Goal: Task Accomplishment & Management: Use online tool/utility

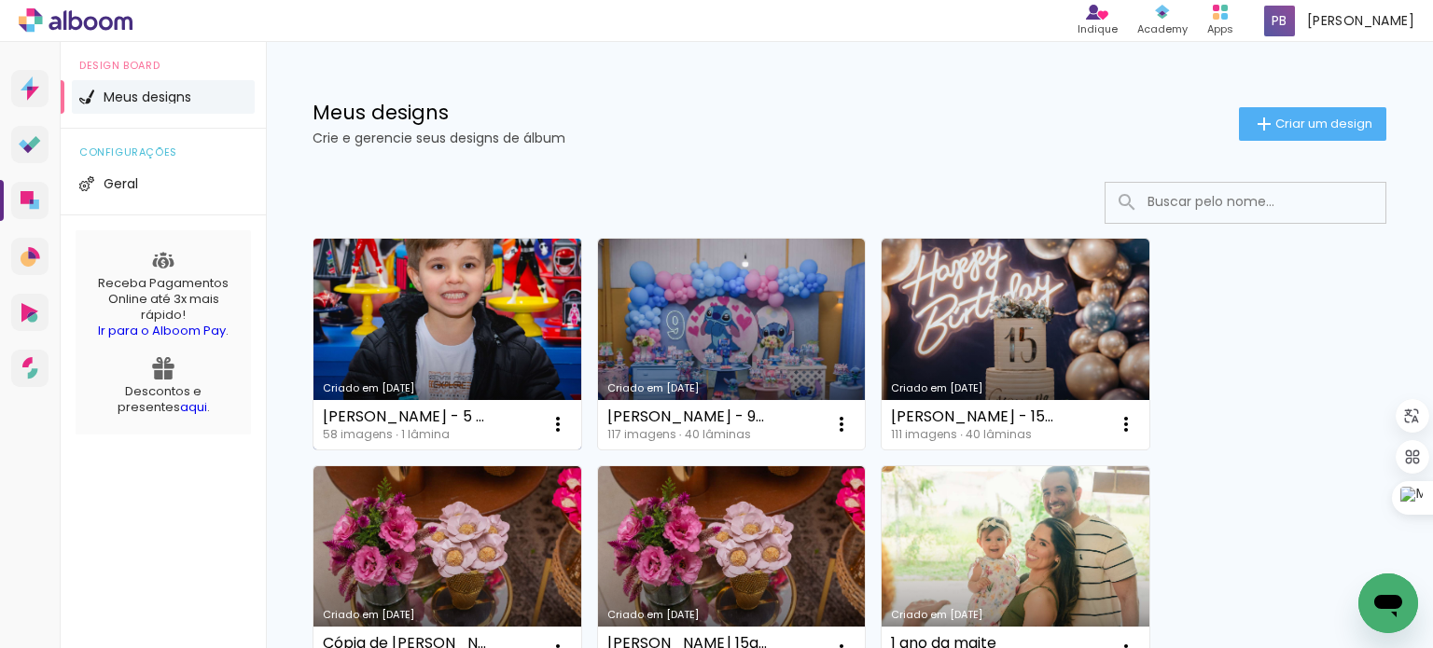
click at [505, 317] on link "Criado em [DATE]" at bounding box center [447, 344] width 268 height 211
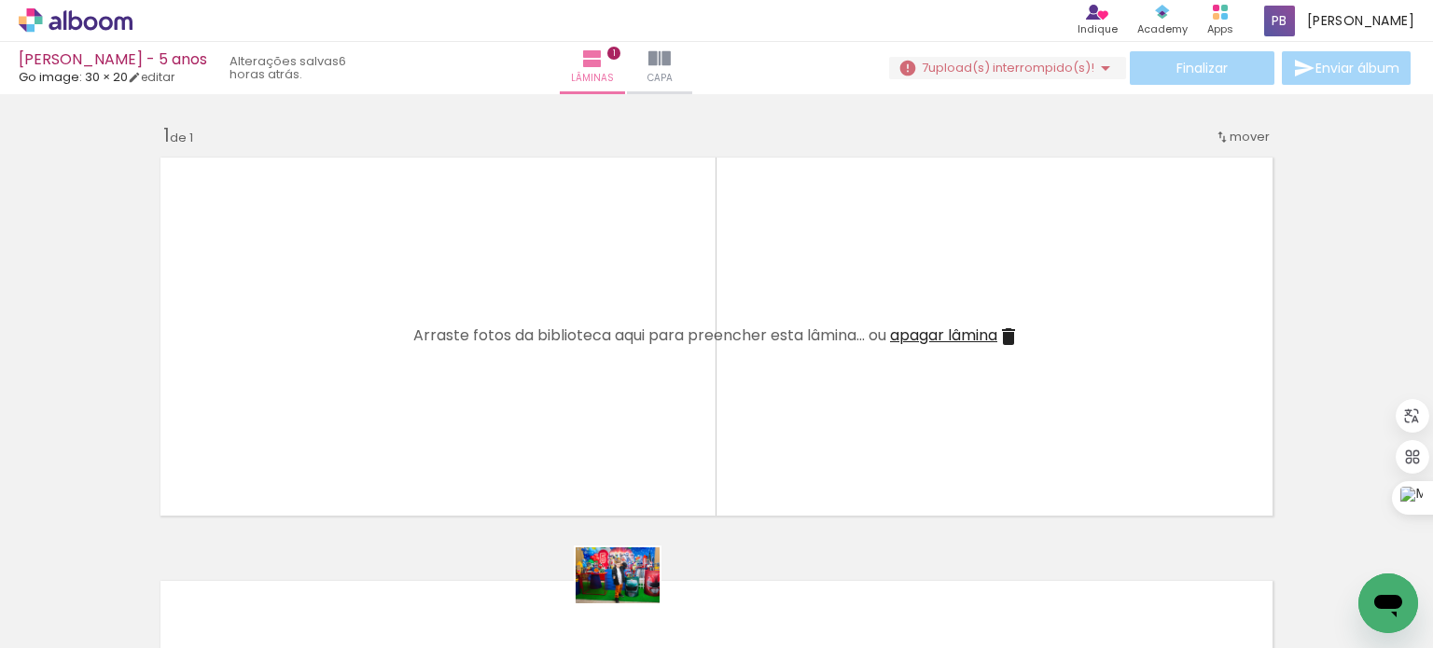
drag, startPoint x: 601, startPoint y: 591, endPoint x: 631, endPoint y: 604, distance: 32.6
click at [631, 604] on div at bounding box center [605, 586] width 92 height 62
click at [63, 592] on input "Todas as fotos" at bounding box center [52, 592] width 71 height 16
click at [0, 0] on slot "Não utilizadas" at bounding box center [0, 0] width 0 height 0
type input "Não utilizadas"
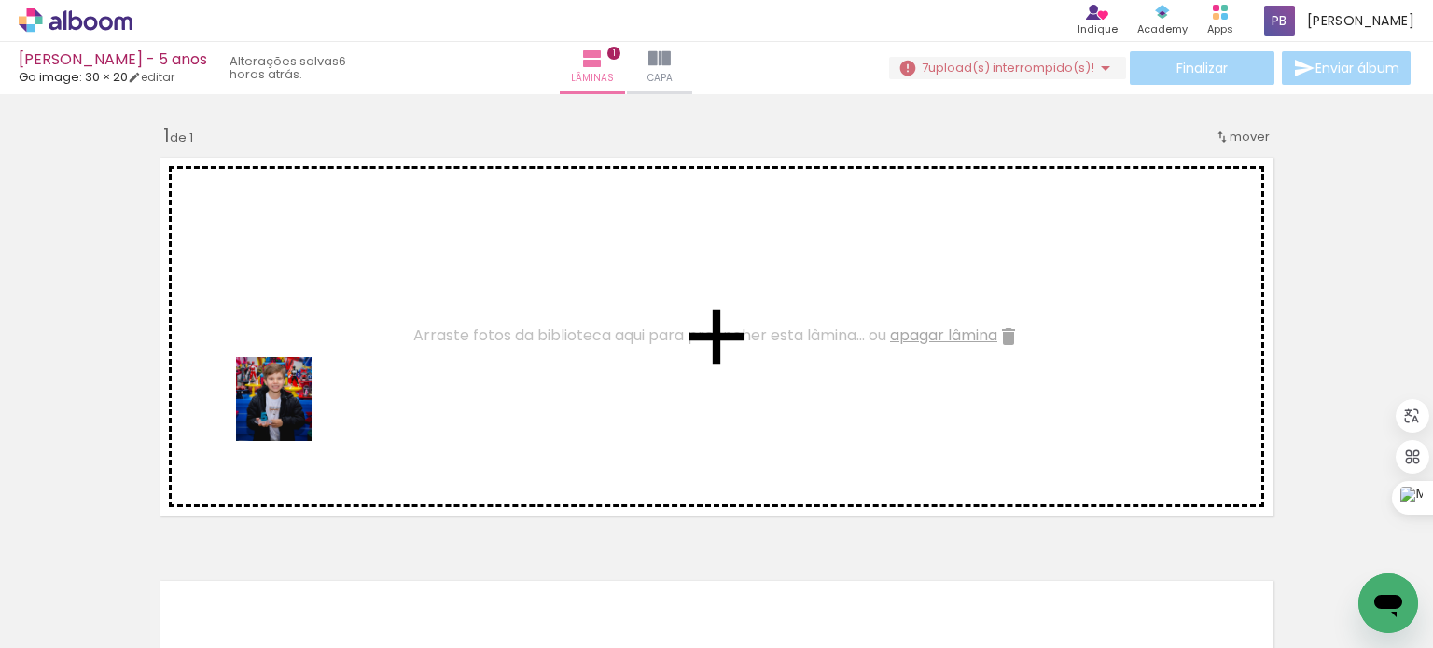
drag, startPoint x: 199, startPoint y: 589, endPoint x: 295, endPoint y: 410, distance: 202.4
click at [295, 410] on quentale-workspace at bounding box center [716, 324] width 1433 height 648
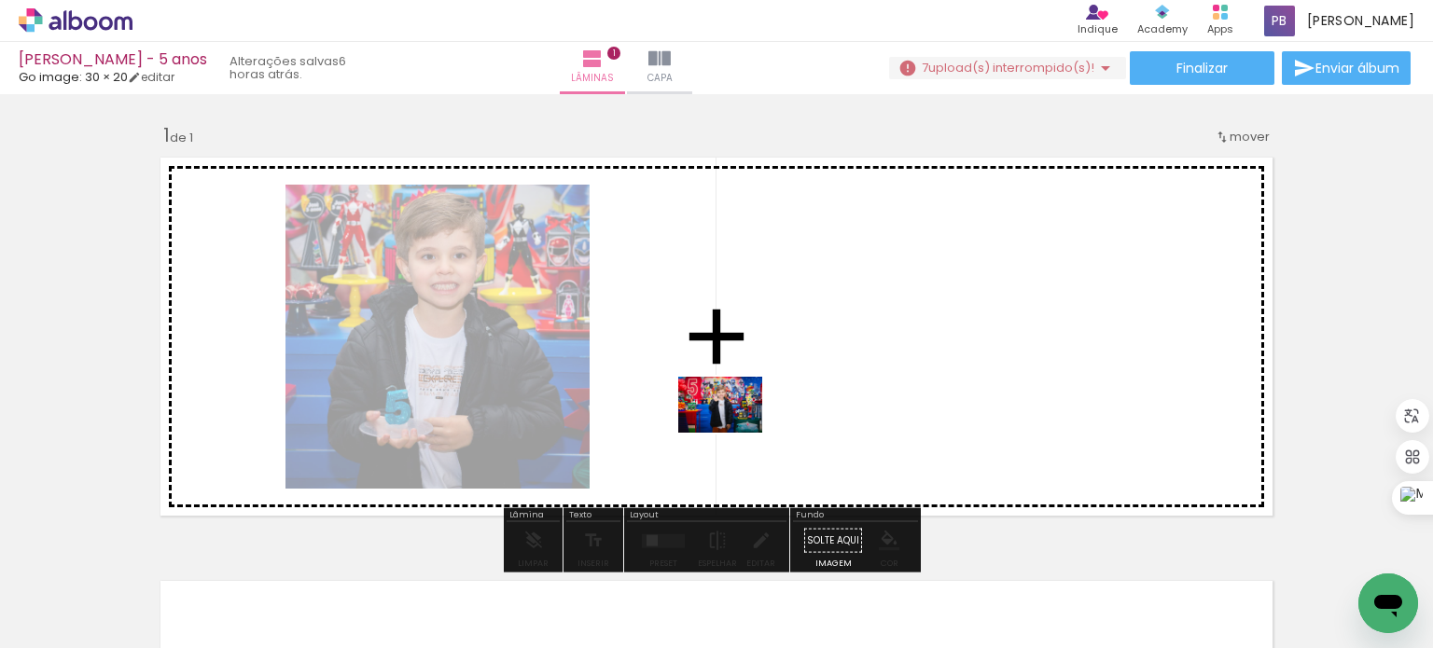
drag, startPoint x: 422, startPoint y: 600, endPoint x: 734, endPoint y: 433, distance: 354.3
click at [734, 433] on quentale-workspace at bounding box center [716, 324] width 1433 height 648
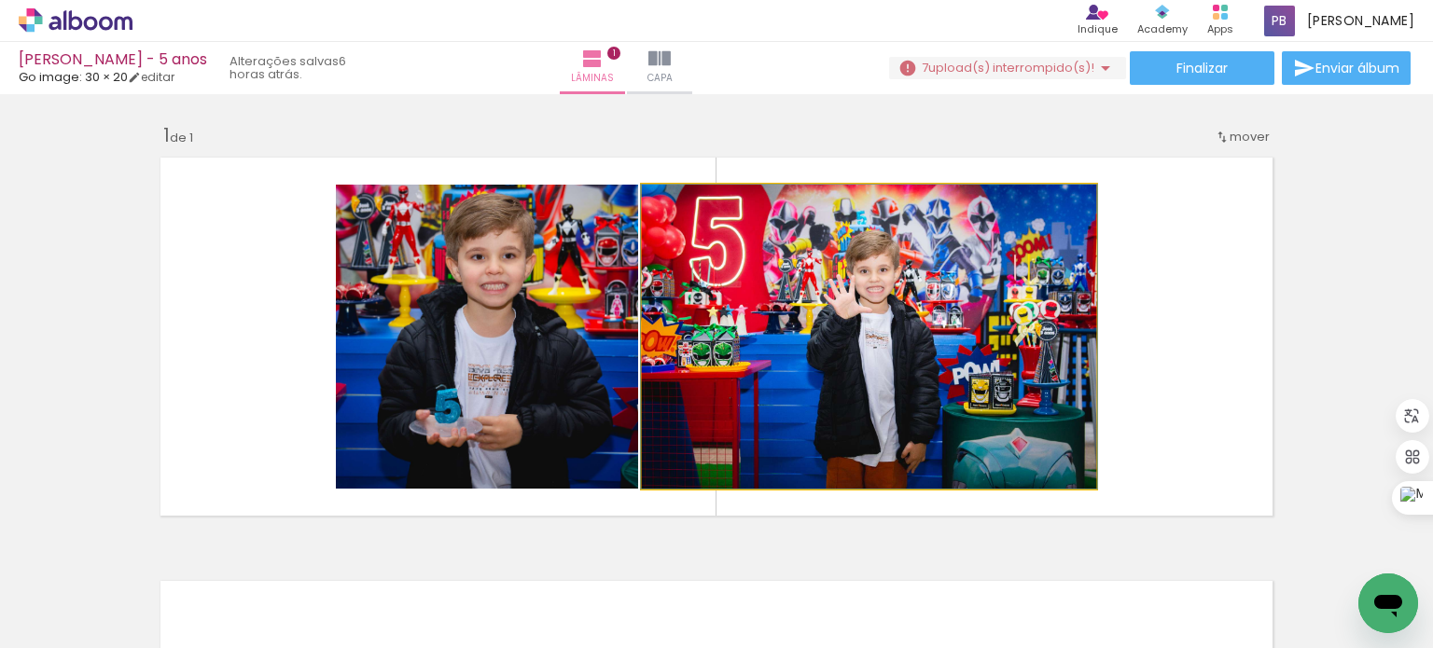
click at [852, 369] on quentale-photo at bounding box center [869, 337] width 454 height 304
click at [830, 362] on quentale-photo at bounding box center [869, 337] width 454 height 304
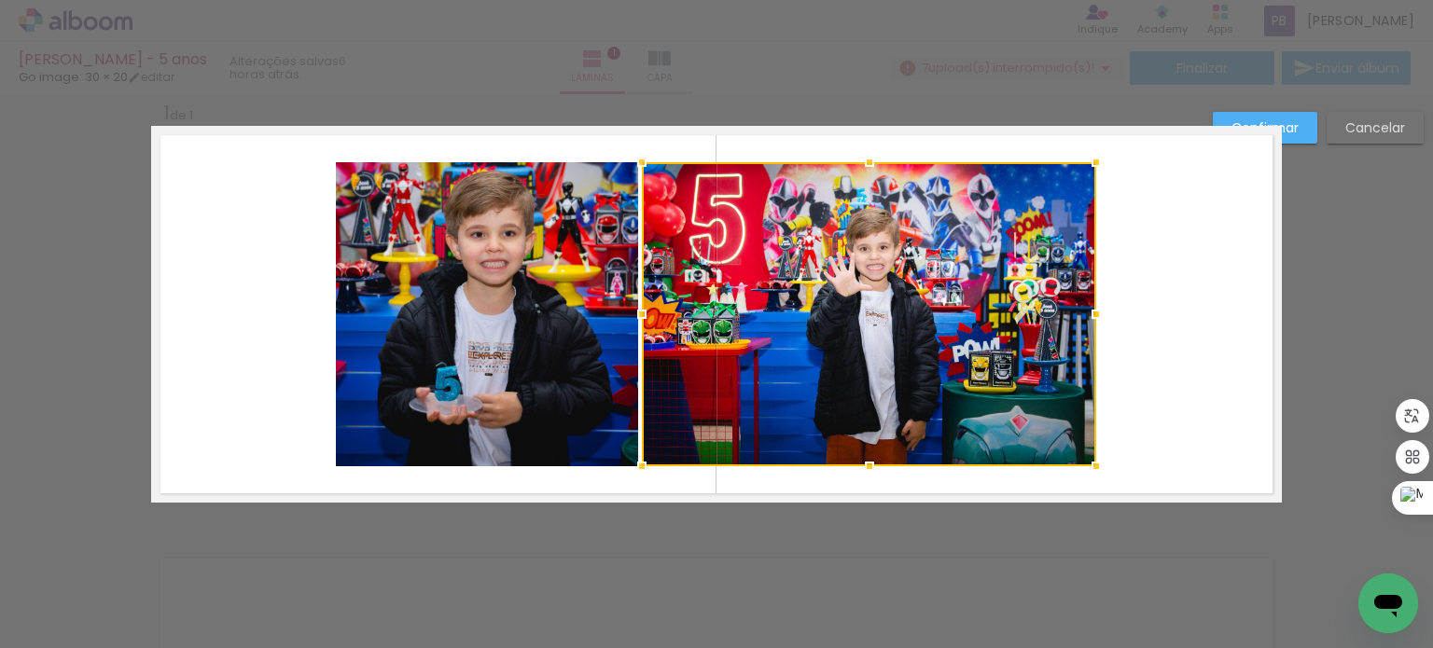
scroll to position [23, 0]
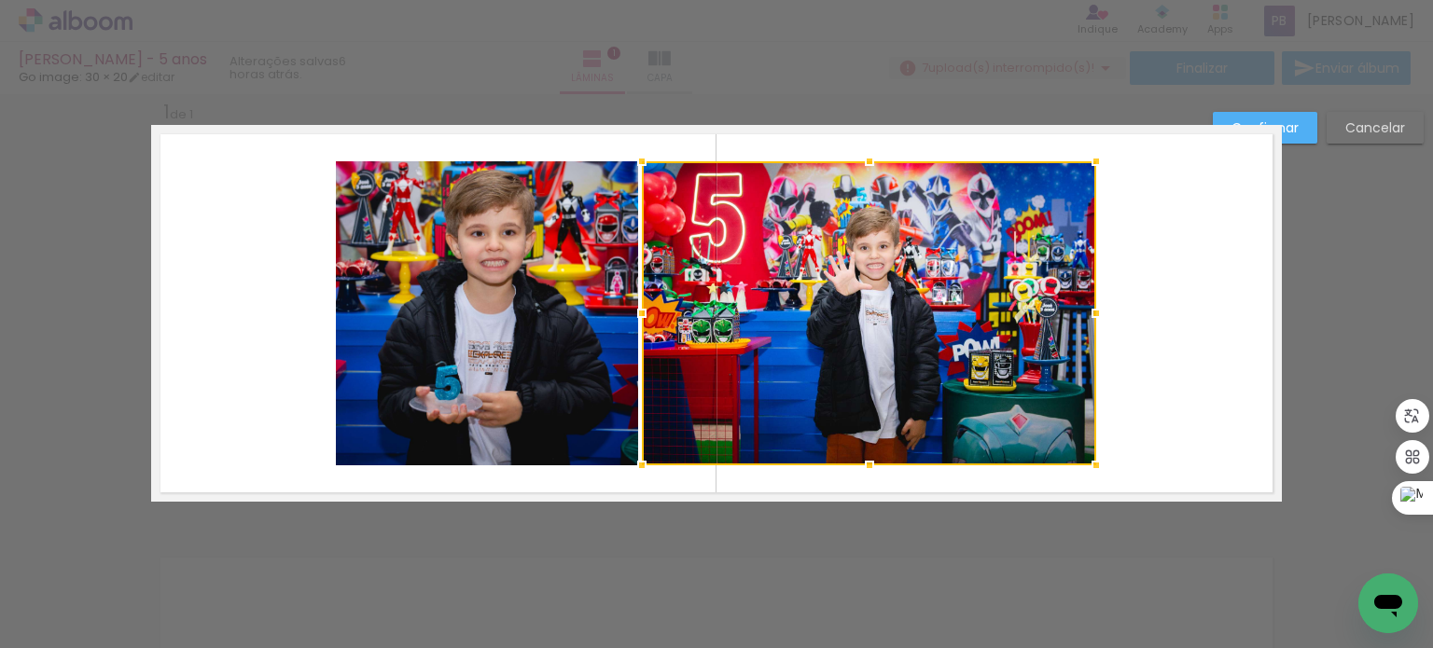
click at [854, 265] on div at bounding box center [869, 313] width 454 height 304
click at [0, 0] on slot "Confirmar" at bounding box center [0, 0] width 0 height 0
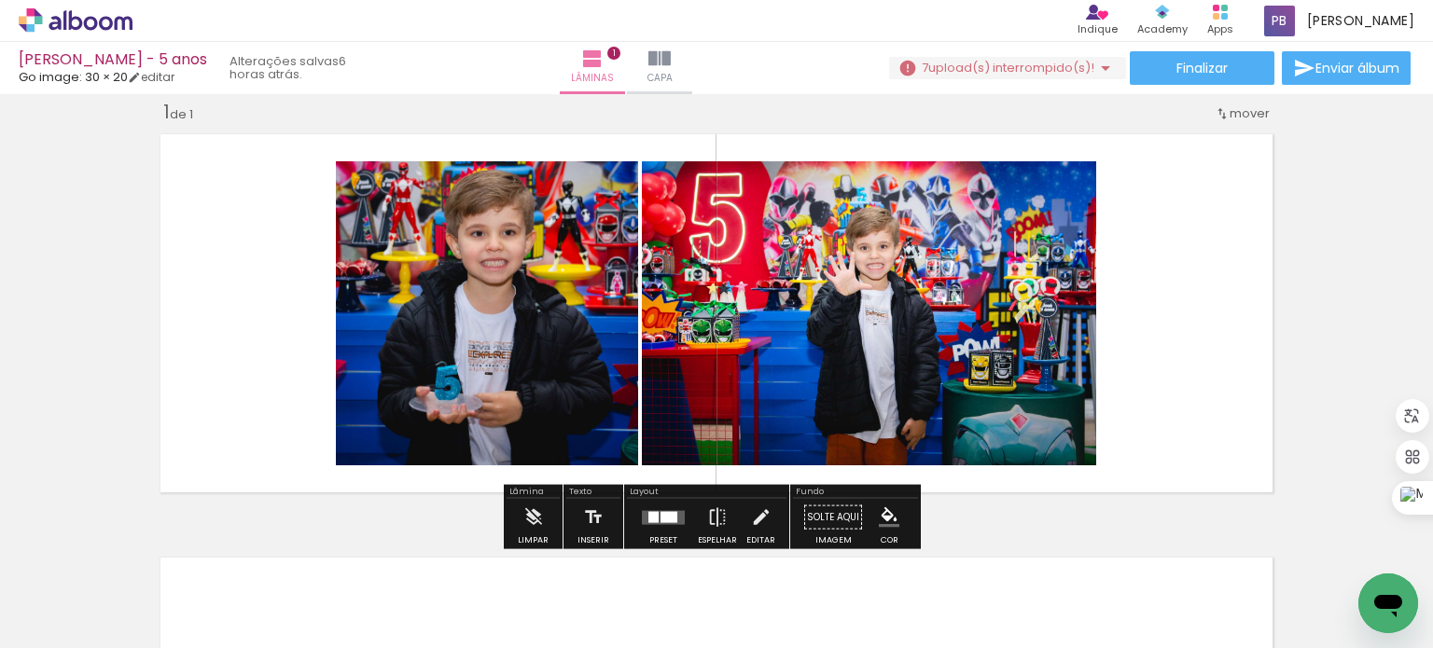
click at [924, 342] on quentale-photo at bounding box center [869, 313] width 454 height 304
click at [1034, 402] on quentale-photo at bounding box center [869, 313] width 454 height 304
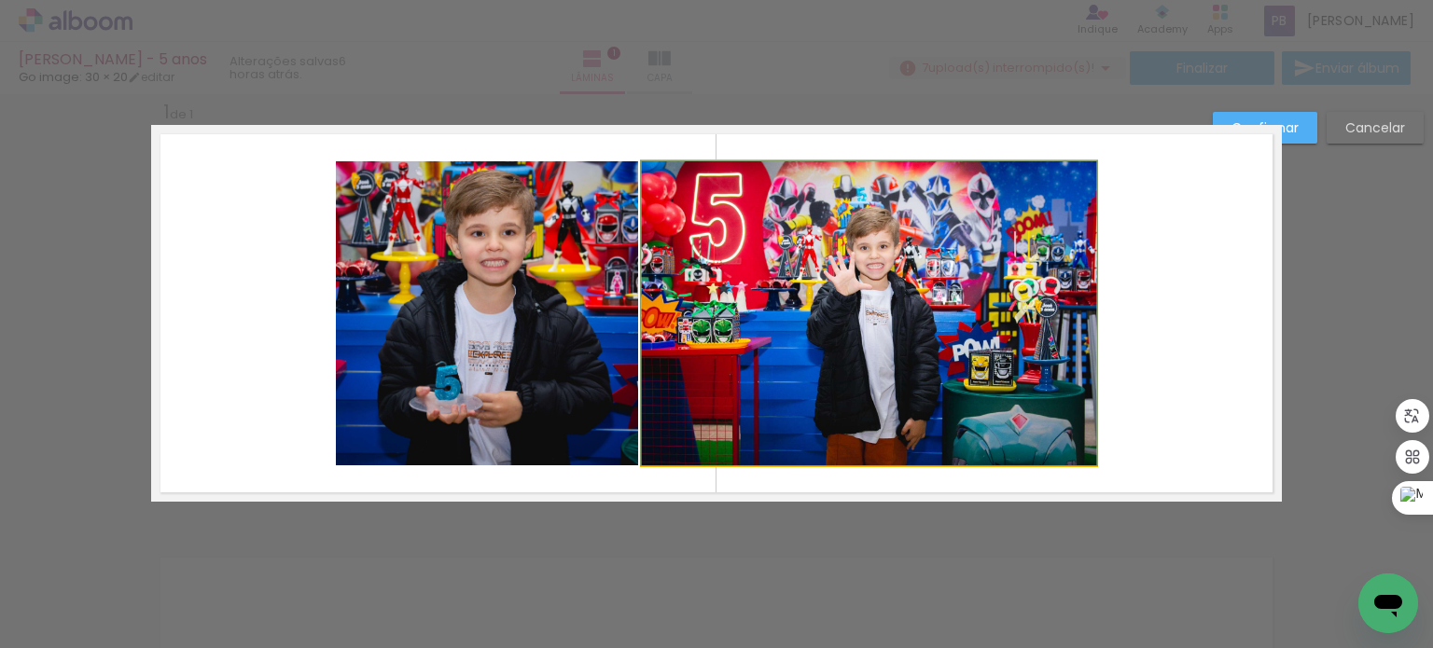
click at [980, 333] on quentale-photo at bounding box center [869, 313] width 454 height 304
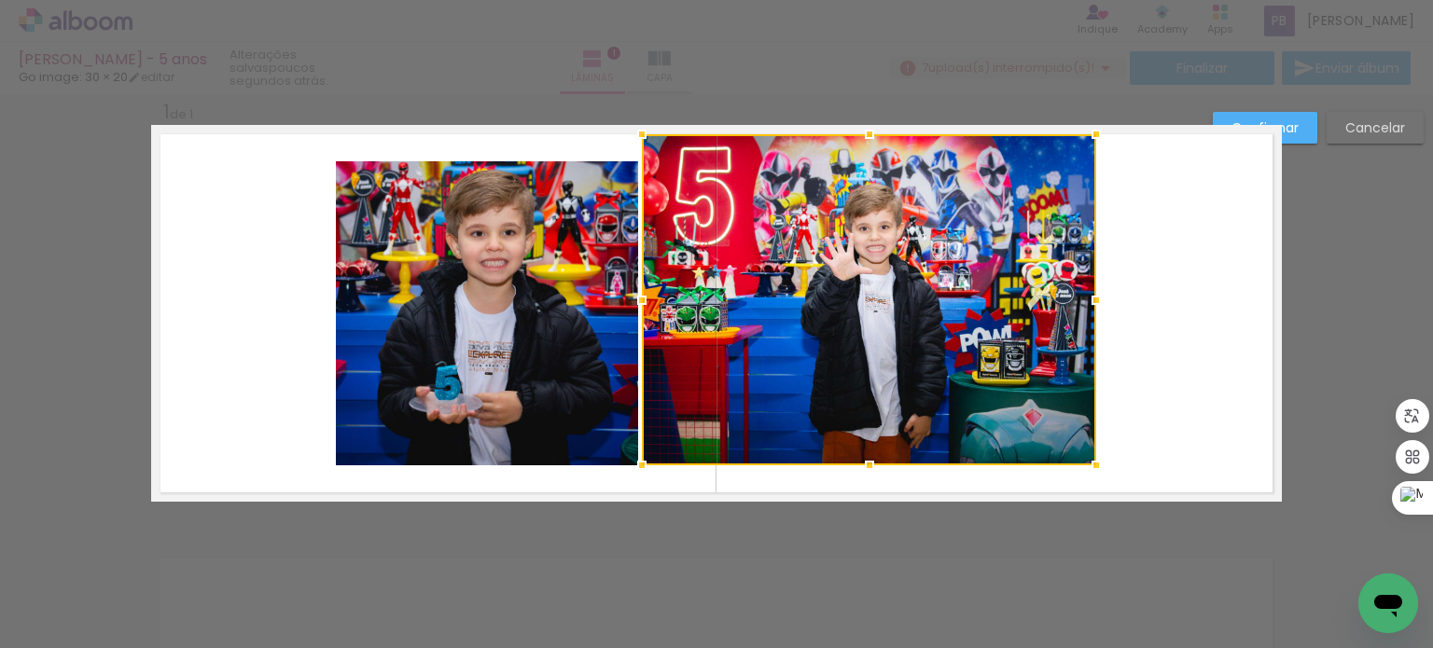
drag, startPoint x: 862, startPoint y: 160, endPoint x: 855, endPoint y: 133, distance: 27.2
click at [855, 133] on div at bounding box center [869, 134] width 37 height 37
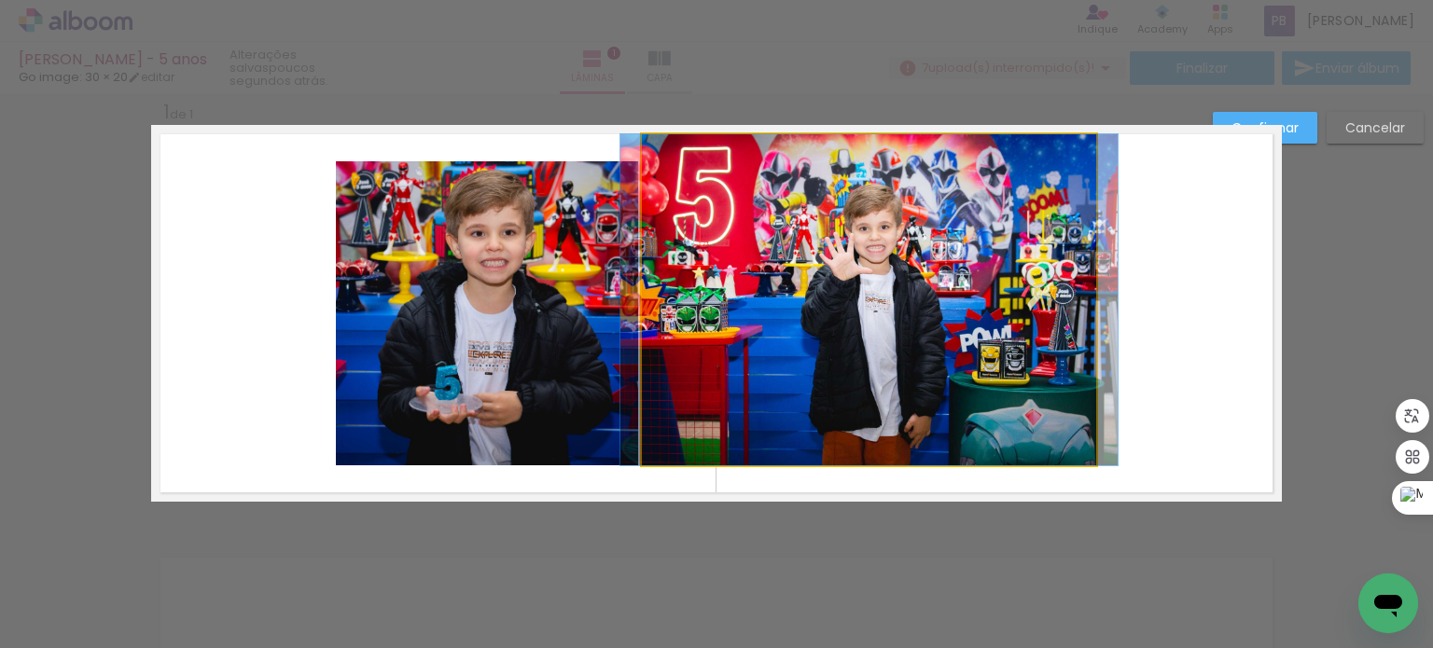
click at [864, 458] on quentale-photo at bounding box center [869, 299] width 454 height 331
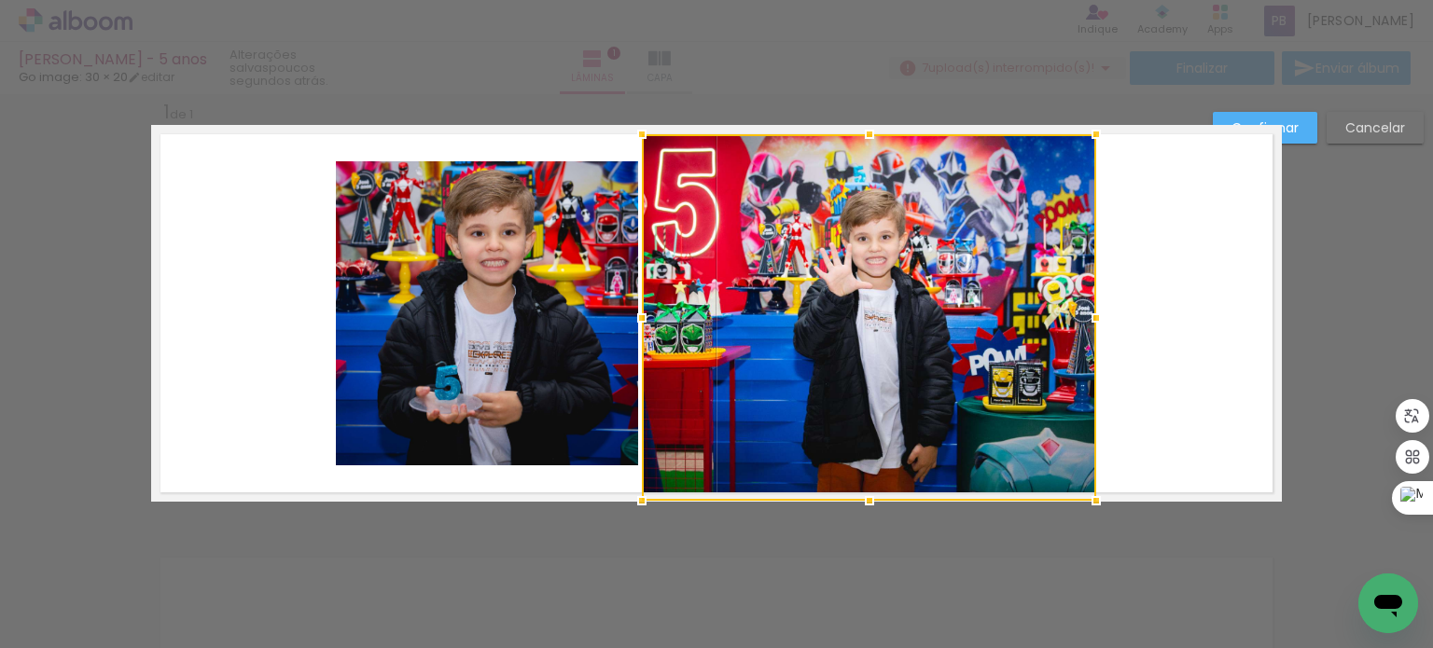
drag, startPoint x: 860, startPoint y: 466, endPoint x: 877, endPoint y: 495, distance: 34.3
click at [877, 495] on div at bounding box center [869, 500] width 37 height 37
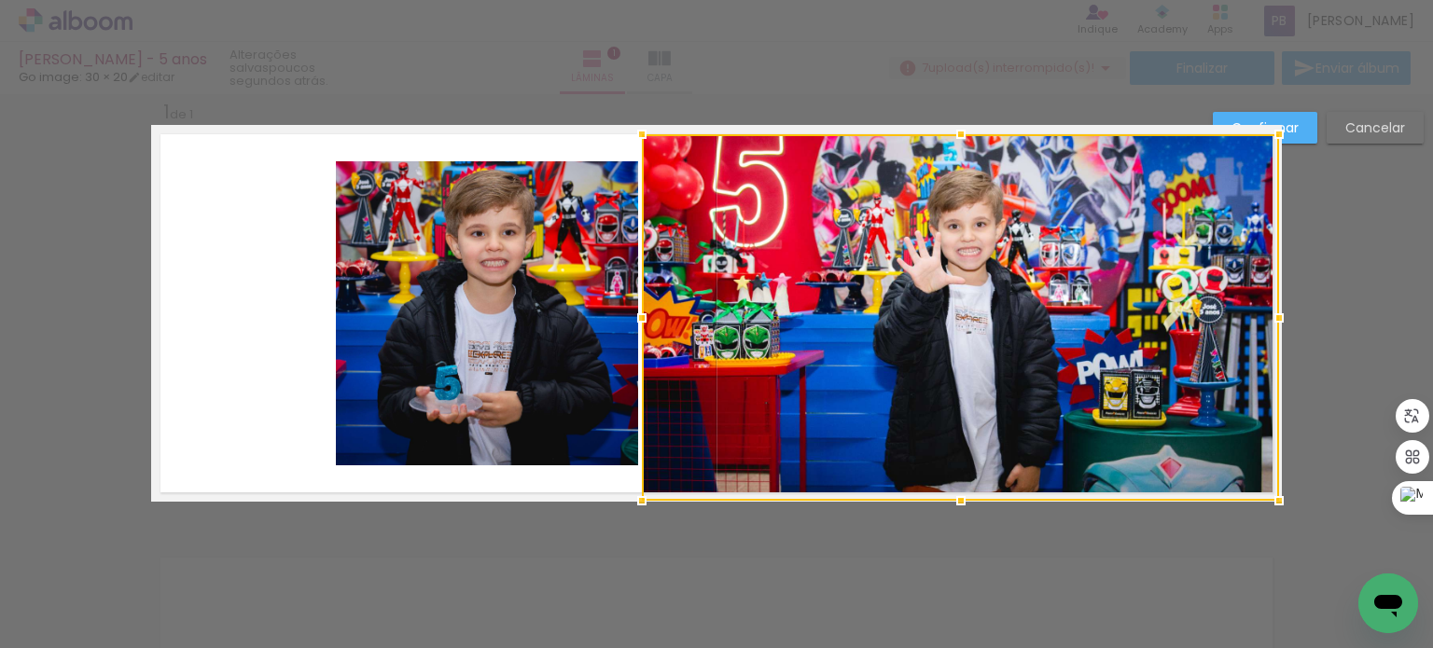
drag, startPoint x: 1091, startPoint y: 315, endPoint x: 1268, endPoint y: 305, distance: 176.6
click at [1268, 305] on div at bounding box center [1278, 317] width 37 height 37
click at [538, 317] on quentale-photo at bounding box center [487, 313] width 302 height 304
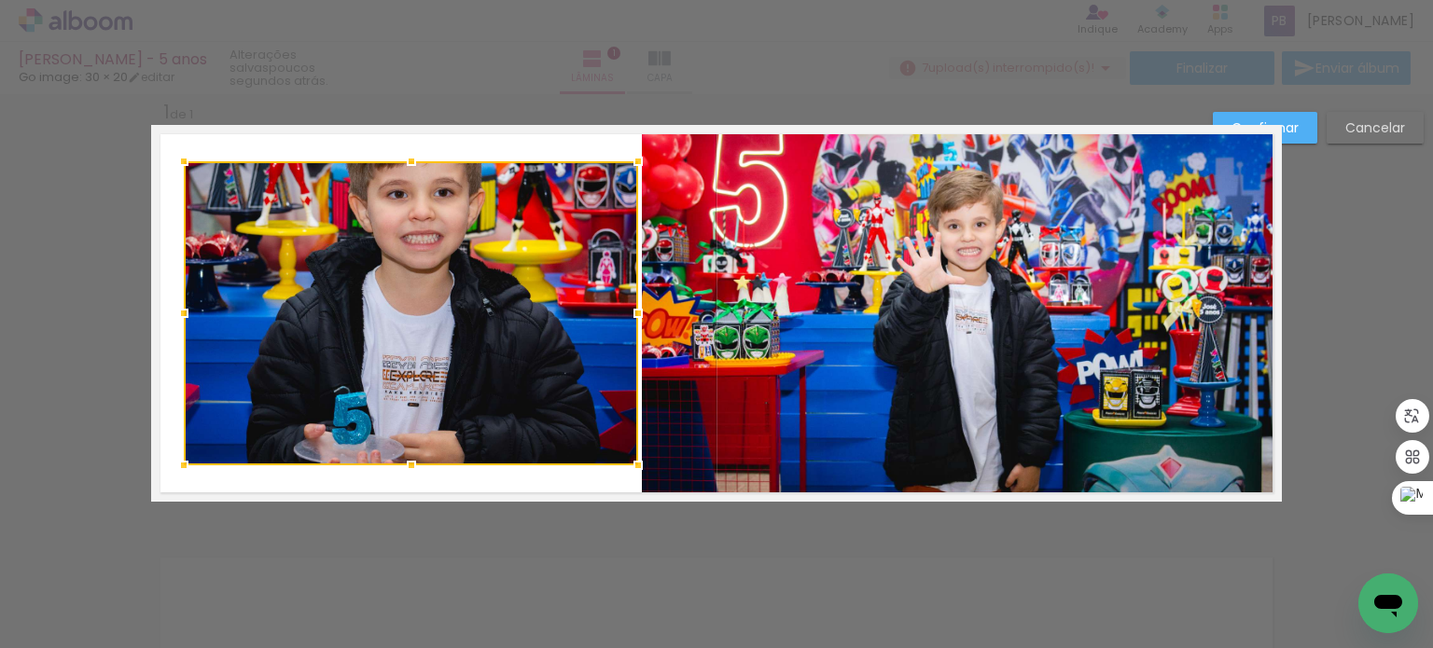
drag, startPoint x: 329, startPoint y: 314, endPoint x: 184, endPoint y: 303, distance: 146.0
click at [184, 303] on div at bounding box center [183, 313] width 37 height 37
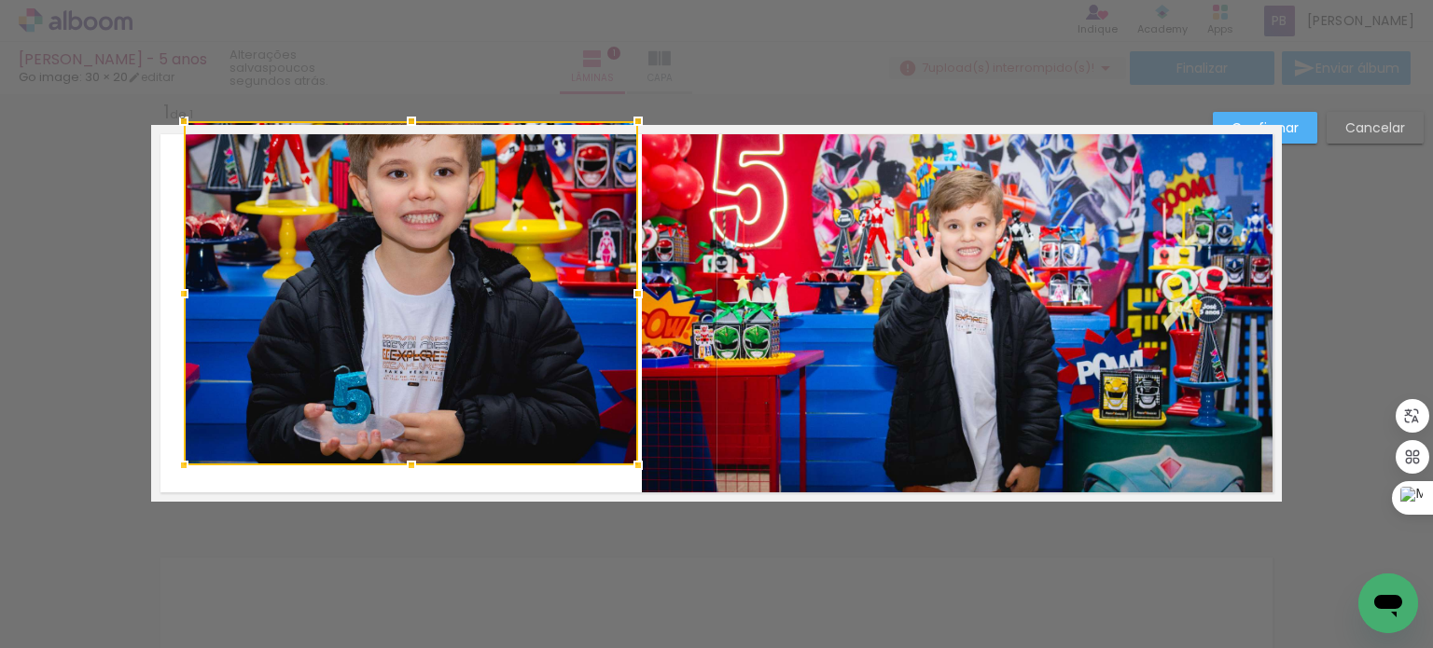
drag, startPoint x: 403, startPoint y: 164, endPoint x: 415, endPoint y: 219, distance: 56.4
click at [393, 133] on div at bounding box center [411, 121] width 37 height 37
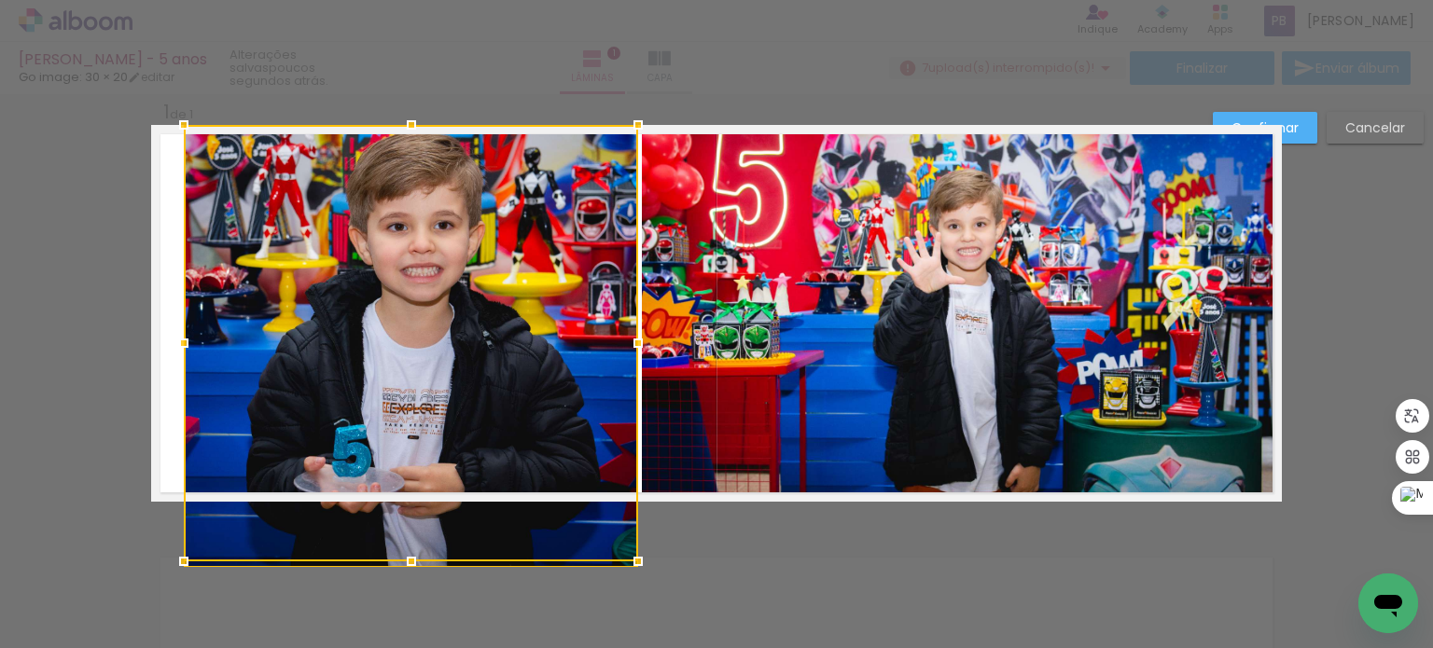
drag, startPoint x: 405, startPoint y: 469, endPoint x: 409, endPoint y: 435, distance: 34.7
click at [409, 435] on div at bounding box center [411, 343] width 454 height 437
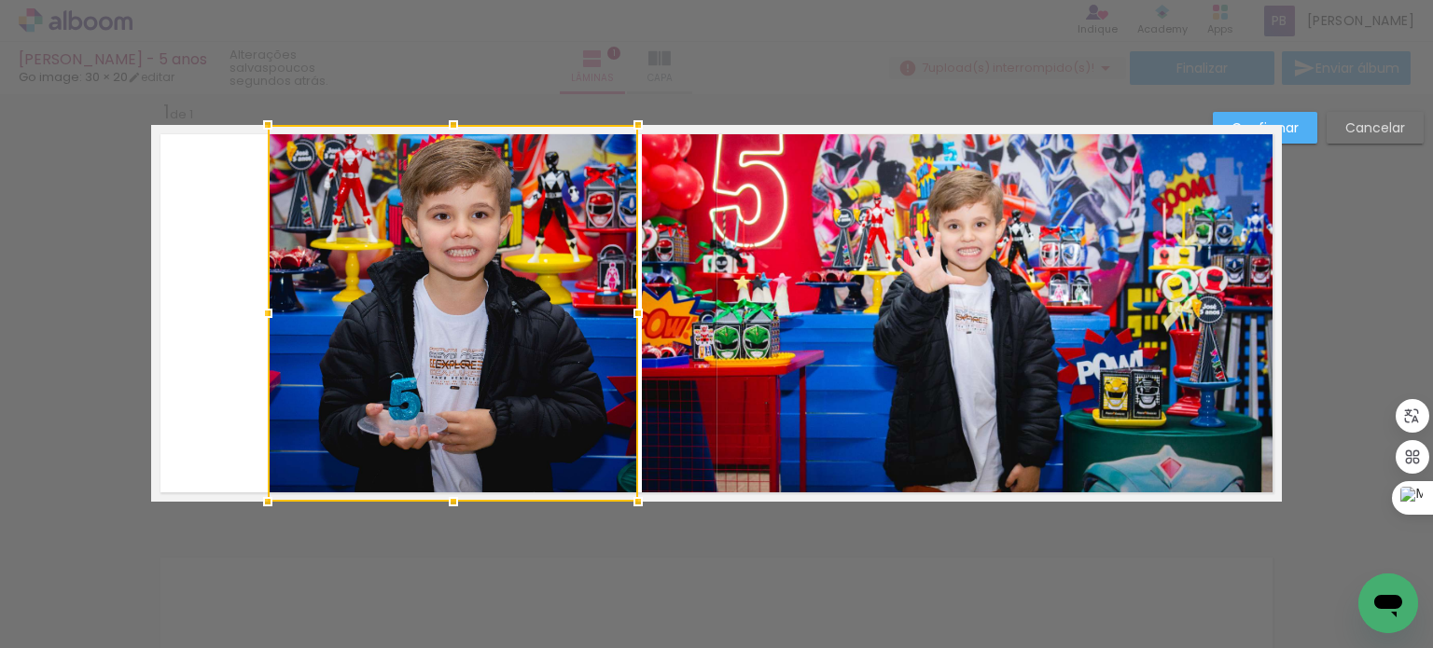
drag, startPoint x: 172, startPoint y: 311, endPoint x: 257, endPoint y: 307, distance: 85.0
click at [257, 307] on div at bounding box center [267, 313] width 37 height 37
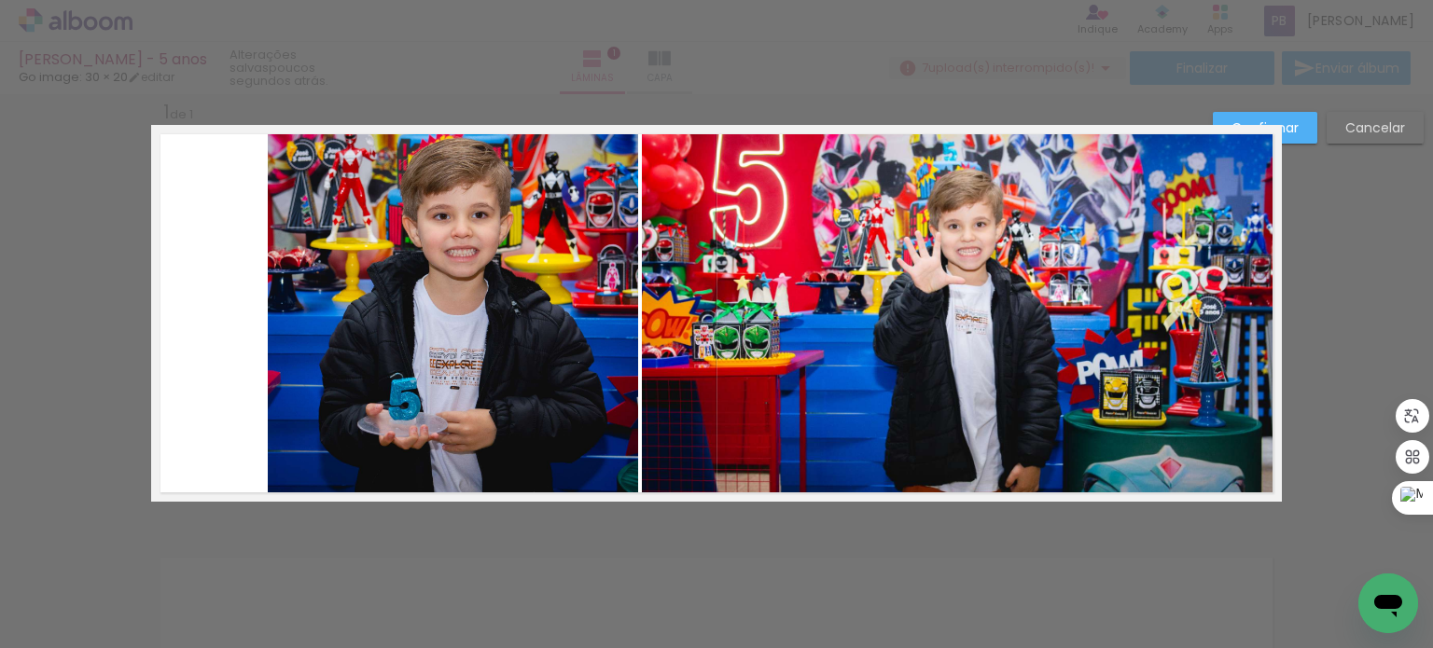
click at [1300, 185] on div "Confirmar Cancelar" at bounding box center [716, 517] width 1433 height 892
click at [1298, 132] on paper-button "Confirmar" at bounding box center [1265, 128] width 104 height 32
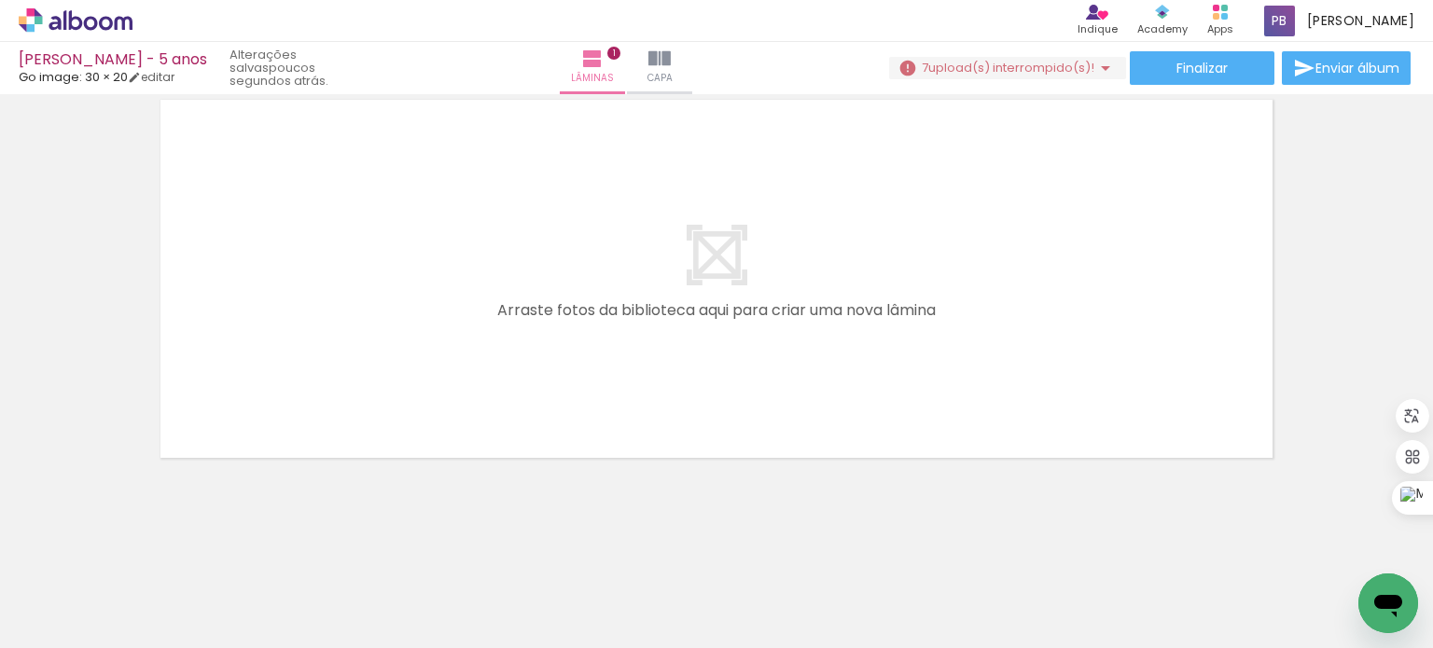
scroll to position [481, 0]
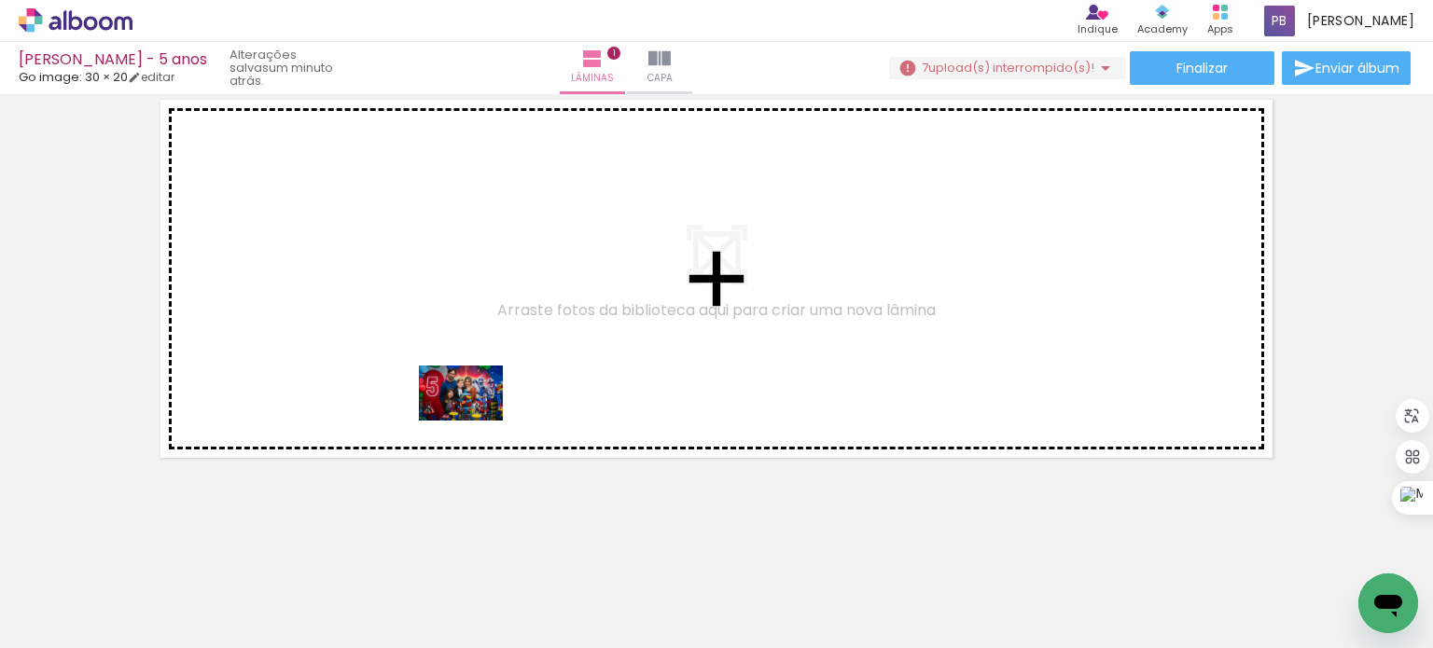
drag, startPoint x: 516, startPoint y: 596, endPoint x: 475, endPoint y: 422, distance: 179.2
click at [475, 422] on quentale-workspace at bounding box center [716, 324] width 1433 height 648
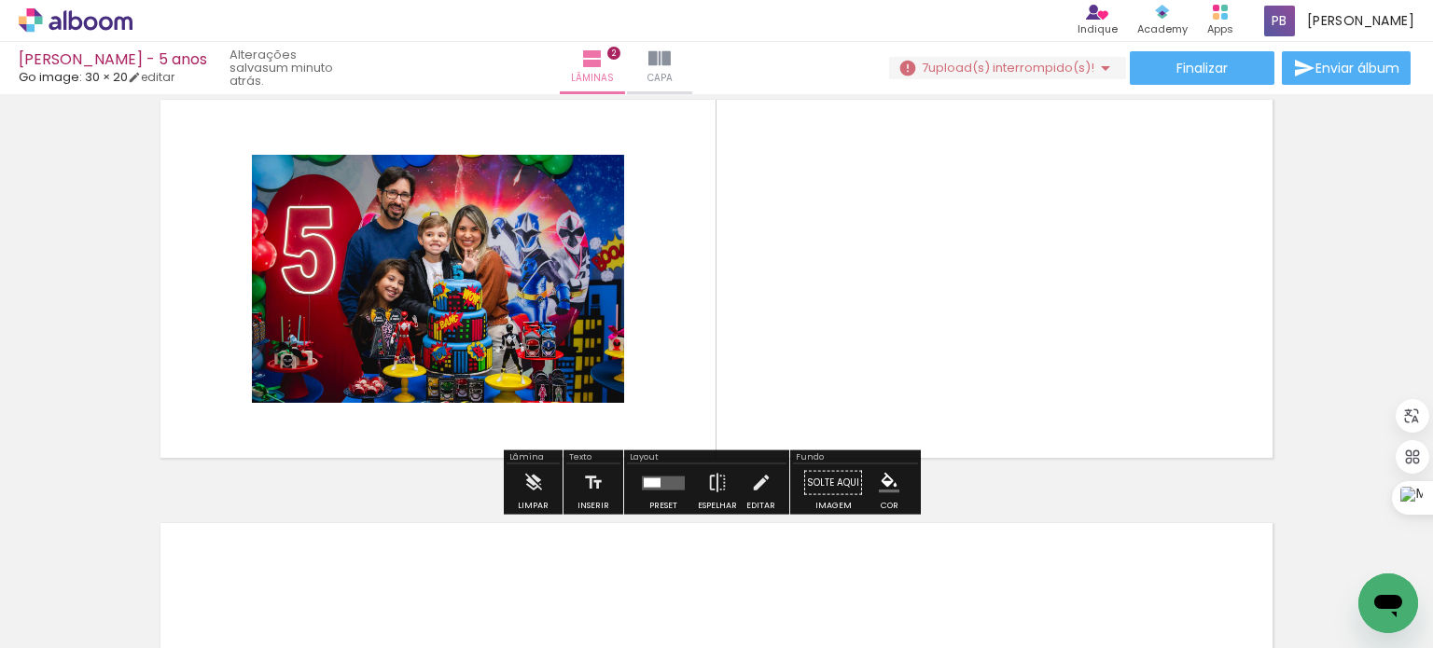
scroll to position [447, 0]
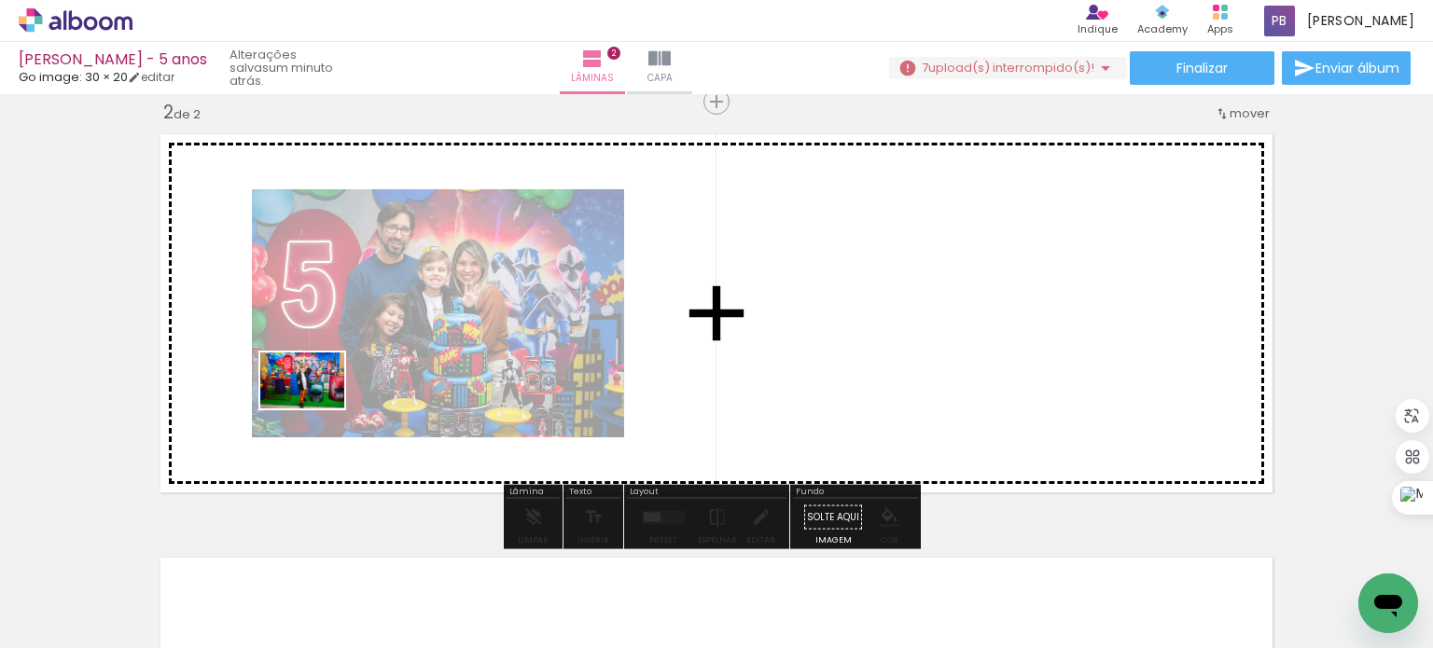
drag, startPoint x: 386, startPoint y: 595, endPoint x: 651, endPoint y: 357, distance: 356.1
click at [326, 405] on quentale-workspace at bounding box center [716, 324] width 1433 height 648
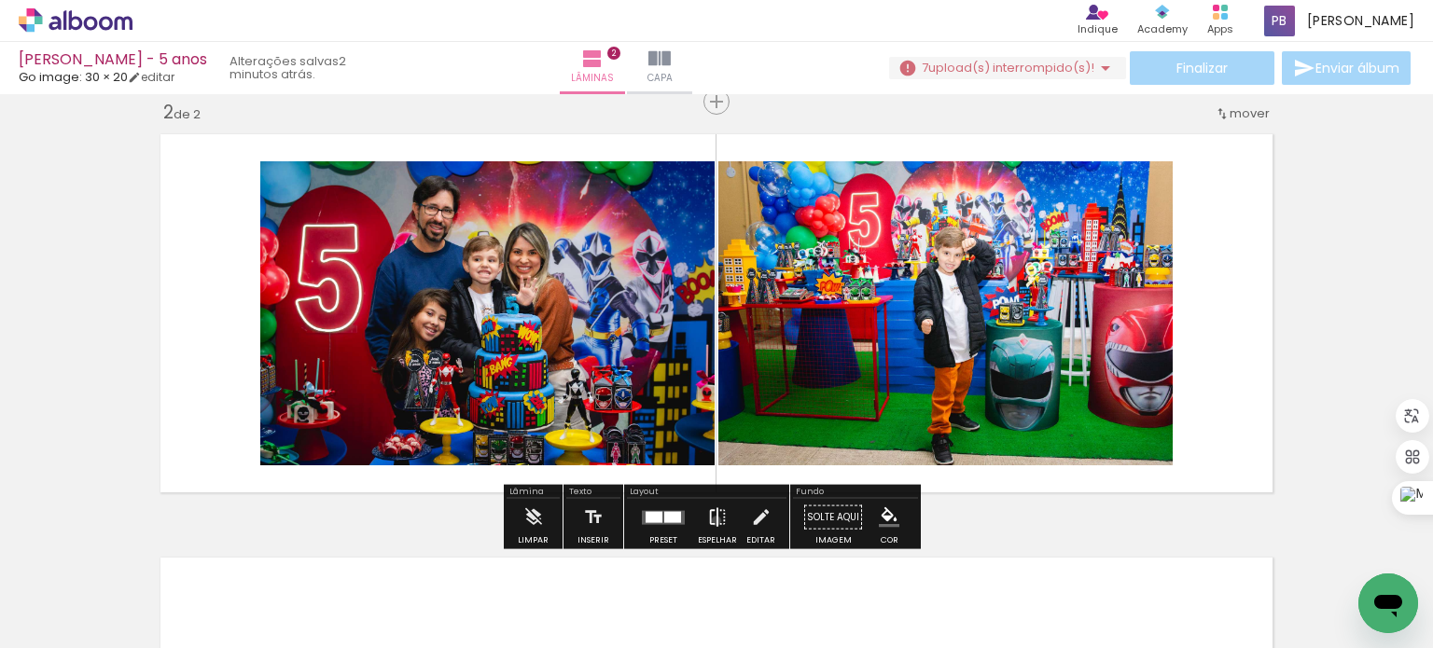
click at [712, 521] on iron-icon at bounding box center [717, 517] width 21 height 37
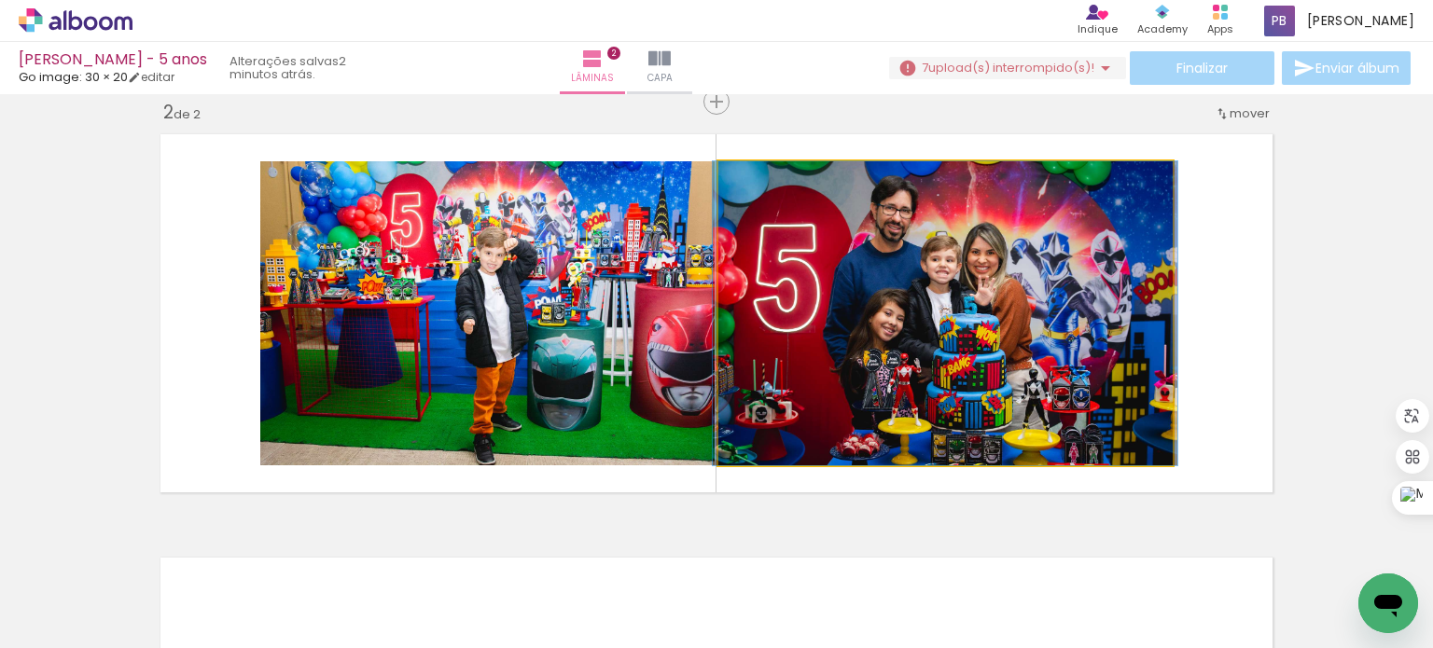
click at [825, 376] on quentale-photo at bounding box center [945, 313] width 454 height 304
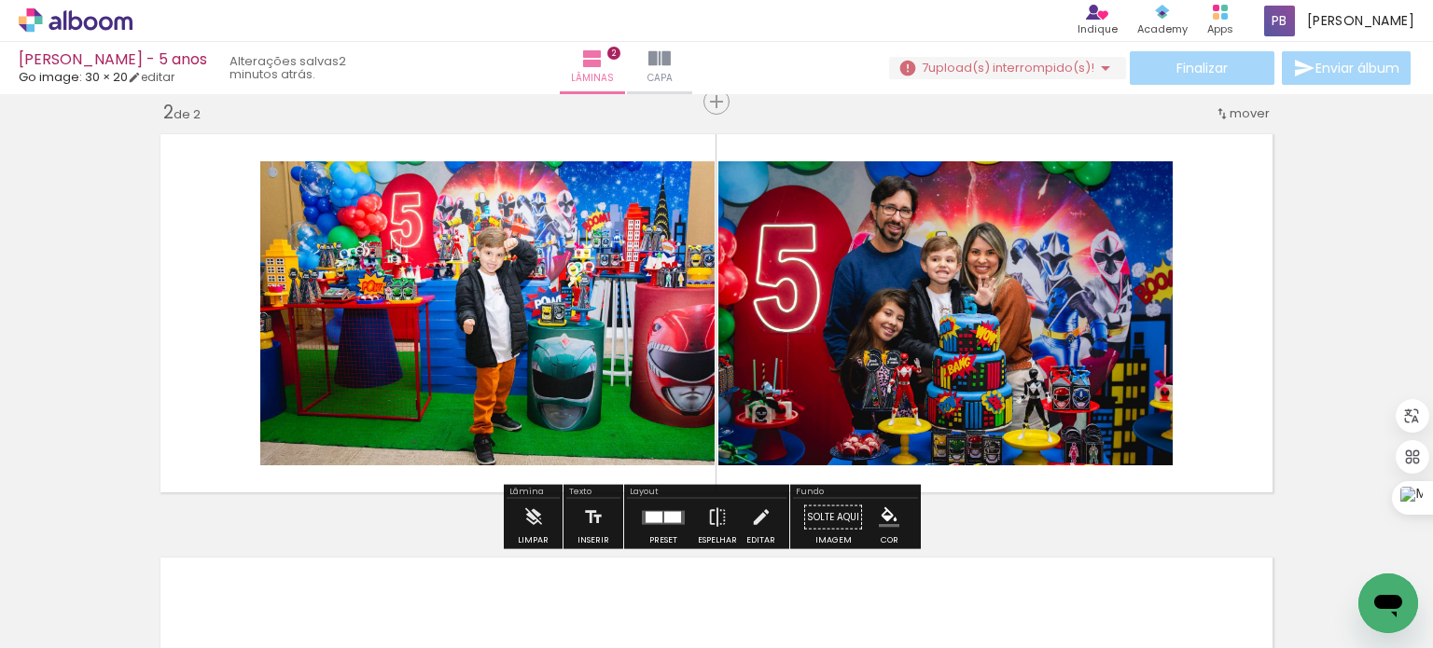
click at [914, 359] on quentale-photo at bounding box center [945, 313] width 454 height 304
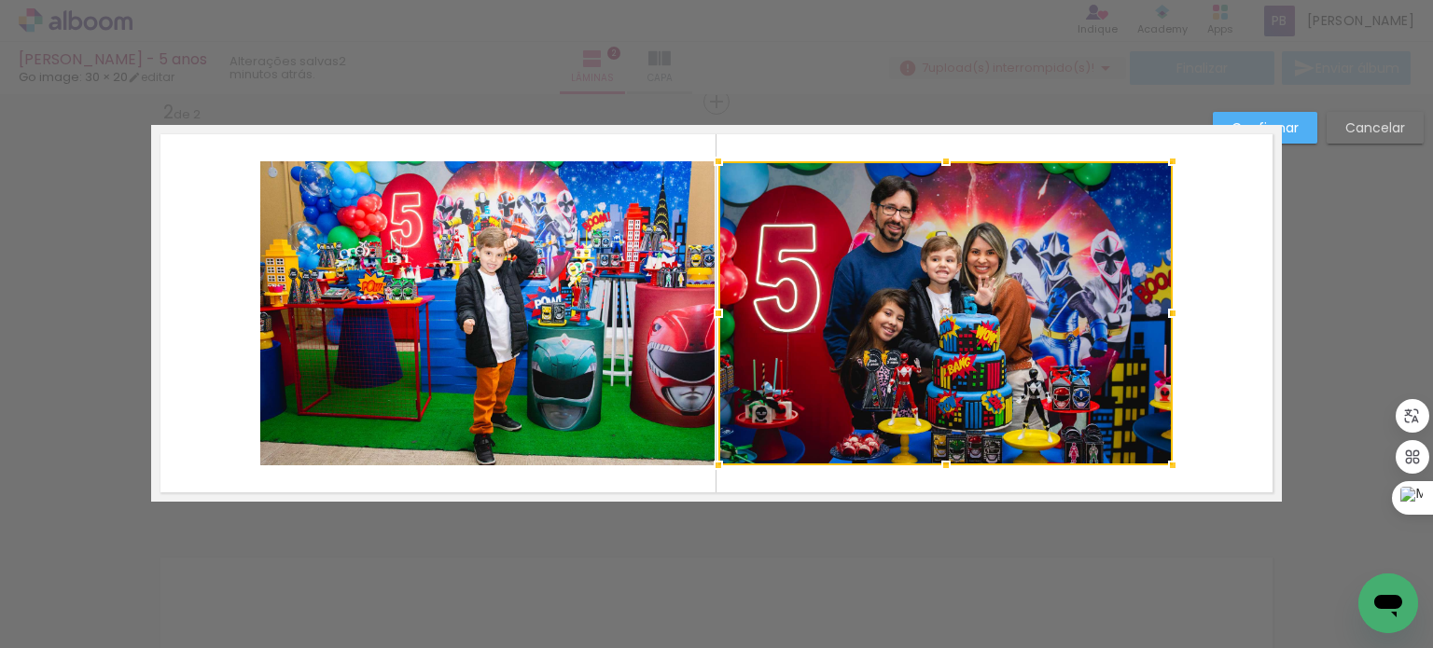
click at [1061, 251] on div at bounding box center [945, 313] width 454 height 304
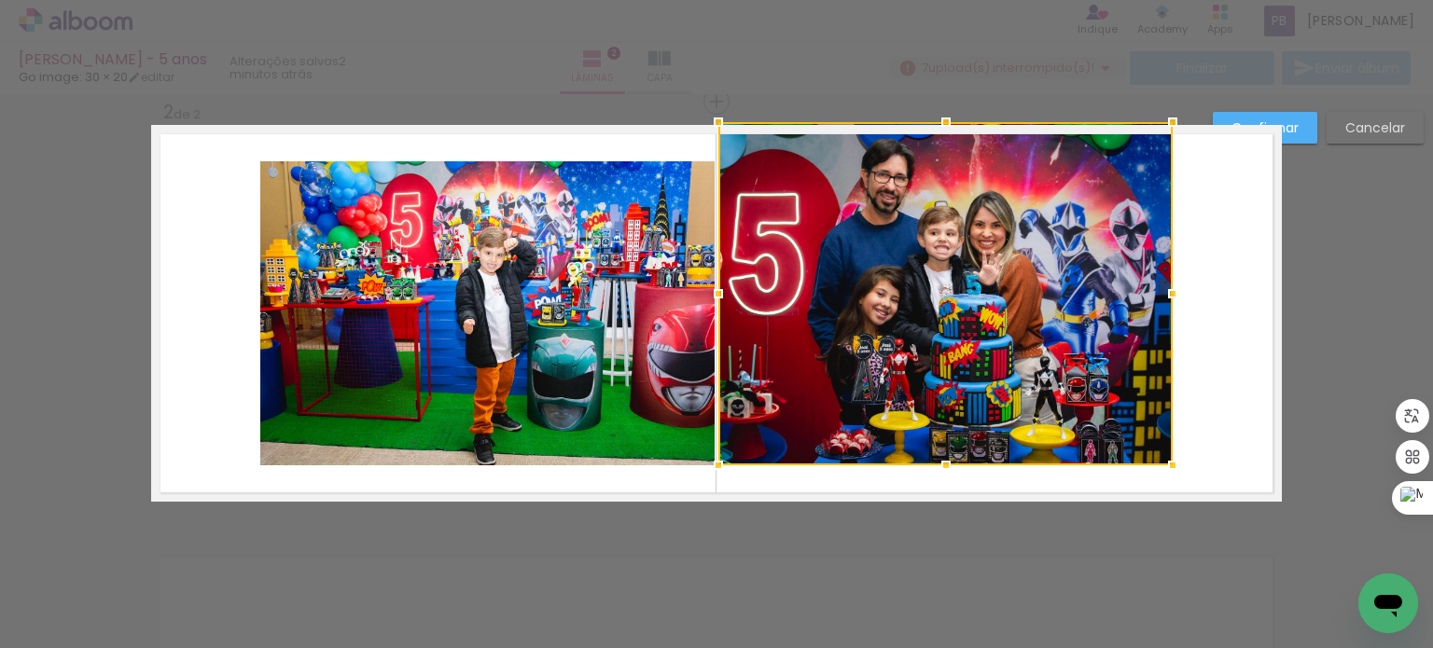
drag, startPoint x: 938, startPoint y: 163, endPoint x: 930, endPoint y: 132, distance: 31.9
click at [930, 132] on div at bounding box center [945, 122] width 37 height 37
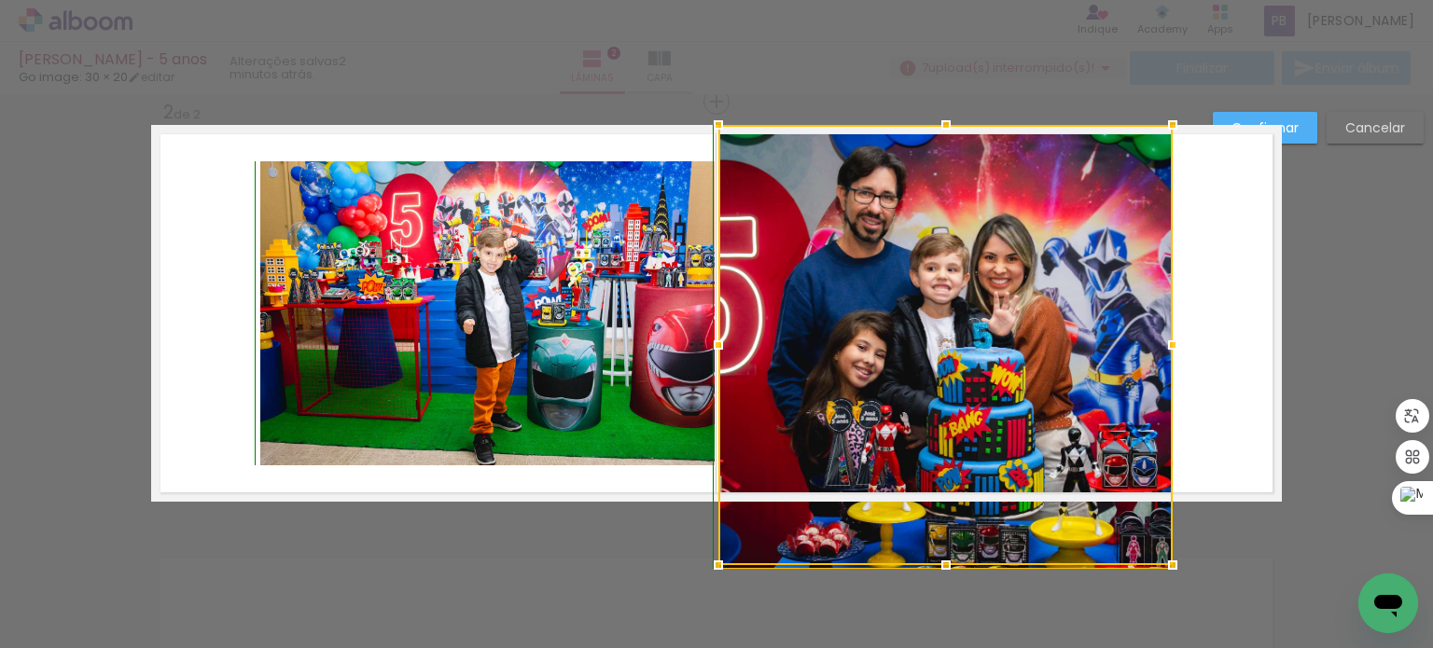
drag, startPoint x: 938, startPoint y: 466, endPoint x: 944, endPoint y: 432, distance: 34.0
click at [944, 432] on div at bounding box center [945, 345] width 454 height 440
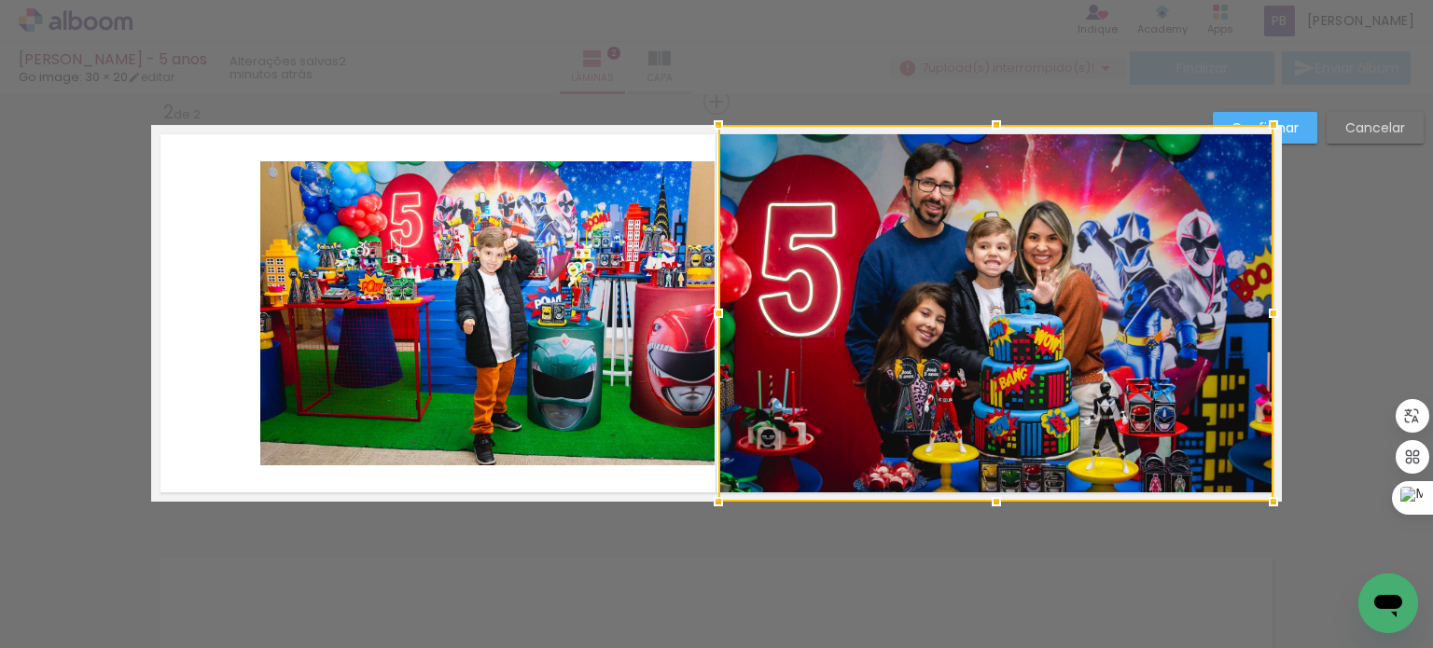
drag, startPoint x: 1162, startPoint y: 313, endPoint x: 1258, endPoint y: 311, distance: 96.1
click at [1262, 311] on div at bounding box center [1273, 313] width 37 height 37
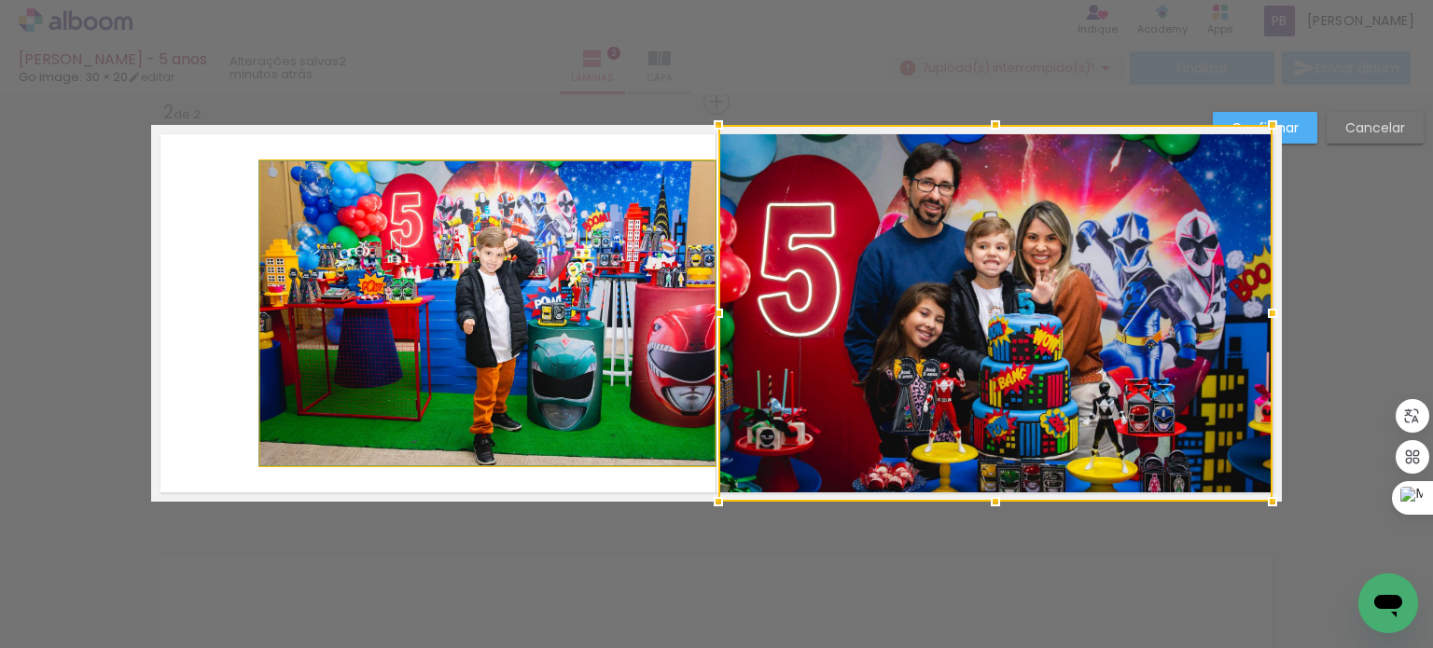
click at [469, 335] on quentale-photo at bounding box center [487, 313] width 454 height 304
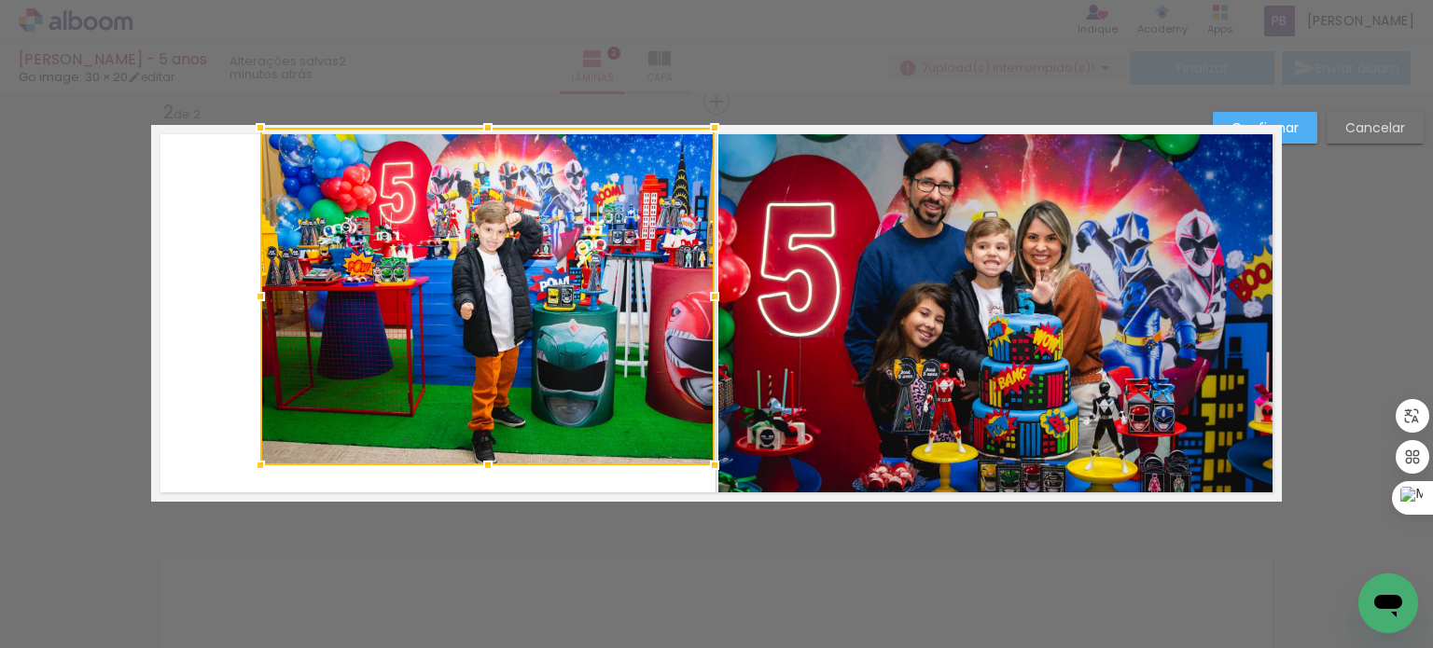
drag, startPoint x: 481, startPoint y: 158, endPoint x: 477, endPoint y: 132, distance: 26.5
click at [477, 132] on div at bounding box center [487, 127] width 37 height 37
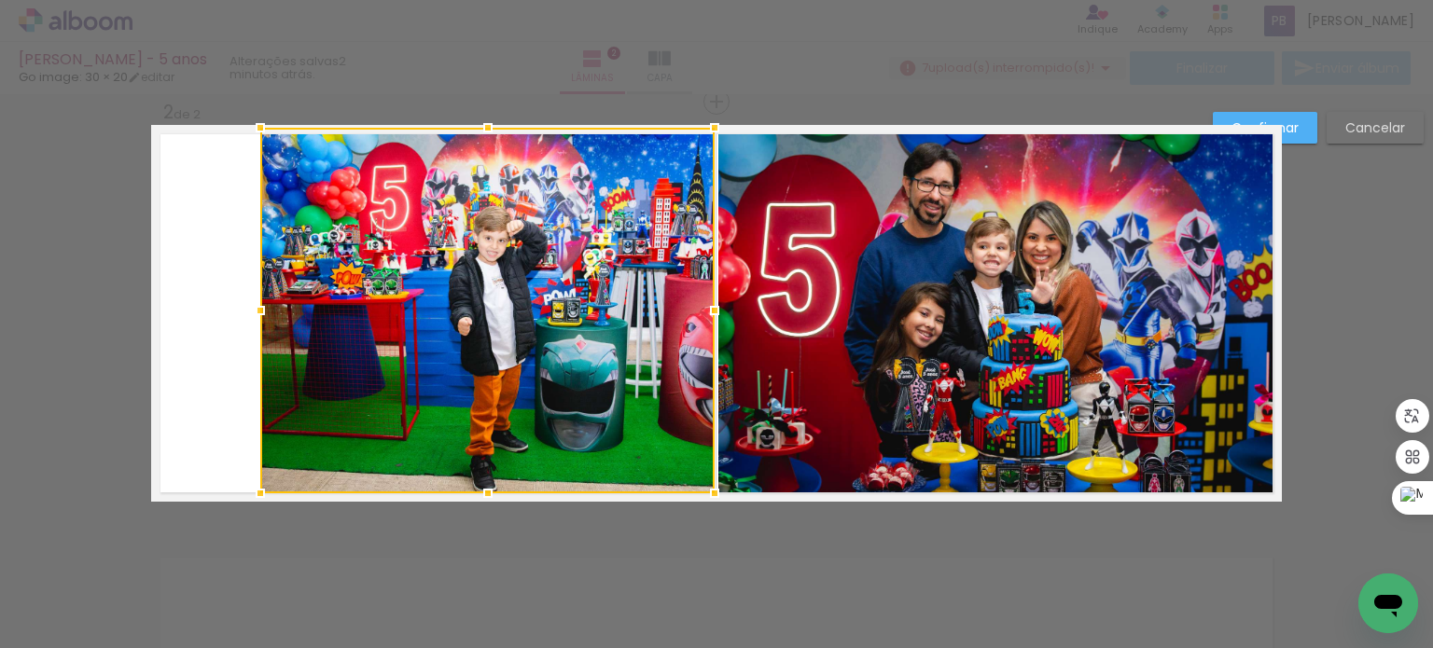
drag, startPoint x: 479, startPoint y: 466, endPoint x: 487, endPoint y: 487, distance: 23.0
click at [487, 487] on div at bounding box center [487, 493] width 37 height 37
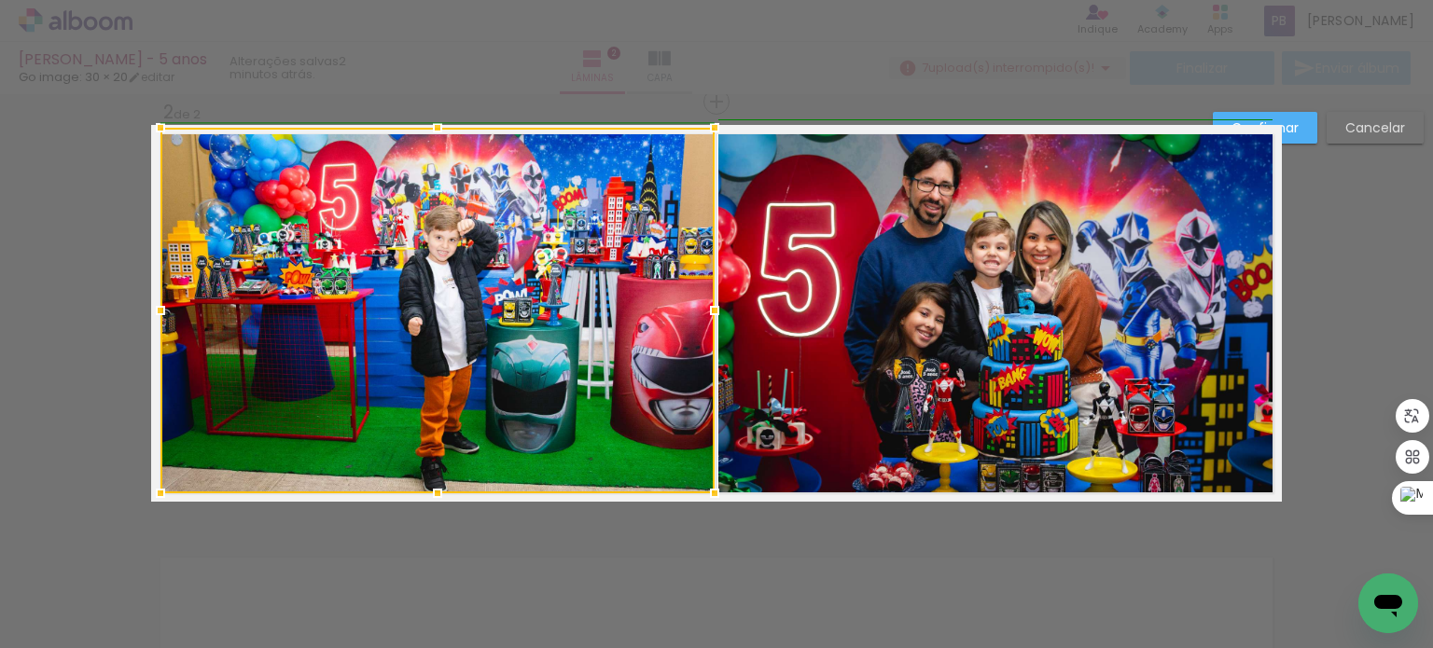
drag, startPoint x: 250, startPoint y: 309, endPoint x: 150, endPoint y: 305, distance: 99.9
click at [150, 305] on div at bounding box center [160, 310] width 37 height 37
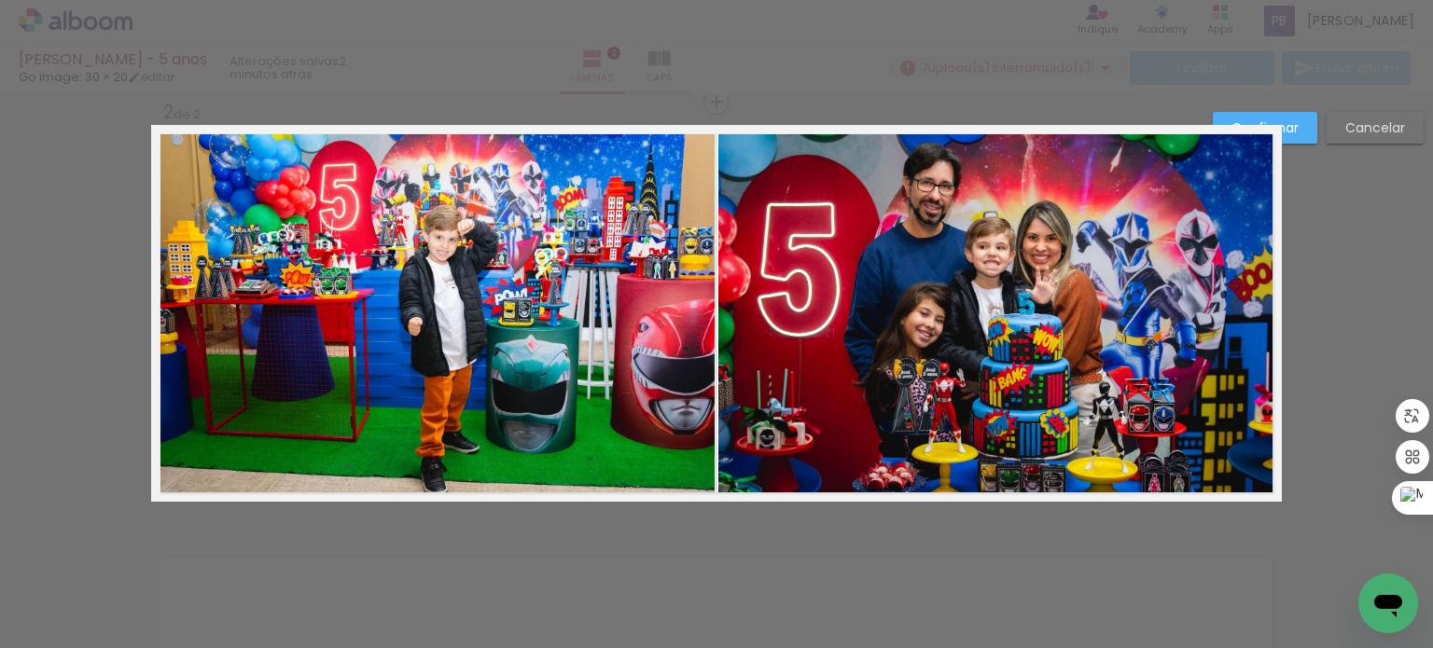
click at [1332, 186] on div "Confirmar Cancelar" at bounding box center [716, 304] width 1433 height 1315
click at [0, 0] on slot "Confirmar" at bounding box center [0, 0] width 0 height 0
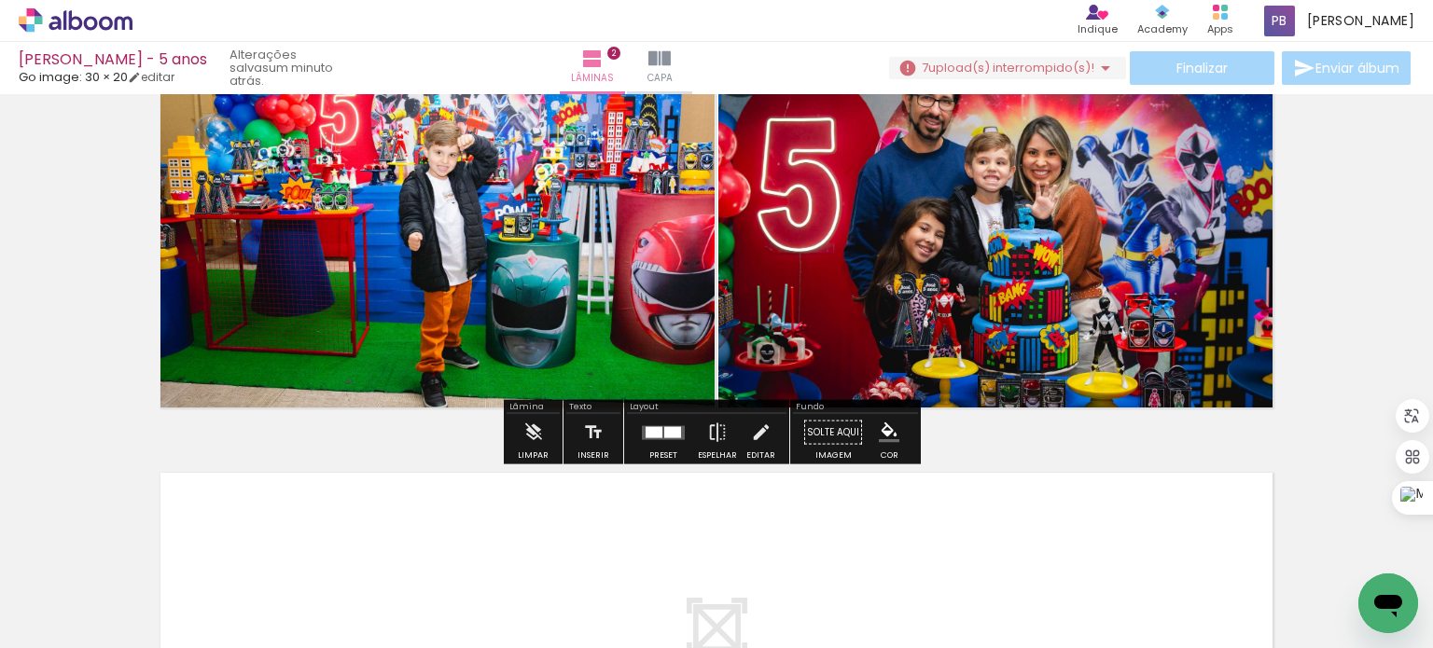
scroll to position [905, 0]
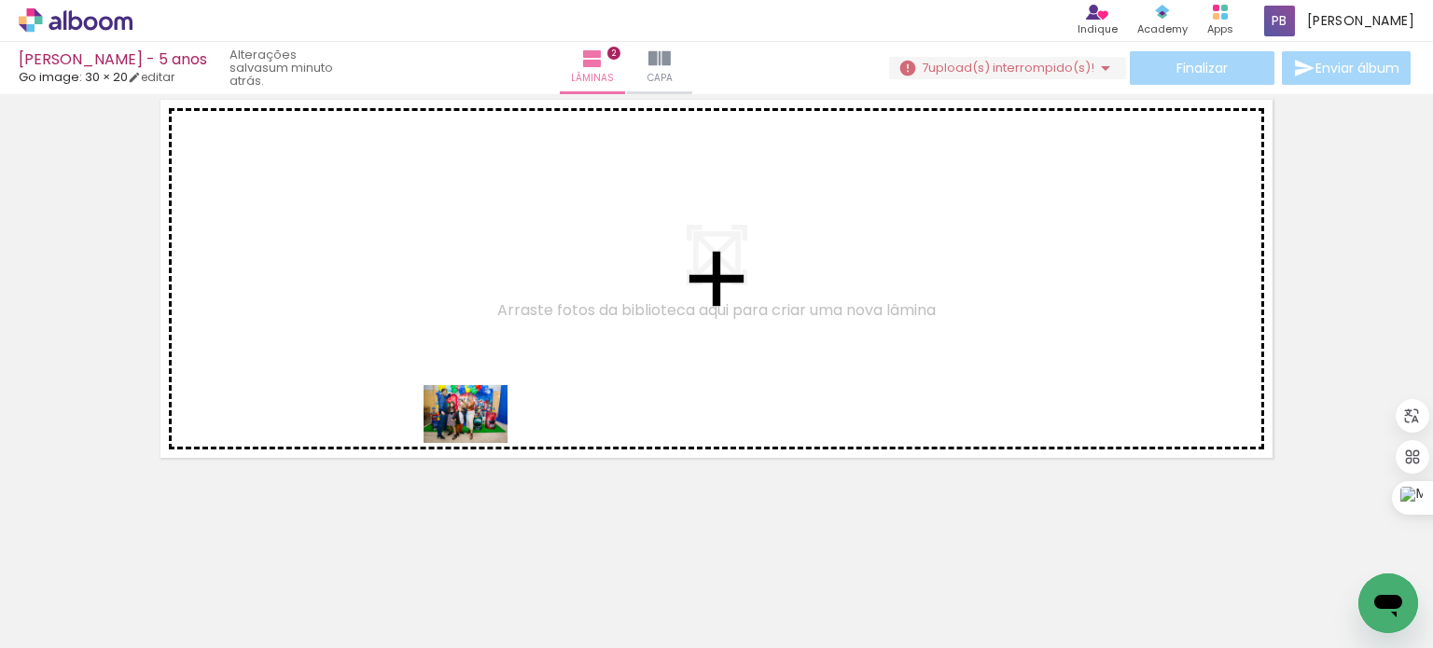
drag, startPoint x: 511, startPoint y: 602, endPoint x: 480, endPoint y: 441, distance: 163.6
click at [480, 441] on quentale-workspace at bounding box center [716, 324] width 1433 height 648
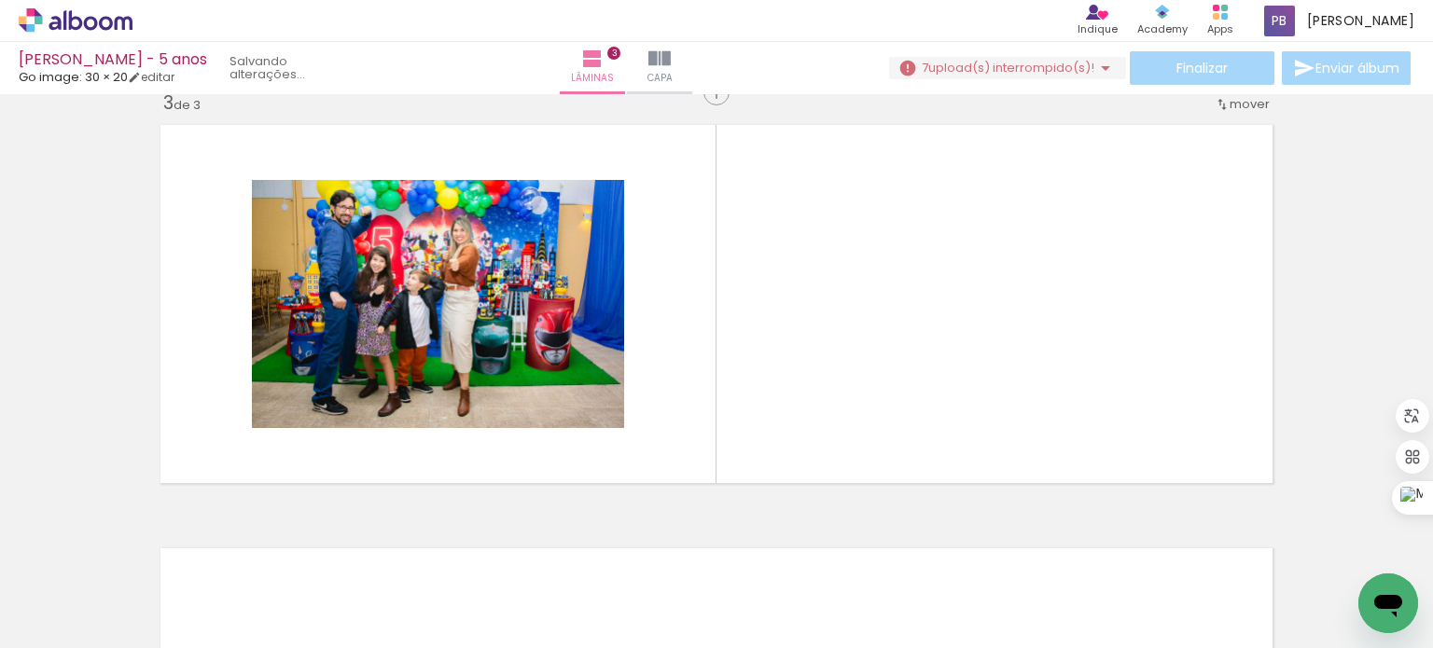
scroll to position [870, 0]
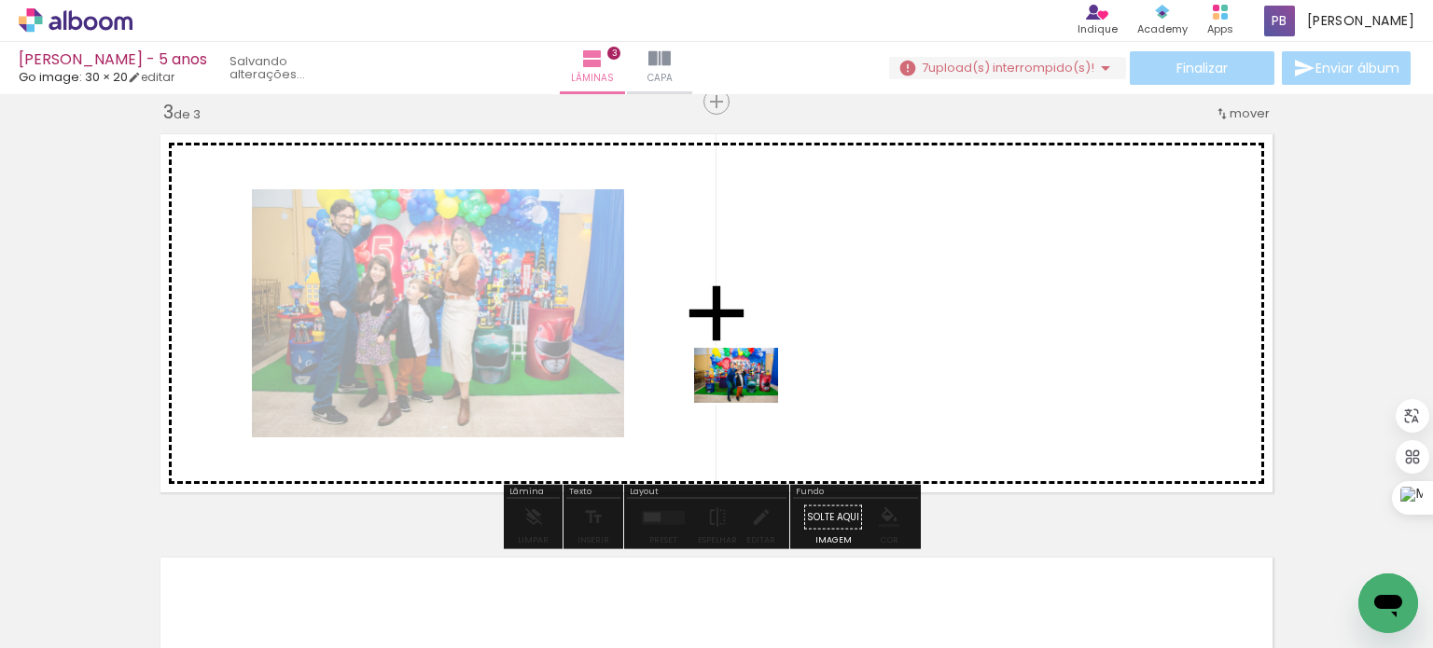
drag, startPoint x: 608, startPoint y: 600, endPoint x: 750, endPoint y: 404, distance: 241.8
click at [750, 404] on quentale-workspace at bounding box center [716, 324] width 1433 height 648
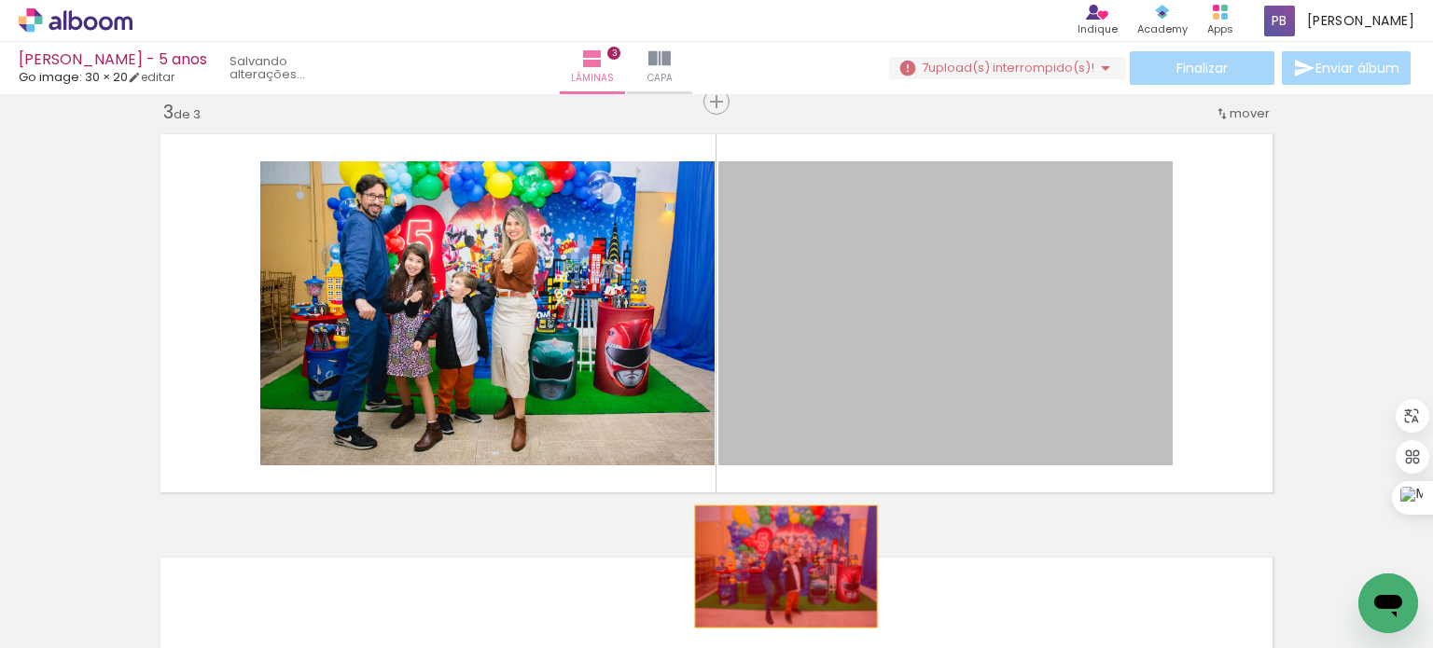
drag, startPoint x: 907, startPoint y: 331, endPoint x: 779, endPoint y: 566, distance: 267.6
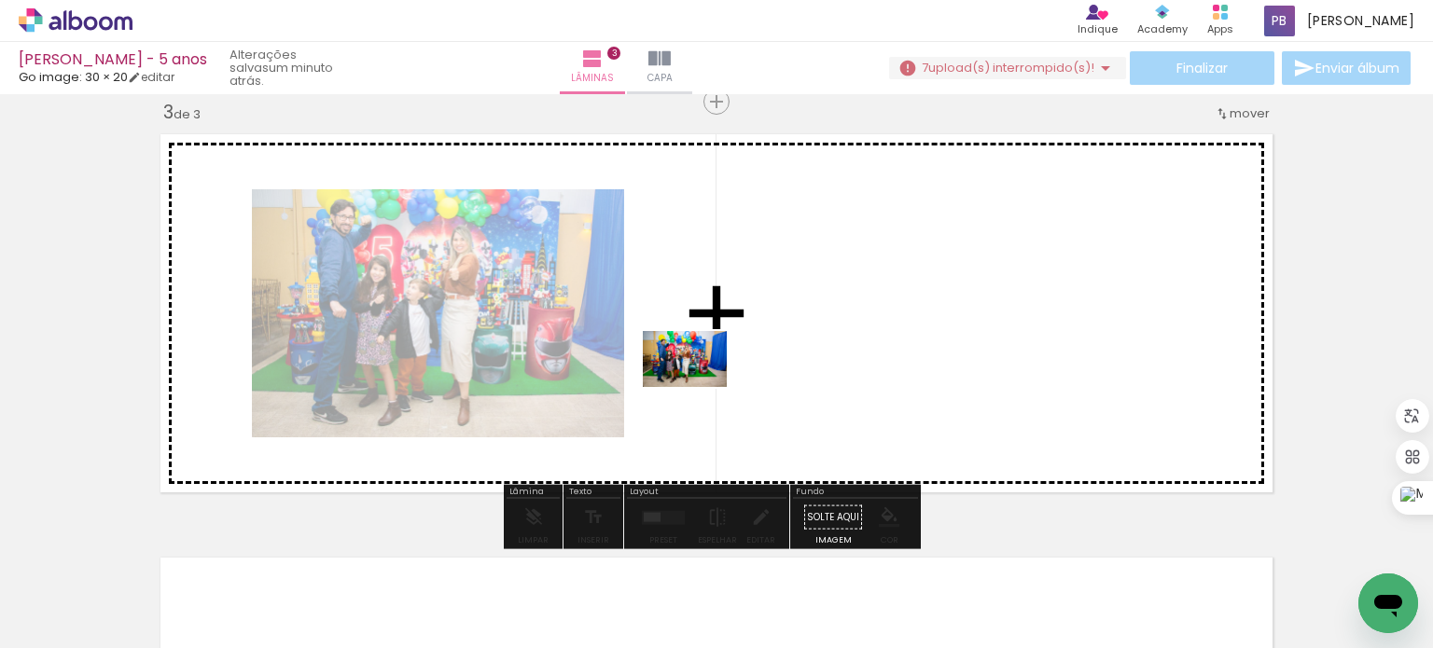
drag, startPoint x: 514, startPoint y: 596, endPoint x: 699, endPoint y: 387, distance: 278.9
click at [699, 387] on quentale-workspace at bounding box center [716, 324] width 1433 height 648
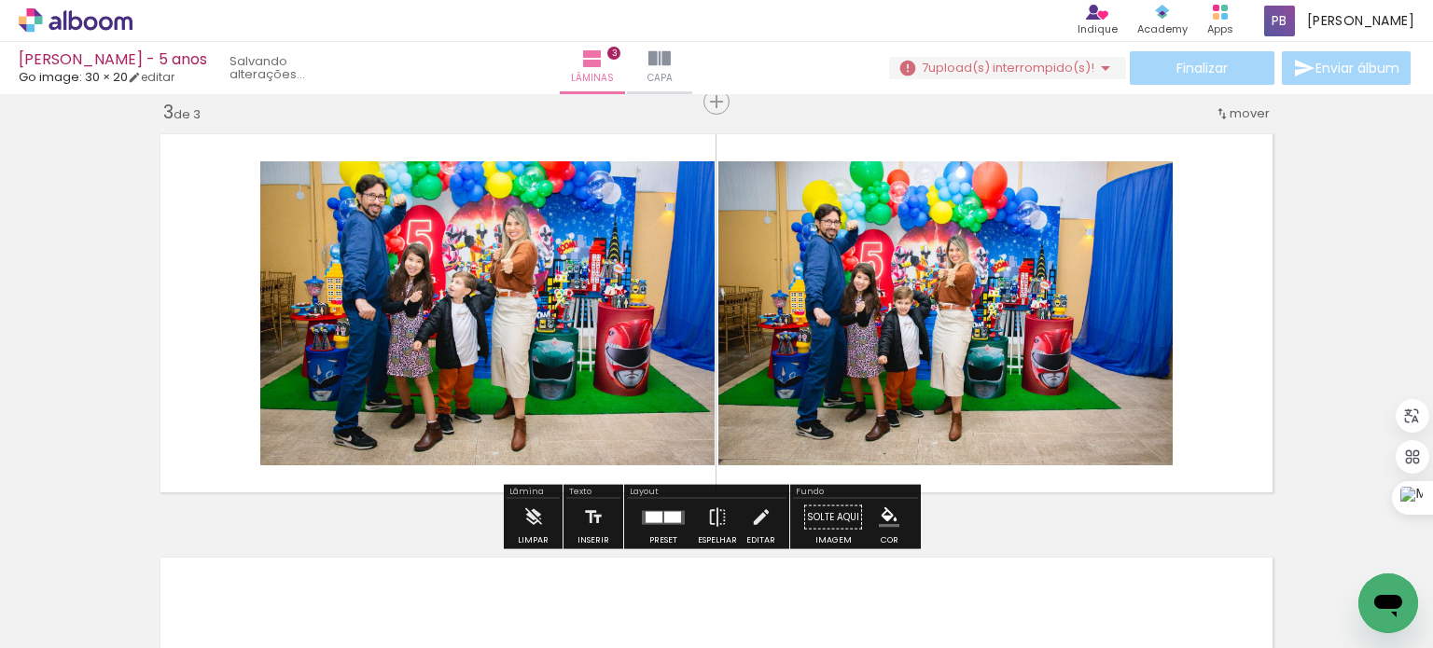
click at [889, 335] on quentale-photo at bounding box center [945, 313] width 454 height 304
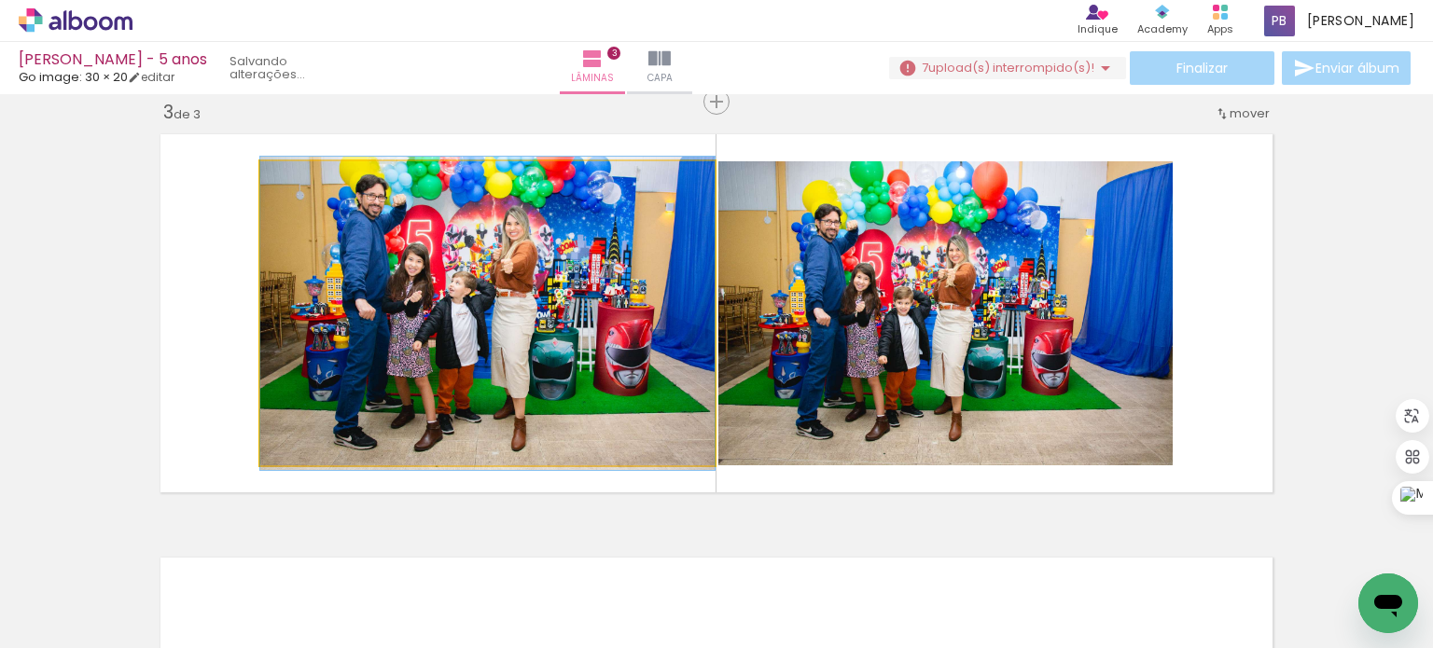
click at [571, 342] on quentale-photo at bounding box center [487, 313] width 454 height 304
click at [571, 343] on quentale-photo at bounding box center [487, 313] width 454 height 304
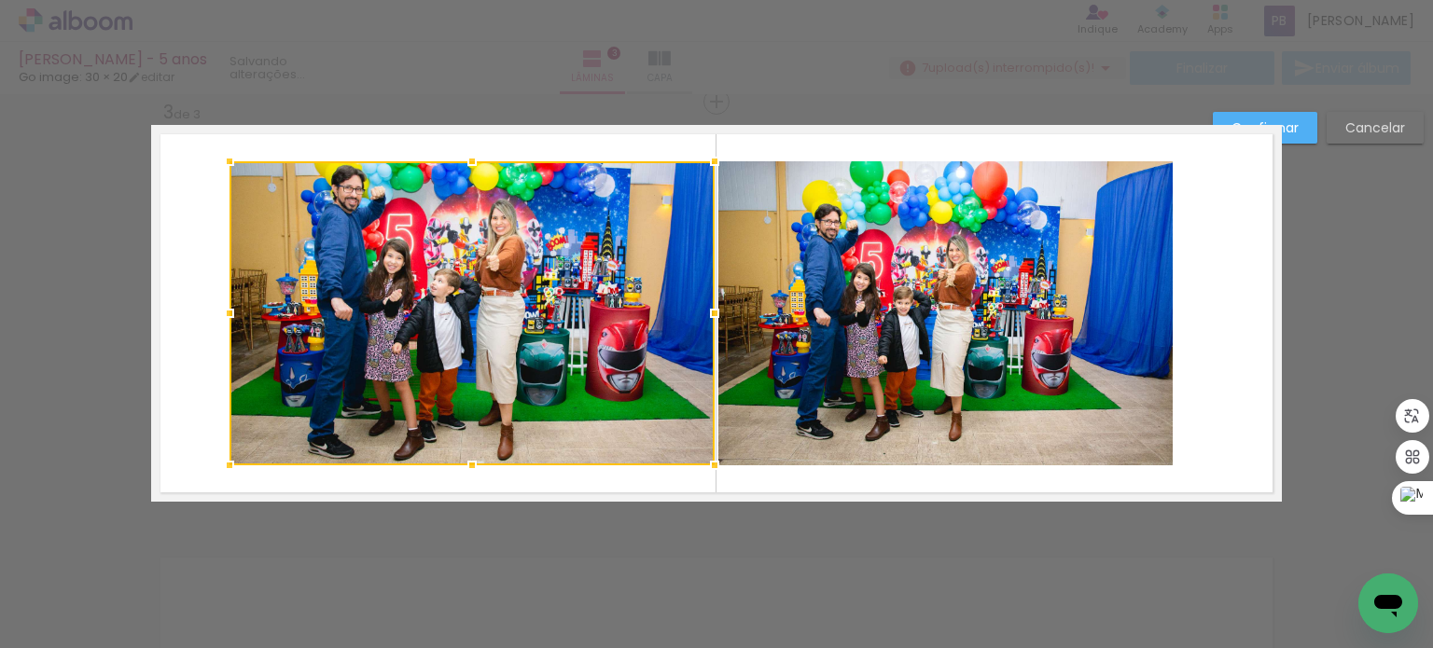
drag, startPoint x: 251, startPoint y: 309, endPoint x: 220, endPoint y: 312, distance: 30.9
click at [220, 312] on div at bounding box center [229, 313] width 37 height 37
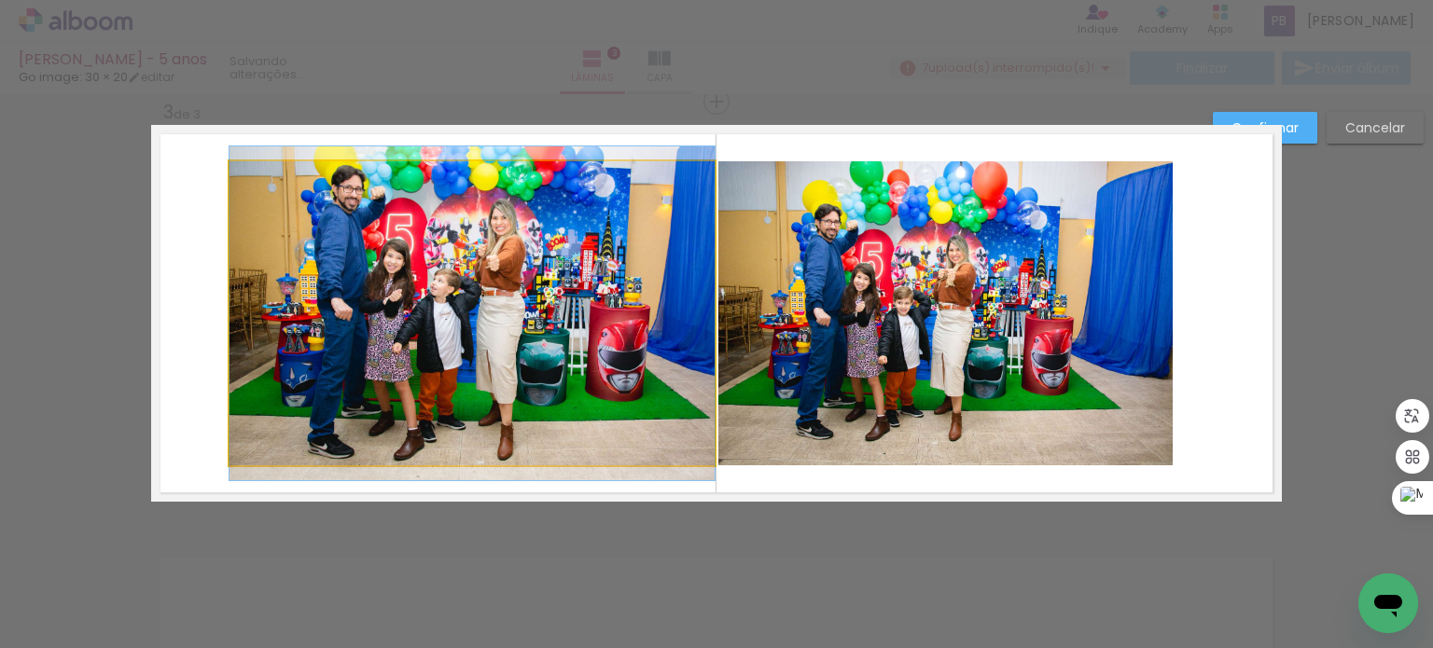
click at [468, 172] on quentale-photo at bounding box center [471, 313] width 485 height 304
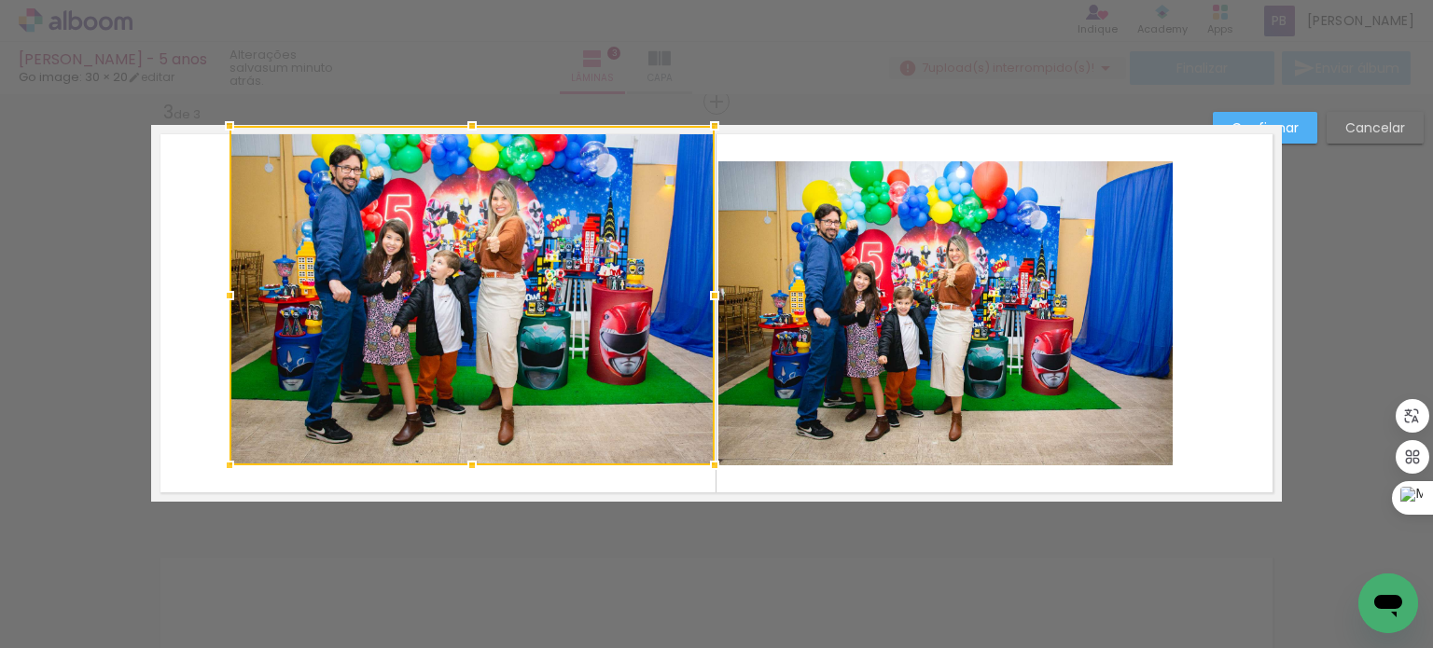
drag, startPoint x: 464, startPoint y: 160, endPoint x: 467, endPoint y: 130, distance: 30.1
click at [467, 130] on div at bounding box center [471, 125] width 37 height 37
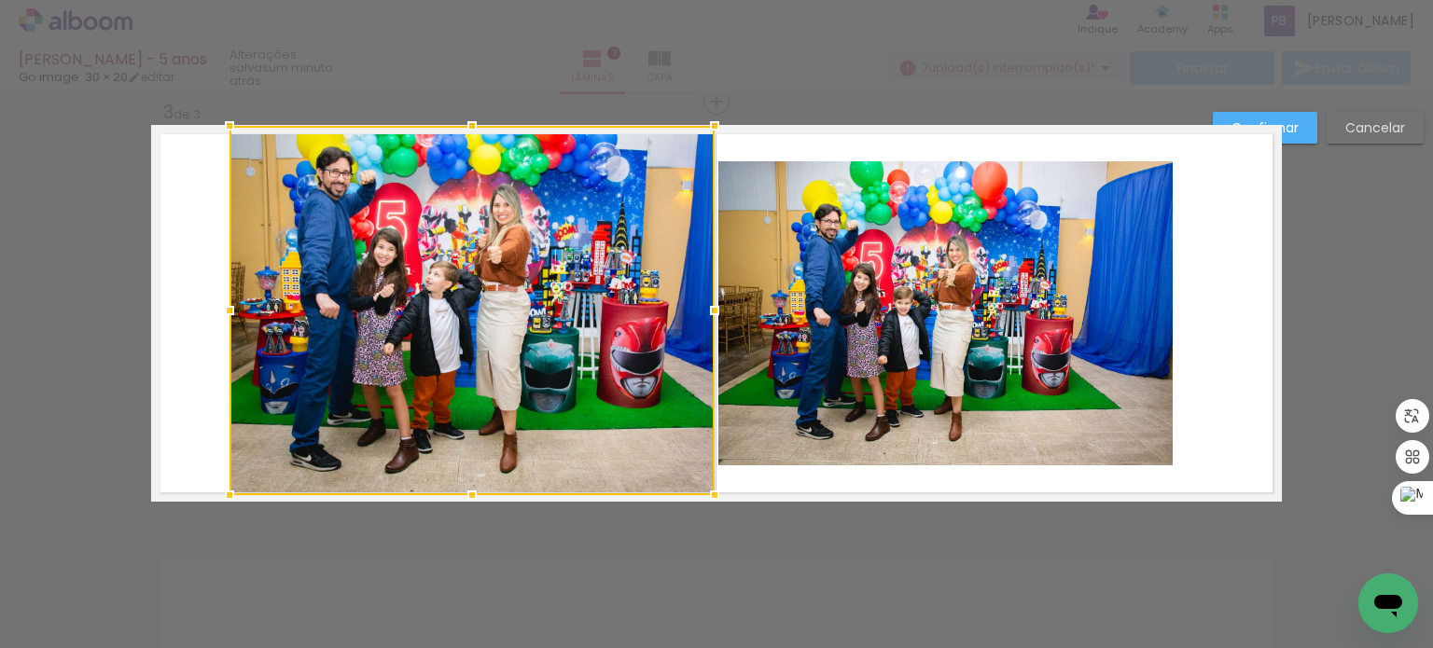
drag, startPoint x: 466, startPoint y: 466, endPoint x: 479, endPoint y: 491, distance: 27.5
click at [479, 491] on div at bounding box center [471, 495] width 37 height 37
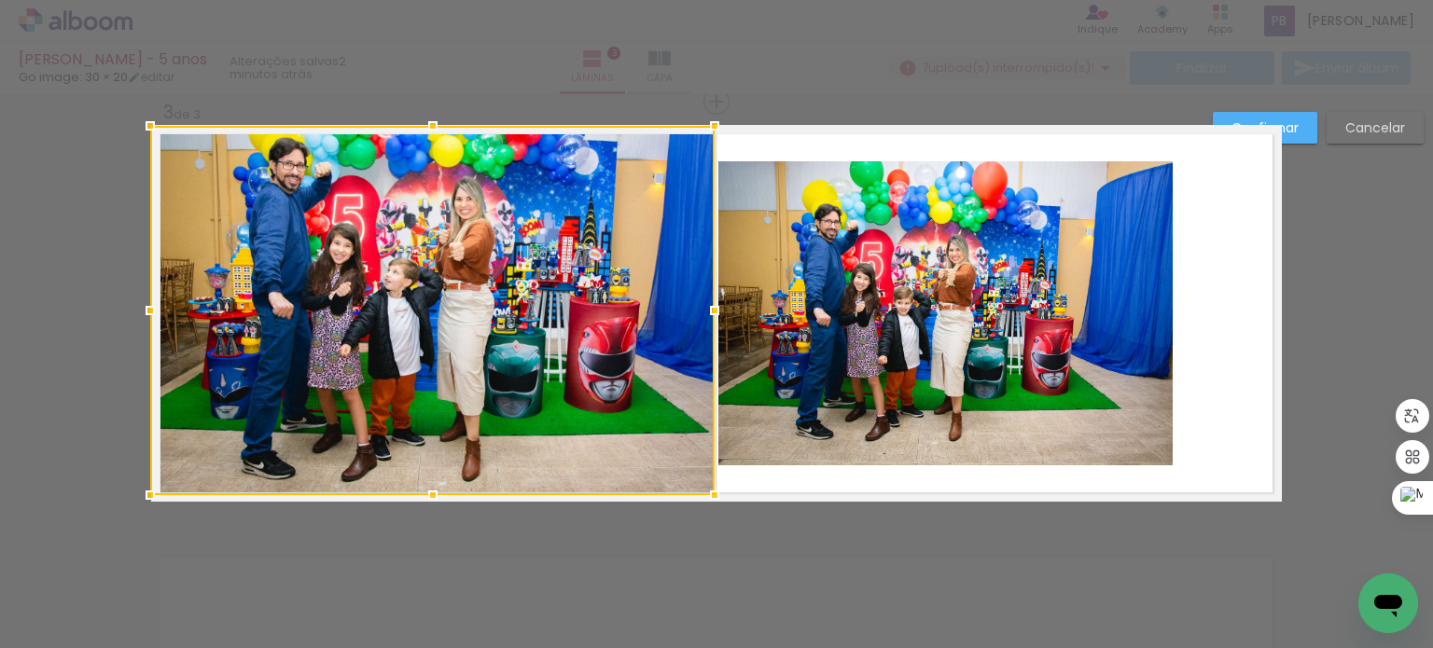
drag, startPoint x: 224, startPoint y: 310, endPoint x: 153, endPoint y: 310, distance: 70.9
click at [153, 310] on div at bounding box center [150, 310] width 37 height 37
click at [869, 370] on quentale-photo at bounding box center [945, 313] width 454 height 304
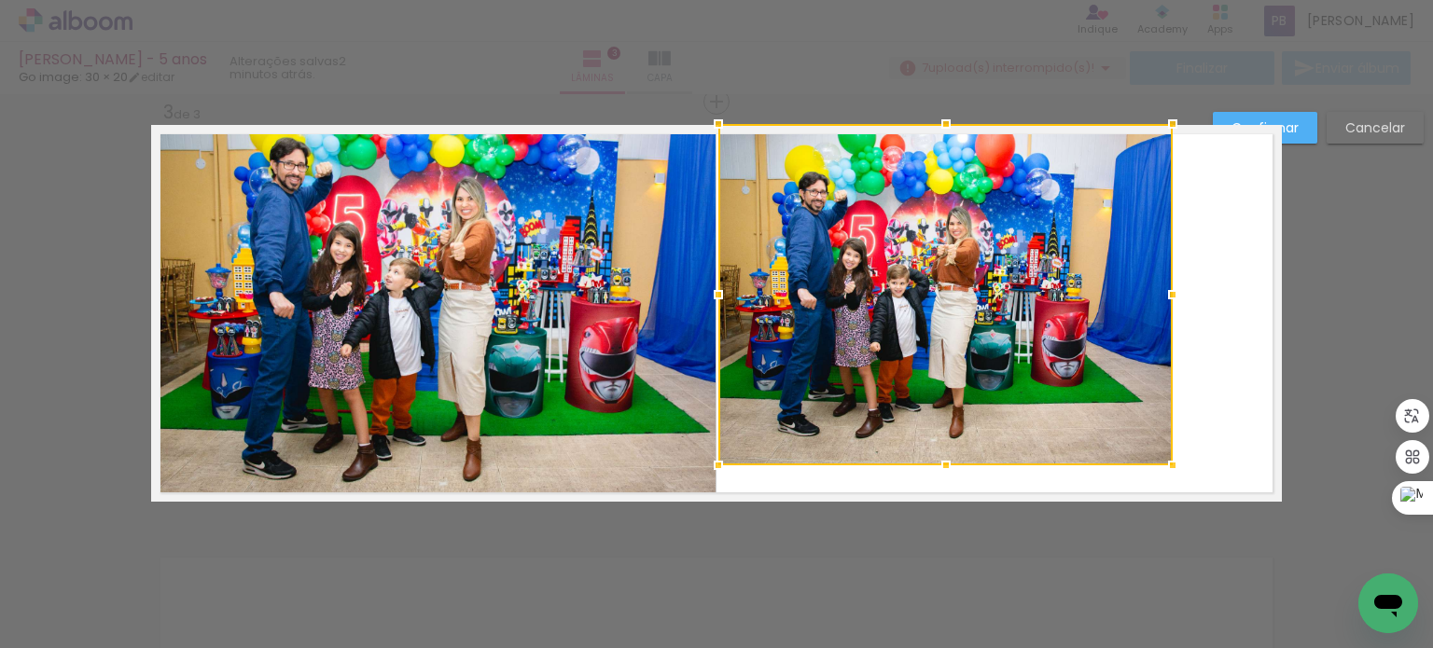
drag, startPoint x: 938, startPoint y: 161, endPoint x: 933, endPoint y: 133, distance: 28.4
click at [933, 133] on div at bounding box center [945, 123] width 37 height 37
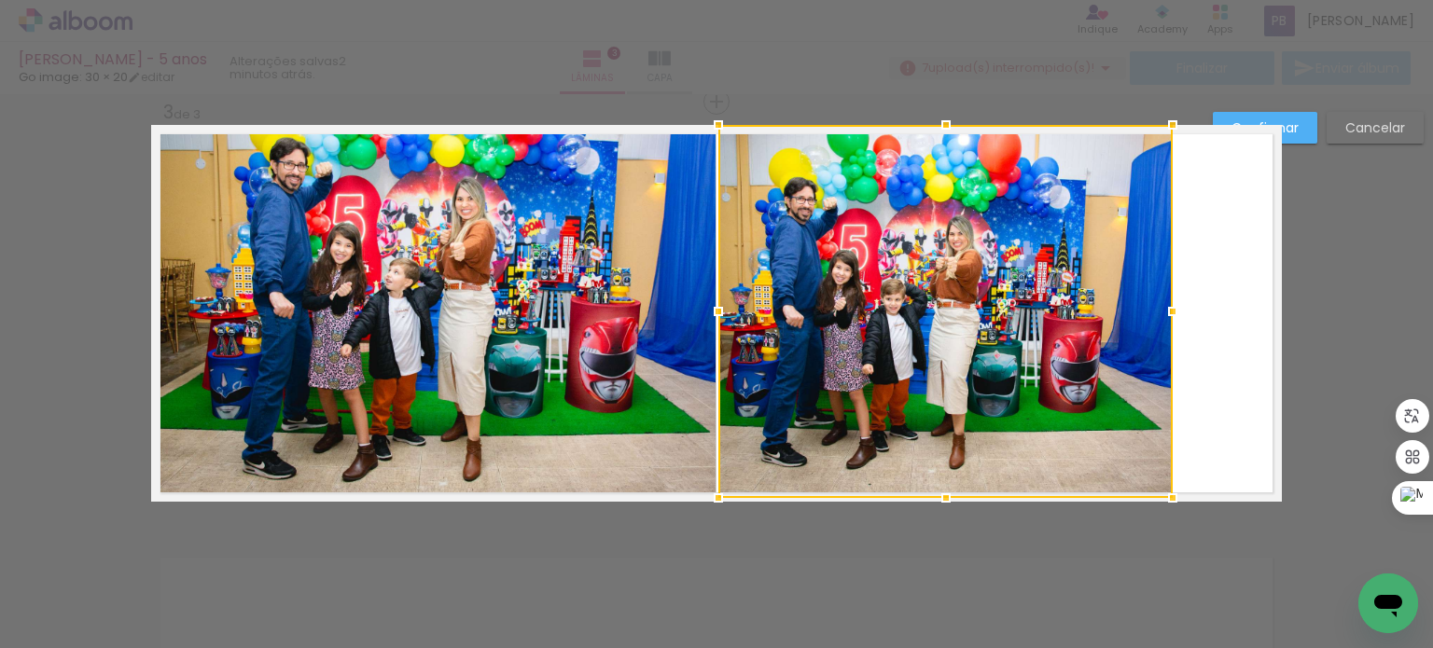
drag, startPoint x: 939, startPoint y: 466, endPoint x: 940, endPoint y: 479, distance: 13.1
click at [940, 479] on div at bounding box center [945, 311] width 454 height 373
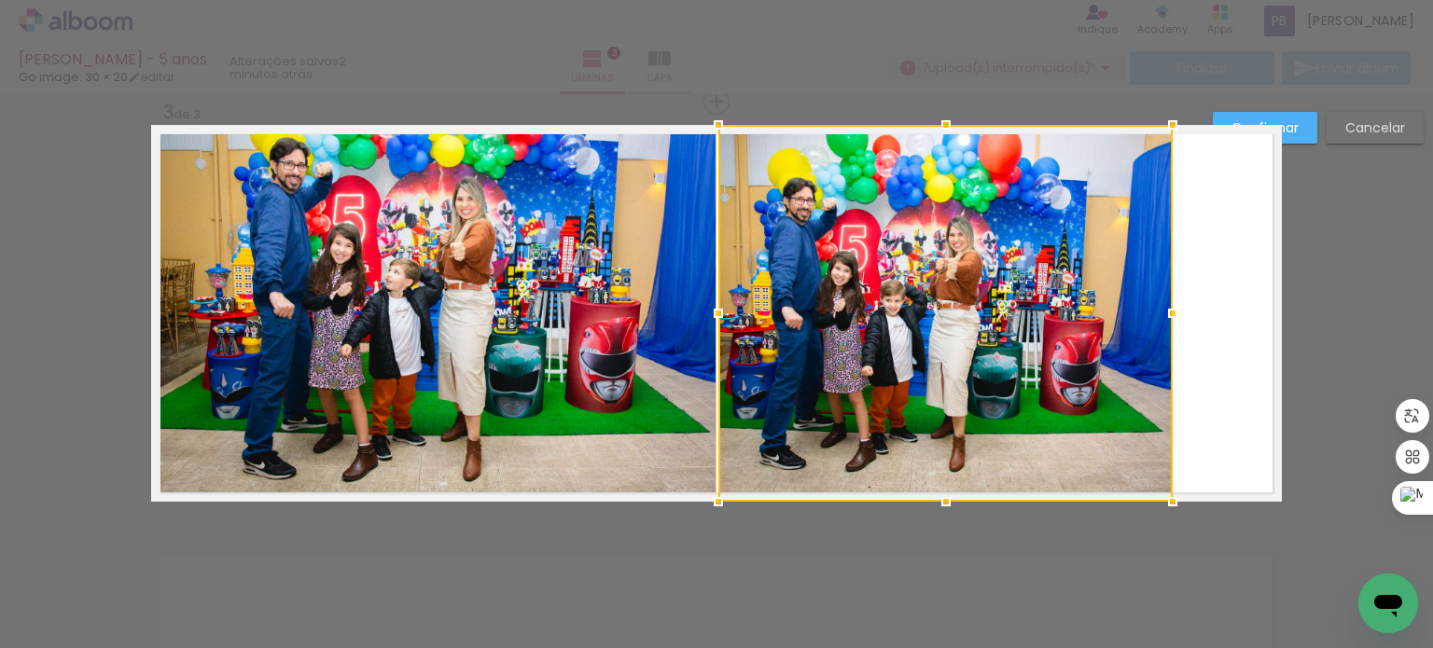
click at [1070, 373] on div at bounding box center [945, 313] width 454 height 377
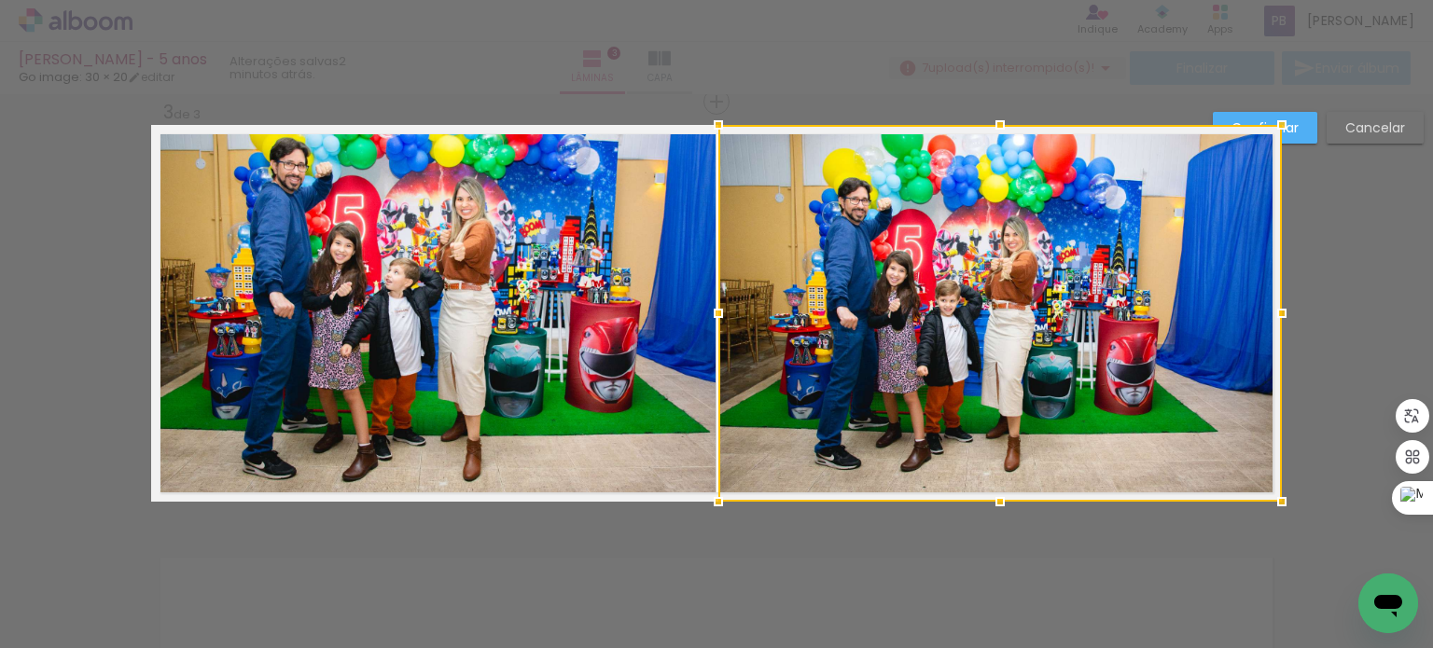
drag, startPoint x: 1165, startPoint y: 311, endPoint x: 1265, endPoint y: 321, distance: 100.3
click at [1265, 321] on div at bounding box center [1281, 313] width 37 height 37
click at [0, 0] on slot "Confirmar" at bounding box center [0, 0] width 0 height 0
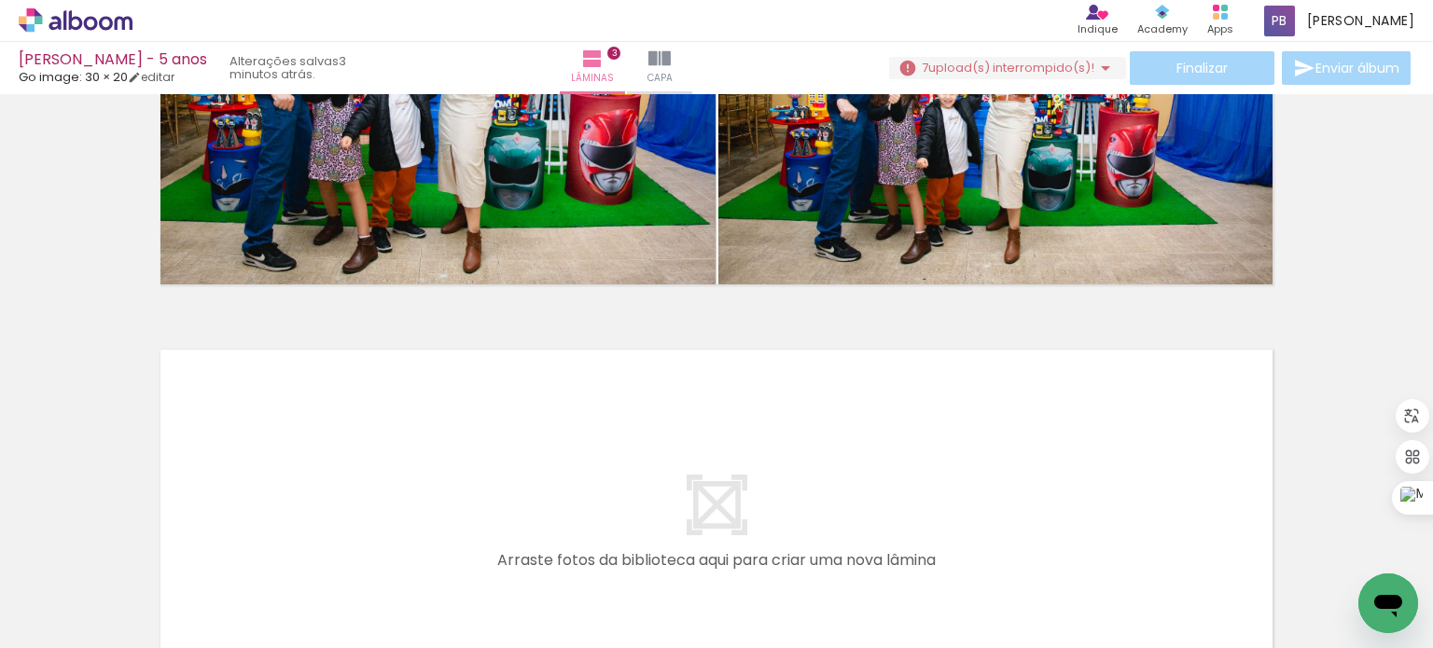
scroll to position [1142, 0]
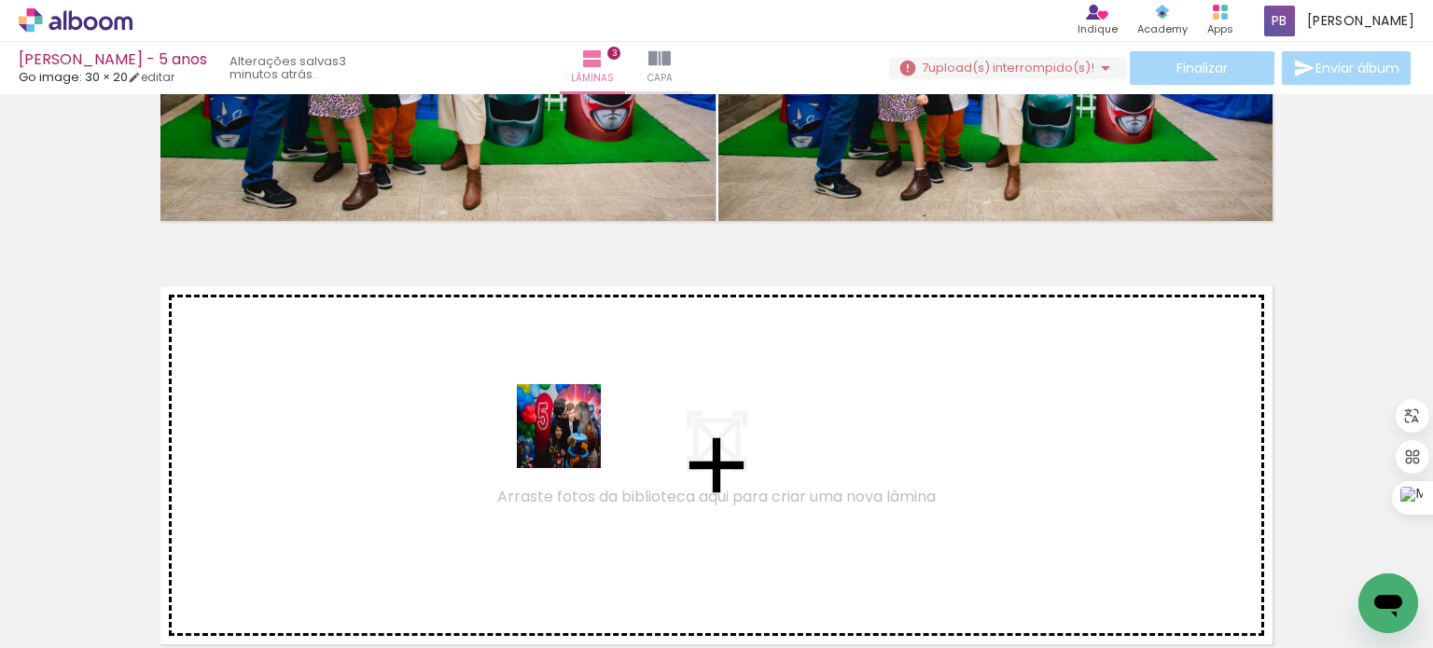
drag, startPoint x: 414, startPoint y: 582, endPoint x: 586, endPoint y: 432, distance: 228.1
click at [586, 432] on quentale-workspace at bounding box center [716, 324] width 1433 height 648
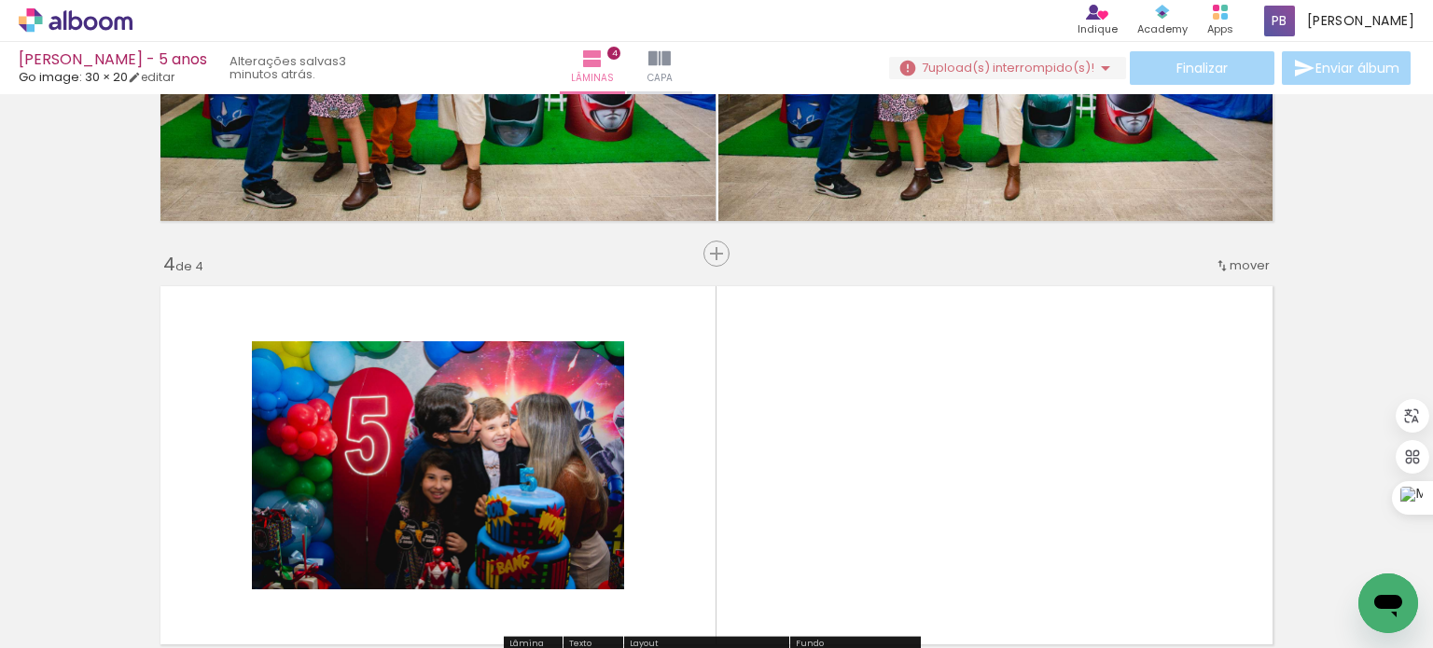
scroll to position [1294, 0]
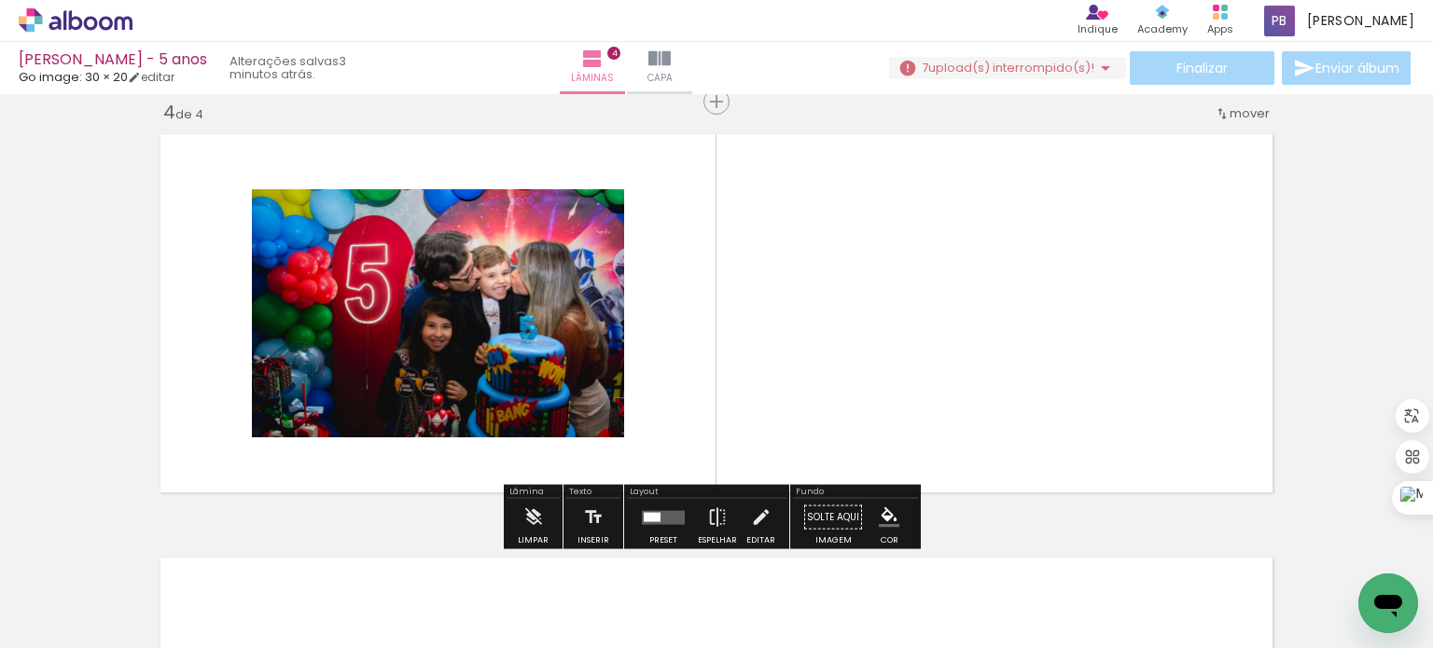
click at [656, 527] on div at bounding box center [663, 517] width 50 height 37
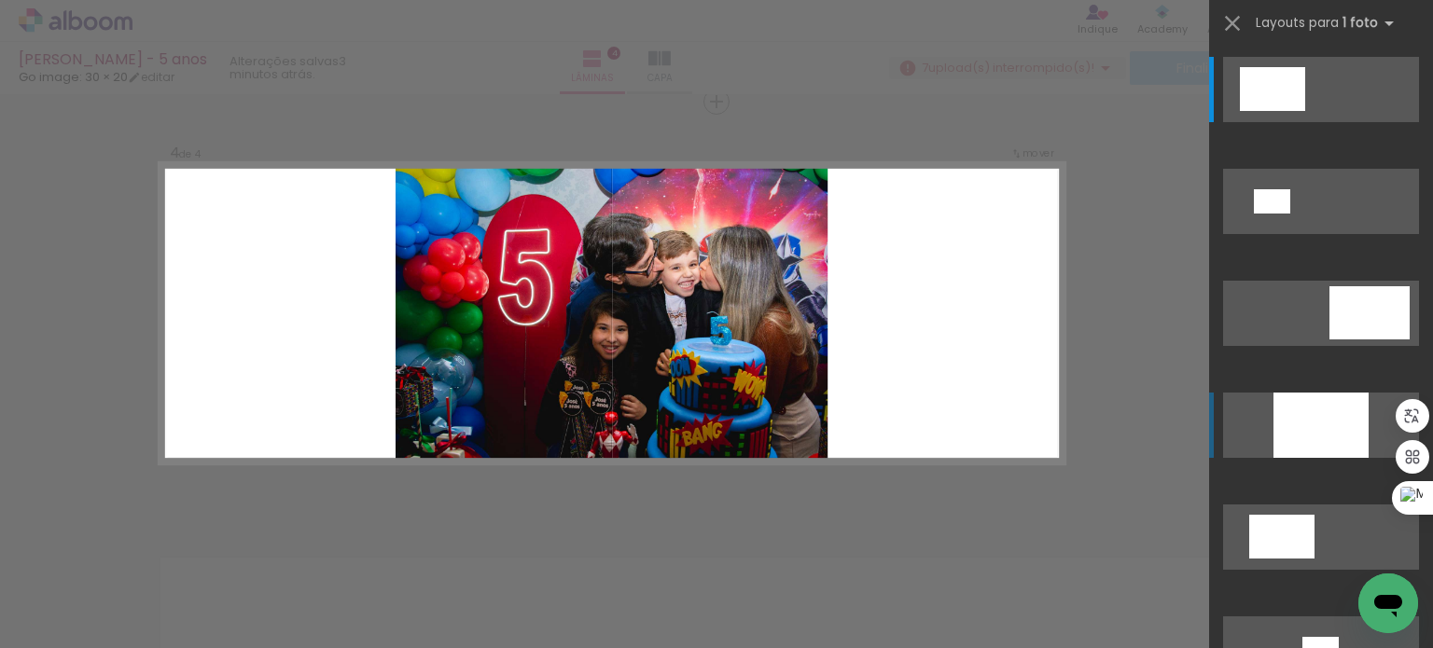
click at [1327, 409] on div at bounding box center [1320, 425] width 95 height 65
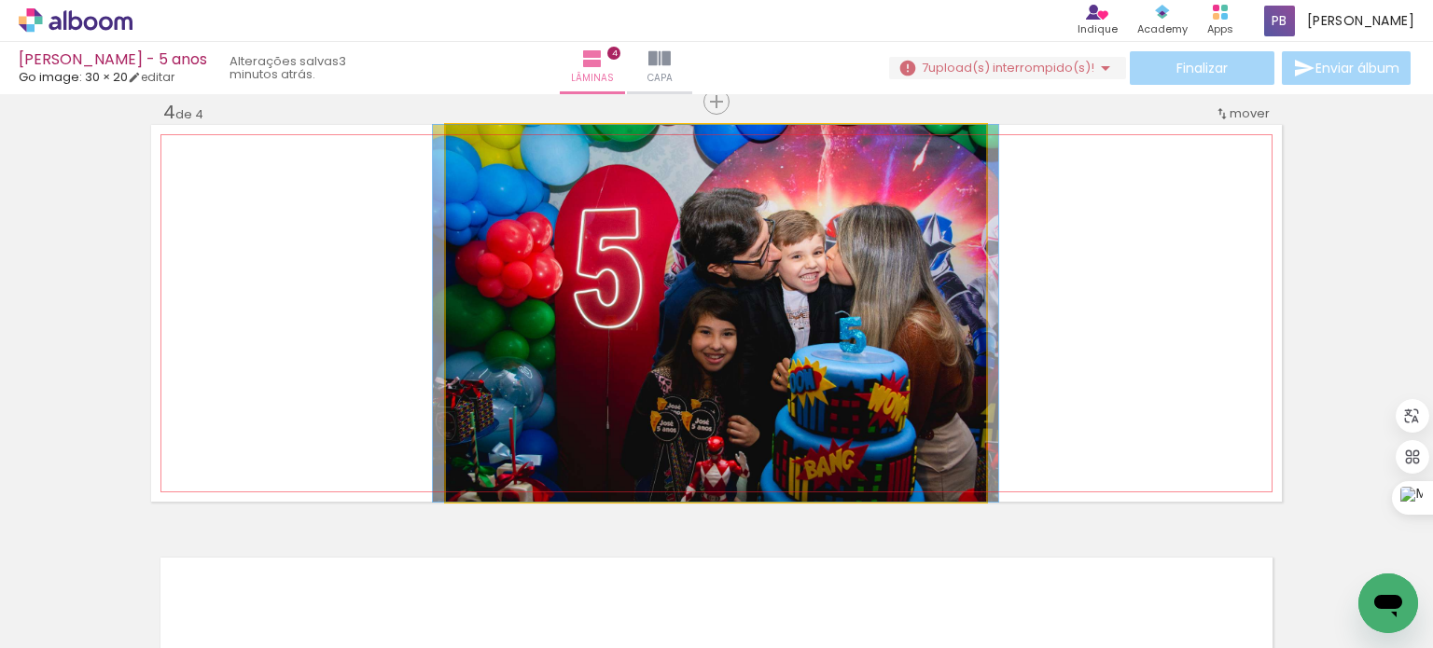
click at [893, 315] on quentale-photo at bounding box center [716, 313] width 540 height 377
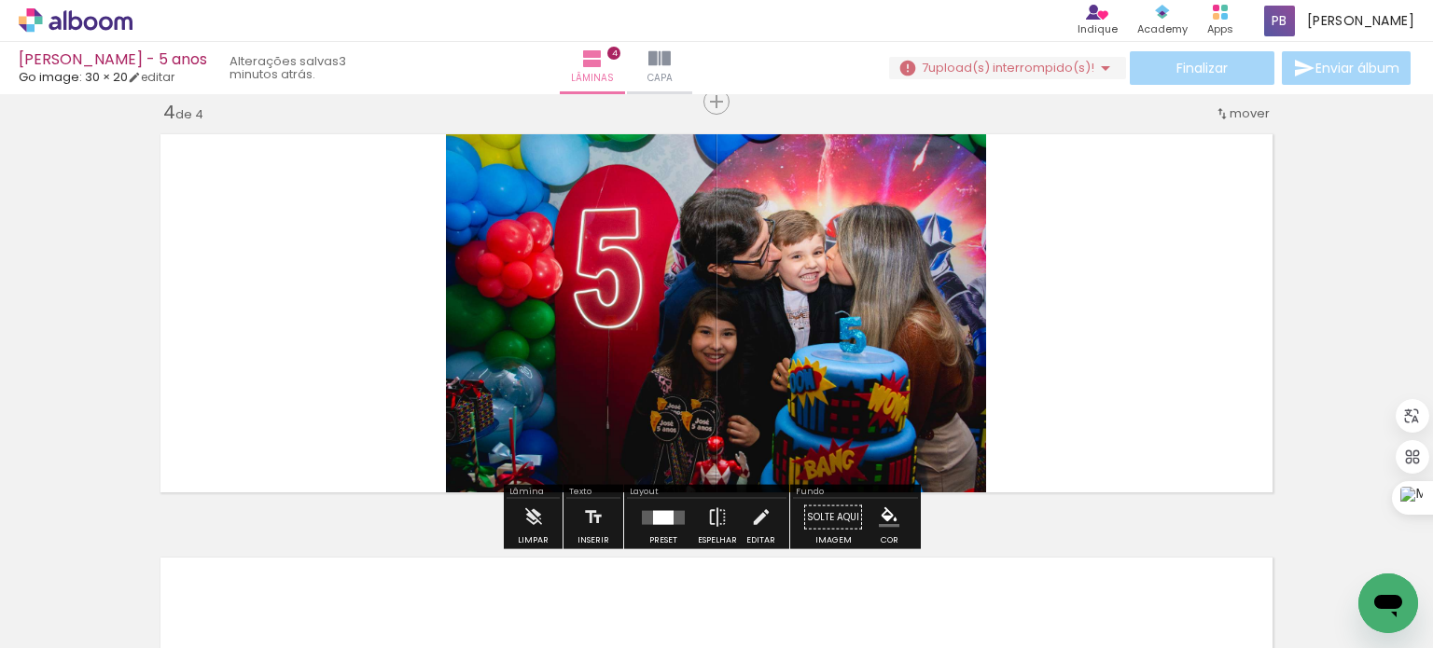
click at [953, 340] on quentale-photo at bounding box center [716, 313] width 540 height 377
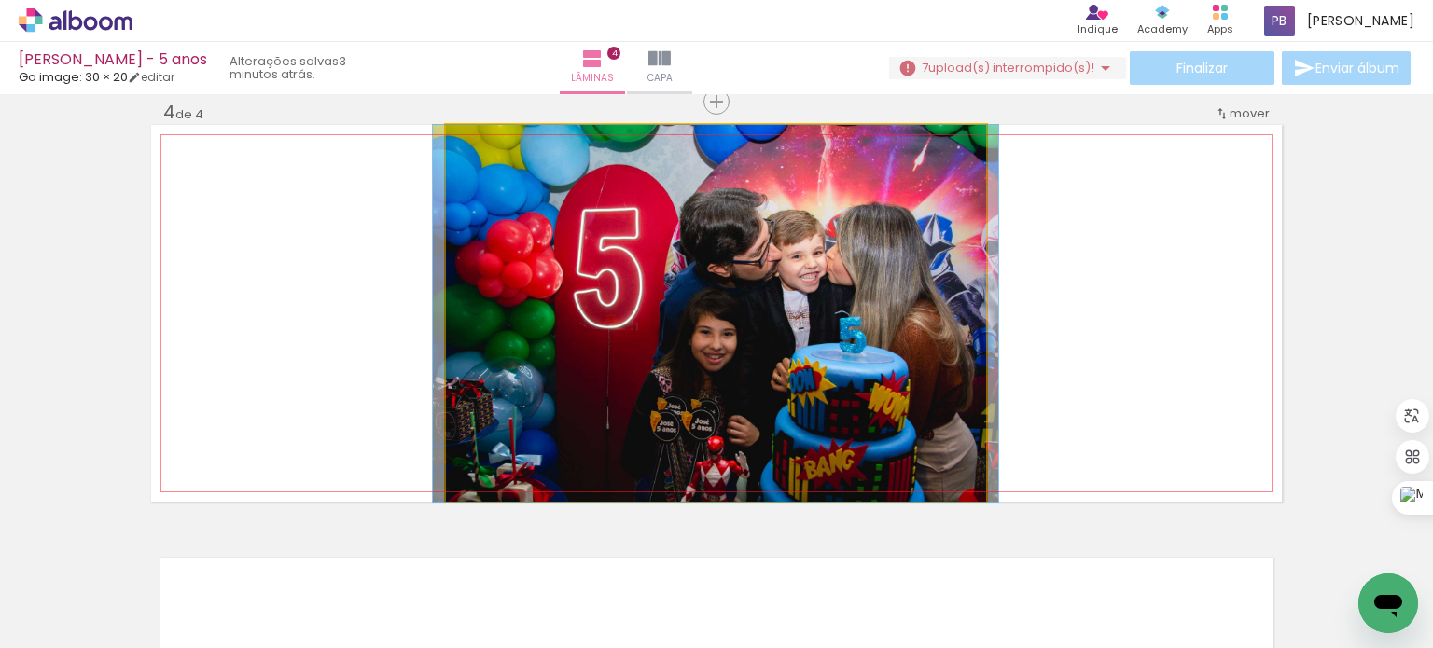
click at [953, 340] on quentale-photo at bounding box center [716, 313] width 540 height 377
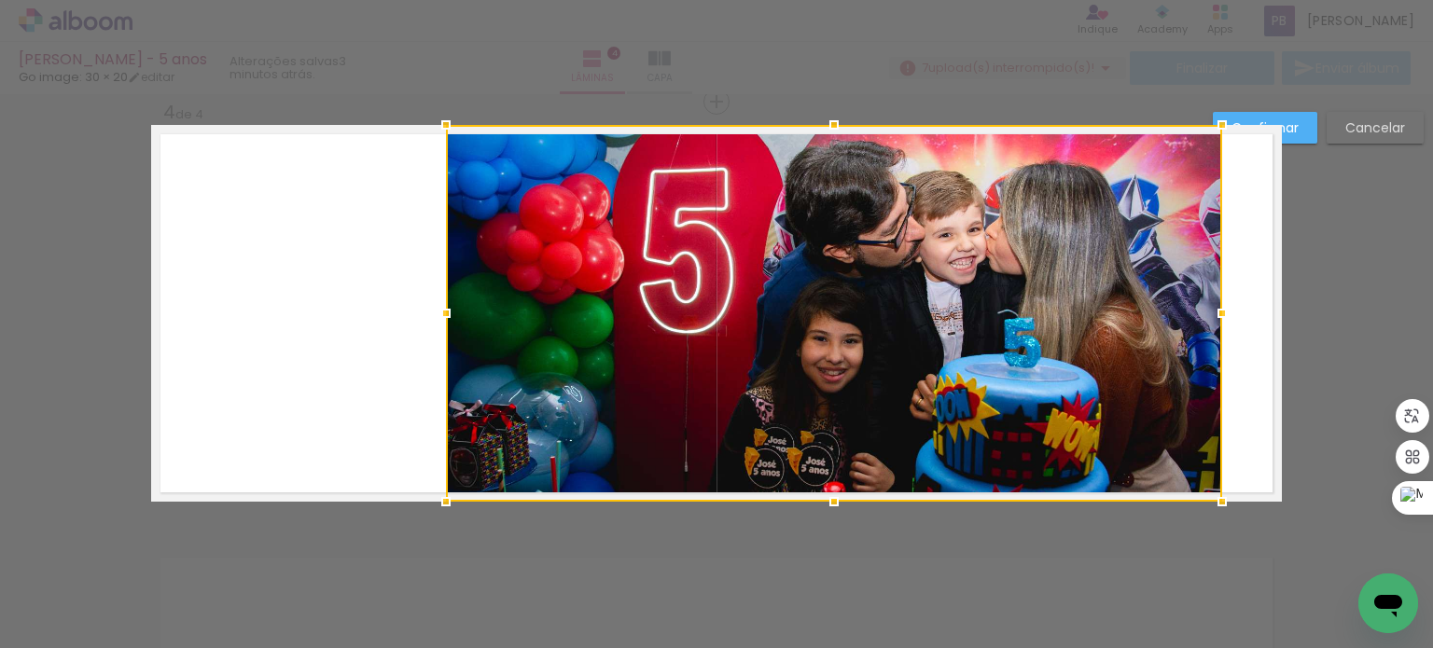
drag, startPoint x: 978, startPoint y: 318, endPoint x: 1222, endPoint y: 350, distance: 246.5
click at [1222, 350] on album-spread "4 de 4" at bounding box center [716, 313] width 1131 height 377
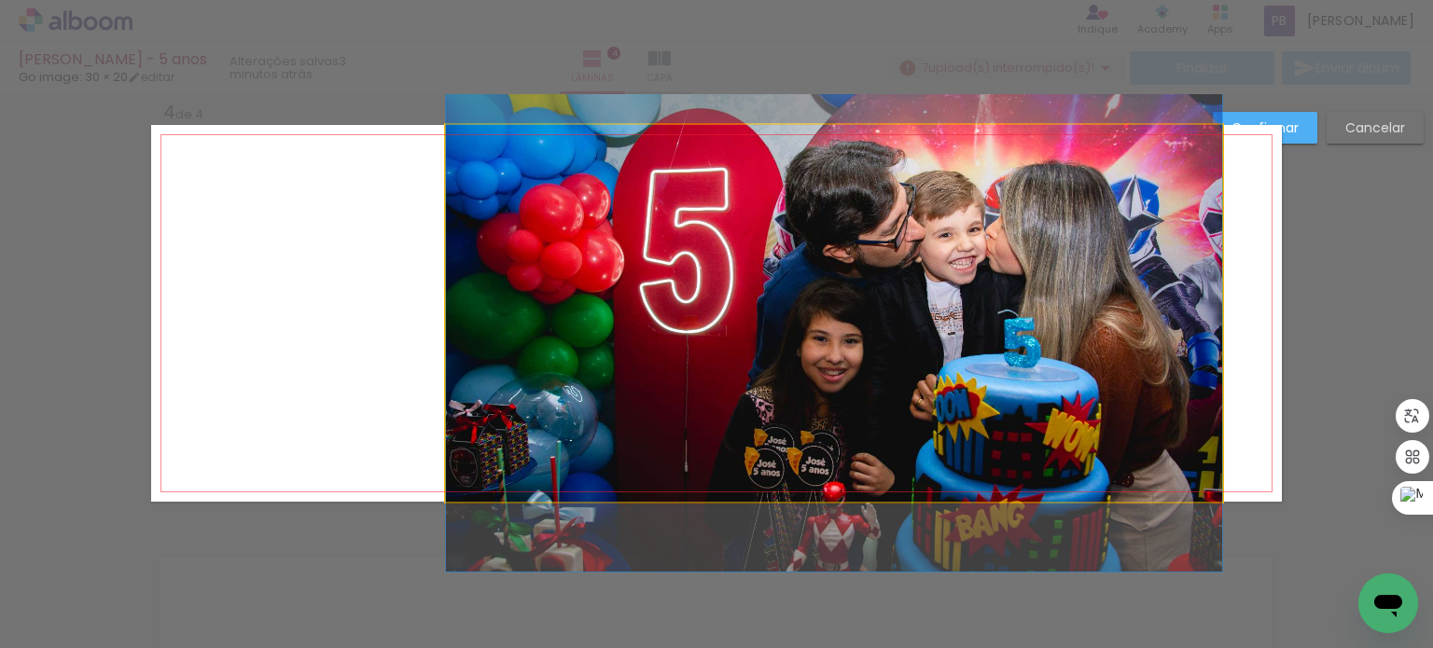
click at [463, 324] on quentale-photo at bounding box center [834, 313] width 776 height 377
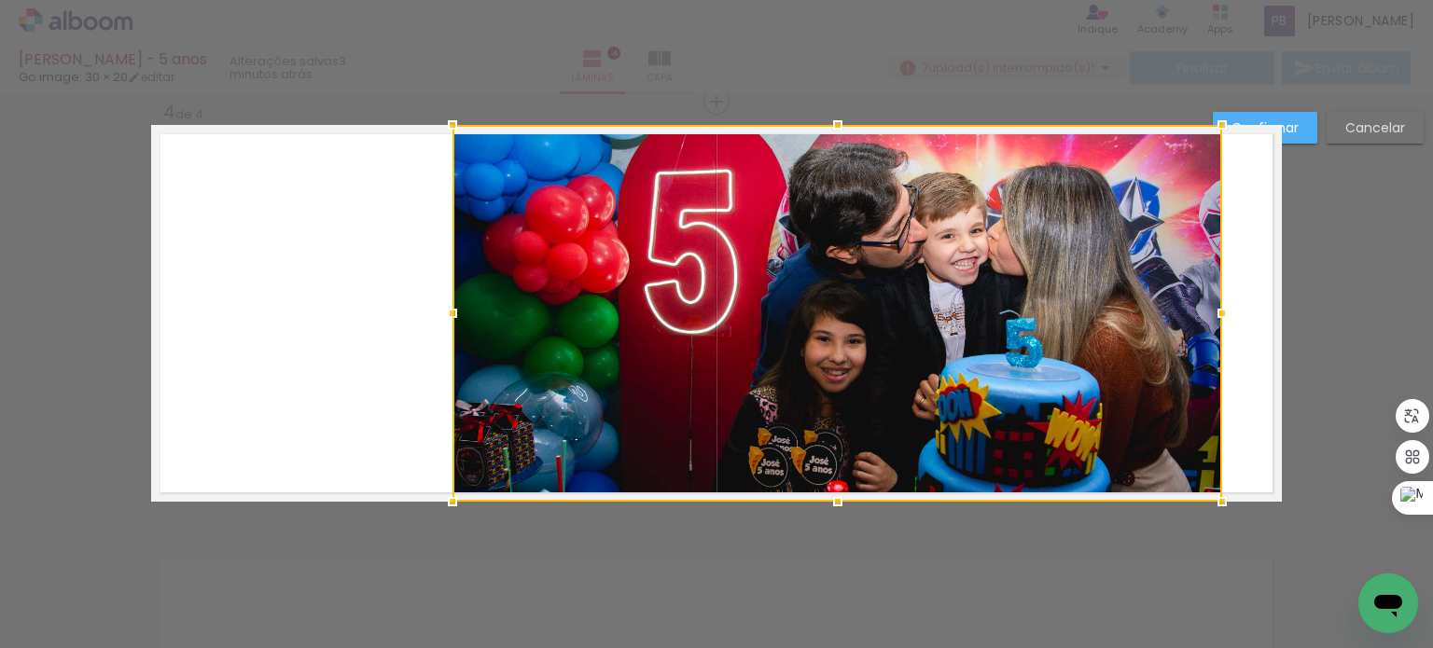
drag, startPoint x: 440, startPoint y: 320, endPoint x: 448, endPoint y: 328, distance: 11.2
click at [448, 328] on div at bounding box center [452, 313] width 37 height 37
click at [1241, 227] on quentale-layouter at bounding box center [716, 313] width 1131 height 377
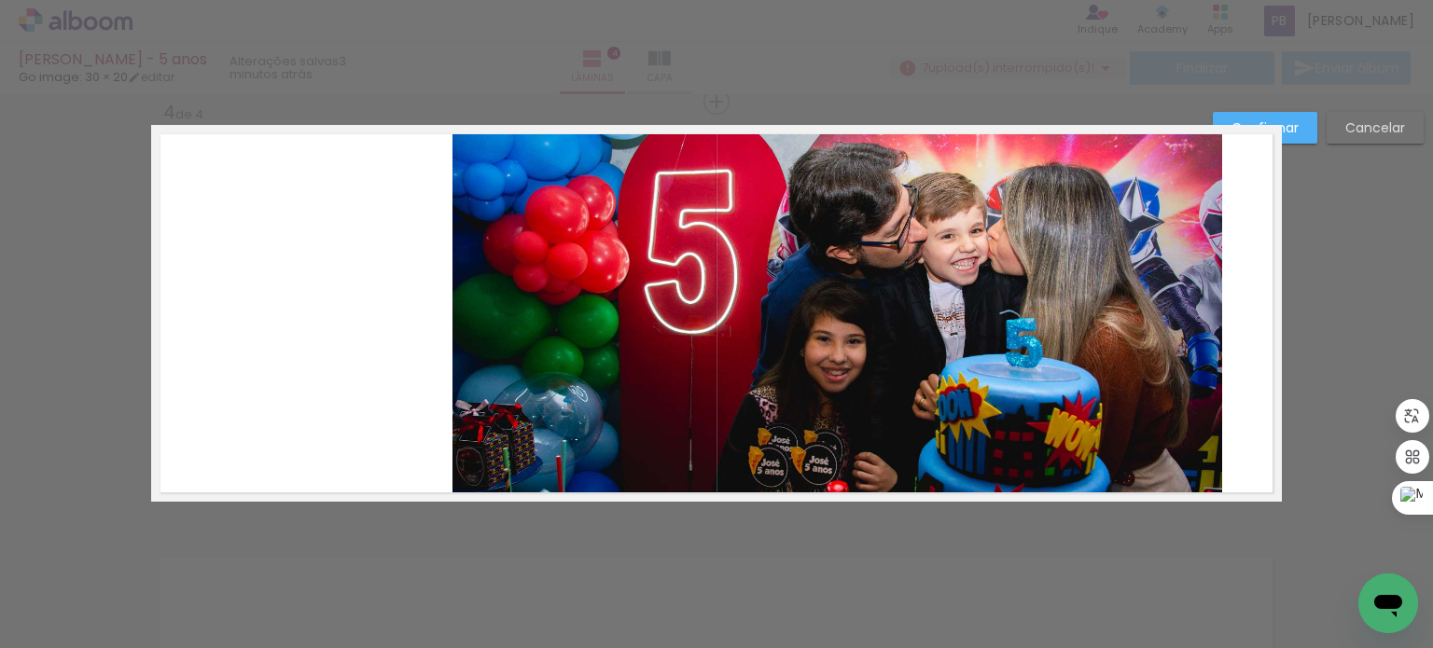
drag, startPoint x: 1243, startPoint y: 223, endPoint x: 1161, endPoint y: 244, distance: 84.9
click at [1239, 225] on quentale-layouter at bounding box center [716, 313] width 1131 height 377
click at [1100, 259] on quentale-photo at bounding box center [837, 313] width 770 height 377
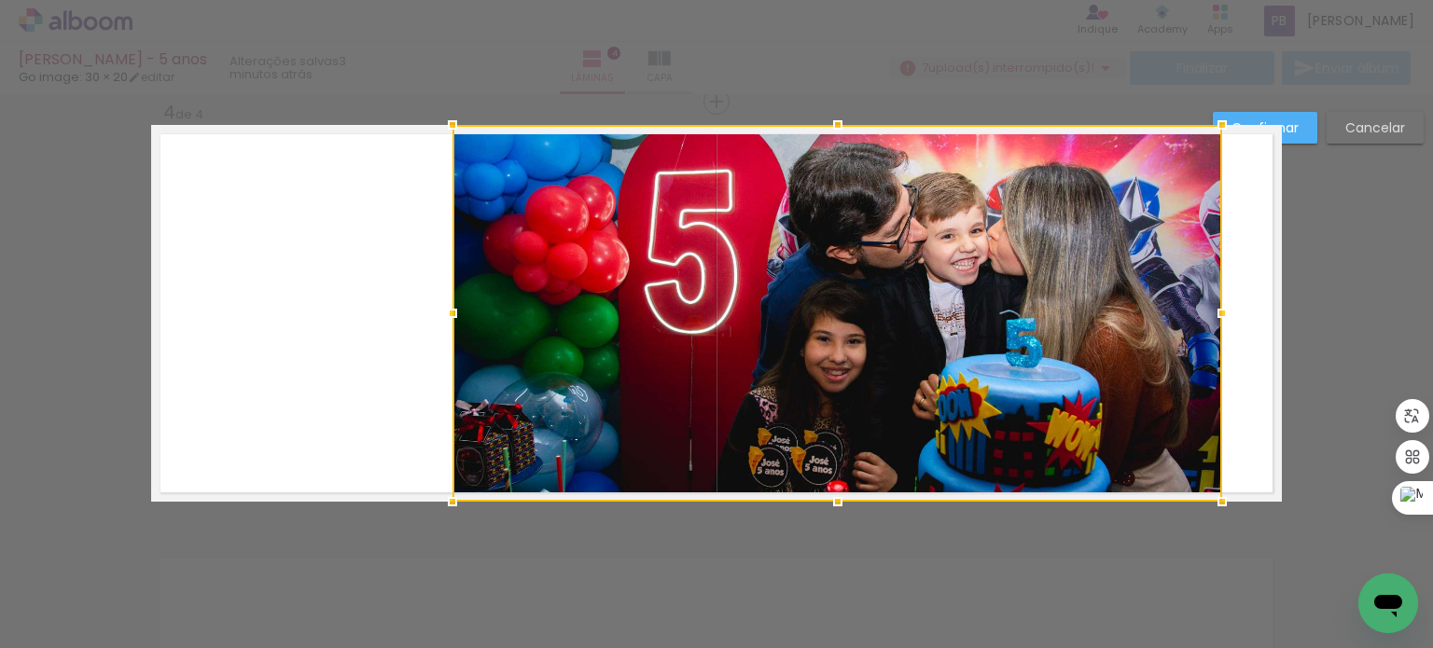
click at [1020, 269] on div at bounding box center [837, 313] width 770 height 377
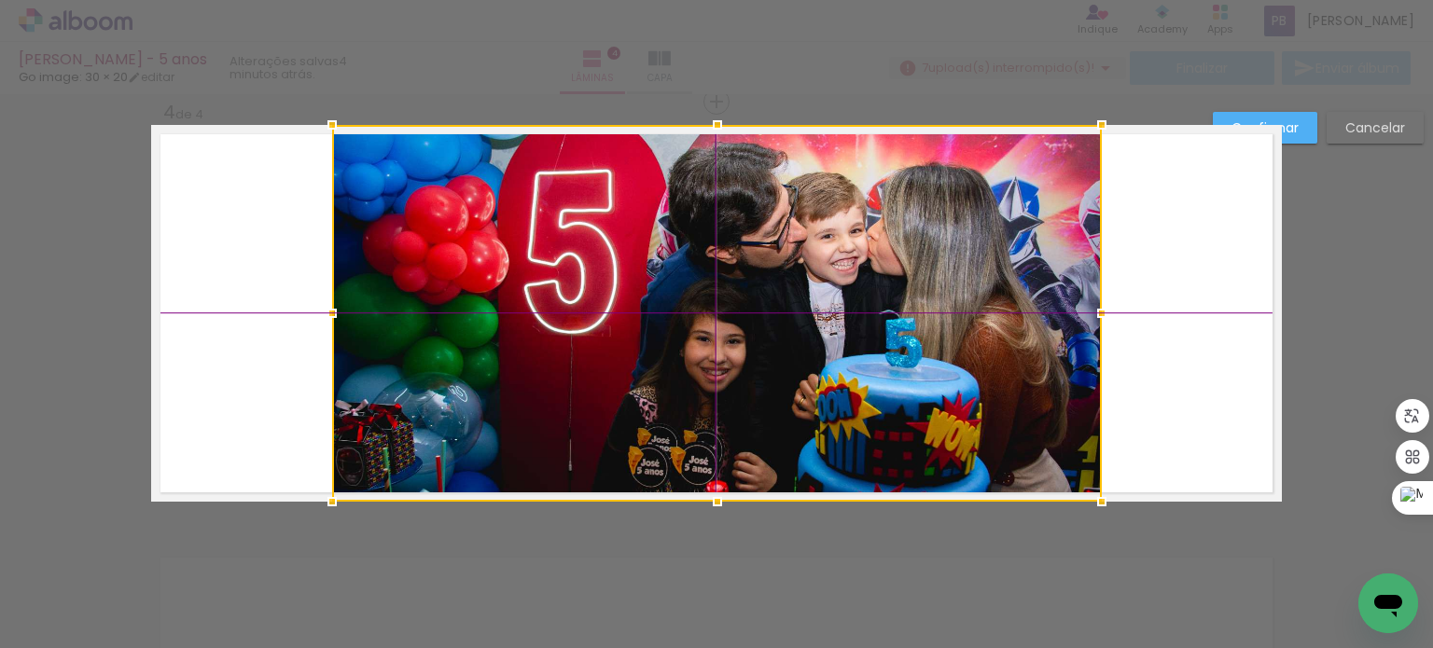
drag, startPoint x: 940, startPoint y: 282, endPoint x: 820, endPoint y: 288, distance: 120.5
click at [820, 288] on div at bounding box center [717, 313] width 770 height 377
click at [0, 0] on slot "Confirmar" at bounding box center [0, 0] width 0 height 0
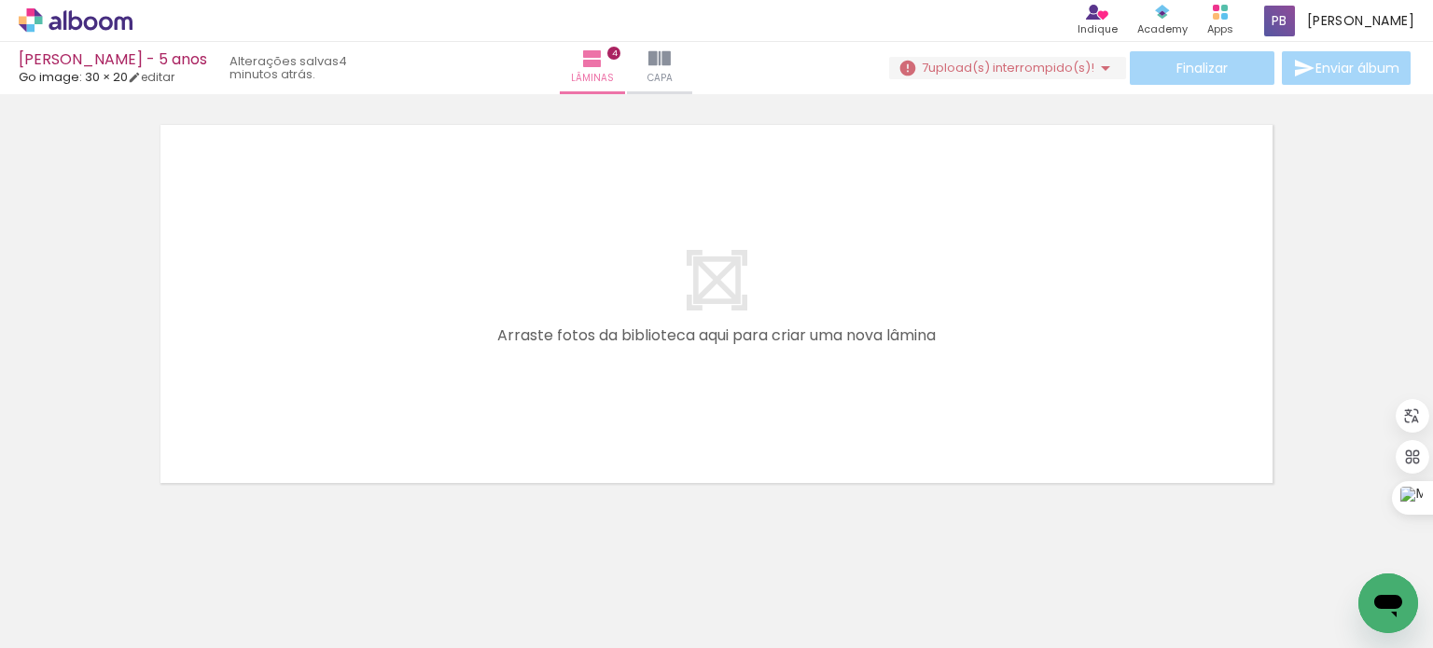
scroll to position [1752, 0]
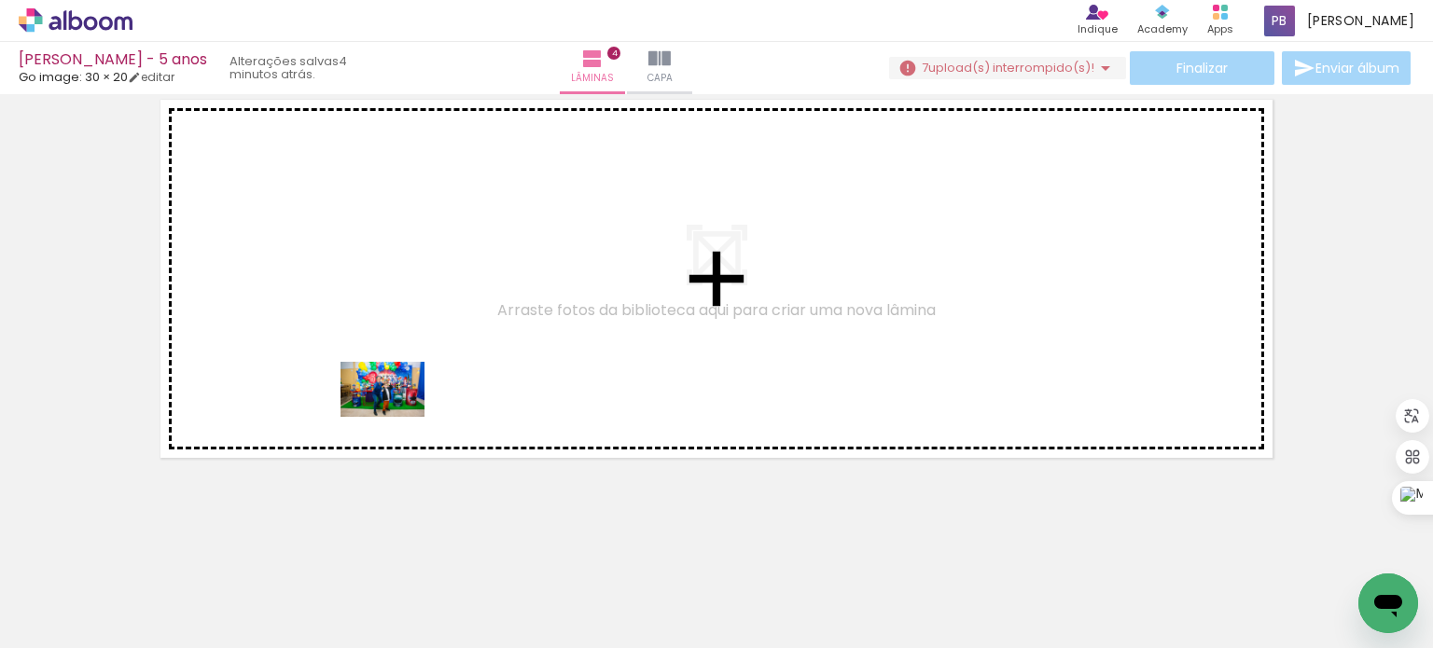
drag, startPoint x: 392, startPoint y: 603, endPoint x: 396, endPoint y: 418, distance: 184.8
click at [396, 418] on quentale-workspace at bounding box center [716, 324] width 1433 height 648
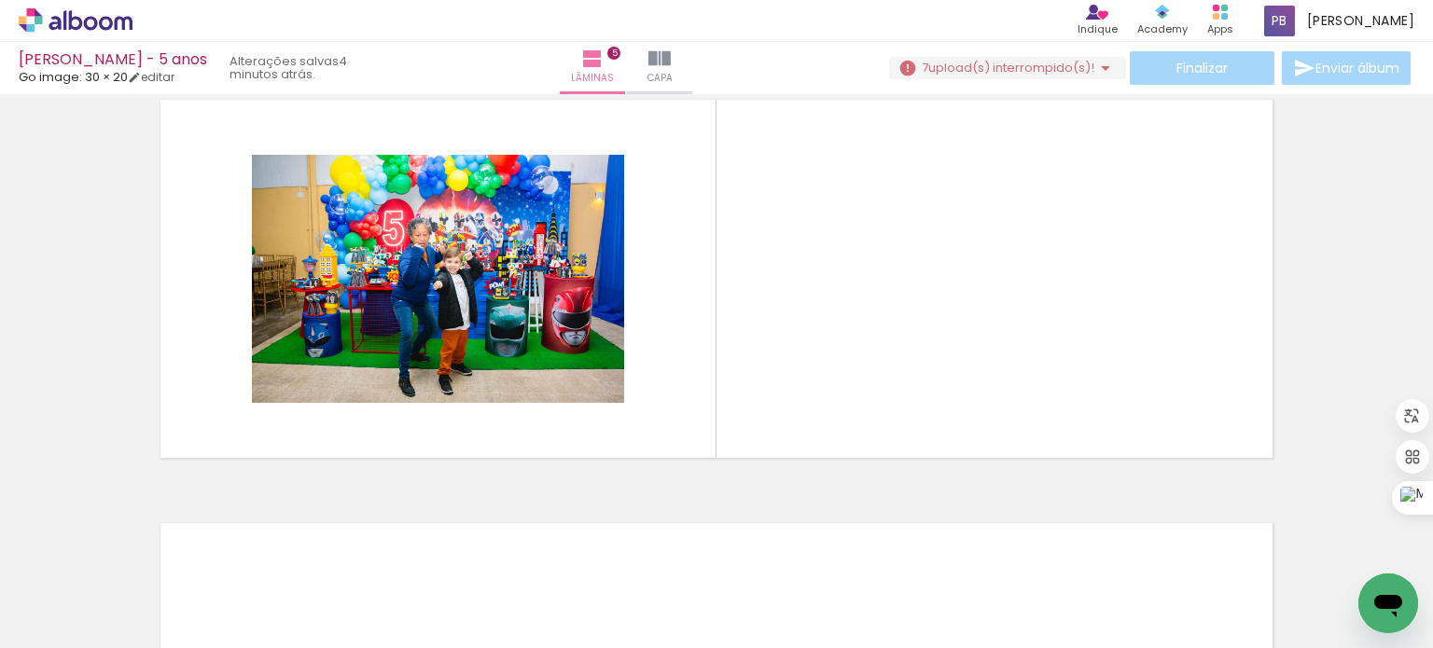
scroll to position [1717, 0]
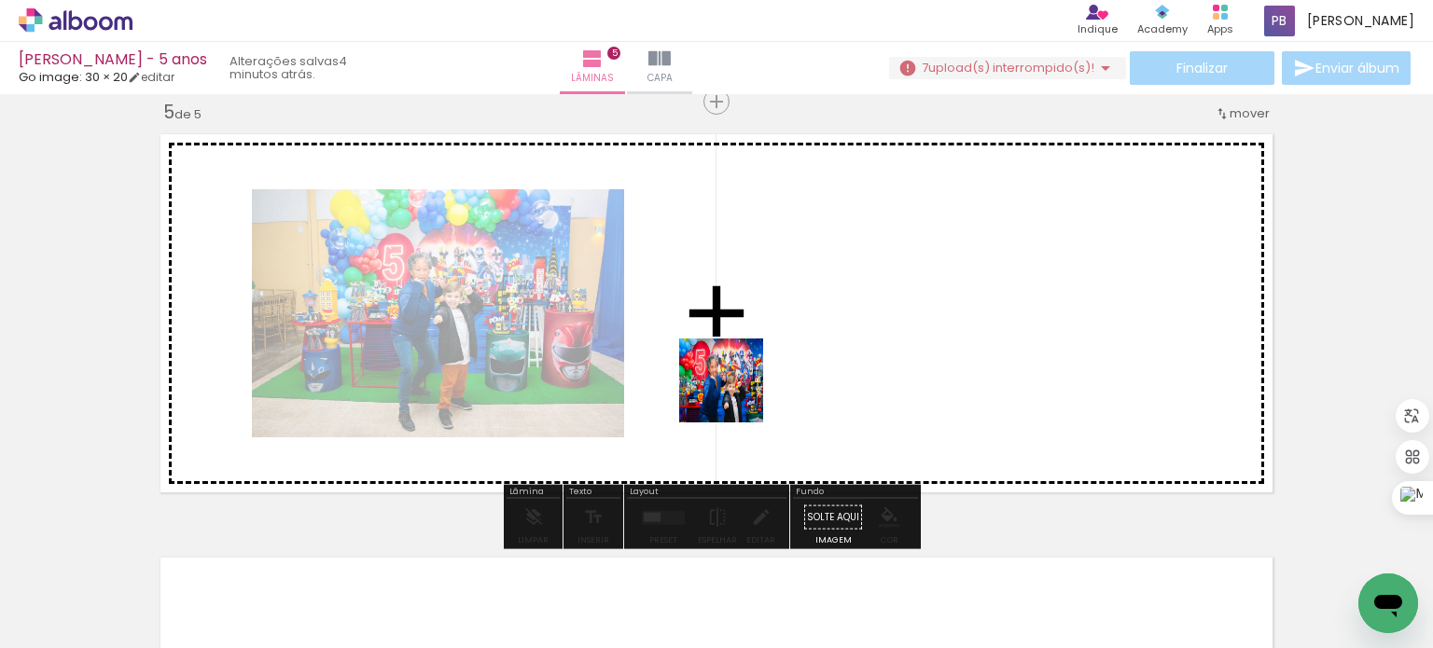
drag, startPoint x: 401, startPoint y: 597, endPoint x: 759, endPoint y: 380, distance: 419.0
click at [759, 380] on quentale-workspace at bounding box center [716, 324] width 1433 height 648
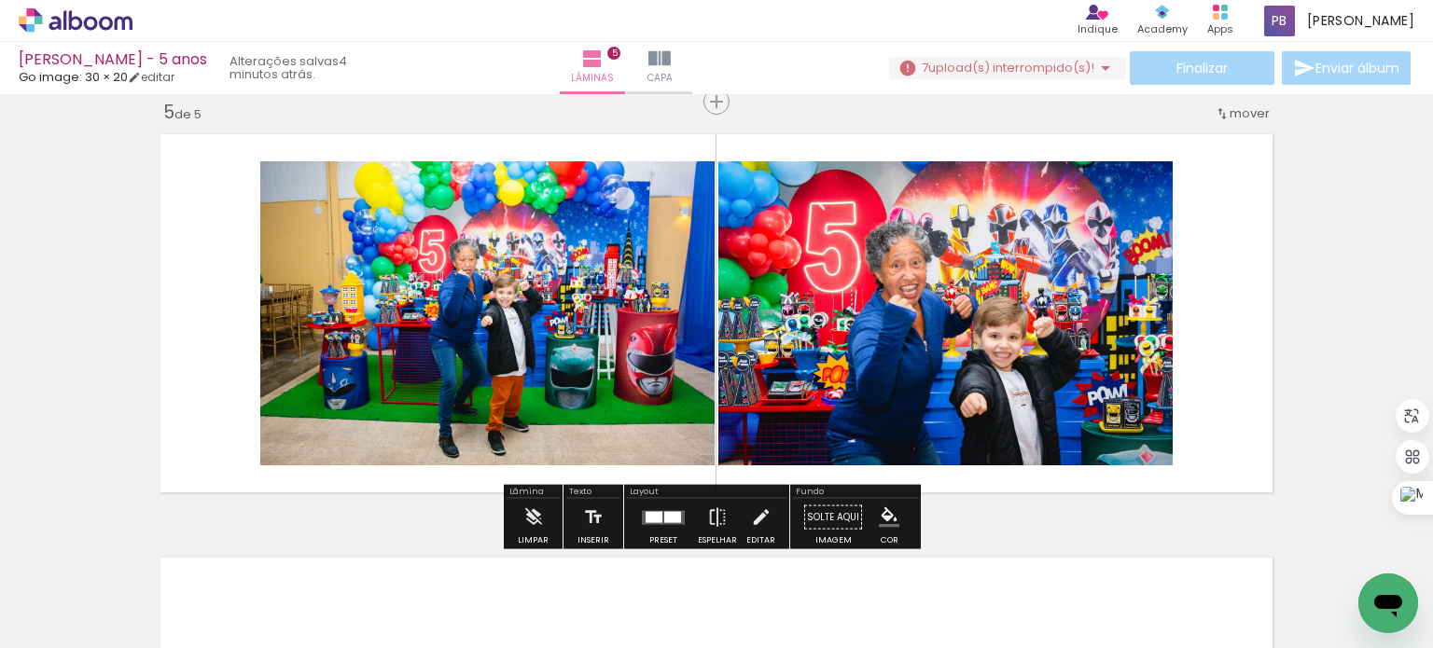
click at [970, 301] on quentale-photo at bounding box center [945, 313] width 454 height 304
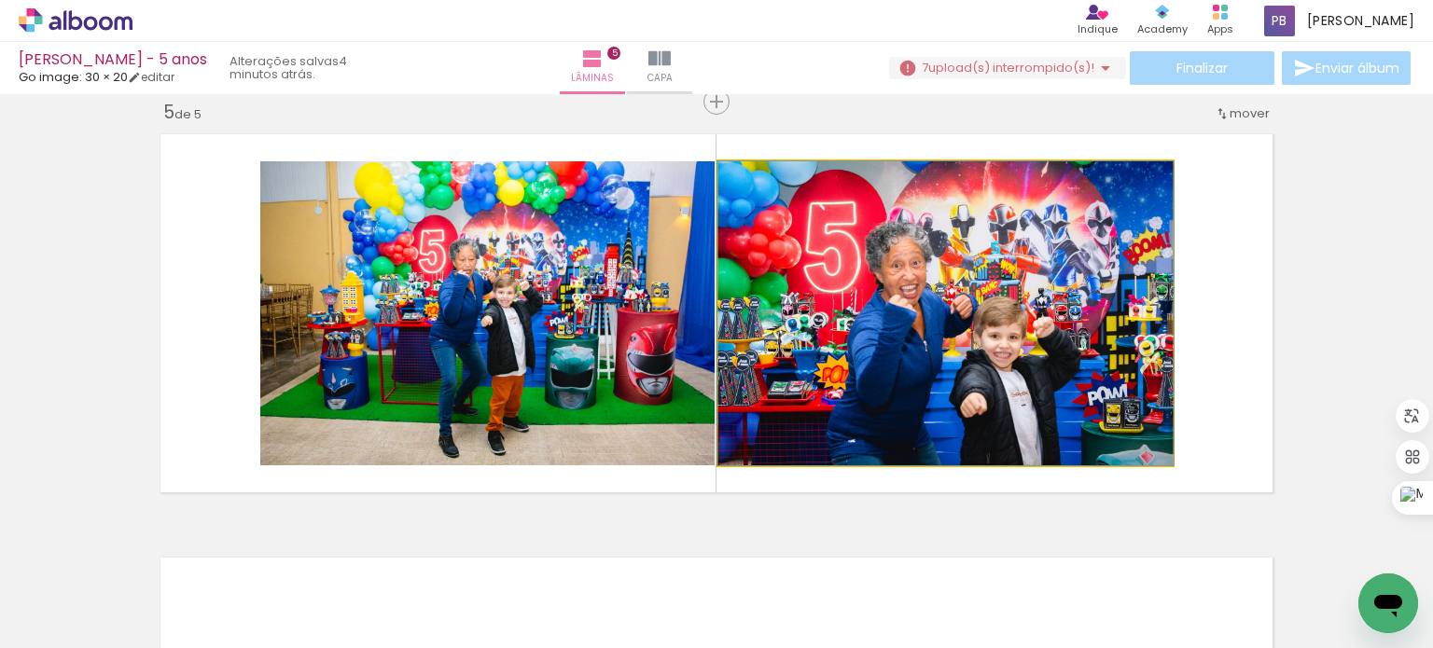
click at [982, 258] on quentale-photo at bounding box center [945, 313] width 454 height 304
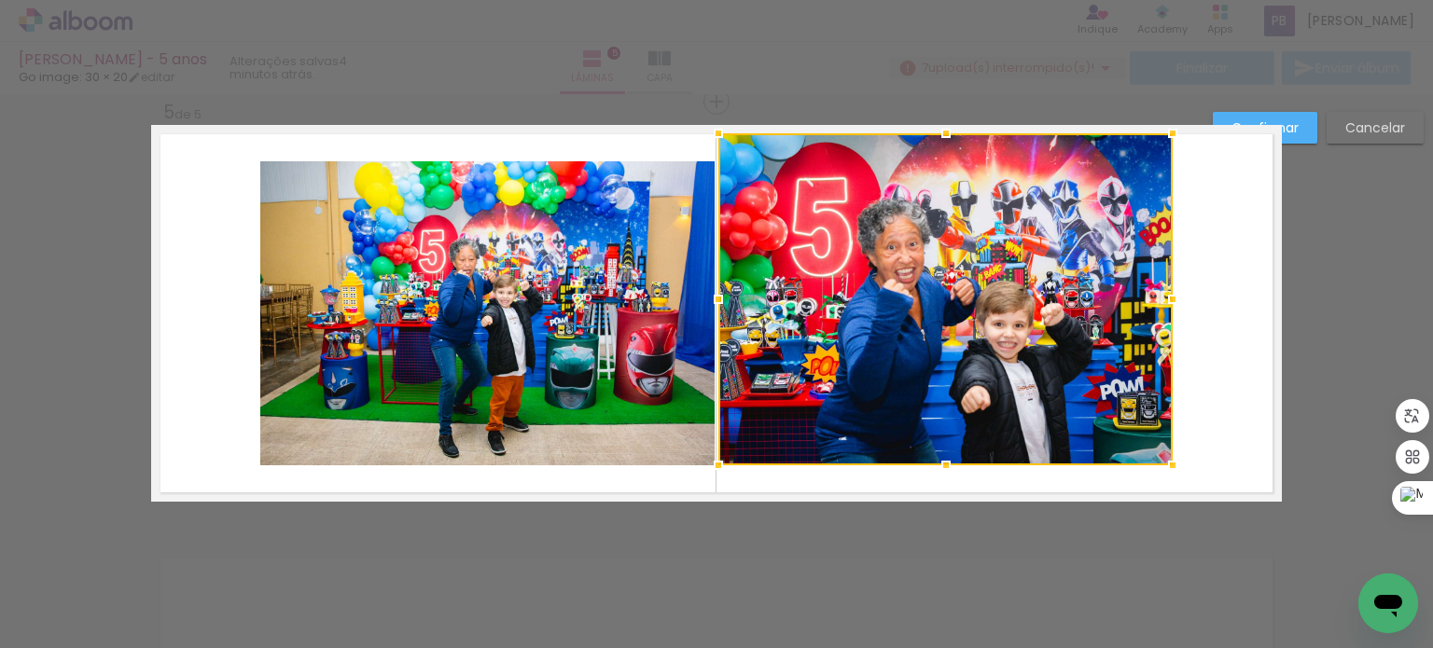
drag, startPoint x: 937, startPoint y: 160, endPoint x: 933, endPoint y: 132, distance: 28.2
click at [933, 132] on div at bounding box center [945, 133] width 37 height 37
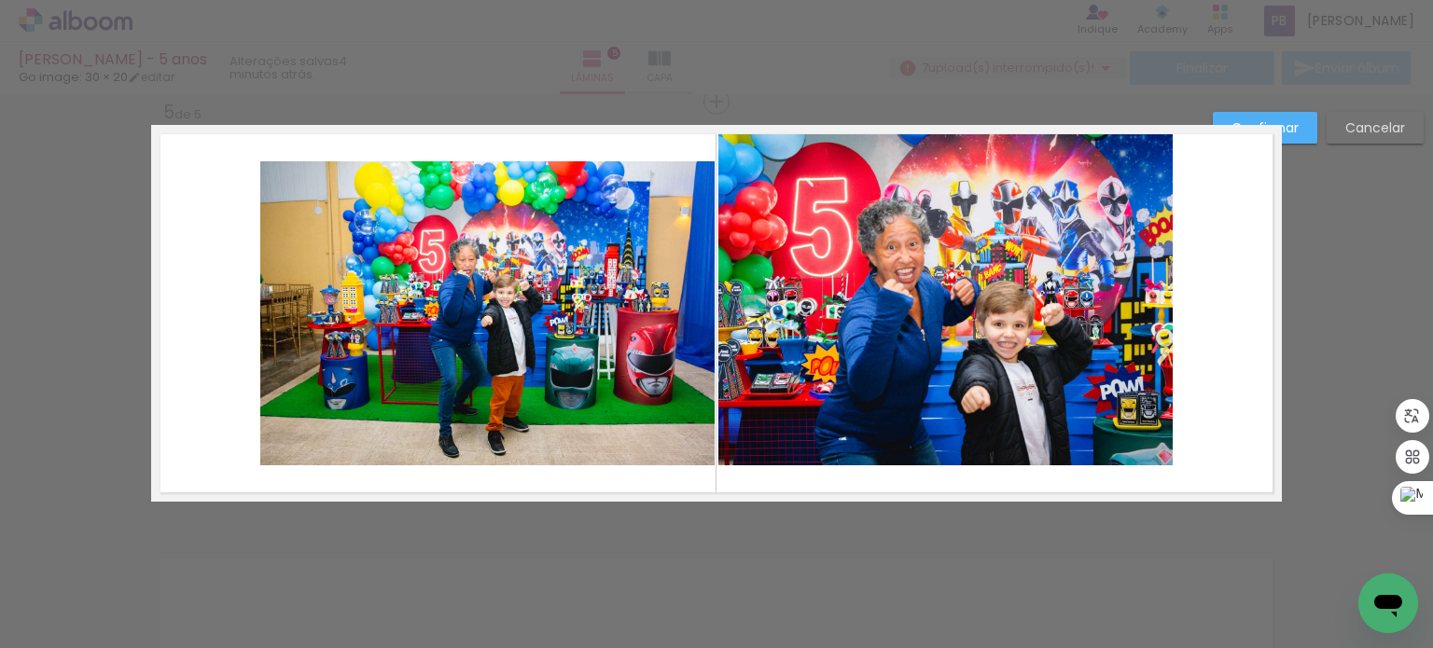
click at [944, 453] on quentale-photo at bounding box center [945, 299] width 454 height 332
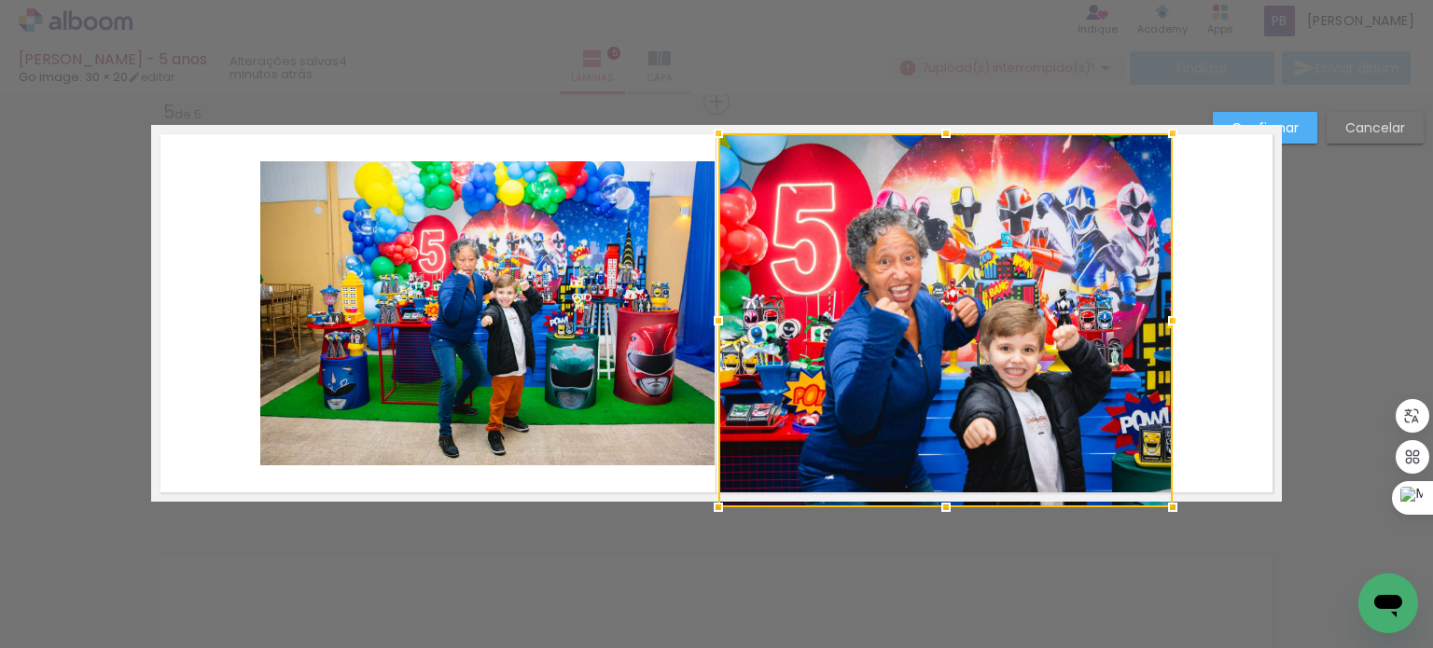
drag, startPoint x: 938, startPoint y: 468, endPoint x: 952, endPoint y: 495, distance: 30.0
click at [952, 495] on div at bounding box center [945, 507] width 37 height 37
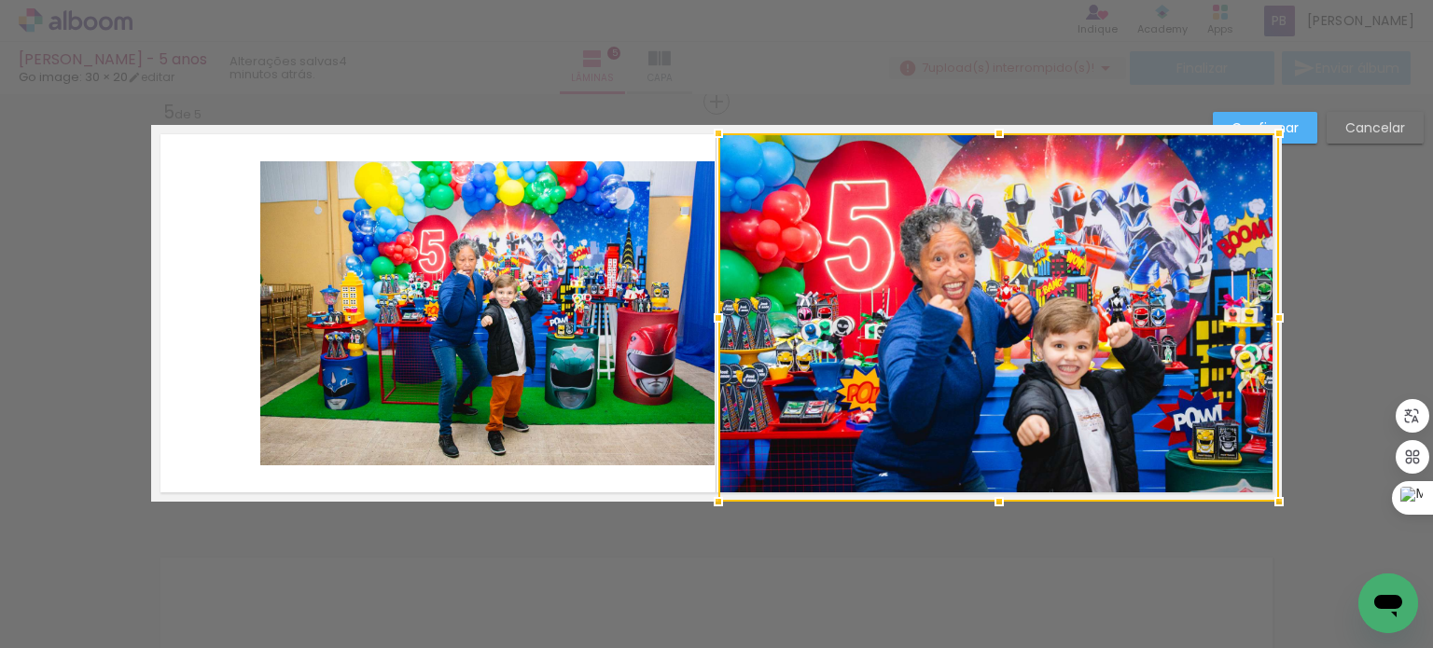
drag, startPoint x: 1168, startPoint y: 320, endPoint x: 1269, endPoint y: 335, distance: 101.9
click at [1269, 335] on div at bounding box center [998, 317] width 561 height 368
click at [563, 346] on quentale-photo at bounding box center [487, 313] width 454 height 304
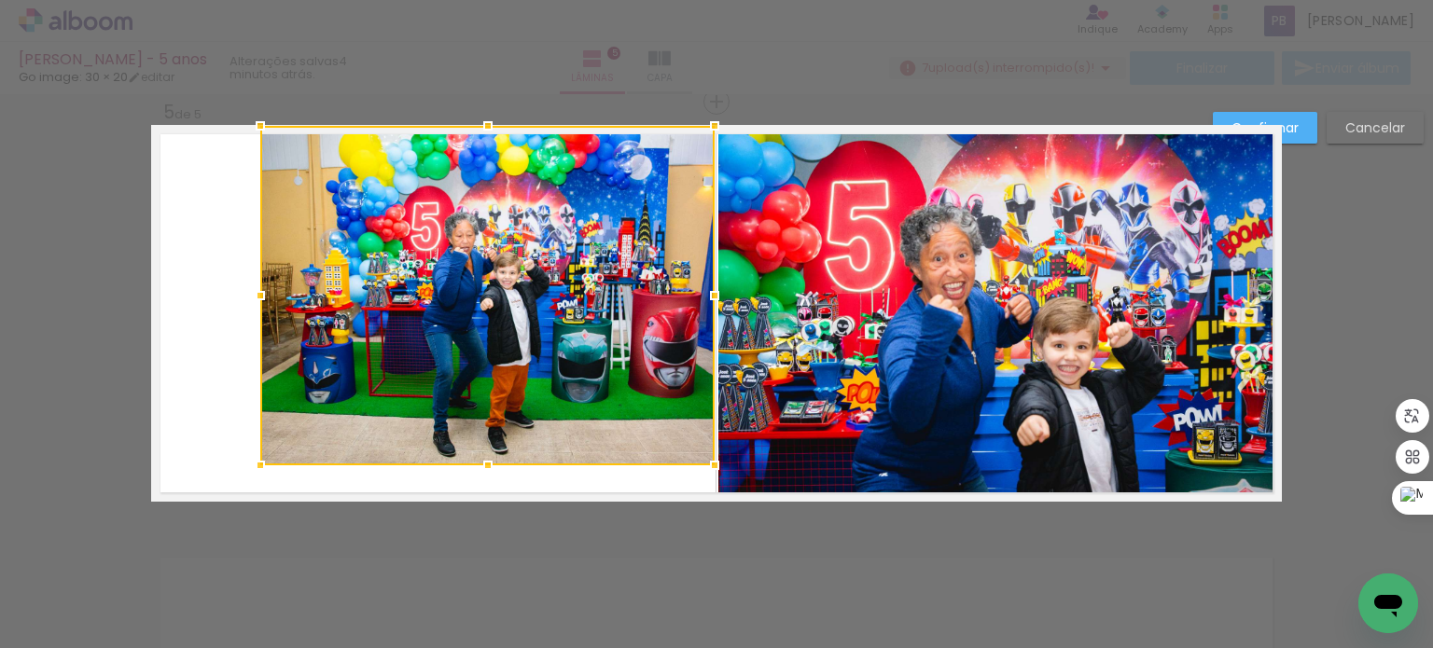
drag, startPoint x: 483, startPoint y: 160, endPoint x: 478, endPoint y: 131, distance: 29.5
click at [478, 131] on div at bounding box center [487, 125] width 37 height 37
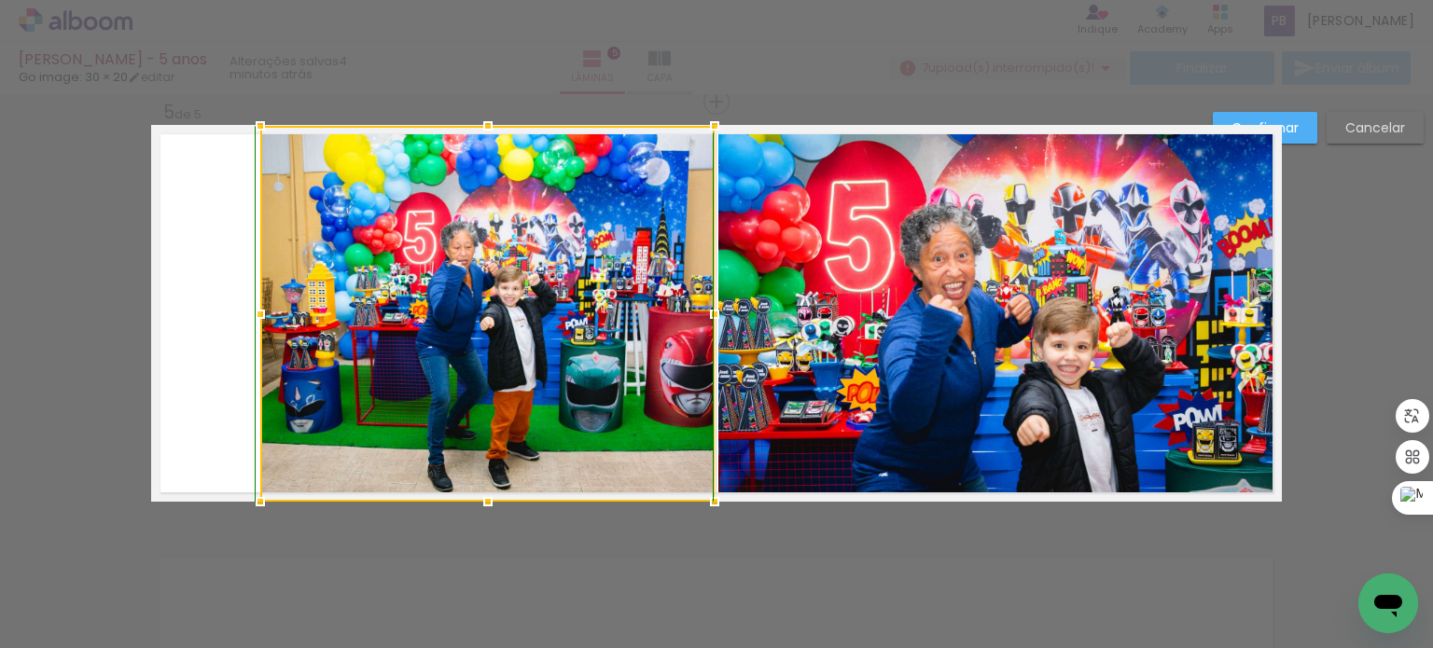
drag, startPoint x: 479, startPoint y: 469, endPoint x: 484, endPoint y: 490, distance: 21.3
click at [490, 493] on div at bounding box center [487, 501] width 37 height 37
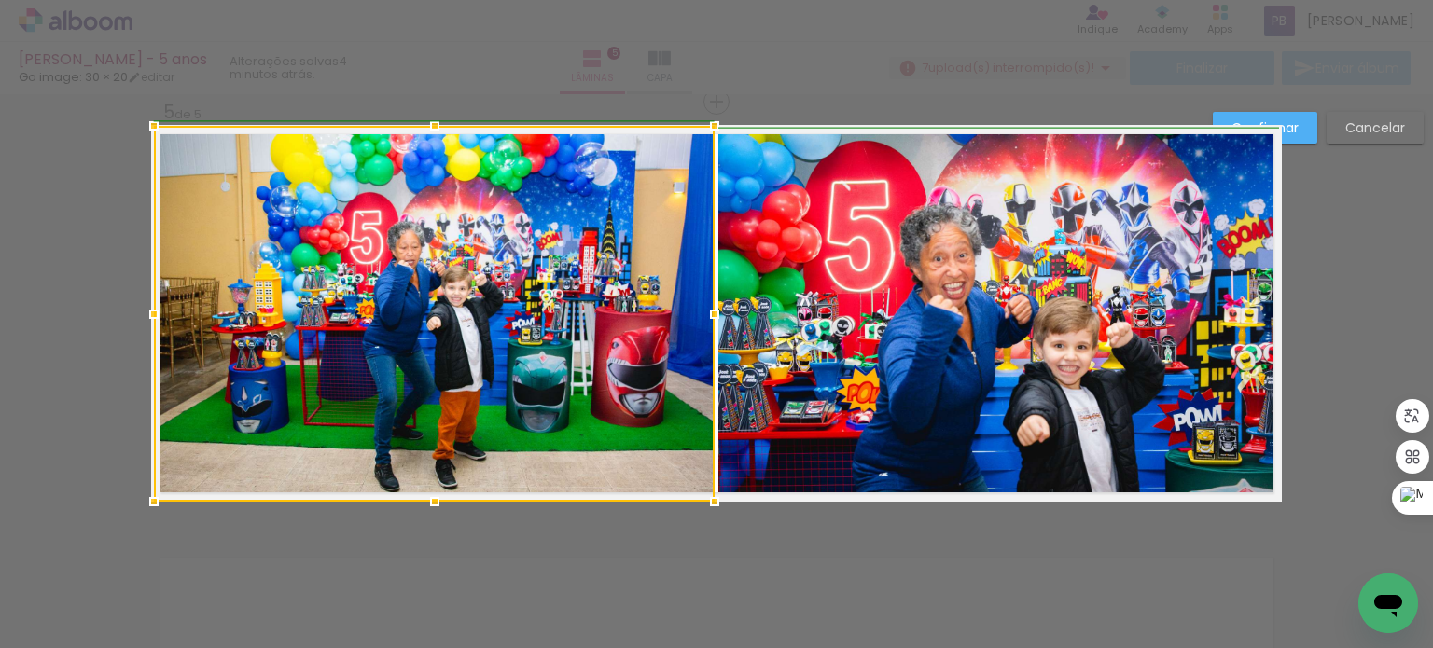
drag, startPoint x: 256, startPoint y: 313, endPoint x: 153, endPoint y: 320, distance: 102.9
click at [153, 320] on div at bounding box center [153, 314] width 37 height 37
click at [0, 0] on slot "Confirmar" at bounding box center [0, 0] width 0 height 0
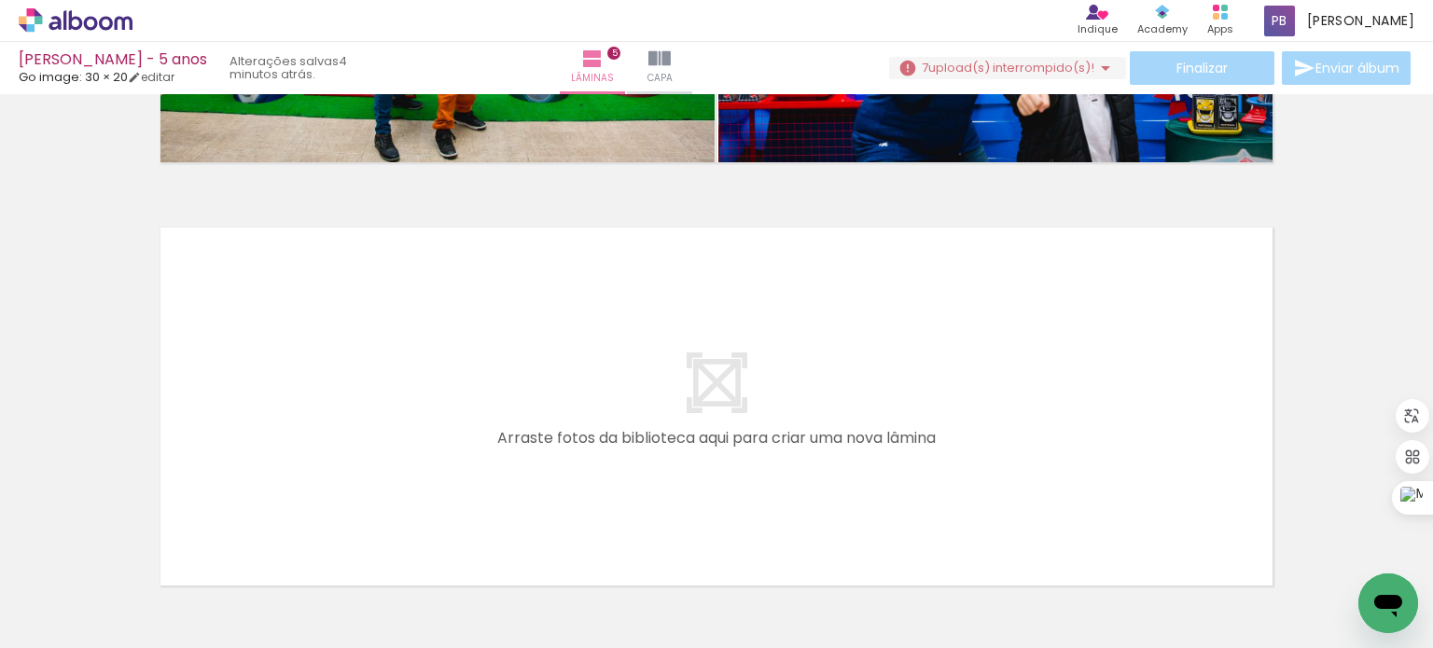
scroll to position [2091, 0]
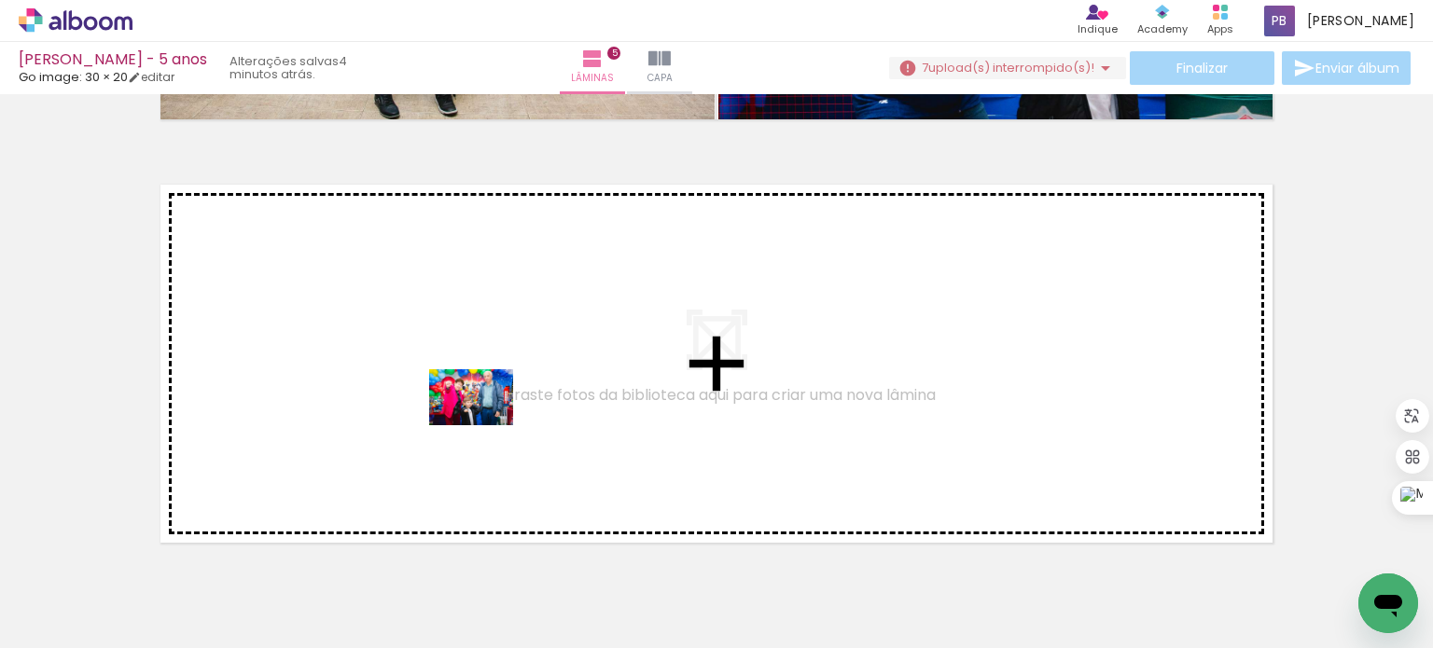
drag, startPoint x: 413, startPoint y: 593, endPoint x: 489, endPoint y: 421, distance: 188.4
click at [489, 421] on quentale-workspace at bounding box center [716, 324] width 1433 height 648
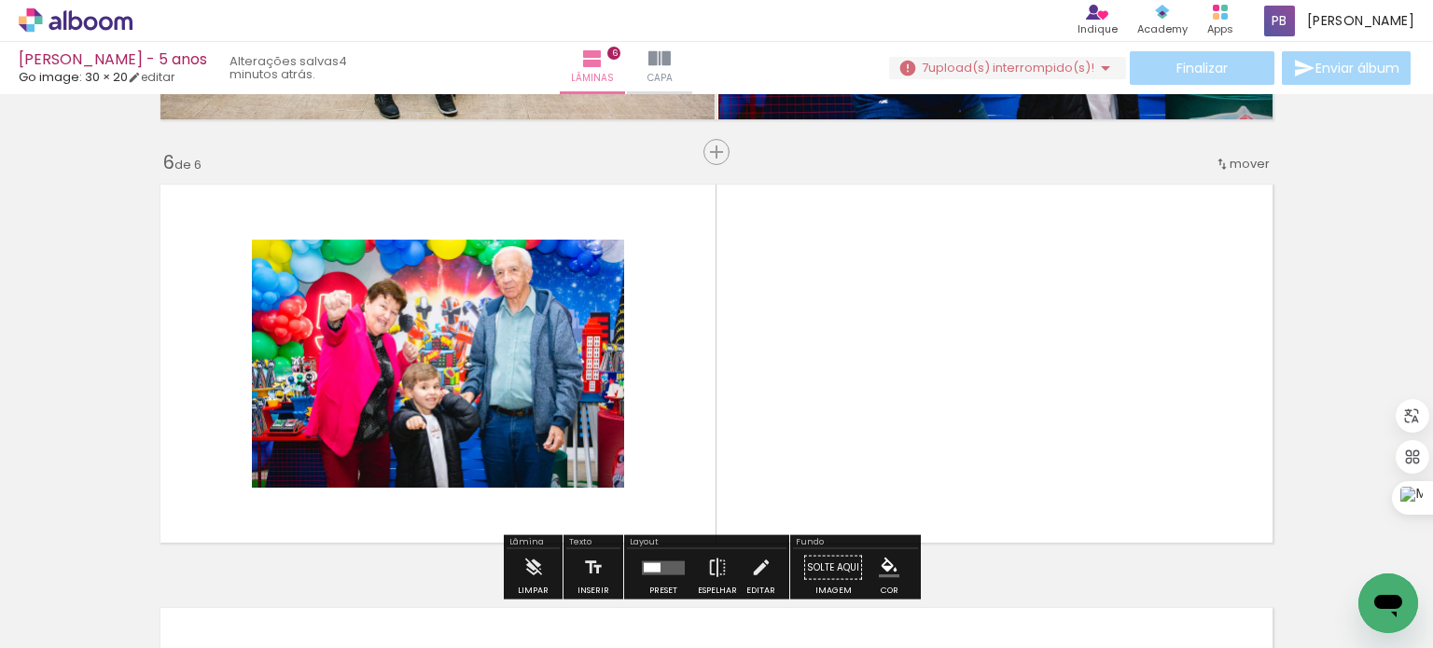
scroll to position [2141, 0]
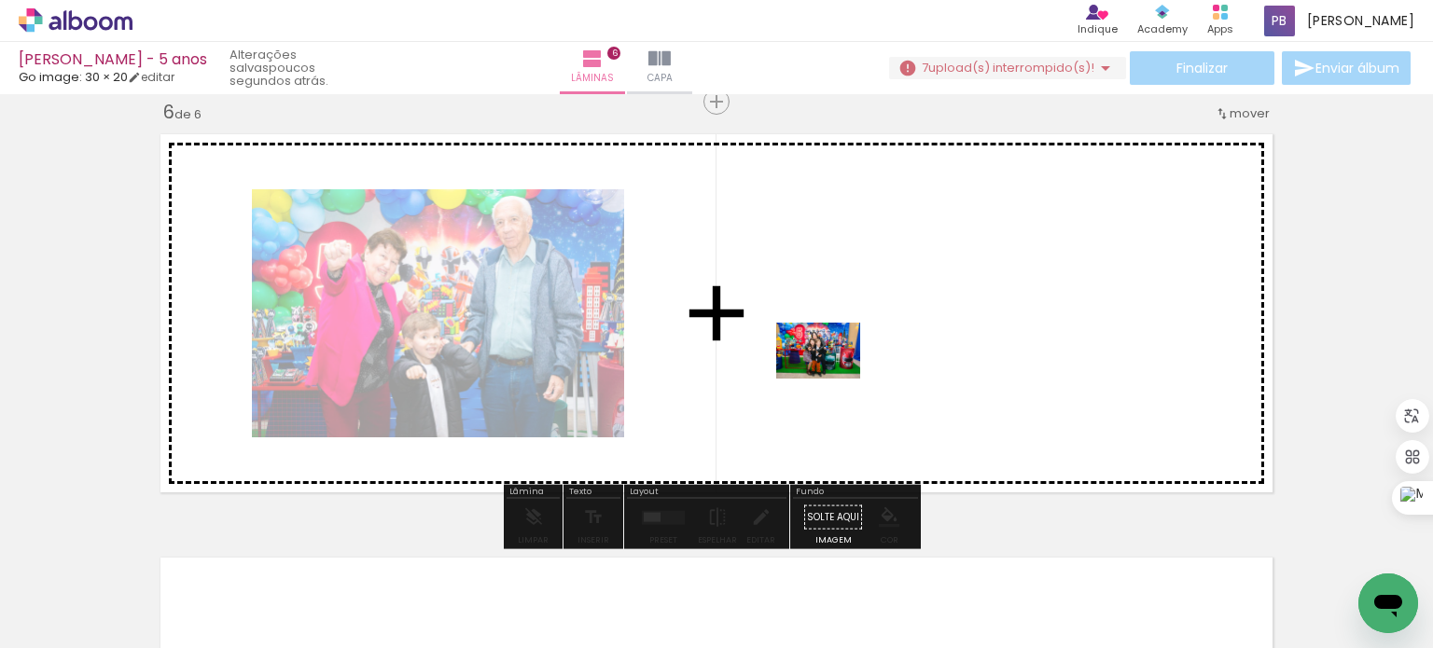
drag, startPoint x: 403, startPoint y: 595, endPoint x: 832, endPoint y: 379, distance: 480.6
click at [832, 379] on quentale-workspace at bounding box center [716, 324] width 1433 height 648
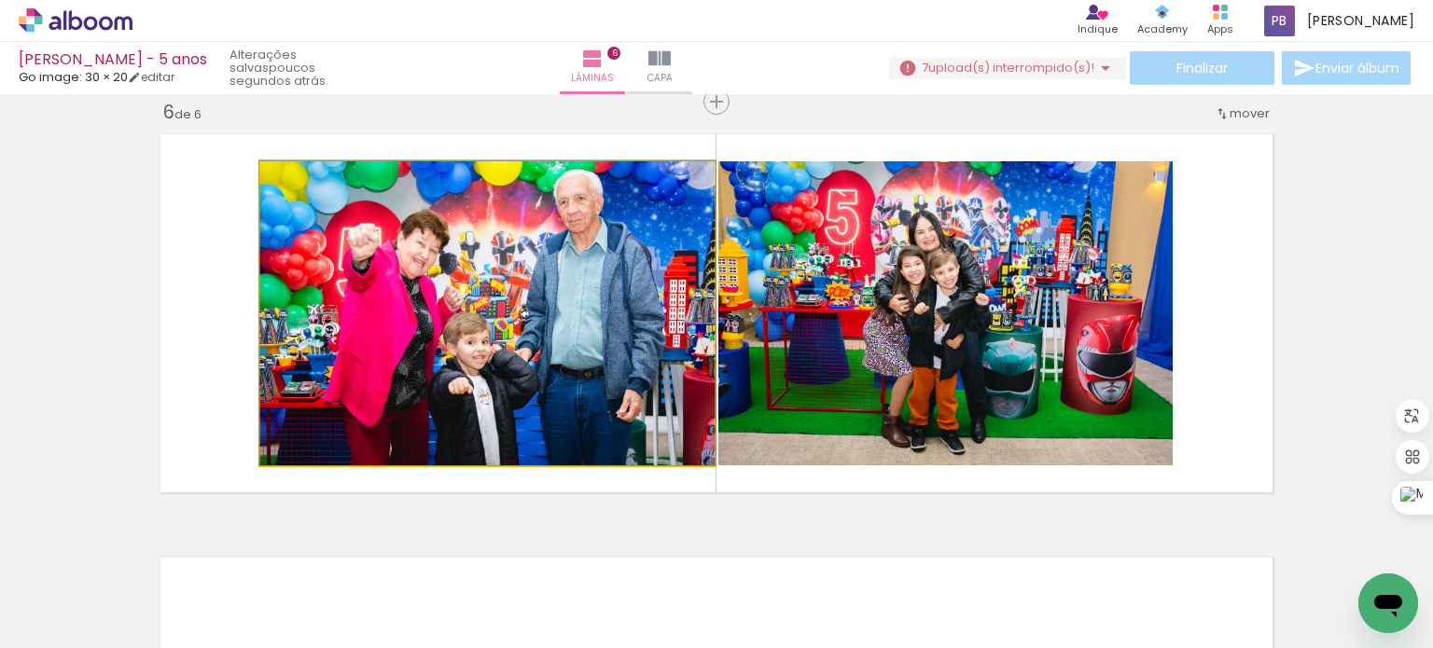
click at [384, 345] on quentale-photo at bounding box center [487, 313] width 454 height 304
click at [336, 341] on quentale-photo at bounding box center [487, 313] width 454 height 304
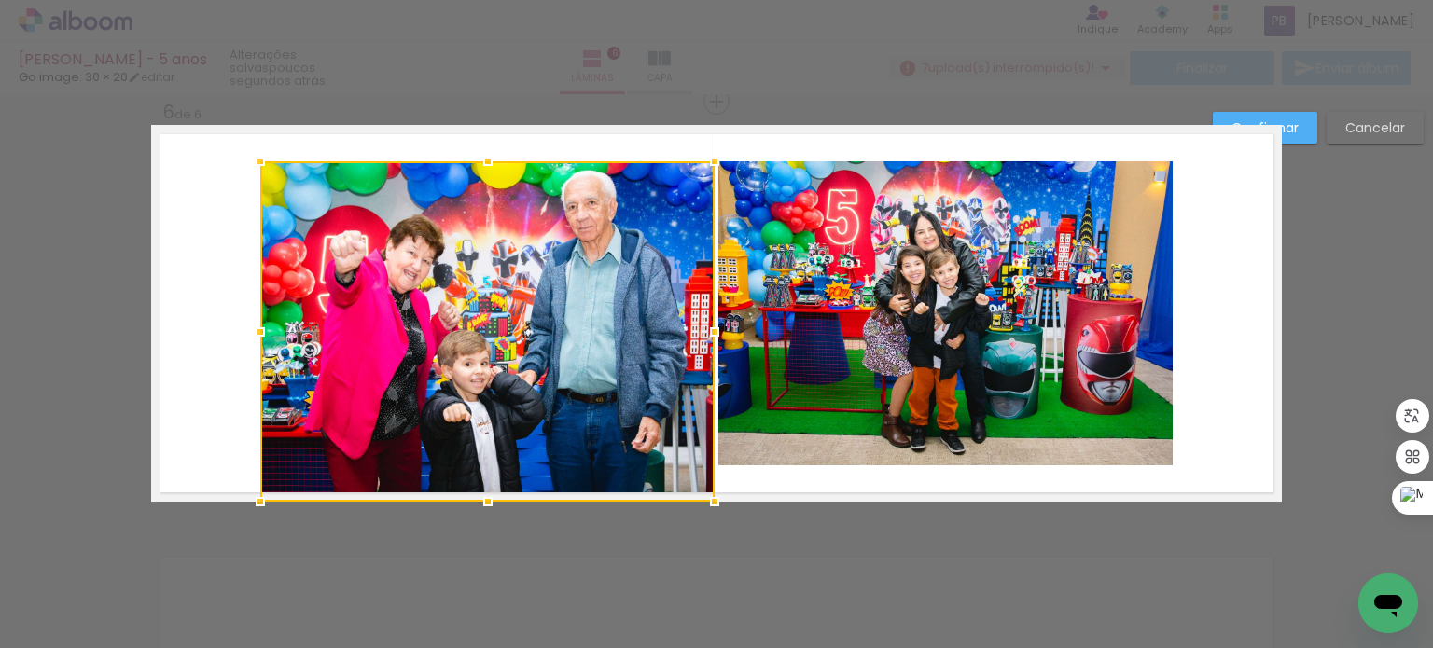
drag, startPoint x: 479, startPoint y: 466, endPoint x: 476, endPoint y: 494, distance: 29.1
click at [476, 494] on div at bounding box center [487, 501] width 37 height 37
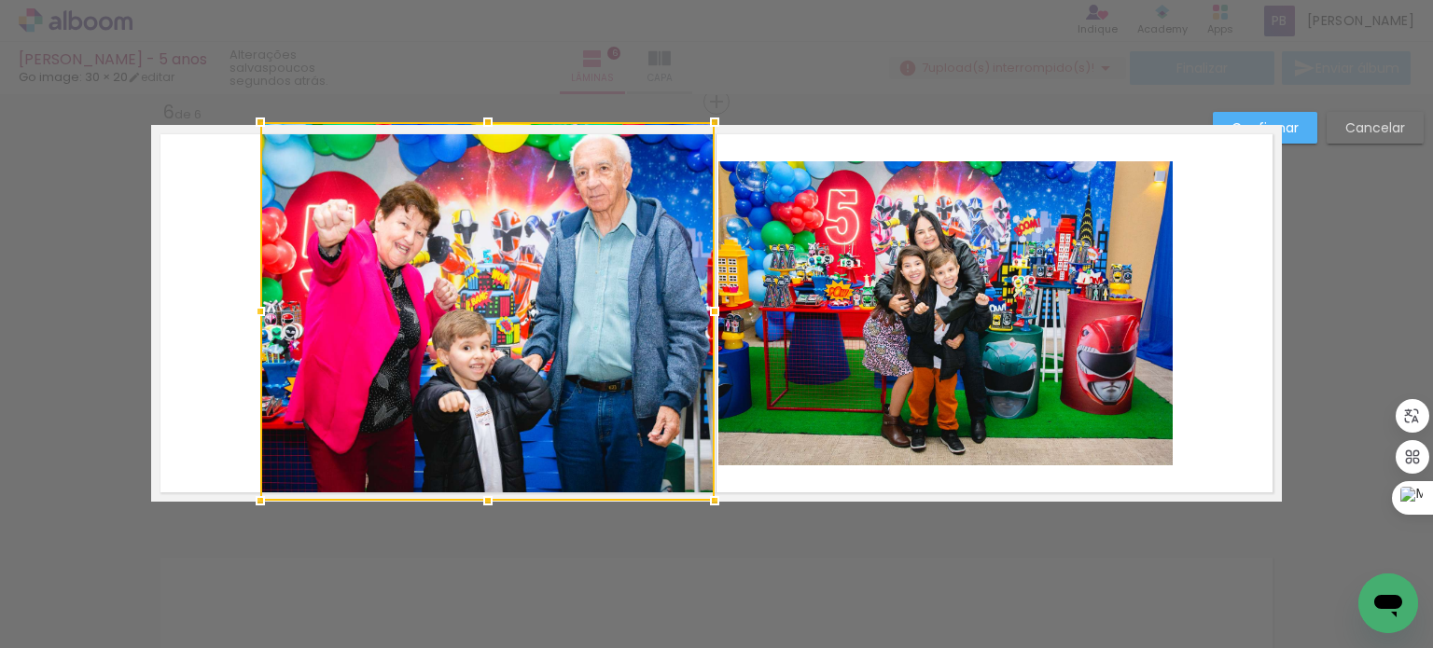
drag, startPoint x: 480, startPoint y: 156, endPoint x: 478, endPoint y: 130, distance: 26.3
click at [478, 129] on div at bounding box center [487, 122] width 37 height 37
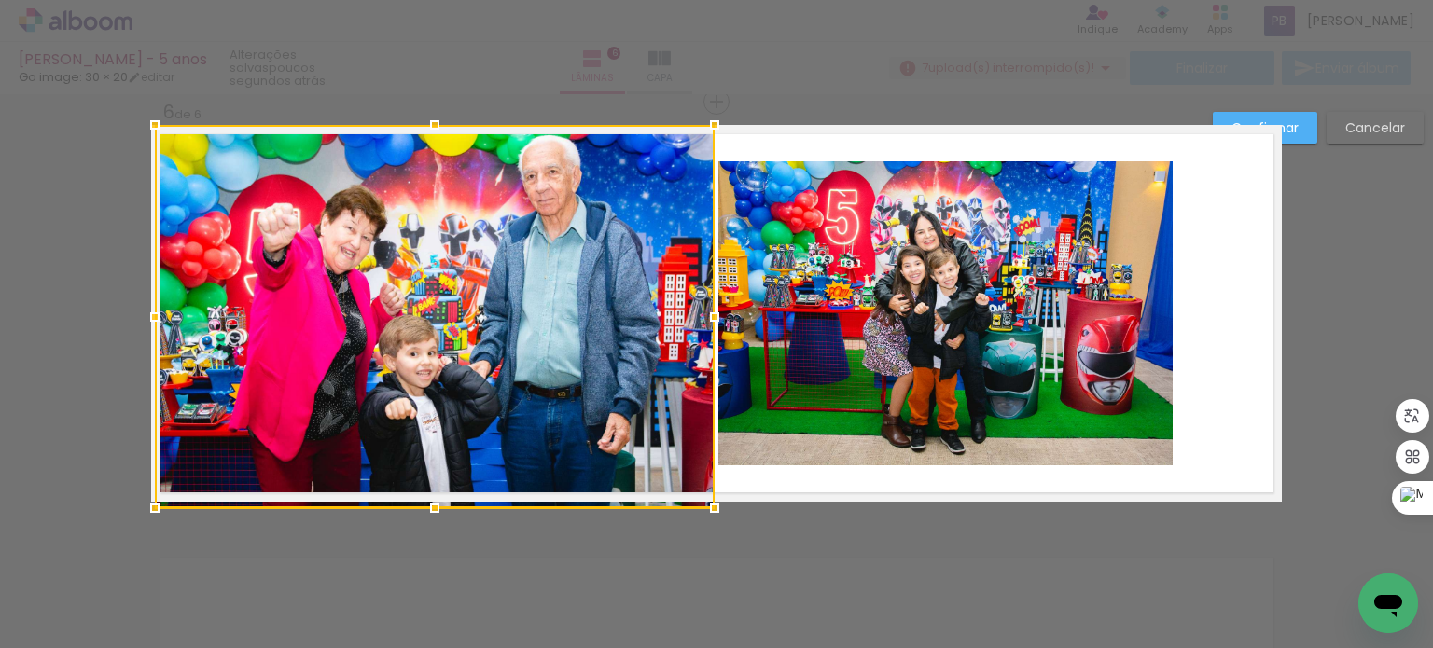
drag, startPoint x: 249, startPoint y: 310, endPoint x: 147, endPoint y: 308, distance: 101.7
click at [147, 308] on div at bounding box center [154, 317] width 37 height 37
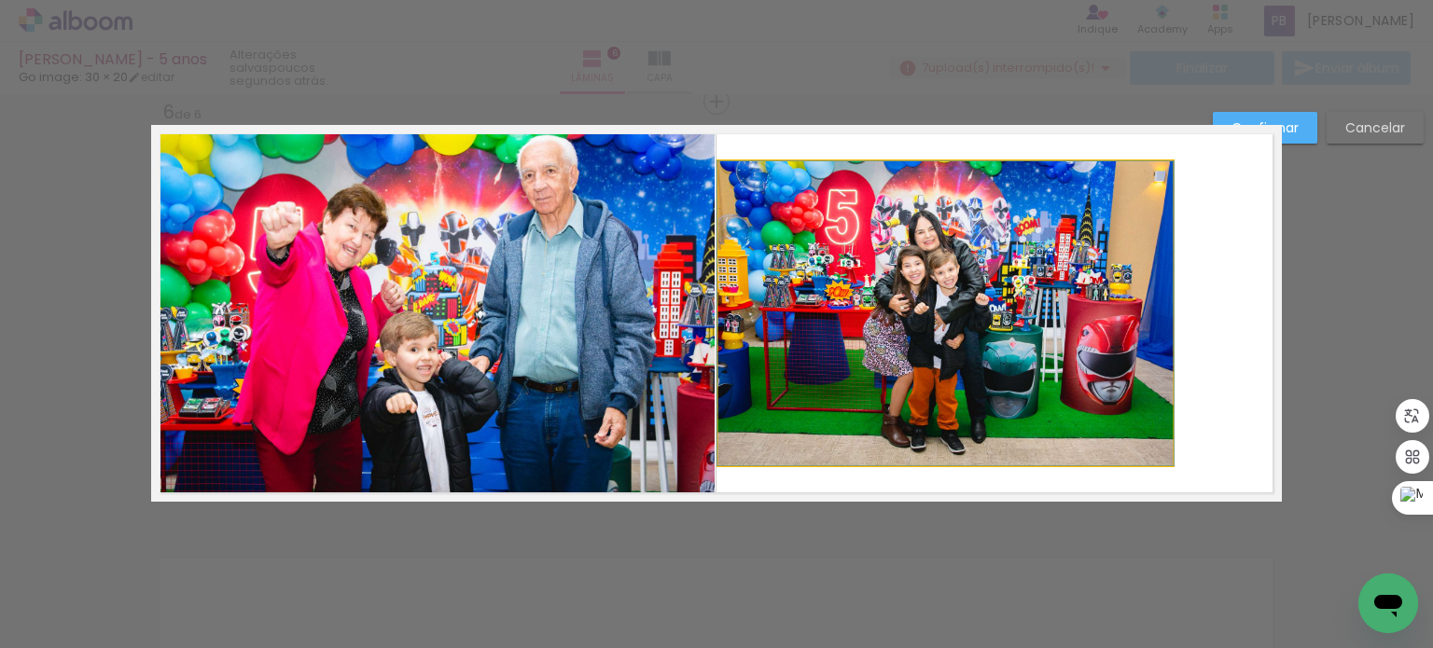
click at [925, 305] on quentale-photo at bounding box center [945, 313] width 454 height 304
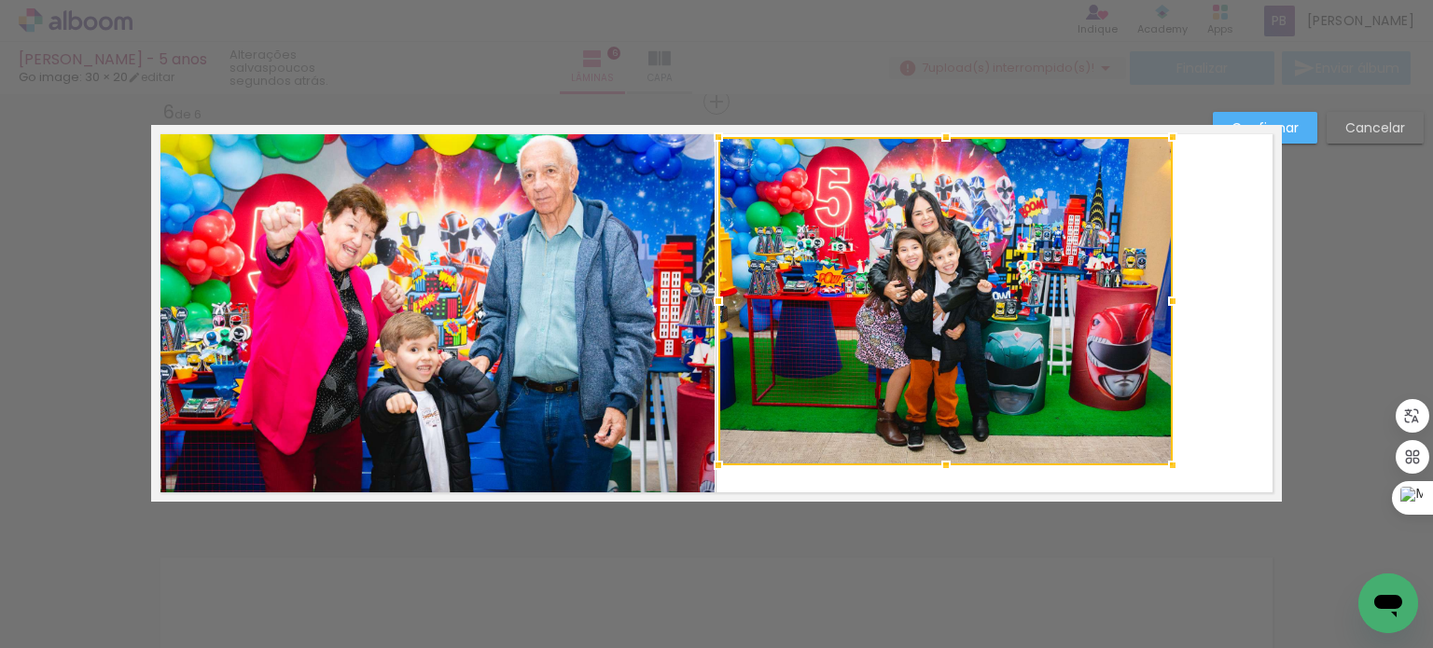
drag, startPoint x: 938, startPoint y: 161, endPoint x: 943, endPoint y: 137, distance: 24.7
click at [943, 137] on div at bounding box center [945, 136] width 37 height 37
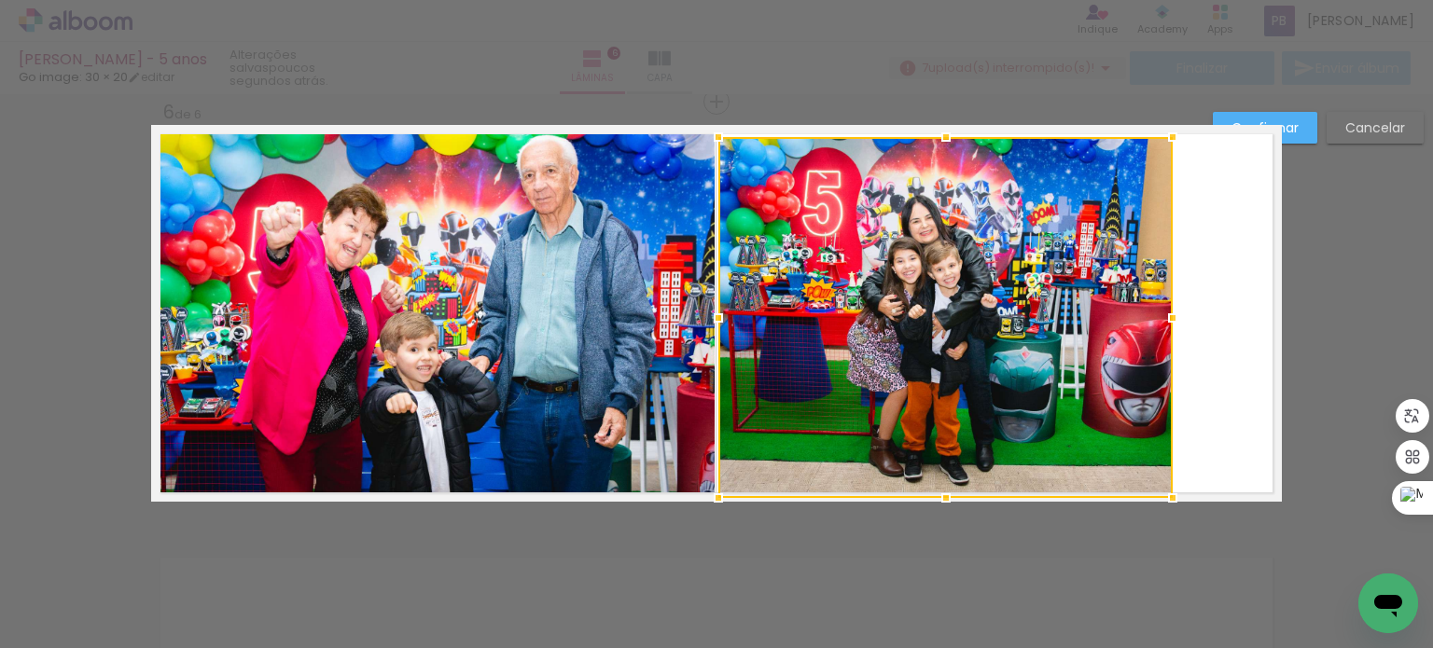
drag, startPoint x: 939, startPoint y: 469, endPoint x: 941, endPoint y: 498, distance: 29.0
click at [941, 498] on div at bounding box center [945, 498] width 37 height 37
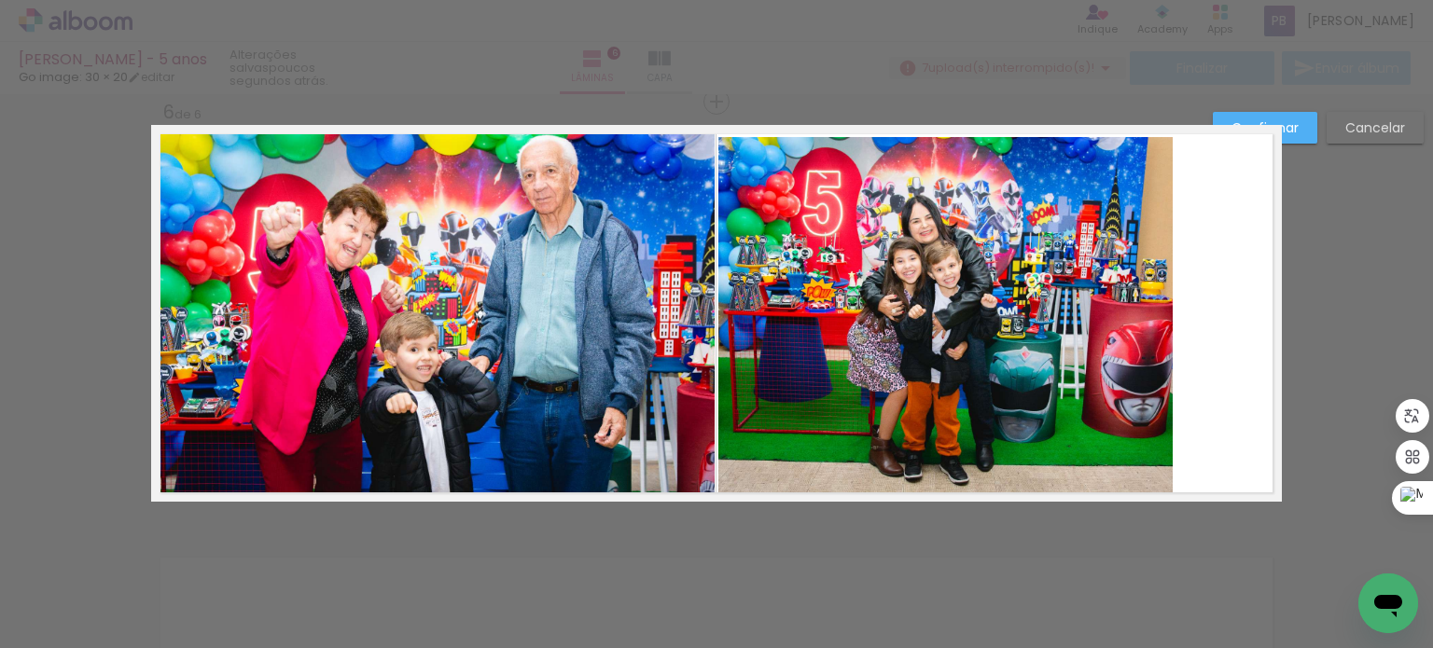
click at [1146, 335] on quentale-photo at bounding box center [945, 317] width 454 height 361
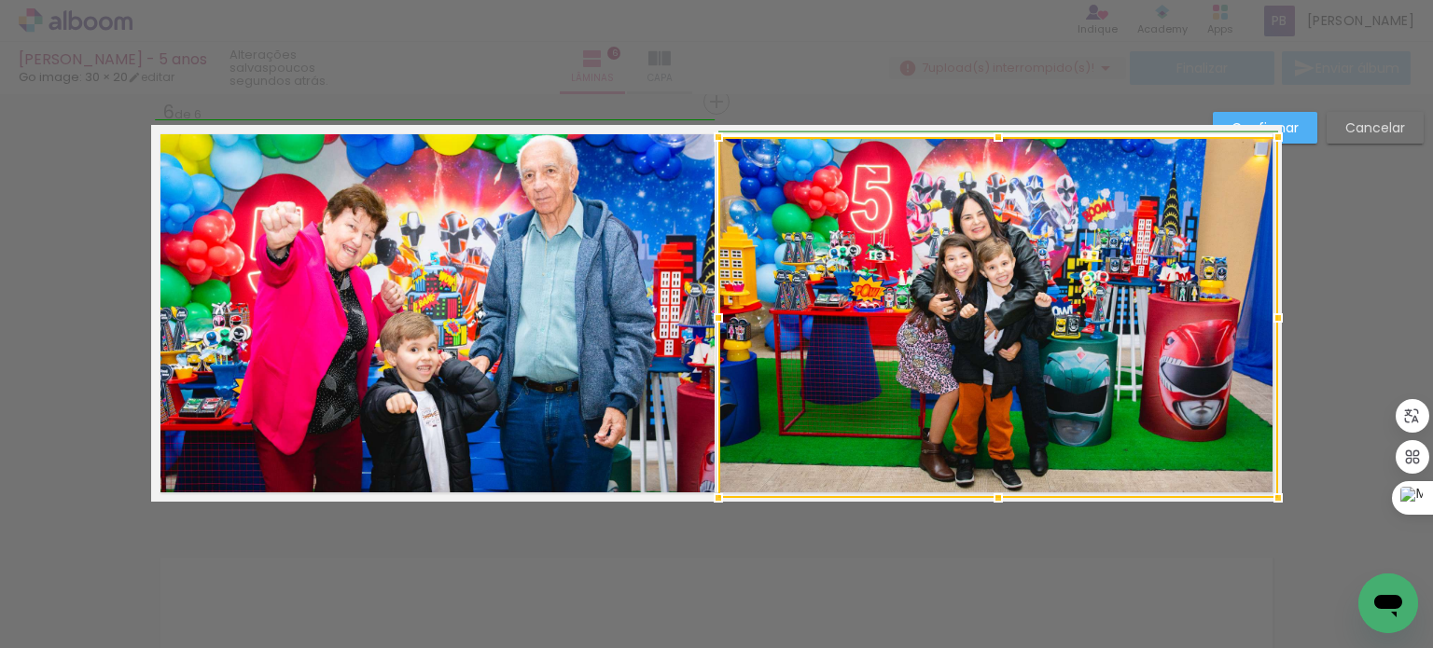
drag, startPoint x: 1163, startPoint y: 316, endPoint x: 1263, endPoint y: 309, distance: 100.1
click at [1263, 309] on div at bounding box center [1277, 317] width 37 height 37
click at [1299, 135] on paper-button "Confirmar" at bounding box center [1265, 128] width 104 height 32
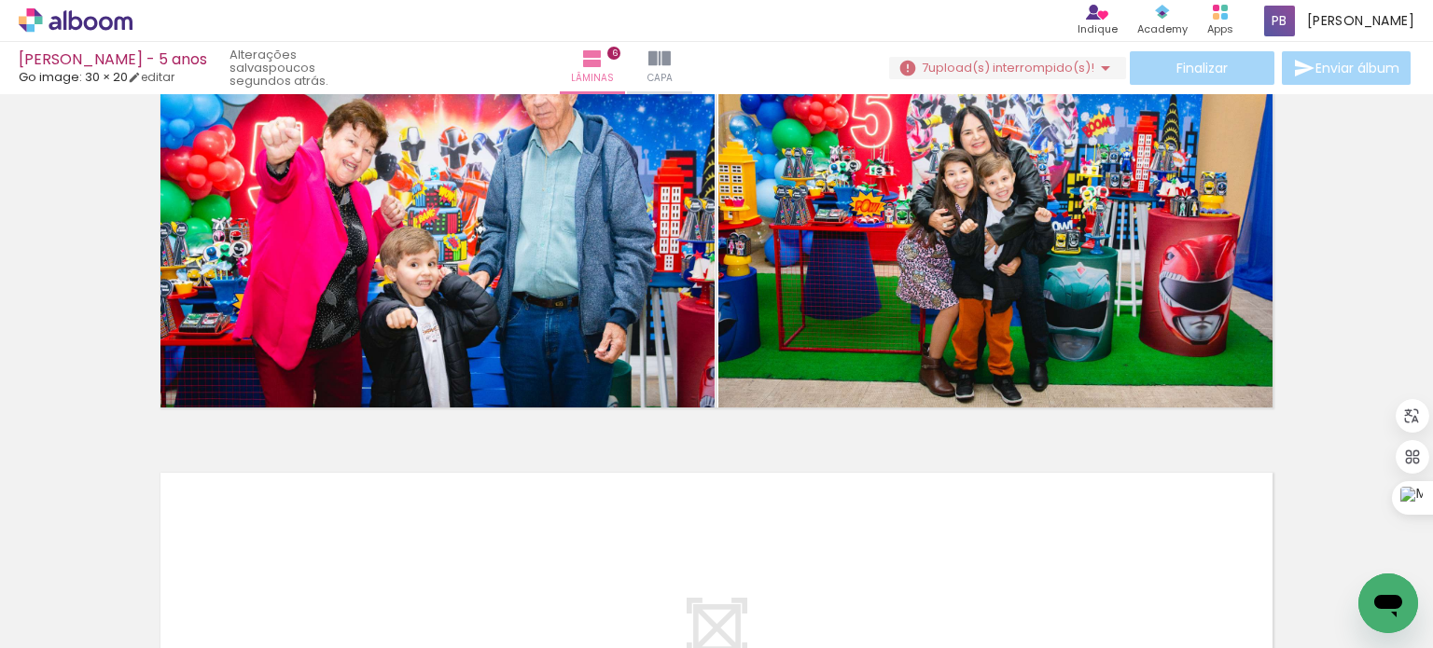
scroll to position [2133, 0]
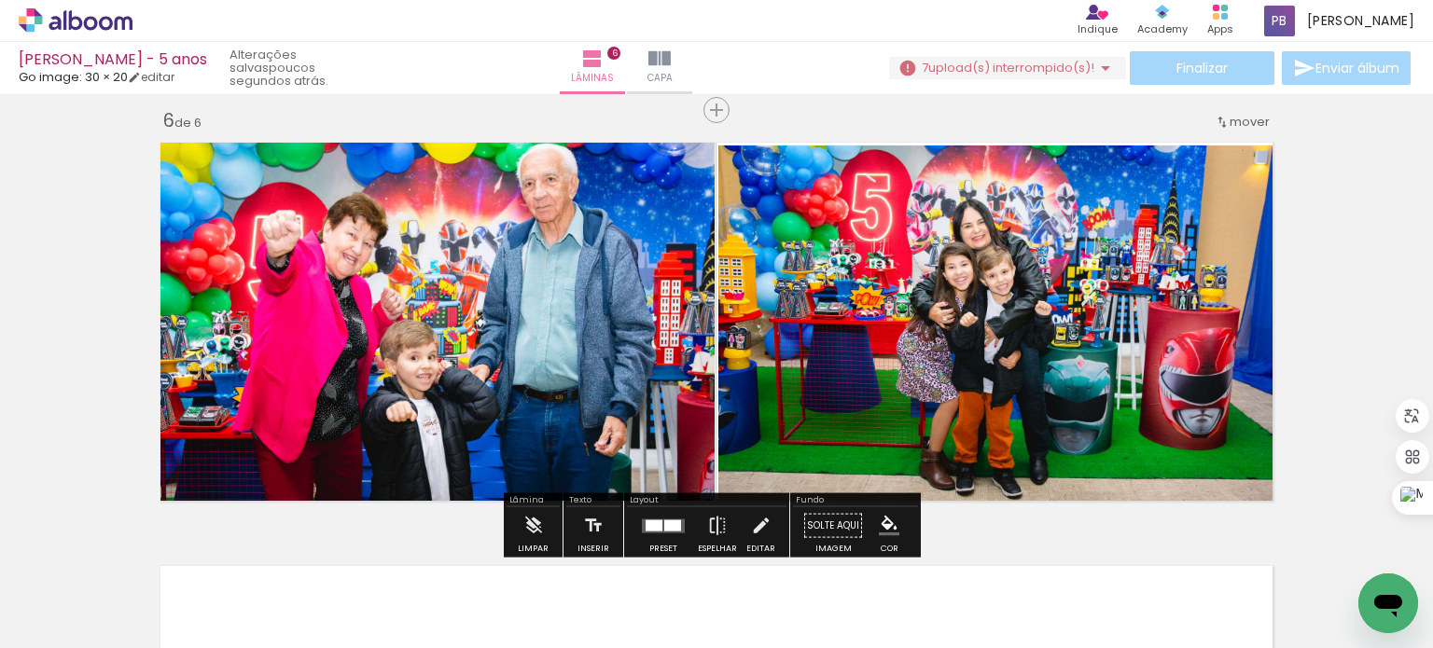
click at [999, 339] on quentale-photo at bounding box center [998, 326] width 560 height 361
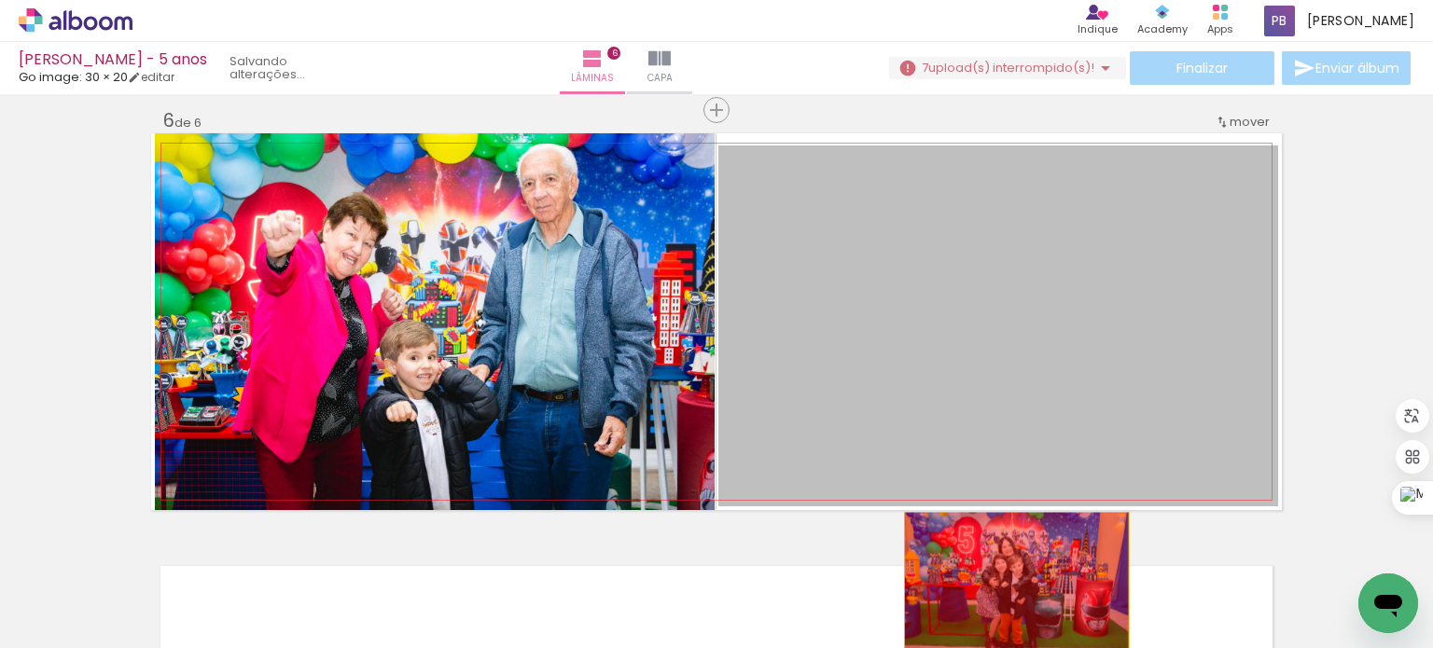
drag, startPoint x: 1020, startPoint y: 324, endPoint x: 679, endPoint y: 594, distance: 434.9
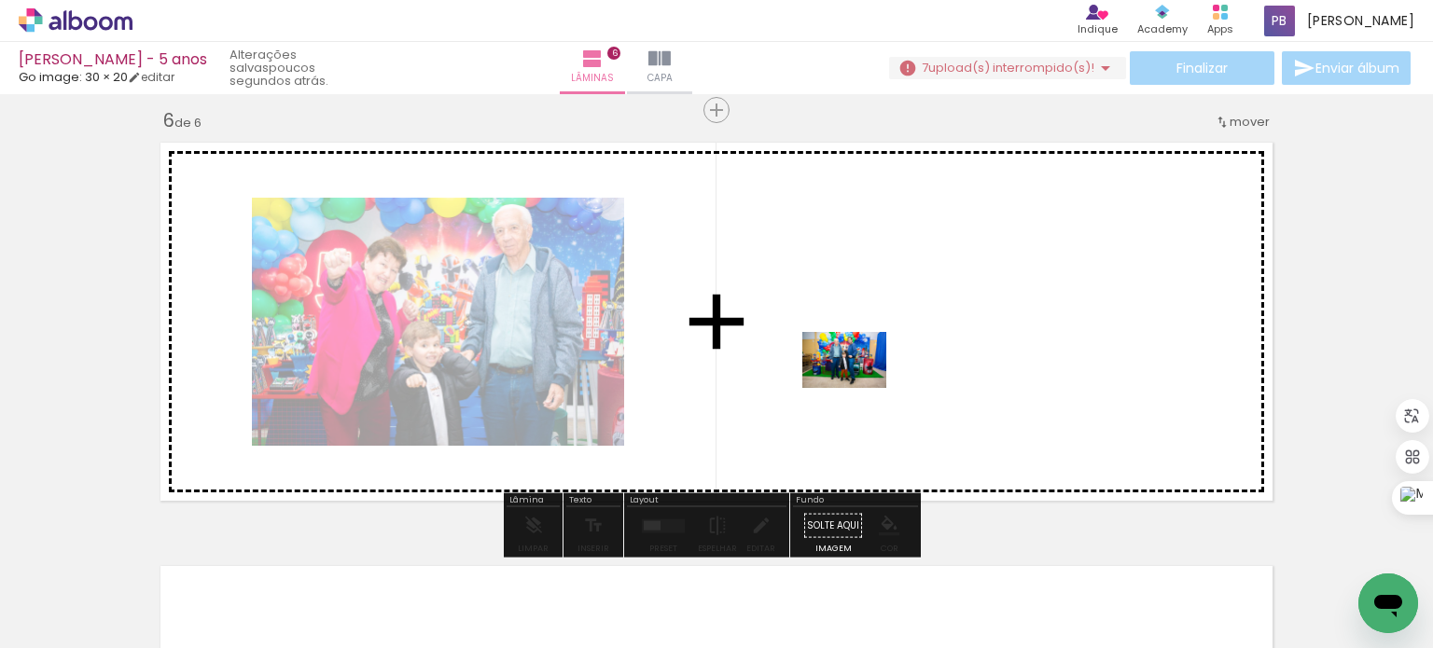
drag, startPoint x: 716, startPoint y: 595, endPoint x: 858, endPoint y: 388, distance: 251.0
click at [858, 388] on quentale-workspace at bounding box center [716, 324] width 1433 height 648
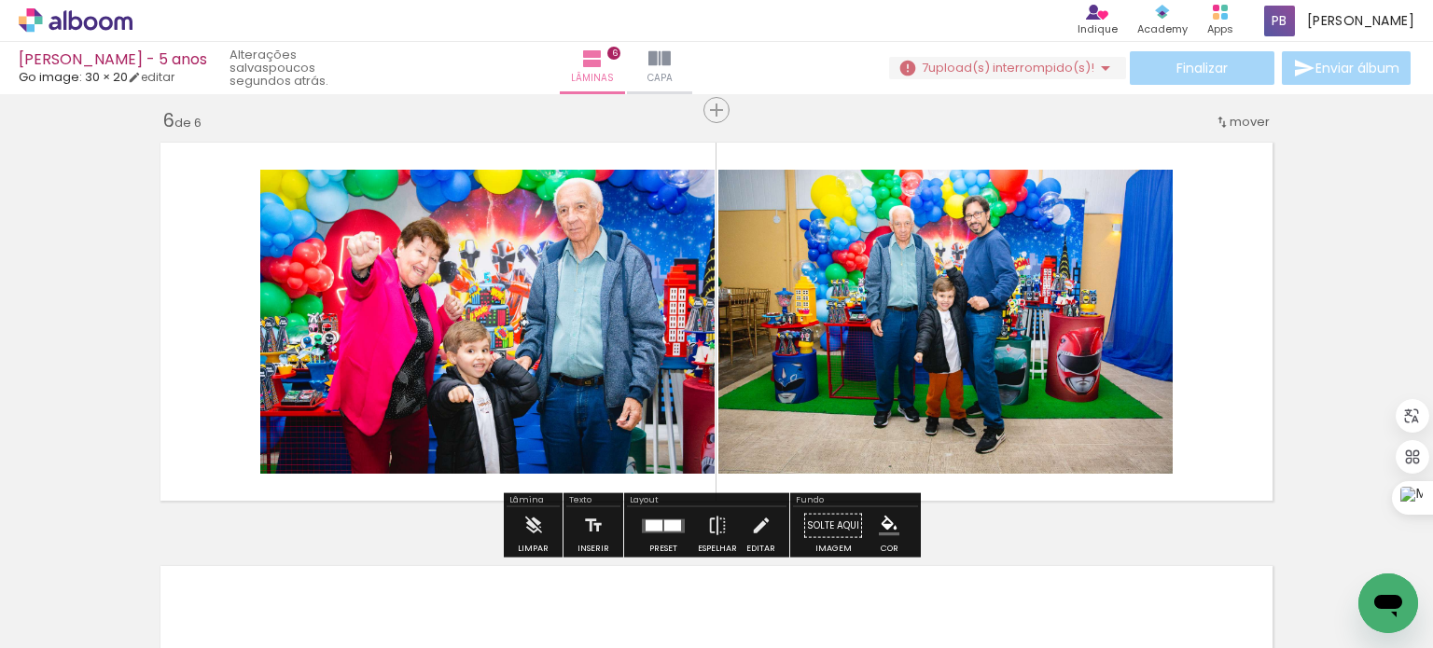
click at [499, 319] on quentale-photo at bounding box center [487, 322] width 454 height 304
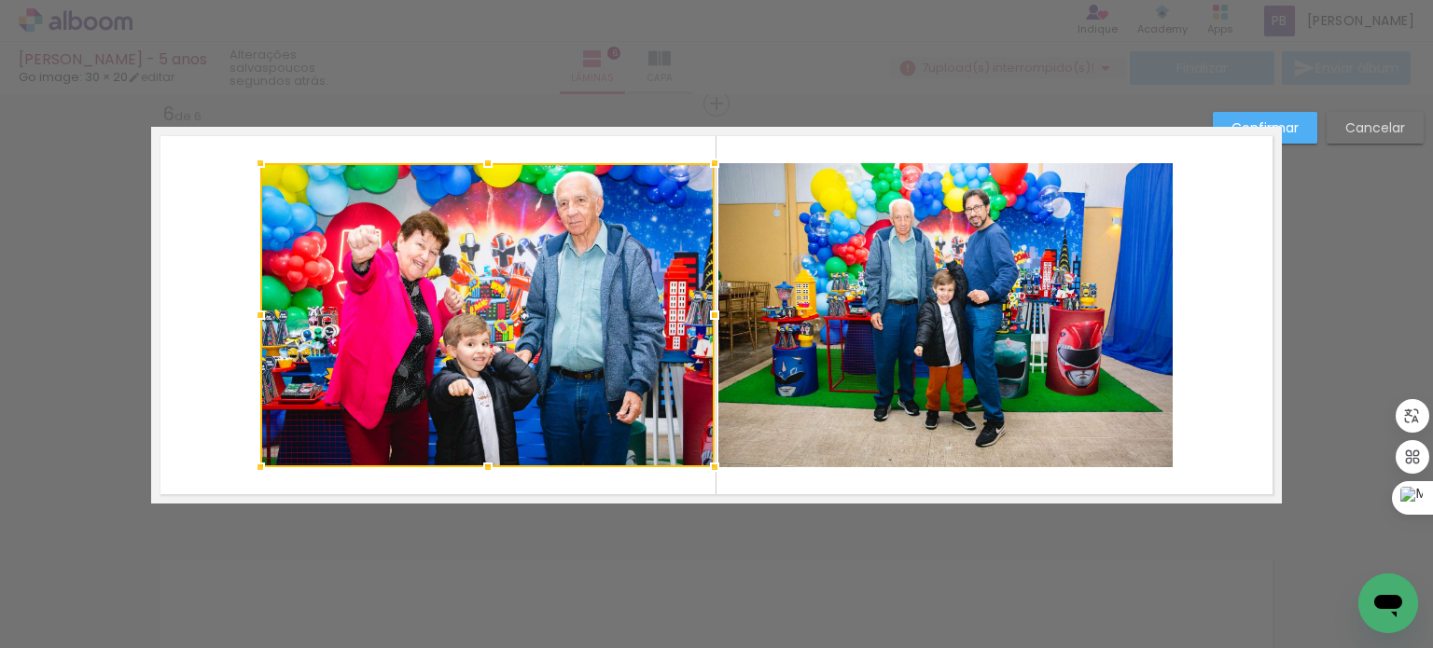
scroll to position [2141, 0]
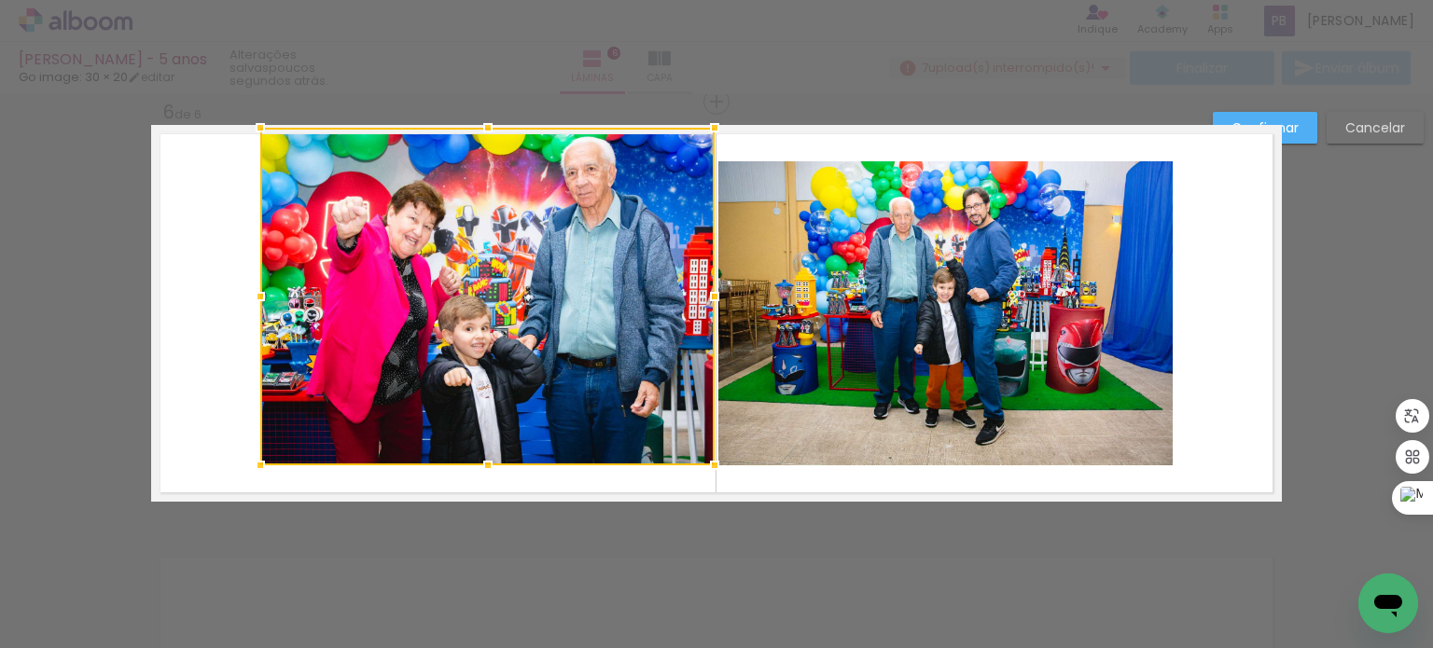
drag, startPoint x: 481, startPoint y: 166, endPoint x: 478, endPoint y: 142, distance: 24.5
click at [478, 142] on div at bounding box center [487, 127] width 37 height 37
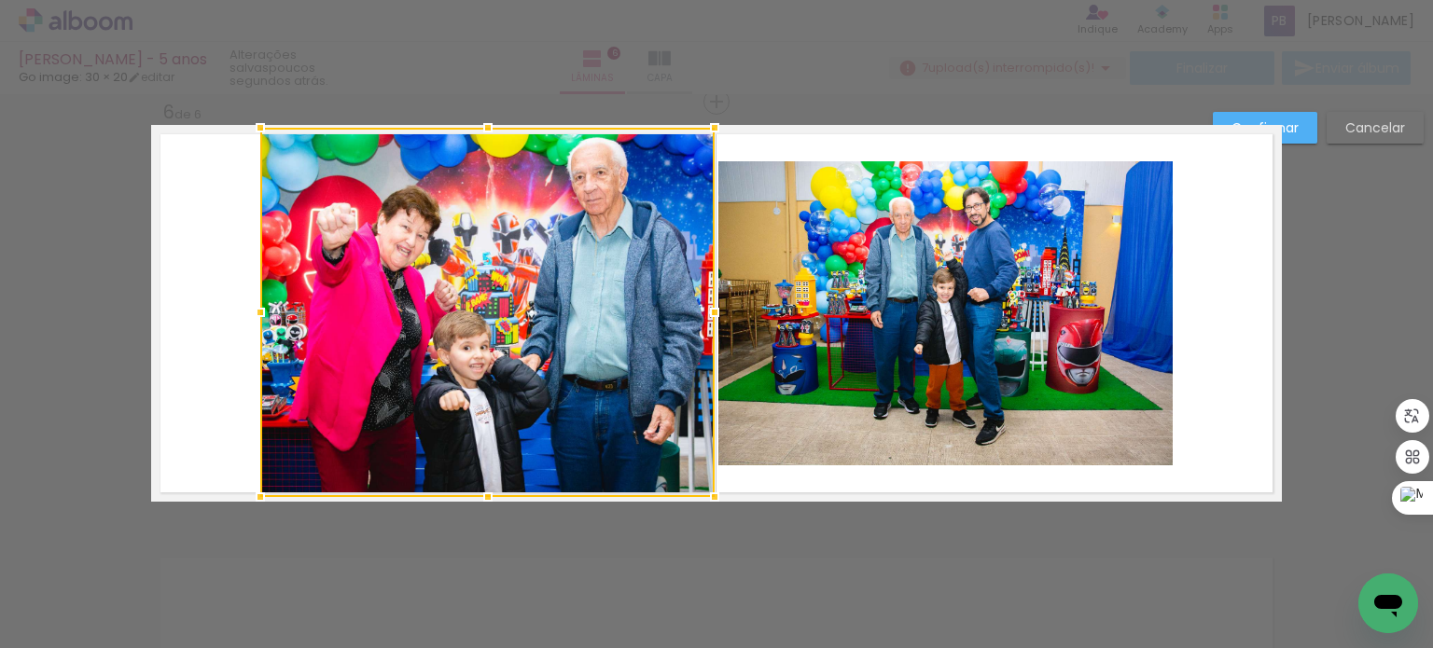
drag, startPoint x: 481, startPoint y: 463, endPoint x: 407, endPoint y: 408, distance: 92.7
click at [483, 487] on div at bounding box center [487, 497] width 37 height 37
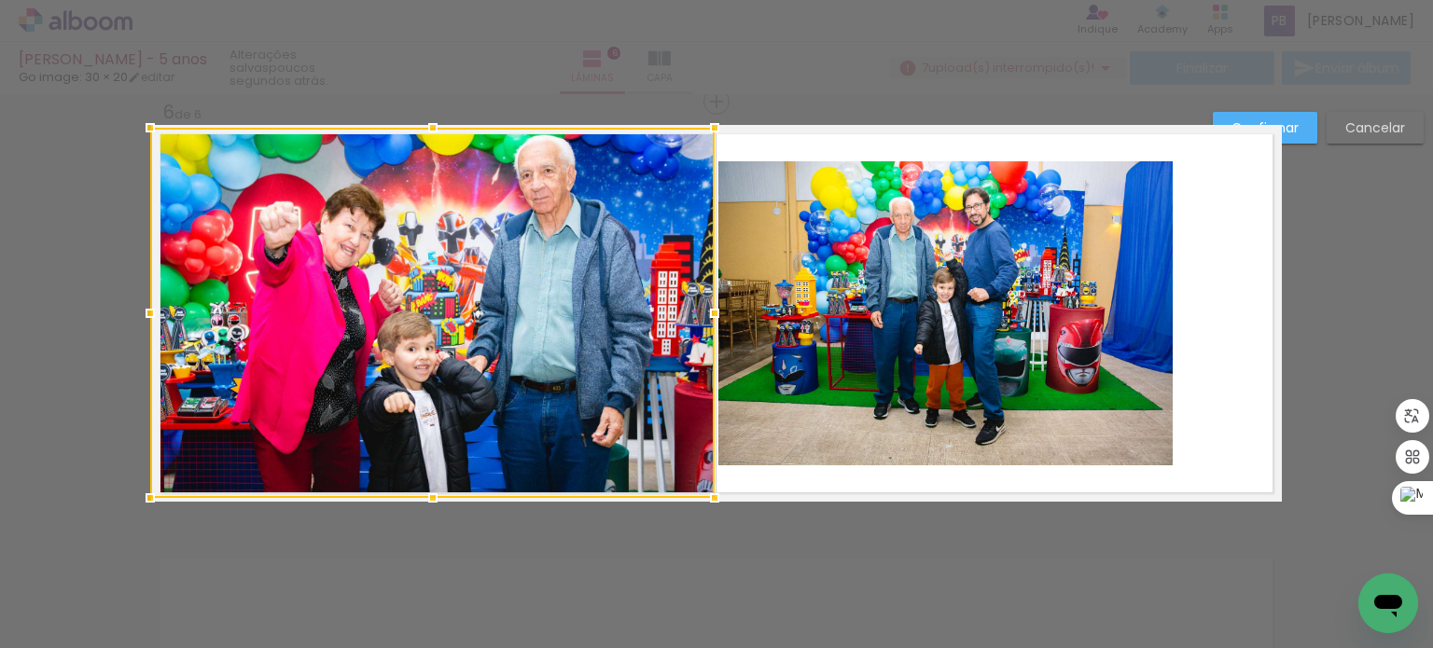
drag, startPoint x: 254, startPoint y: 312, endPoint x: 252, endPoint y: 289, distance: 22.5
click at [149, 308] on div at bounding box center [150, 313] width 37 height 37
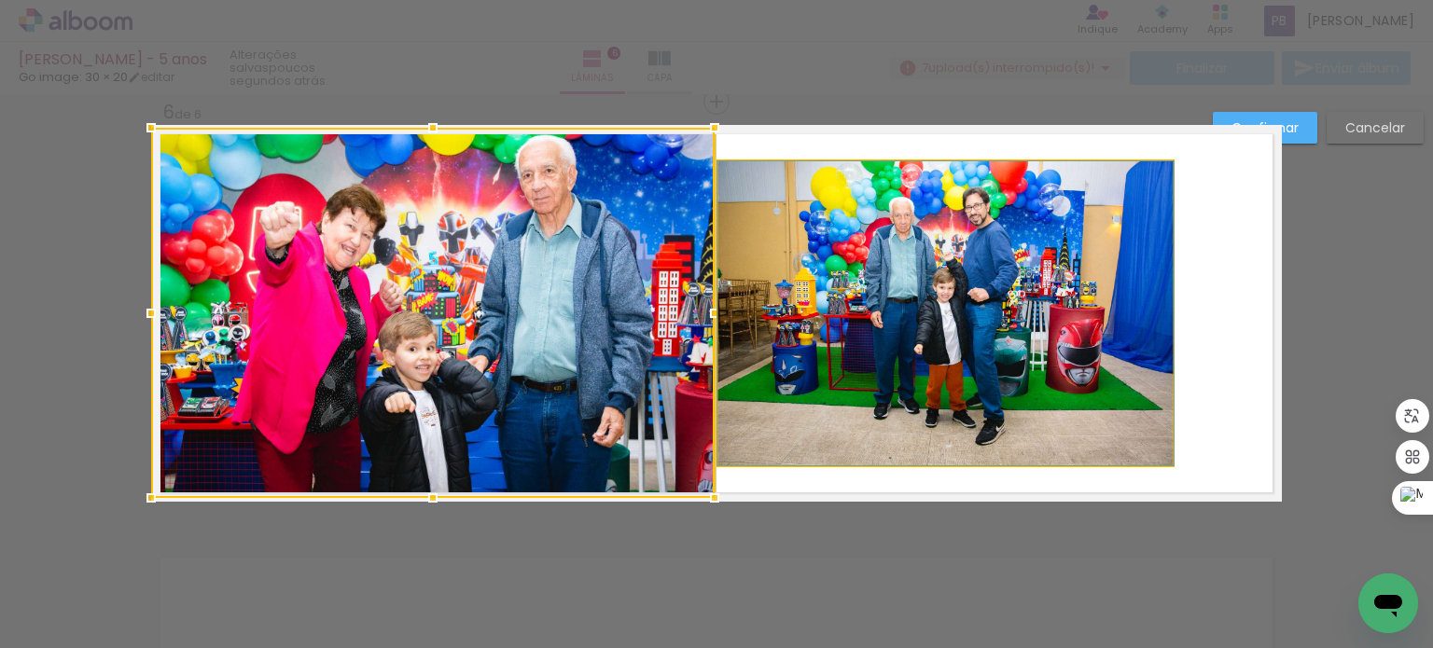
click at [821, 321] on quentale-photo at bounding box center [945, 313] width 454 height 304
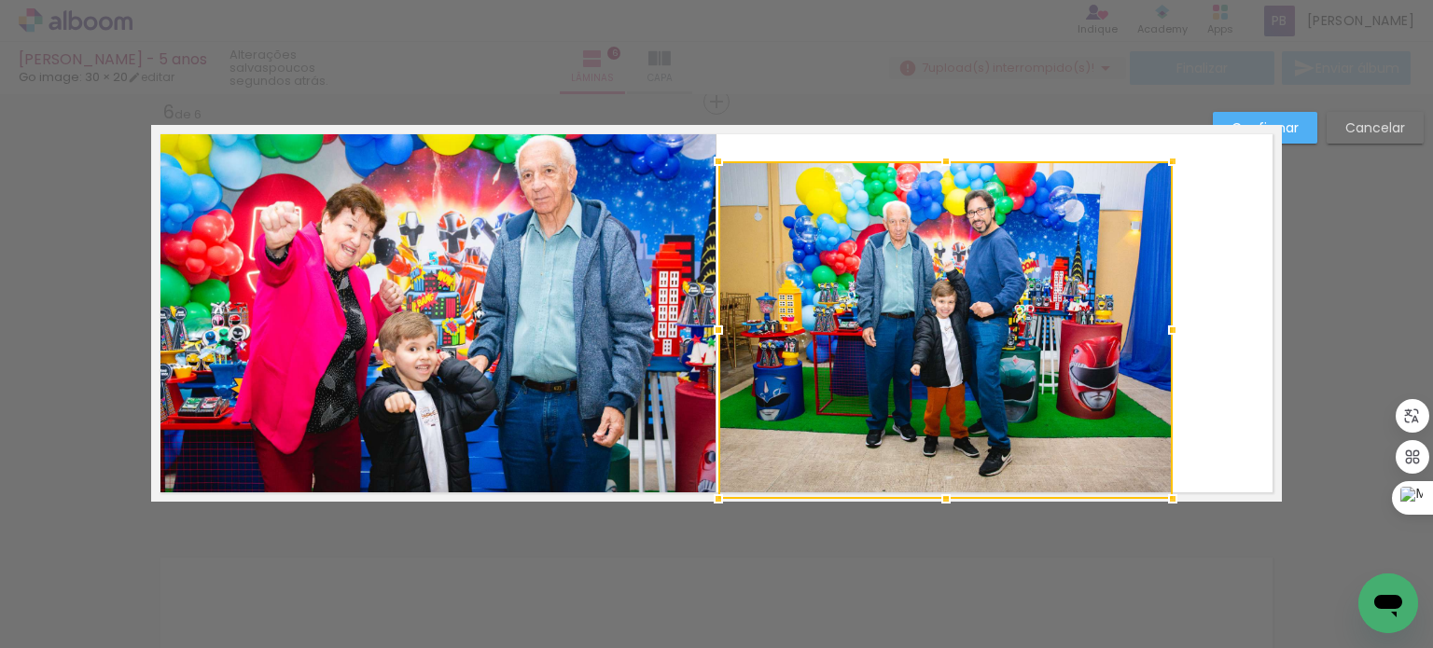
drag, startPoint x: 940, startPoint y: 467, endPoint x: 943, endPoint y: 494, distance: 27.2
click at [943, 494] on div at bounding box center [945, 498] width 37 height 37
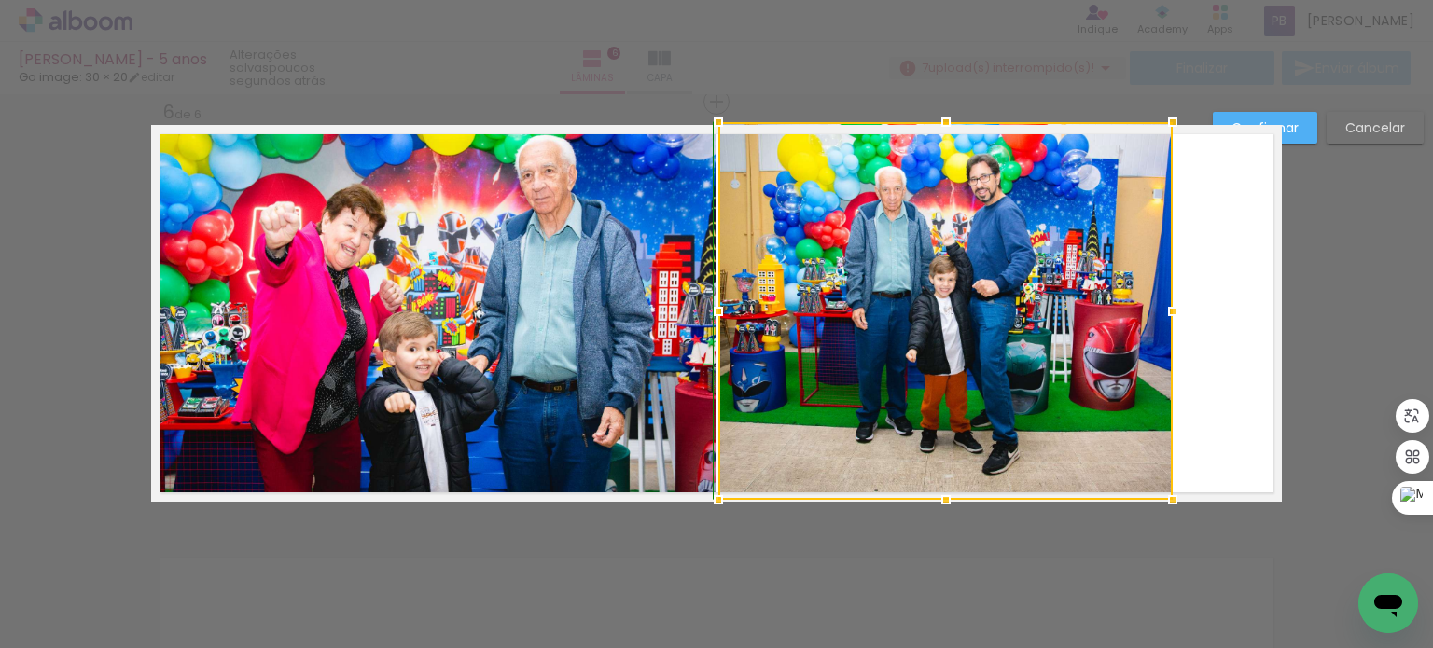
drag, startPoint x: 938, startPoint y: 160, endPoint x: 937, endPoint y: 135, distance: 25.3
click at [937, 135] on div at bounding box center [945, 122] width 37 height 37
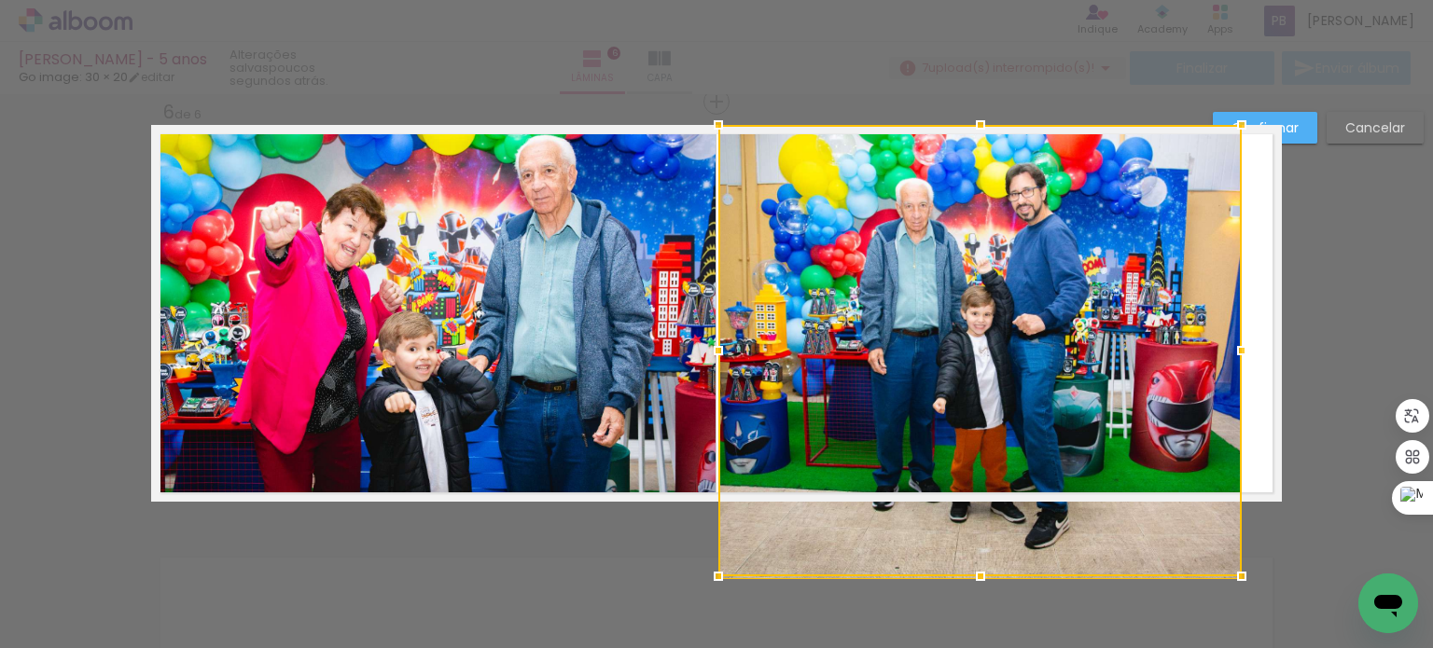
drag, startPoint x: 1162, startPoint y: 312, endPoint x: 1218, endPoint y: 318, distance: 56.4
click at [1218, 318] on div at bounding box center [979, 351] width 523 height 452
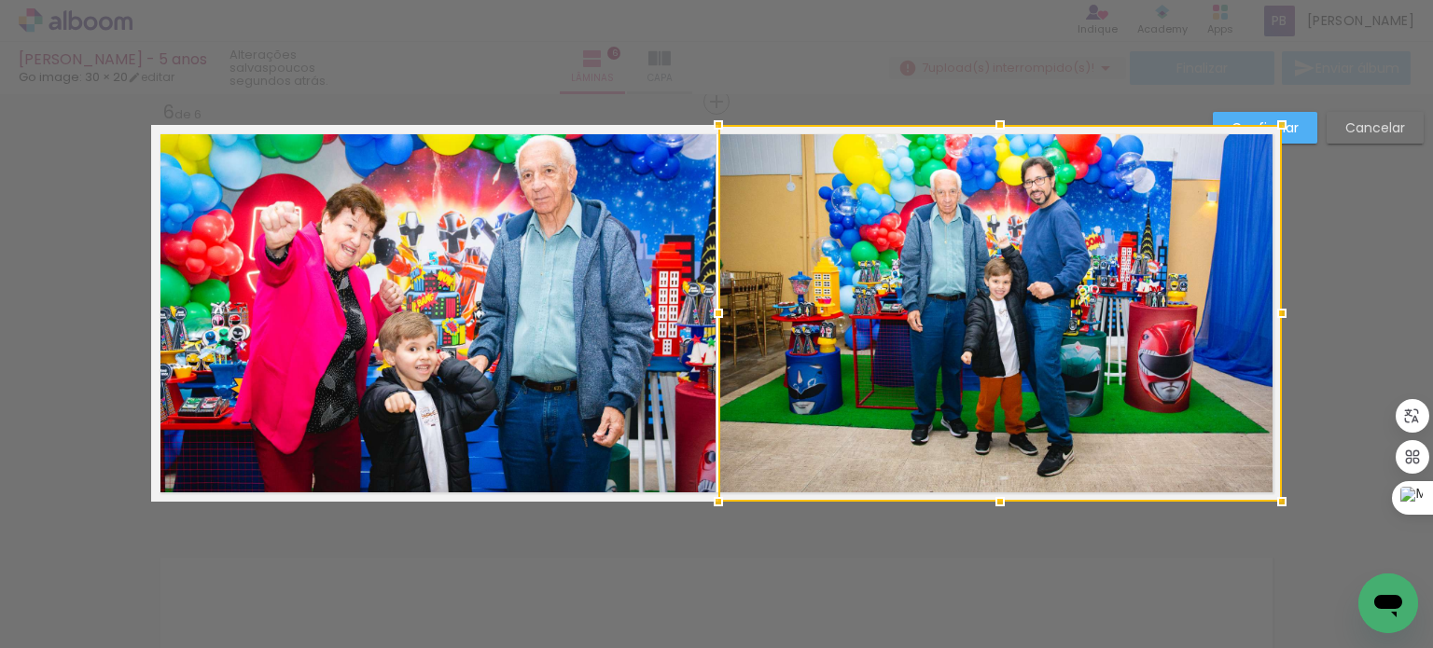
drag, startPoint x: 1221, startPoint y: 313, endPoint x: 1269, endPoint y: 319, distance: 48.0
click at [1269, 319] on div at bounding box center [1281, 313] width 37 height 37
click at [0, 0] on slot "Confirmar" at bounding box center [0, 0] width 0 height 0
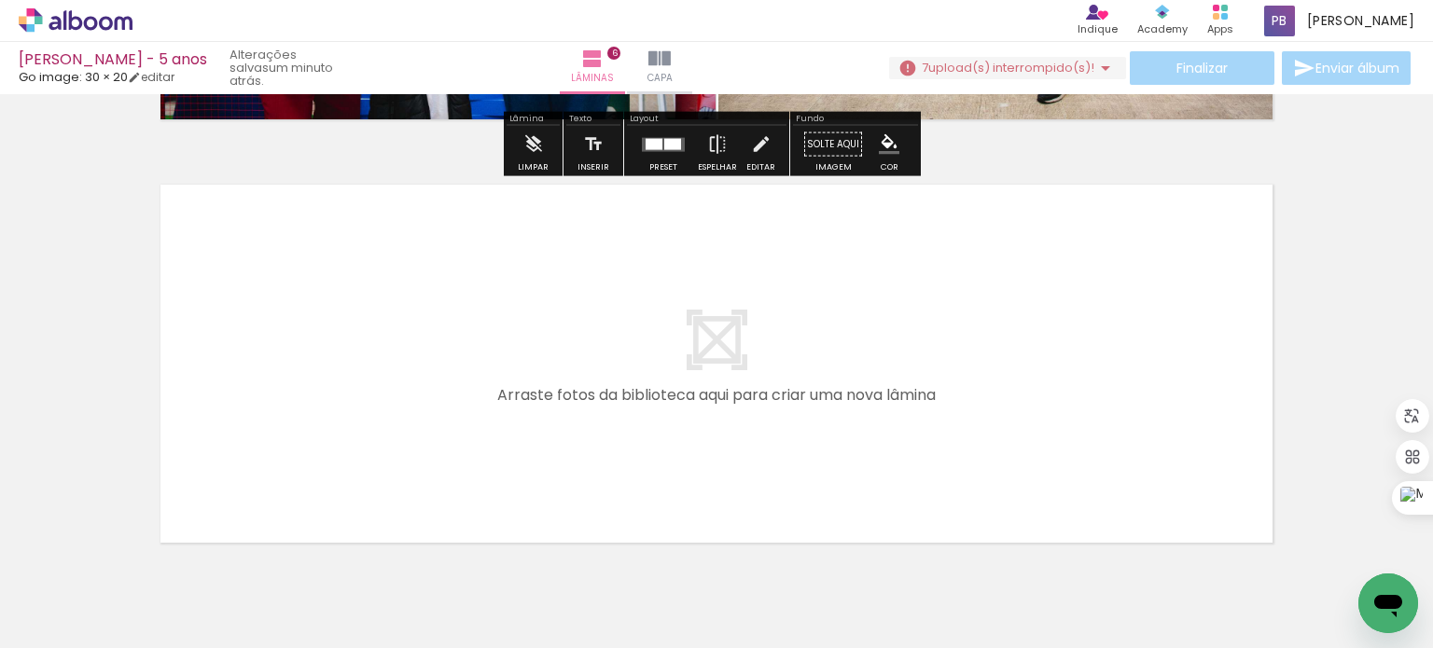
scroll to position [2599, 0]
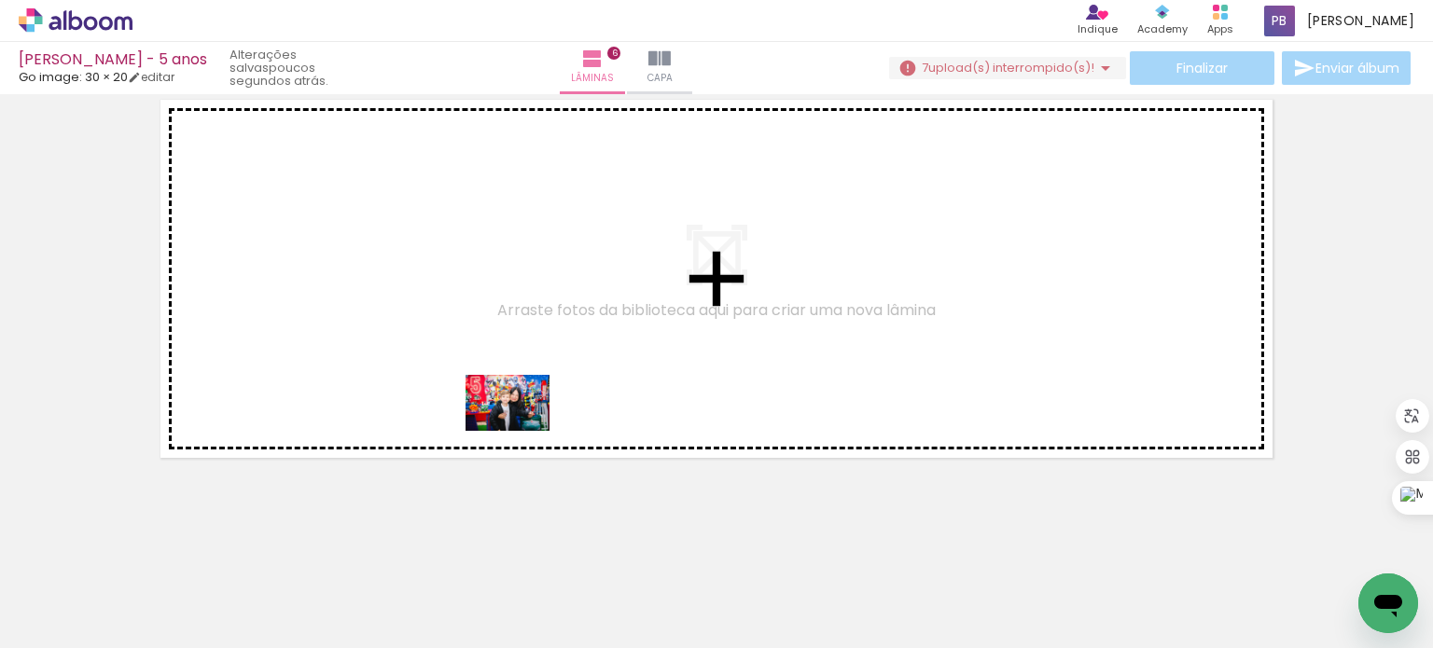
drag, startPoint x: 617, startPoint y: 593, endPoint x: 551, endPoint y: 549, distance: 79.2
click at [520, 429] on quentale-workspace at bounding box center [716, 324] width 1433 height 648
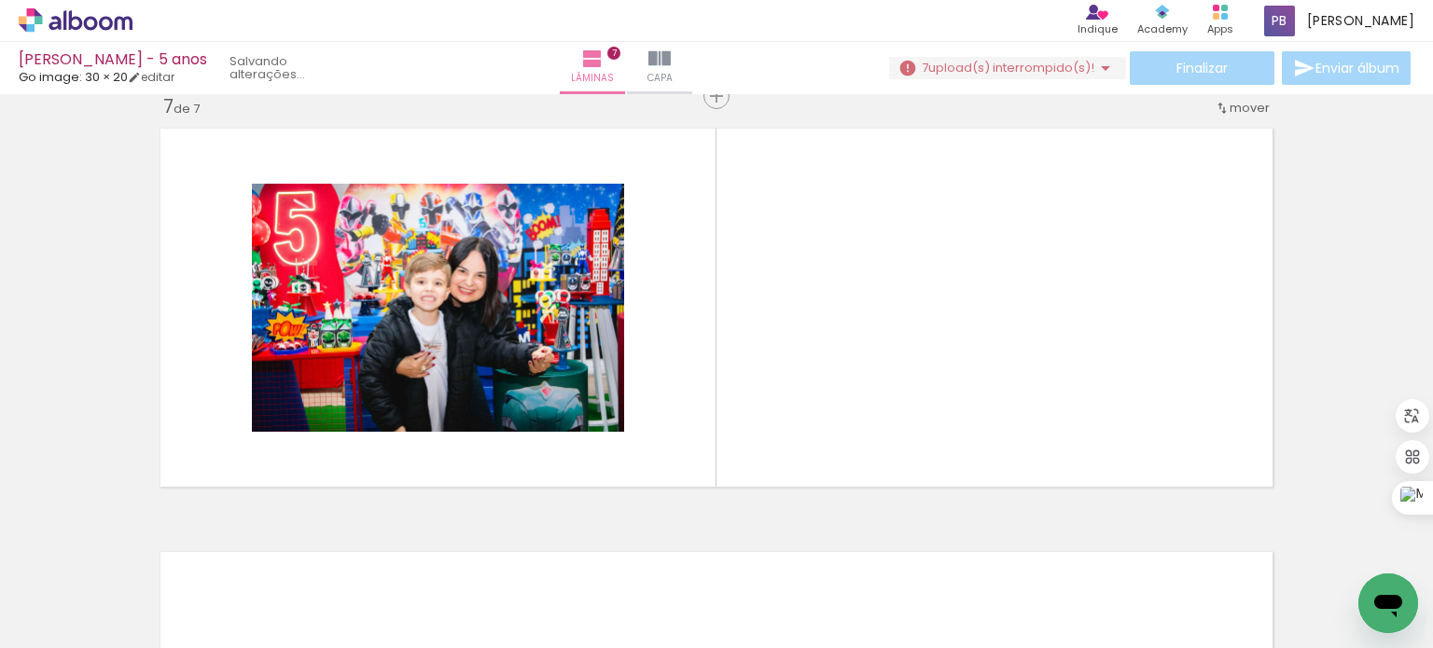
scroll to position [2564, 0]
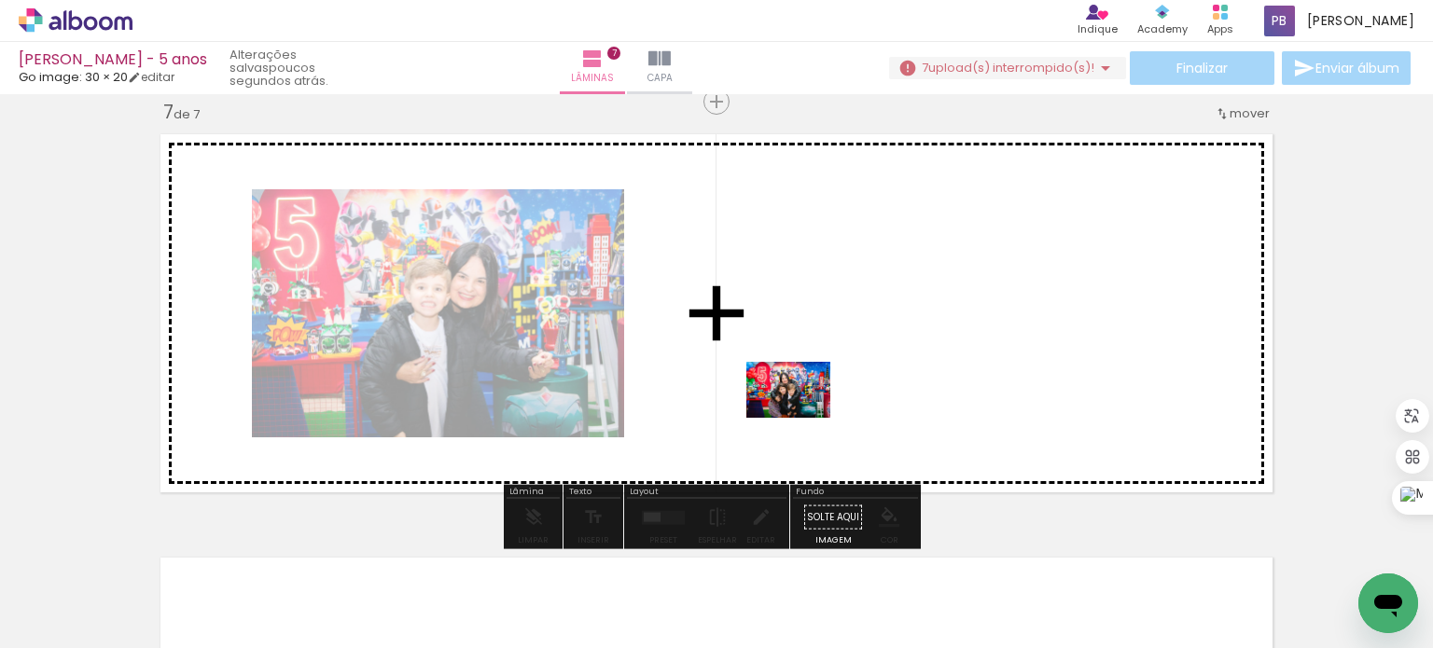
drag, startPoint x: 517, startPoint y: 587, endPoint x: 806, endPoint y: 417, distance: 335.3
click at [806, 417] on quentale-workspace at bounding box center [716, 324] width 1433 height 648
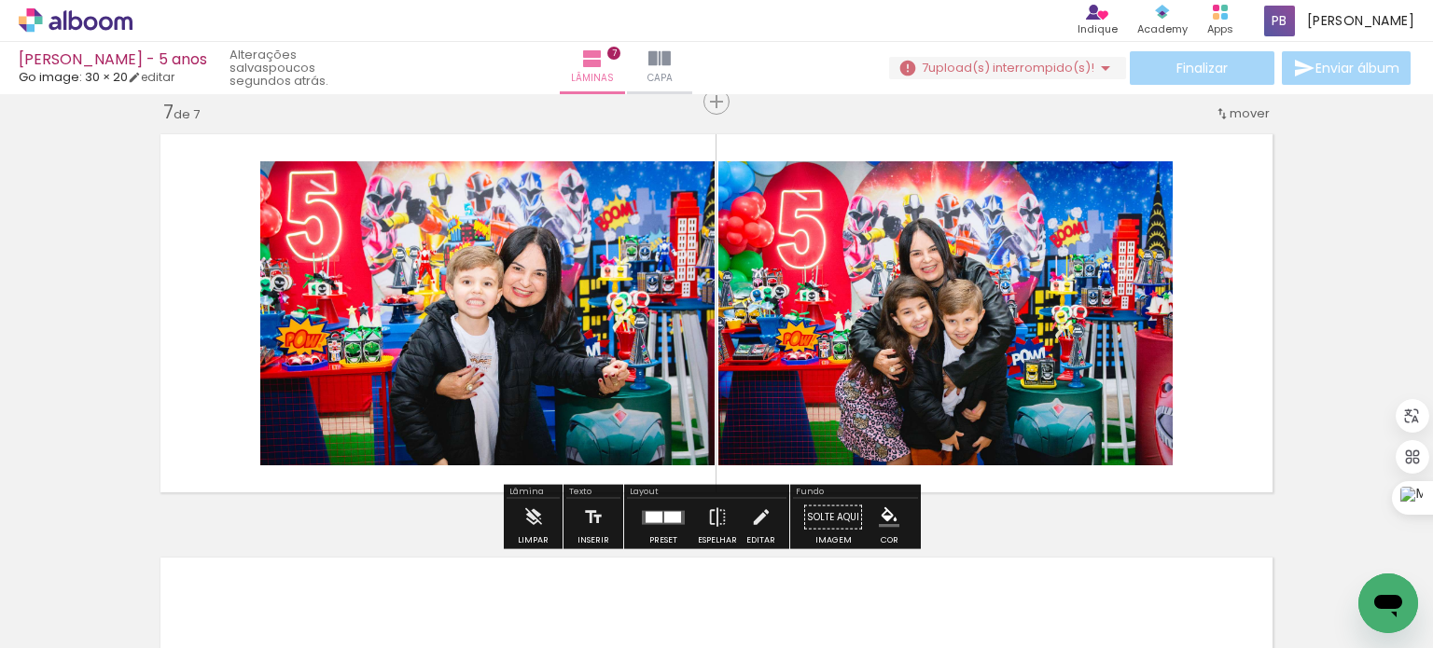
click at [493, 333] on quentale-photo at bounding box center [487, 313] width 454 height 304
click at [459, 321] on quentale-photo at bounding box center [487, 313] width 454 height 304
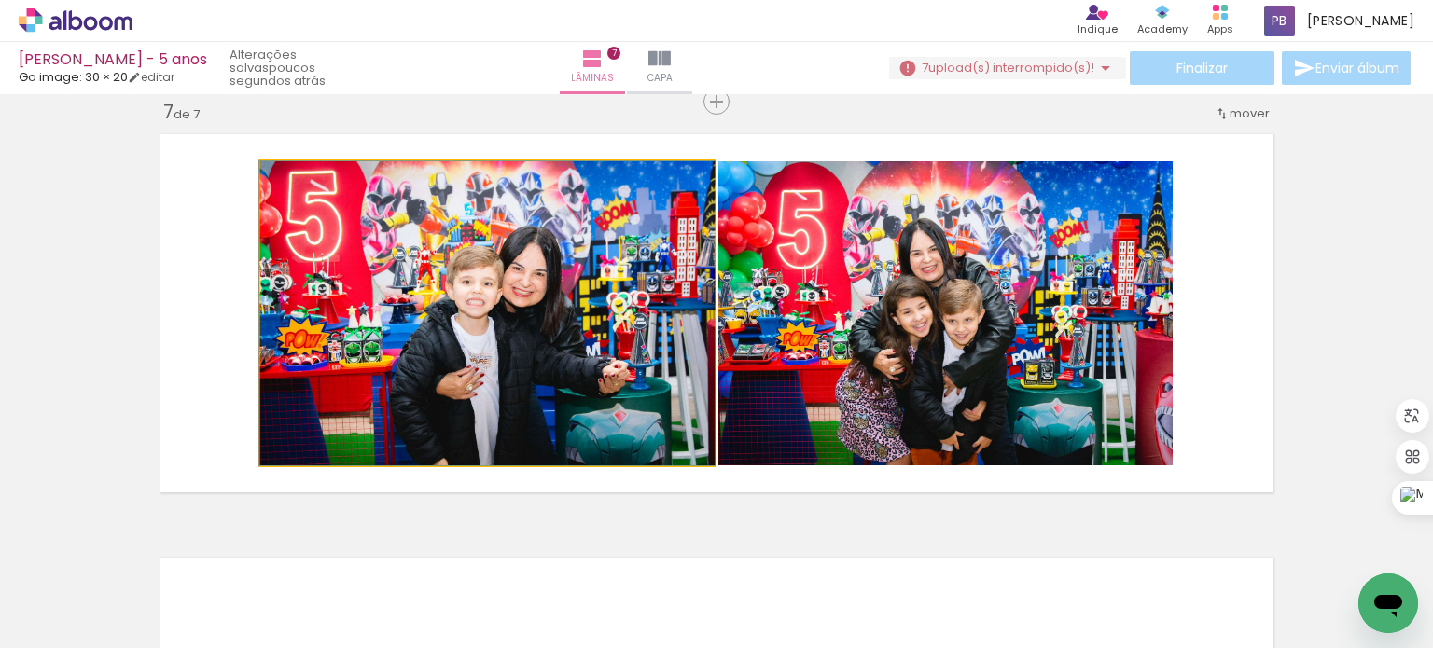
click at [458, 321] on quentale-photo at bounding box center [487, 313] width 454 height 304
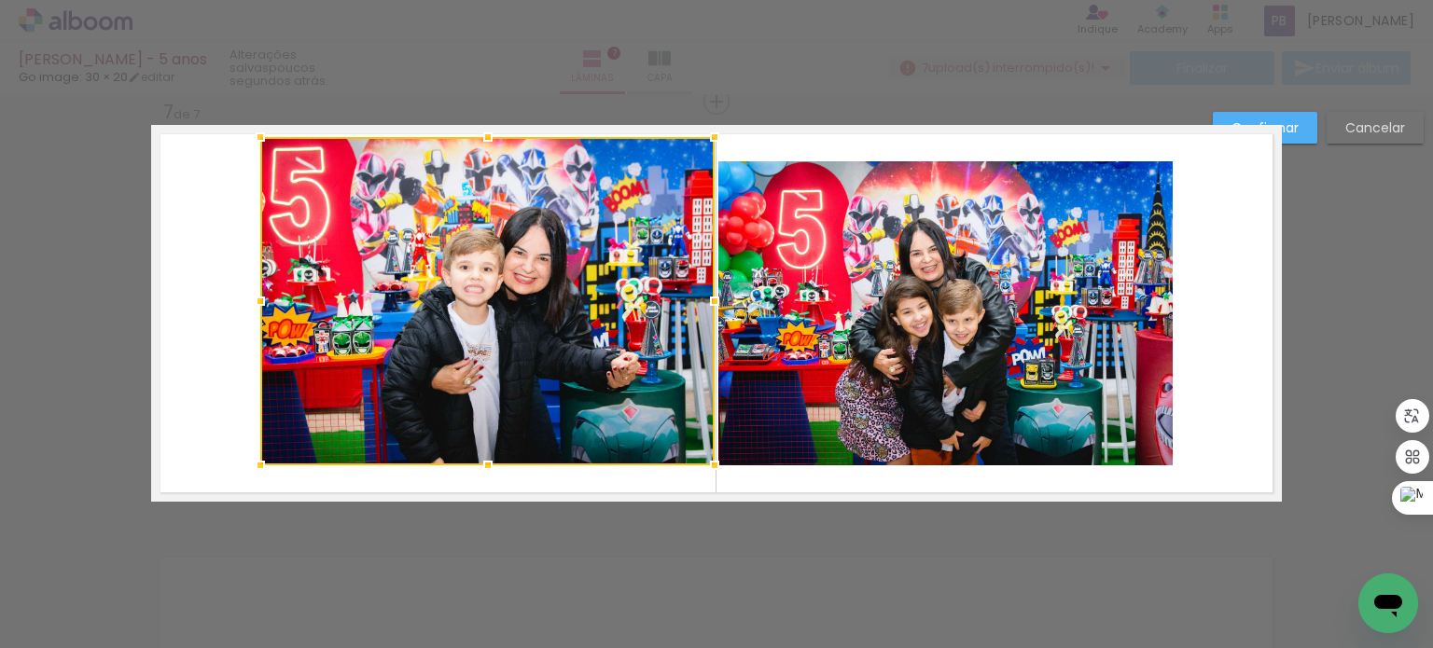
drag, startPoint x: 480, startPoint y: 160, endPoint x: 477, endPoint y: 135, distance: 24.5
click at [477, 135] on div at bounding box center [487, 136] width 37 height 37
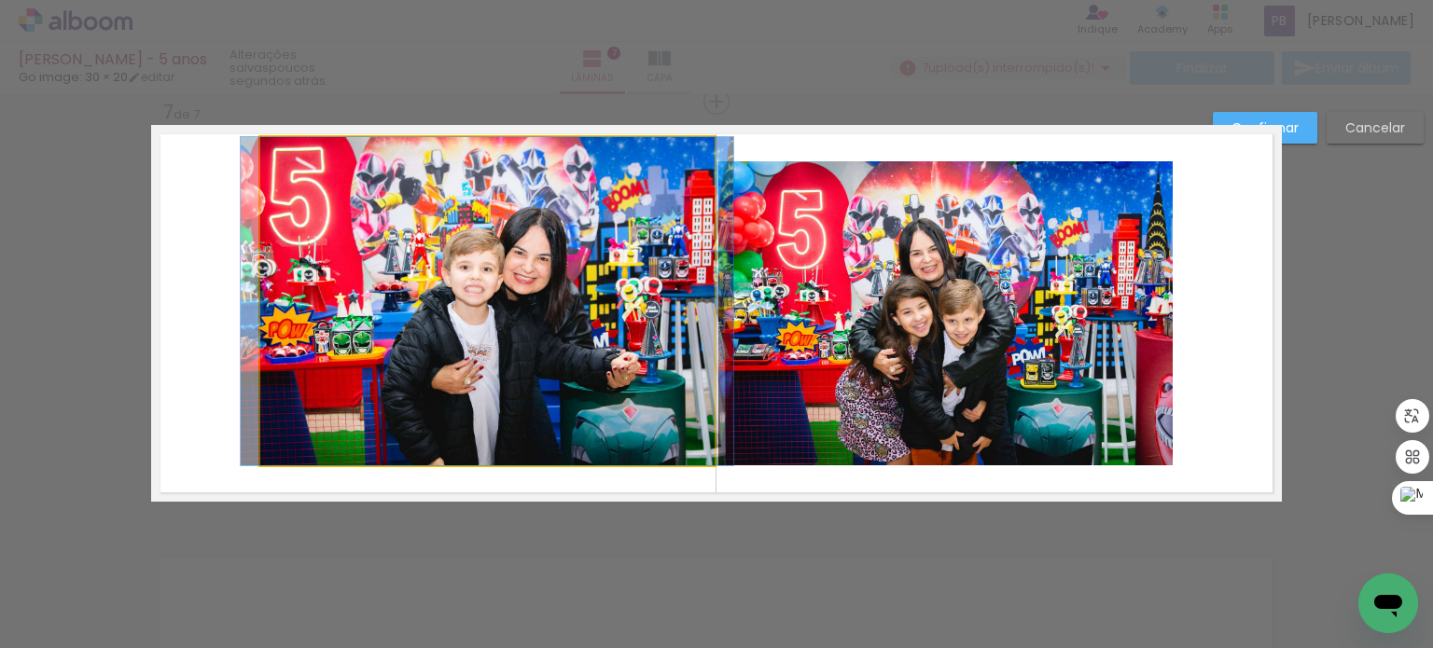
click at [454, 435] on quentale-photo at bounding box center [487, 301] width 454 height 328
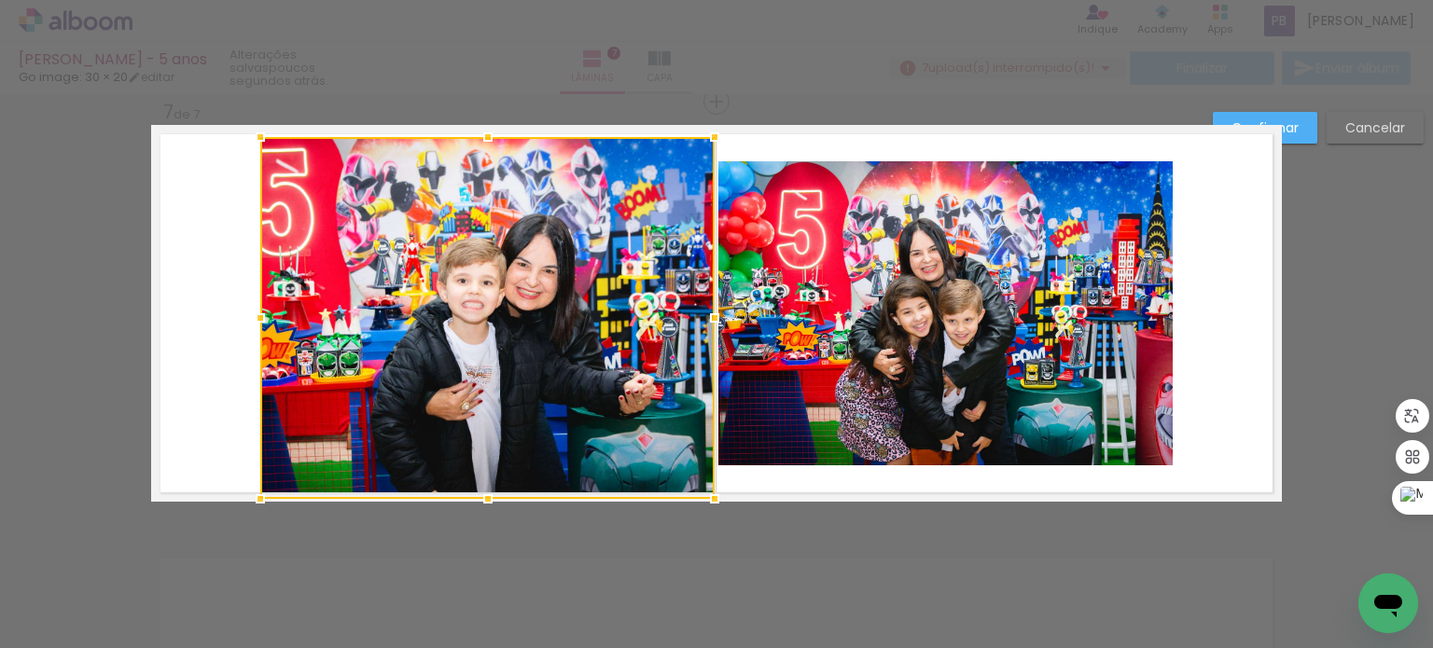
drag, startPoint x: 480, startPoint y: 467, endPoint x: 493, endPoint y: 497, distance: 32.6
click at [493, 497] on div at bounding box center [487, 498] width 37 height 37
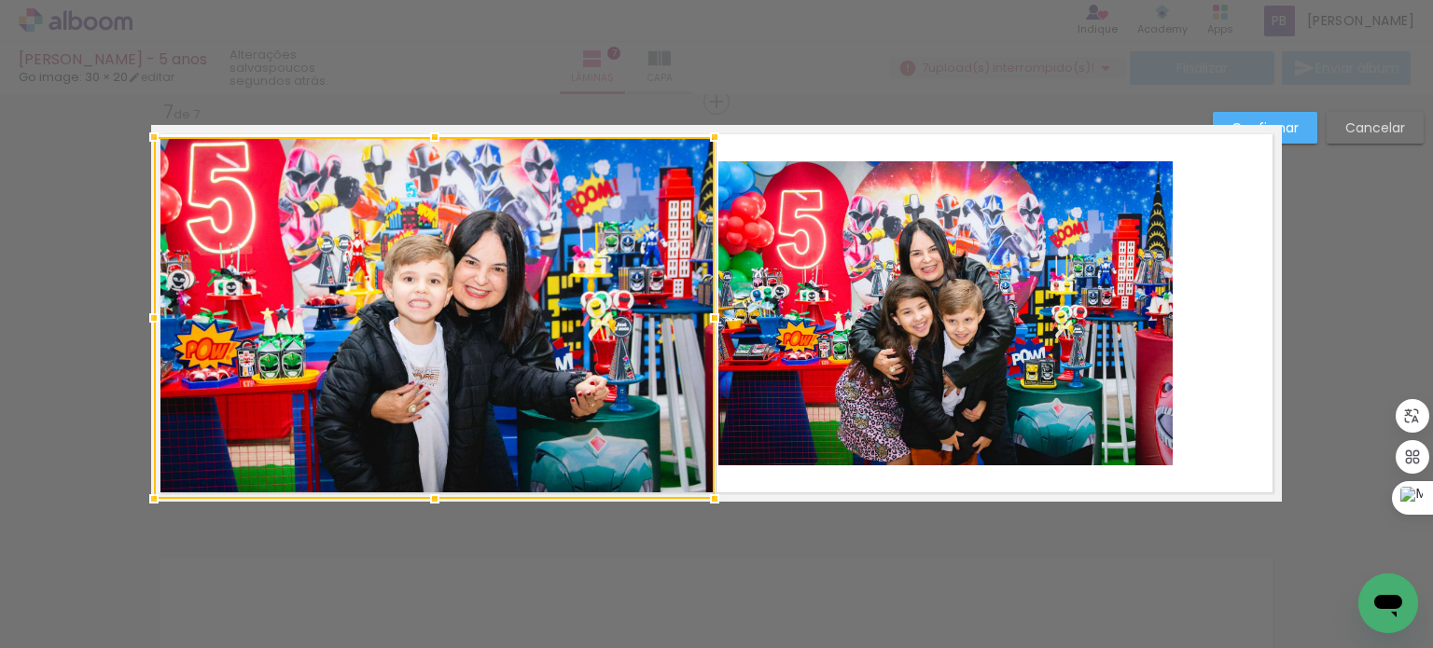
drag, startPoint x: 250, startPoint y: 320, endPoint x: 147, endPoint y: 315, distance: 102.7
click at [147, 315] on div at bounding box center [153, 317] width 37 height 37
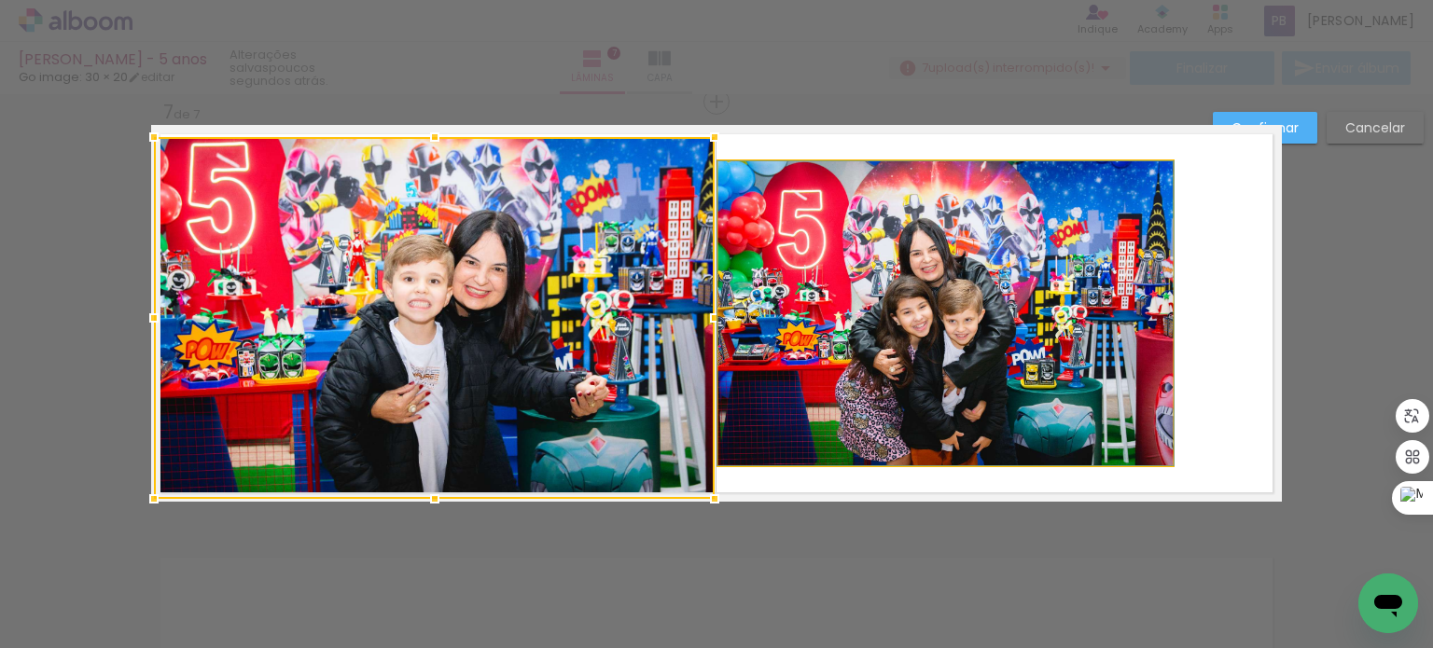
click at [938, 363] on quentale-photo at bounding box center [945, 313] width 454 height 304
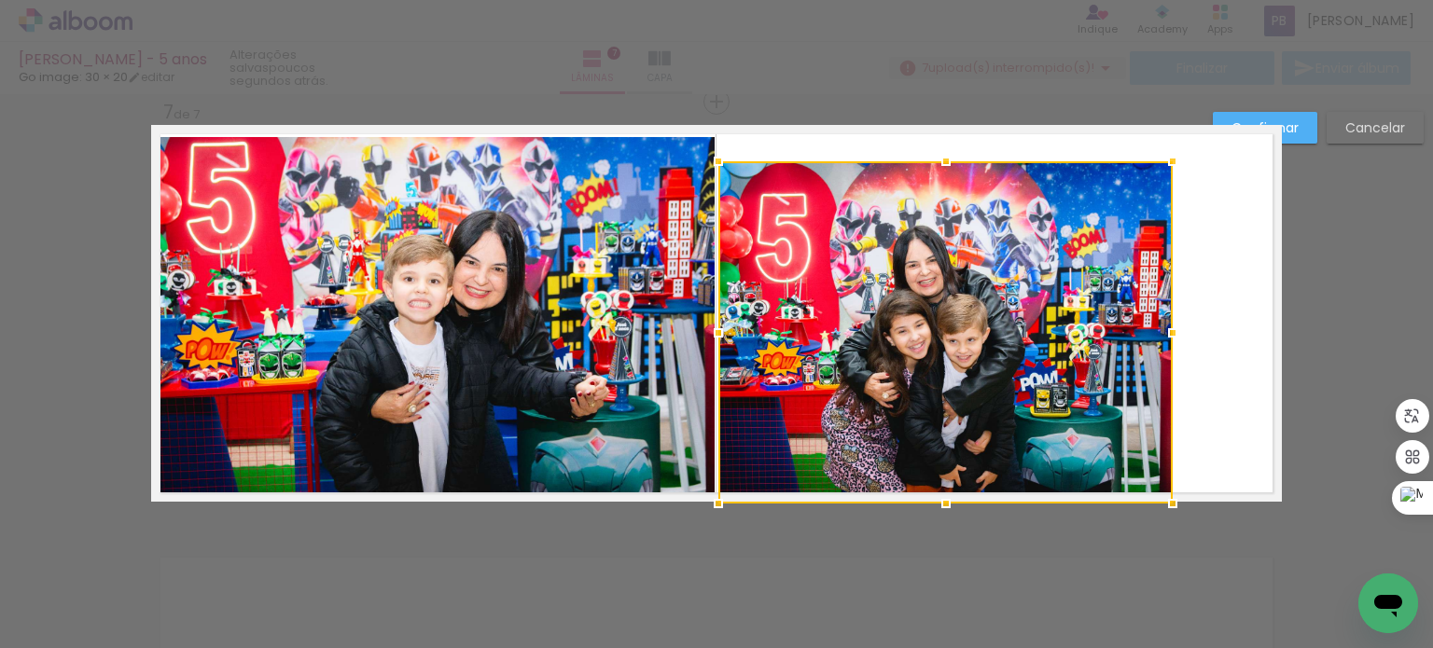
drag, startPoint x: 938, startPoint y: 463, endPoint x: 945, endPoint y: 493, distance: 31.5
click at [945, 493] on div at bounding box center [945, 503] width 37 height 37
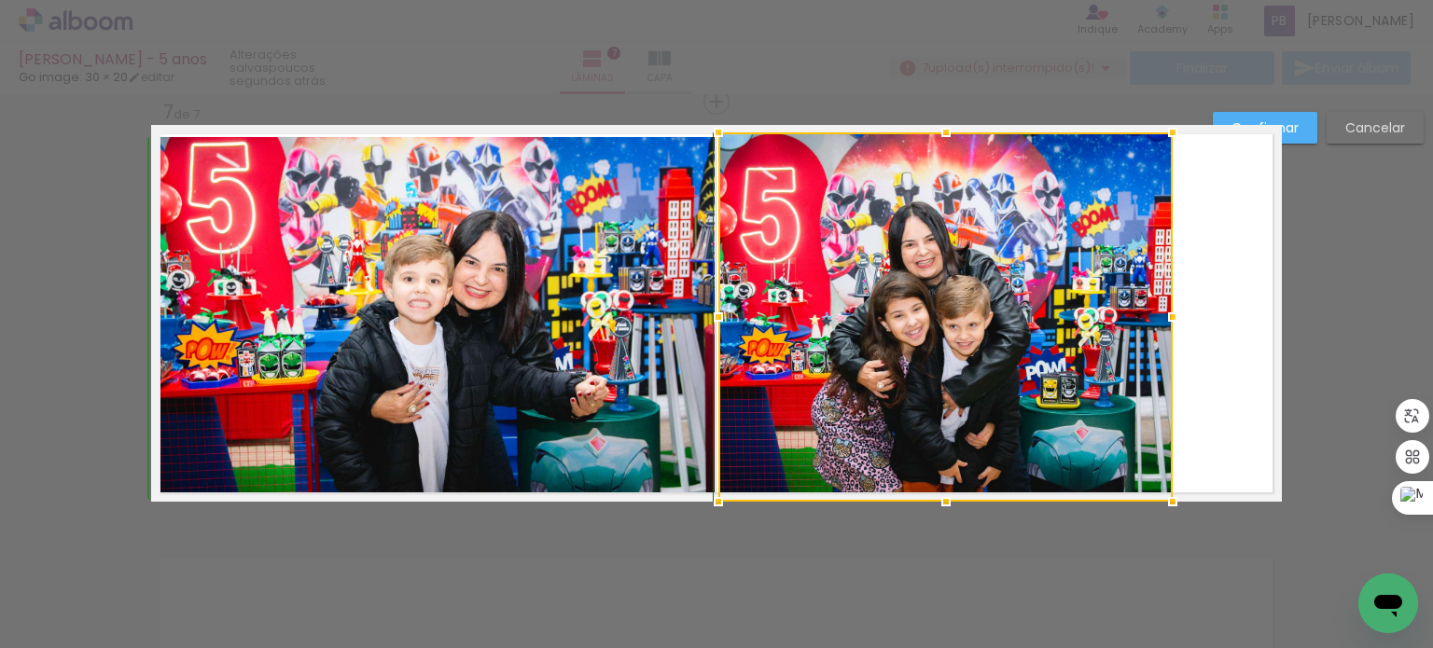
drag, startPoint x: 933, startPoint y: 162, endPoint x: 945, endPoint y: 167, distance: 13.0
click at [929, 146] on div at bounding box center [945, 132] width 37 height 37
click at [1185, 383] on quentale-layouter at bounding box center [716, 313] width 1131 height 377
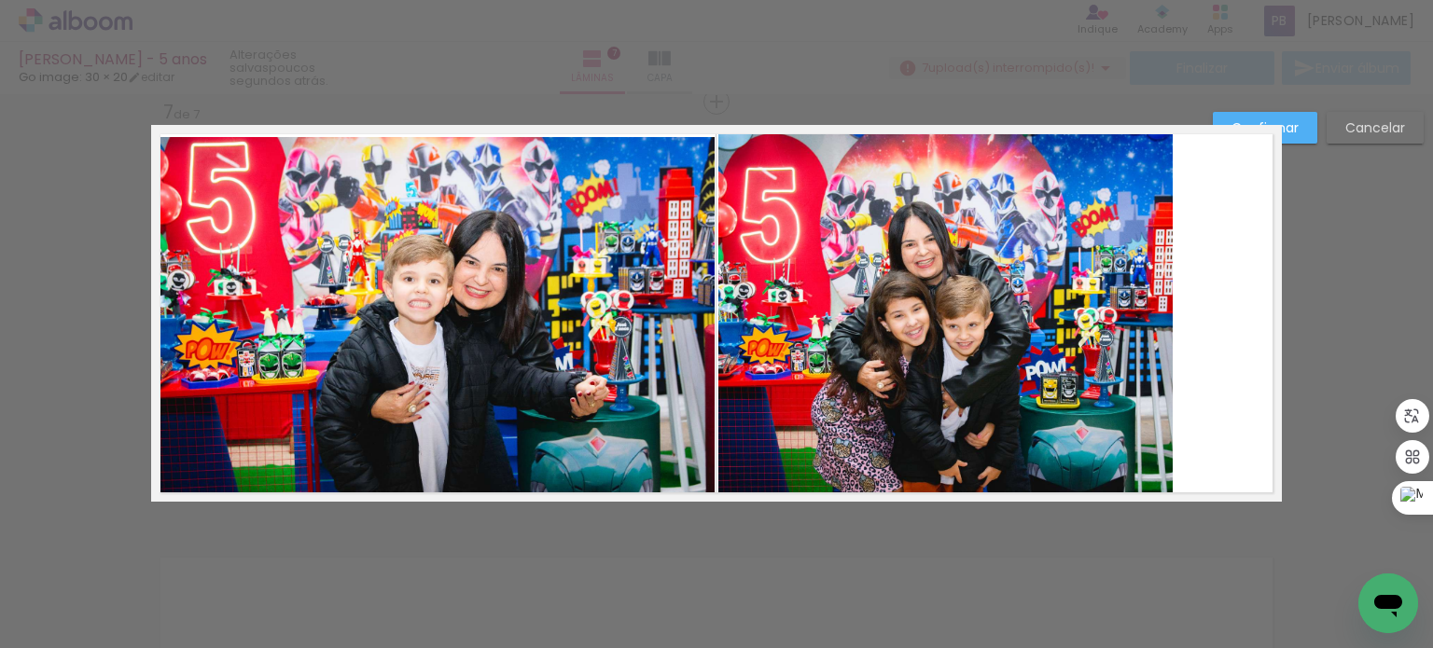
click at [1147, 313] on quentale-photo at bounding box center [945, 316] width 454 height 369
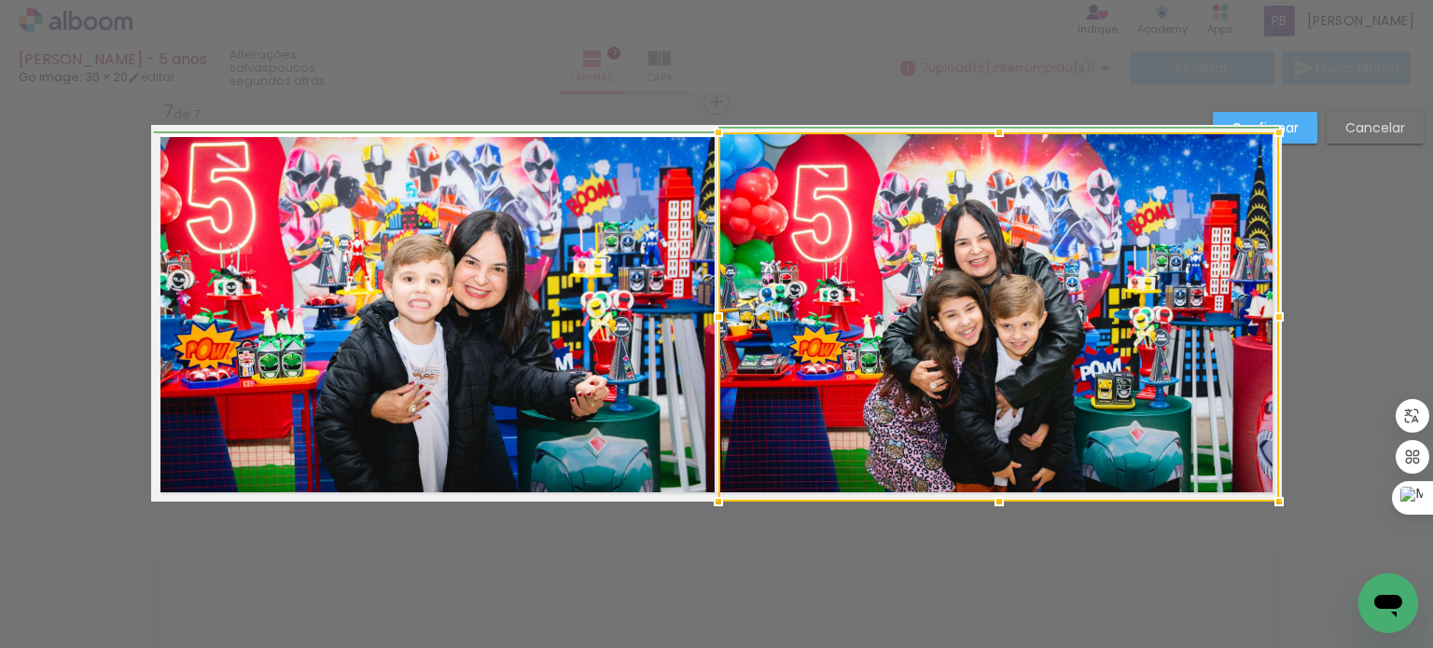
drag, startPoint x: 1161, startPoint y: 317, endPoint x: 1271, endPoint y: 323, distance: 109.3
click at [1271, 323] on div at bounding box center [1278, 317] width 37 height 37
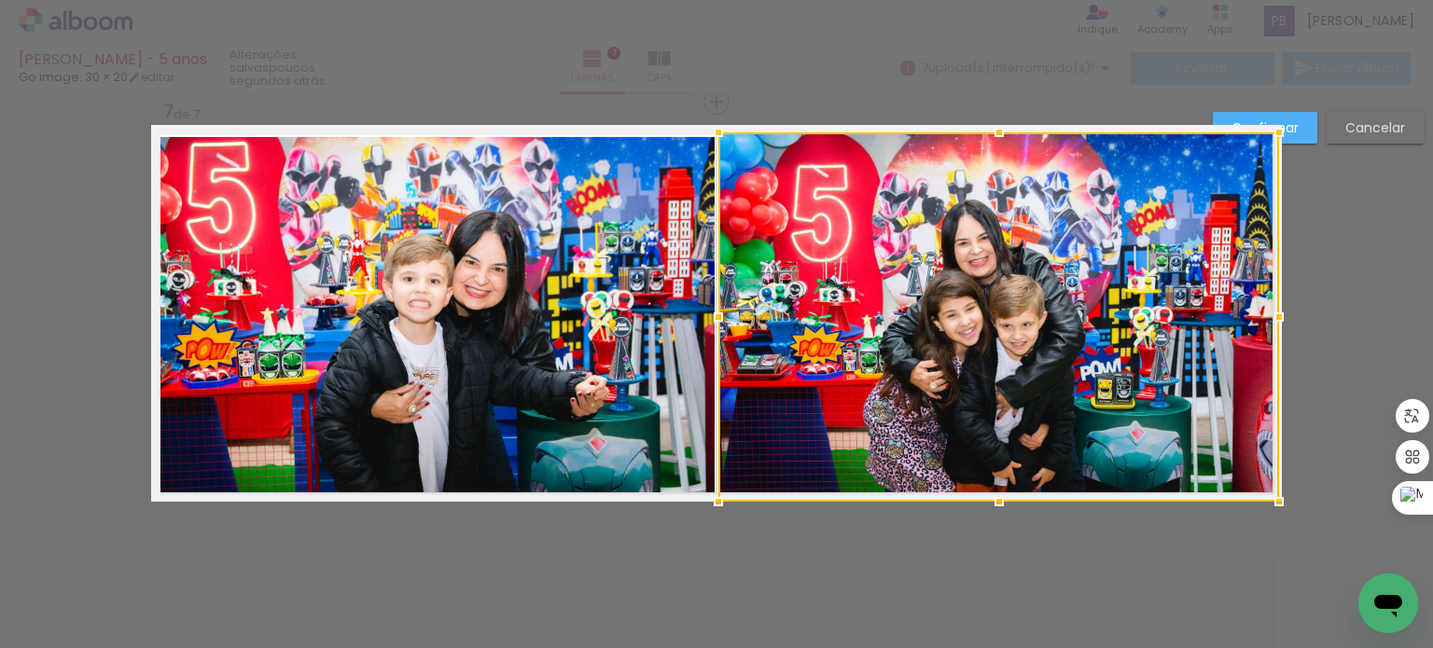
click at [1300, 146] on div "Confirmar Cancelar" at bounding box center [1313, 135] width 220 height 46
click at [1300, 133] on paper-button "Confirmar" at bounding box center [1265, 128] width 104 height 32
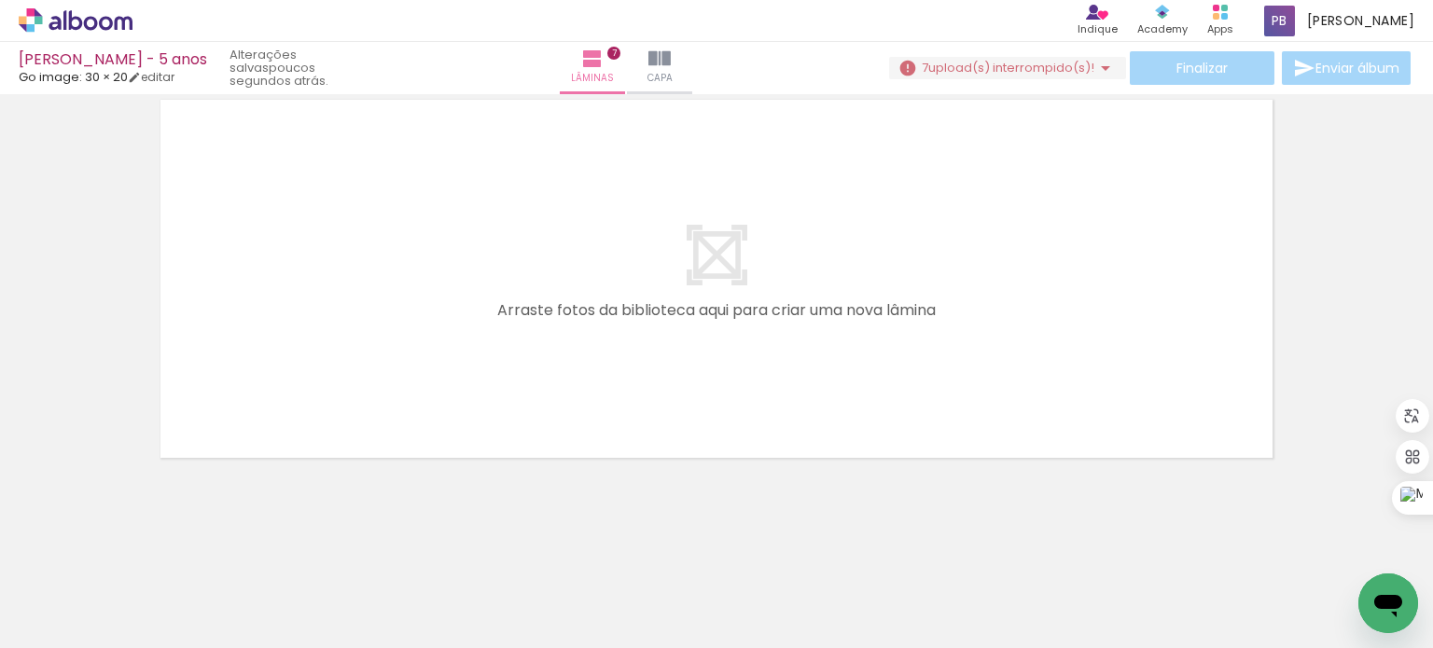
scroll to position [2929, 0]
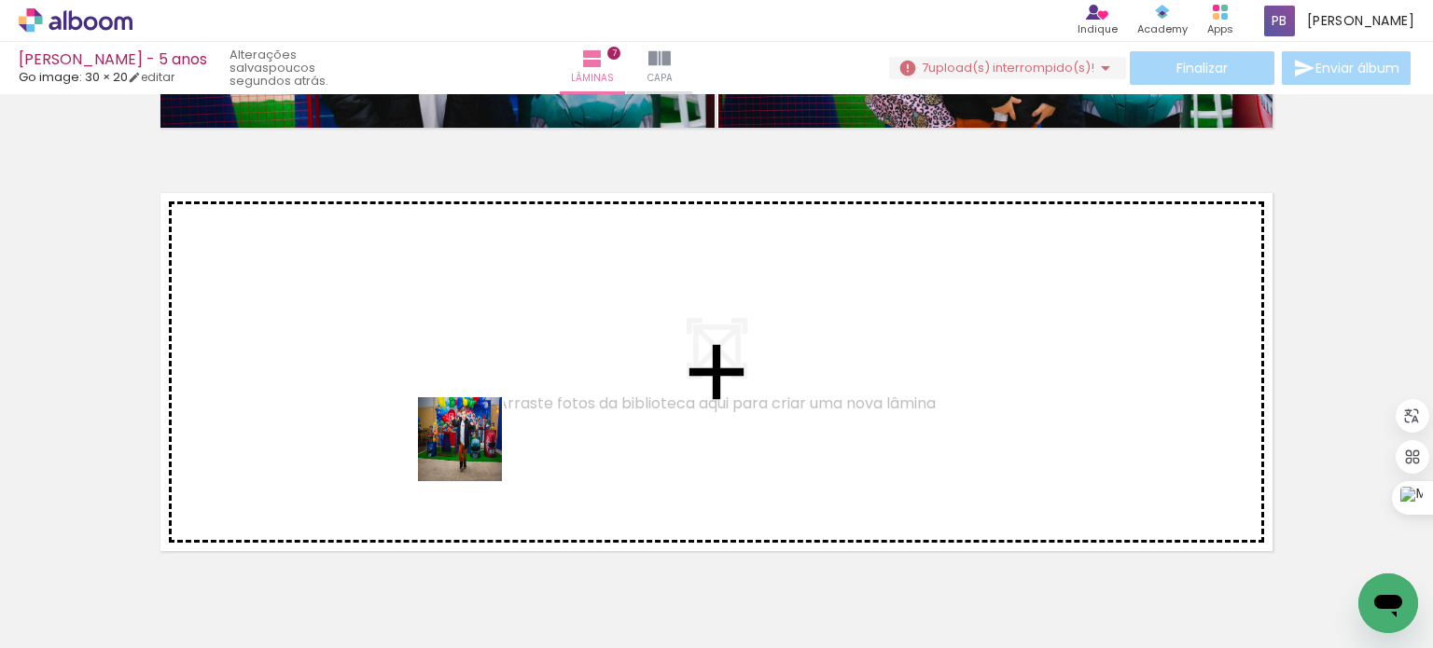
drag, startPoint x: 511, startPoint y: 585, endPoint x: 474, endPoint y: 453, distance: 136.7
click at [474, 453] on quentale-workspace at bounding box center [716, 324] width 1433 height 648
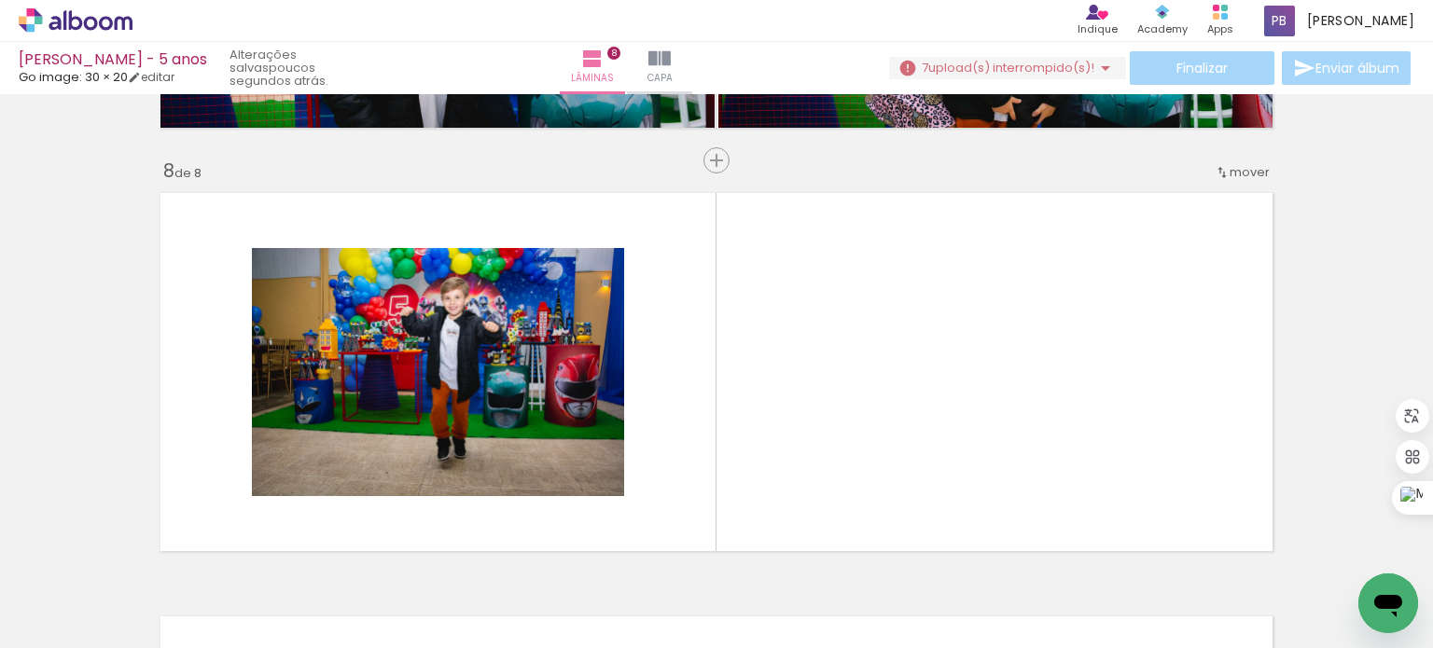
scroll to position [2988, 0]
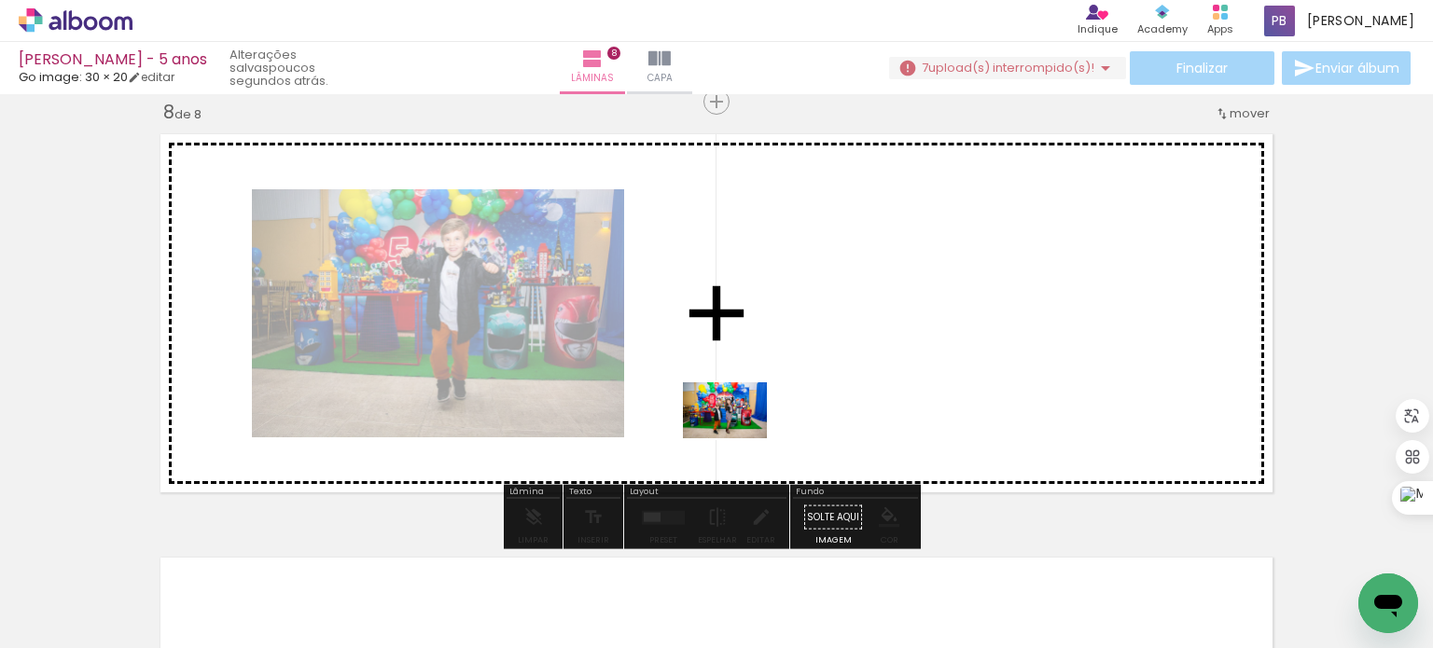
drag, startPoint x: 605, startPoint y: 596, endPoint x: 739, endPoint y: 438, distance: 207.1
click at [739, 438] on quentale-workspace at bounding box center [716, 324] width 1433 height 648
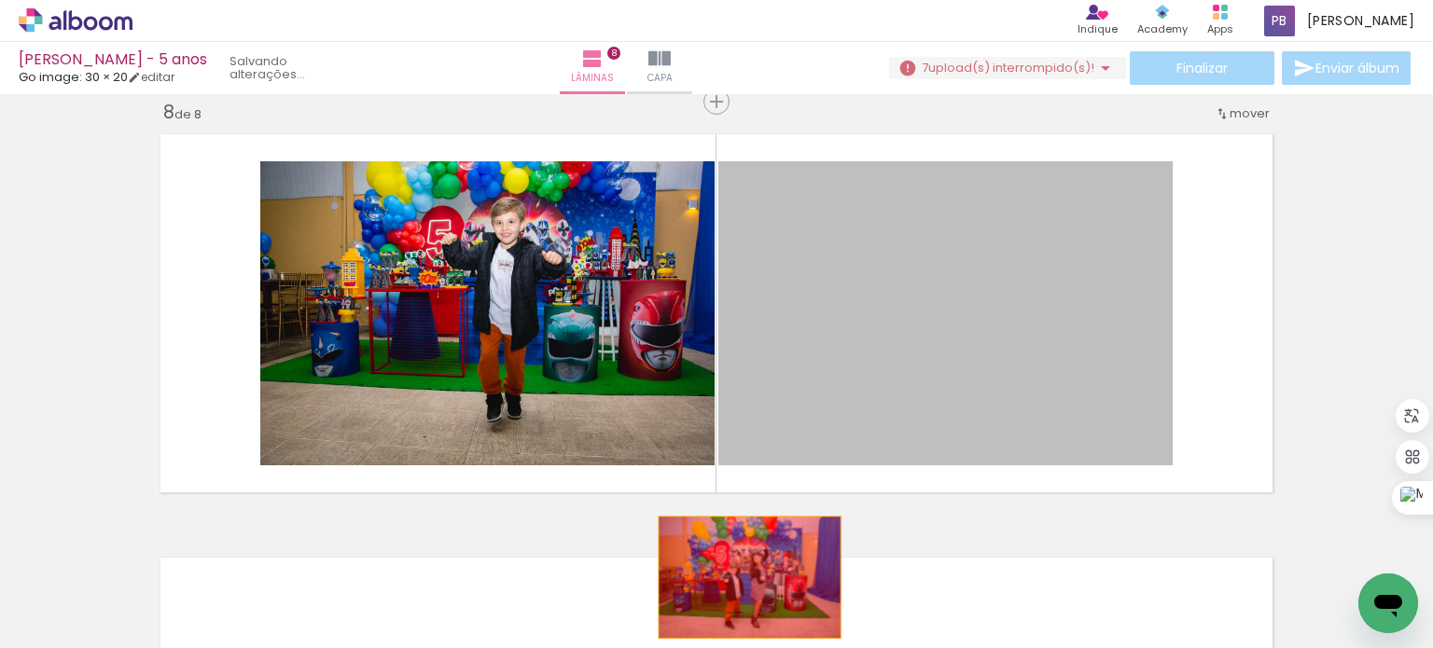
drag, startPoint x: 1011, startPoint y: 320, endPoint x: 741, endPoint y: 577, distance: 373.5
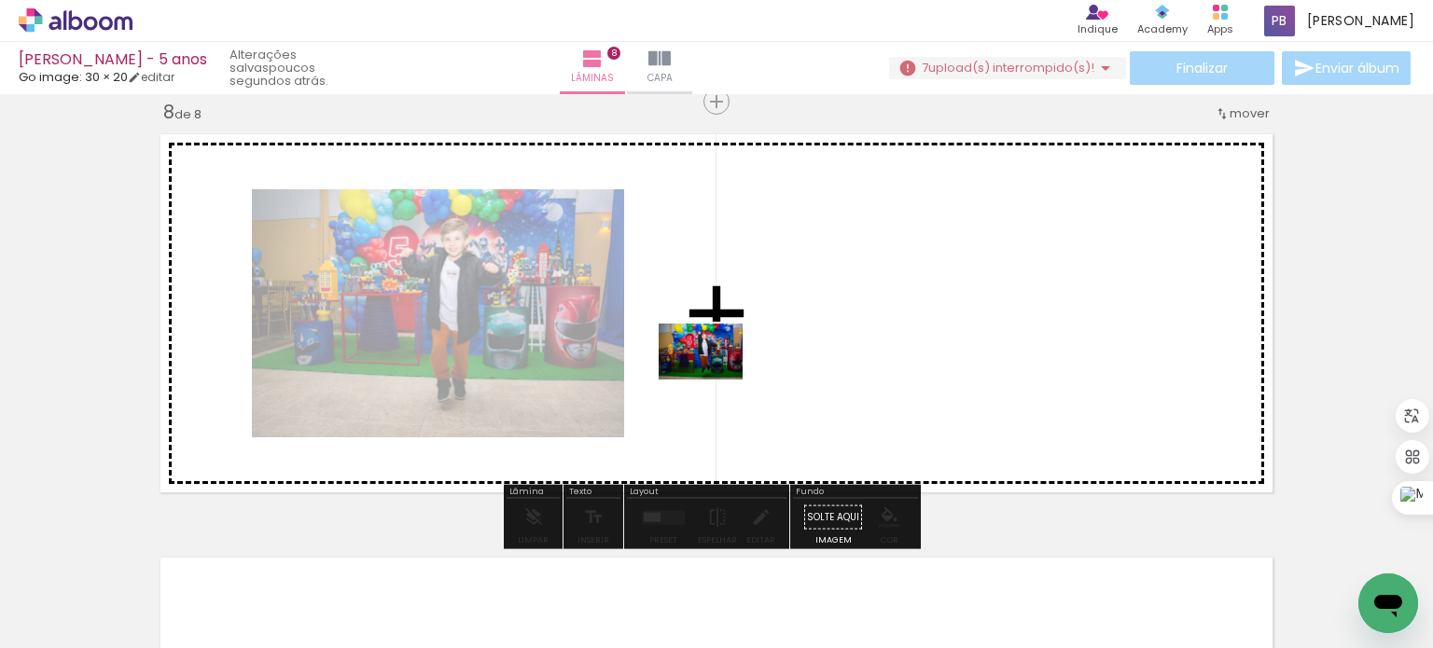
drag, startPoint x: 507, startPoint y: 605, endPoint x: 720, endPoint y: 375, distance: 314.2
click at [720, 375] on quentale-workspace at bounding box center [716, 324] width 1433 height 648
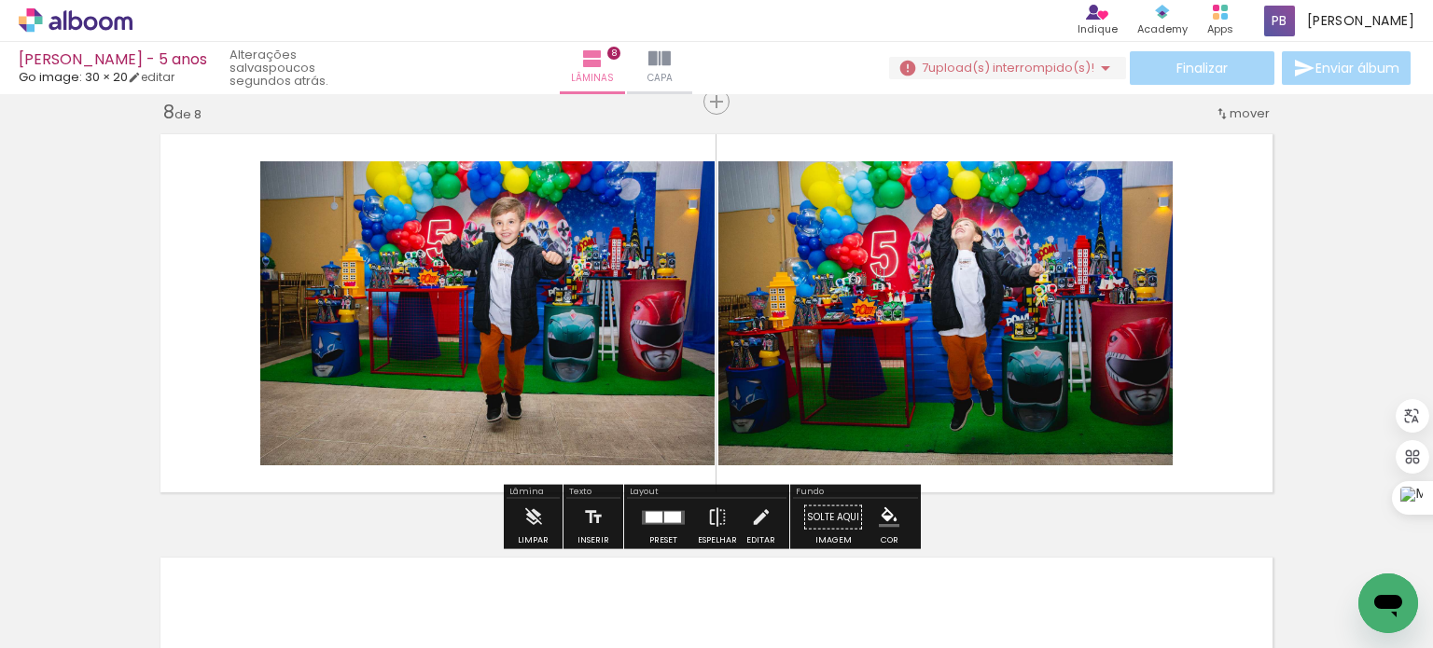
click at [410, 335] on quentale-photo at bounding box center [487, 313] width 454 height 304
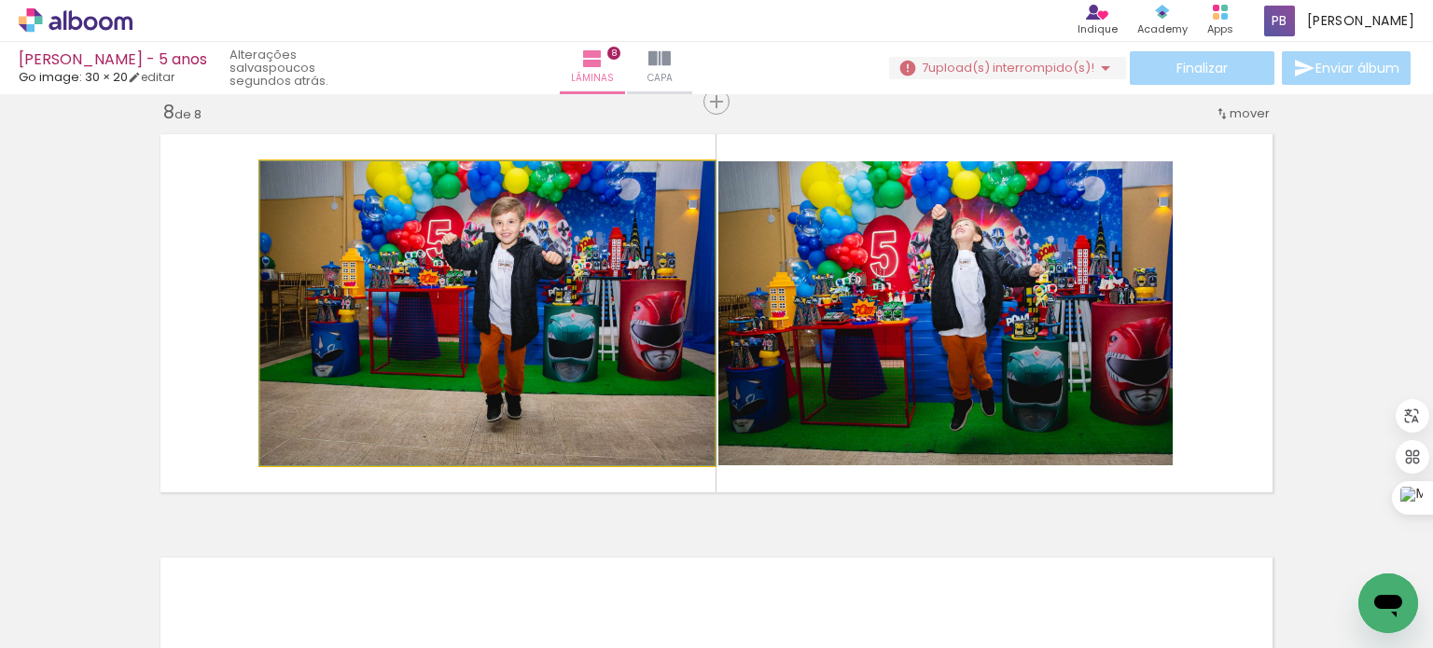
click at [415, 298] on quentale-photo at bounding box center [487, 313] width 454 height 304
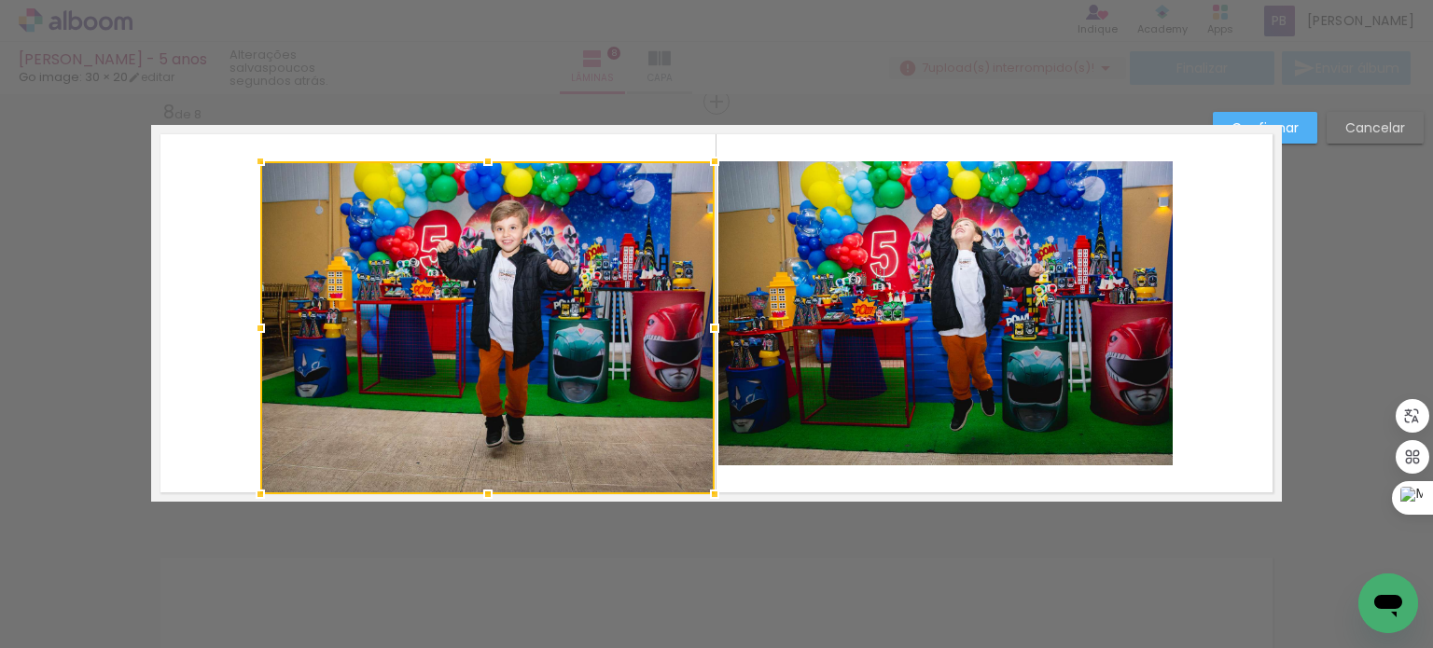
drag, startPoint x: 480, startPoint y: 462, endPoint x: 485, endPoint y: 492, distance: 30.2
click at [485, 492] on div at bounding box center [487, 494] width 37 height 37
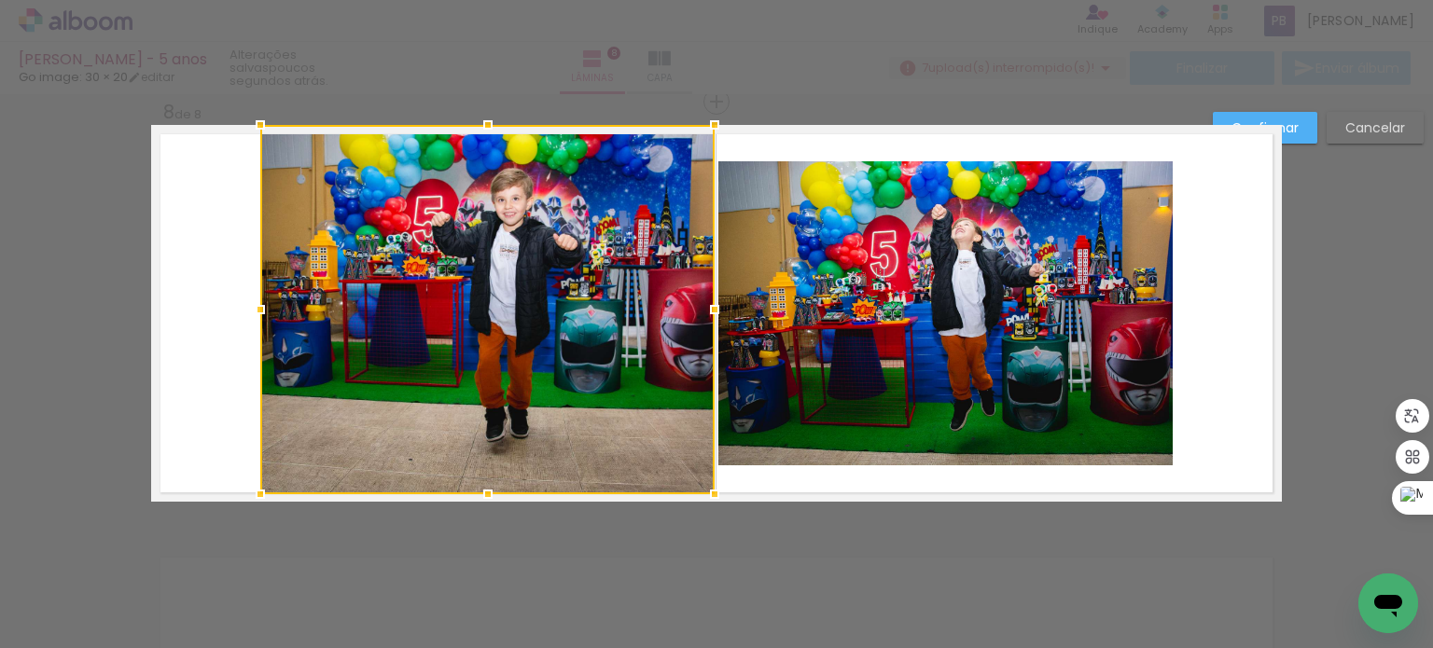
drag, startPoint x: 485, startPoint y: 160, endPoint x: 392, endPoint y: 203, distance: 102.7
click at [481, 131] on div at bounding box center [487, 124] width 37 height 37
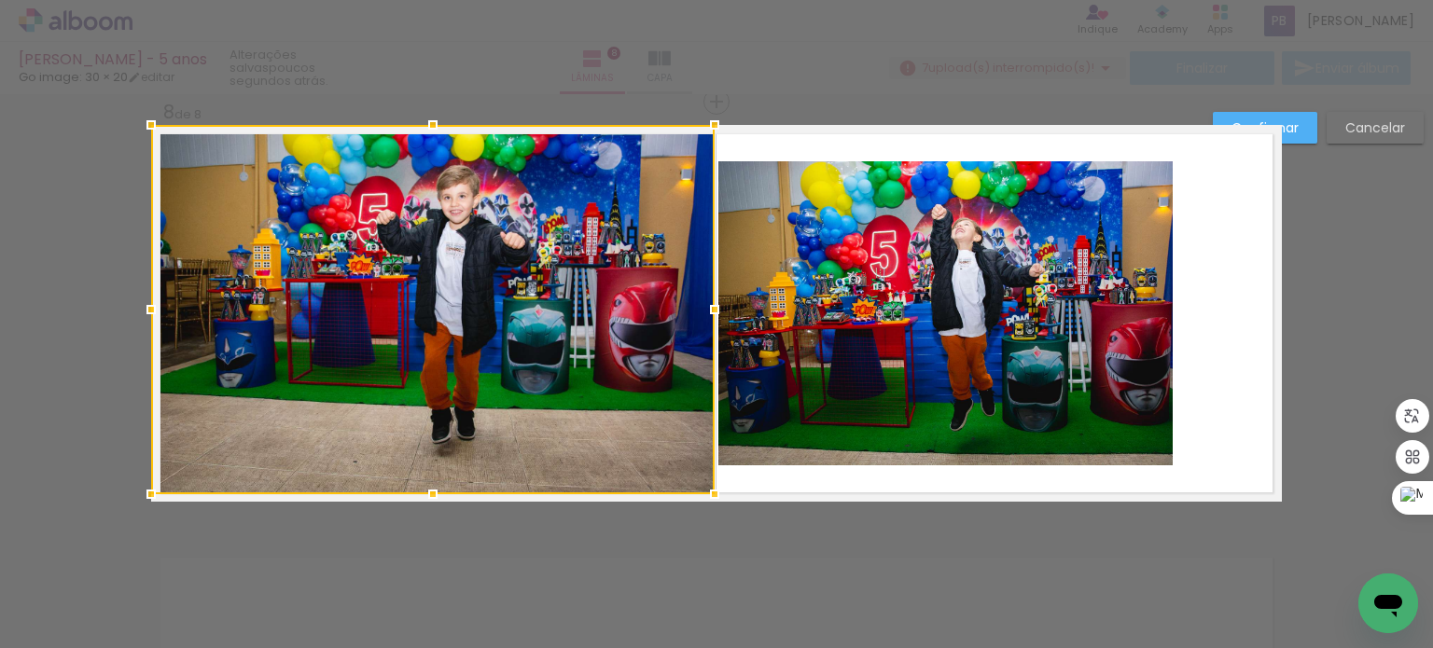
drag, startPoint x: 253, startPoint y: 305, endPoint x: 148, endPoint y: 301, distance: 104.5
click at [148, 301] on div at bounding box center [150, 309] width 37 height 37
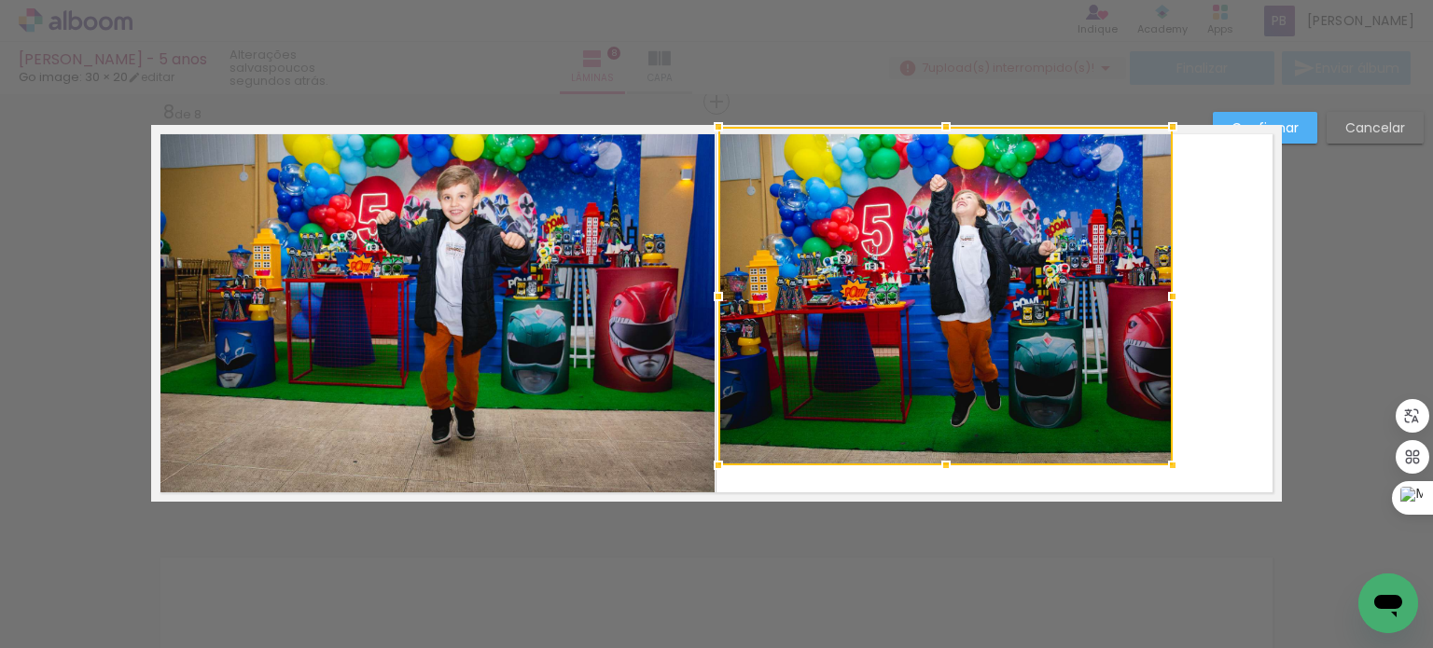
drag, startPoint x: 937, startPoint y: 160, endPoint x: 932, endPoint y: 133, distance: 26.5
click at [932, 133] on div at bounding box center [945, 126] width 37 height 37
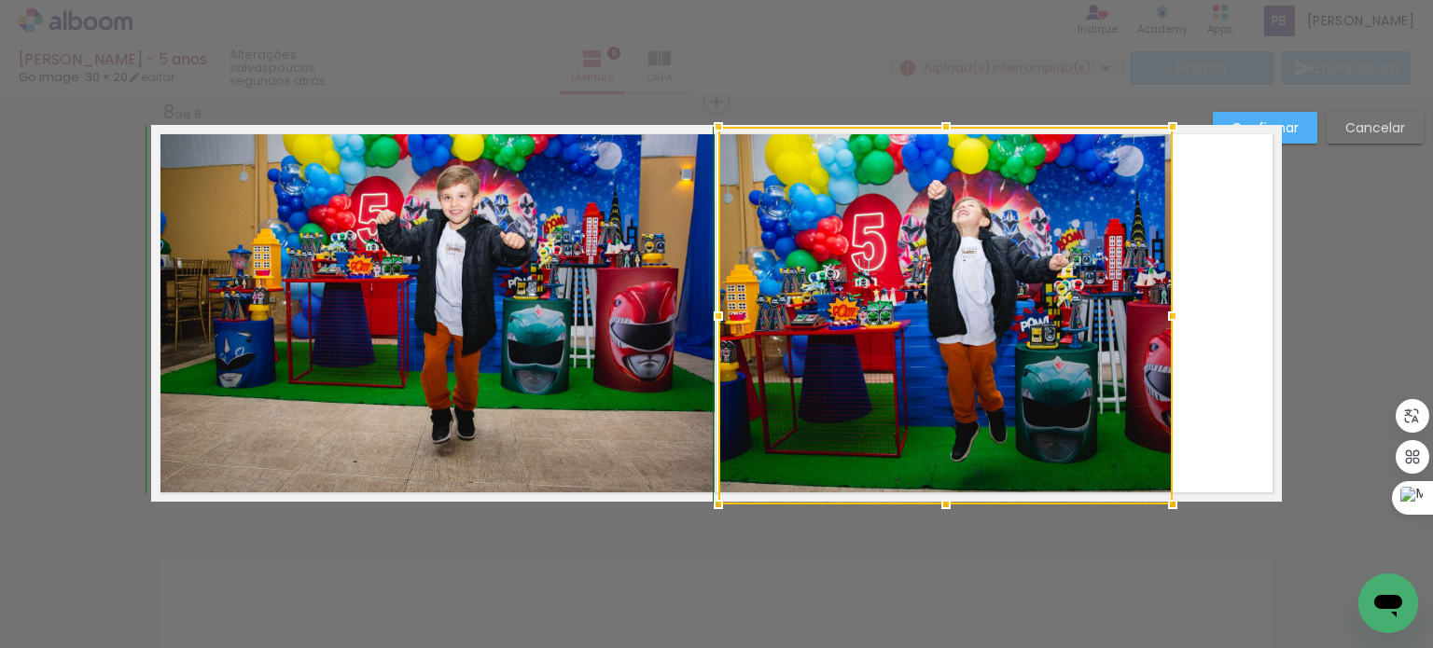
drag, startPoint x: 938, startPoint y: 463, endPoint x: 950, endPoint y: 487, distance: 26.7
click at [950, 487] on div at bounding box center [945, 504] width 37 height 37
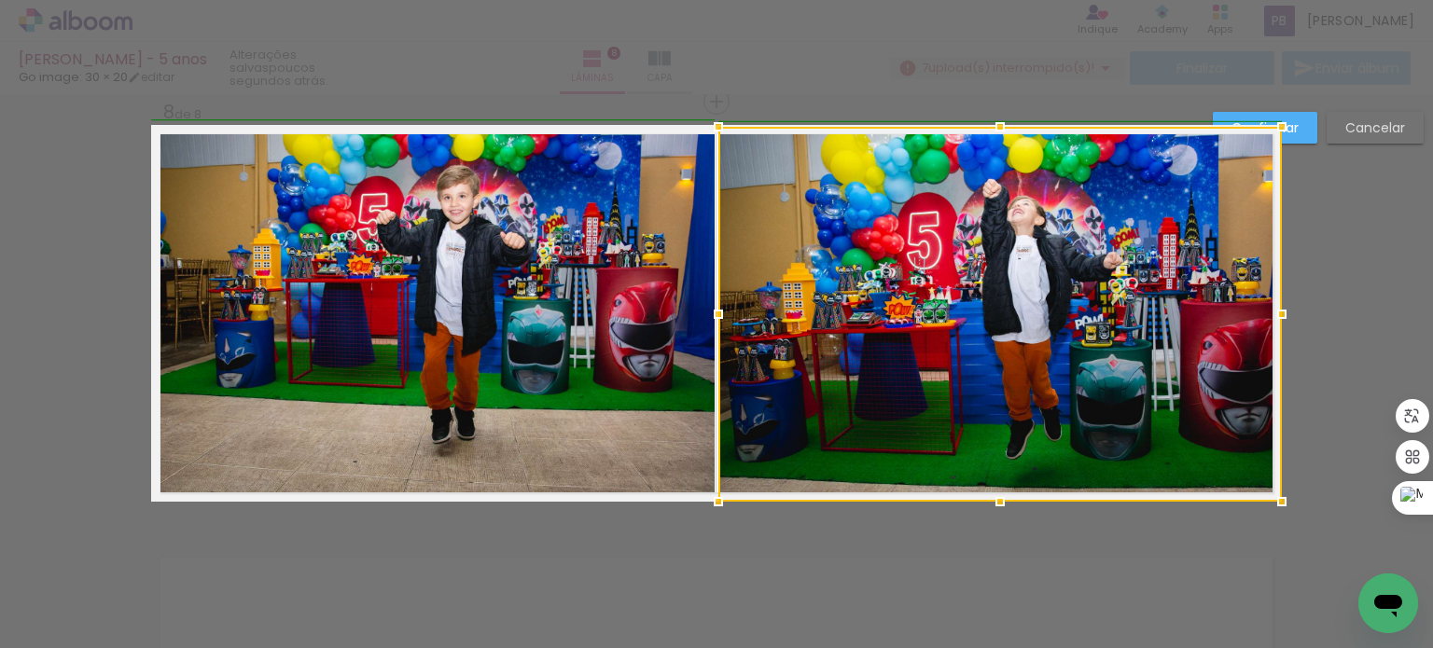
drag, startPoint x: 1179, startPoint y: 320, endPoint x: 1269, endPoint y: 346, distance: 93.3
click at [1269, 346] on div at bounding box center [999, 314] width 563 height 375
drag, startPoint x: 1308, startPoint y: 119, endPoint x: 1313, endPoint y: 154, distance: 35.0
click at [1307, 119] on paper-button "Confirmar" at bounding box center [1265, 128] width 104 height 32
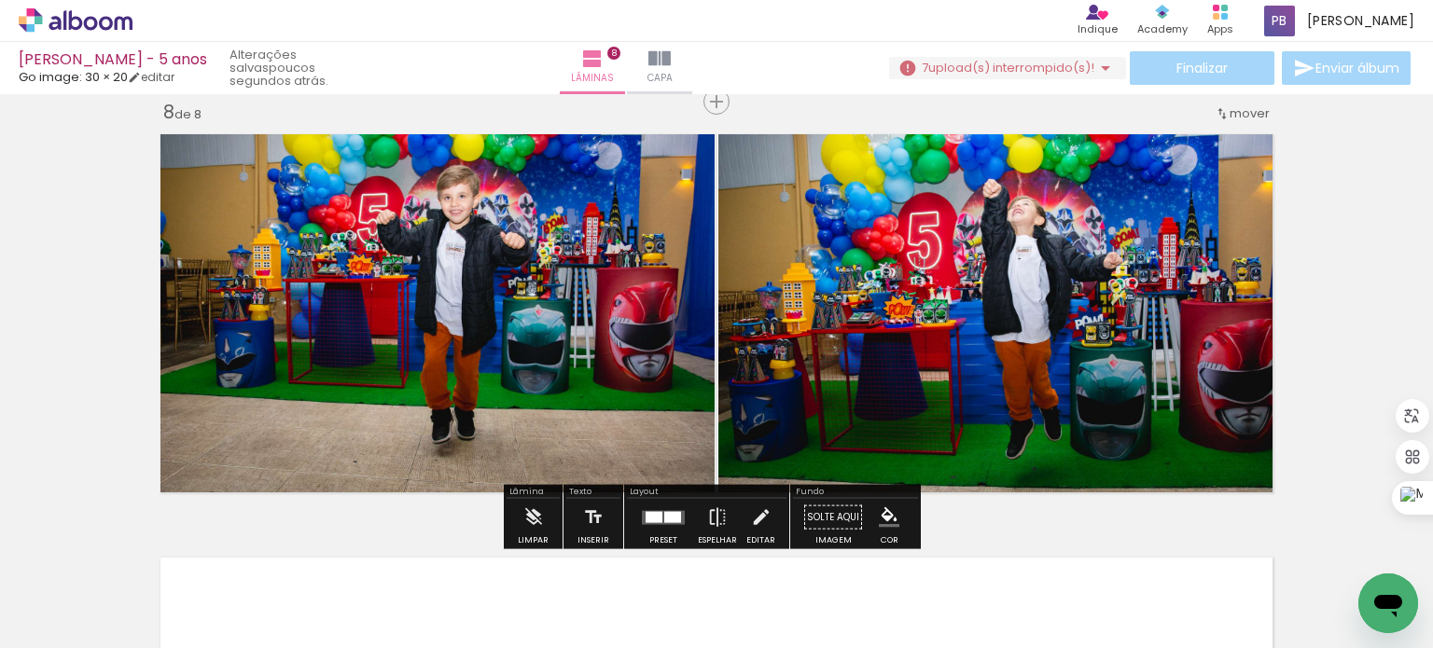
click at [429, 247] on quentale-photo at bounding box center [432, 309] width 563 height 369
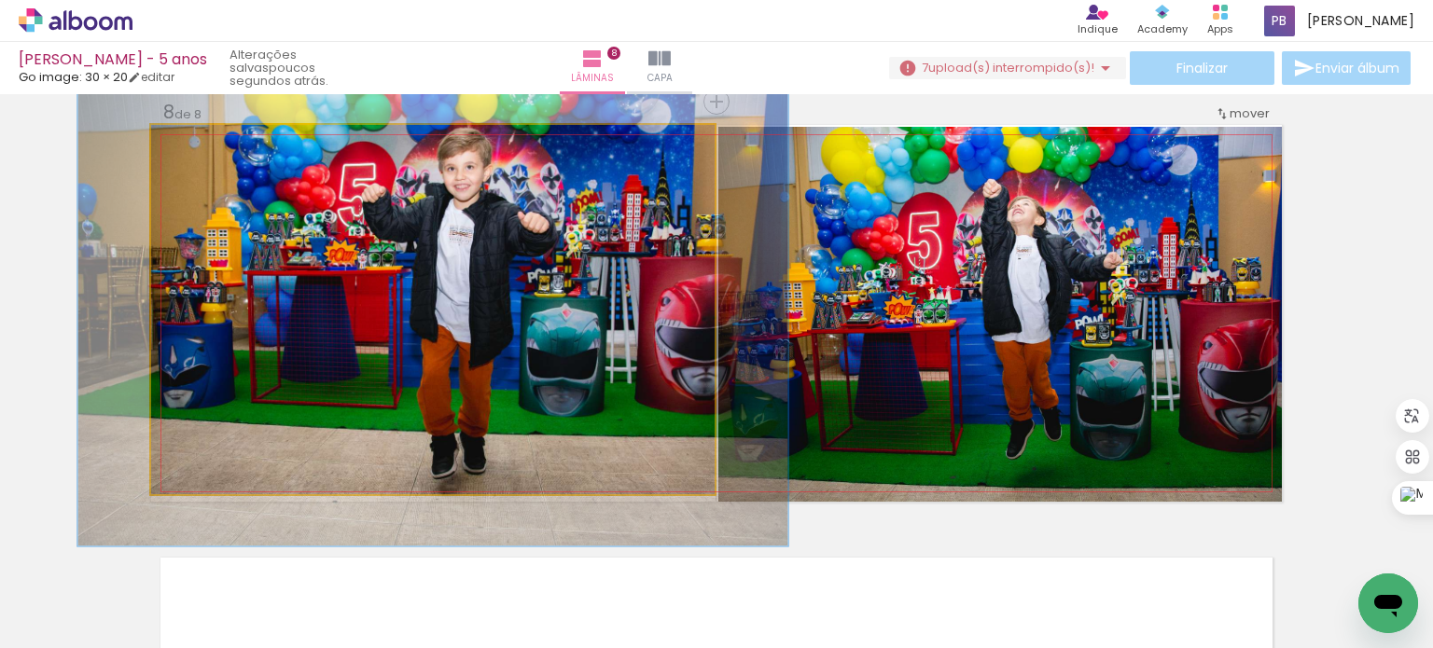
drag, startPoint x: 189, startPoint y: 145, endPoint x: 206, endPoint y: 146, distance: 16.8
type paper-slider "126"
click at [206, 146] on div at bounding box center [211, 144] width 17 height 17
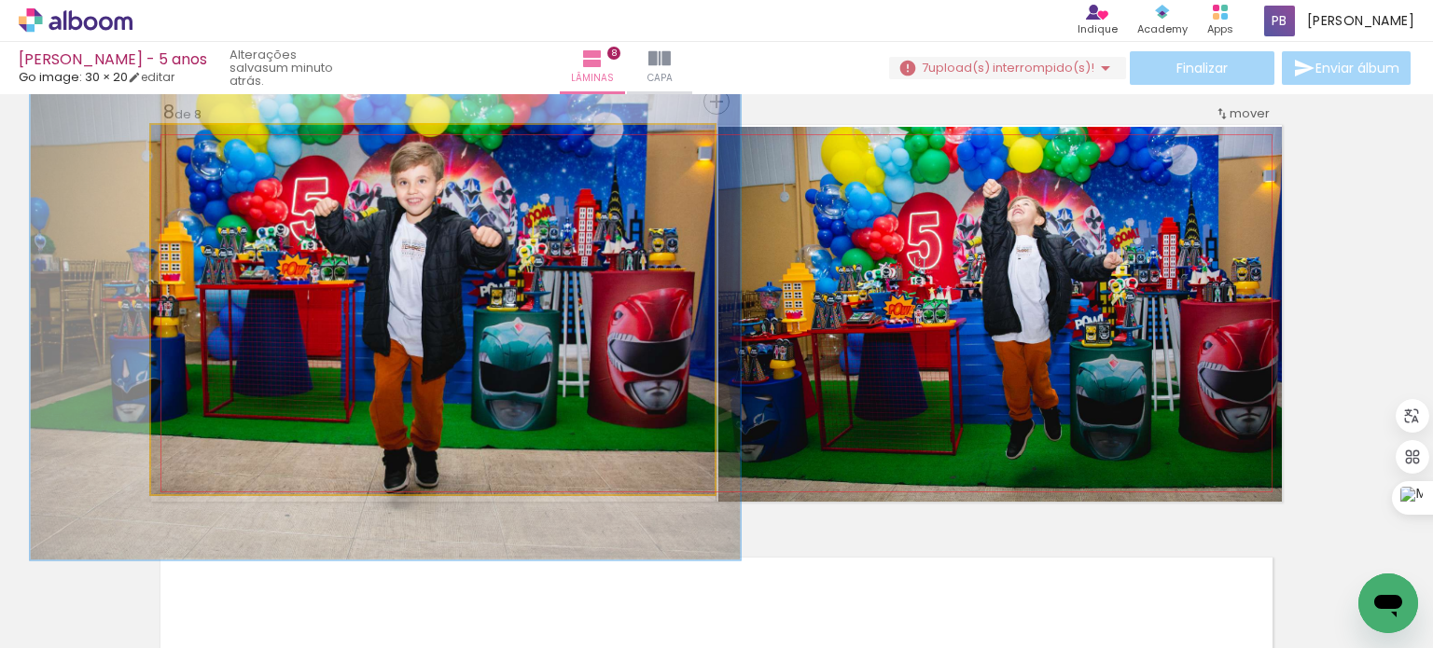
drag, startPoint x: 448, startPoint y: 295, endPoint x: 400, endPoint y: 309, distance: 49.6
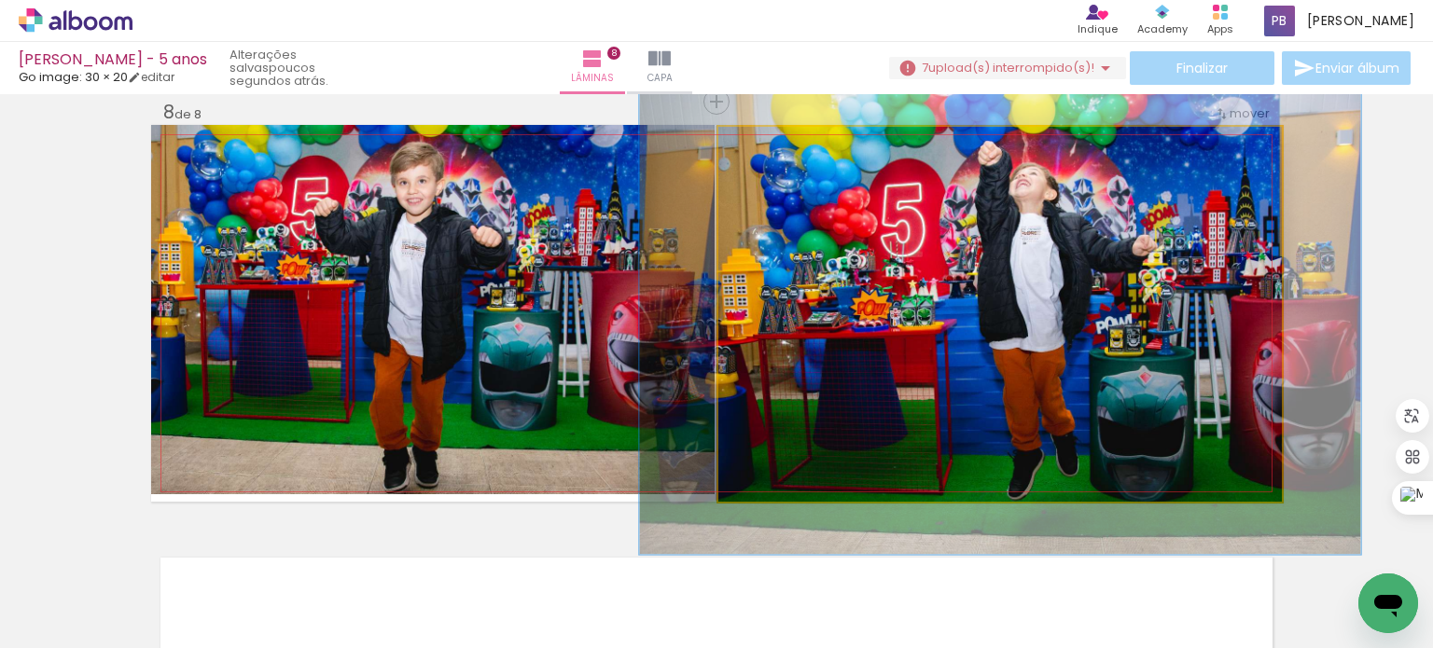
drag, startPoint x: 755, startPoint y: 141, endPoint x: 772, endPoint y: 141, distance: 17.7
click at [772, 141] on div at bounding box center [779, 146] width 17 height 17
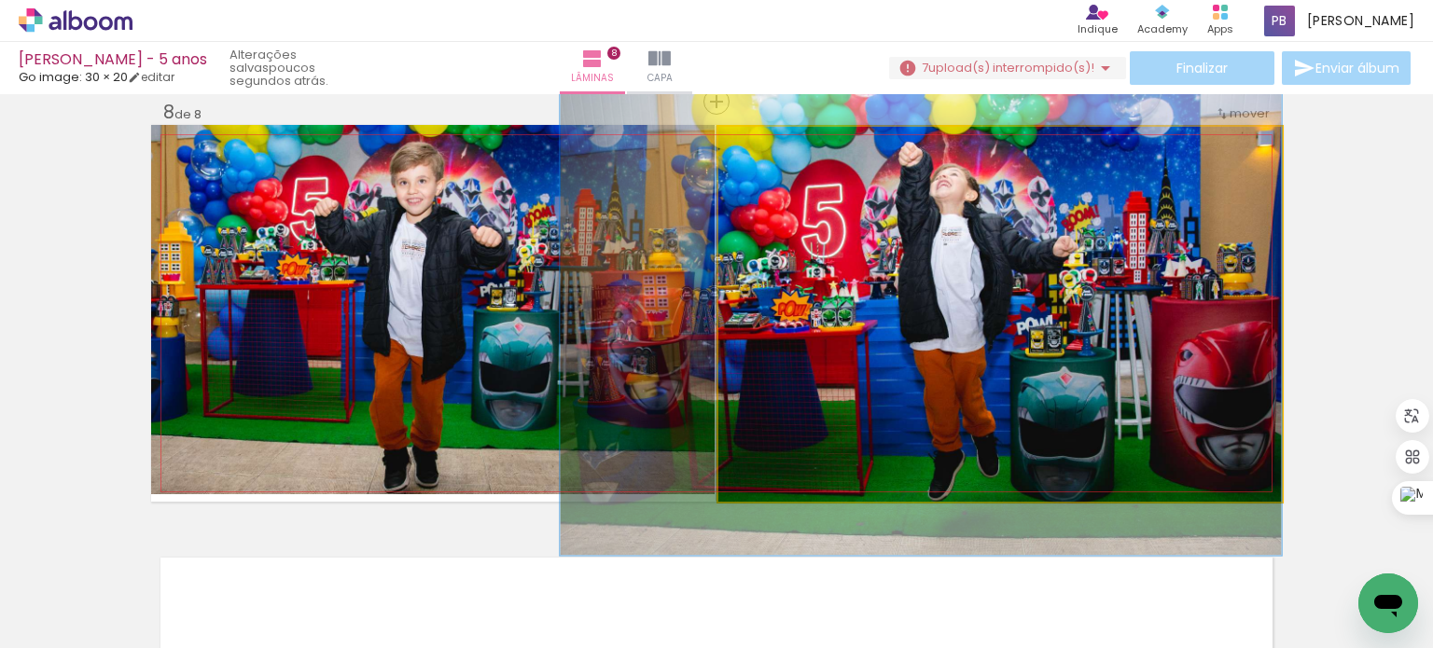
drag, startPoint x: 985, startPoint y: 332, endPoint x: 888, endPoint y: 333, distance: 97.0
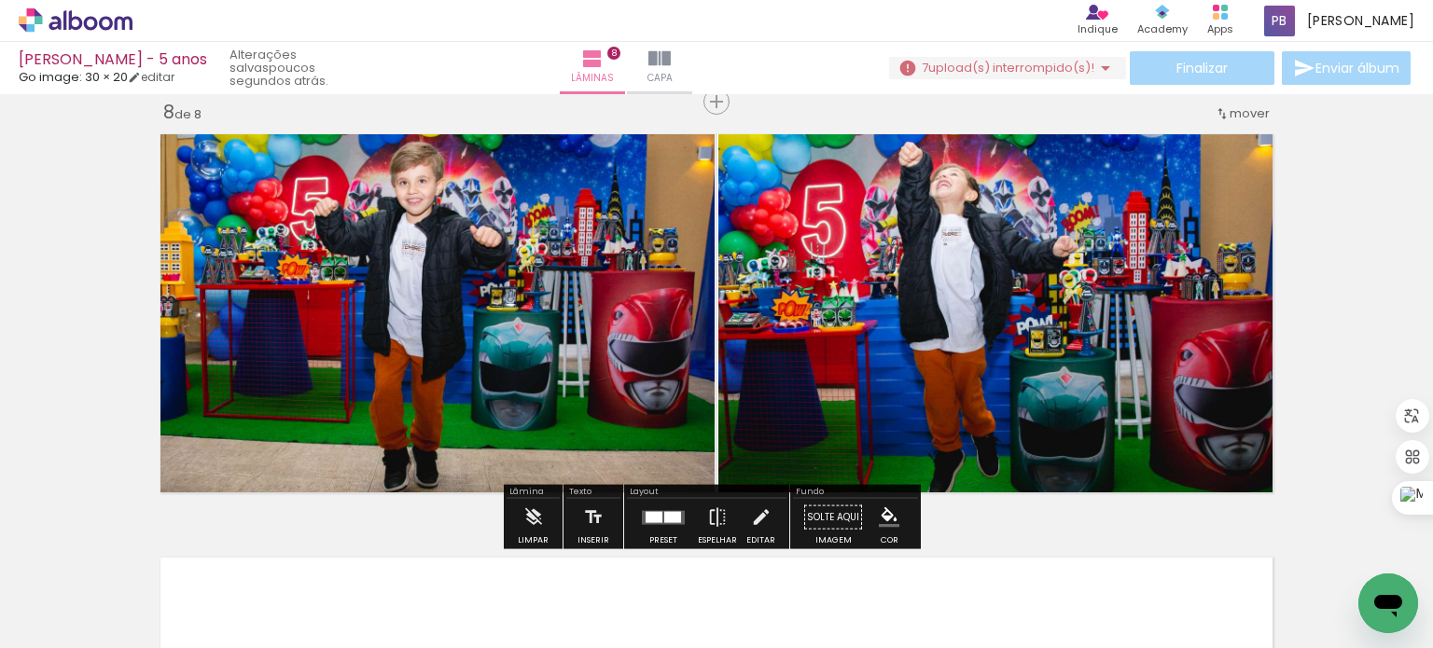
click at [1129, 330] on quentale-photo at bounding box center [999, 314] width 563 height 375
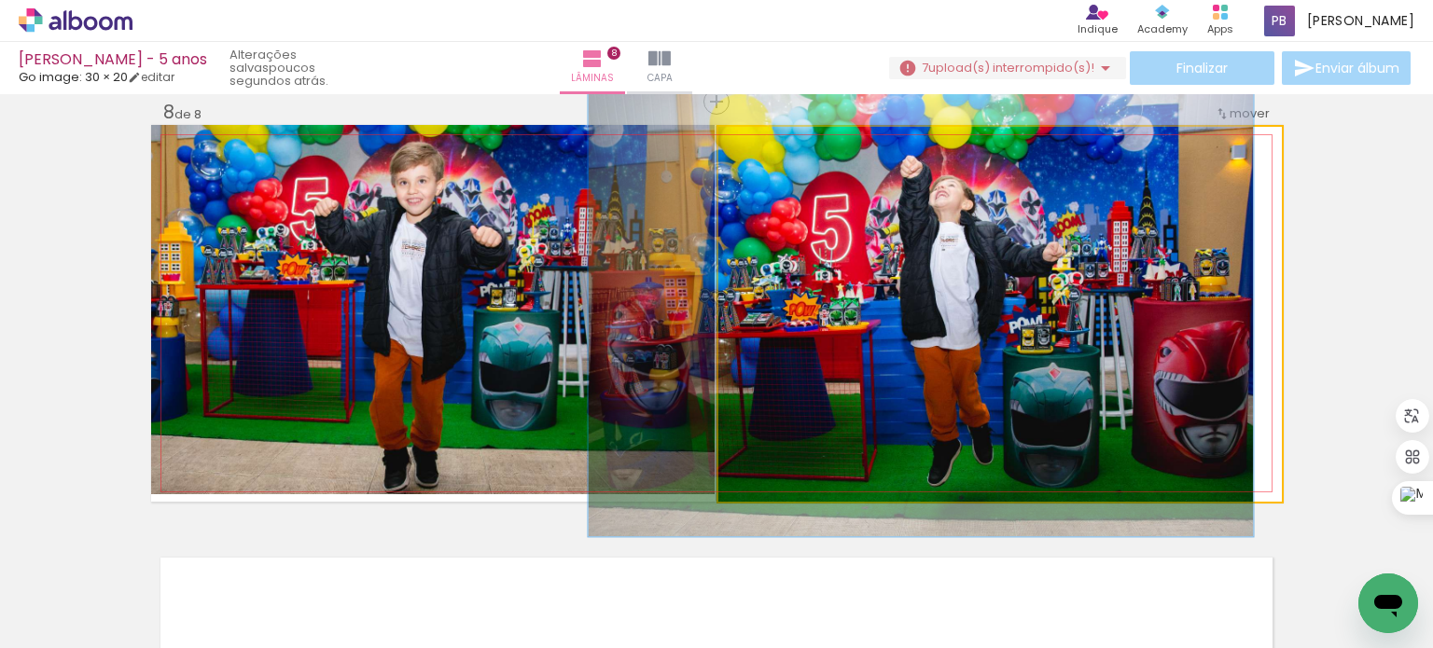
type paper-slider "118"
click at [767, 144] on div at bounding box center [775, 146] width 17 height 17
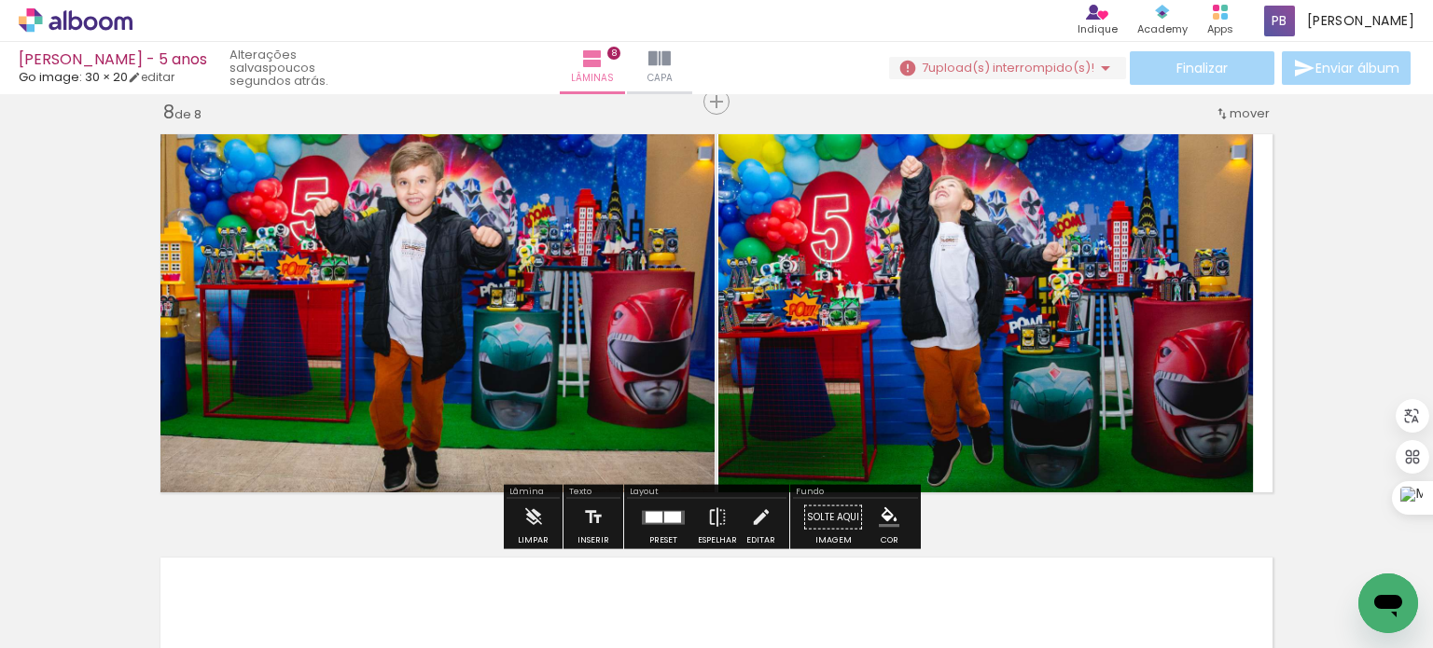
click at [1145, 313] on quentale-photo at bounding box center [999, 314] width 563 height 375
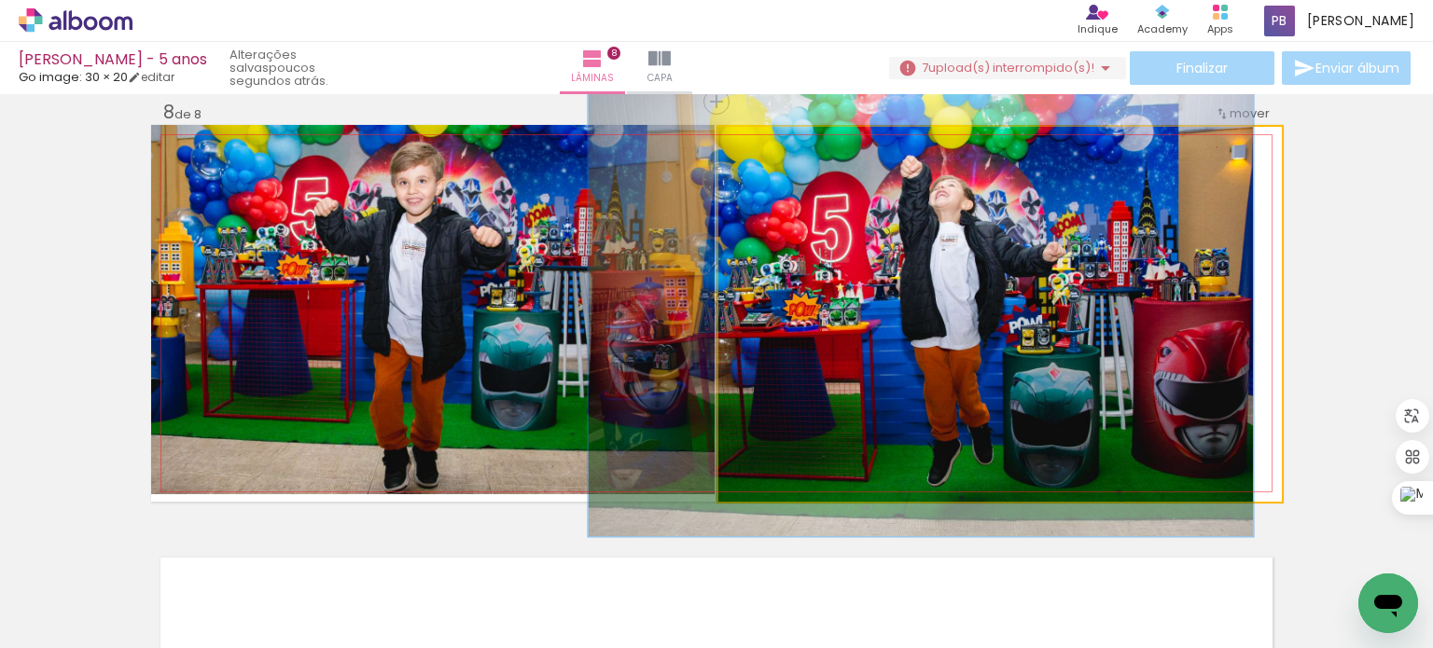
click at [1216, 296] on quentale-photo at bounding box center [999, 314] width 563 height 375
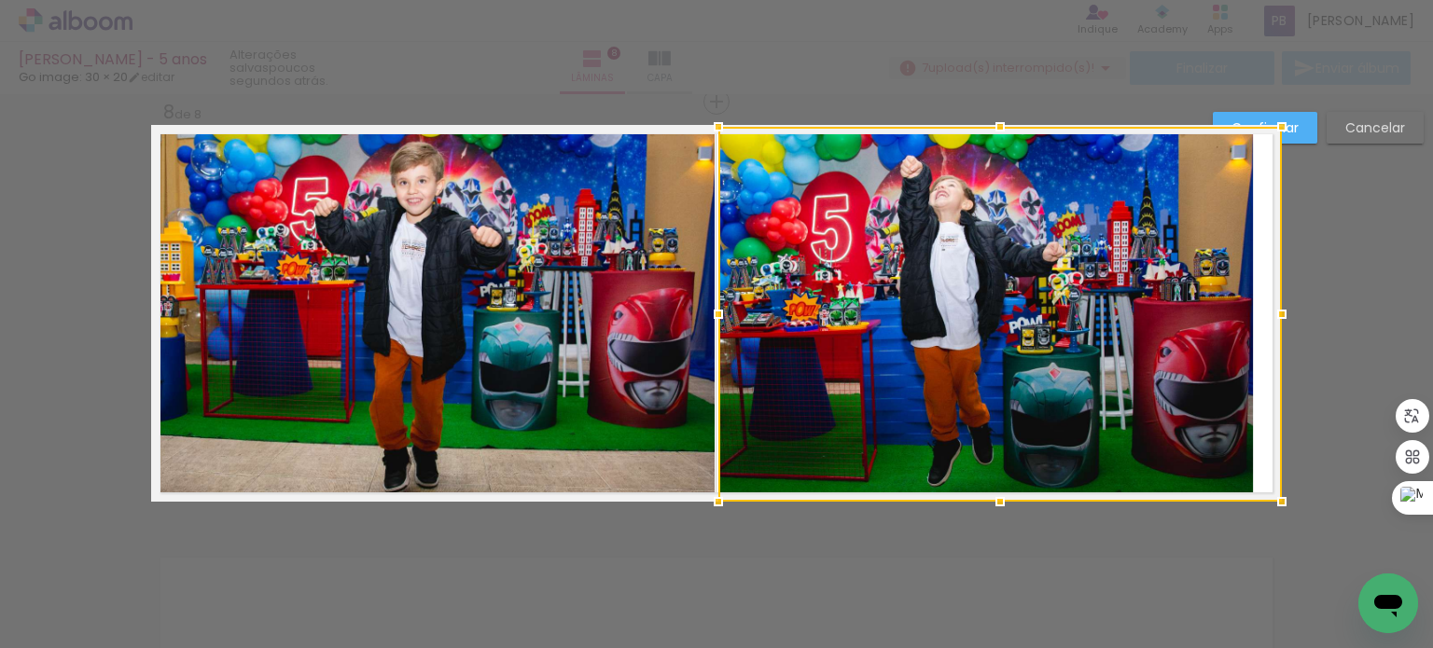
click at [1235, 298] on div at bounding box center [999, 314] width 563 height 375
click at [1282, 128] on div at bounding box center [1281, 126] width 37 height 37
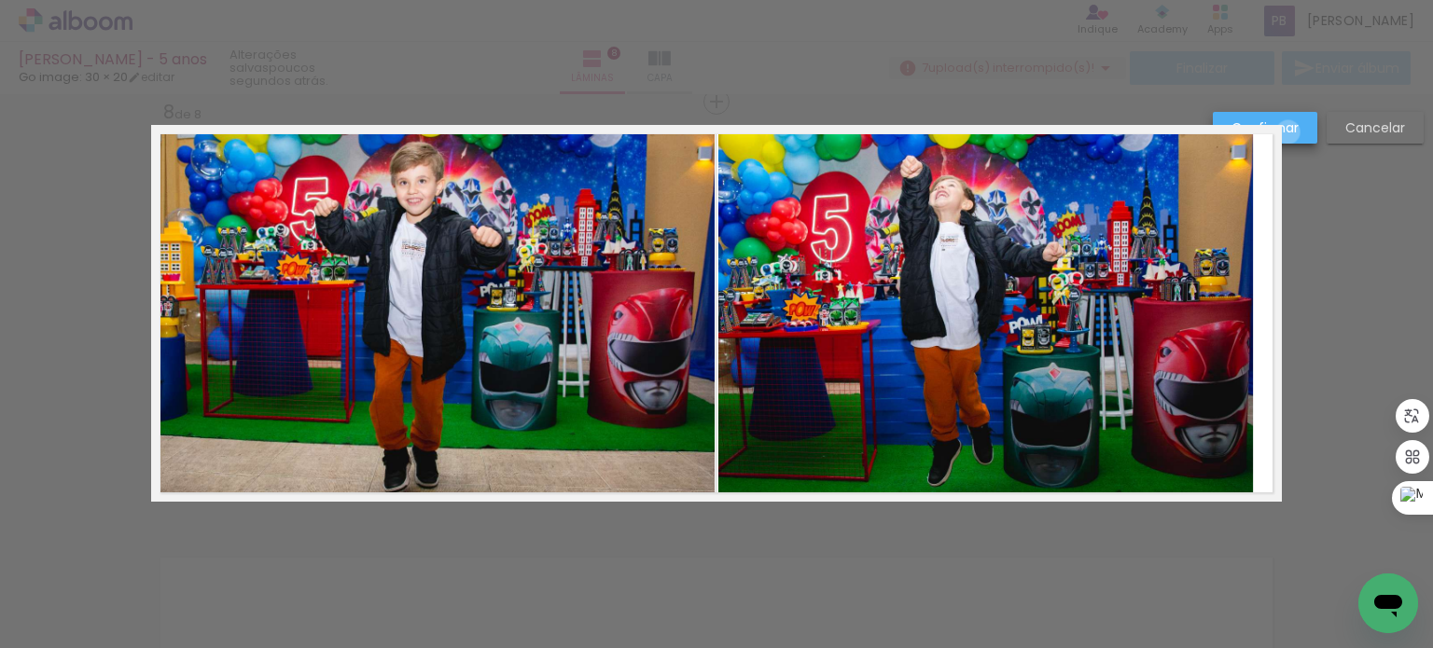
click at [0, 0] on slot "Confirmar" at bounding box center [0, 0] width 0 height 0
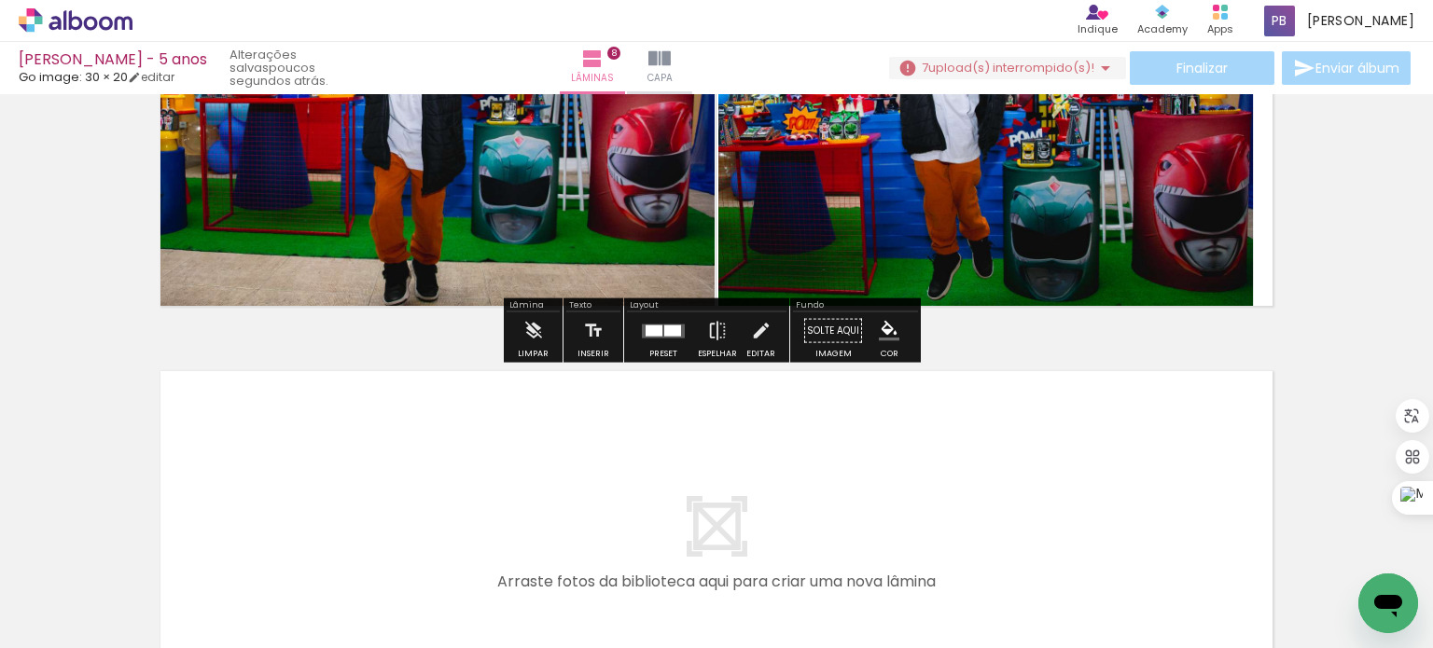
scroll to position [3361, 0]
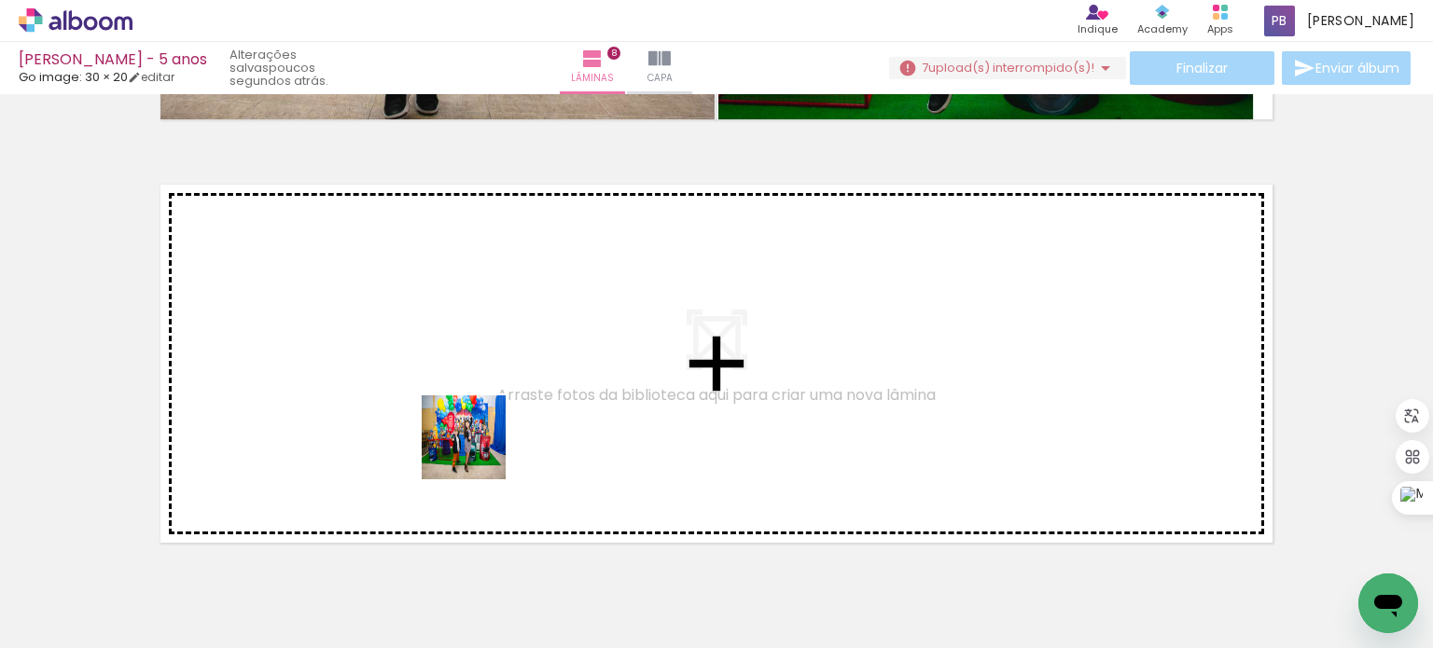
drag, startPoint x: 525, startPoint y: 570, endPoint x: 461, endPoint y: 429, distance: 154.9
click at [461, 429] on quentale-workspace at bounding box center [716, 324] width 1433 height 648
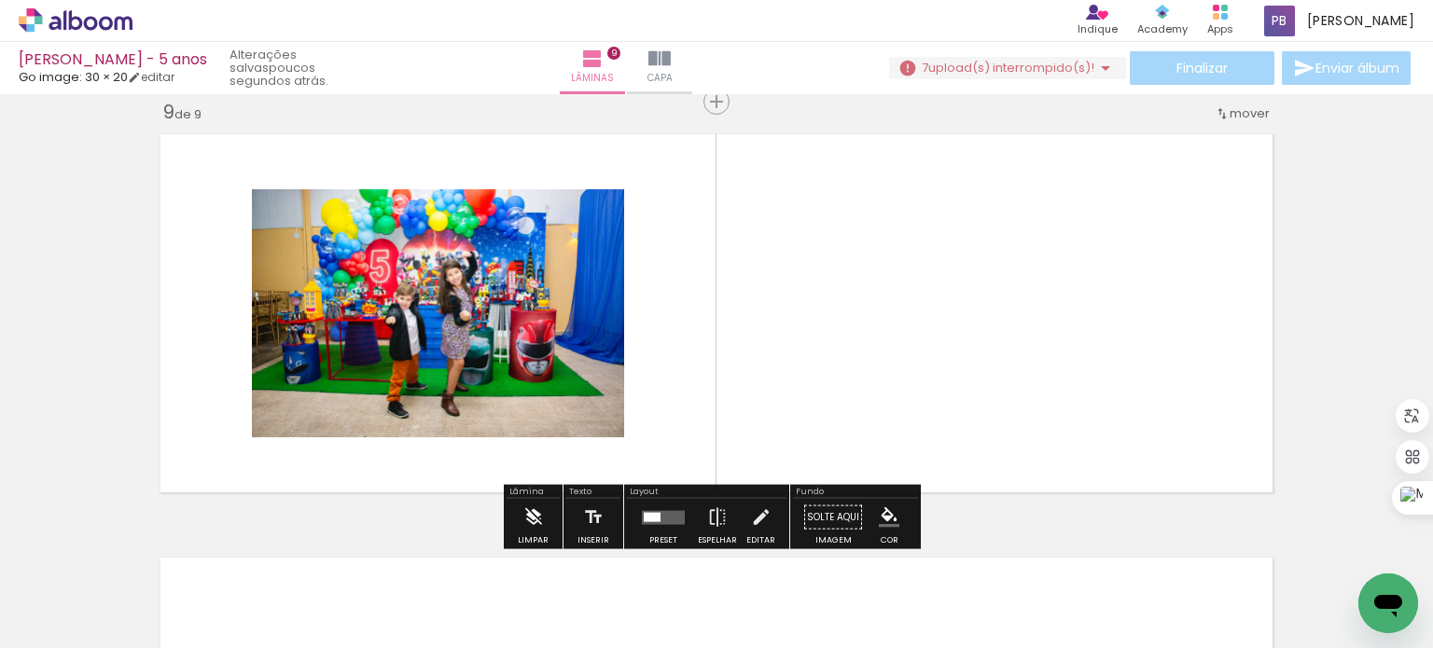
scroll to position [3412, 0]
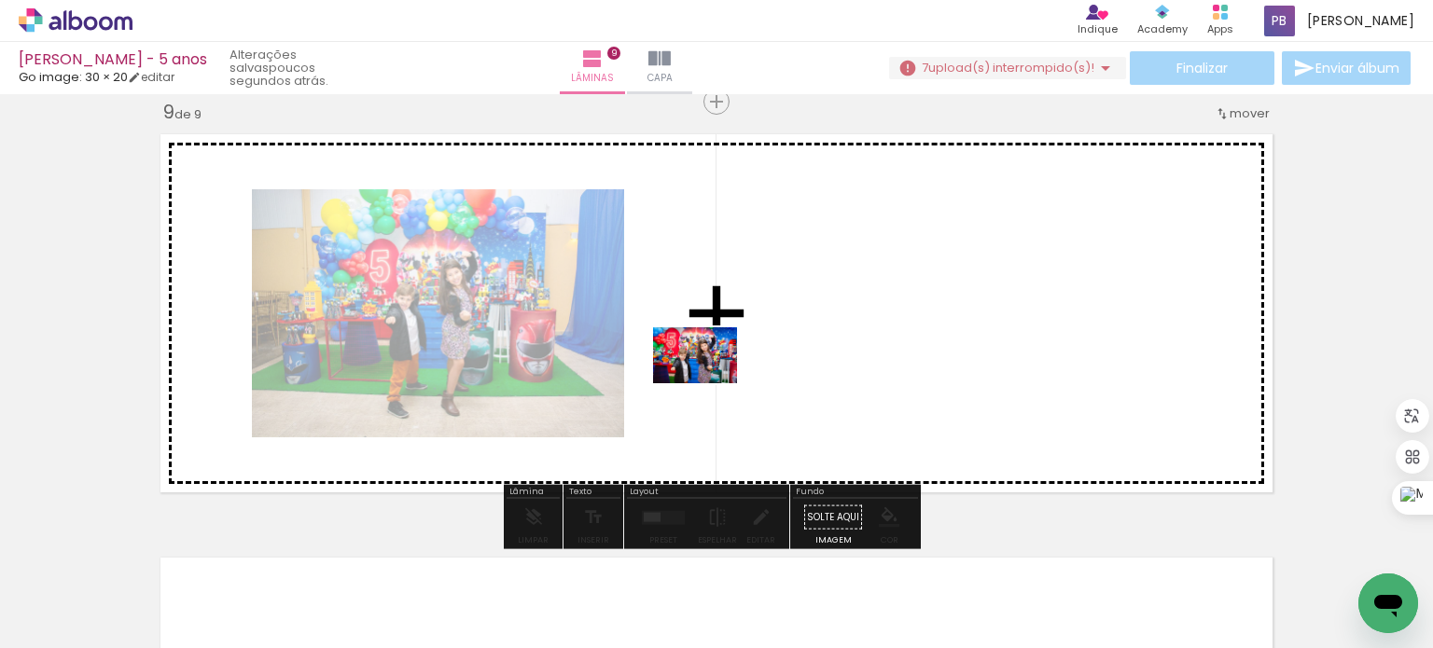
drag, startPoint x: 526, startPoint y: 577, endPoint x: 709, endPoint y: 383, distance: 266.6
click at [709, 383] on quentale-workspace at bounding box center [716, 324] width 1433 height 648
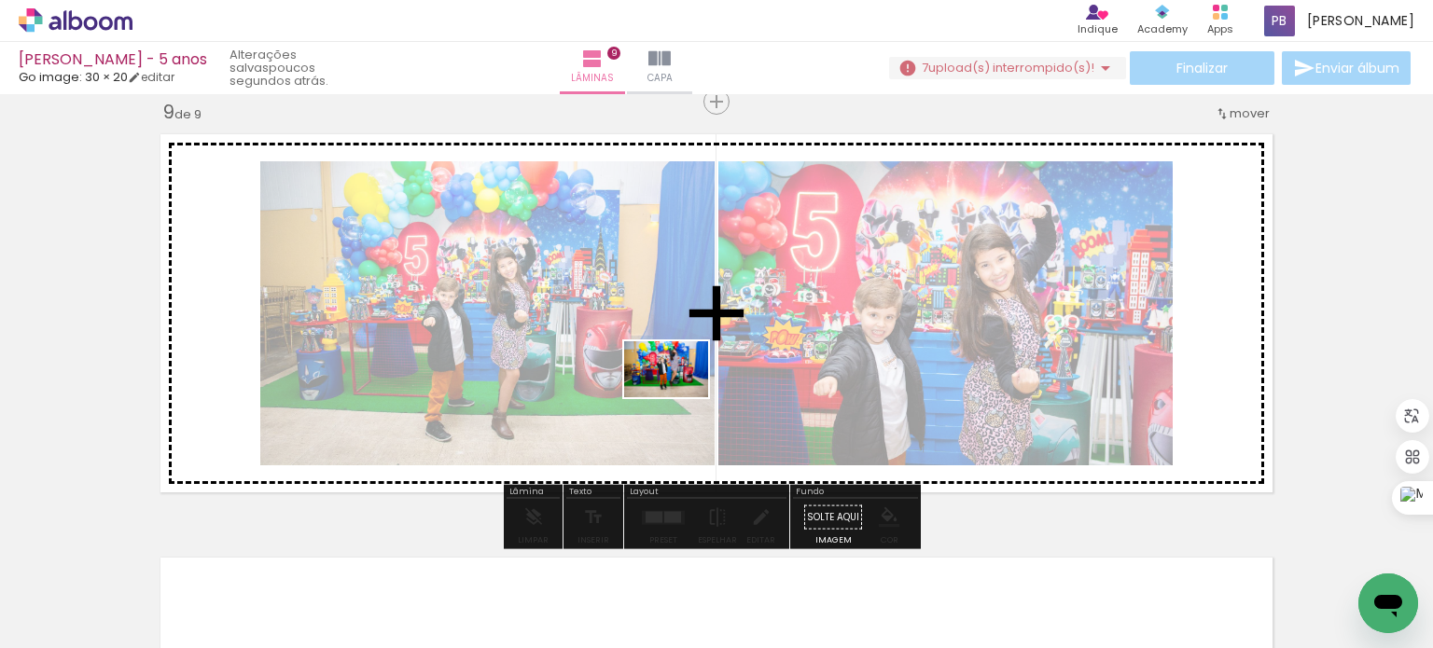
drag, startPoint x: 506, startPoint y: 595, endPoint x: 683, endPoint y: 396, distance: 267.0
click at [683, 396] on quentale-workspace at bounding box center [716, 324] width 1433 height 648
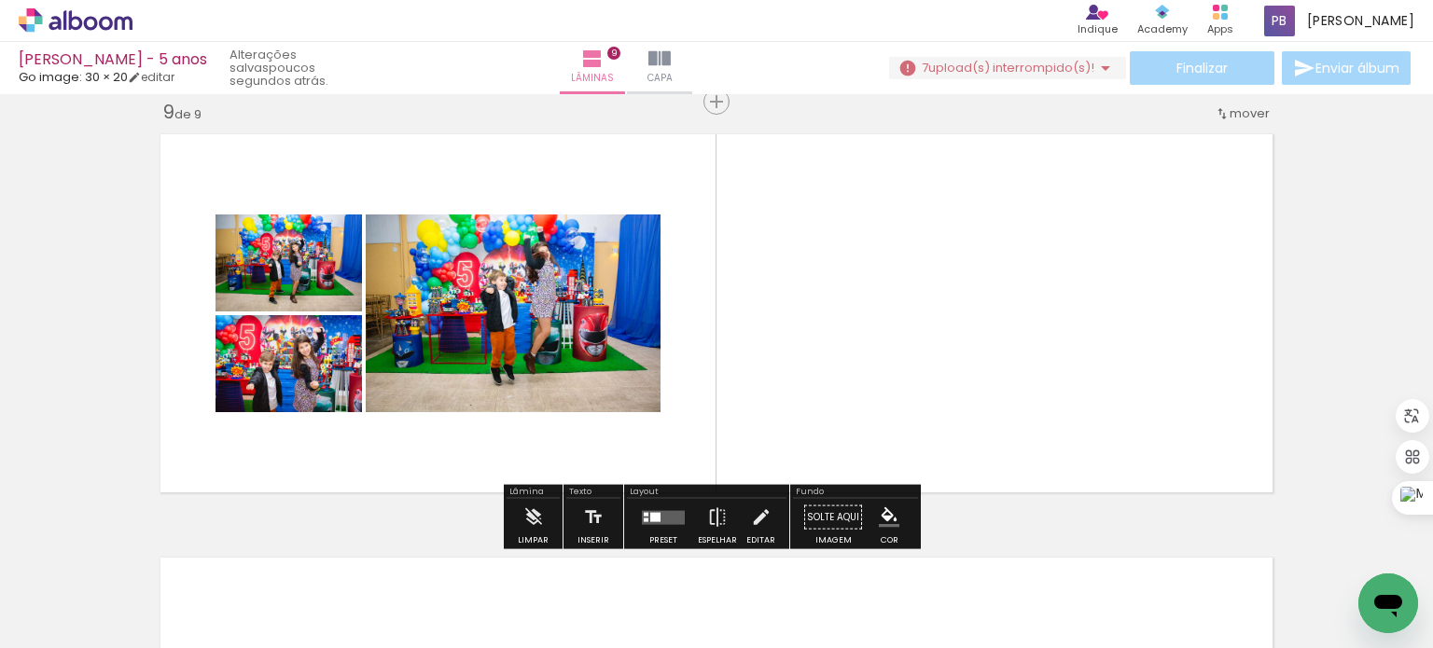
click at [646, 507] on div at bounding box center [663, 517] width 50 height 37
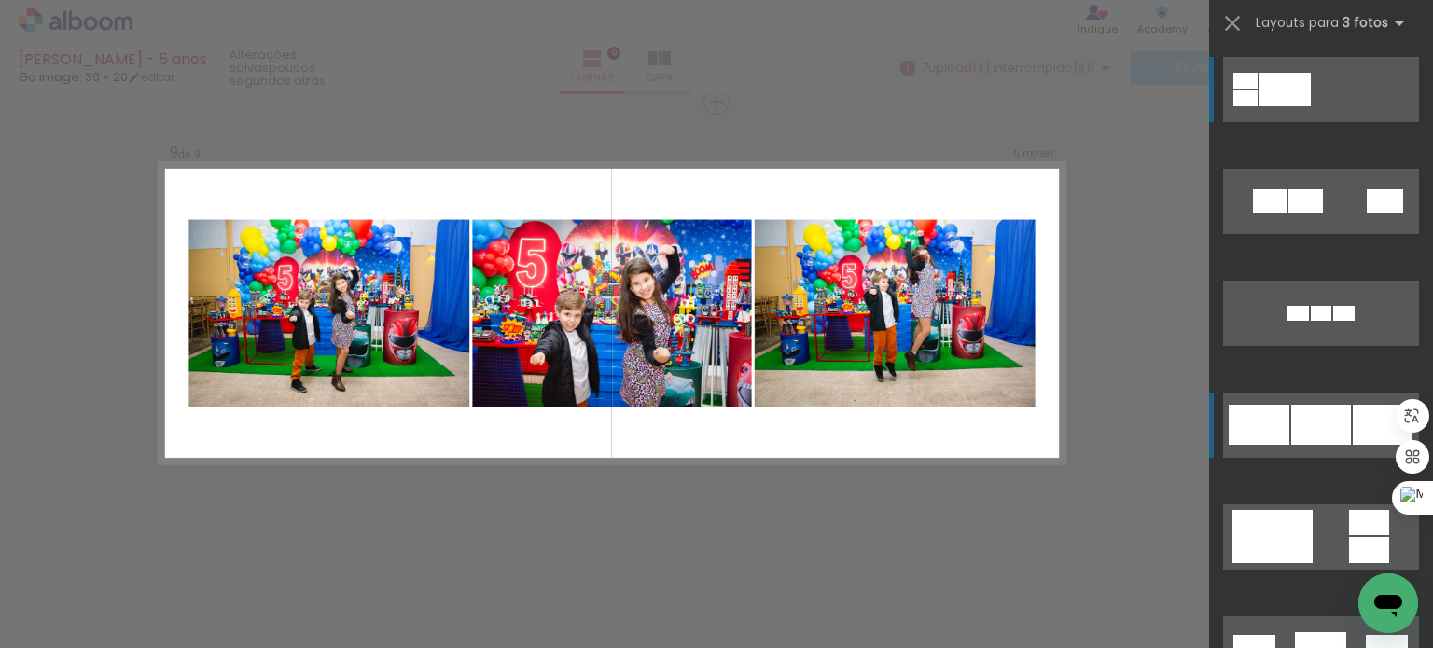
click at [1292, 122] on quentale-layouter at bounding box center [1321, 89] width 196 height 65
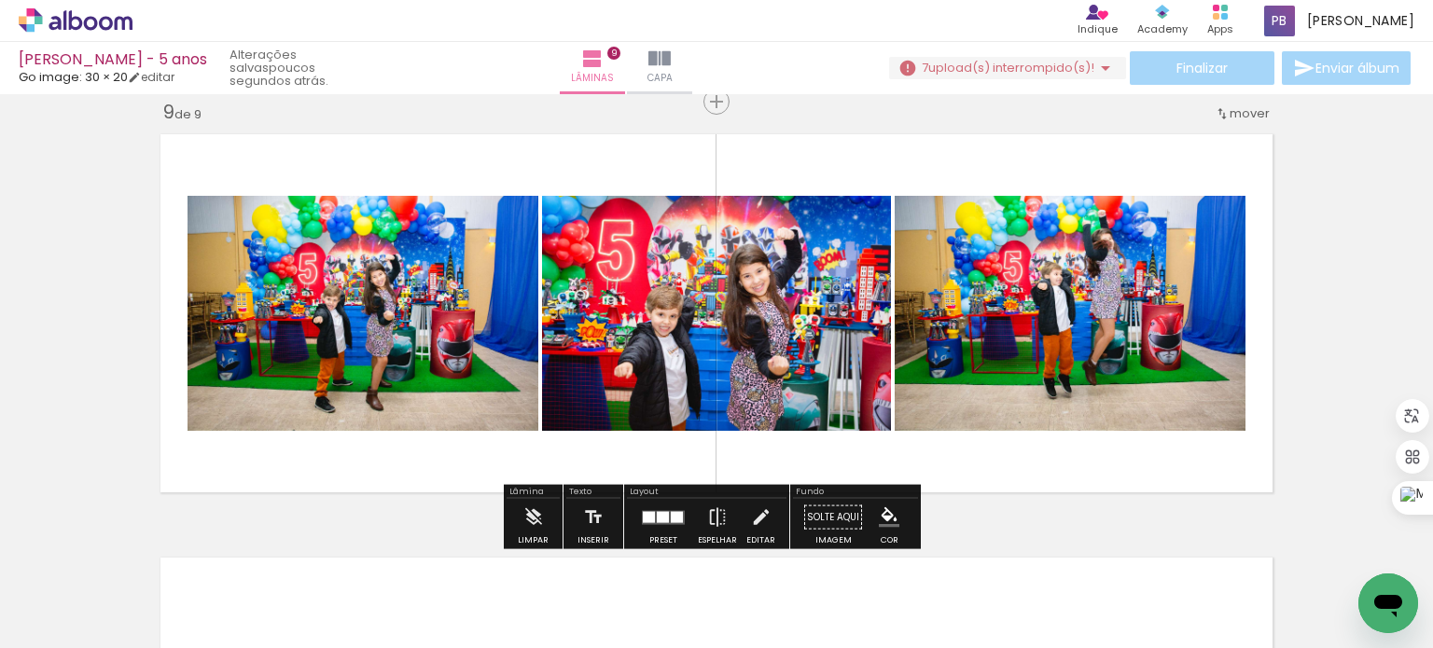
click at [317, 336] on quentale-photo at bounding box center [363, 313] width 351 height 235
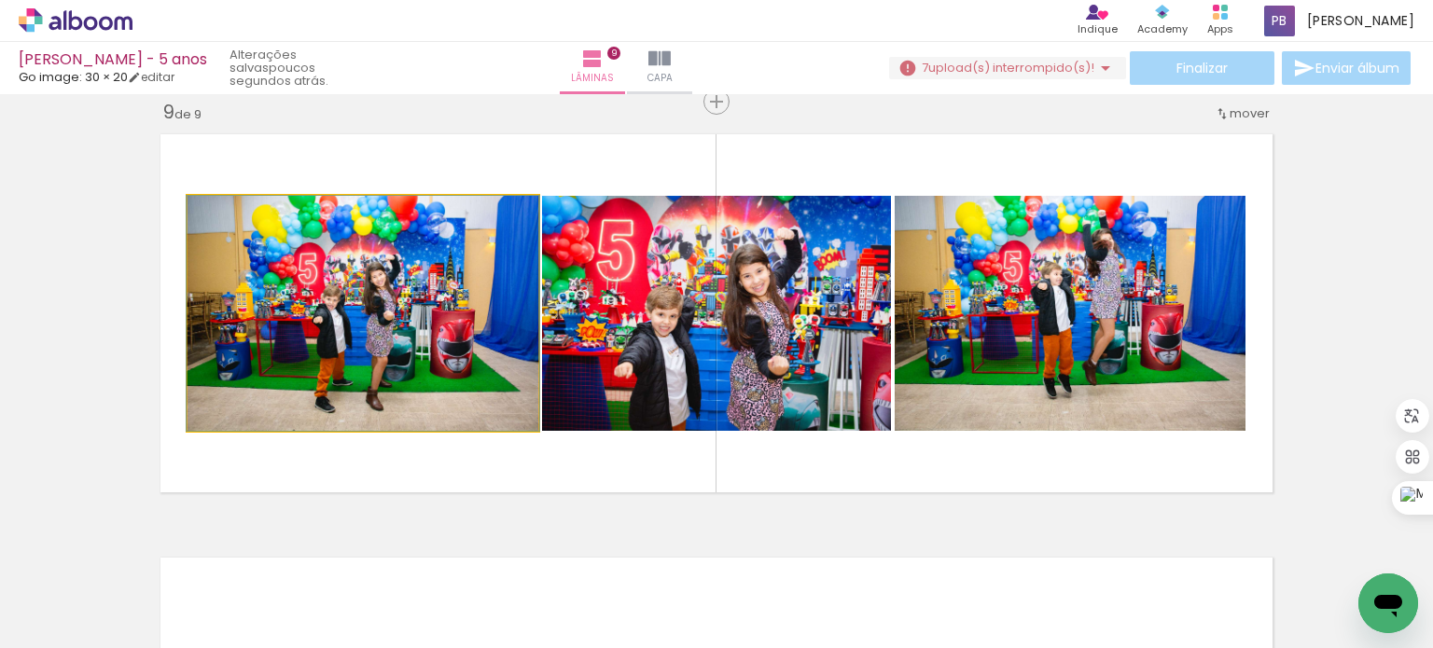
click at [317, 336] on quentale-photo at bounding box center [363, 313] width 351 height 235
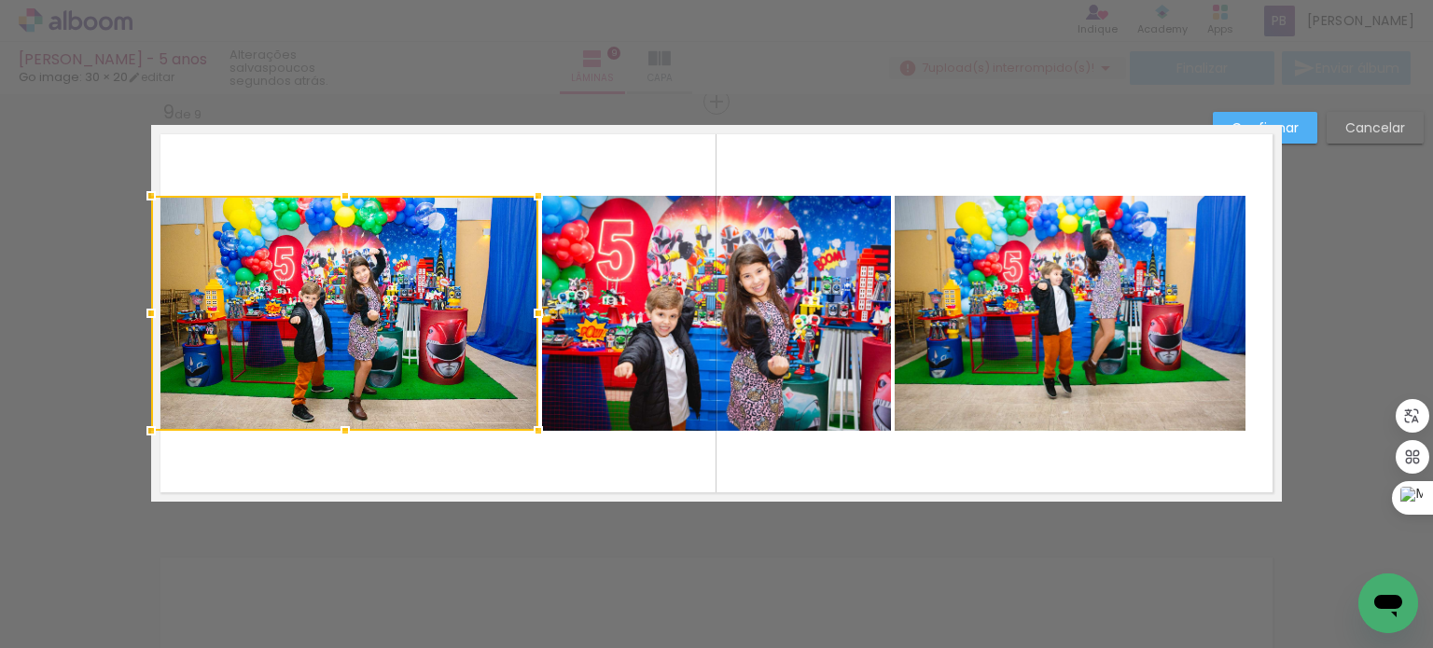
drag, startPoint x: 175, startPoint y: 311, endPoint x: 152, endPoint y: 311, distance: 23.3
click at [152, 311] on div at bounding box center [150, 313] width 37 height 37
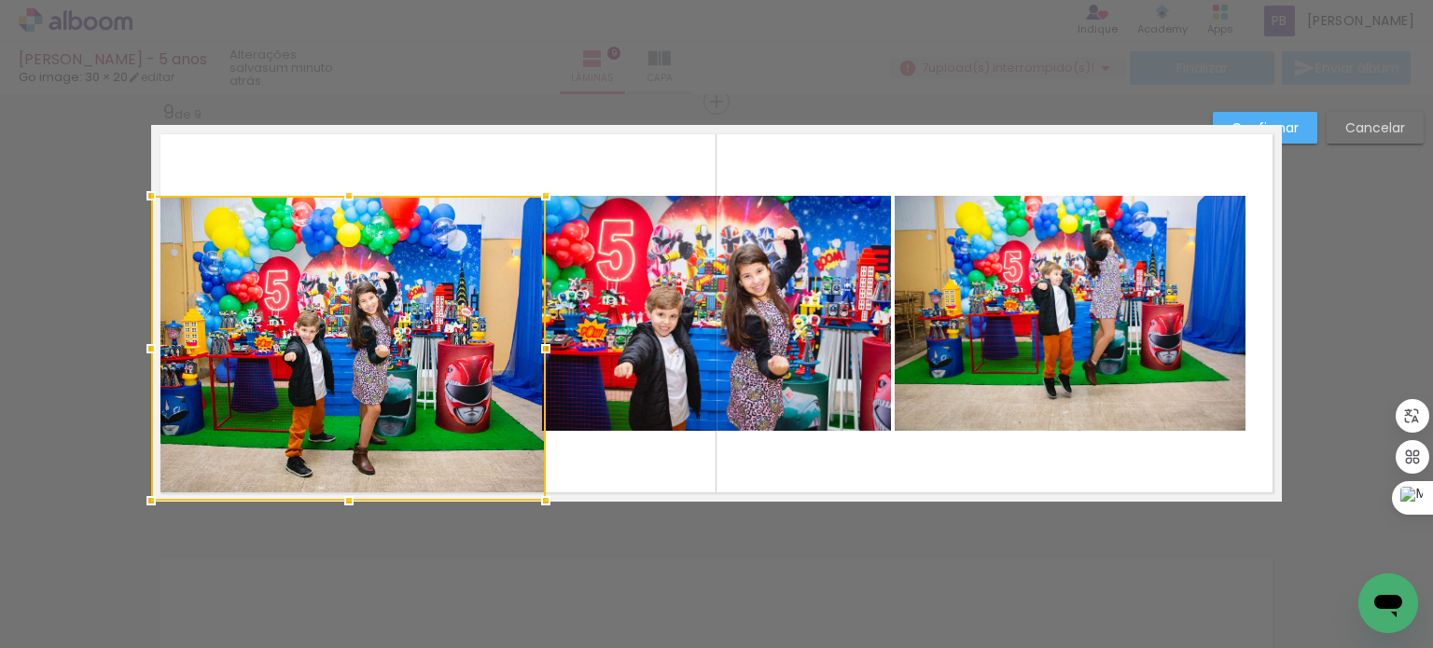
drag, startPoint x: 340, startPoint y: 431, endPoint x: 339, endPoint y: 495, distance: 64.4
click at [339, 495] on div at bounding box center [348, 500] width 37 height 37
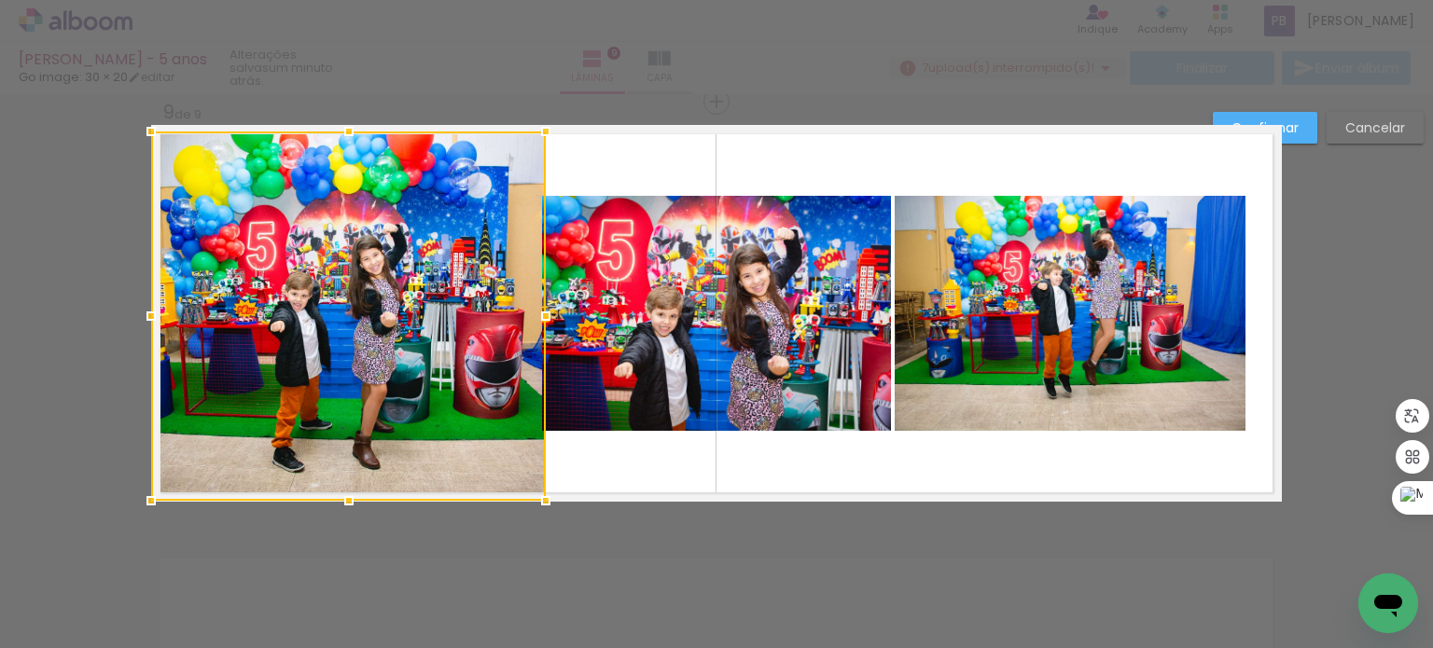
drag, startPoint x: 339, startPoint y: 193, endPoint x: 341, endPoint y: 133, distance: 59.7
click at [341, 133] on div at bounding box center [348, 131] width 37 height 37
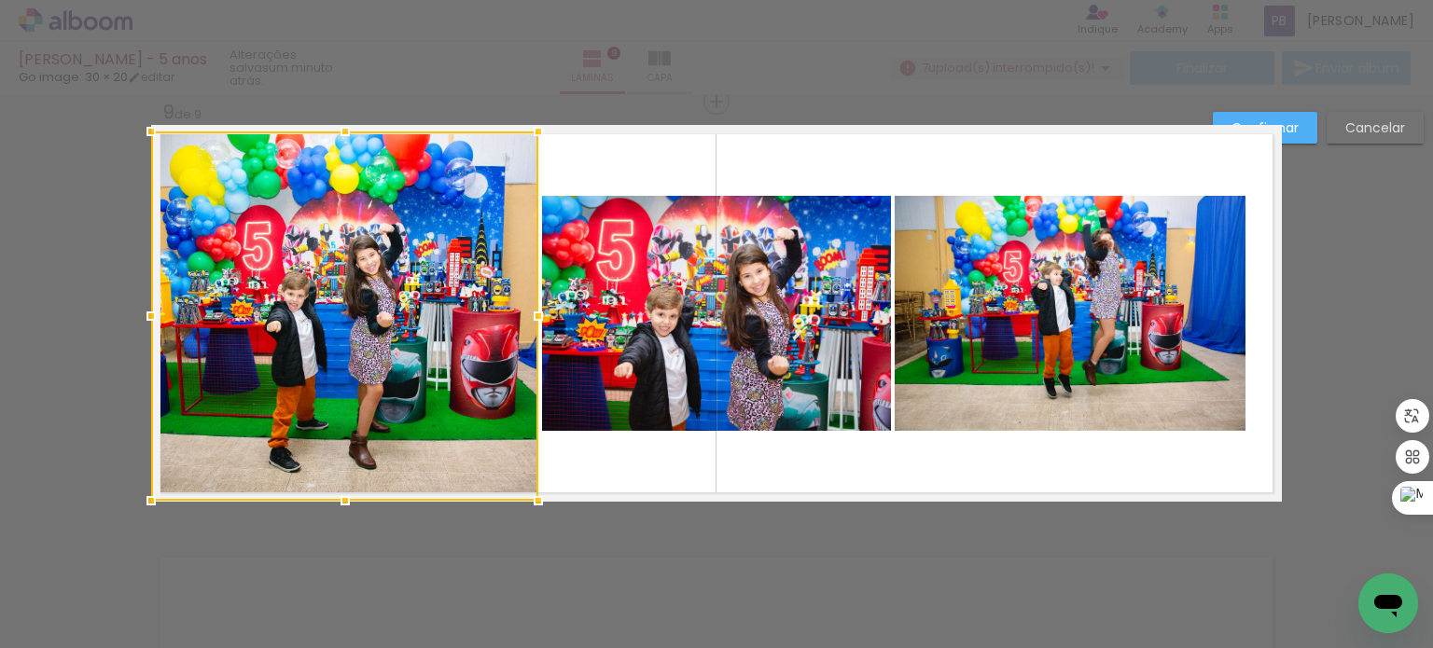
click at [536, 313] on div at bounding box center [538, 316] width 37 height 37
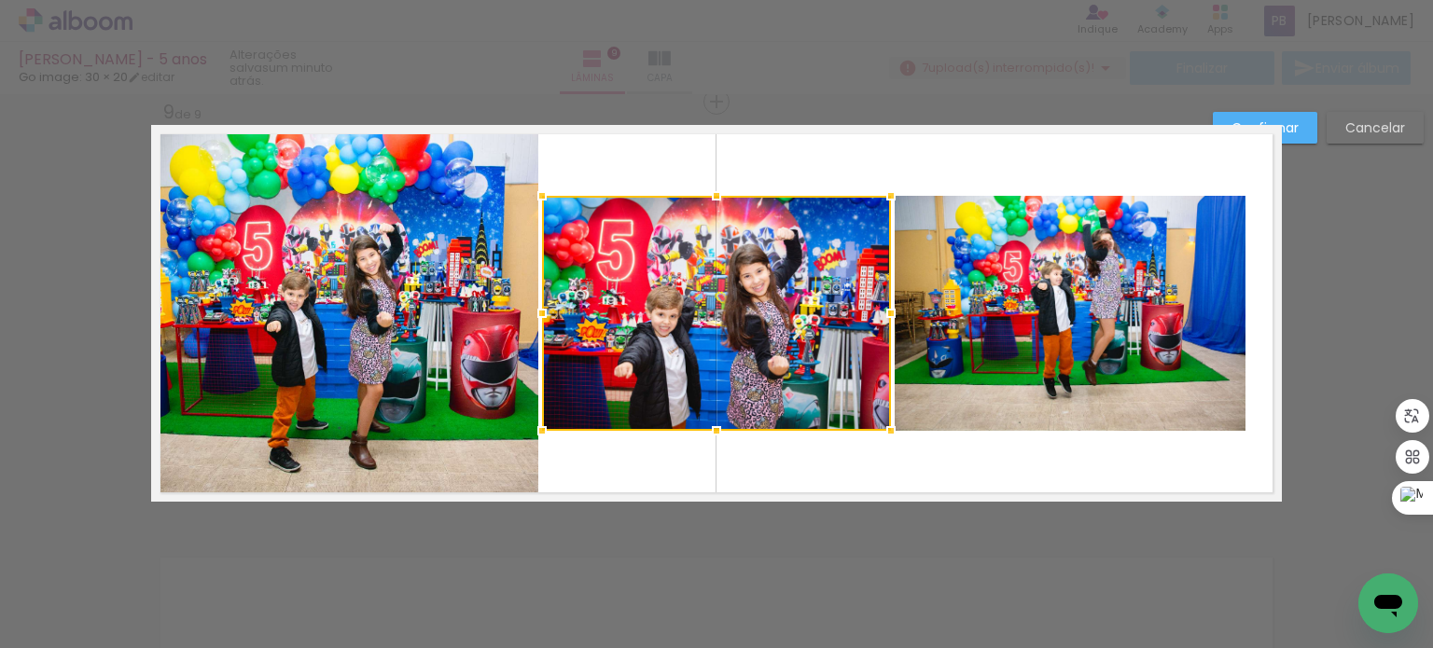
click at [635, 323] on div at bounding box center [716, 313] width 349 height 235
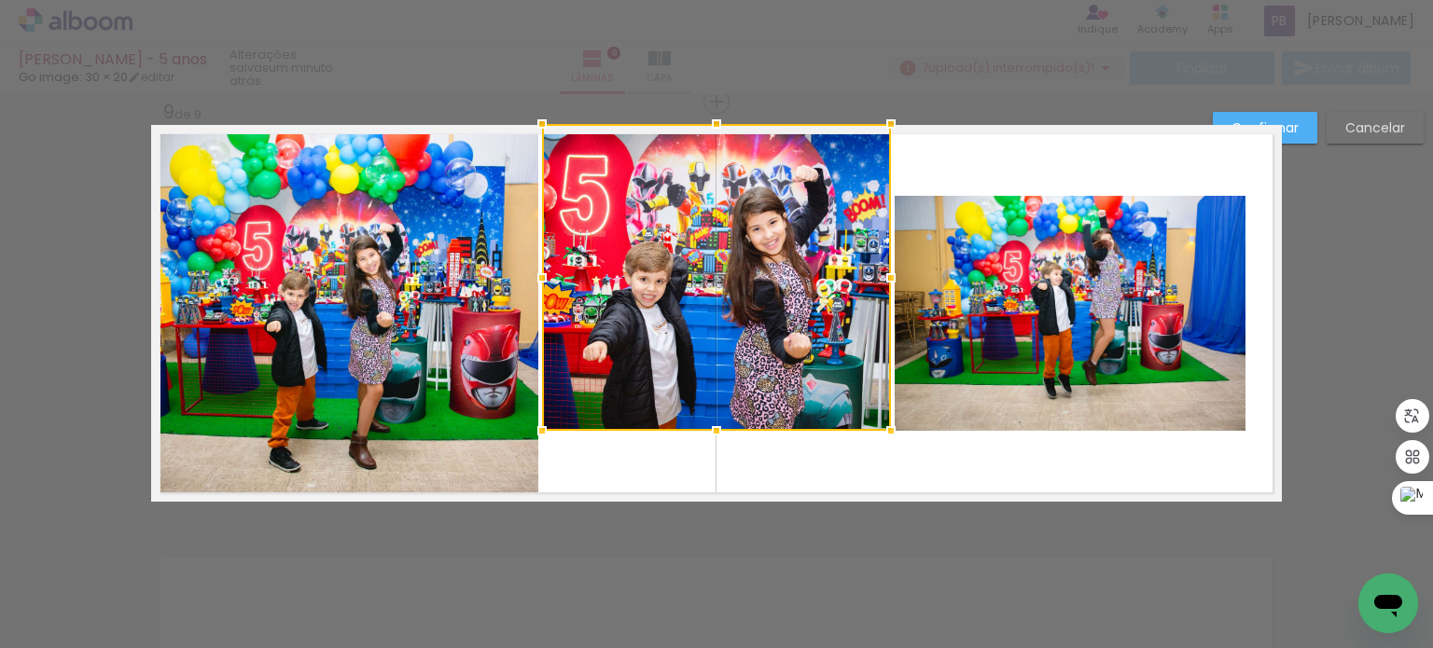
drag, startPoint x: 713, startPoint y: 196, endPoint x: 705, endPoint y: 132, distance: 64.8
click at [705, 132] on div at bounding box center [716, 123] width 37 height 37
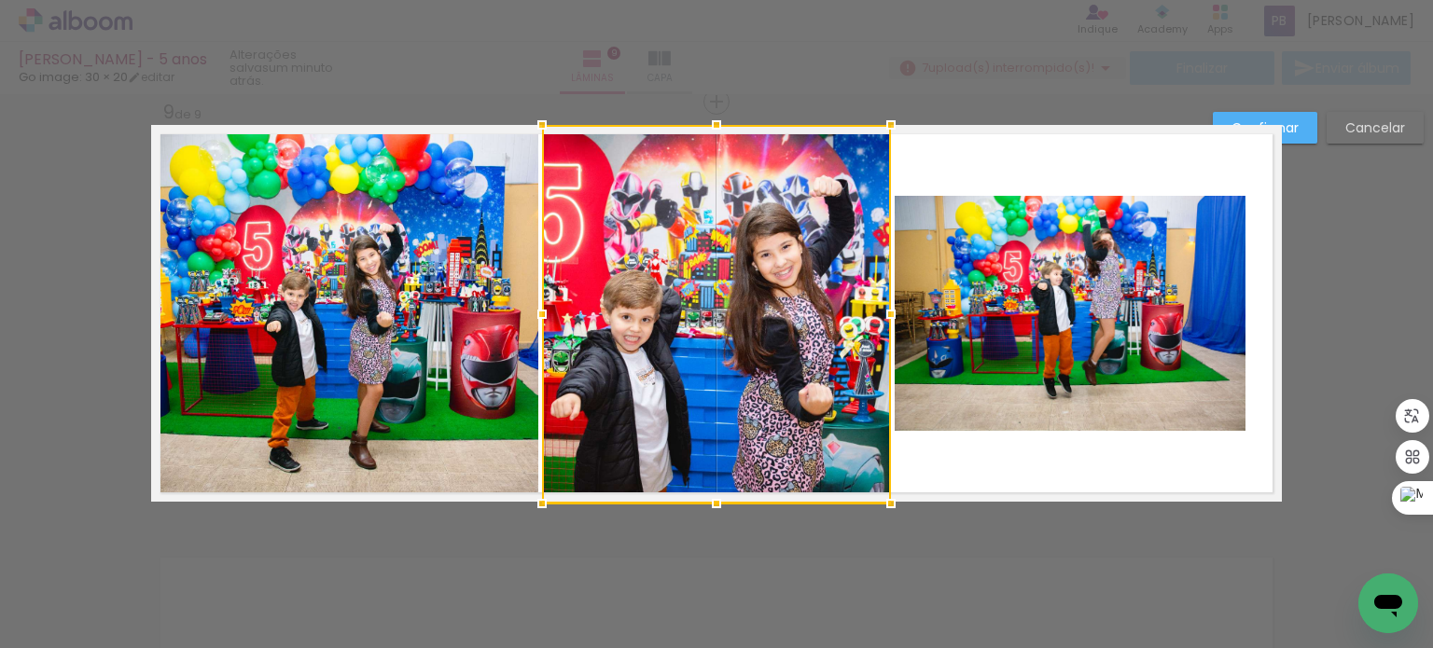
drag, startPoint x: 708, startPoint y: 432, endPoint x: 713, endPoint y: 461, distance: 29.3
click at [713, 461] on div at bounding box center [716, 314] width 349 height 379
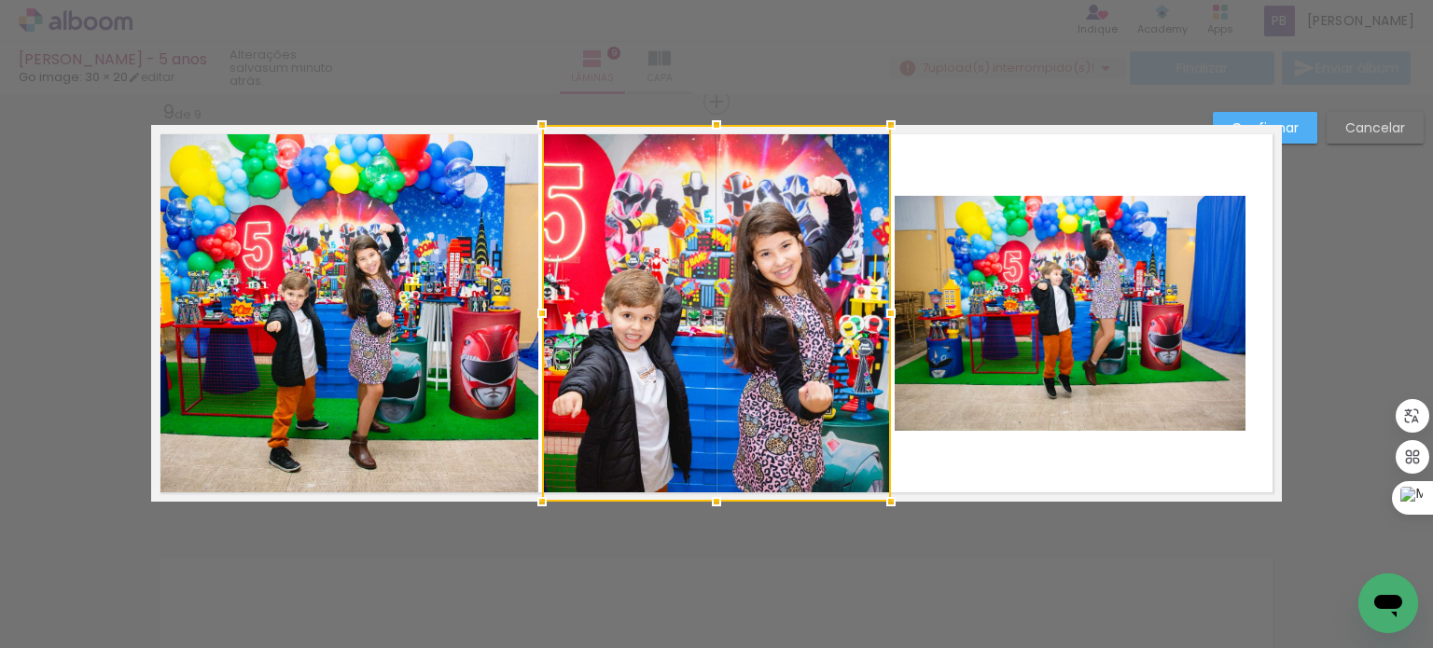
click at [1036, 323] on quentale-photo at bounding box center [1070, 313] width 351 height 235
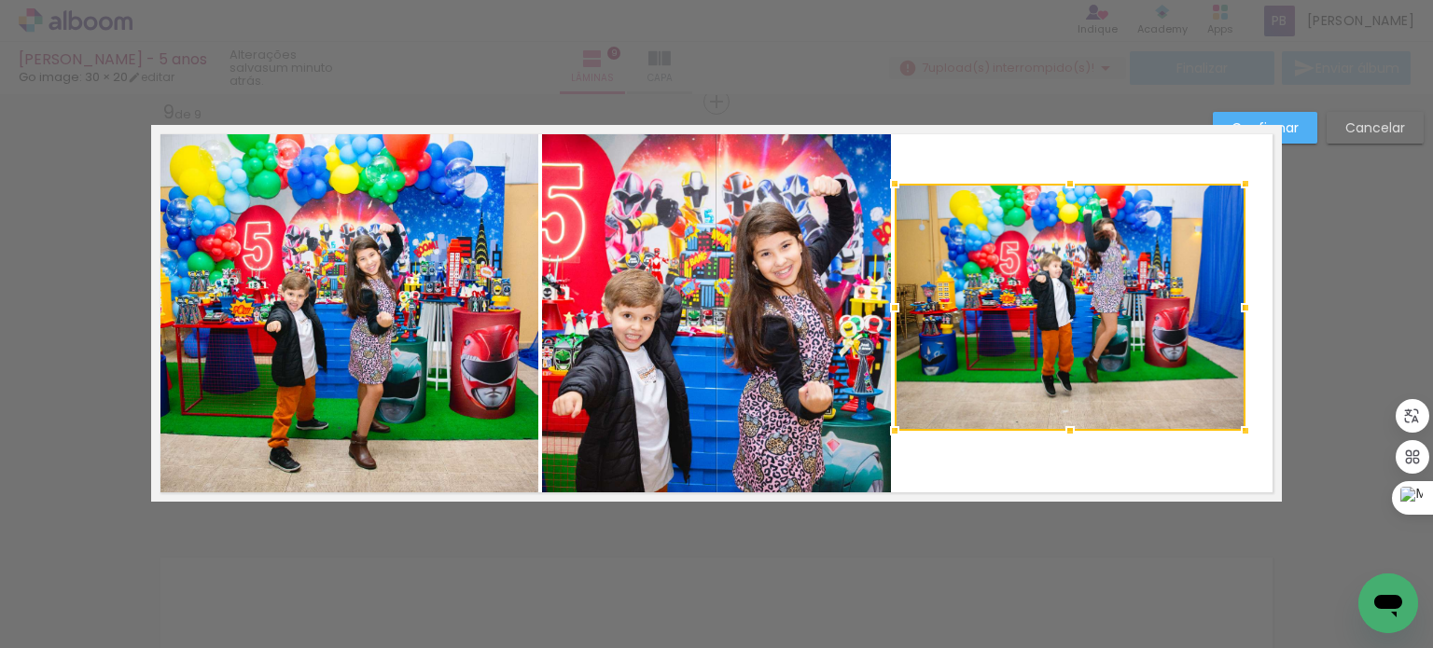
drag, startPoint x: 1063, startPoint y: 192, endPoint x: 1063, endPoint y: 180, distance: 12.2
click at [1063, 180] on div at bounding box center [1069, 183] width 37 height 37
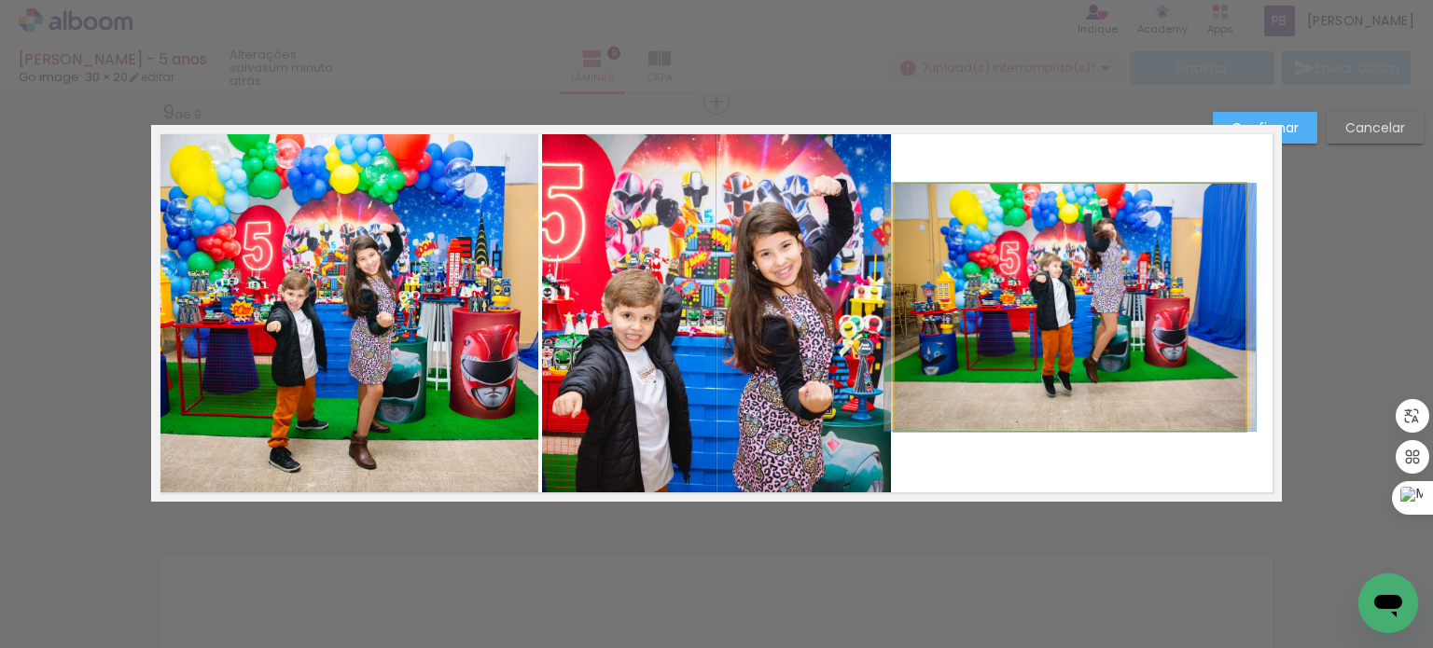
click at [1211, 305] on quentale-photo at bounding box center [1070, 307] width 351 height 247
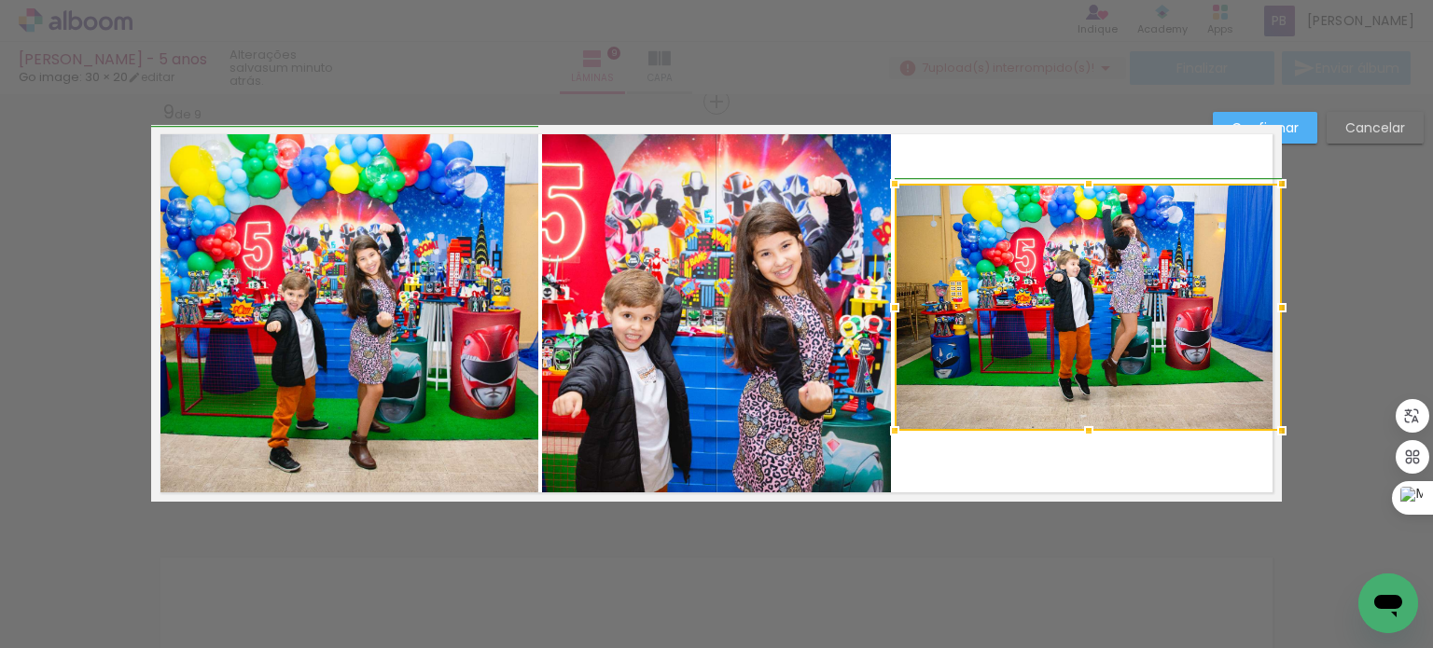
drag, startPoint x: 1237, startPoint y: 306, endPoint x: 1265, endPoint y: 305, distance: 28.0
click at [1265, 305] on div at bounding box center [1281, 307] width 37 height 37
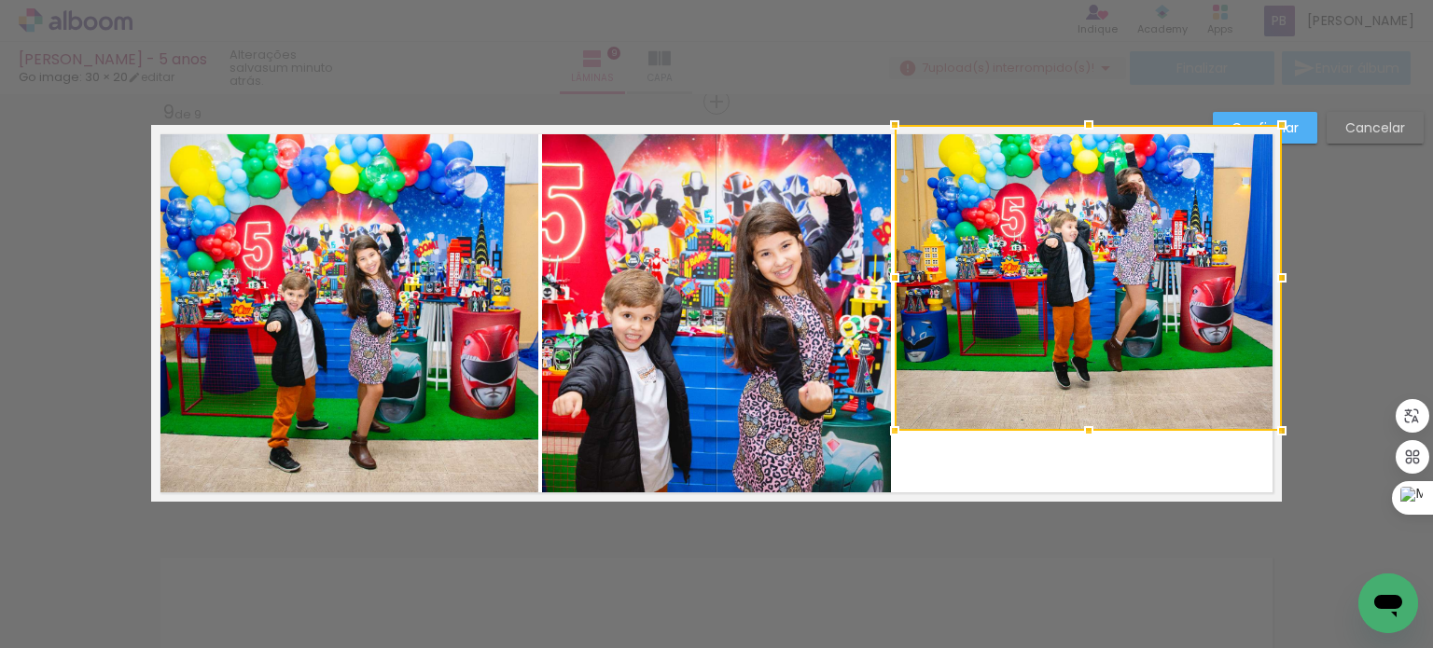
drag, startPoint x: 1083, startPoint y: 183, endPoint x: 1084, endPoint y: 132, distance: 50.4
click at [1084, 132] on div at bounding box center [1088, 124] width 37 height 37
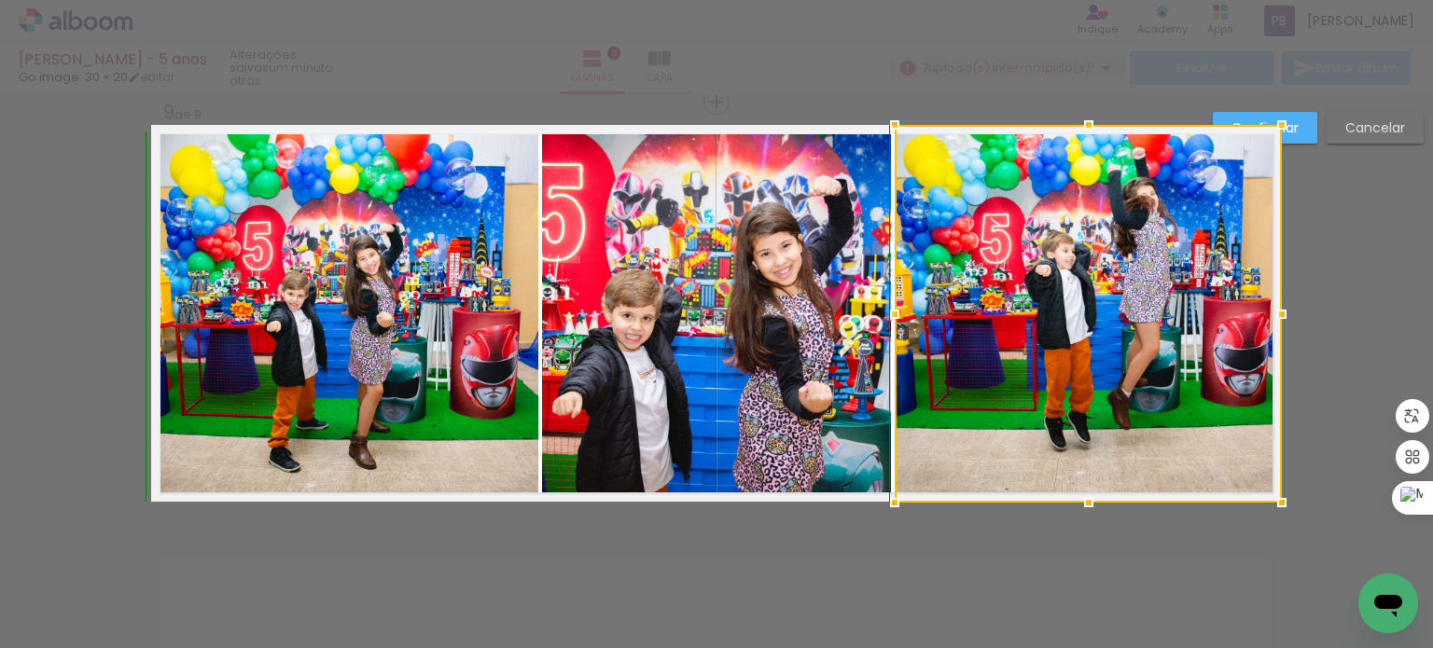
drag, startPoint x: 1082, startPoint y: 435, endPoint x: 1090, endPoint y: 491, distance: 56.5
click at [1090, 491] on div at bounding box center [1088, 502] width 37 height 37
click at [1288, 126] on div at bounding box center [1281, 124] width 37 height 37
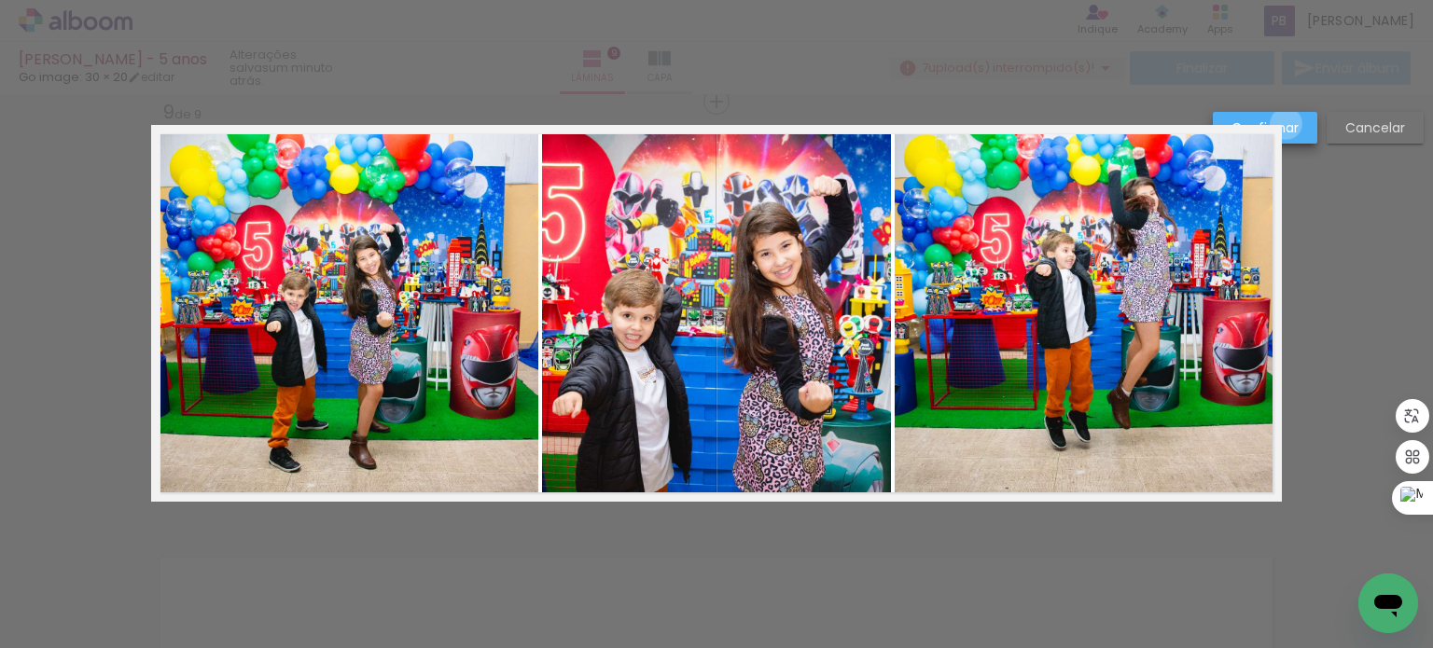
click at [0, 0] on slot "Confirmar" at bounding box center [0, 0] width 0 height 0
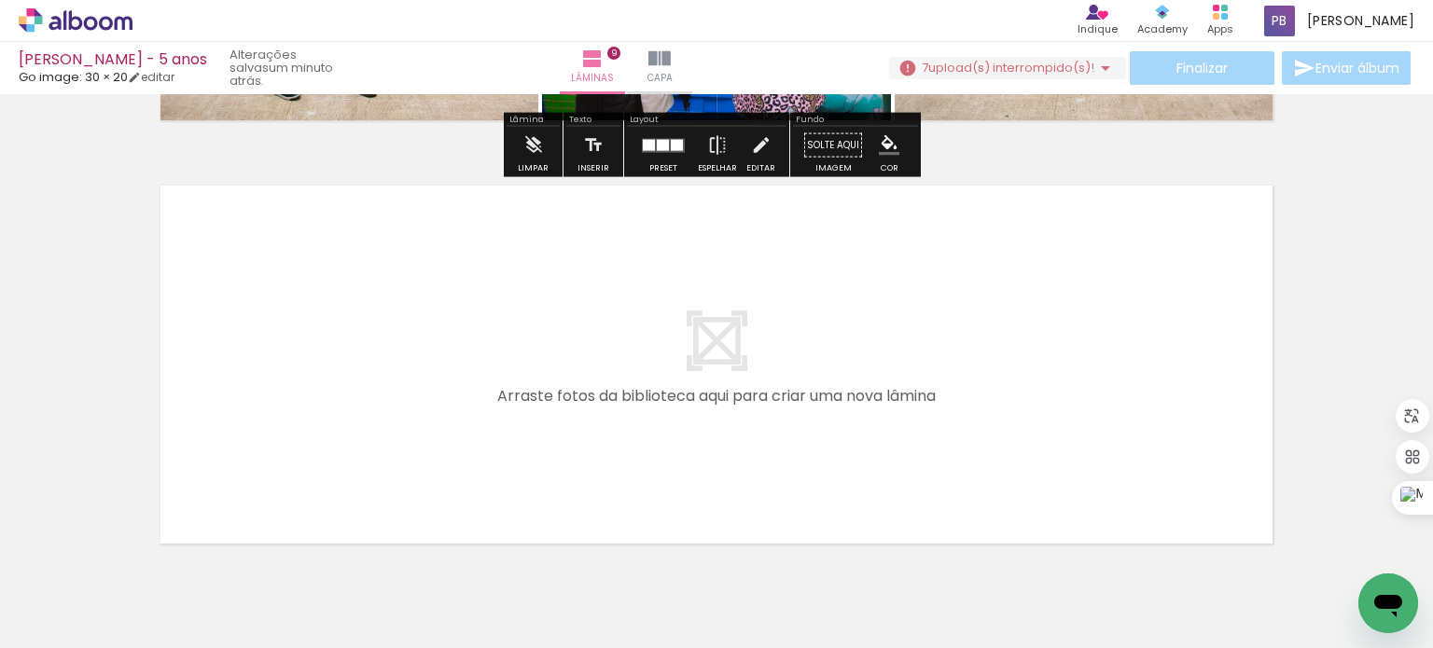
scroll to position [3785, 0]
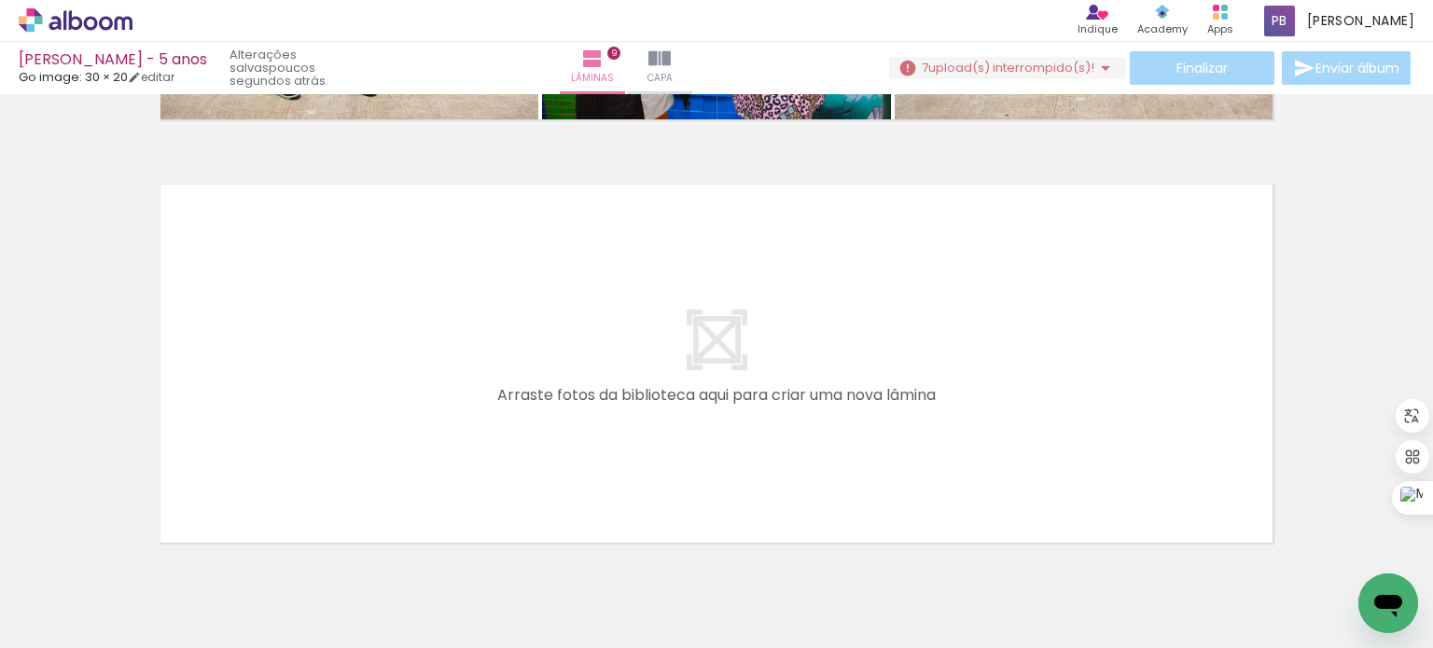
click at [365, 561] on div at bounding box center [396, 586] width 92 height 62
click at [361, 540] on iron-icon at bounding box center [355, 548] width 20 height 20
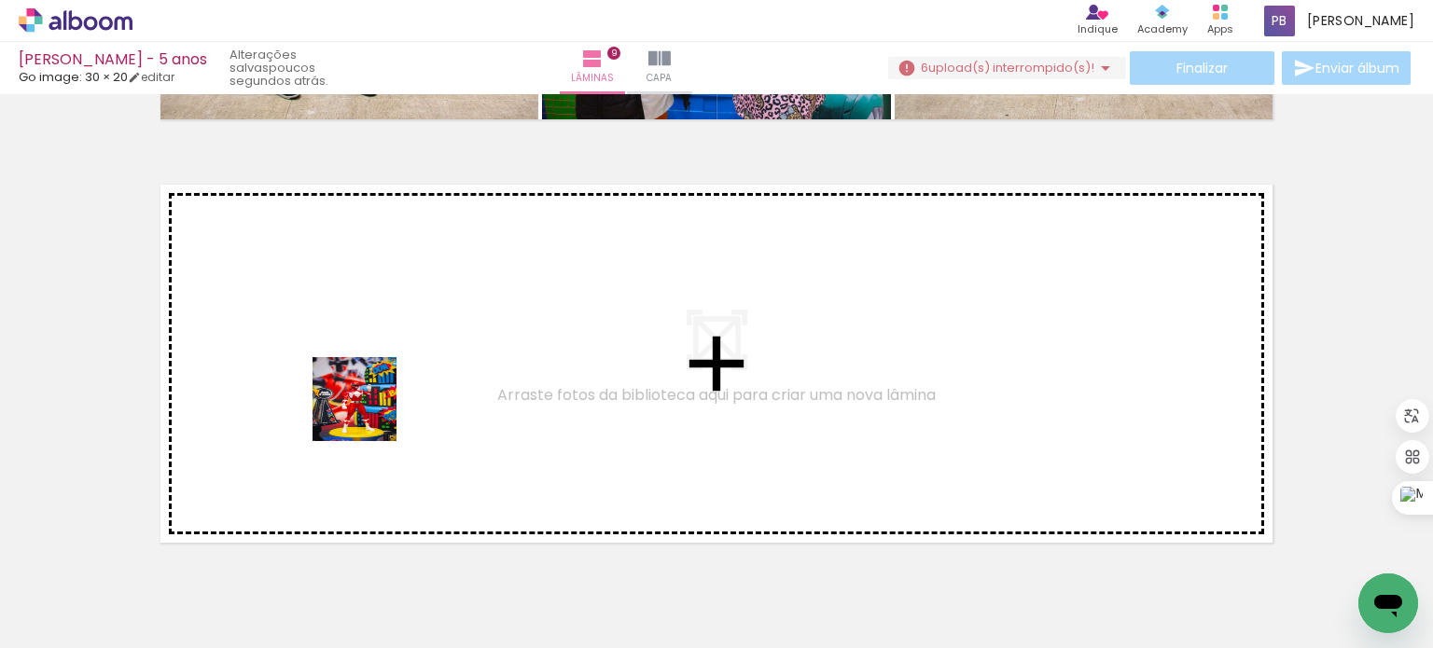
drag, startPoint x: 392, startPoint y: 583, endPoint x: 497, endPoint y: 586, distance: 105.5
click at [368, 406] on quentale-workspace at bounding box center [716, 324] width 1433 height 648
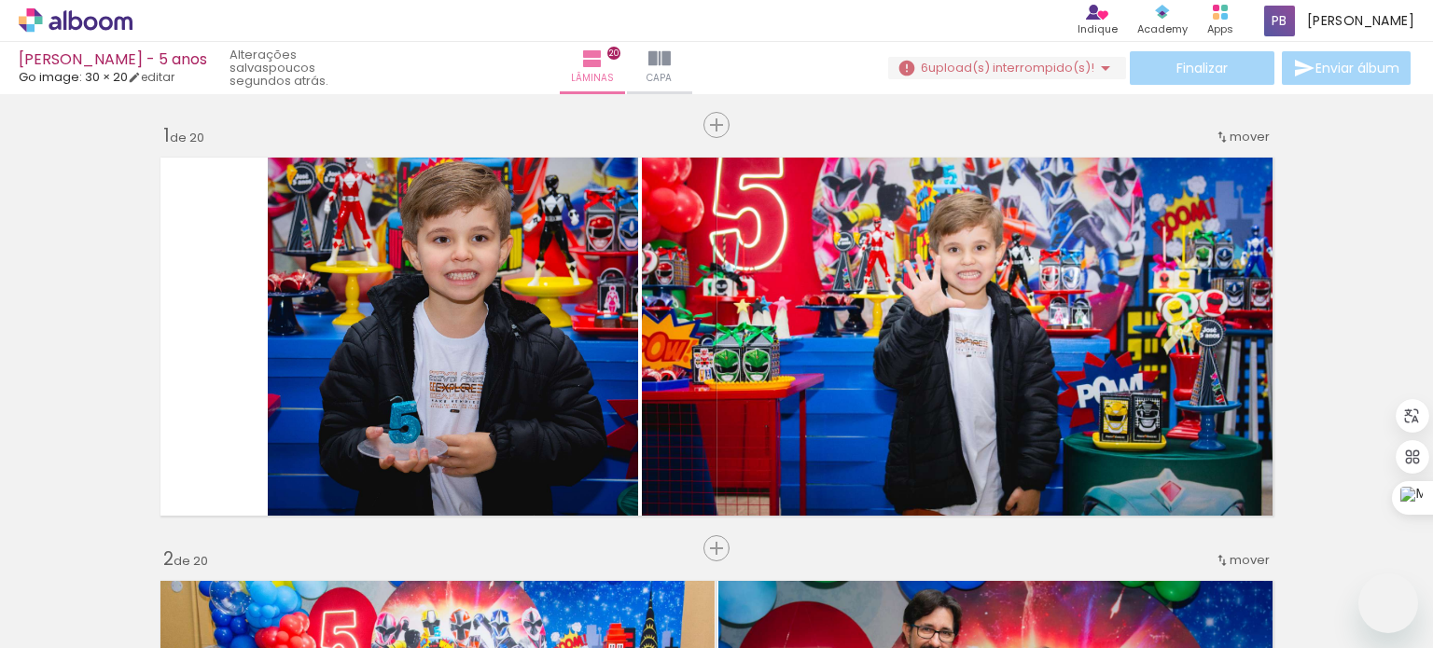
click at [0, 0] on div at bounding box center [0, 0] width 0 height 0
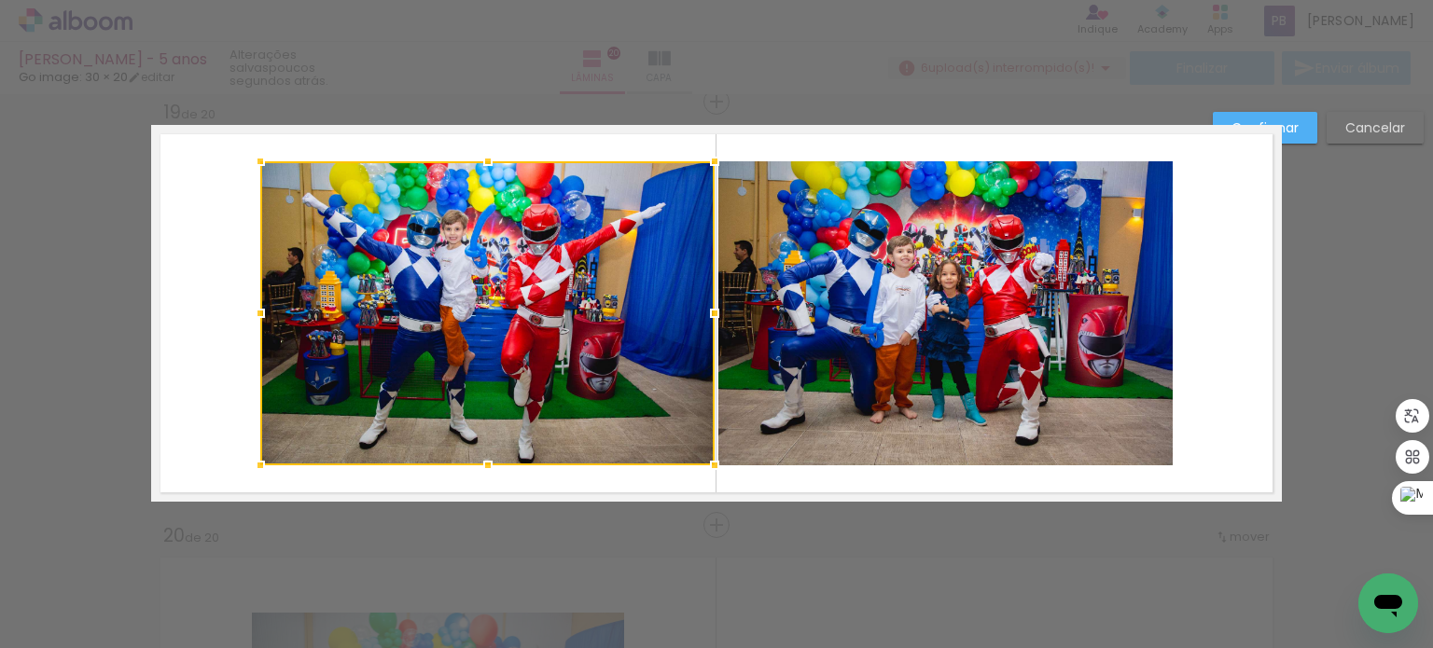
scroll to position [840, 0]
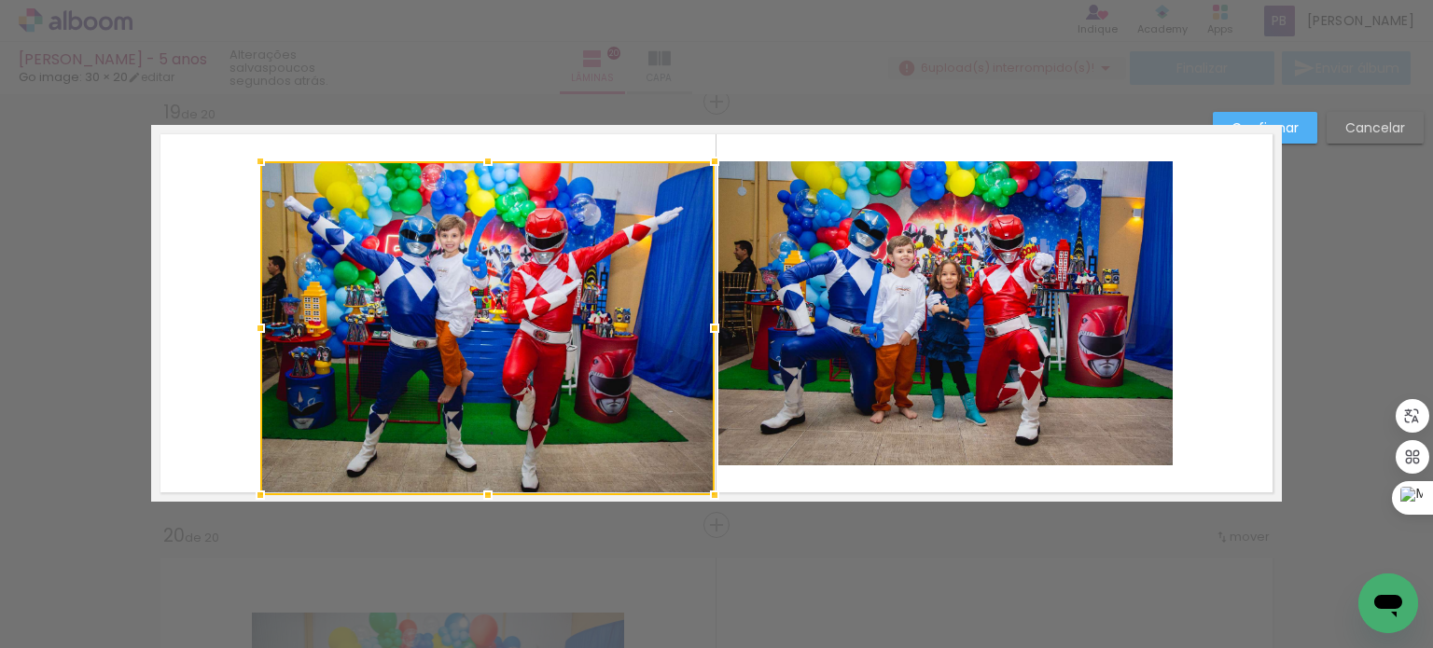
drag, startPoint x: 480, startPoint y: 465, endPoint x: 482, endPoint y: 494, distance: 29.9
click at [482, 494] on div at bounding box center [487, 495] width 37 height 37
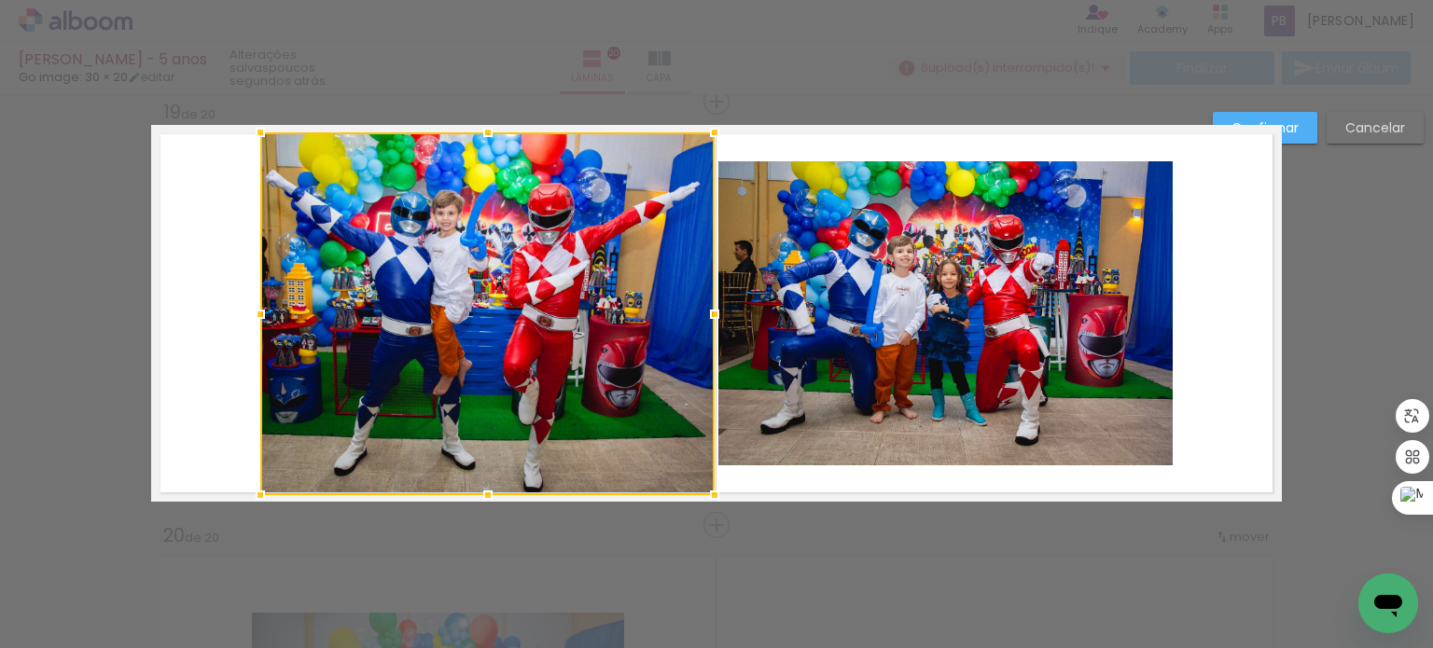
drag, startPoint x: 480, startPoint y: 163, endPoint x: 452, endPoint y: 163, distance: 27.1
click at [480, 133] on div at bounding box center [487, 132] width 37 height 37
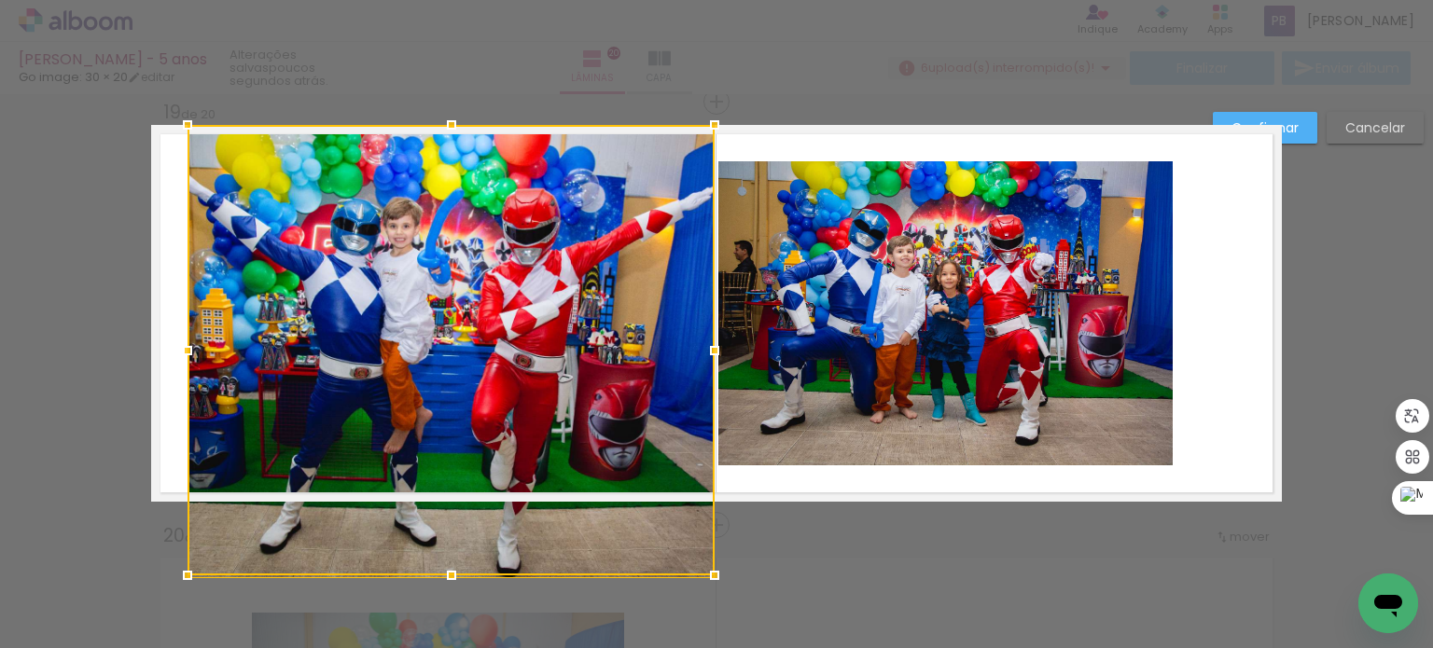
drag, startPoint x: 257, startPoint y: 307, endPoint x: 205, endPoint y: 316, distance: 53.1
click at [194, 313] on div at bounding box center [451, 350] width 527 height 451
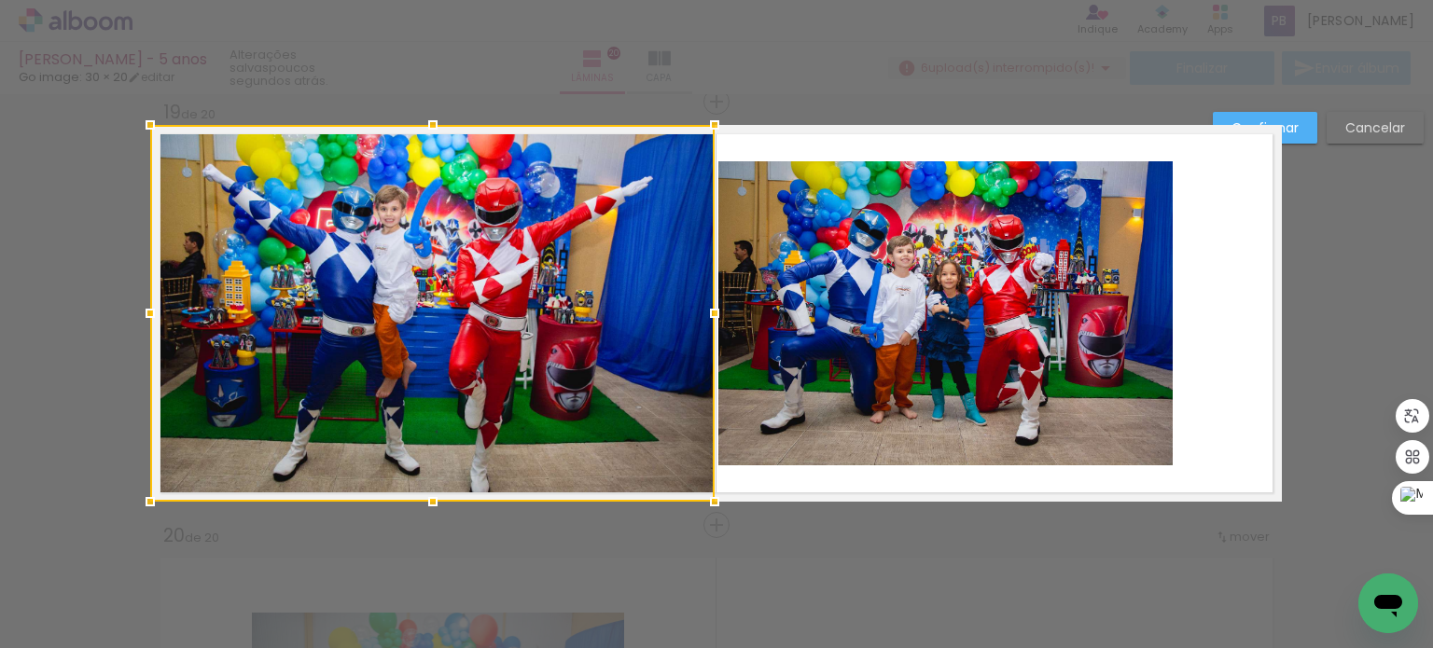
drag, startPoint x: 190, startPoint y: 312, endPoint x: 149, endPoint y: 305, distance: 41.6
click at [149, 305] on div at bounding box center [150, 313] width 37 height 37
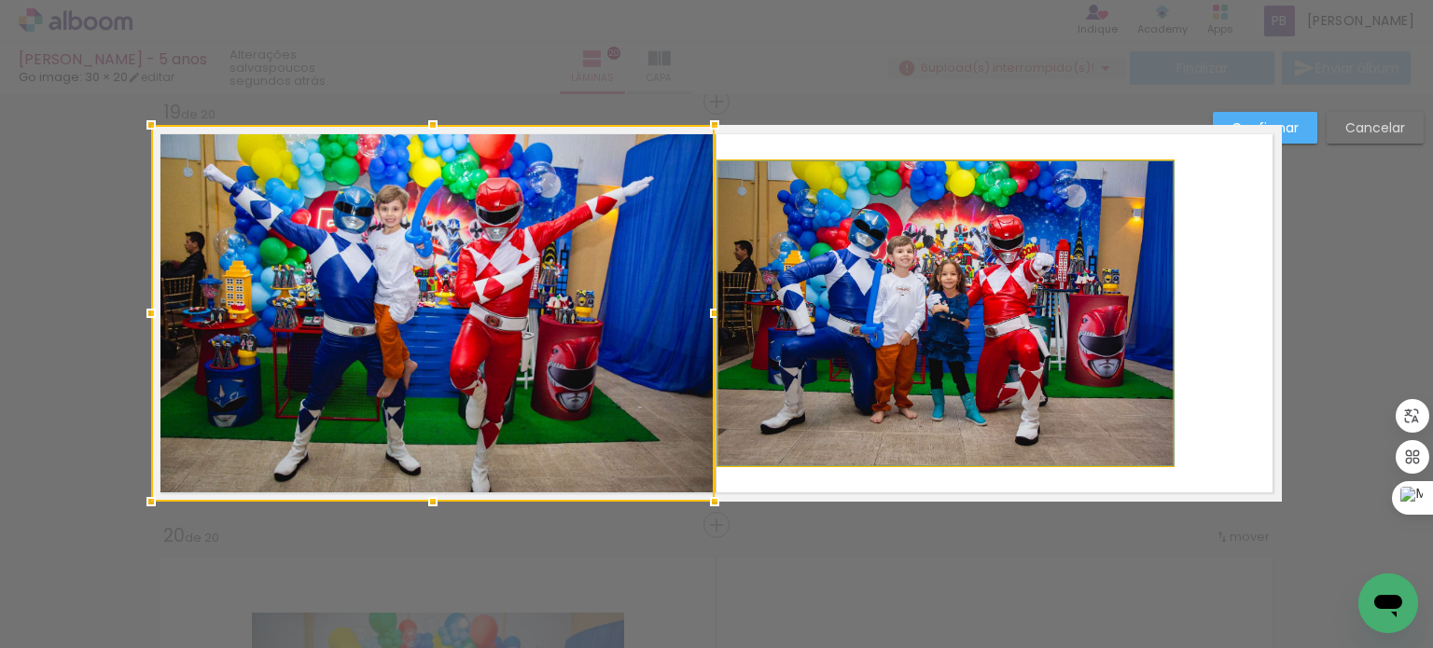
click at [907, 416] on quentale-photo at bounding box center [945, 313] width 454 height 304
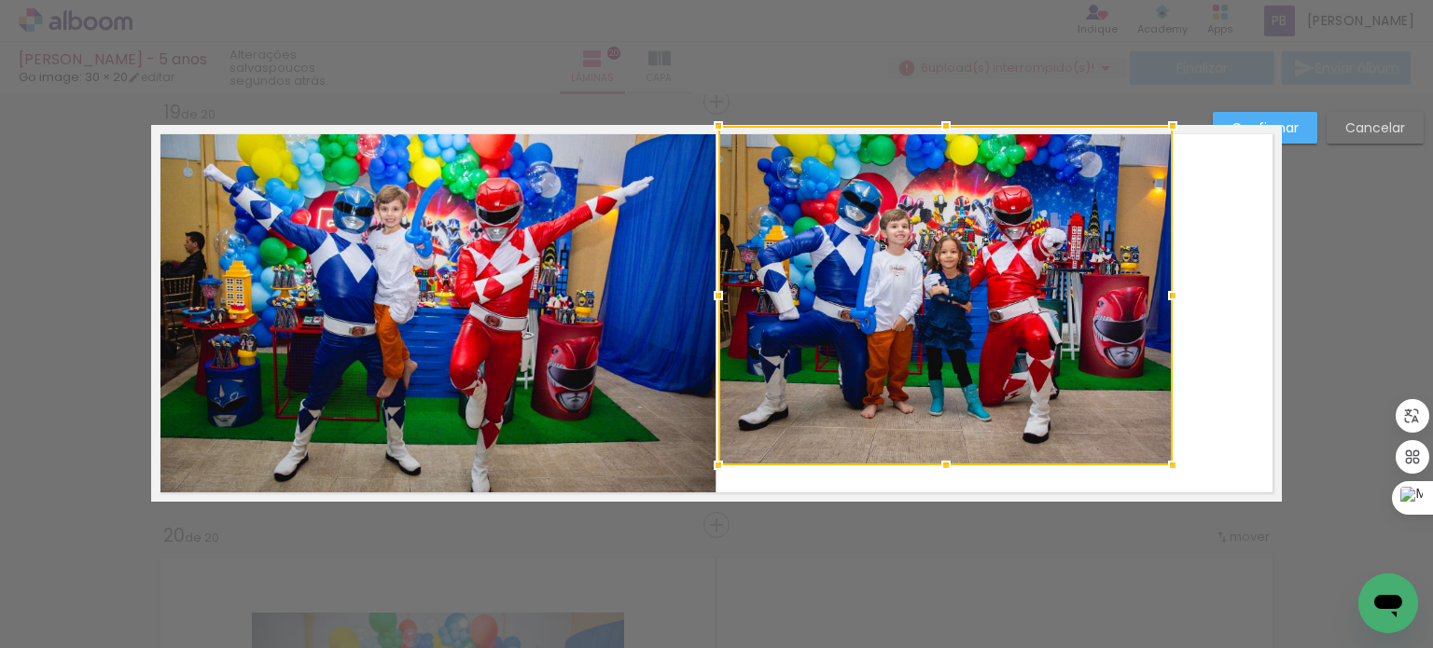
drag, startPoint x: 937, startPoint y: 160, endPoint x: 932, endPoint y: 132, distance: 27.5
click at [932, 132] on div at bounding box center [945, 125] width 37 height 37
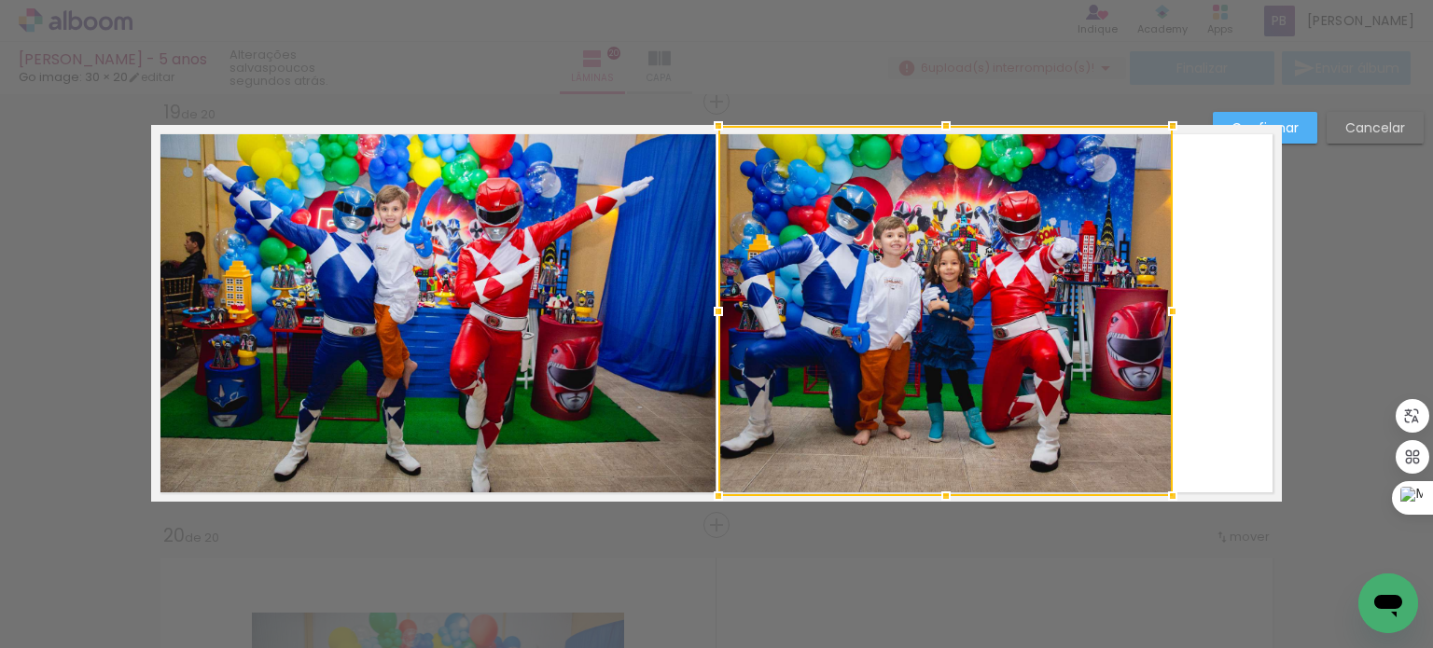
drag, startPoint x: 940, startPoint y: 463, endPoint x: 943, endPoint y: 485, distance: 22.6
click at [943, 485] on div at bounding box center [945, 496] width 37 height 37
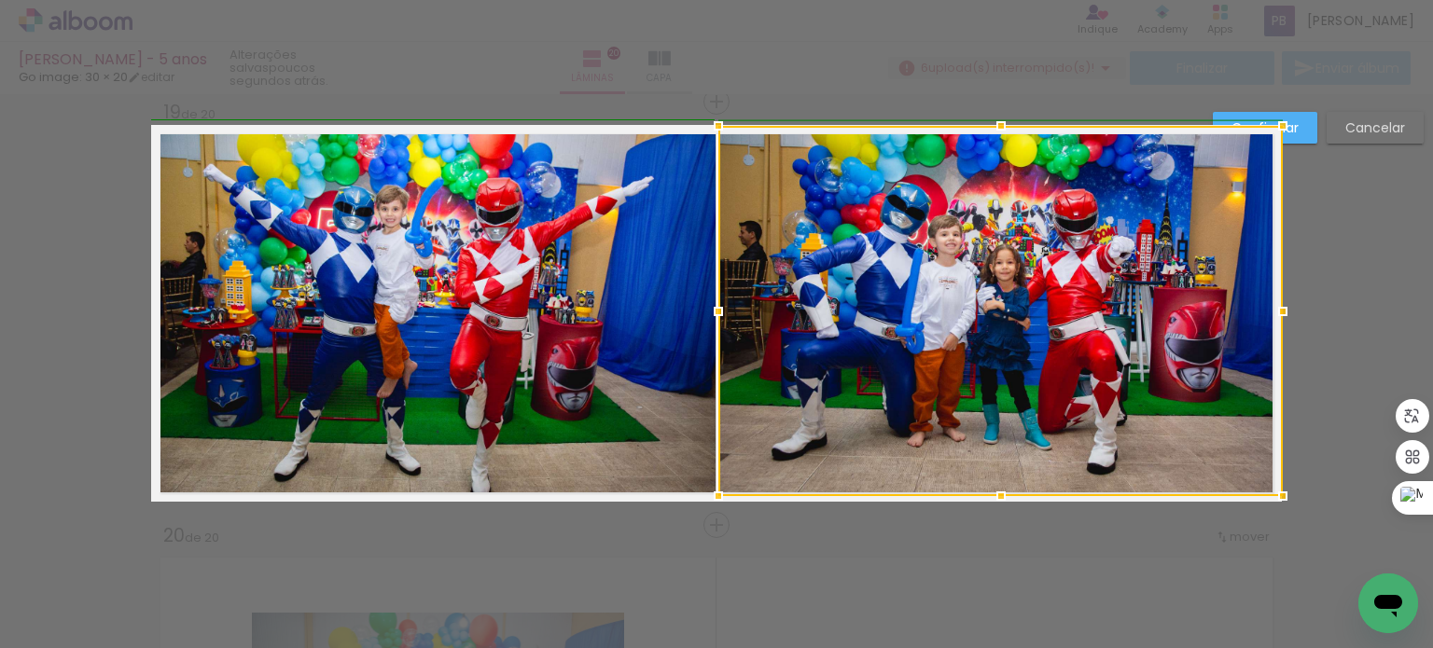
drag, startPoint x: 1163, startPoint y: 310, endPoint x: 1266, endPoint y: 329, distance: 104.5
click at [1266, 329] on div at bounding box center [1000, 311] width 564 height 370
click at [1291, 131] on div at bounding box center [1281, 125] width 37 height 37
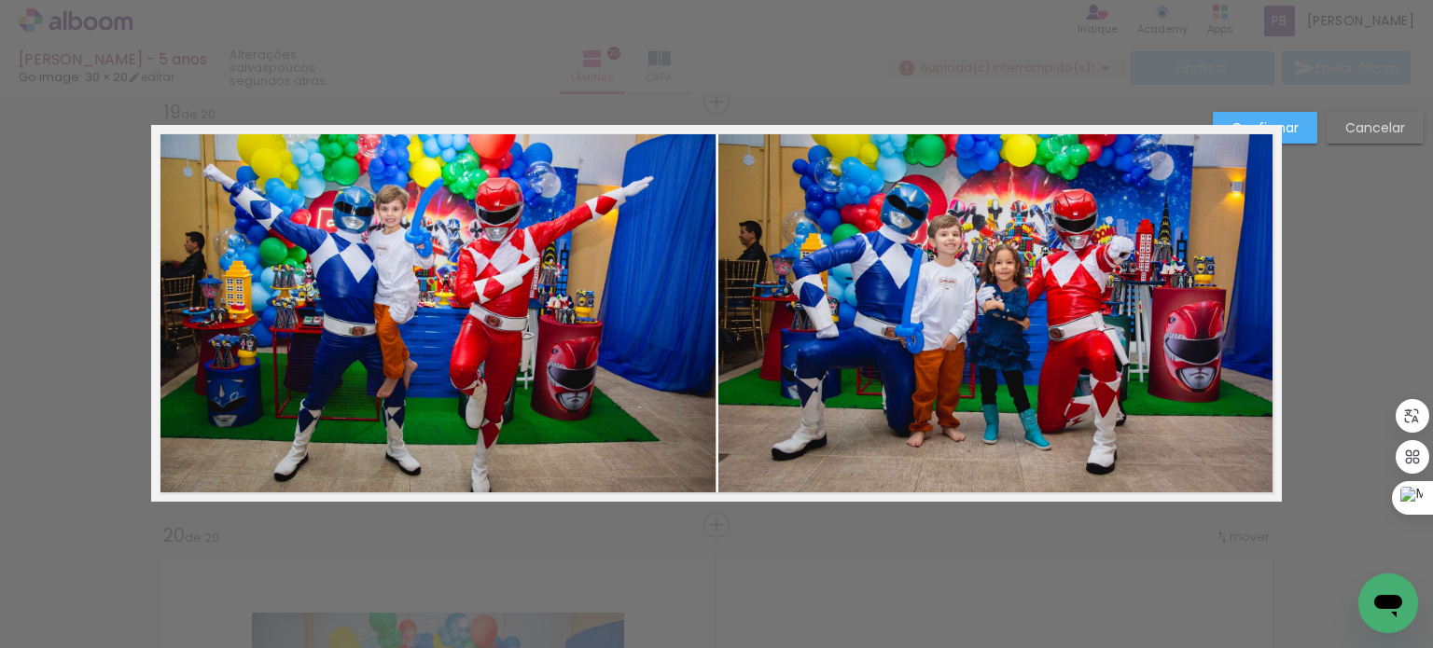
click at [0, 0] on slot "Confirmar" at bounding box center [0, 0] width 0 height 0
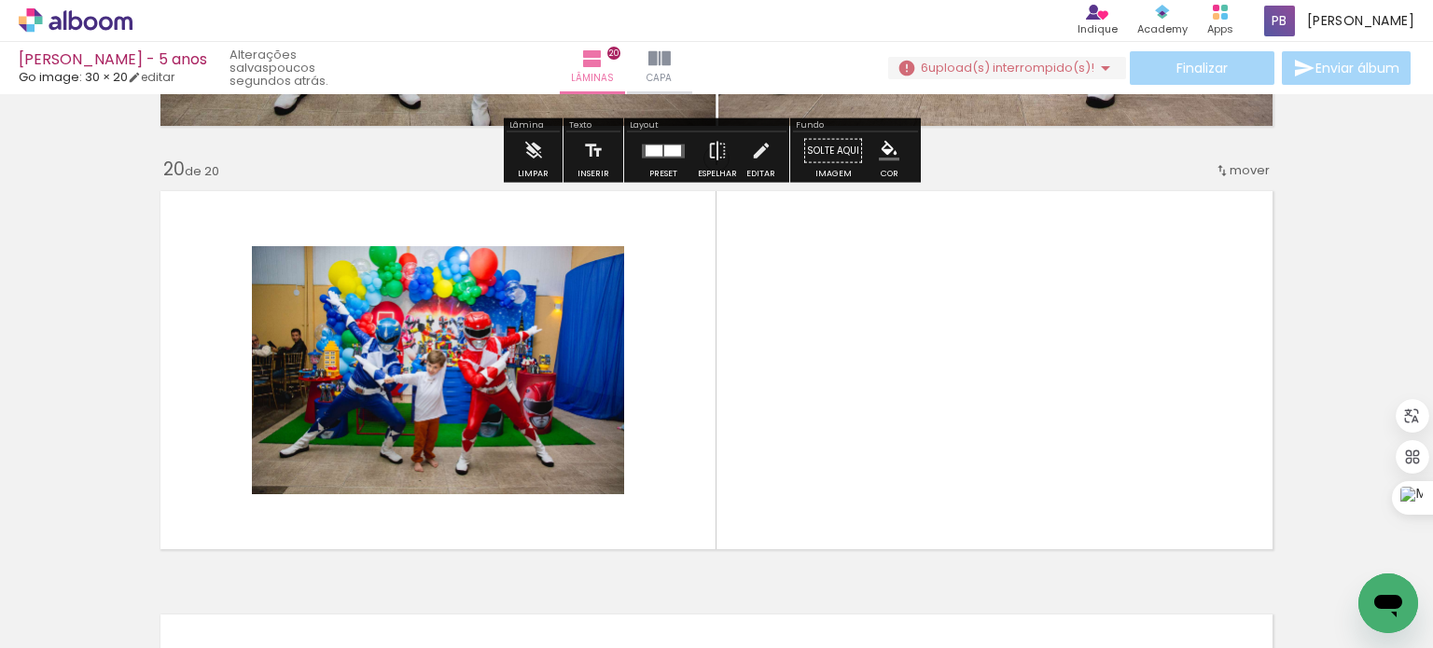
scroll to position [8020, 0]
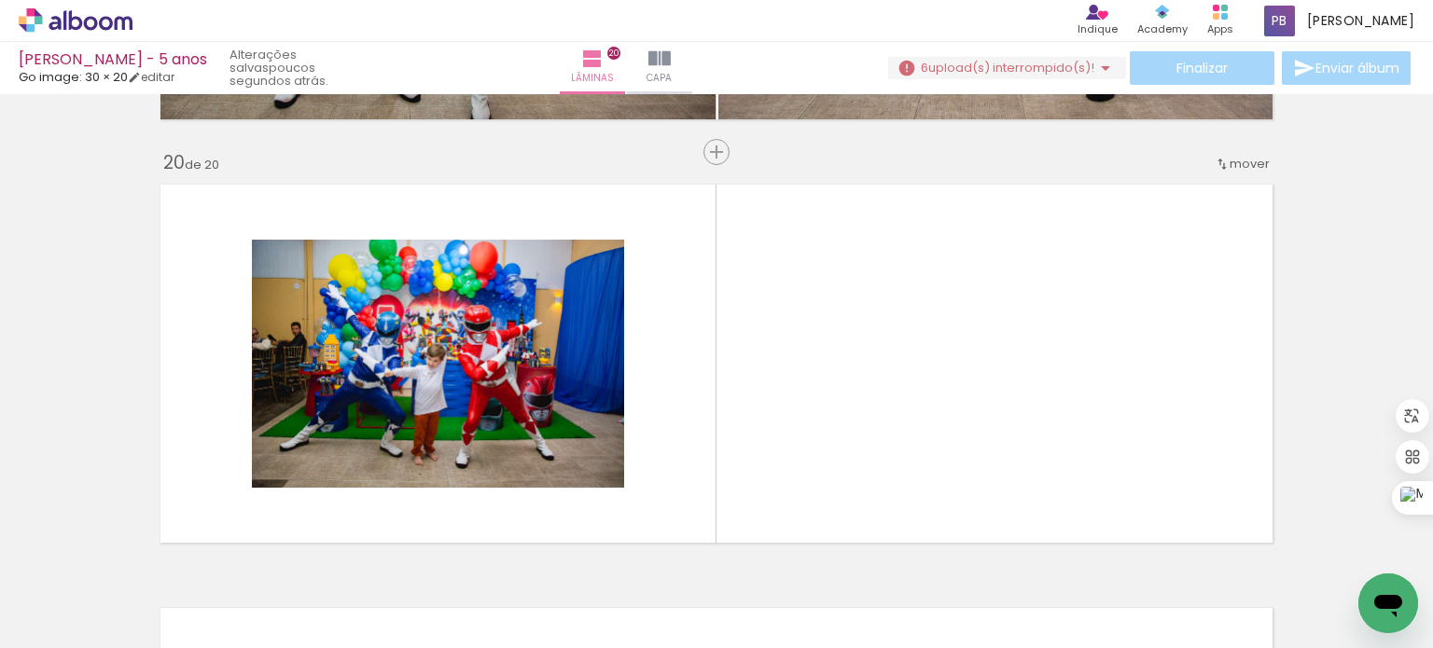
click at [158, 559] on paper-icon-button at bounding box center [145, 547] width 23 height 23
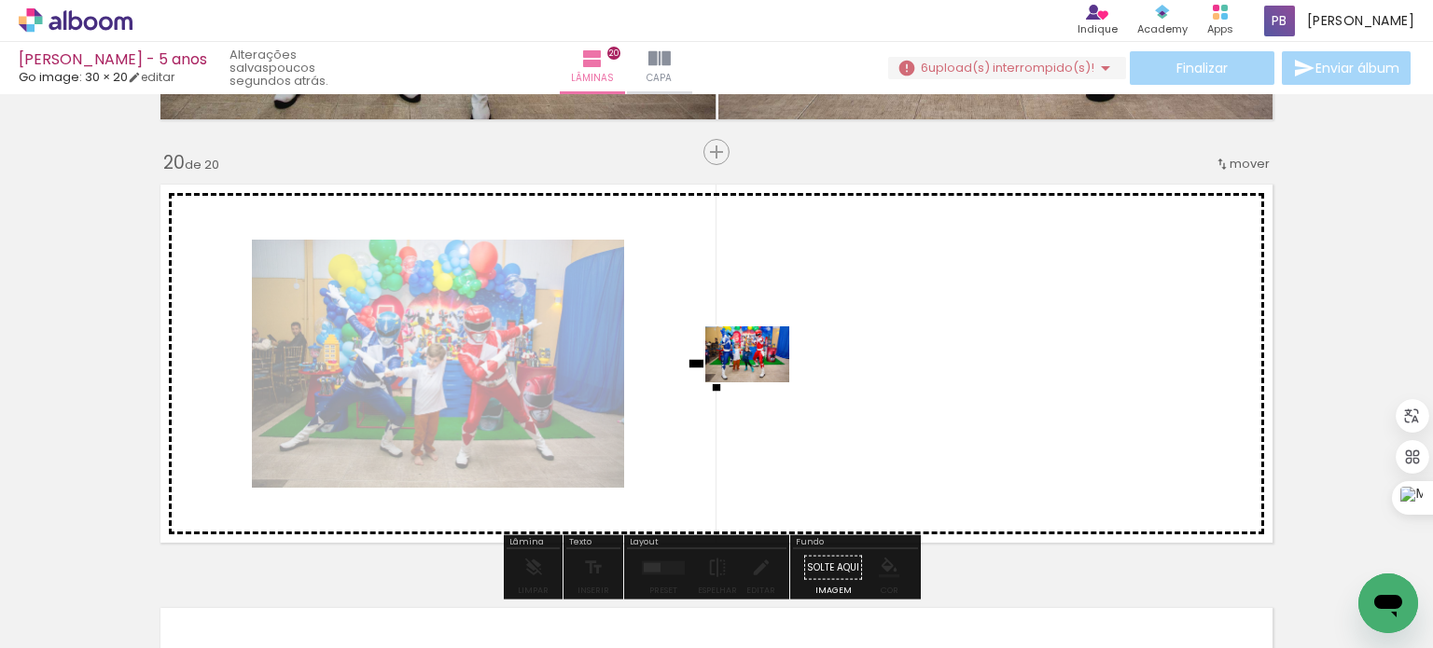
drag, startPoint x: 725, startPoint y: 587, endPoint x: 761, endPoint y: 382, distance: 207.5
click at [761, 382] on quentale-workspace at bounding box center [716, 324] width 1433 height 648
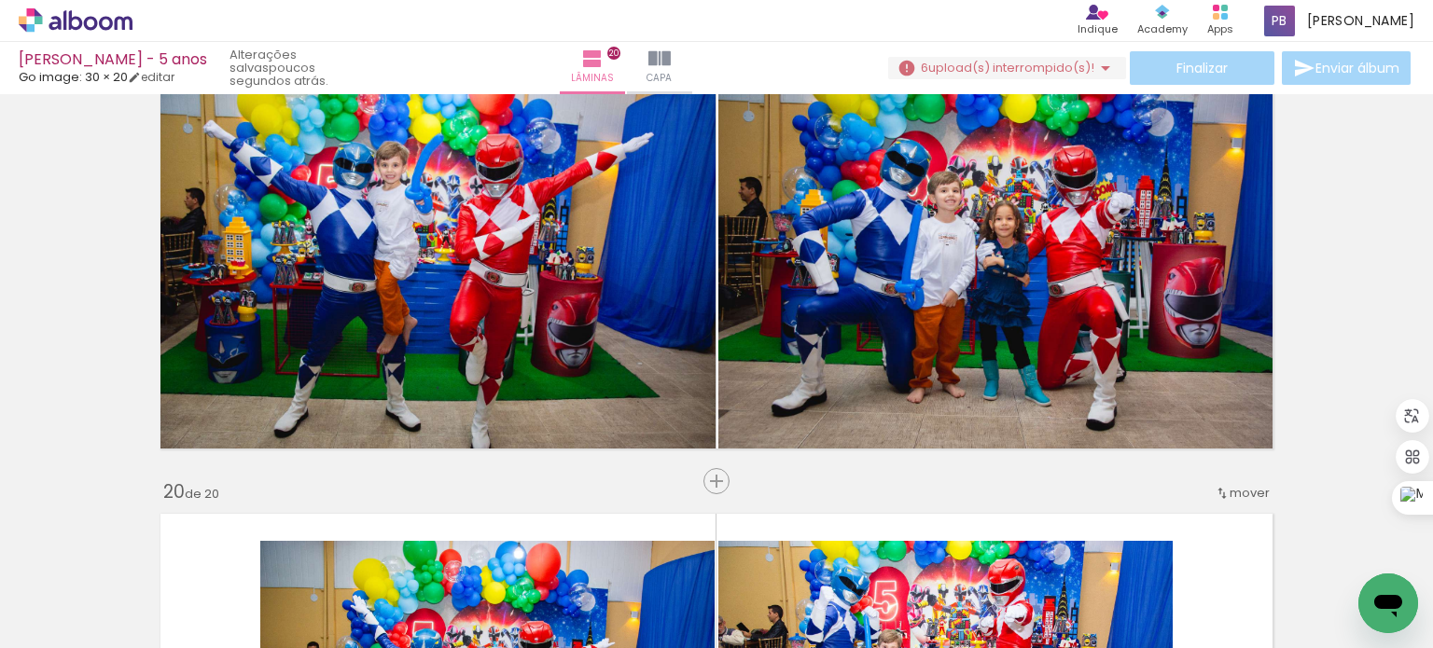
scroll to position [7647, 0]
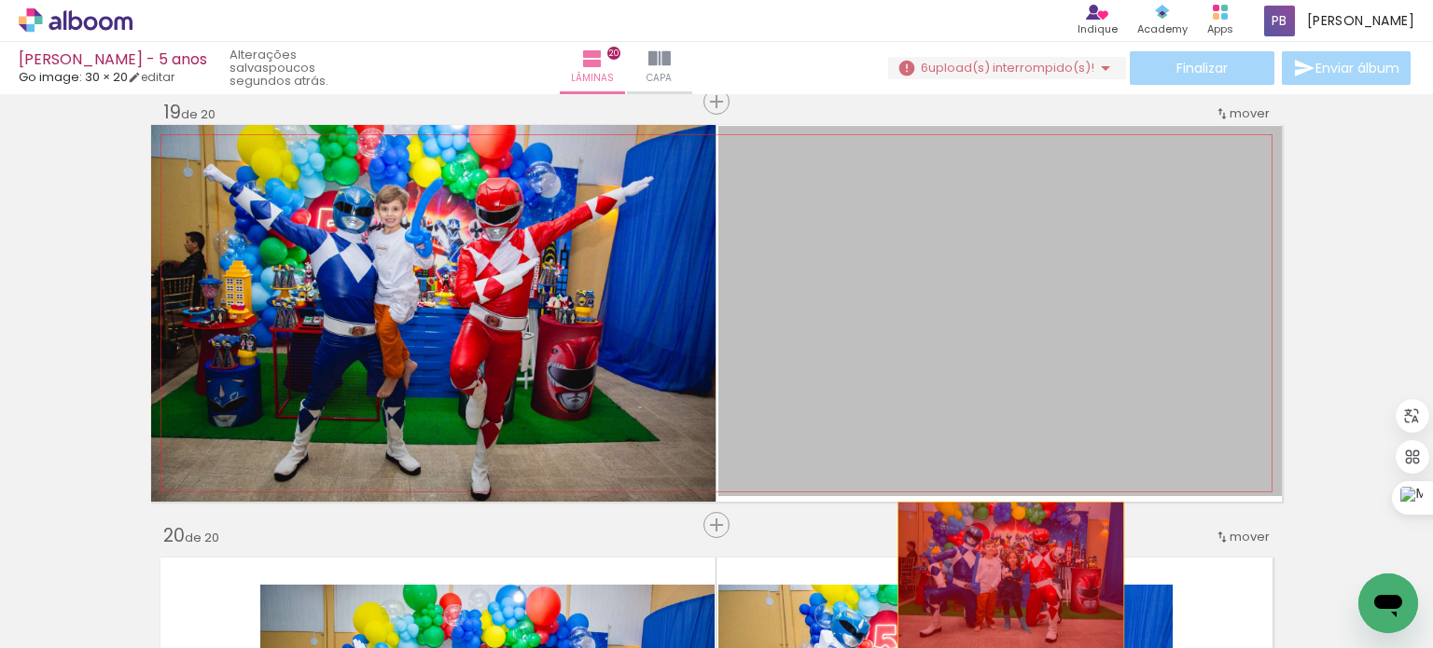
drag, startPoint x: 1031, startPoint y: 307, endPoint x: 1004, endPoint y: 576, distance: 270.0
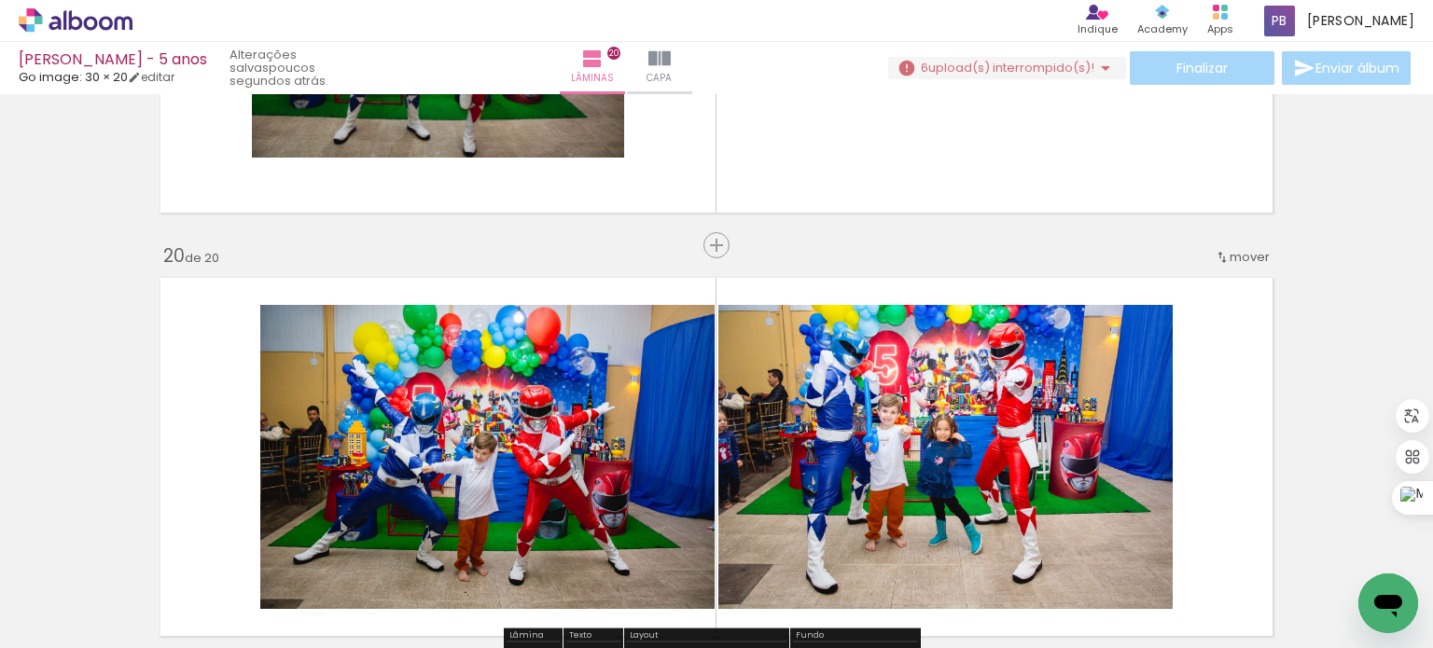
scroll to position [8113, 0]
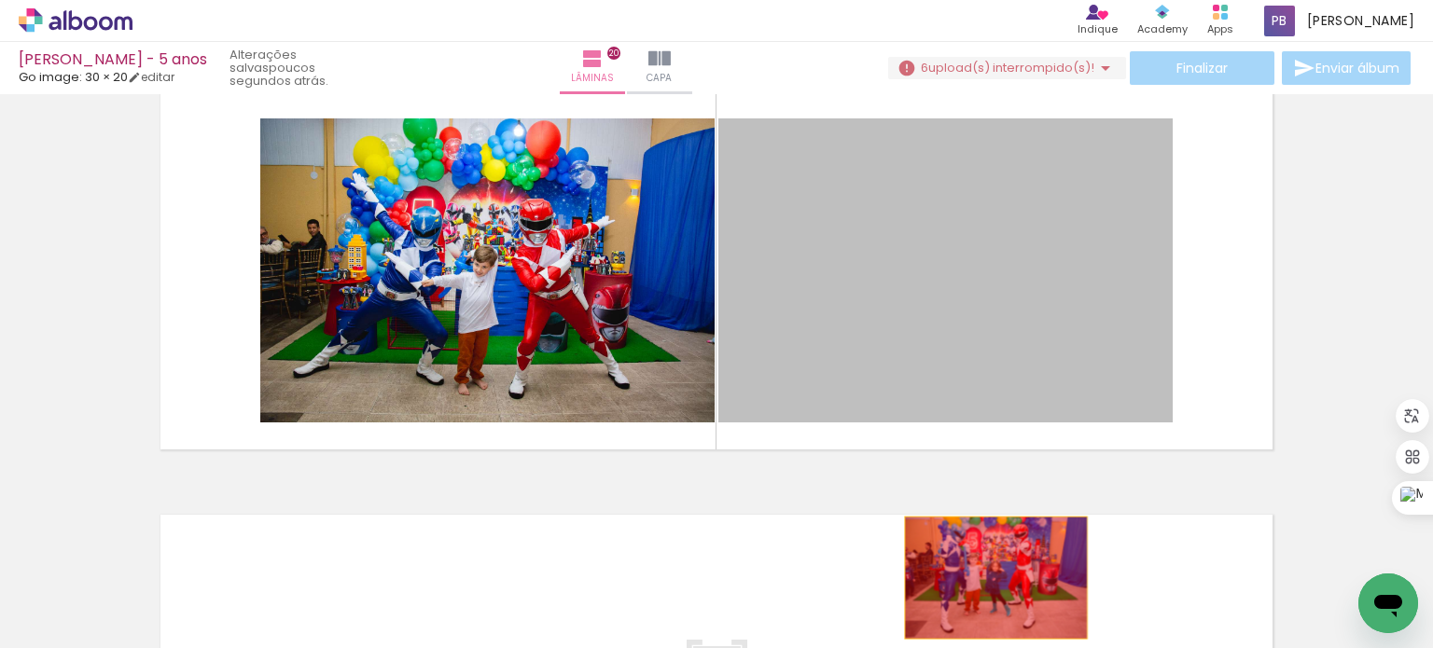
drag, startPoint x: 955, startPoint y: 278, endPoint x: 978, endPoint y: 591, distance: 314.2
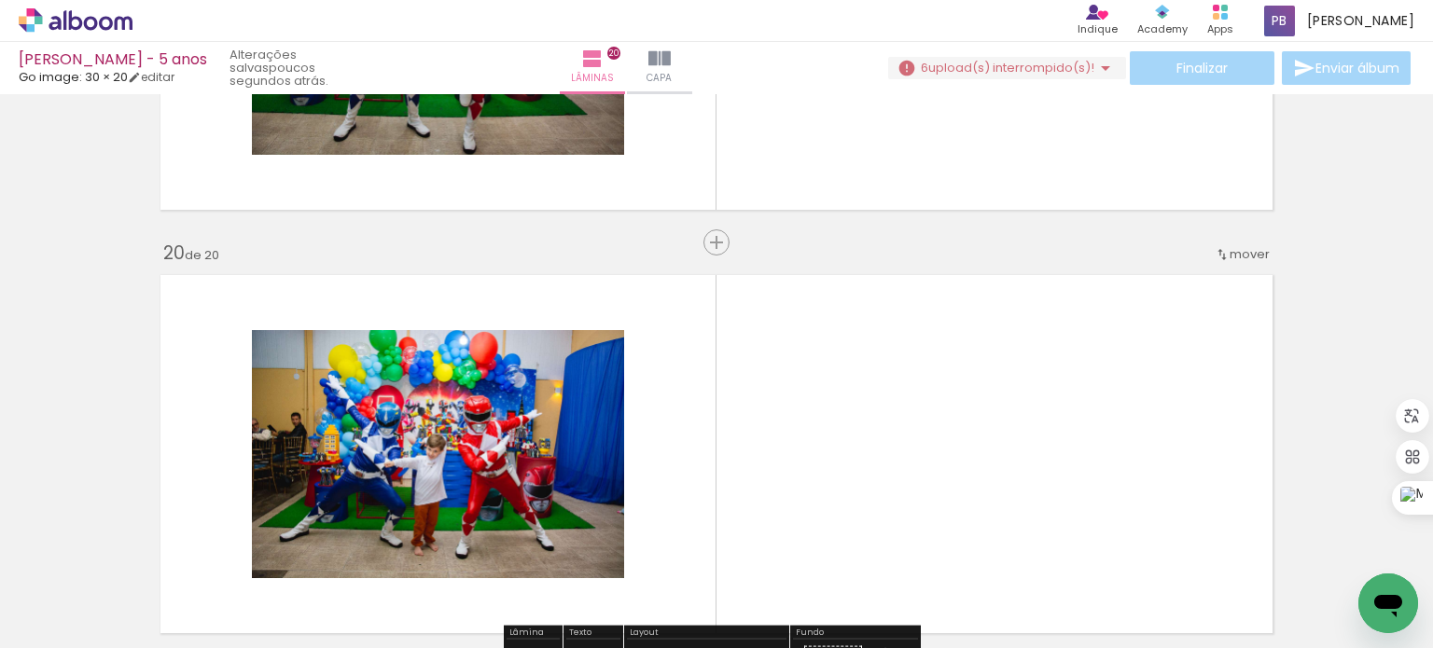
scroll to position [7927, 0]
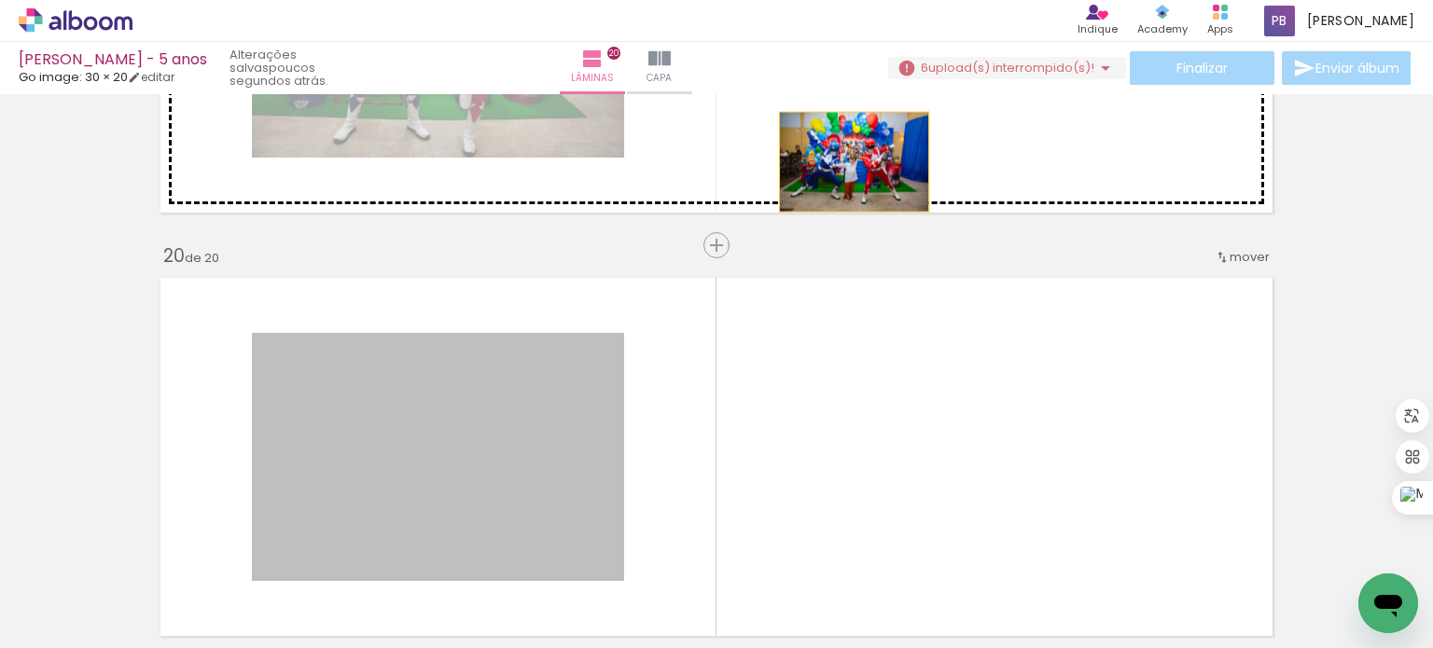
drag, startPoint x: 489, startPoint y: 442, endPoint x: 1008, endPoint y: 368, distance: 524.8
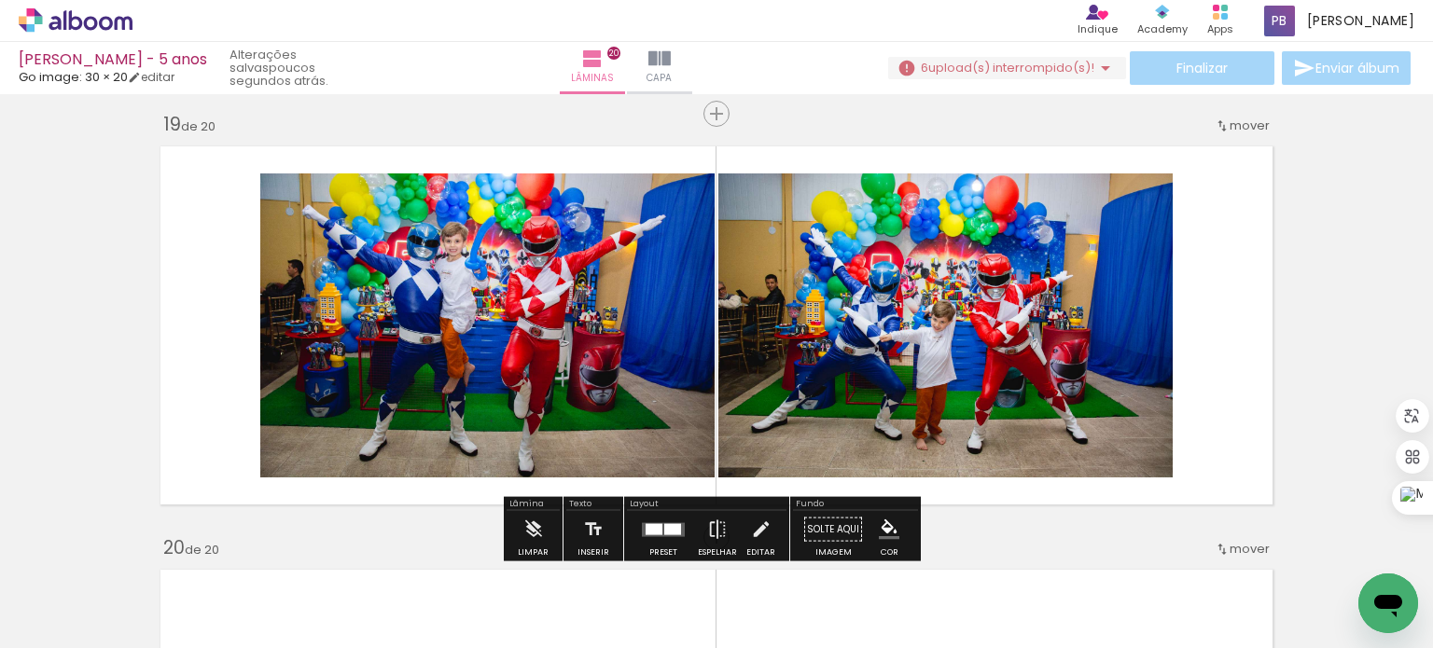
scroll to position [7647, 0]
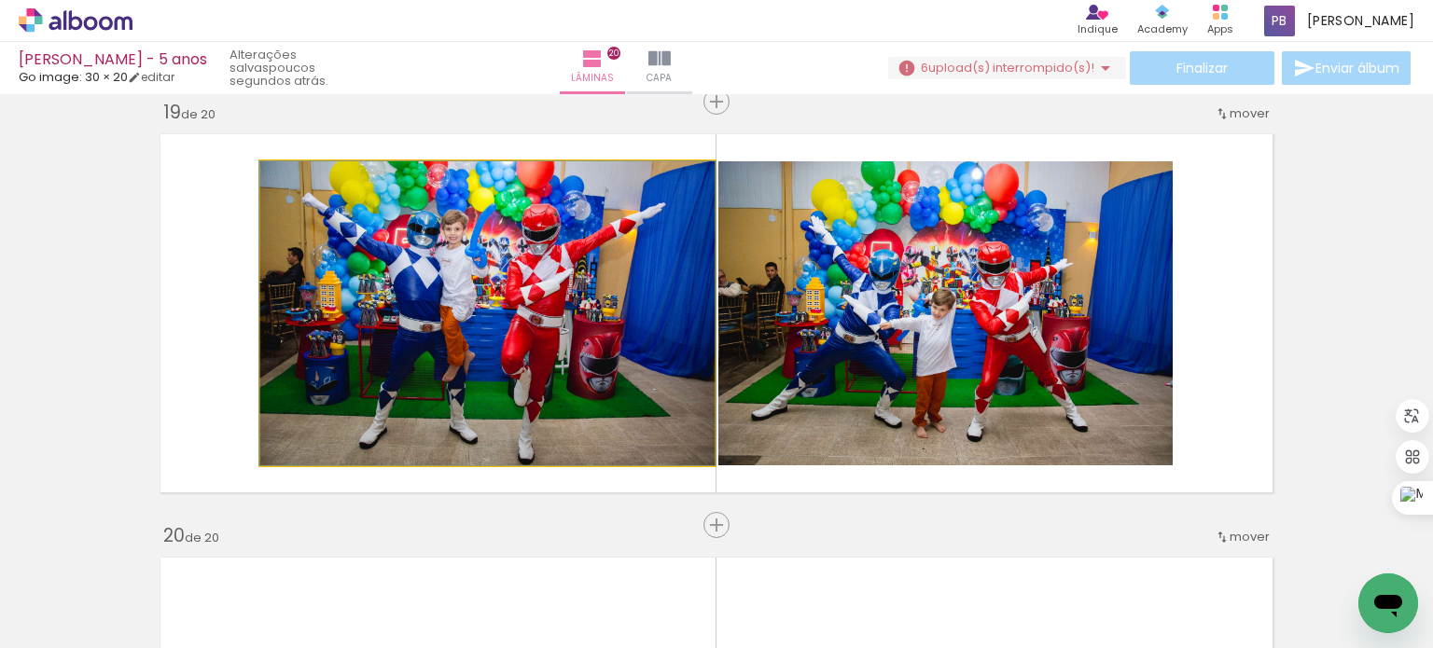
click at [552, 334] on quentale-photo at bounding box center [487, 313] width 454 height 304
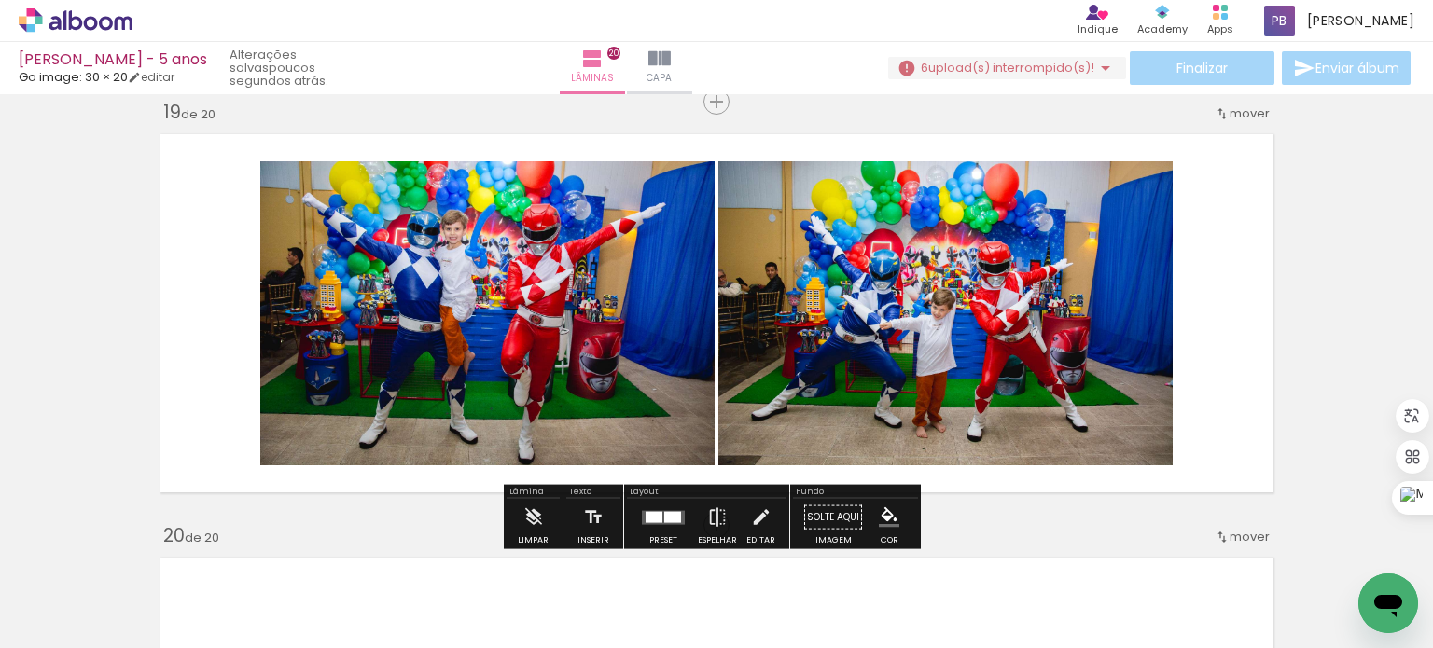
click at [487, 352] on quentale-photo at bounding box center [487, 313] width 454 height 304
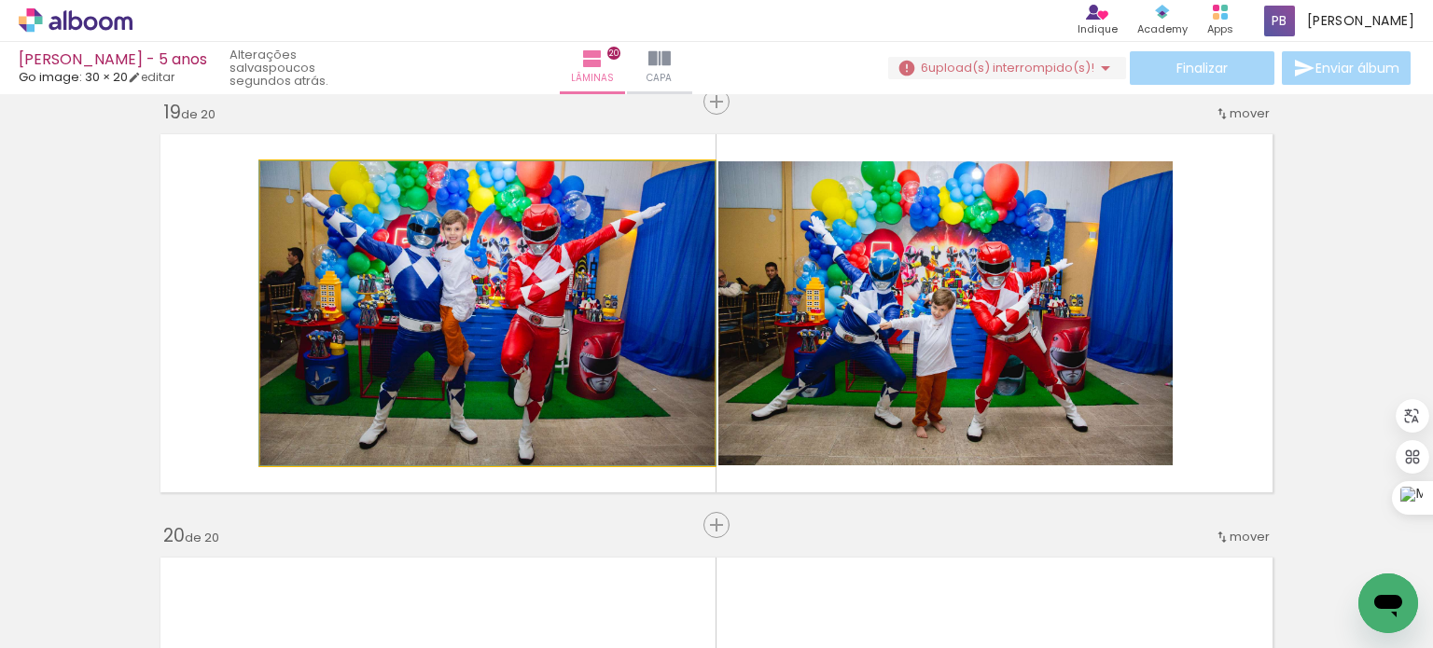
click at [487, 352] on quentale-photo at bounding box center [487, 313] width 454 height 304
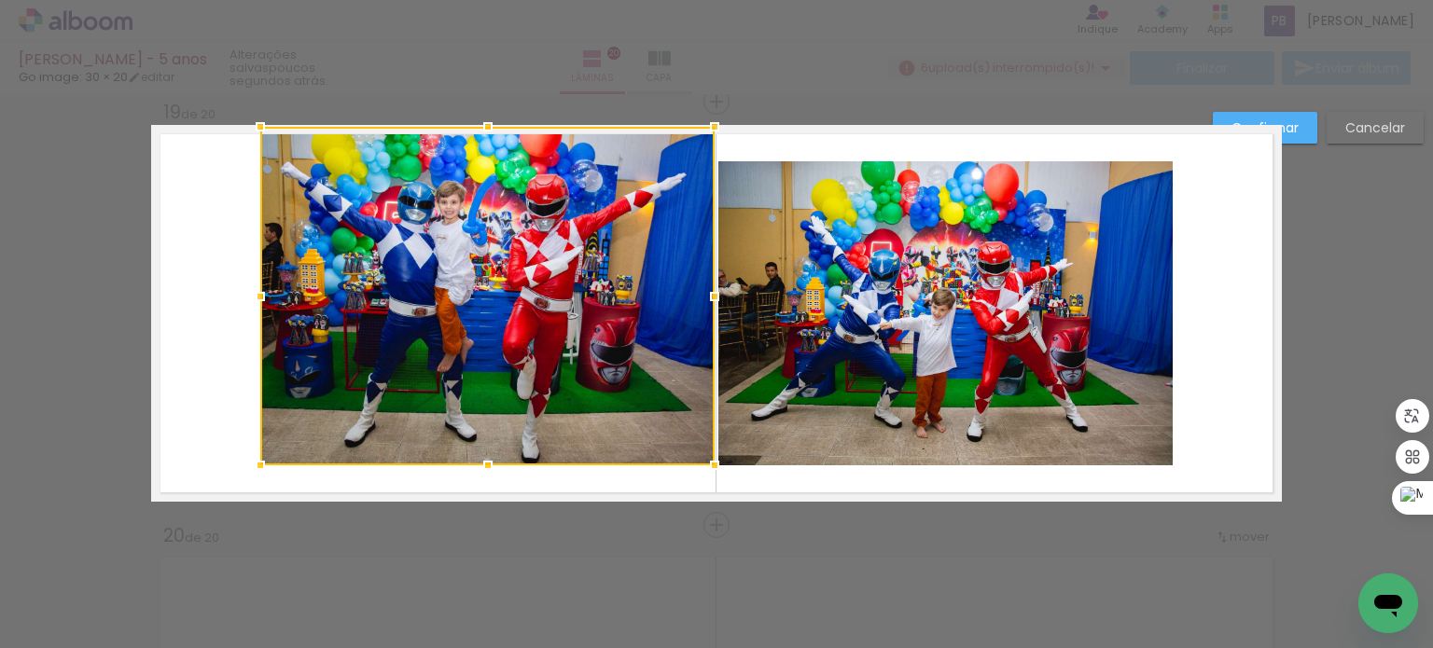
drag, startPoint x: 480, startPoint y: 159, endPoint x: 474, endPoint y: 129, distance: 30.6
click at [474, 129] on div at bounding box center [487, 126] width 37 height 37
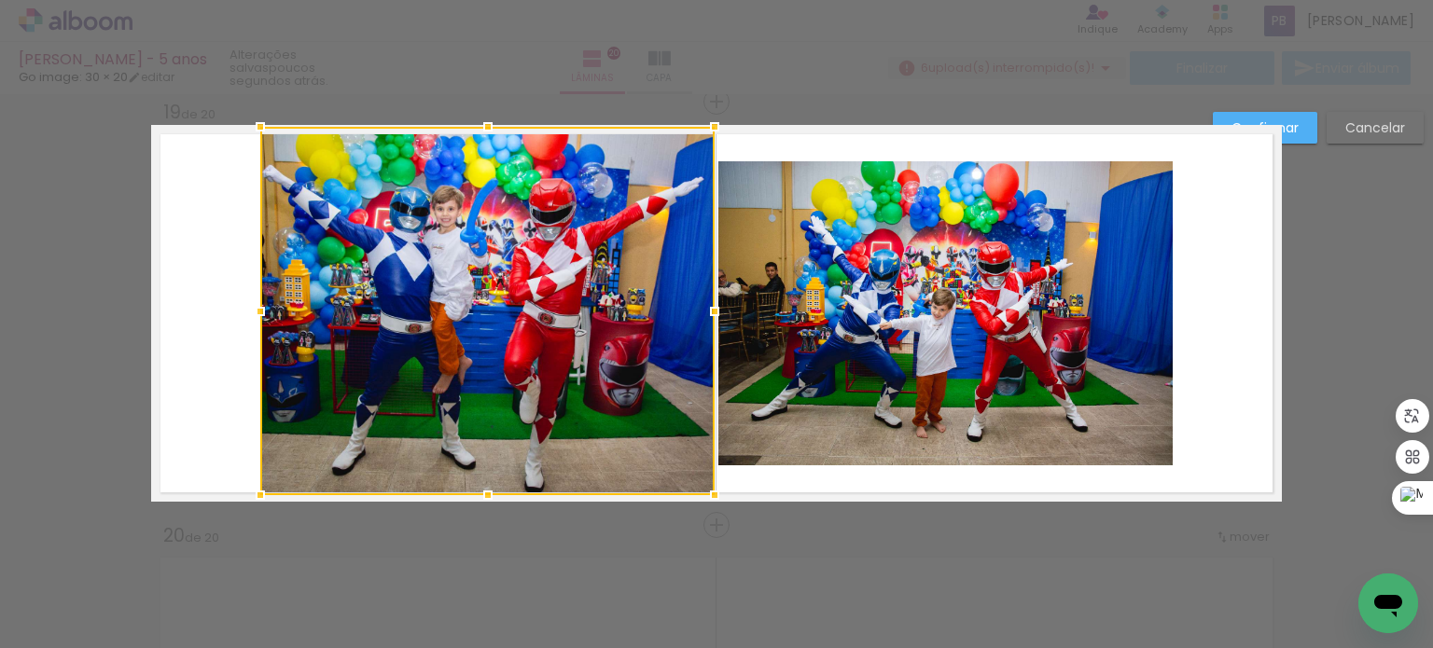
drag, startPoint x: 477, startPoint y: 465, endPoint x: 489, endPoint y: 490, distance: 28.0
click at [489, 490] on div at bounding box center [487, 495] width 37 height 37
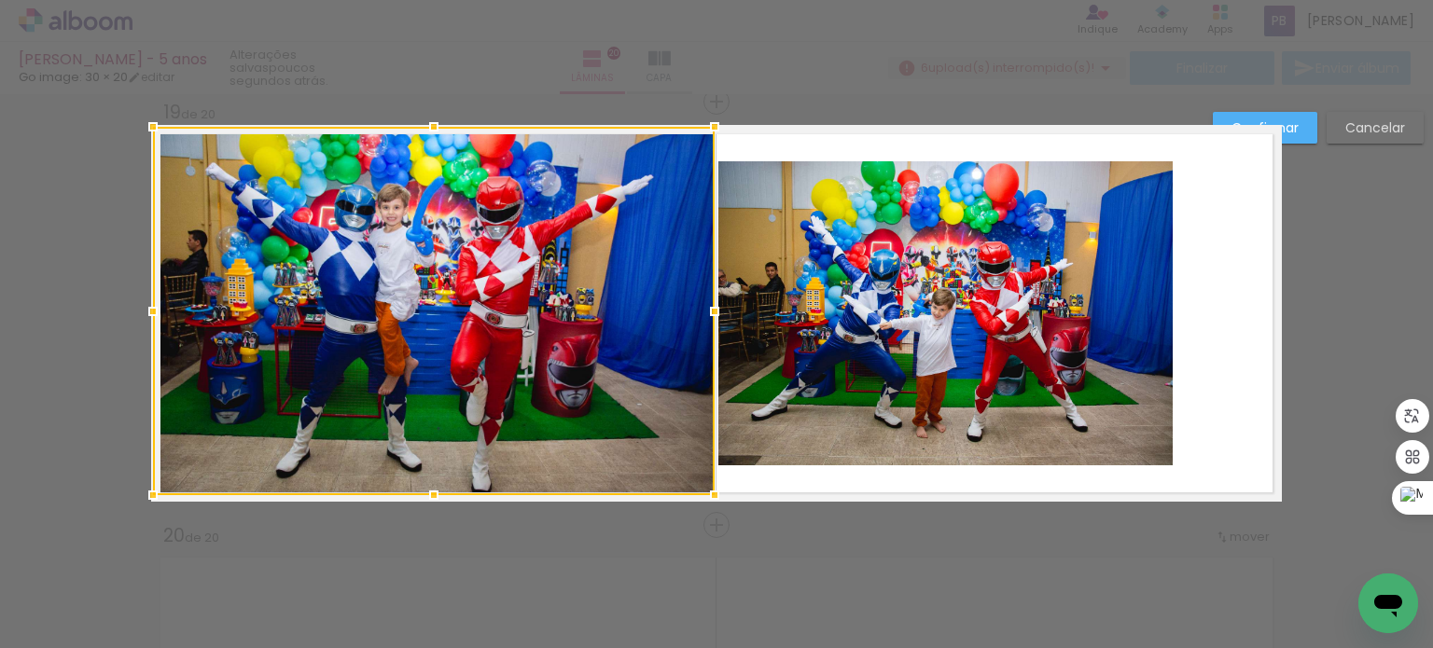
drag, startPoint x: 251, startPoint y: 314, endPoint x: 146, endPoint y: 307, distance: 104.7
click at [146, 307] on div at bounding box center [152, 311] width 37 height 37
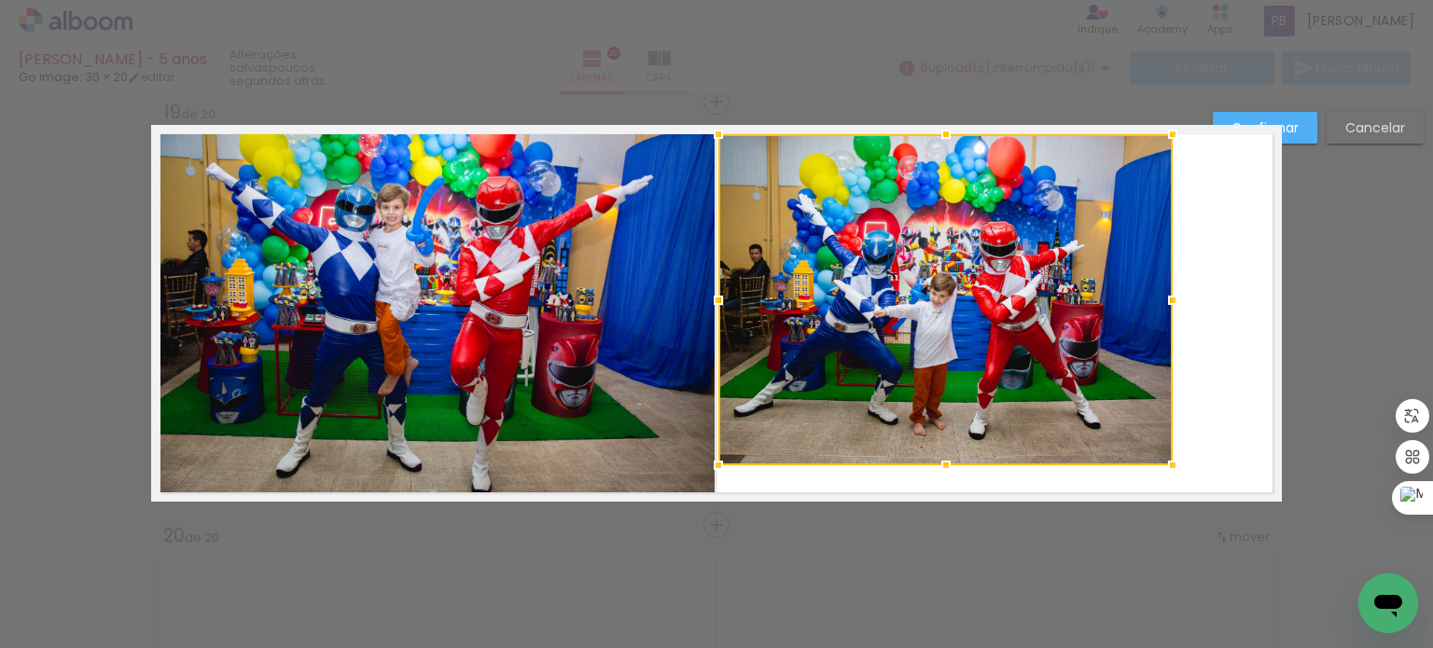
drag, startPoint x: 936, startPoint y: 162, endPoint x: 930, endPoint y: 135, distance: 27.6
click at [930, 135] on div at bounding box center [945, 134] width 37 height 37
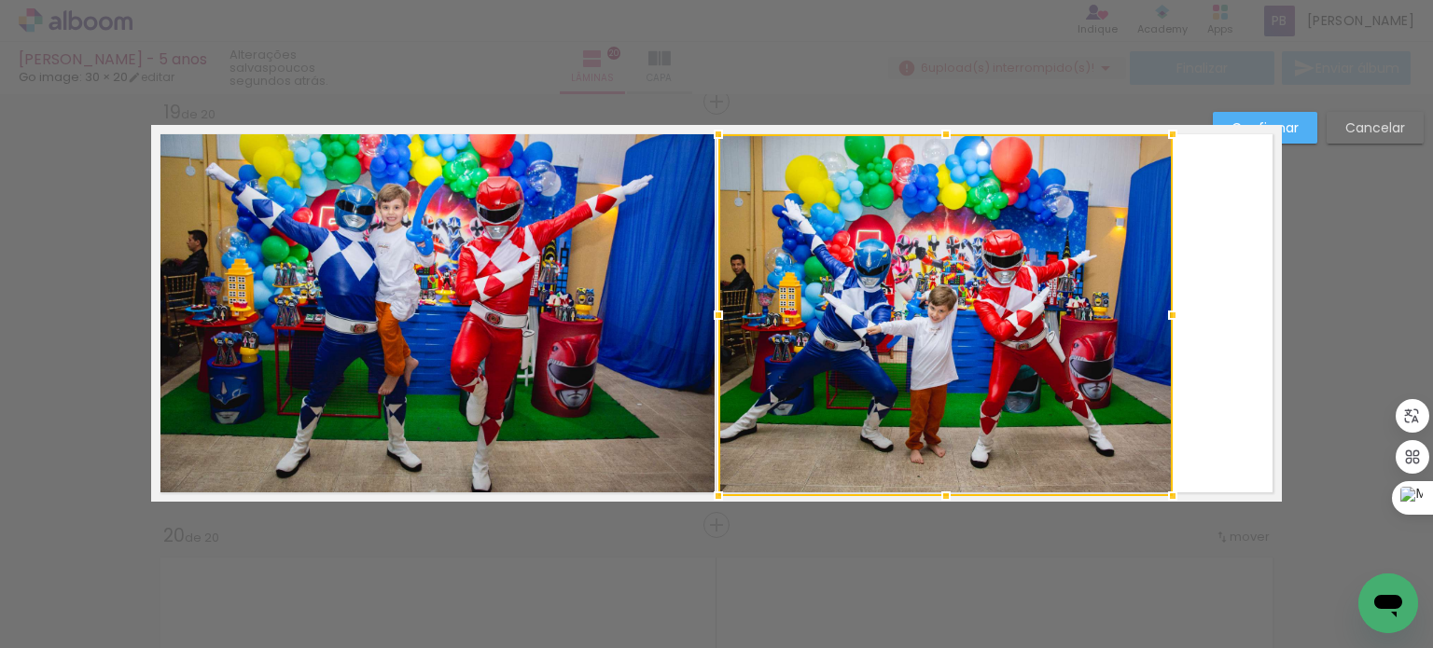
drag, startPoint x: 937, startPoint y: 469, endPoint x: 942, endPoint y: 499, distance: 30.4
click at [942, 499] on div at bounding box center [945, 496] width 37 height 37
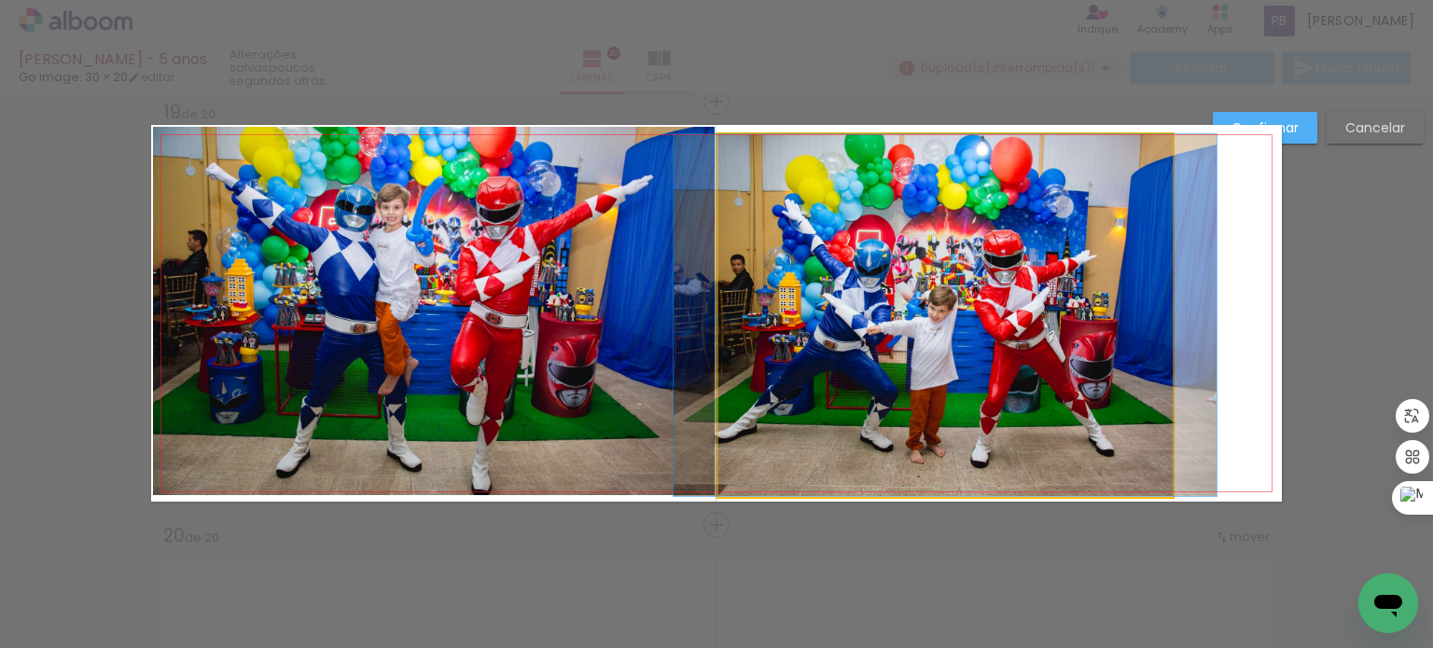
click at [1155, 331] on quentale-photo at bounding box center [945, 315] width 454 height 362
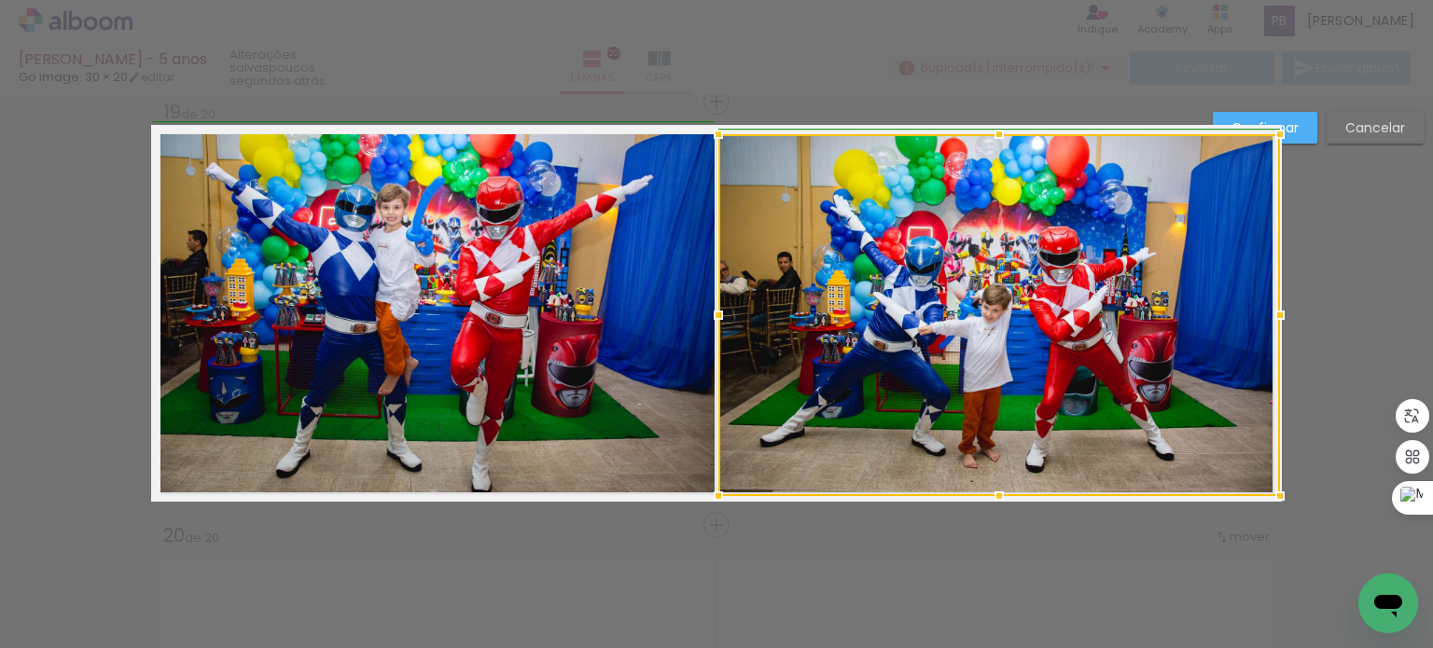
drag, startPoint x: 1165, startPoint y: 316, endPoint x: 1266, endPoint y: 324, distance: 101.0
click at [1266, 324] on div at bounding box center [1279, 315] width 37 height 37
click at [1299, 128] on paper-button "Confirmar" at bounding box center [1265, 128] width 104 height 32
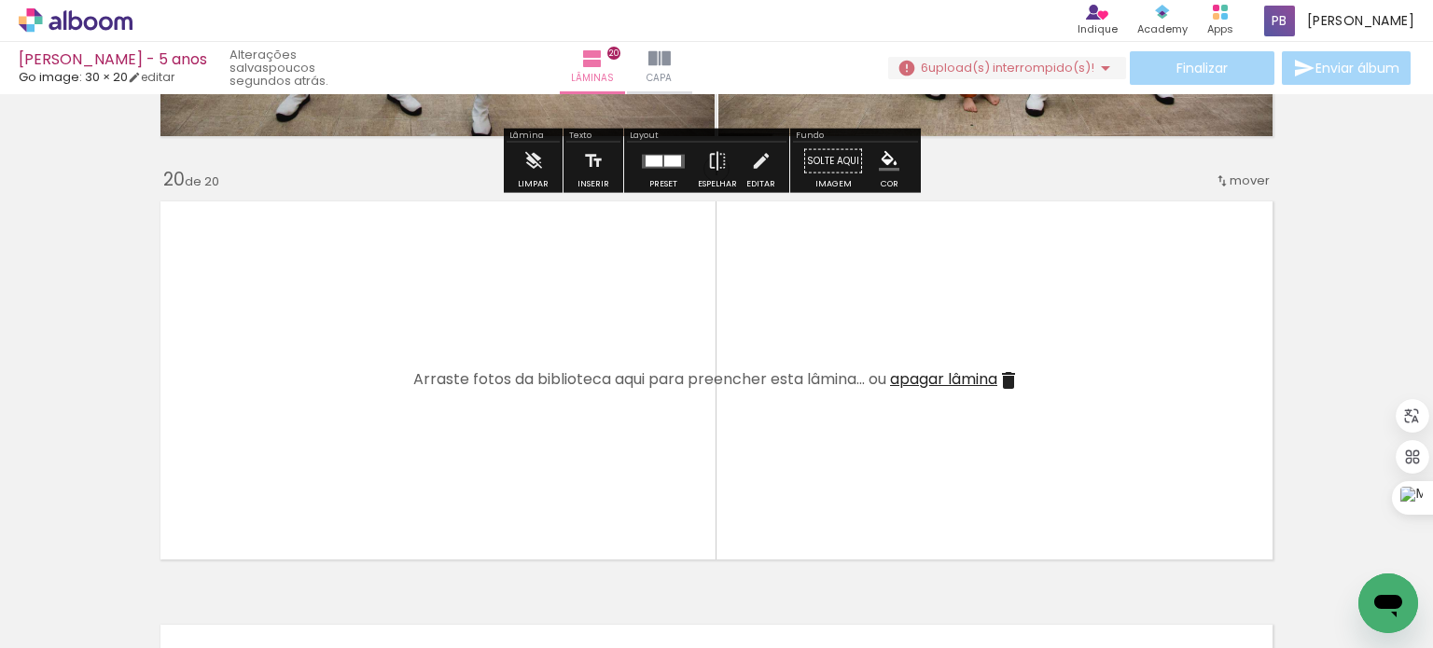
scroll to position [8020, 0]
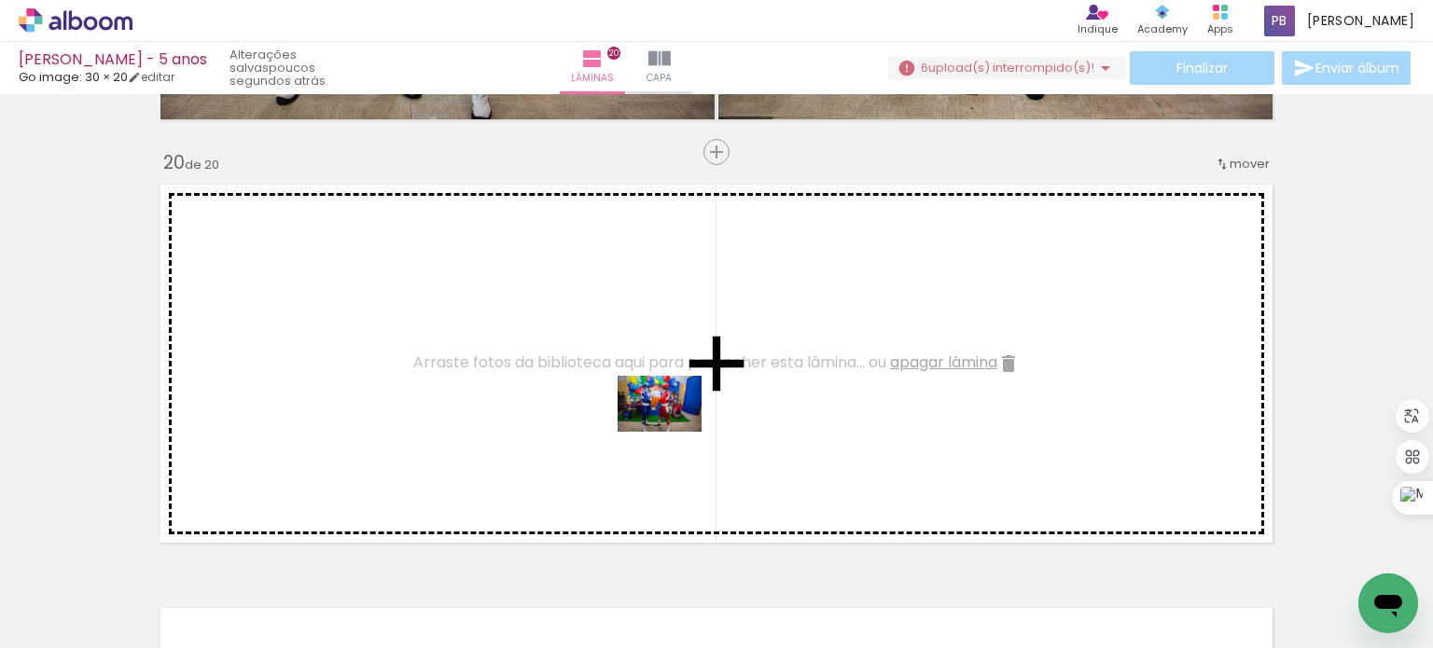
drag, startPoint x: 928, startPoint y: 581, endPoint x: 664, endPoint y: 429, distance: 304.7
click at [664, 429] on quentale-workspace at bounding box center [716, 324] width 1433 height 648
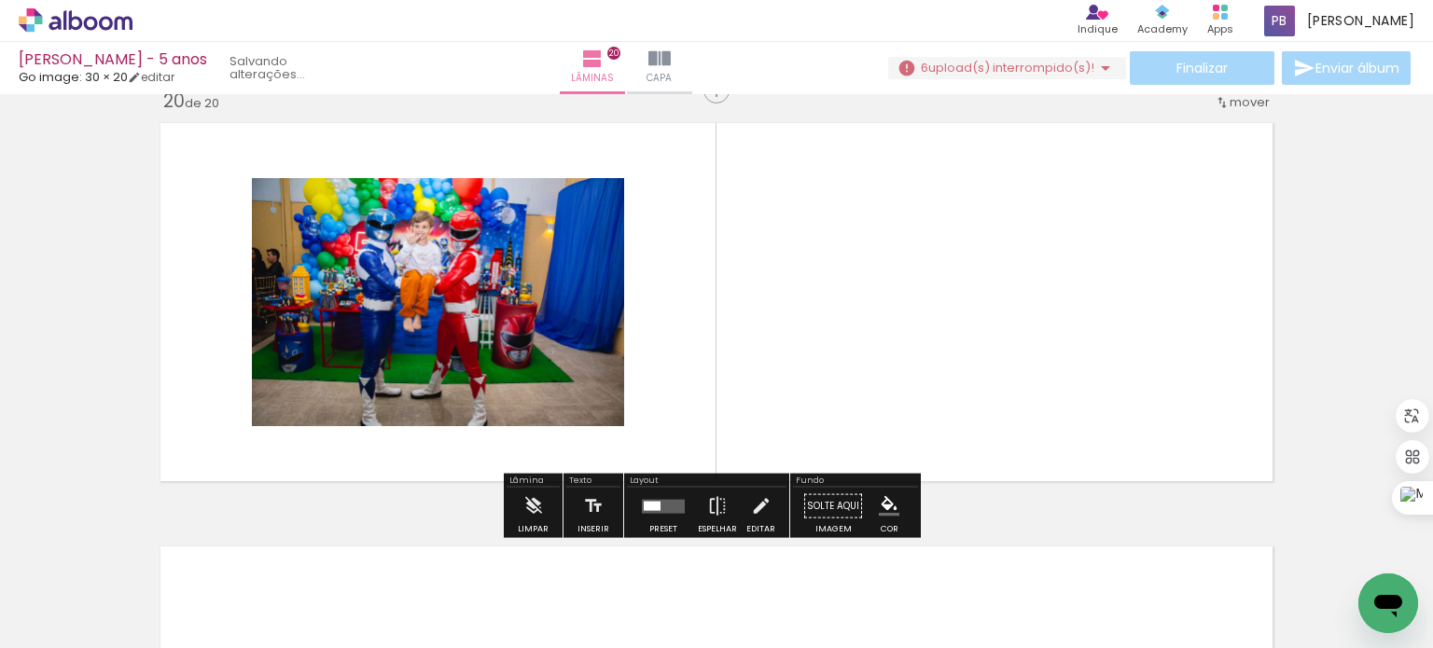
scroll to position [8113, 0]
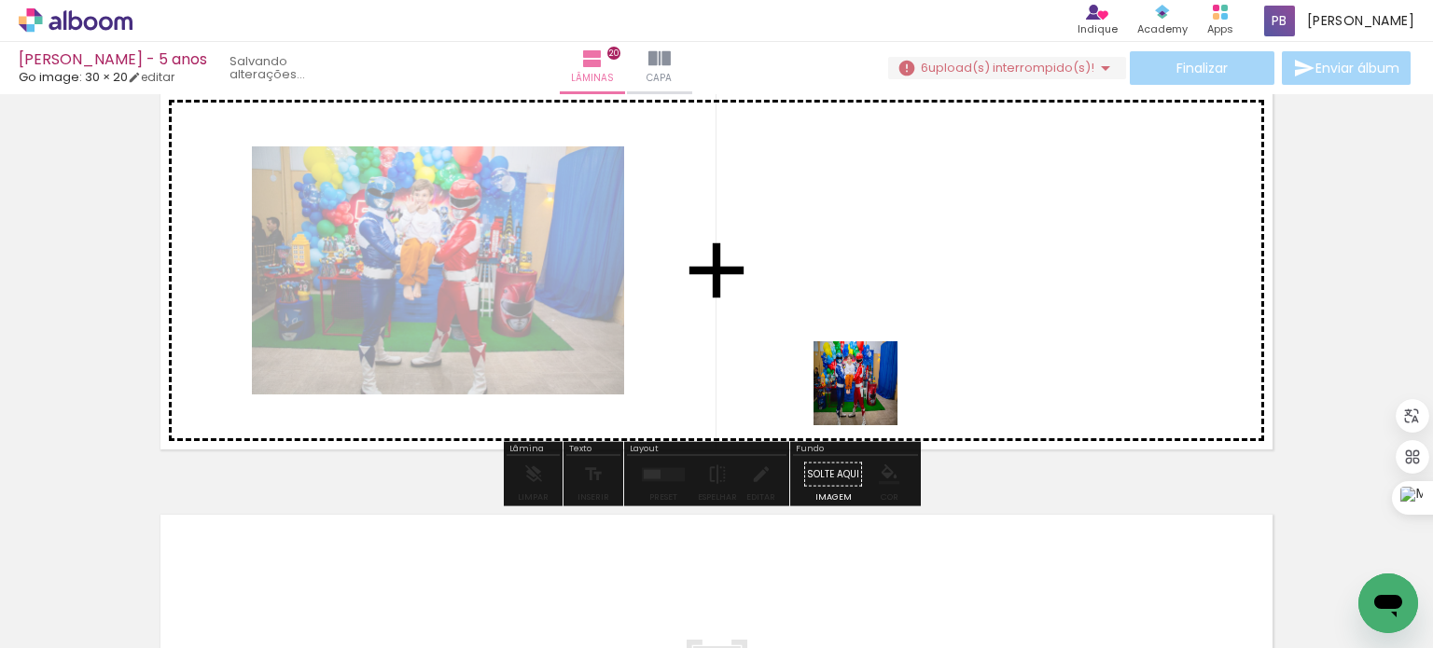
drag, startPoint x: 948, startPoint y: 589, endPoint x: 960, endPoint y: 461, distance: 128.4
click at [859, 372] on quentale-workspace at bounding box center [716, 324] width 1433 height 648
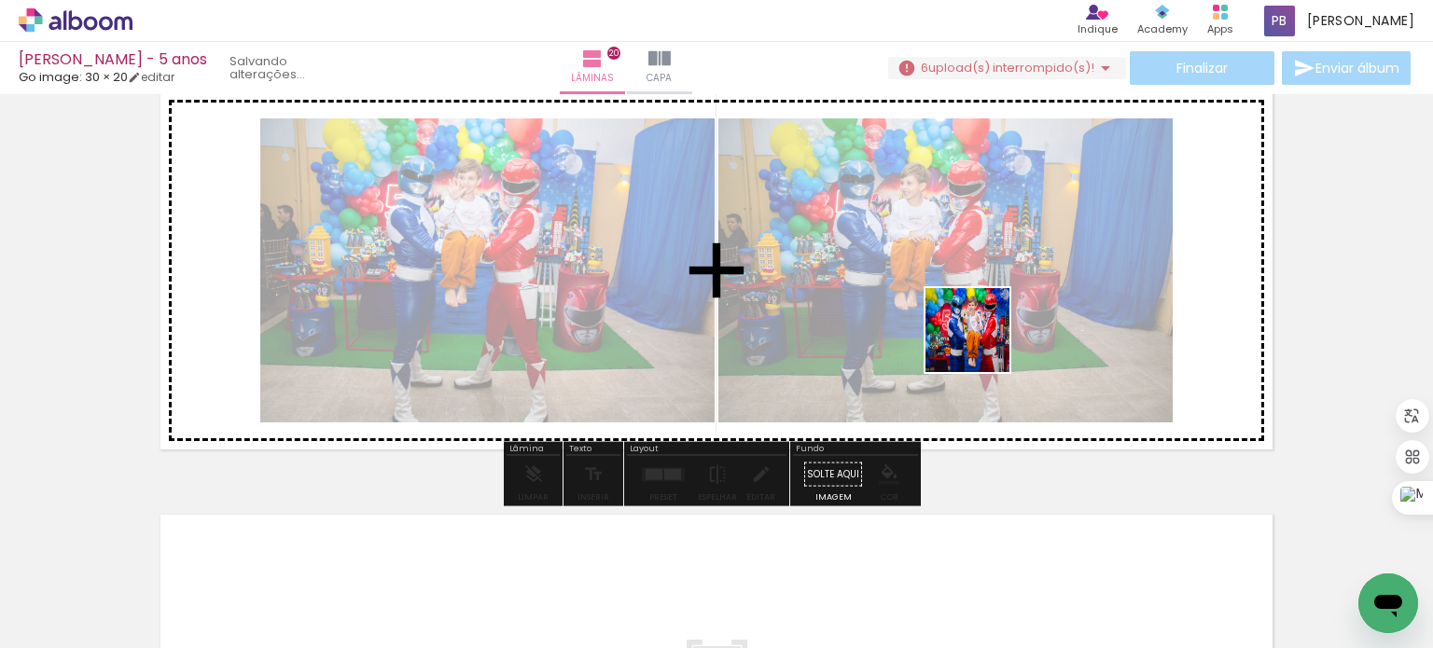
drag, startPoint x: 933, startPoint y: 596, endPoint x: 1230, endPoint y: 368, distance: 374.7
click at [982, 341] on quentale-workspace at bounding box center [716, 324] width 1433 height 648
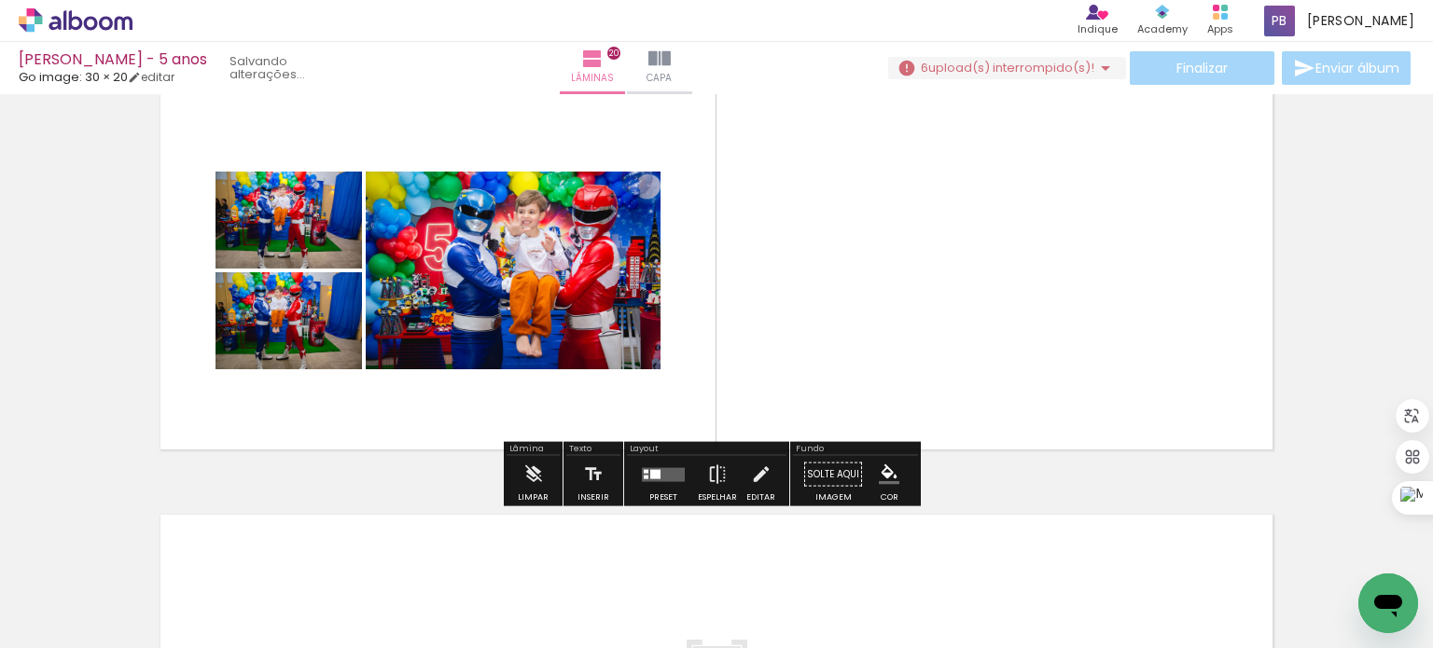
click at [664, 485] on div at bounding box center [663, 474] width 50 height 37
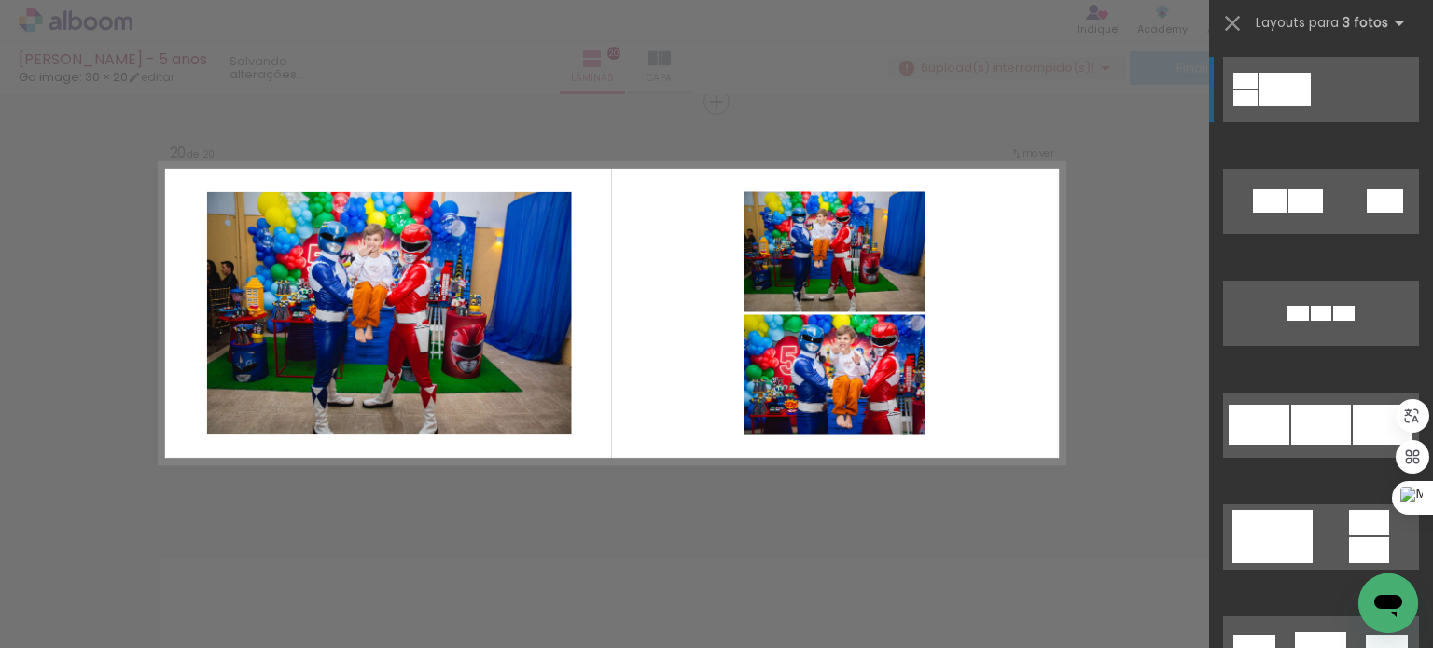
scroll to position [93, 0]
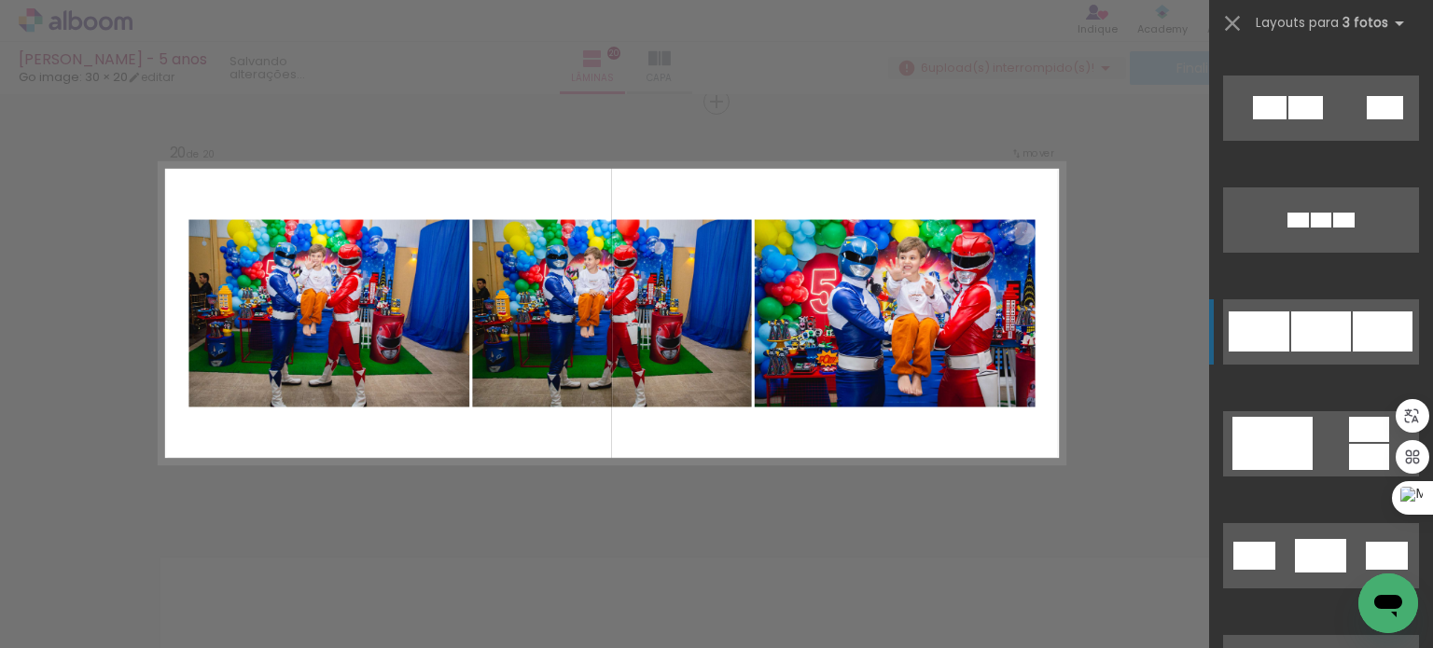
click at [1367, 119] on div at bounding box center [1385, 107] width 36 height 23
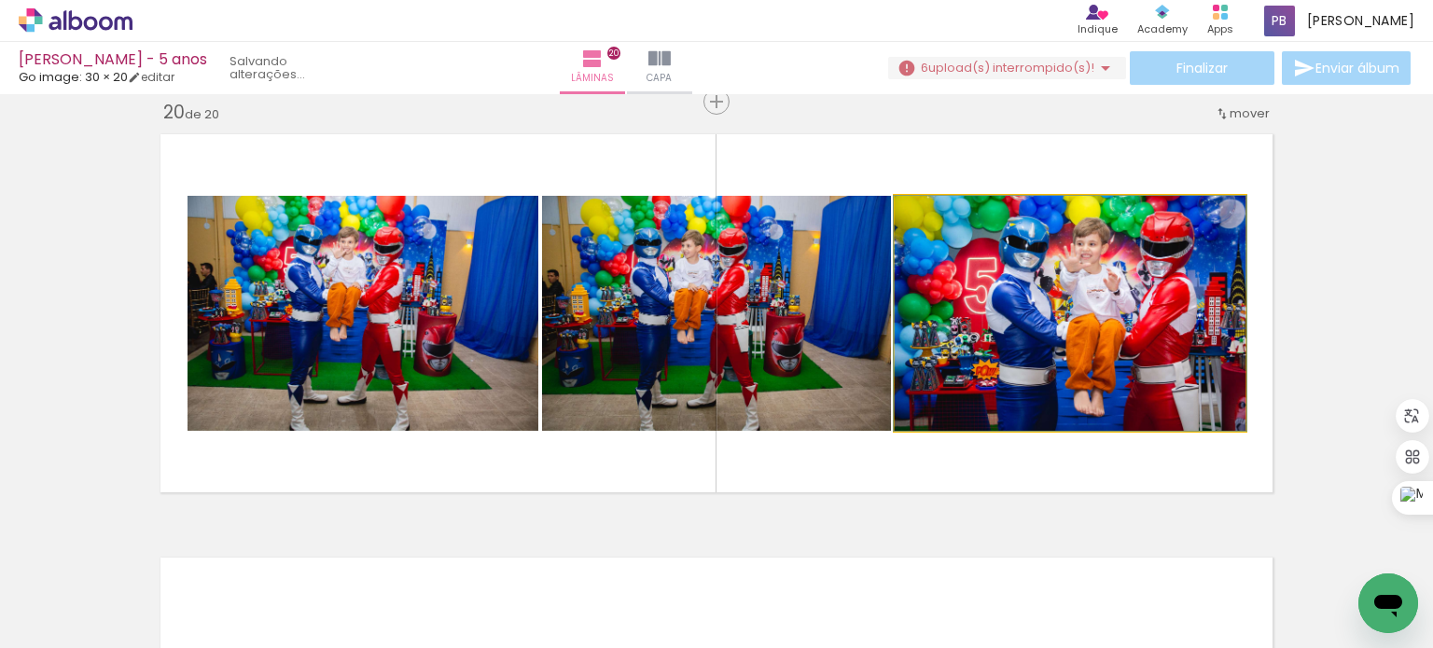
click at [1135, 313] on quentale-photo at bounding box center [1070, 313] width 351 height 235
click at [1108, 352] on quentale-photo at bounding box center [1070, 313] width 351 height 235
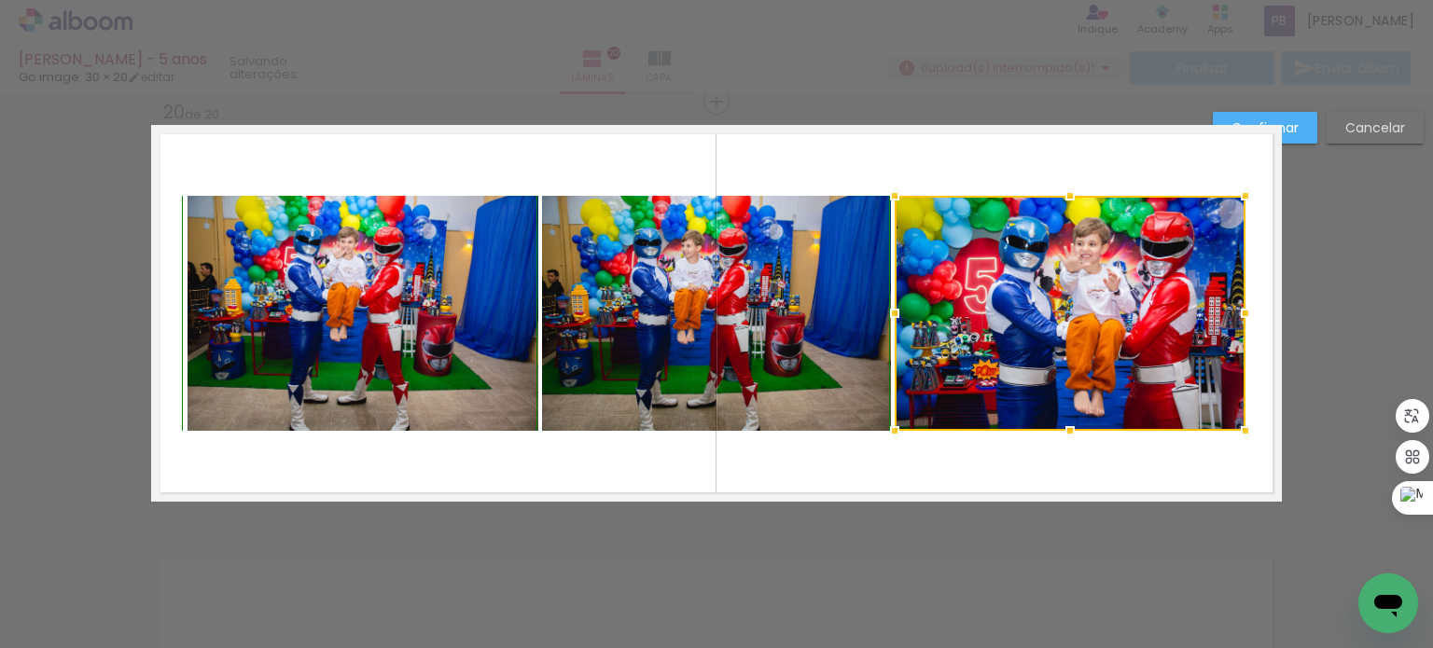
click at [1063, 191] on div at bounding box center [1069, 195] width 37 height 37
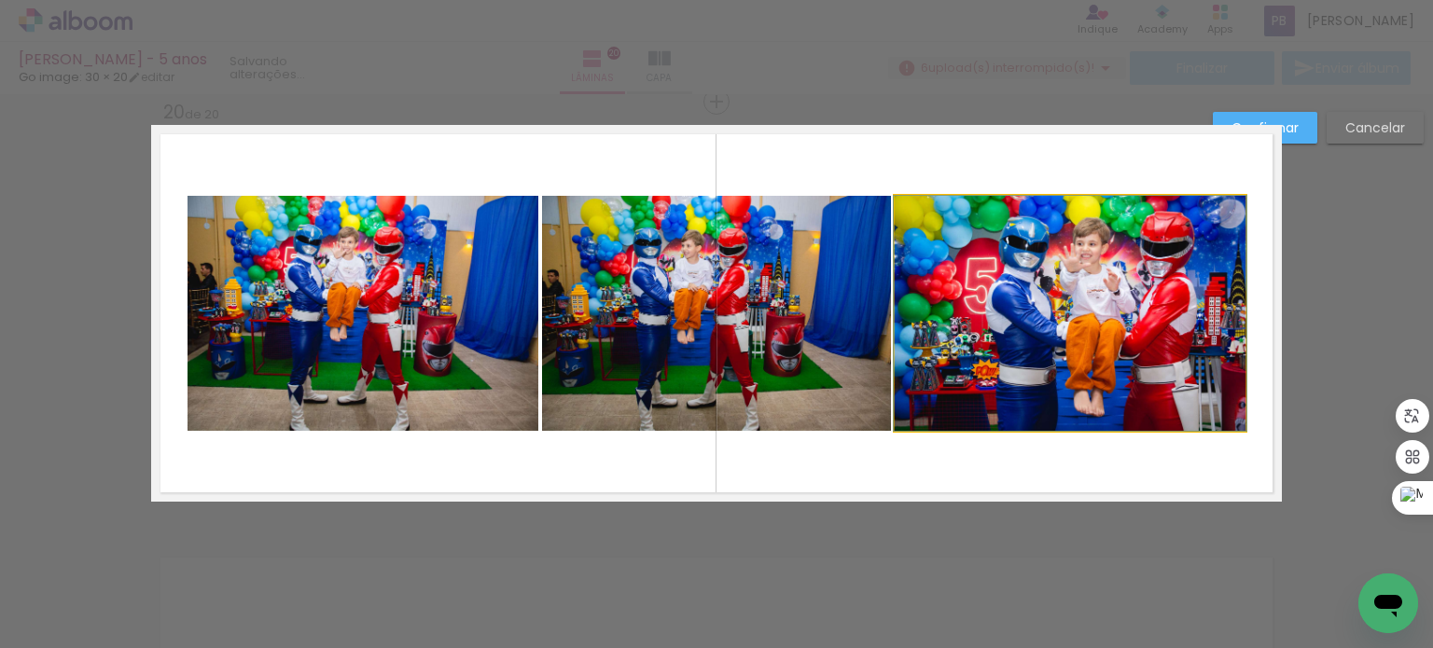
click at [1205, 307] on quentale-photo at bounding box center [1070, 313] width 351 height 235
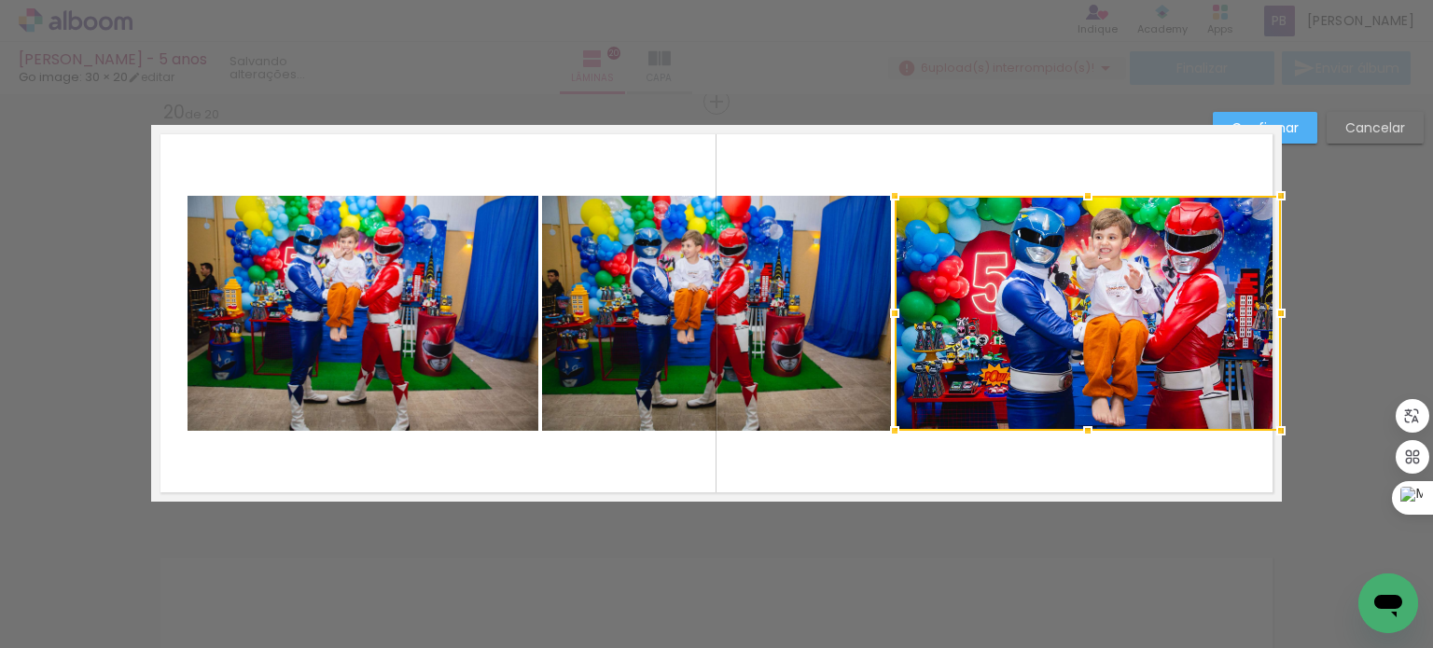
drag, startPoint x: 1239, startPoint y: 312, endPoint x: 1270, endPoint y: 313, distance: 30.8
click at [1270, 313] on div at bounding box center [1280, 313] width 37 height 37
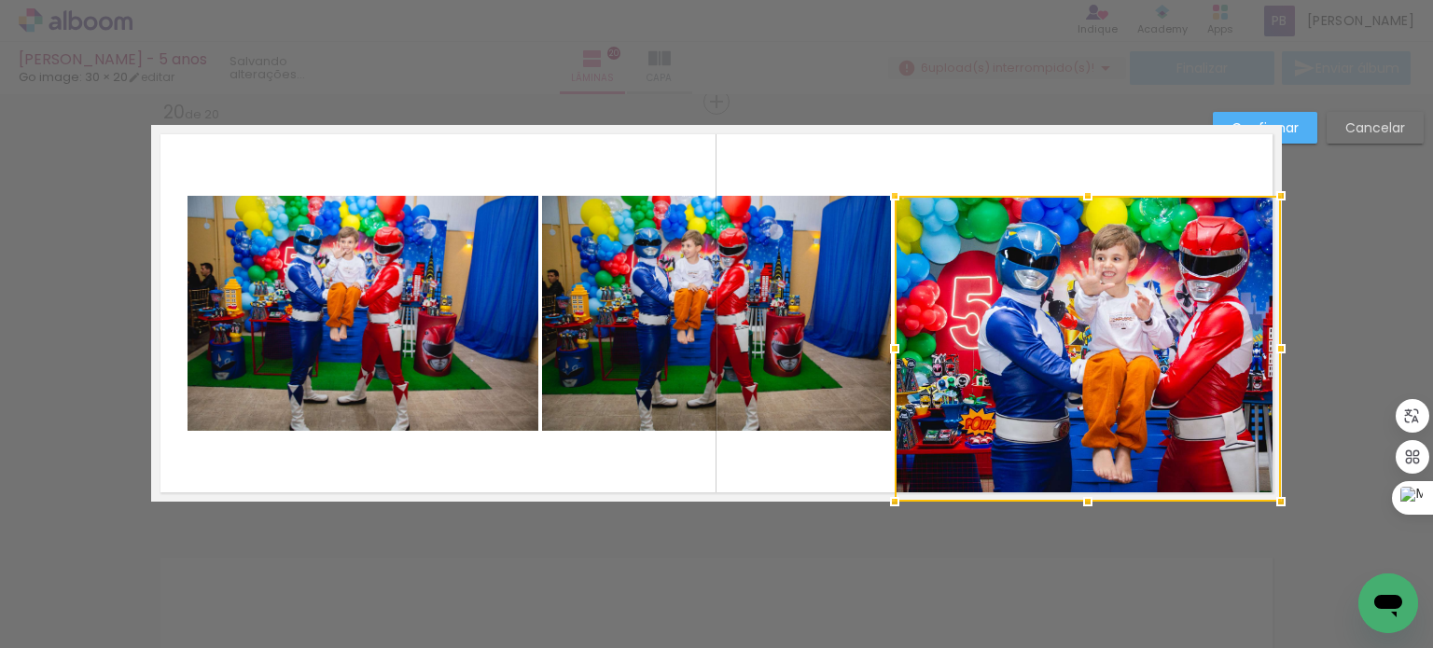
drag, startPoint x: 1082, startPoint y: 431, endPoint x: 1091, endPoint y: 495, distance: 65.0
click at [1091, 495] on div at bounding box center [1087, 501] width 37 height 37
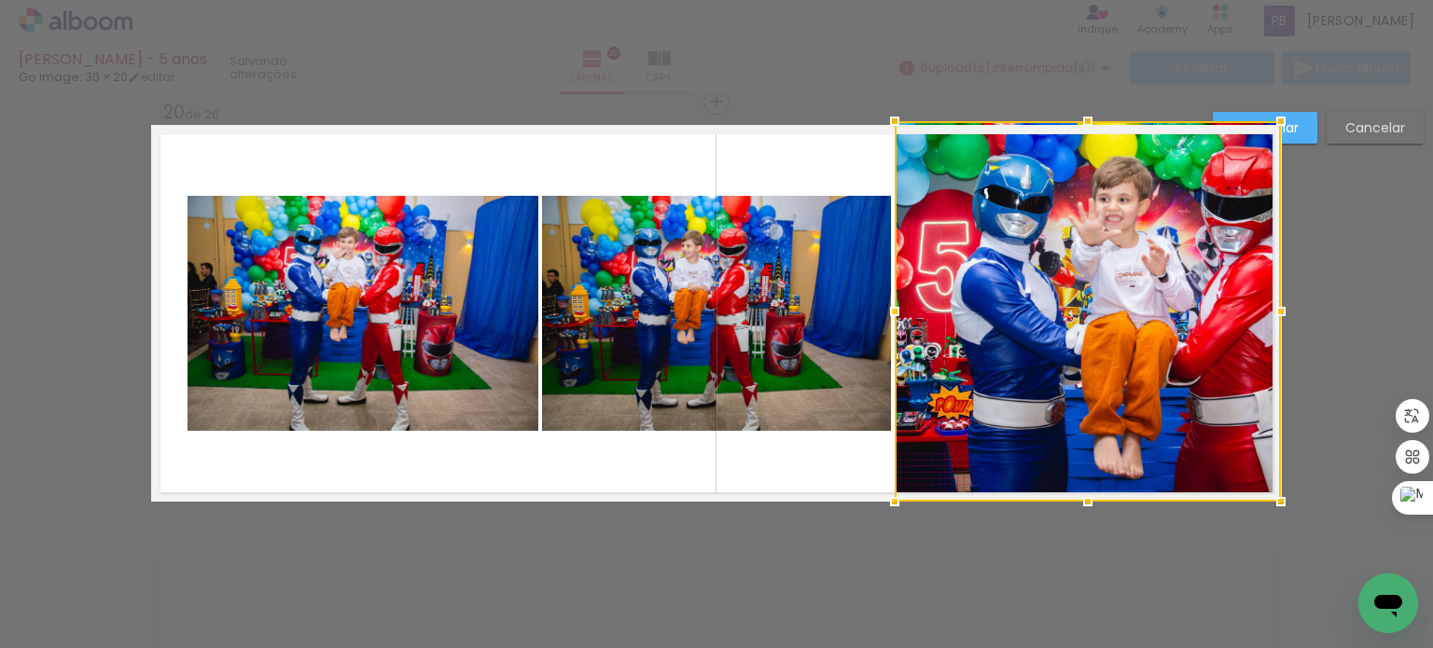
drag, startPoint x: 1080, startPoint y: 193, endPoint x: 1059, endPoint y: 129, distance: 67.9
click at [1059, 129] on div at bounding box center [1088, 311] width 386 height 381
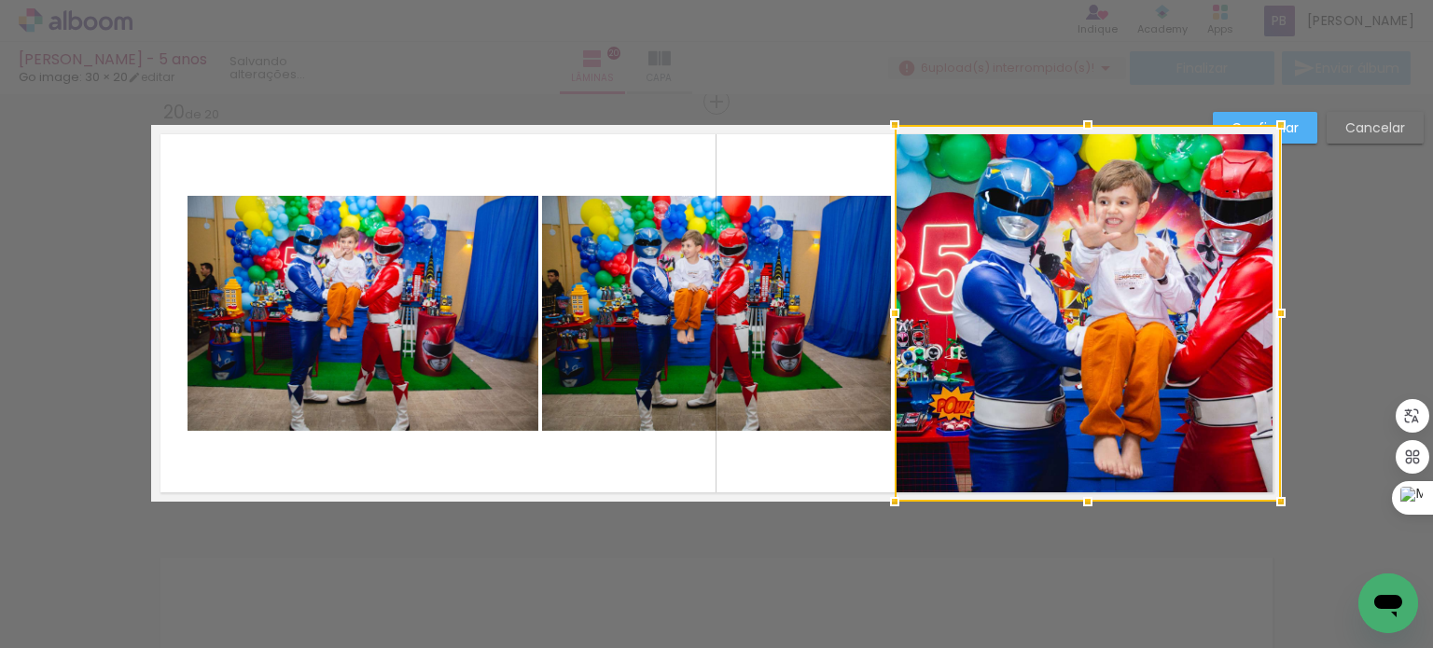
click at [854, 462] on quentale-layouter at bounding box center [716, 313] width 1131 height 377
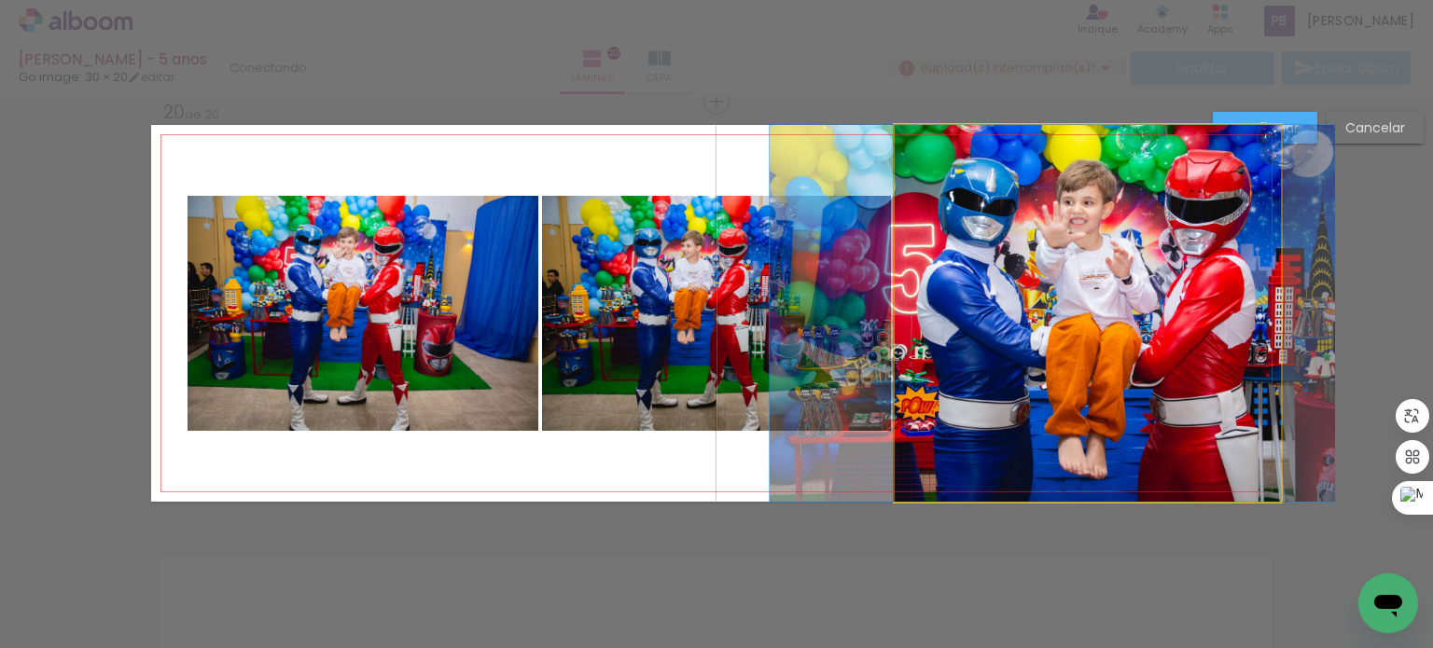
drag, startPoint x: 1091, startPoint y: 346, endPoint x: 1056, endPoint y: 347, distance: 35.5
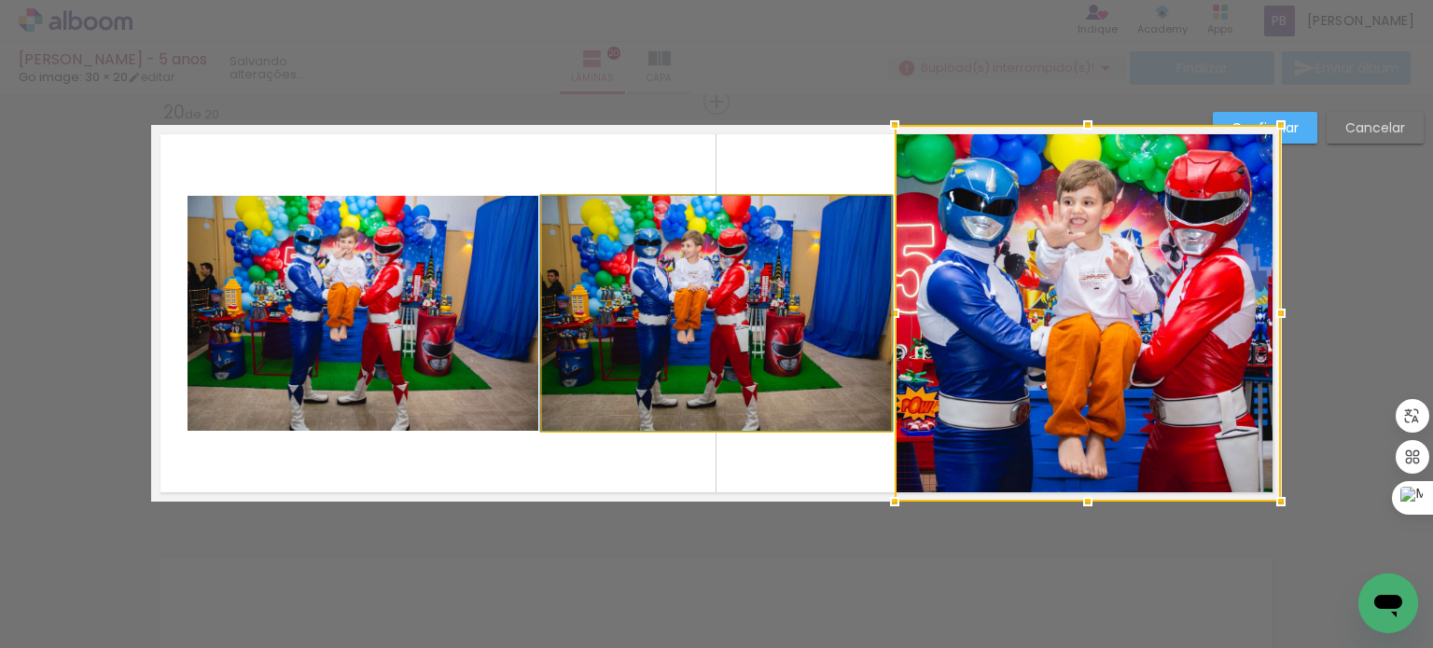
click at [757, 354] on quentale-photo at bounding box center [716, 313] width 349 height 235
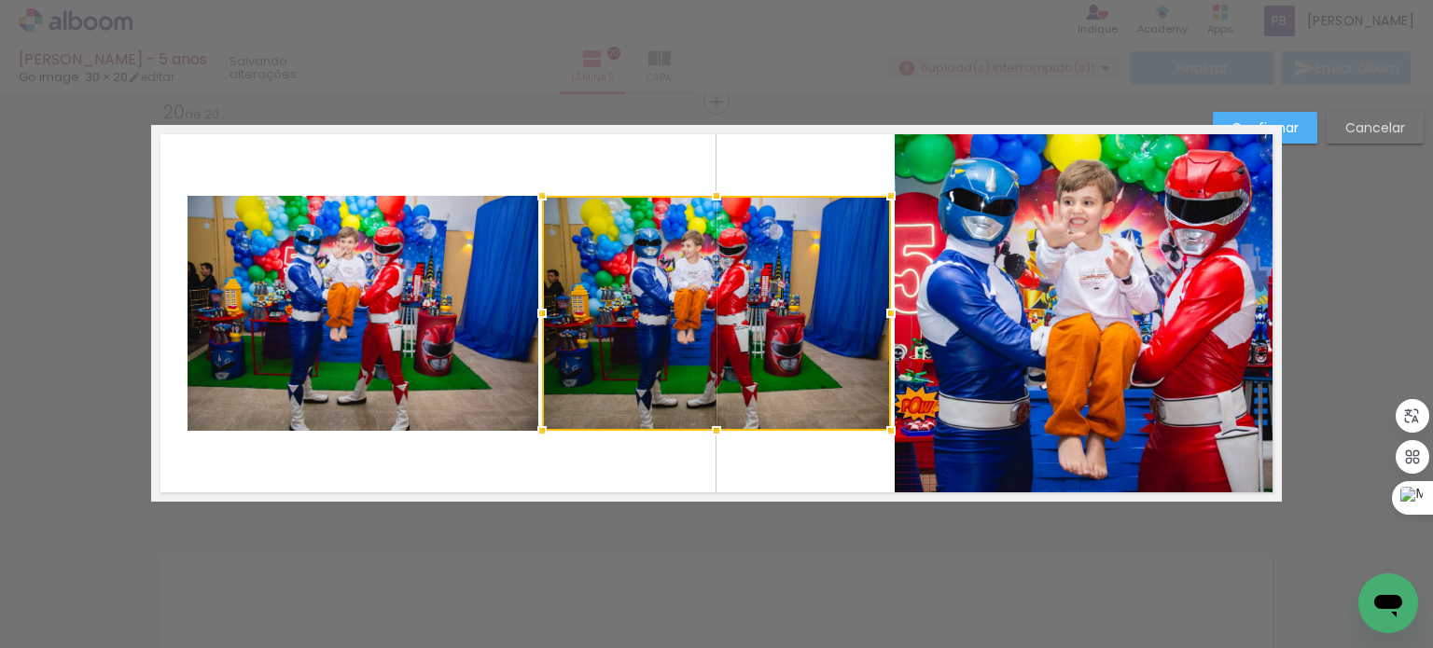
click at [752, 316] on div at bounding box center [716, 313] width 349 height 235
click at [705, 159] on body "link( href="../../bower_components/polymer/polymer.html" rel="import" ) picture…" at bounding box center [716, 324] width 1433 height 648
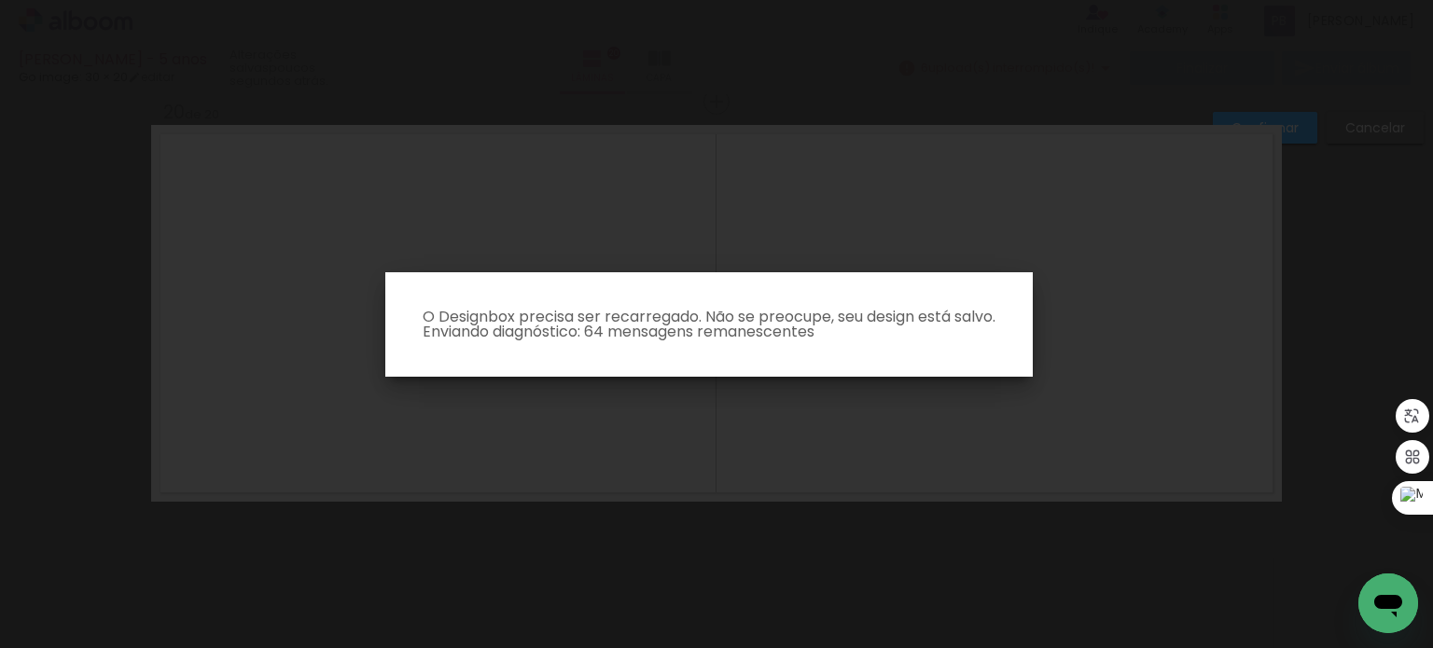
scroll to position [93, 0]
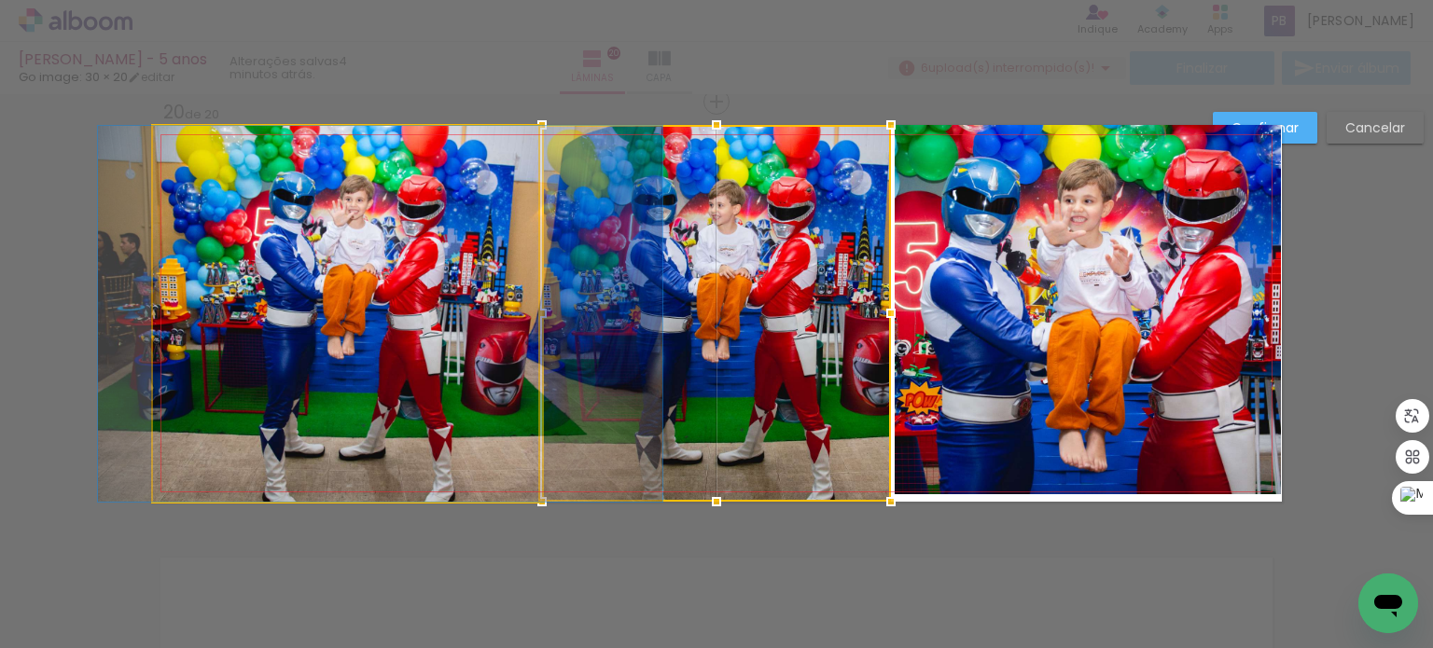
drag, startPoint x: 443, startPoint y: 300, endPoint x: 478, endPoint y: 275, distance: 42.7
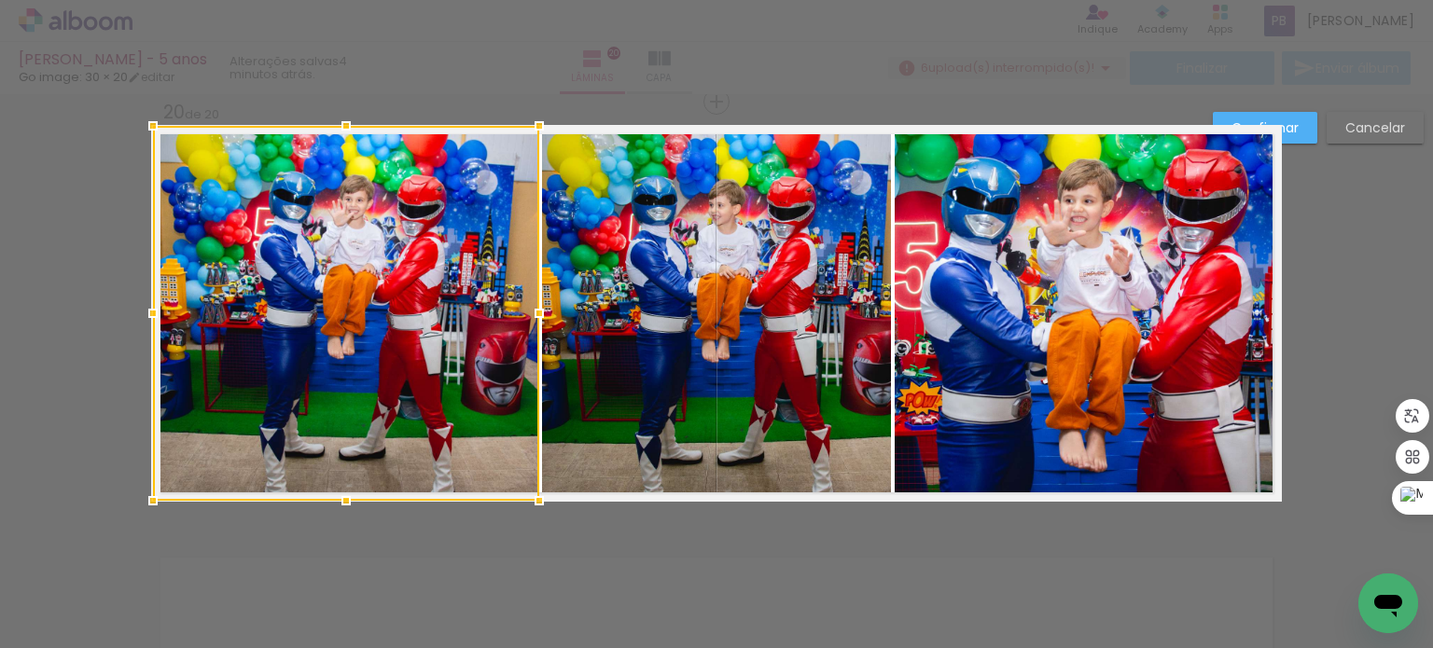
click at [1300, 131] on paper-button "Confirmar" at bounding box center [1265, 128] width 104 height 32
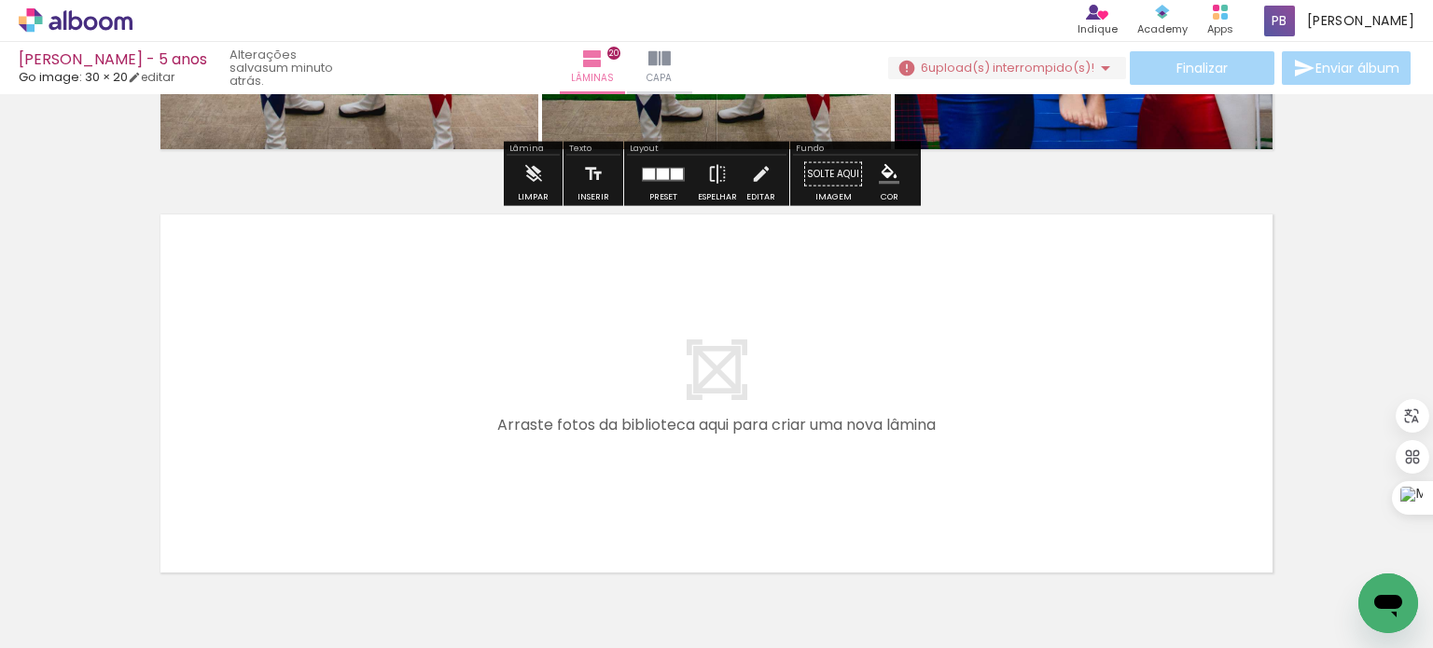
scroll to position [8443, 0]
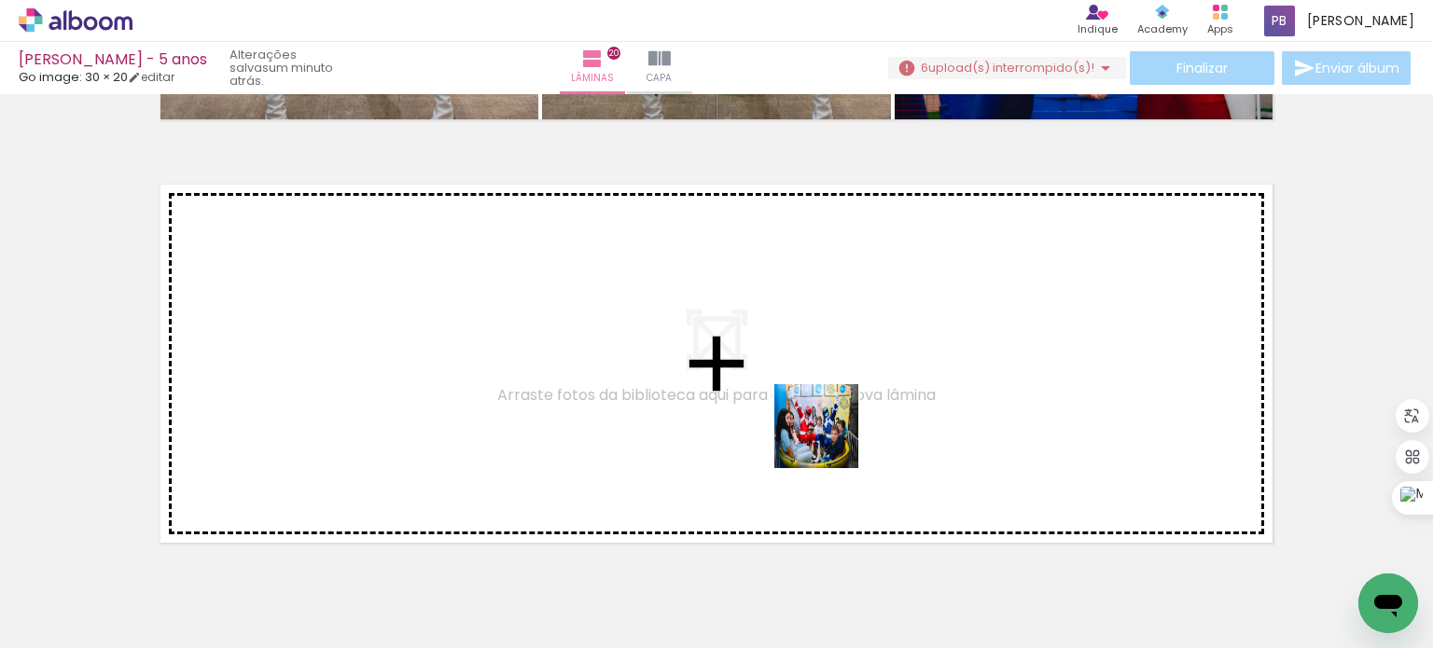
drag, startPoint x: 936, startPoint y: 593, endPoint x: 819, endPoint y: 430, distance: 200.6
click at [819, 430] on quentale-workspace at bounding box center [716, 324] width 1433 height 648
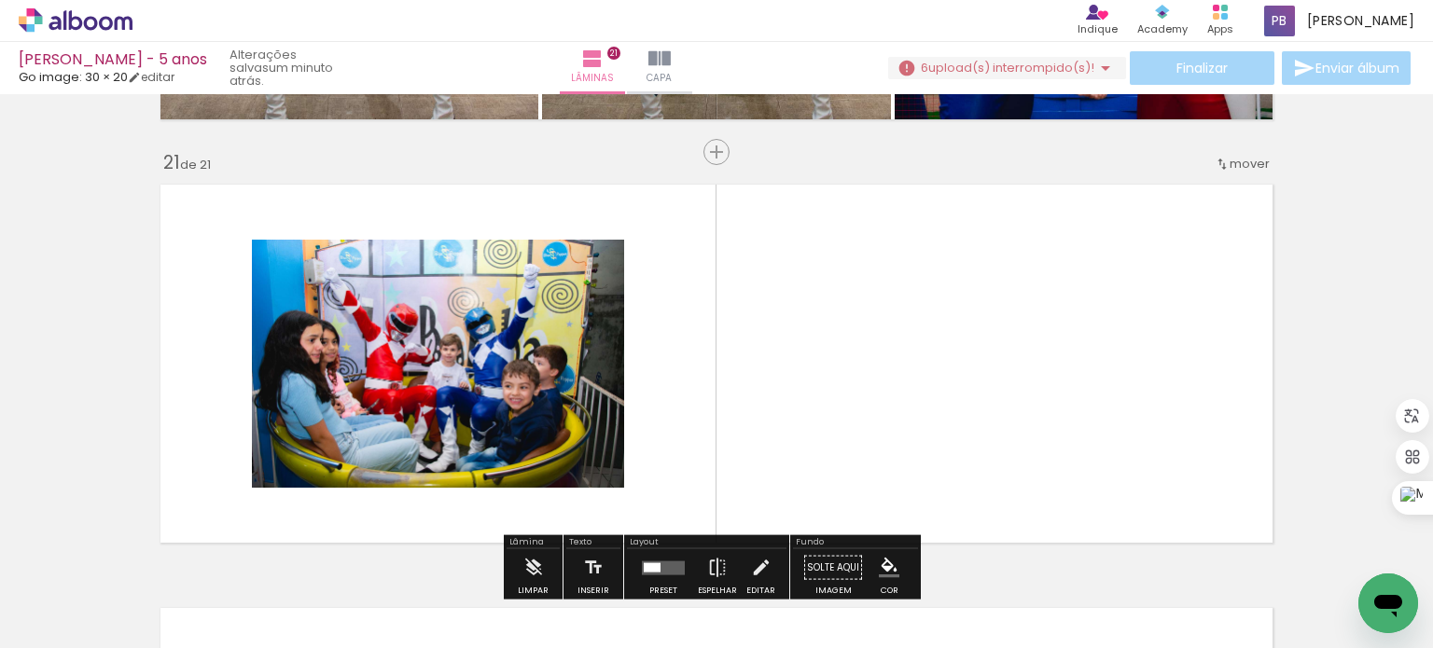
scroll to position [8494, 0]
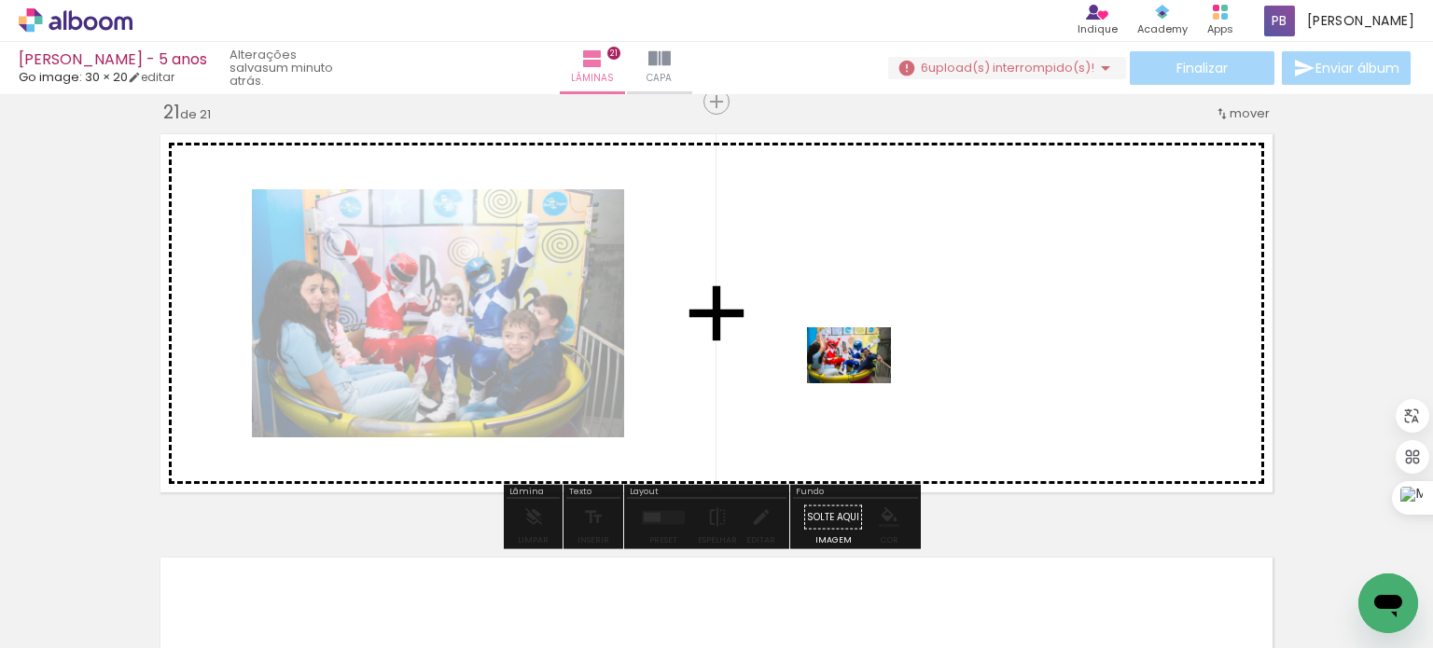
drag, startPoint x: 910, startPoint y: 604, endPoint x: 863, endPoint y: 383, distance: 225.2
click at [863, 383] on quentale-workspace at bounding box center [716, 324] width 1433 height 648
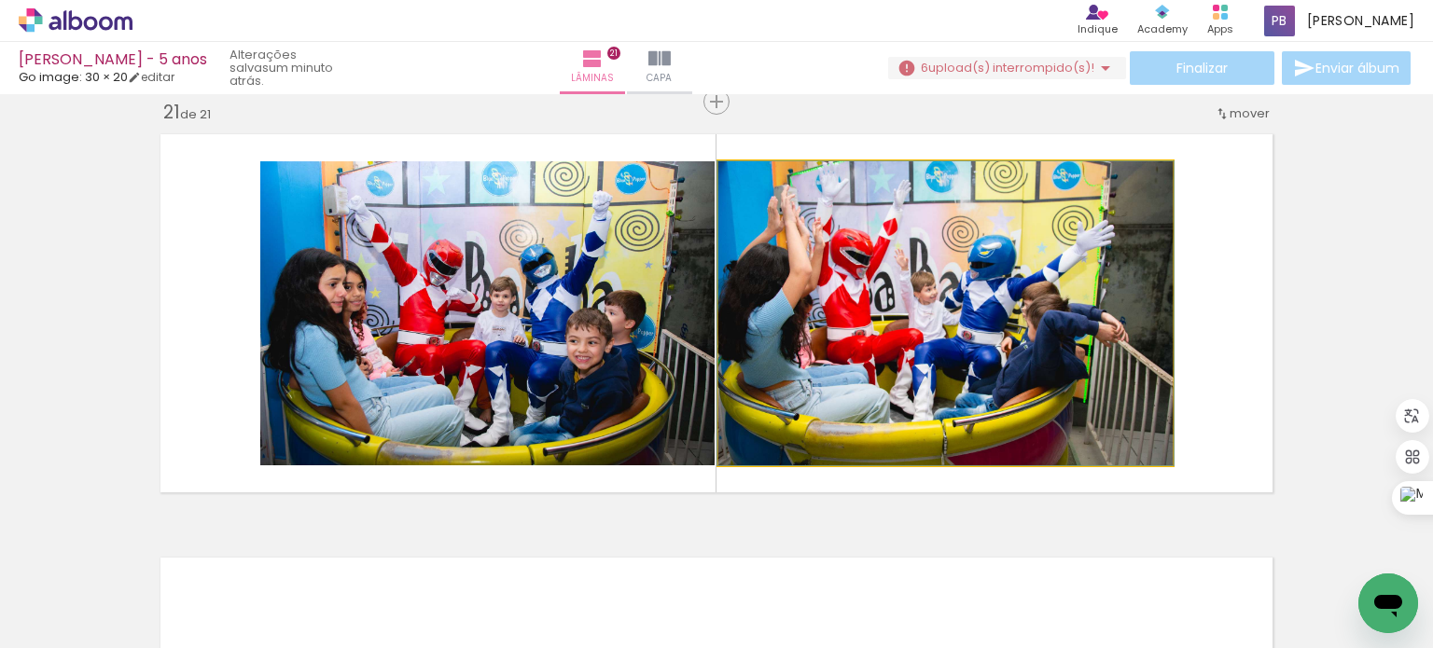
click at [996, 357] on quentale-photo at bounding box center [945, 313] width 454 height 304
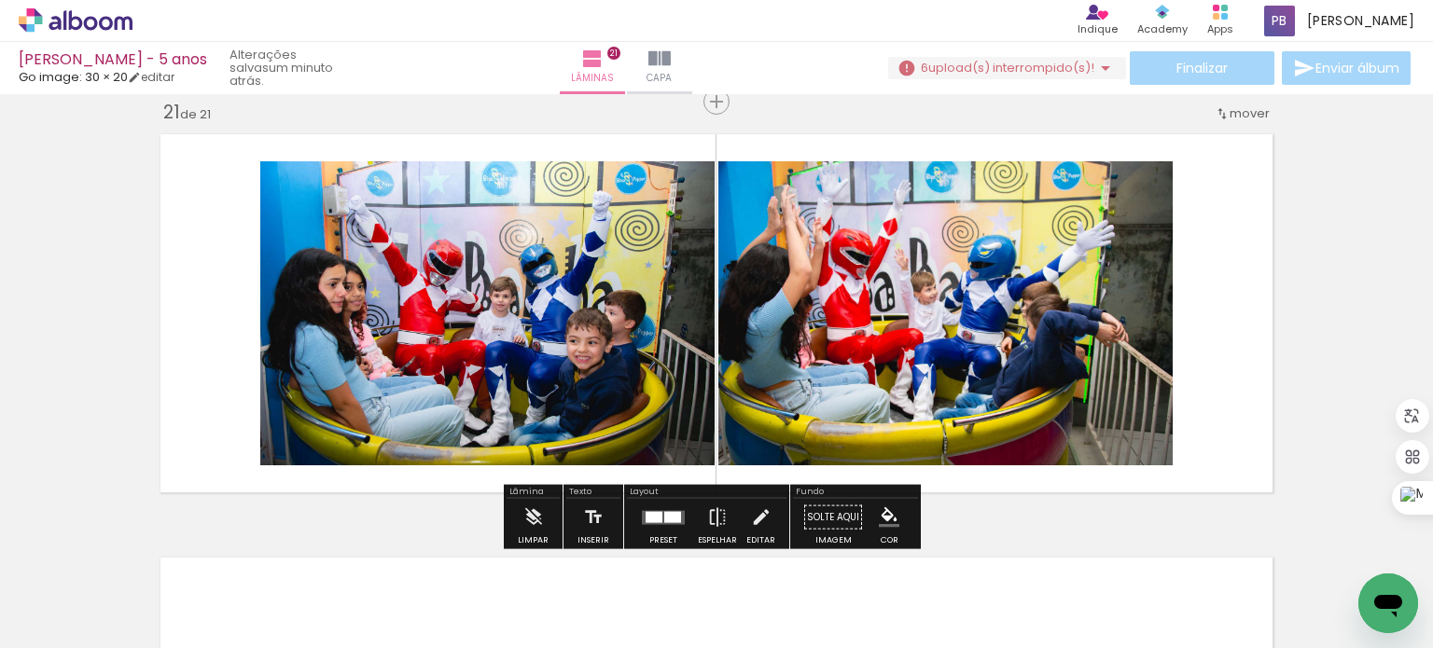
click at [1080, 321] on quentale-photo at bounding box center [945, 313] width 454 height 304
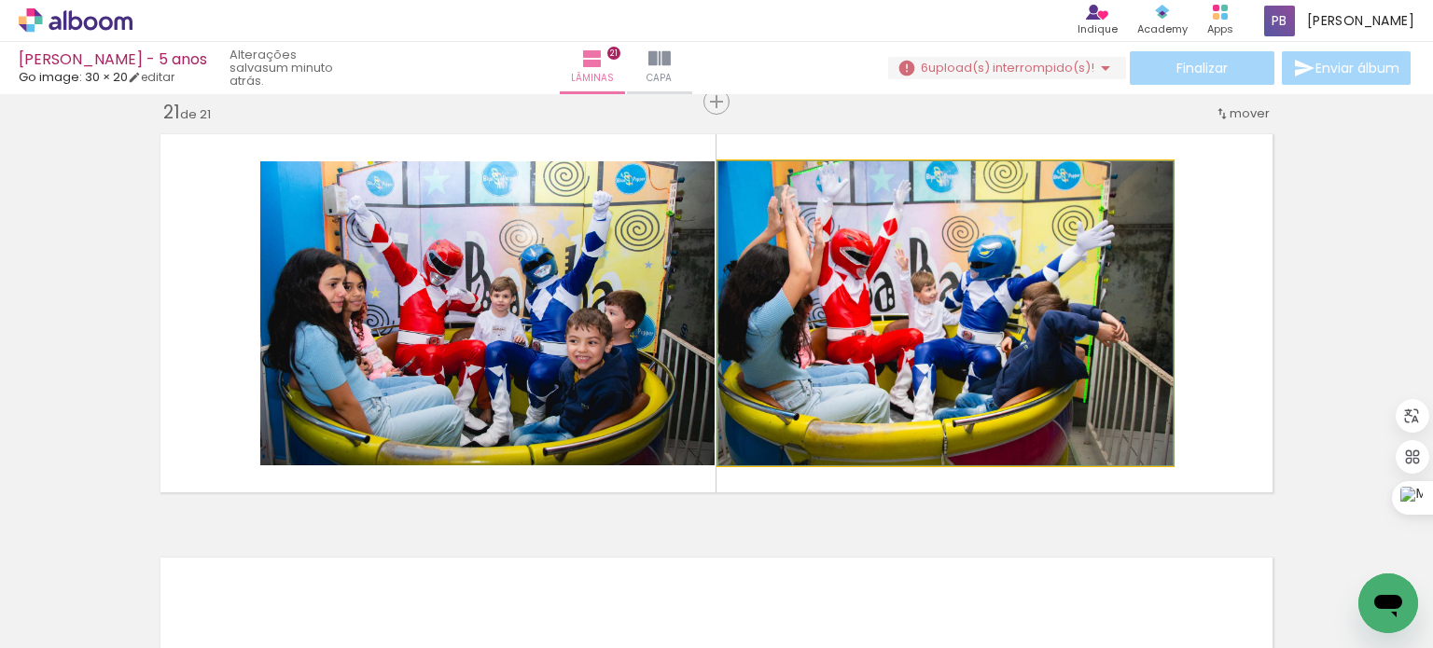
click at [1080, 321] on quentale-photo at bounding box center [945, 313] width 454 height 304
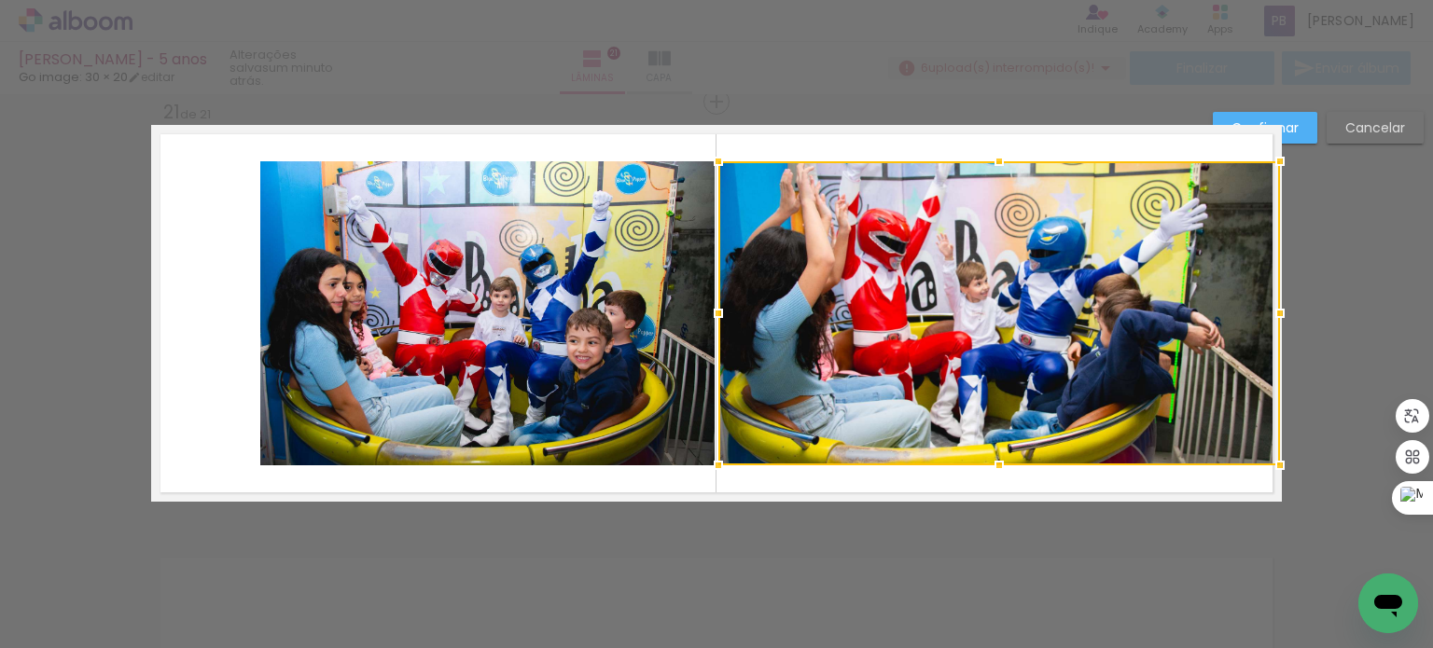
drag, startPoint x: 1165, startPoint y: 315, endPoint x: 1235, endPoint y: 323, distance: 70.4
click at [1265, 322] on div at bounding box center [1279, 313] width 37 height 37
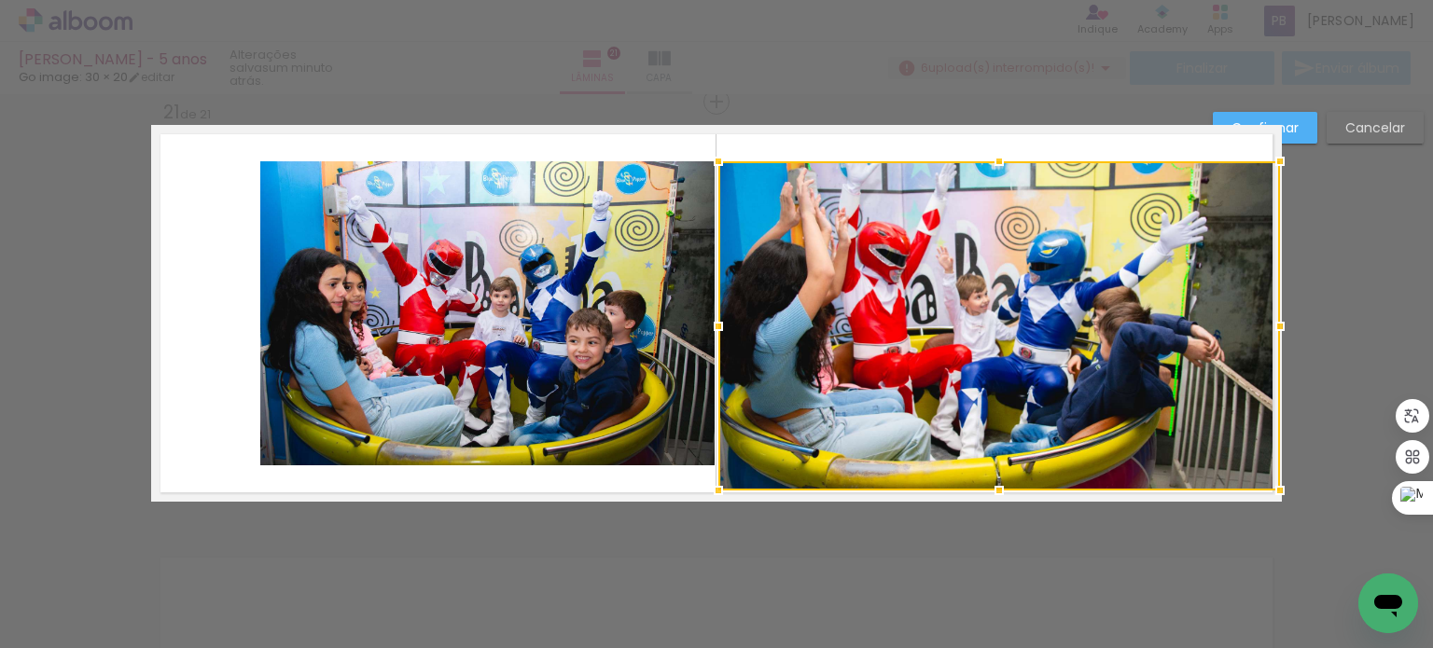
drag, startPoint x: 993, startPoint y: 461, endPoint x: 993, endPoint y: 487, distance: 26.1
click at [993, 487] on div at bounding box center [998, 490] width 37 height 37
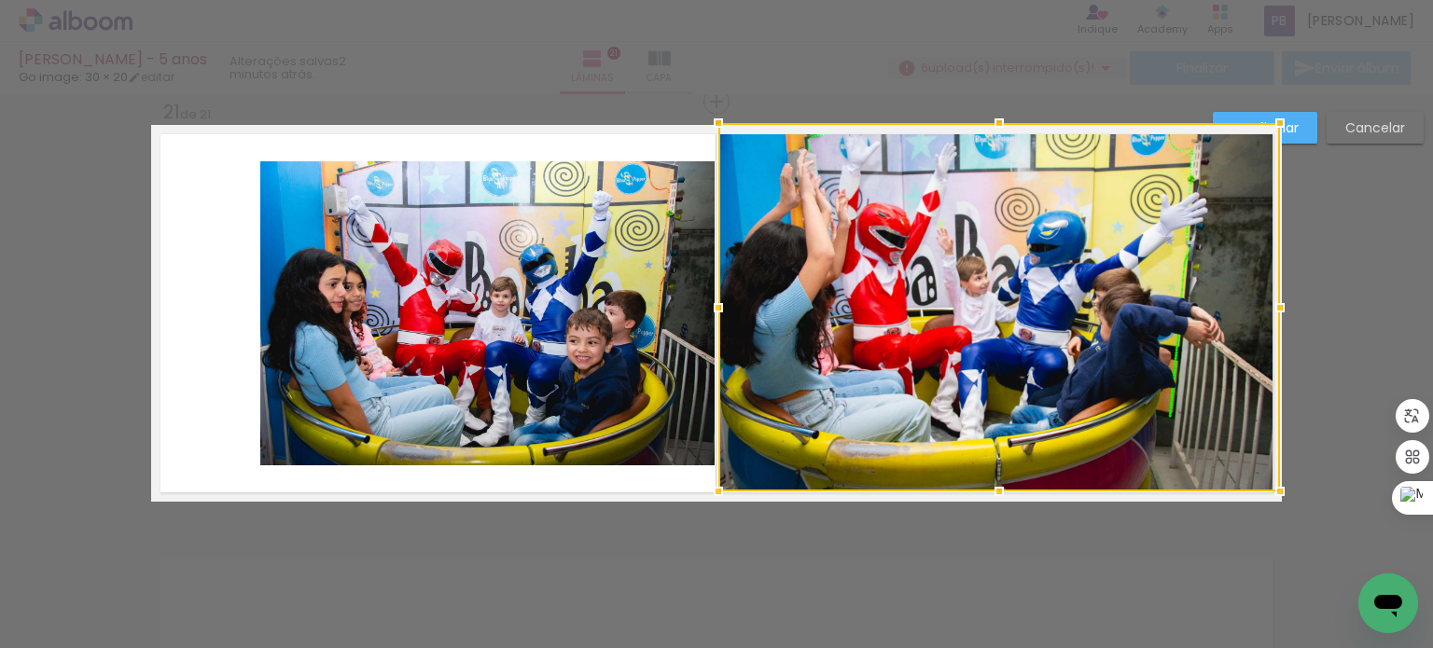
drag, startPoint x: 996, startPoint y: 162, endPoint x: 988, endPoint y: 133, distance: 30.1
click at [988, 133] on div at bounding box center [998, 122] width 37 height 37
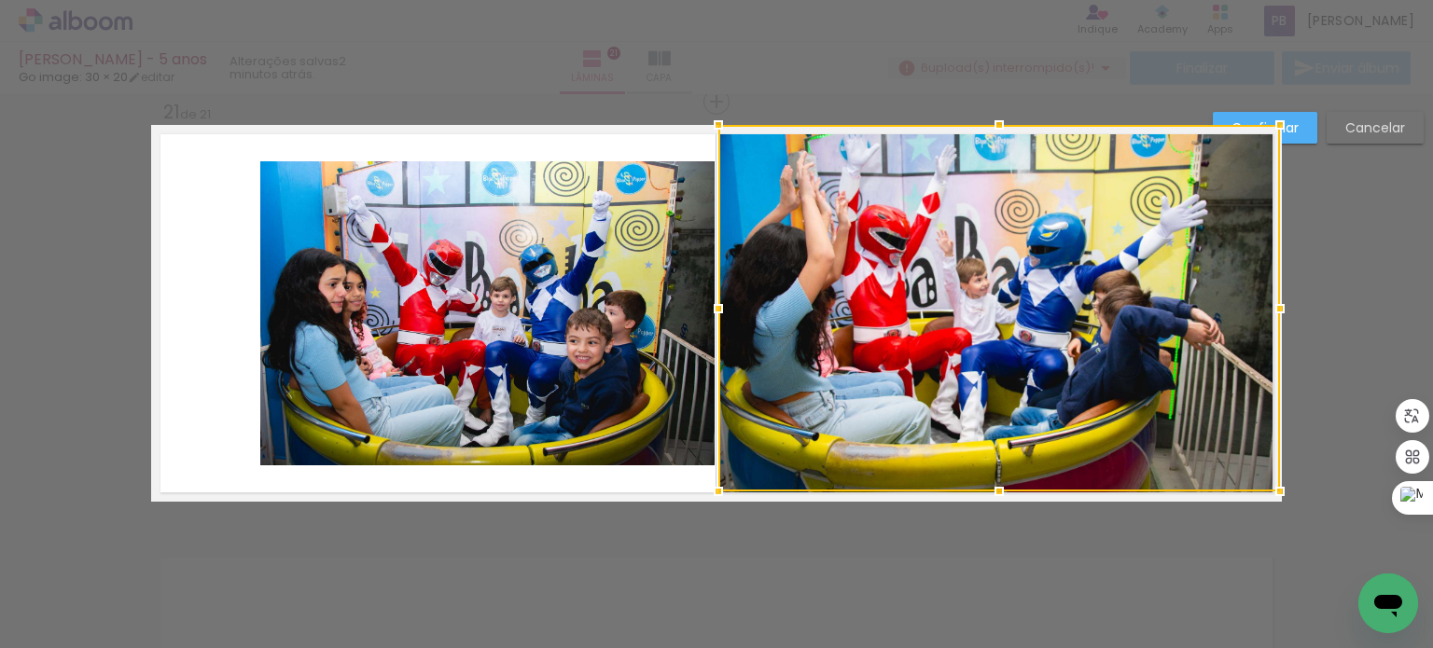
click at [873, 312] on div at bounding box center [999, 308] width 562 height 367
click at [1177, 495] on quentale-layouter at bounding box center [716, 313] width 1131 height 377
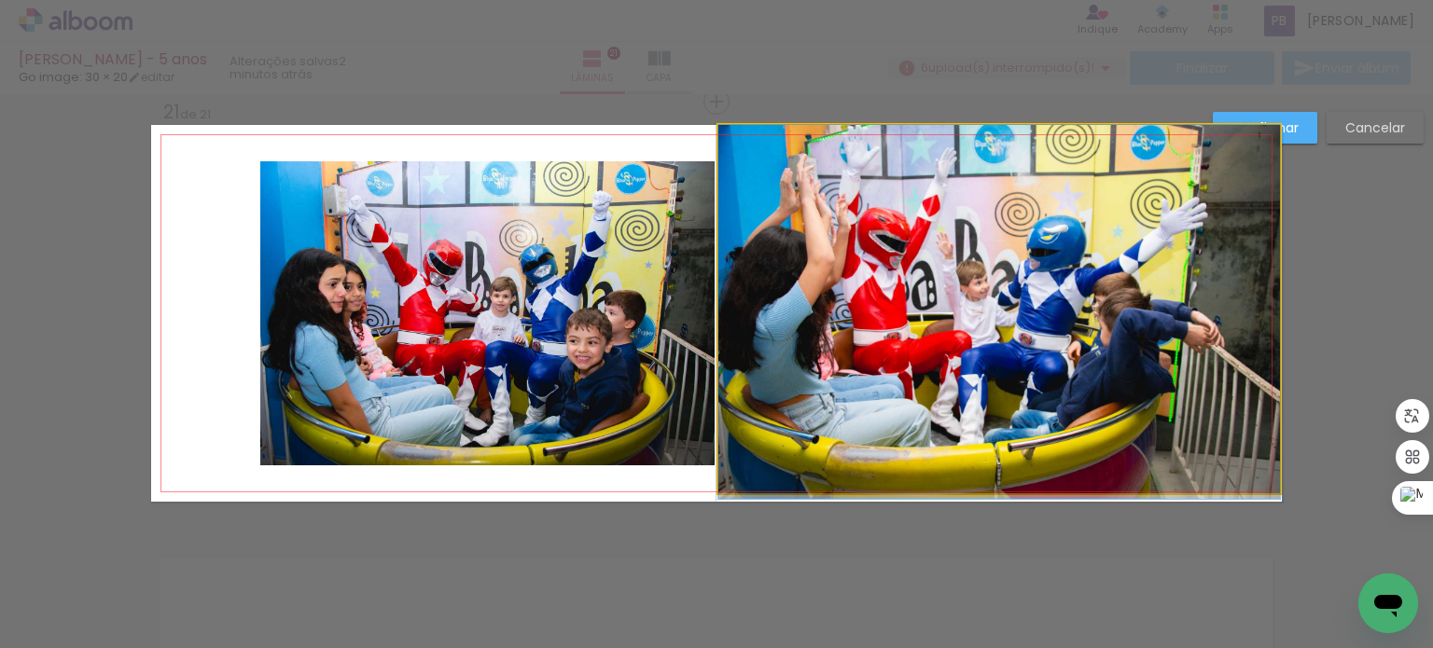
drag, startPoint x: 1134, startPoint y: 402, endPoint x: 1179, endPoint y: 466, distance: 77.6
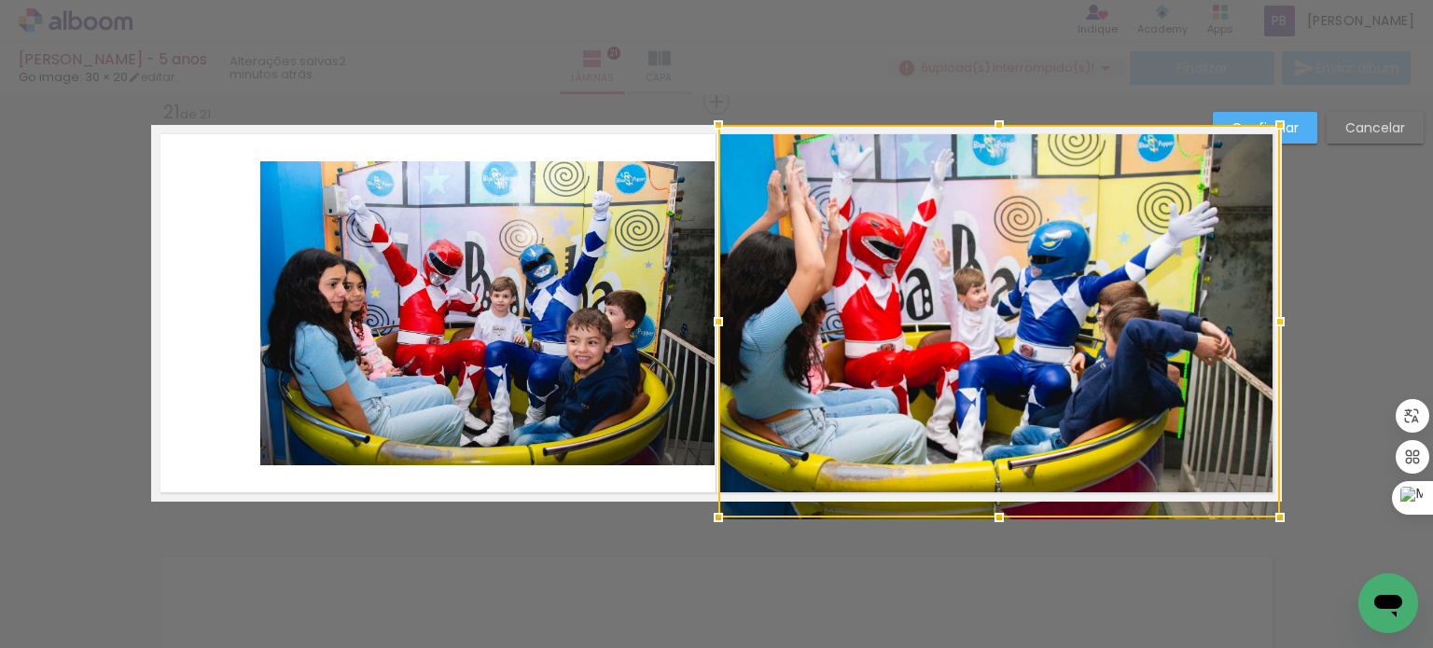
drag, startPoint x: 994, startPoint y: 492, endPoint x: 997, endPoint y: 502, distance: 10.9
click at [997, 502] on div at bounding box center [998, 517] width 37 height 37
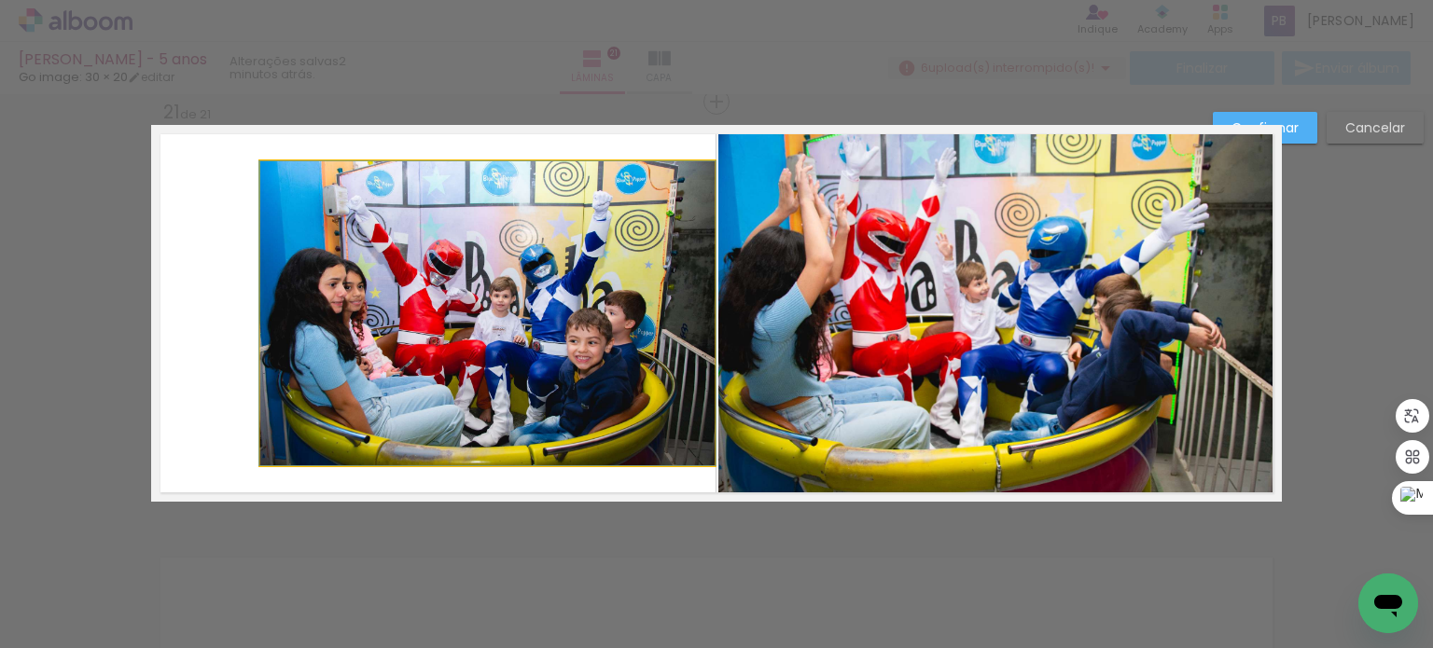
click at [538, 344] on quentale-photo at bounding box center [487, 313] width 454 height 304
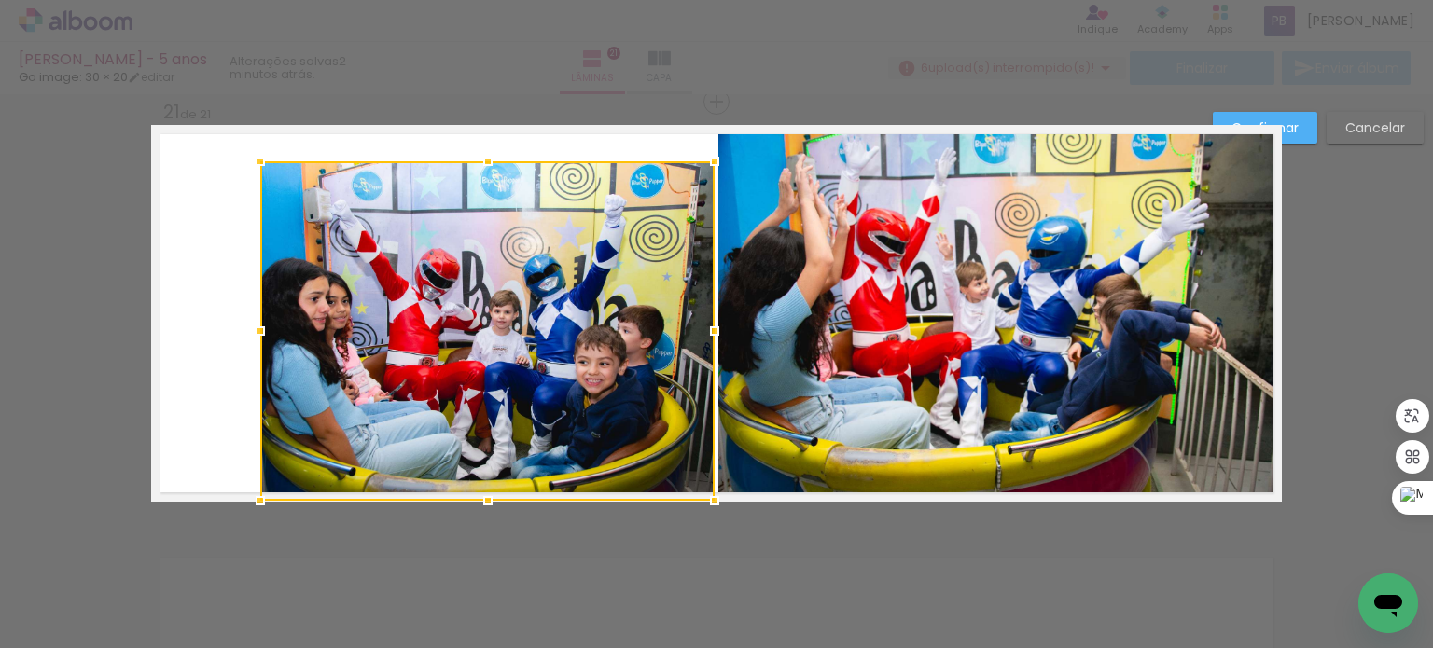
drag, startPoint x: 479, startPoint y: 466, endPoint x: 481, endPoint y: 495, distance: 29.1
click at [481, 495] on div at bounding box center [487, 500] width 37 height 37
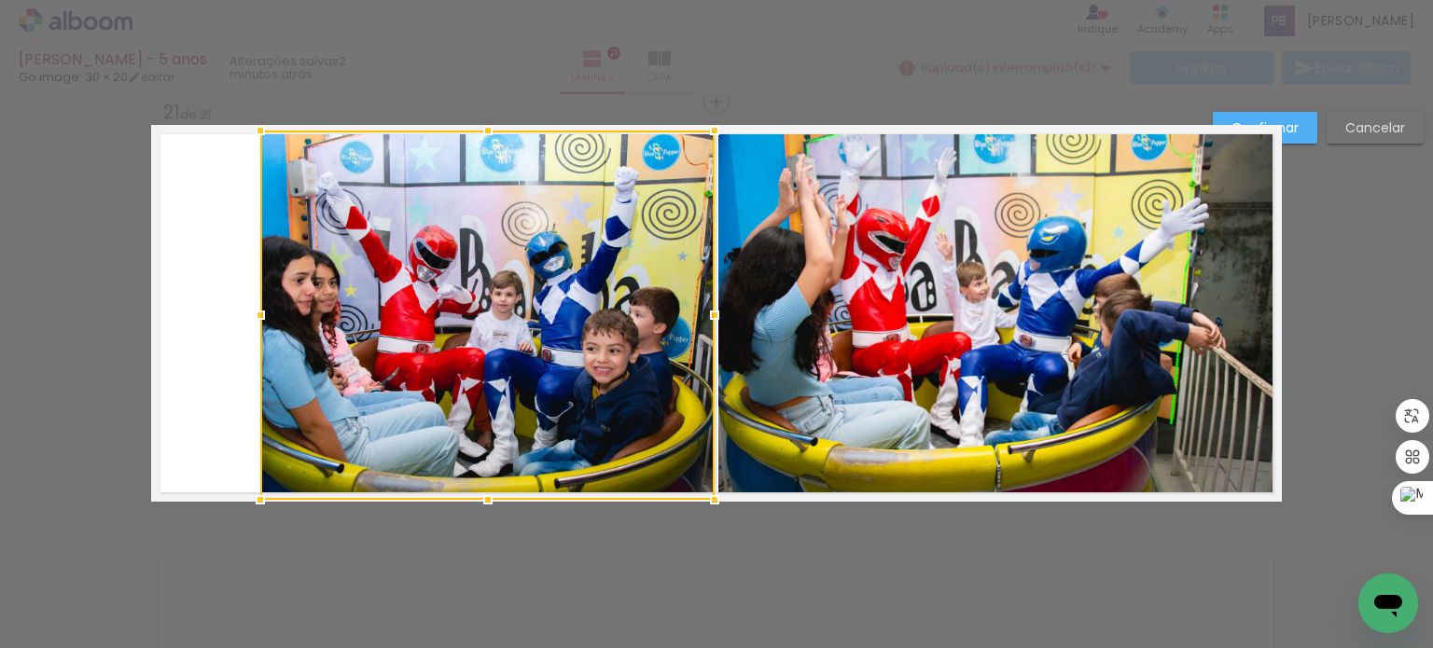
drag, startPoint x: 481, startPoint y: 160, endPoint x: 464, endPoint y: 156, distance: 18.1
click at [480, 134] on div at bounding box center [487, 130] width 37 height 37
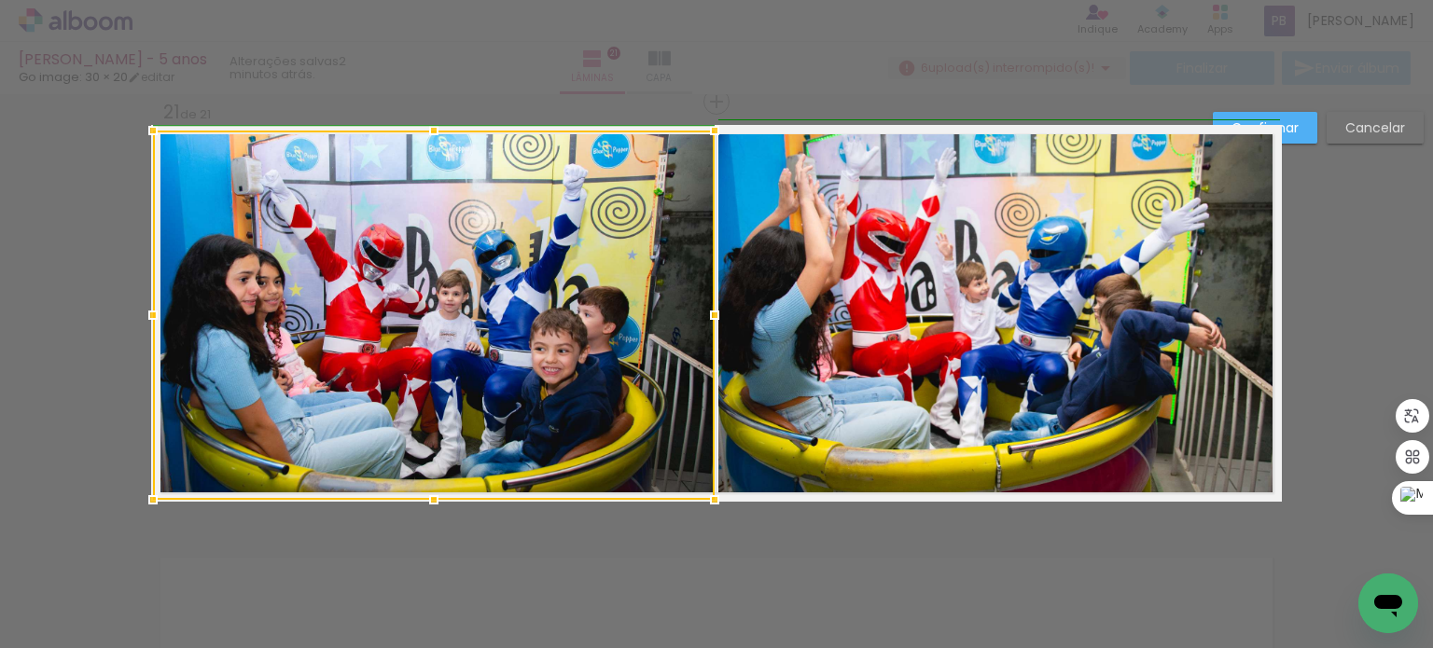
drag, startPoint x: 251, startPoint y: 313, endPoint x: 150, endPoint y: 321, distance: 101.1
click at [150, 321] on div at bounding box center [152, 315] width 37 height 37
click at [709, 439] on quentale-layouter at bounding box center [716, 313] width 1131 height 377
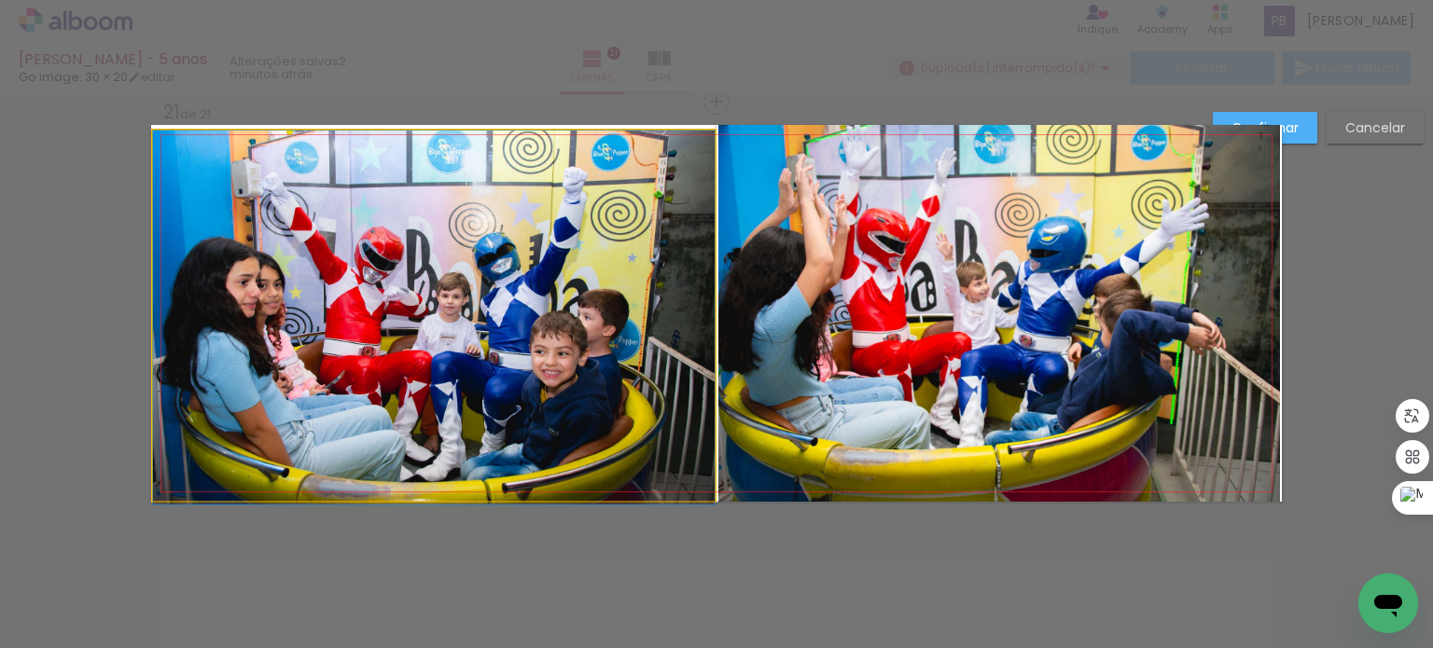
drag, startPoint x: 640, startPoint y: 424, endPoint x: 687, endPoint y: 402, distance: 51.7
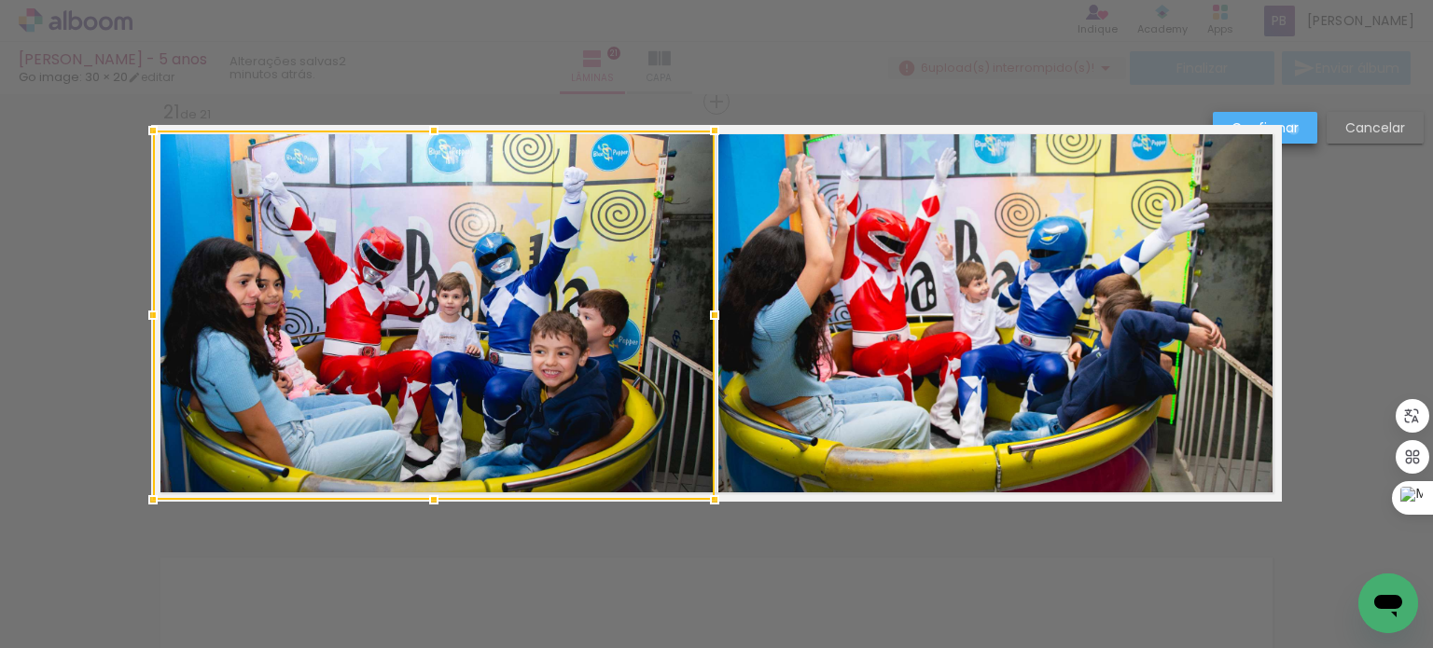
click at [0, 0] on slot "Confirmar" at bounding box center [0, 0] width 0 height 0
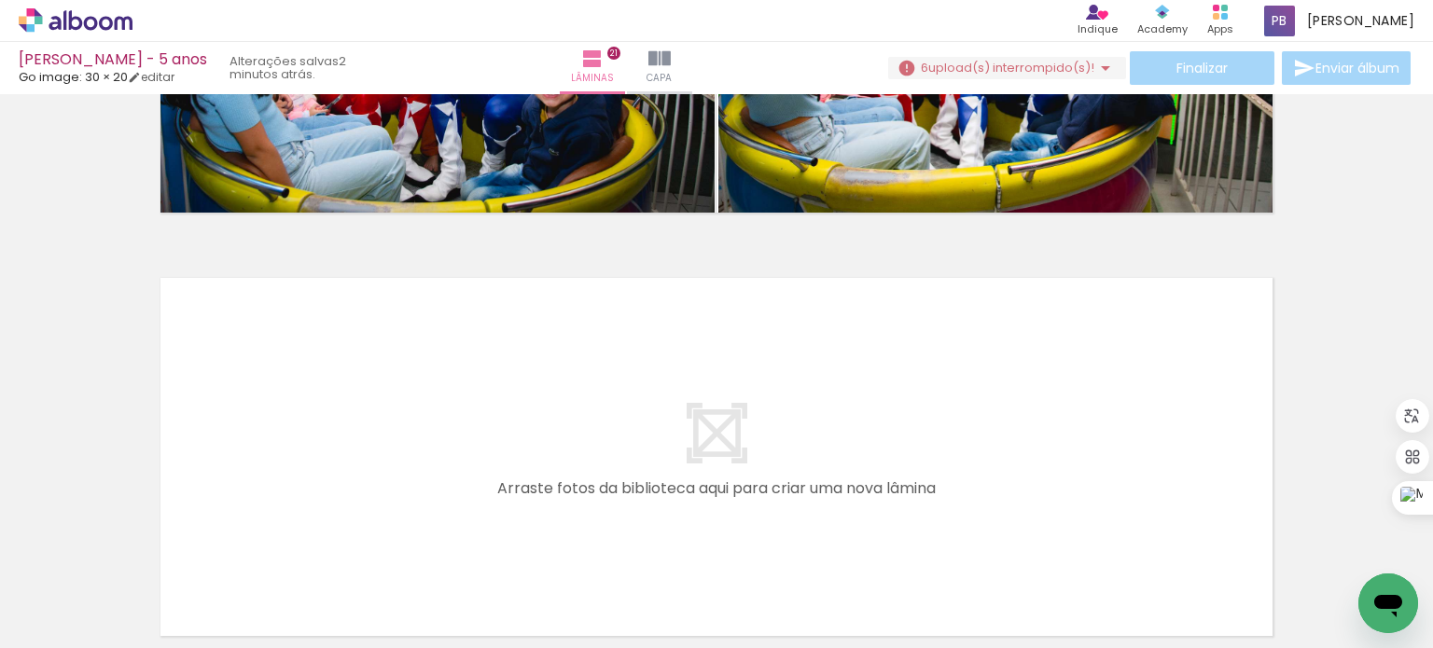
scroll to position [8960, 0]
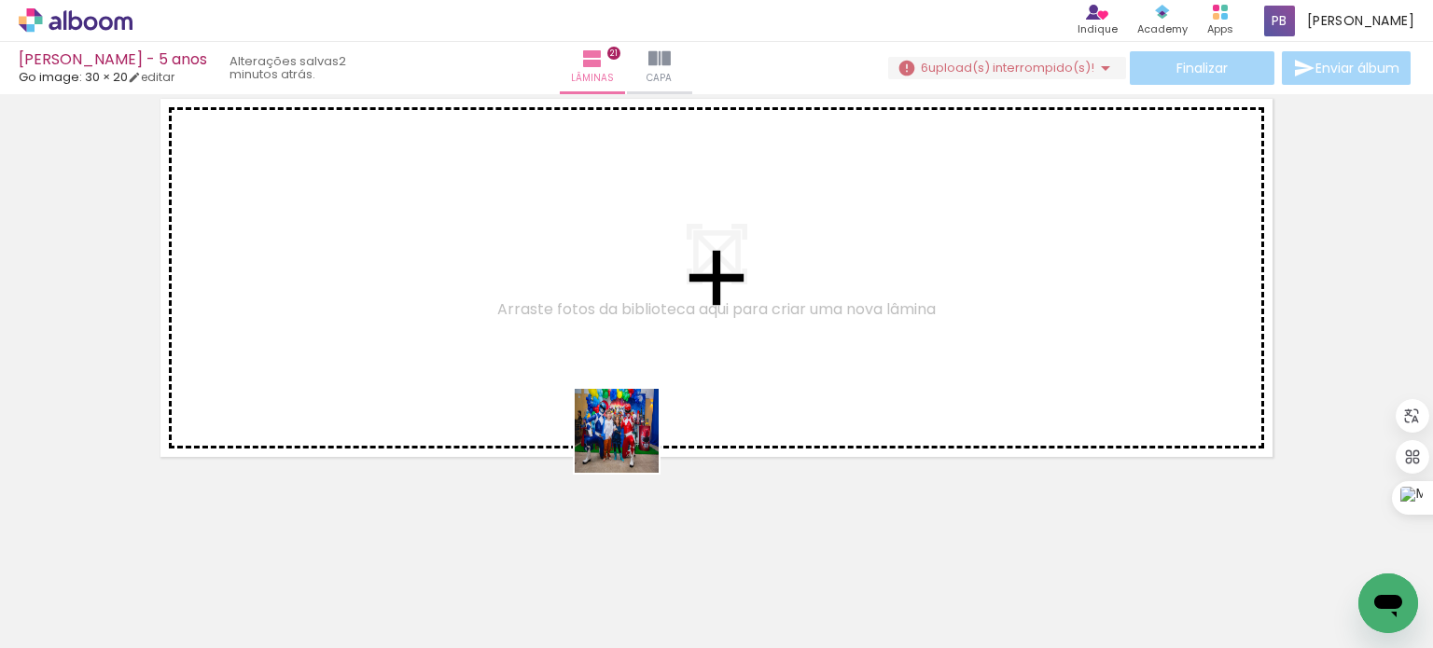
drag, startPoint x: 724, startPoint y: 598, endPoint x: 627, endPoint y: 406, distance: 215.3
click at [613, 407] on quentale-workspace at bounding box center [716, 324] width 1433 height 648
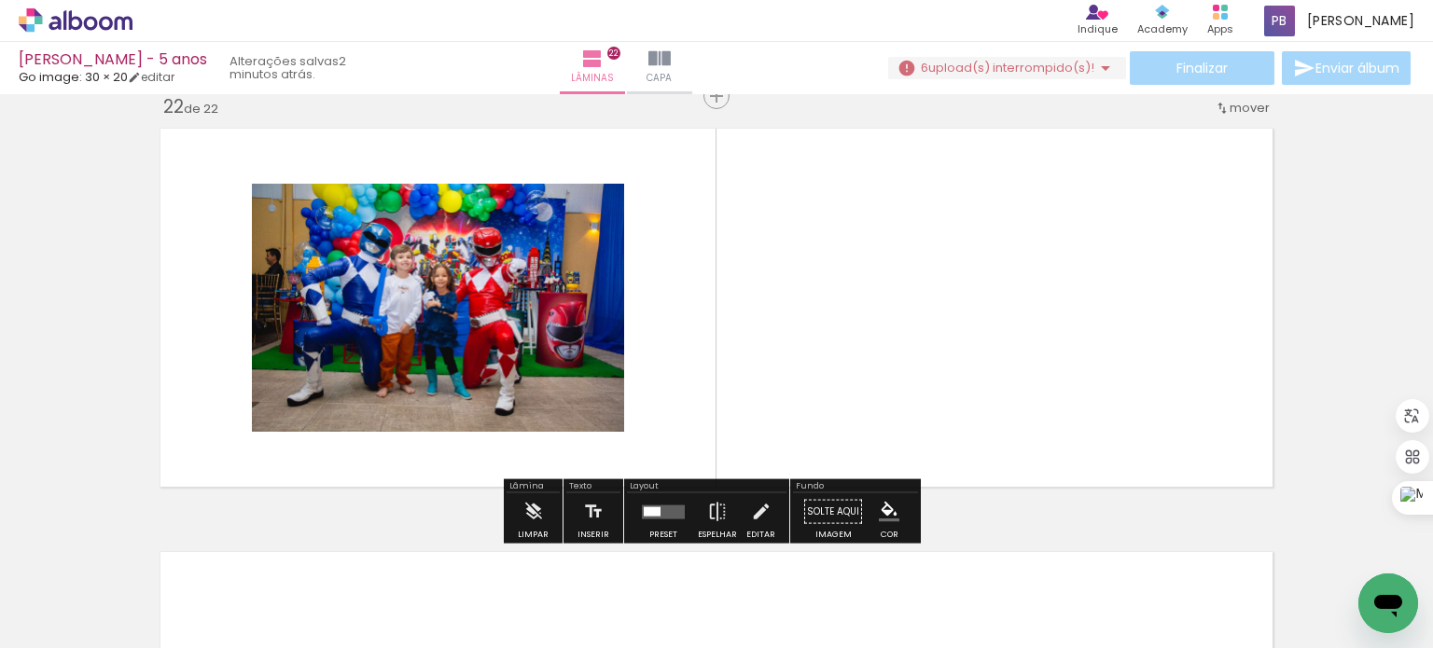
scroll to position [8917, 0]
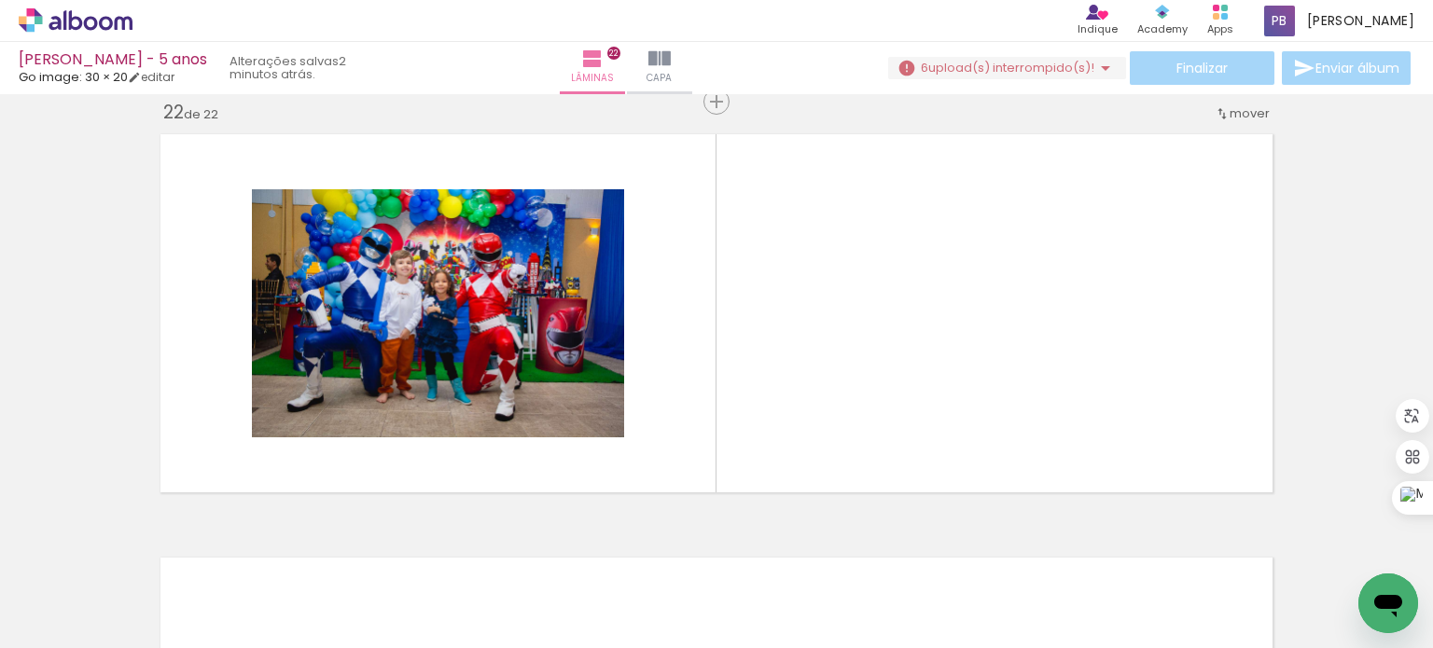
click at [74, 608] on input "Não utilizadas" at bounding box center [52, 607] width 71 height 16
click at [0, 0] on slot "Todas as fotos" at bounding box center [0, 0] width 0 height 0
type input "Todas as fotos"
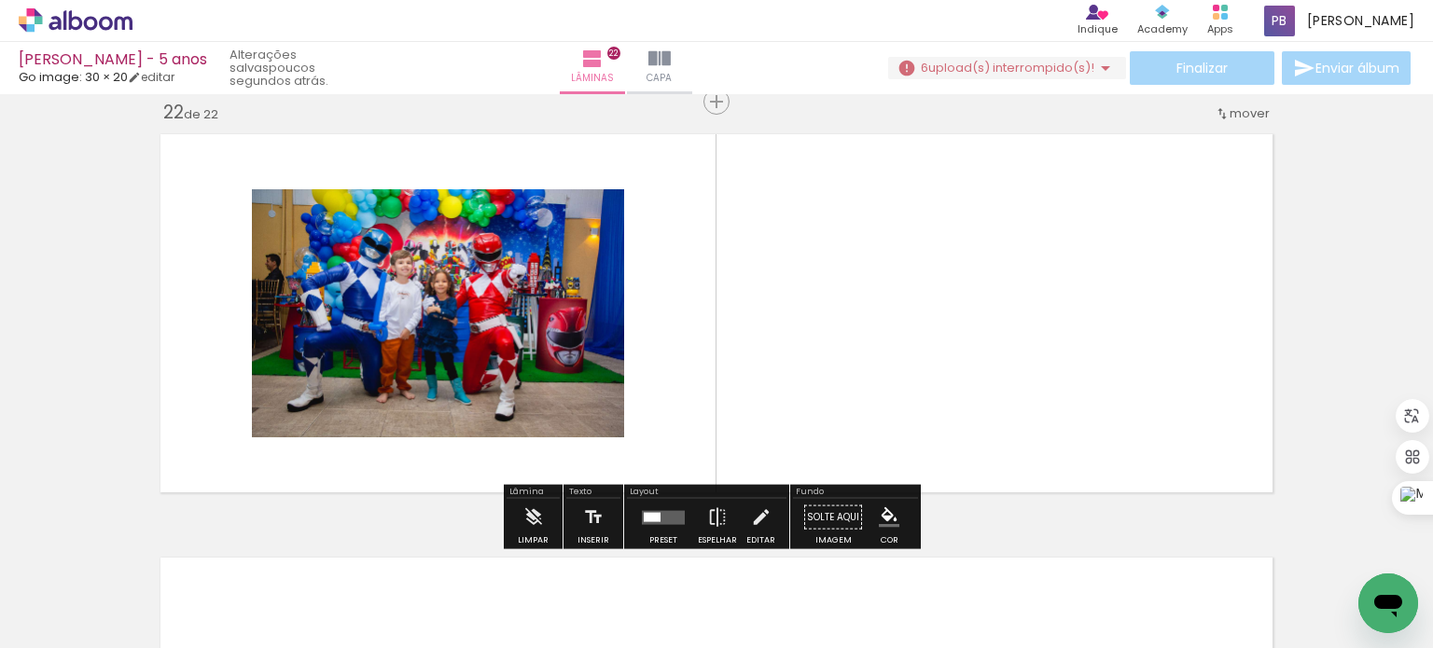
click at [738, 327] on quentale-layouter at bounding box center [716, 313] width 1131 height 377
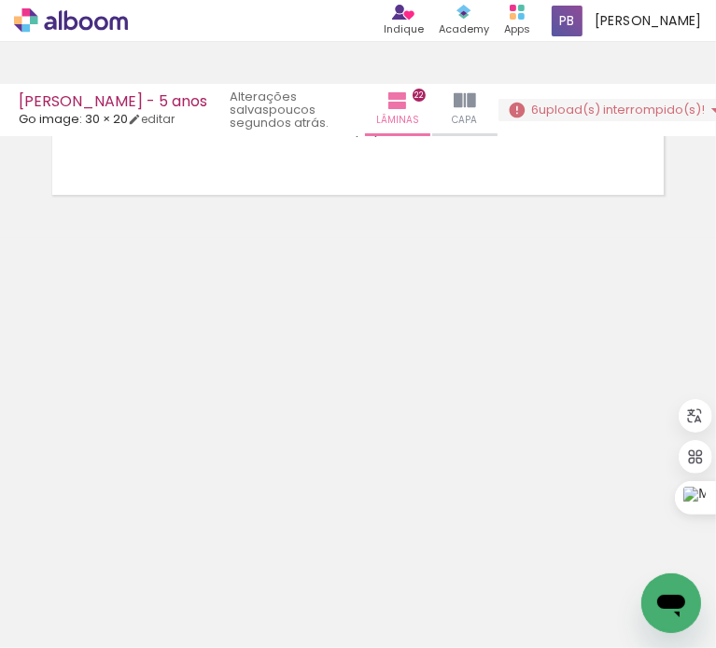
scroll to position [5485, 0]
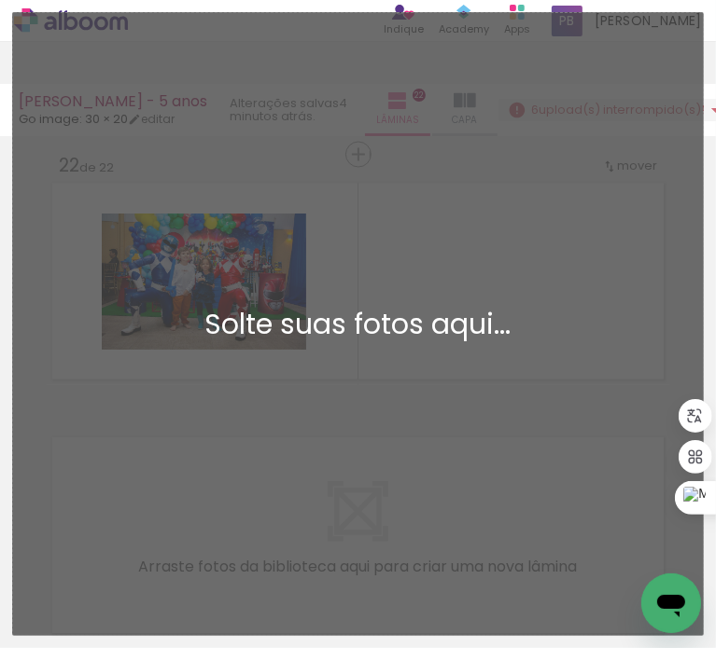
click at [330, 320] on div "Solte suas fotos aqui..." at bounding box center [358, 325] width 660 height 28
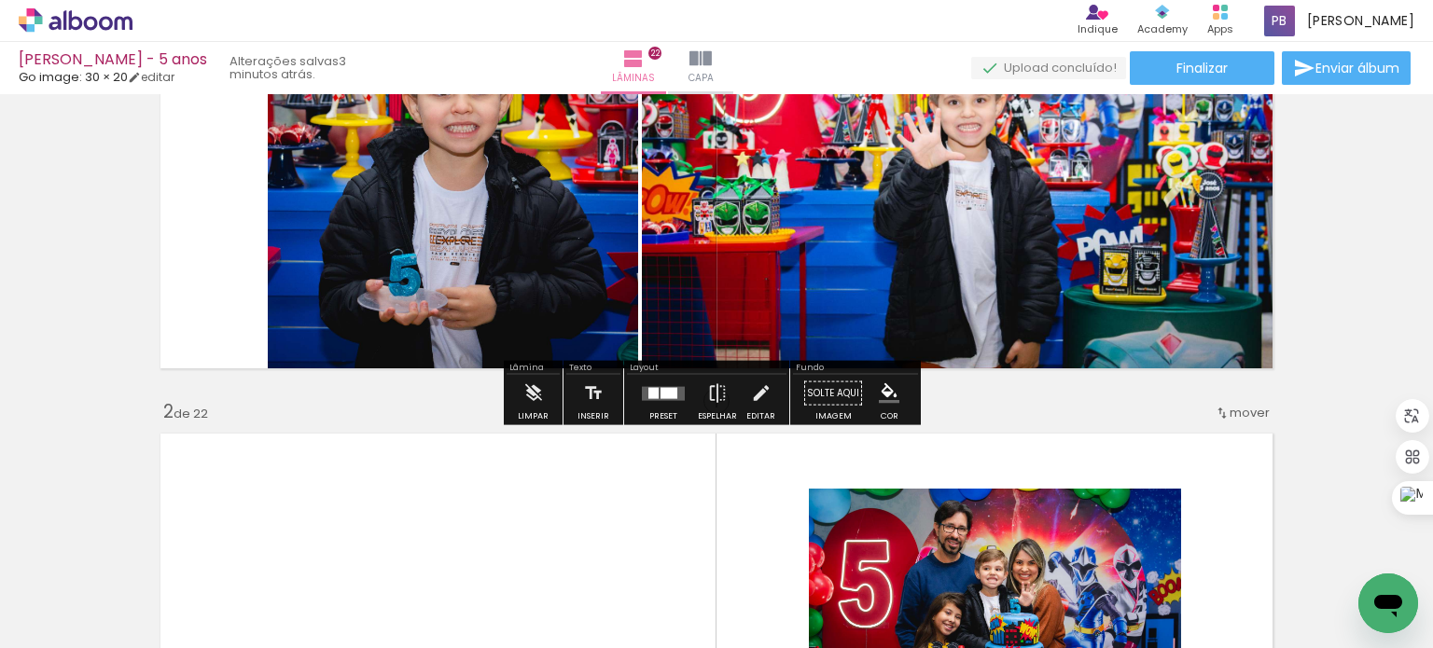
scroll to position [373, 0]
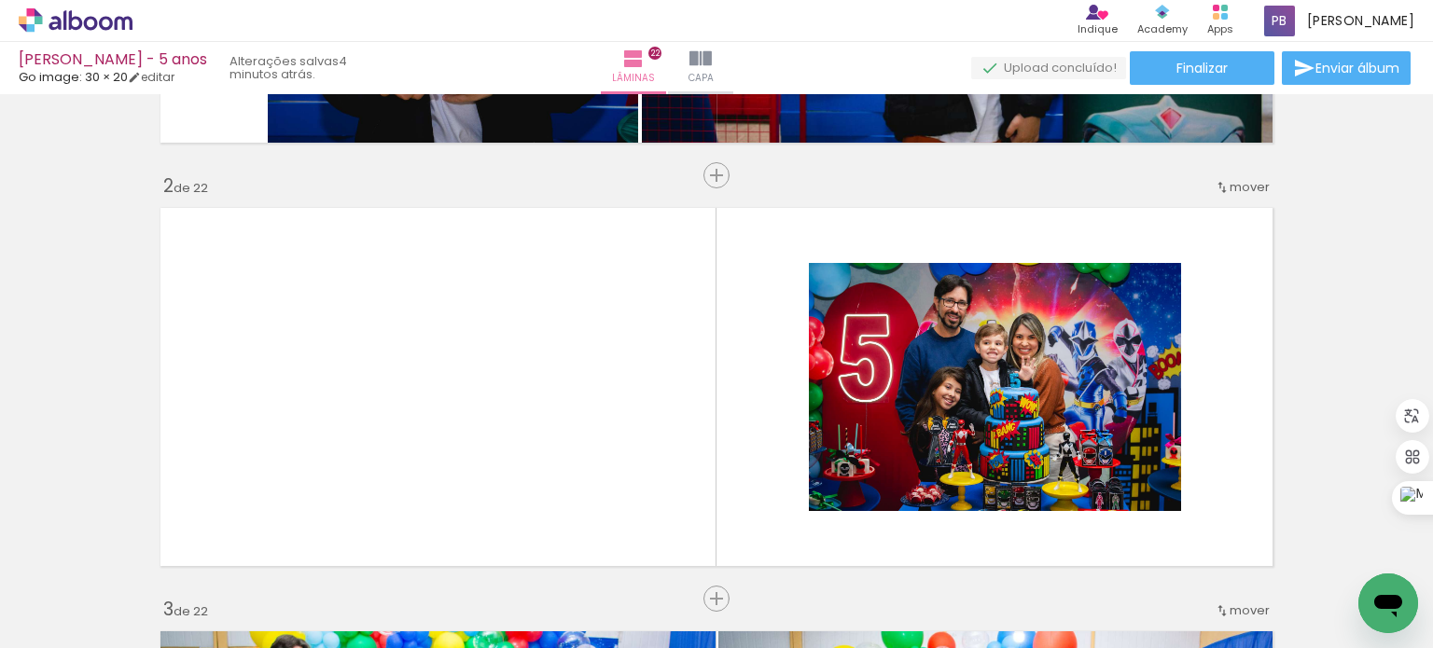
click at [63, 617] on span "Adicionar Fotos" at bounding box center [66, 623] width 56 height 21
click at [0, 0] on input "file" at bounding box center [0, 0] width 0 height 0
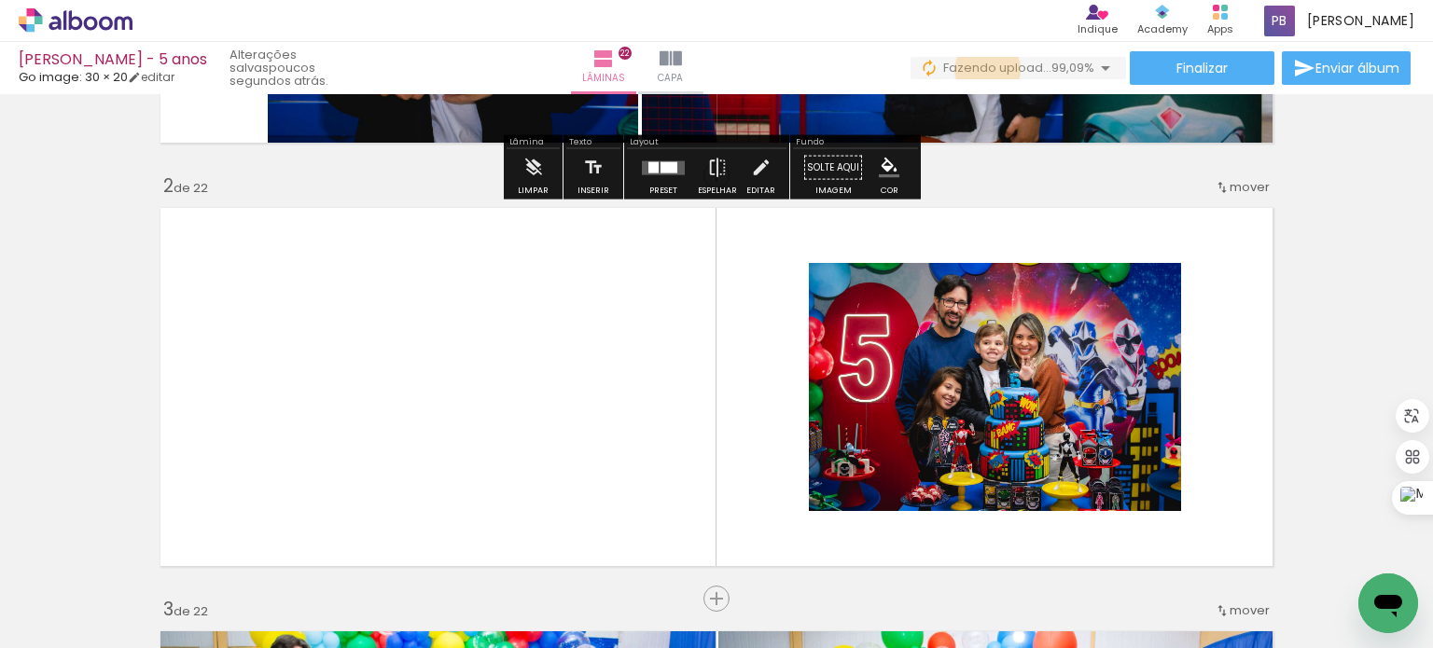
click at [981, 70] on span "Fazendo upload..." at bounding box center [997, 68] width 108 height 18
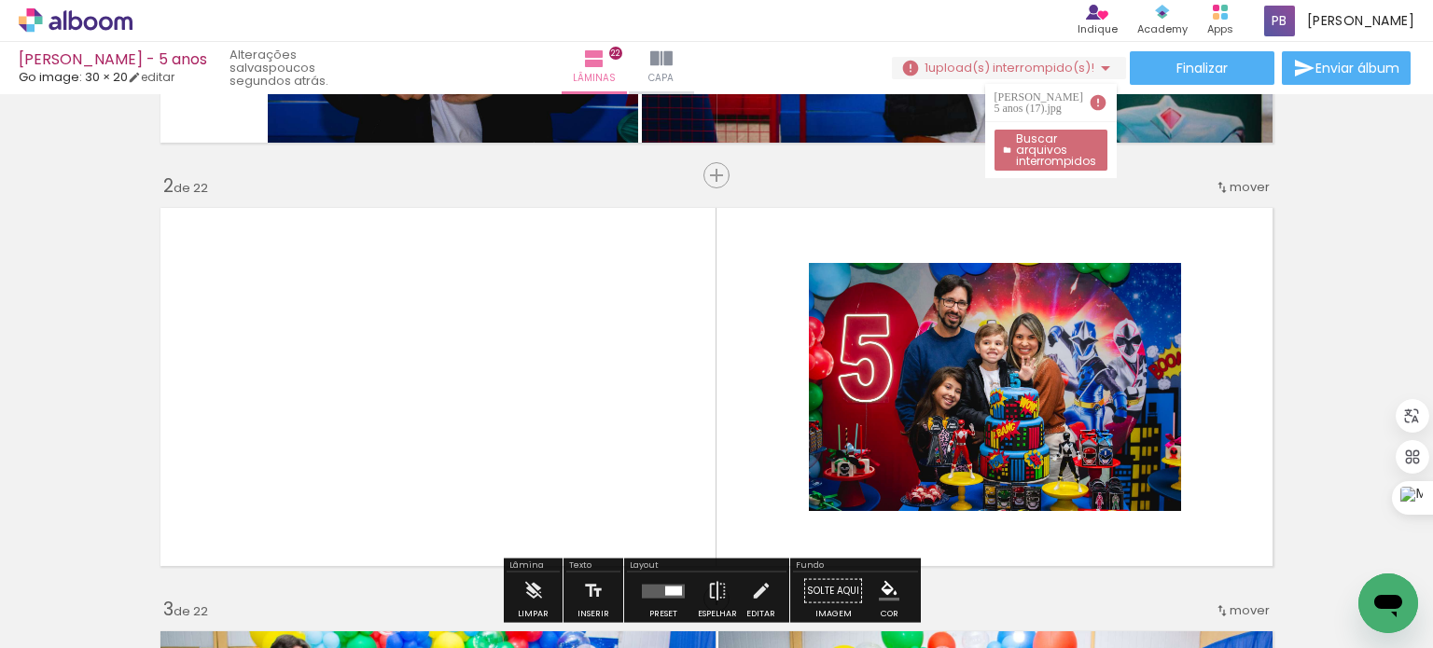
click at [569, 553] on iron-icon at bounding box center [564, 548] width 20 height 20
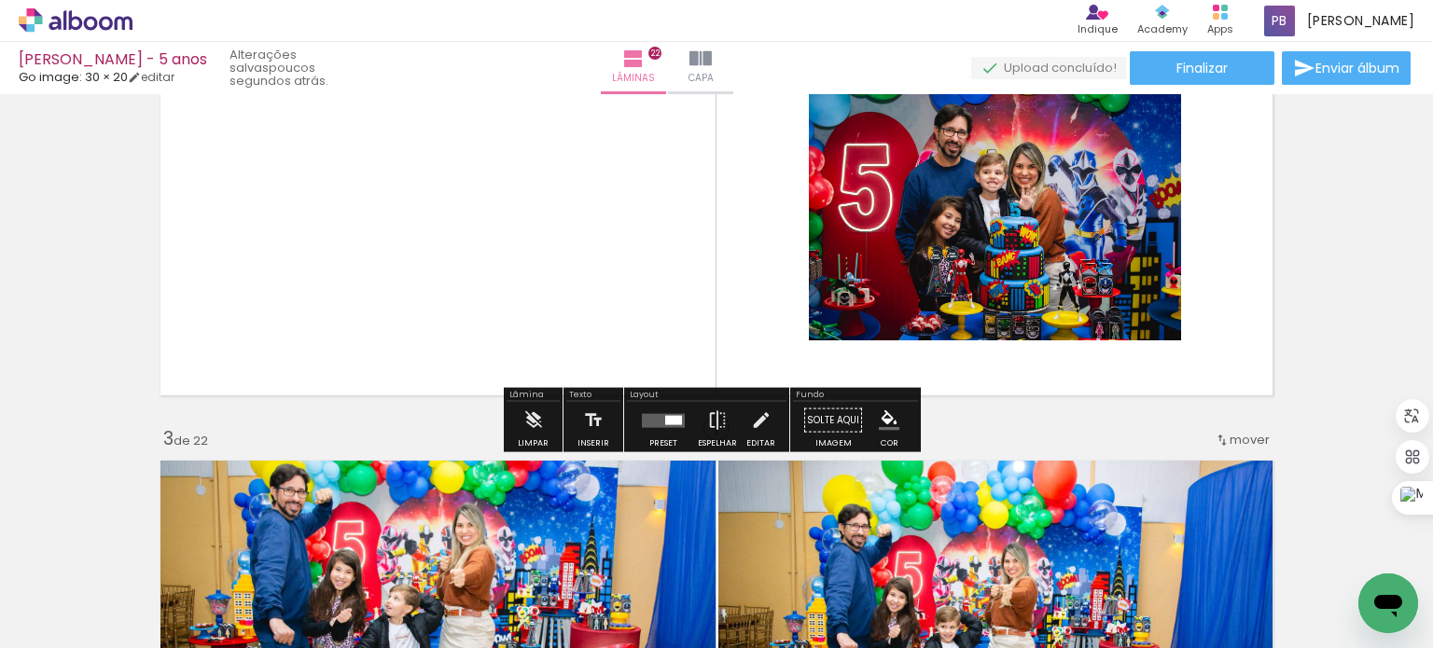
scroll to position [560, 0]
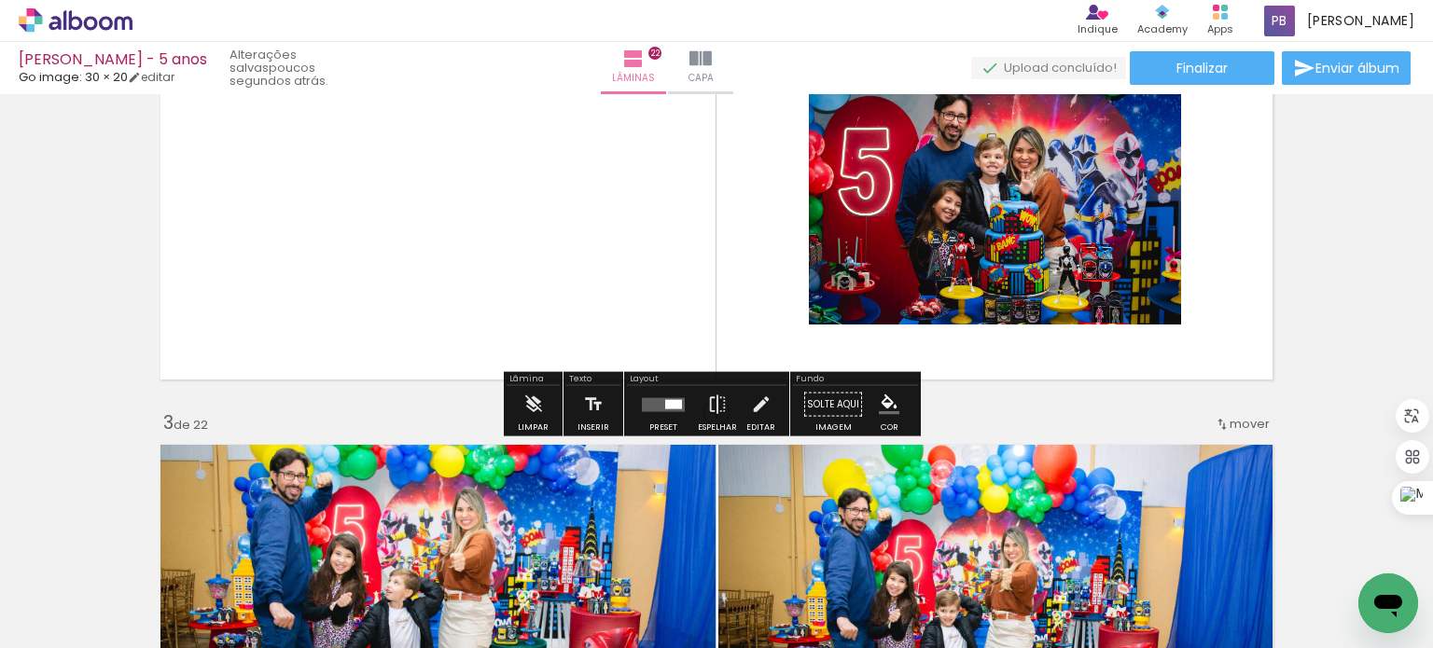
click at [1041, 264] on quentale-photo at bounding box center [995, 200] width 372 height 248
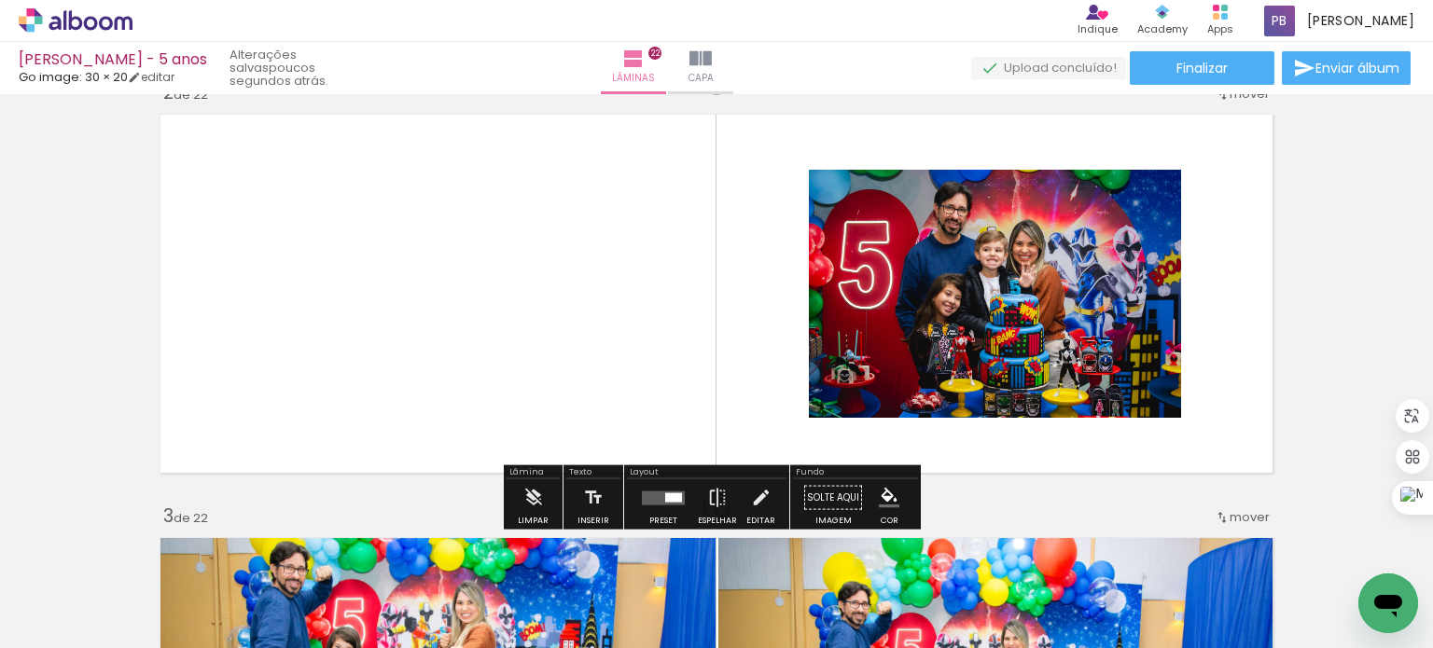
click at [988, 328] on quentale-photo at bounding box center [995, 294] width 372 height 248
click at [934, 316] on quentale-photo at bounding box center [995, 294] width 372 height 248
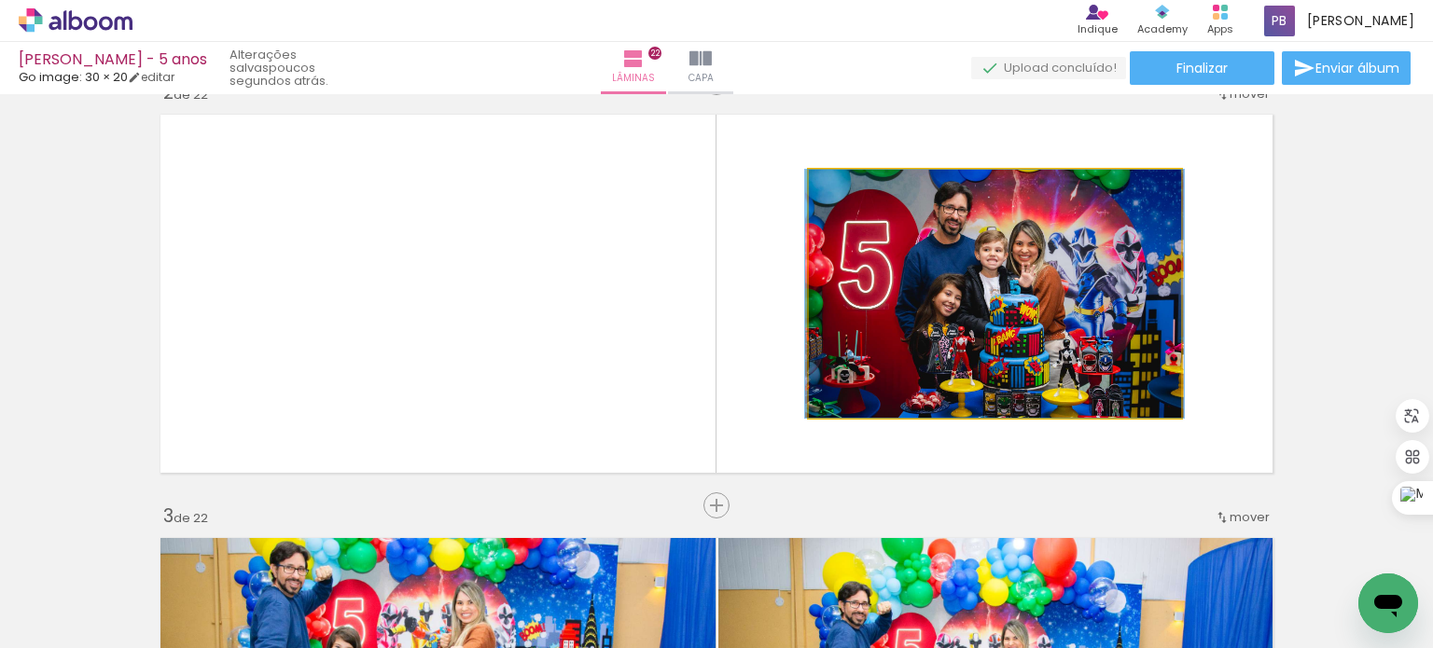
click at [934, 316] on quentale-photo at bounding box center [995, 294] width 372 height 248
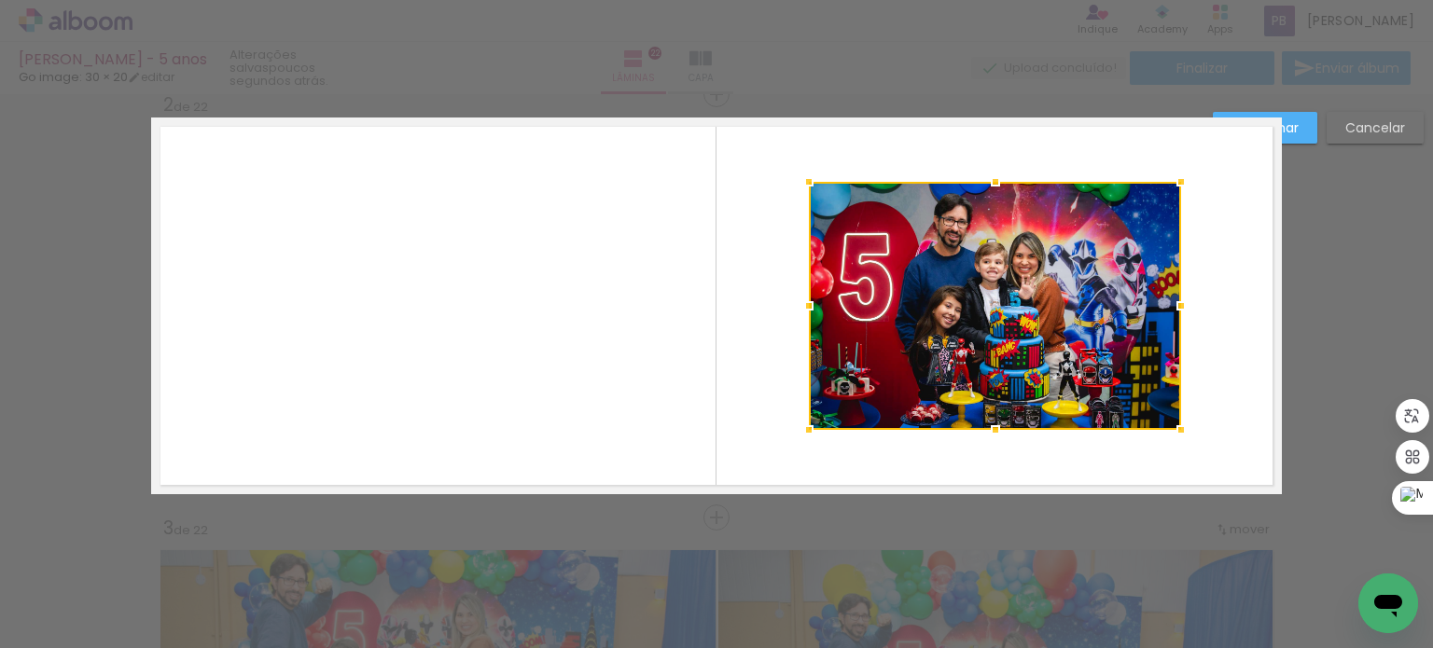
scroll to position [447, 0]
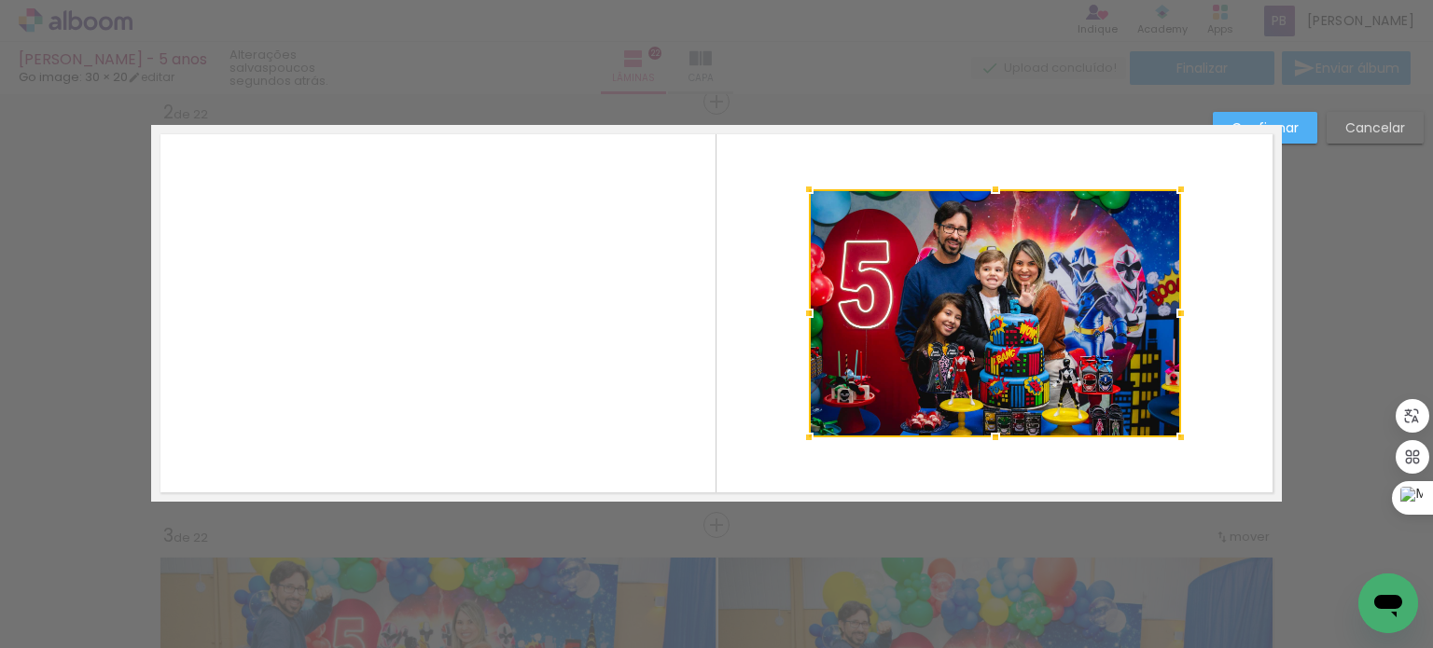
click at [0, 0] on slot "Confirmar" at bounding box center [0, 0] width 0 height 0
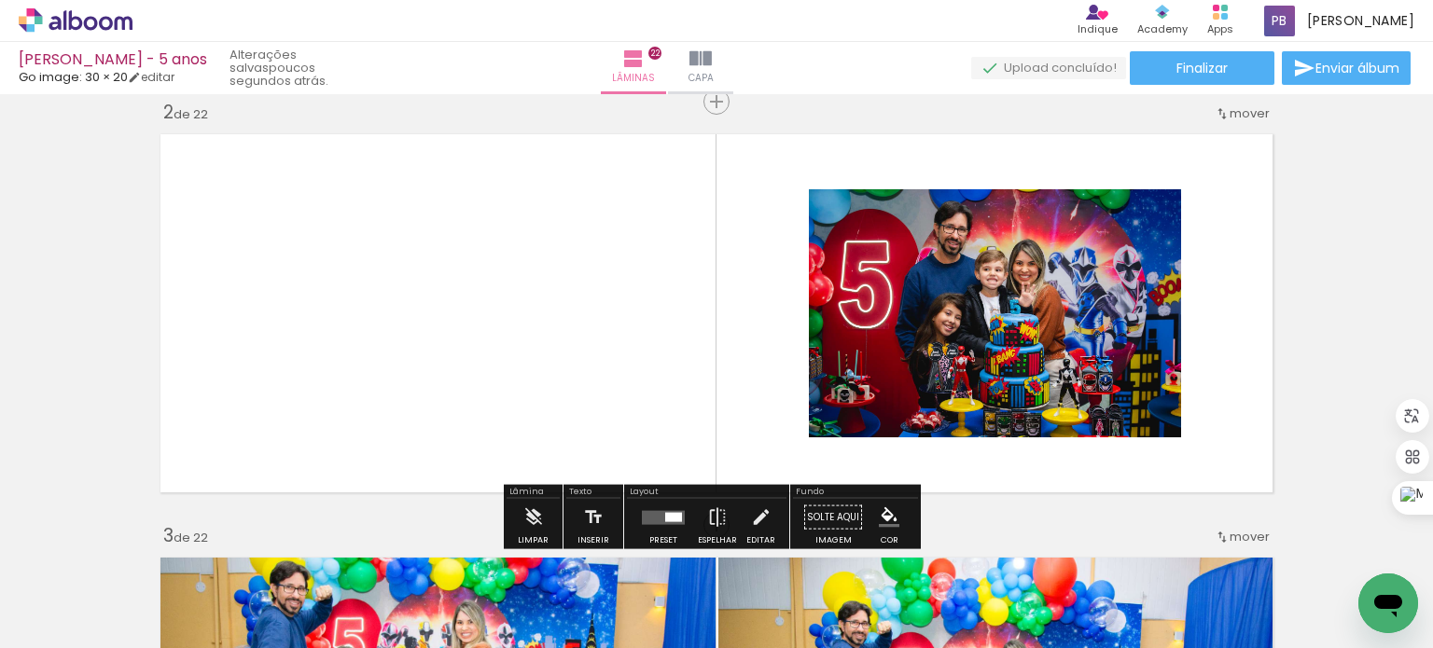
click at [649, 510] on quentale-layouter at bounding box center [663, 517] width 43 height 14
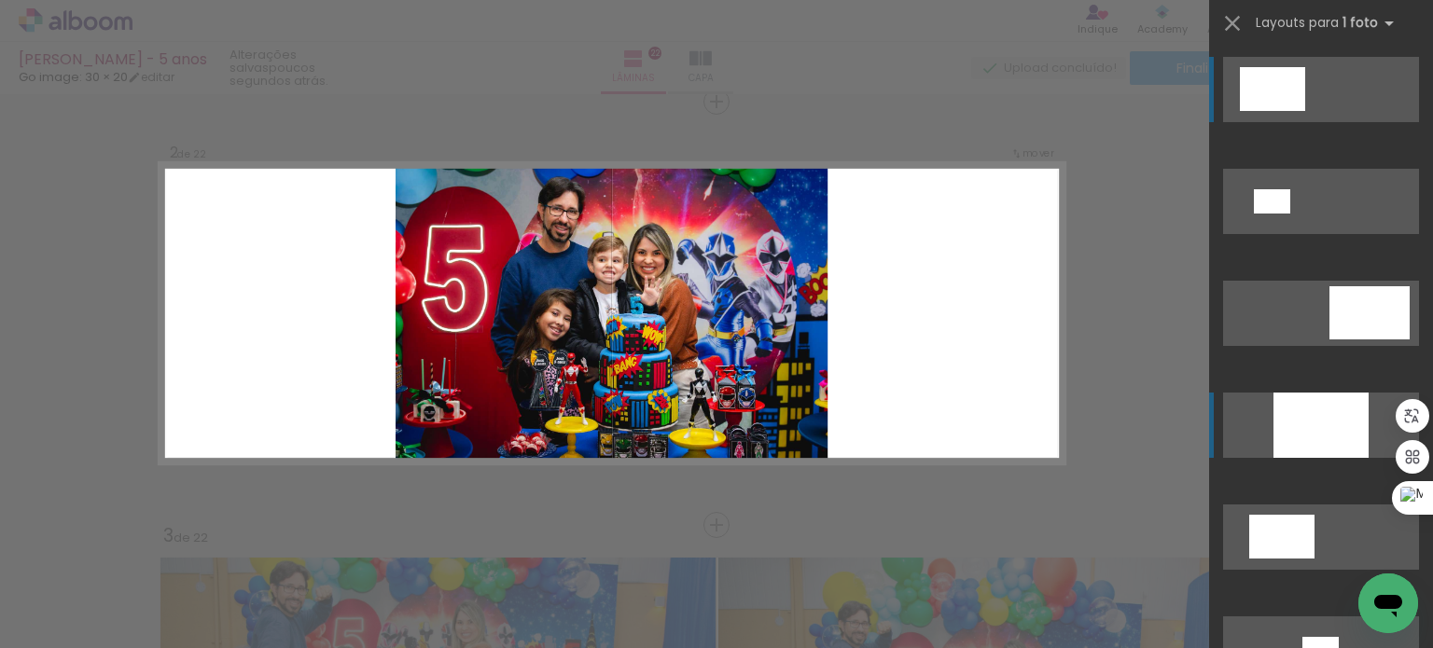
click at [1336, 423] on div at bounding box center [1320, 425] width 95 height 65
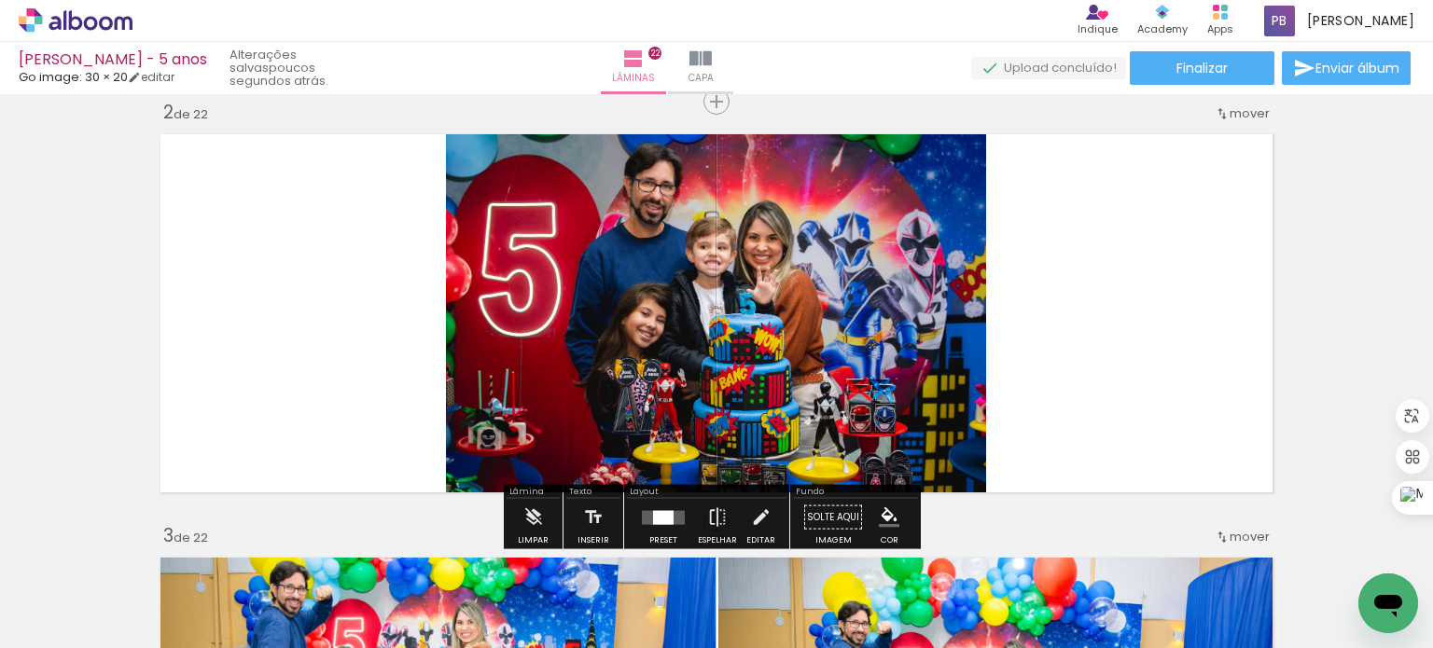
click at [1083, 279] on quentale-layouter at bounding box center [716, 313] width 1131 height 377
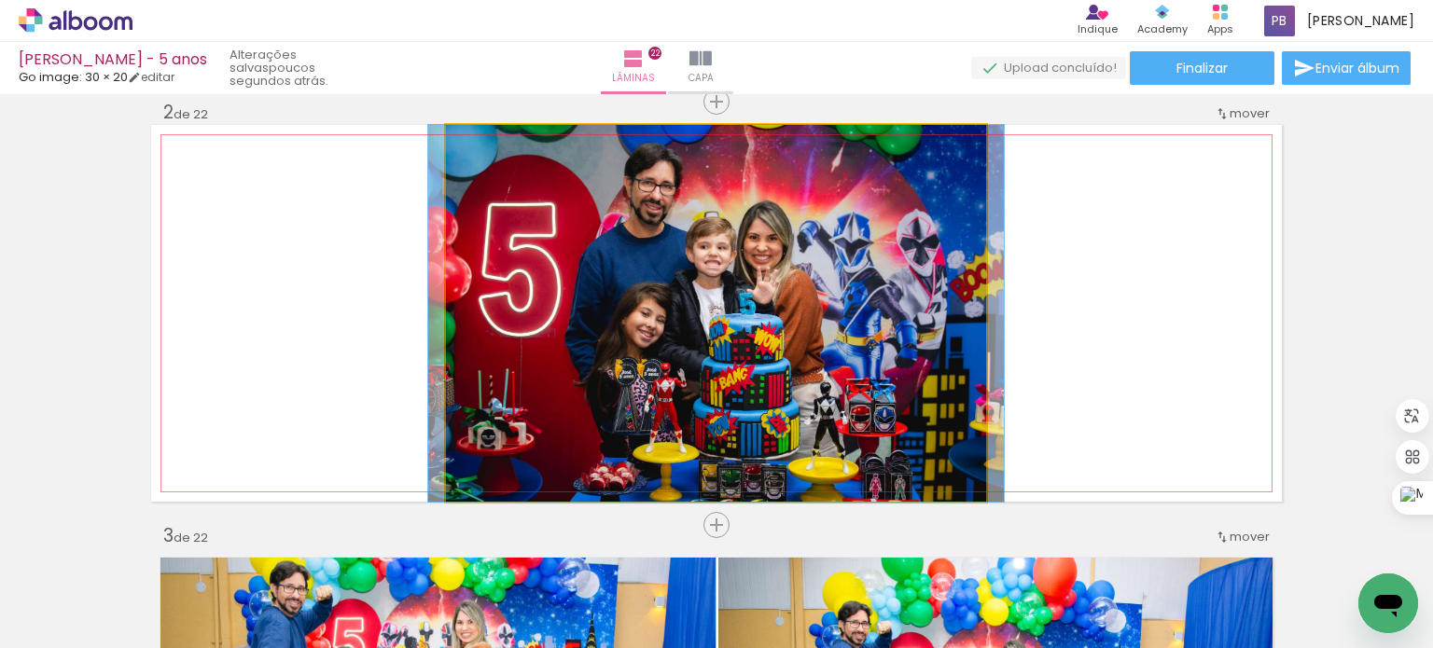
click at [881, 304] on quentale-photo at bounding box center [716, 313] width 540 height 377
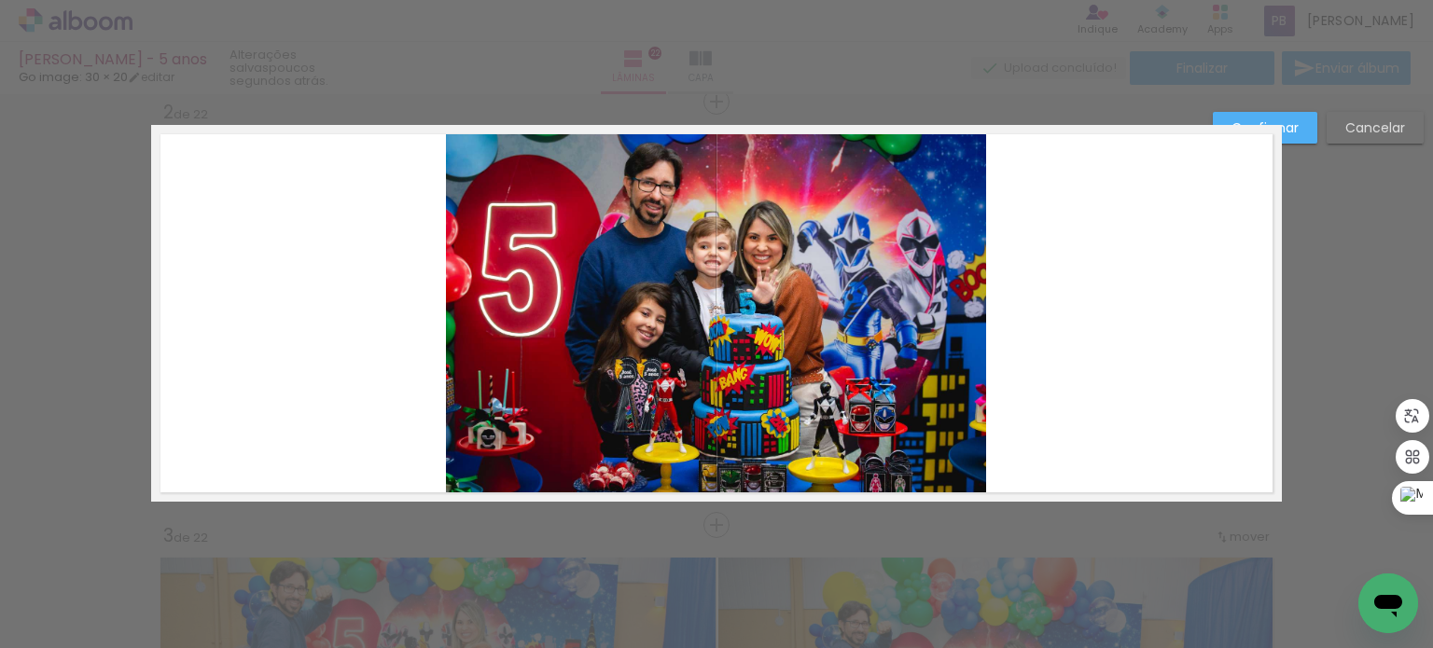
click at [906, 320] on quentale-photo at bounding box center [716, 313] width 540 height 377
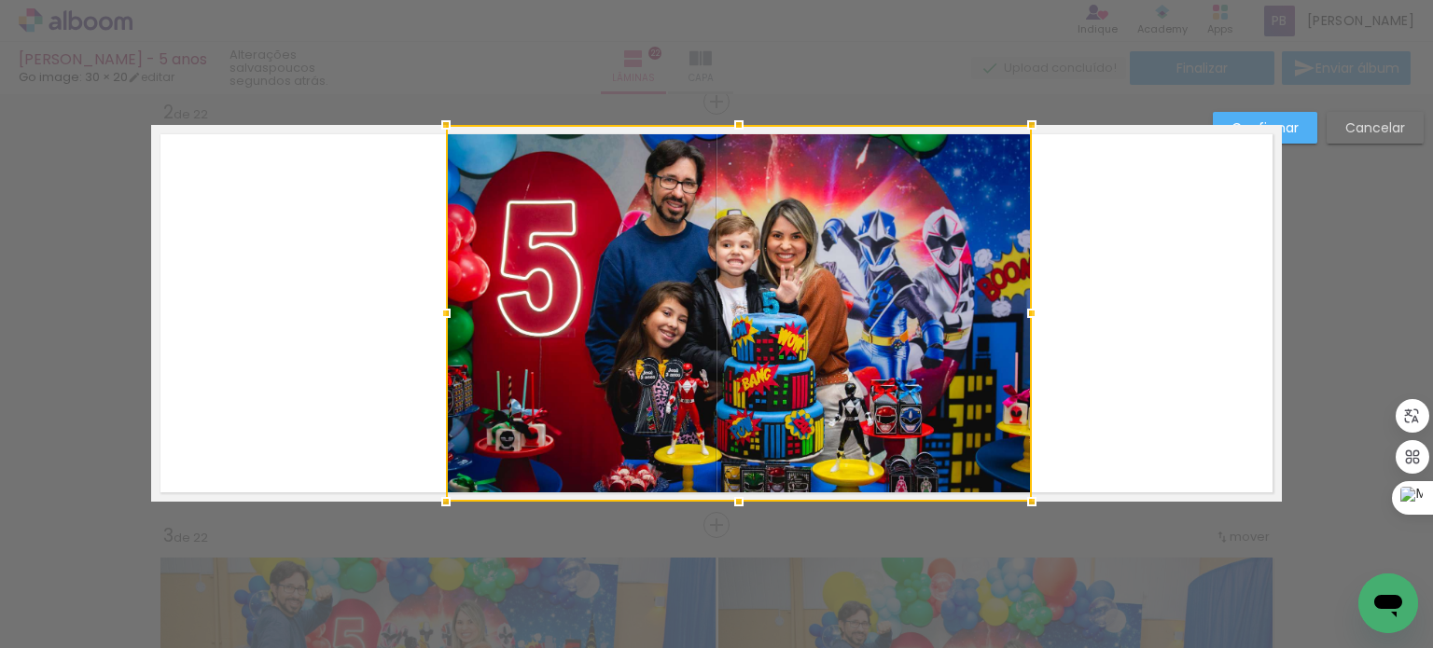
drag, startPoint x: 978, startPoint y: 313, endPoint x: 1017, endPoint y: 316, distance: 39.3
click at [1017, 316] on div at bounding box center [1031, 313] width 37 height 37
click at [1144, 335] on quentale-layouter at bounding box center [716, 313] width 1131 height 377
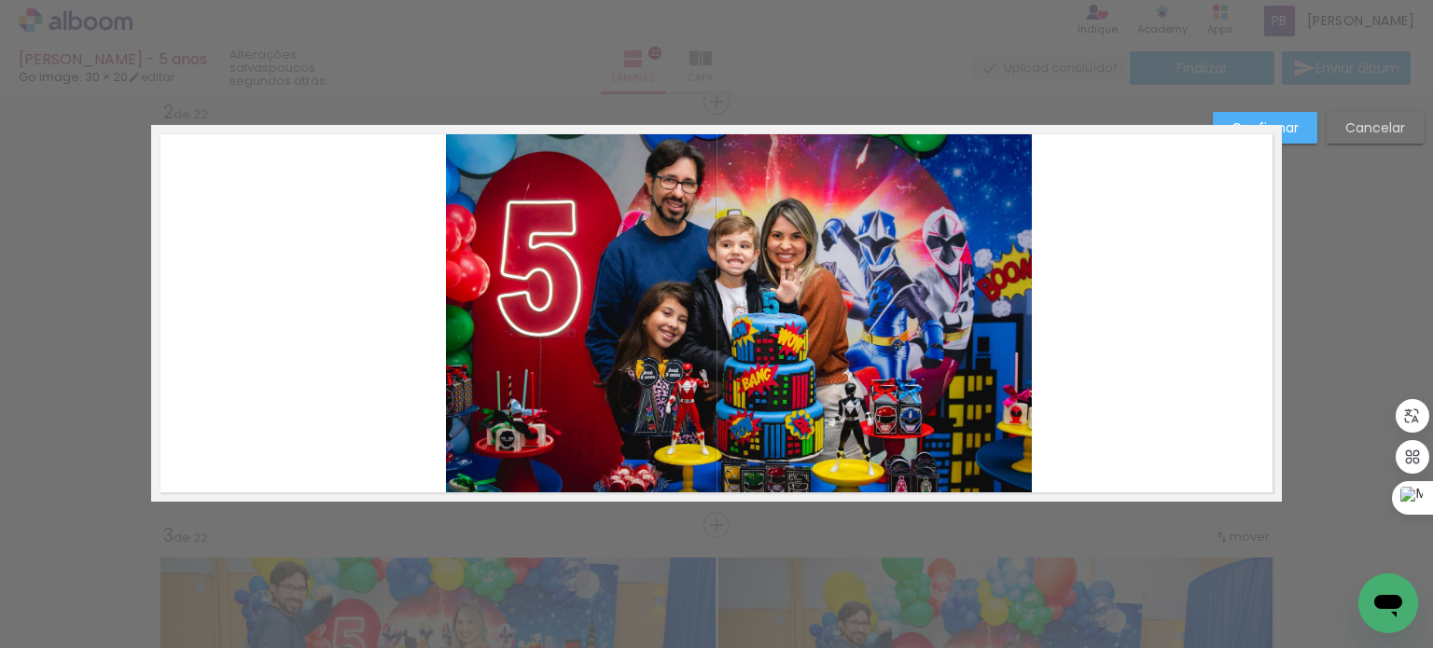
click at [0, 0] on slot "Confirmar" at bounding box center [0, 0] width 0 height 0
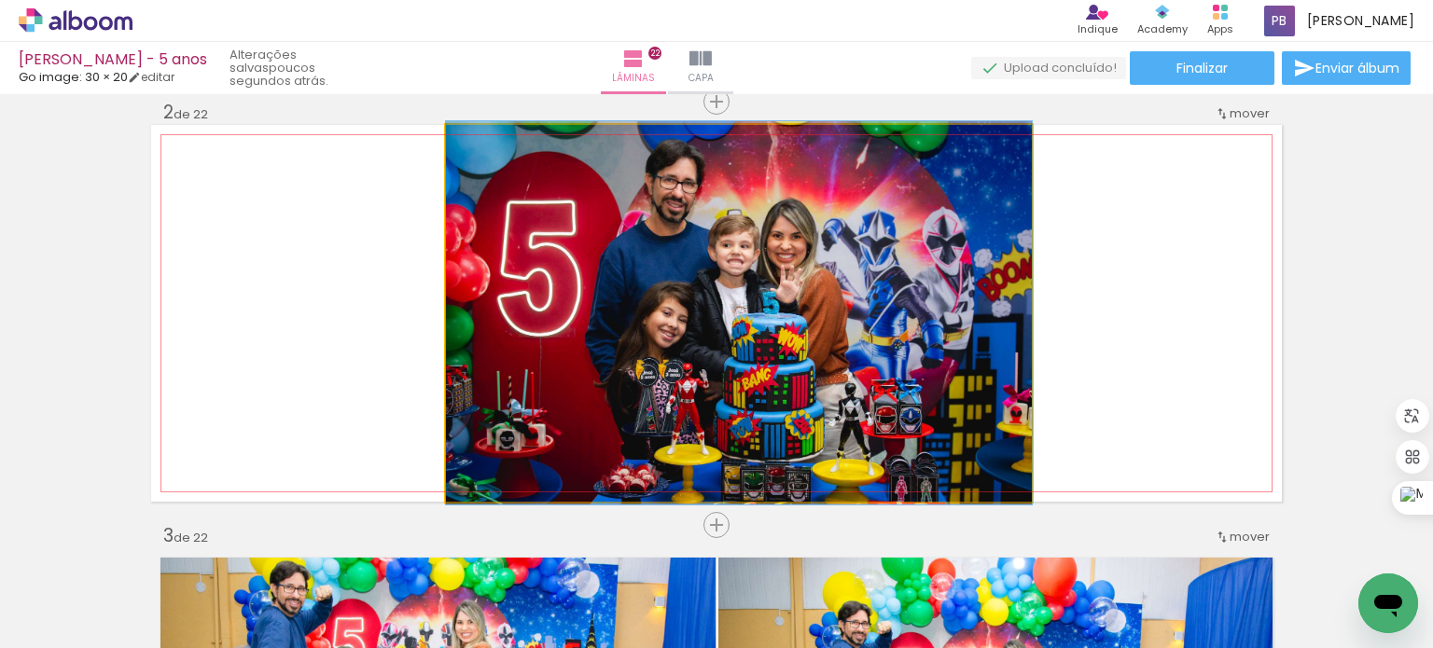
click at [799, 309] on quentale-photo at bounding box center [739, 313] width 586 height 377
drag, startPoint x: 865, startPoint y: 329, endPoint x: 834, endPoint y: 329, distance: 30.8
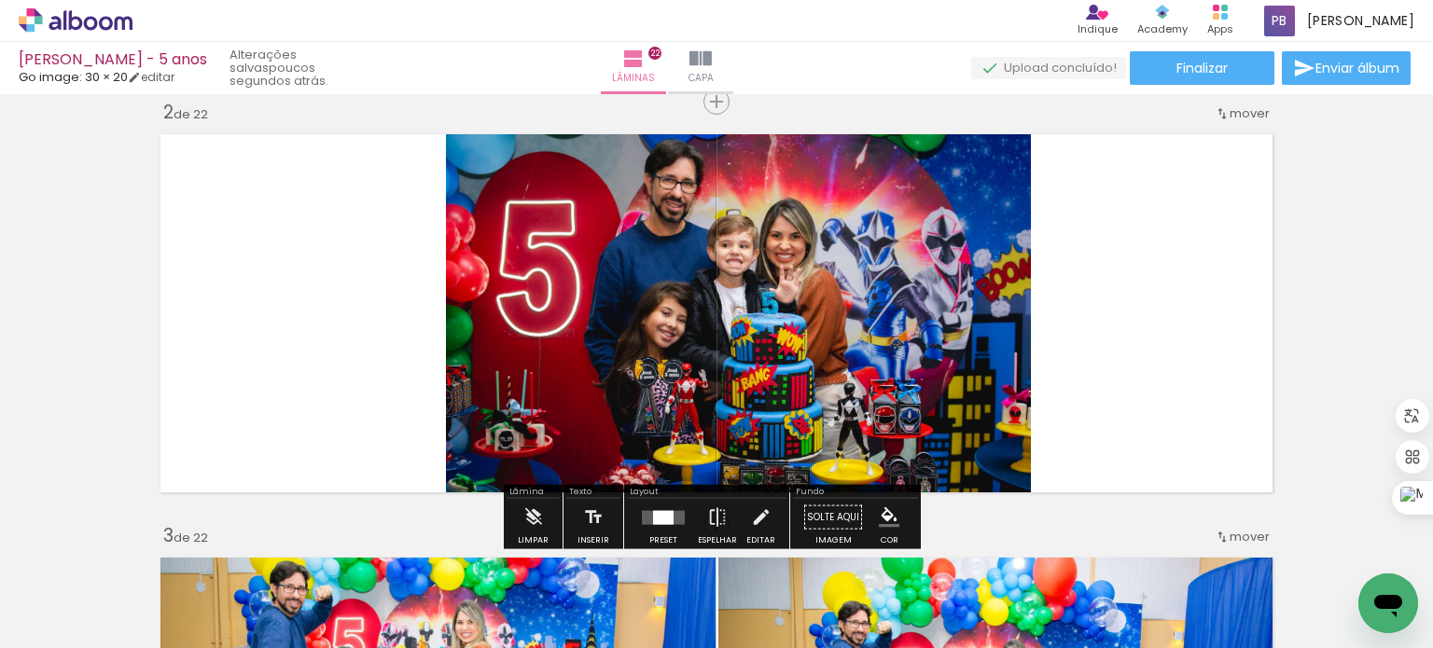
click at [944, 297] on quentale-photo at bounding box center [739, 313] width 586 height 377
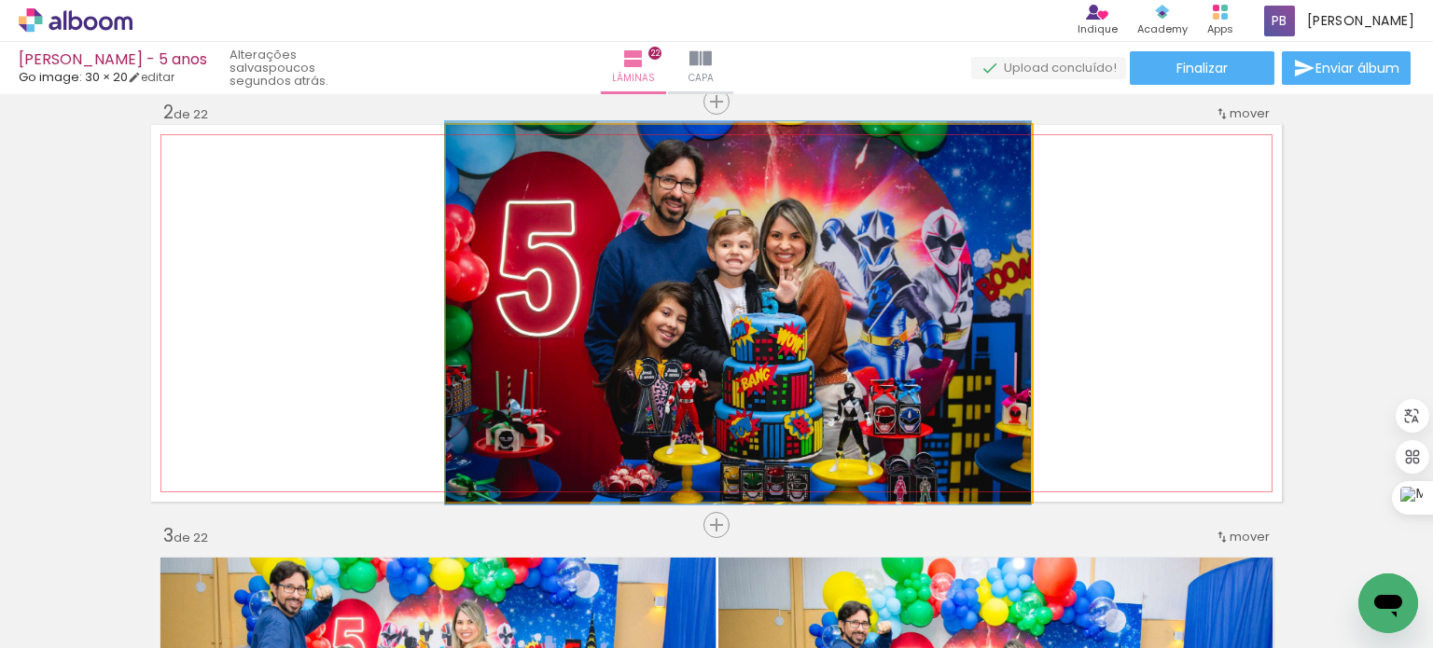
click at [944, 297] on quentale-photo at bounding box center [739, 313] width 586 height 377
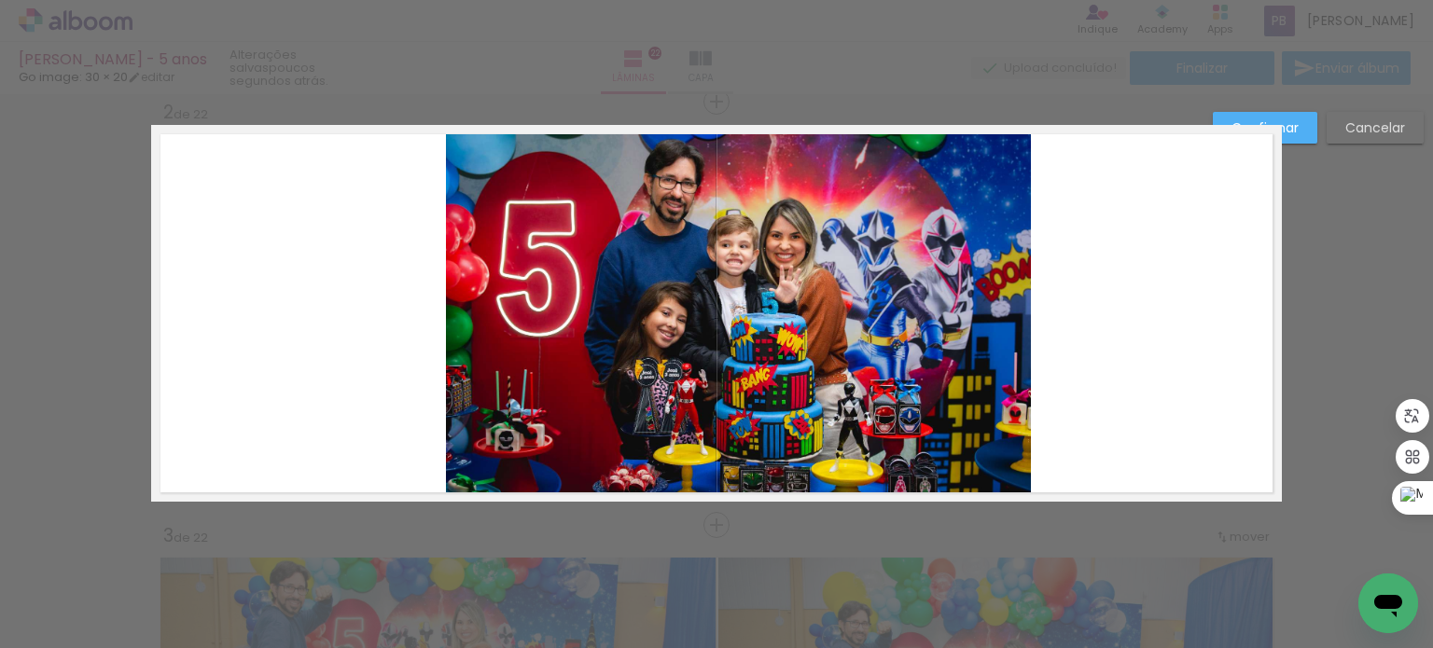
click at [904, 309] on quentale-photo at bounding box center [739, 313] width 586 height 377
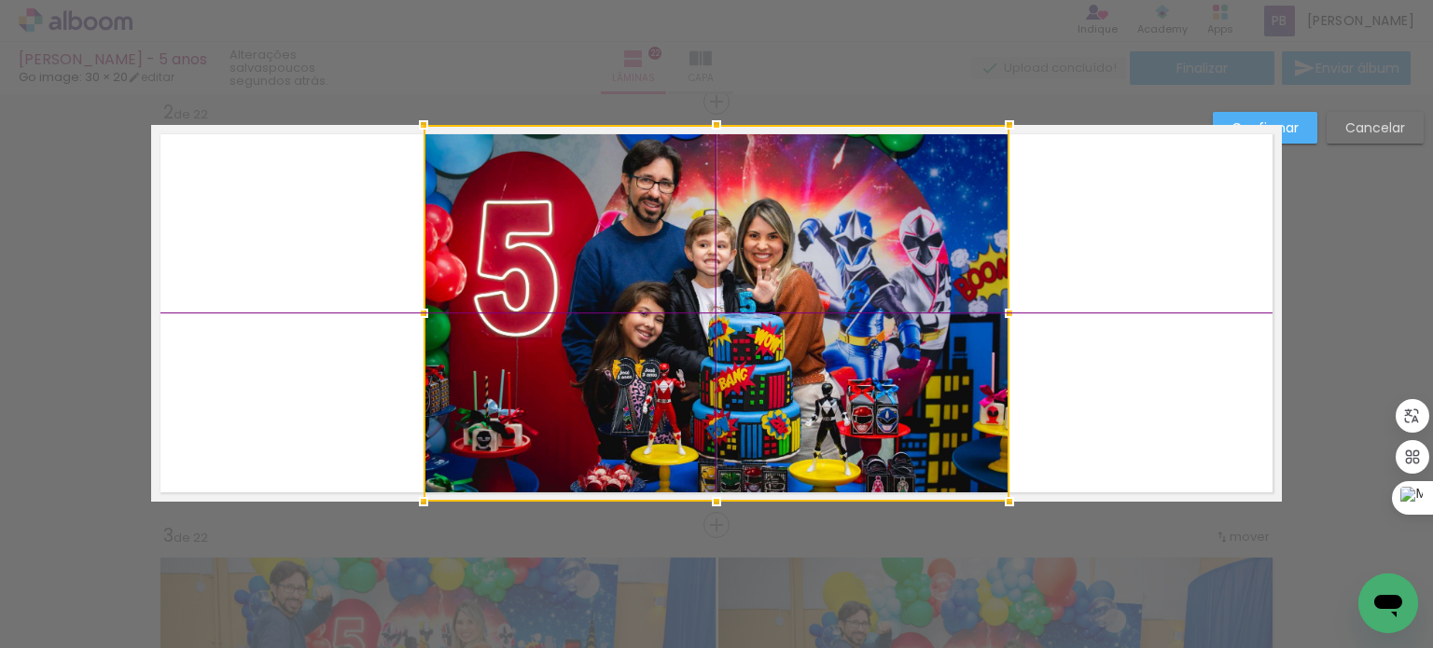
drag, startPoint x: 929, startPoint y: 329, endPoint x: 908, endPoint y: 331, distance: 21.5
click at [908, 331] on div at bounding box center [717, 313] width 586 height 377
click at [1295, 118] on paper-button "Confirmar" at bounding box center [1265, 128] width 104 height 32
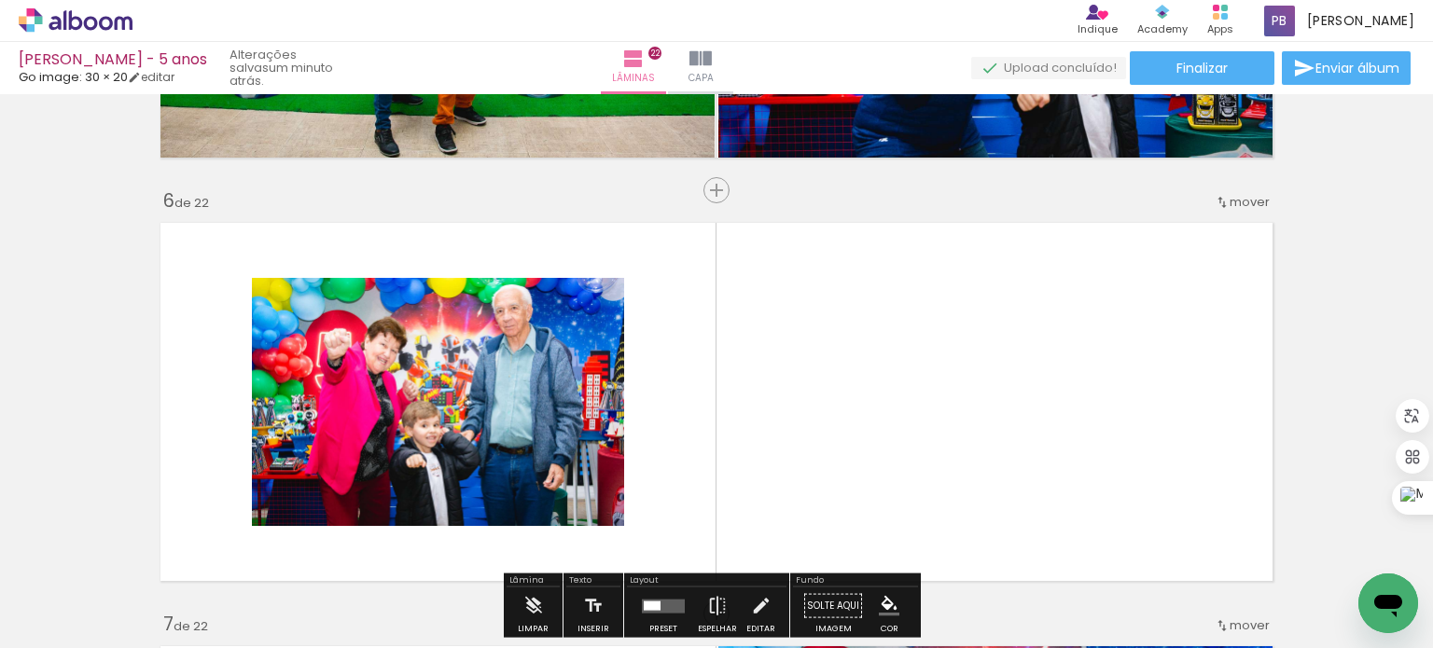
scroll to position [2146, 0]
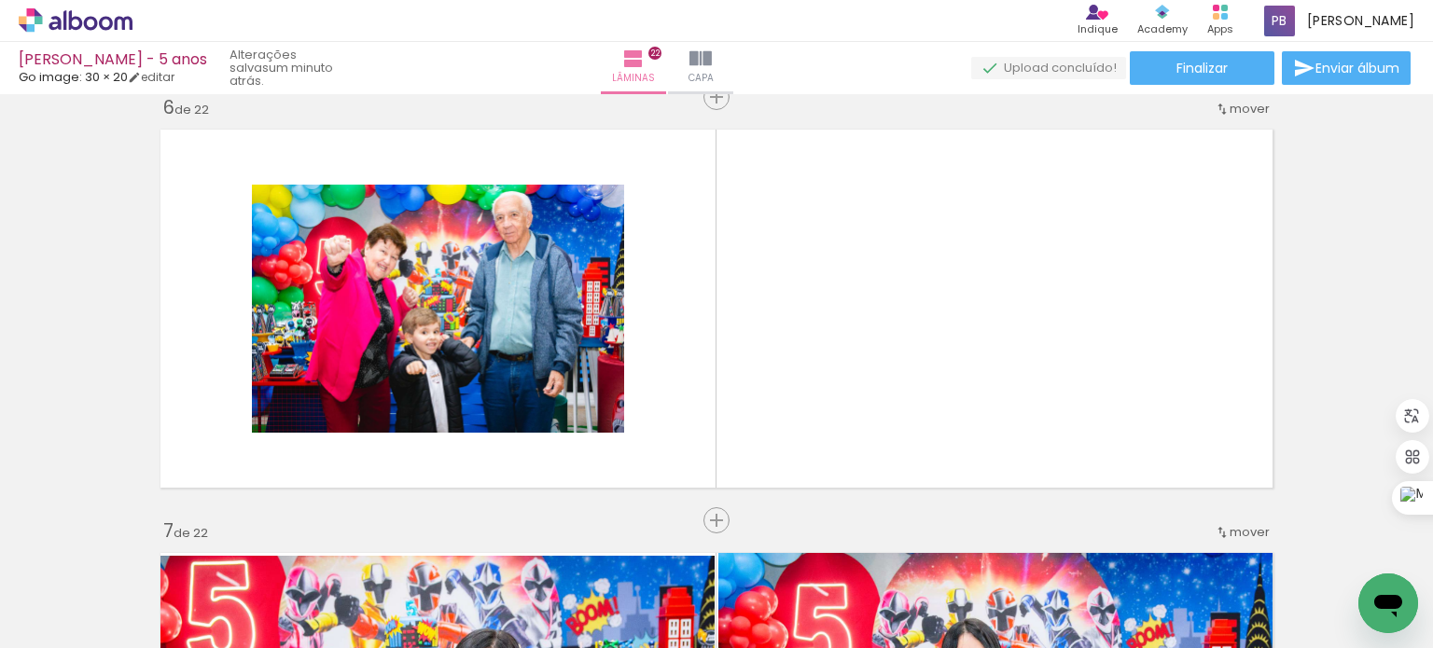
scroll to position [0, 997]
click at [73, 591] on input "Todas as fotos" at bounding box center [52, 592] width 71 height 16
click at [0, 0] on slot "Não utilizadas" at bounding box center [0, 0] width 0 height 0
type input "Não utilizadas"
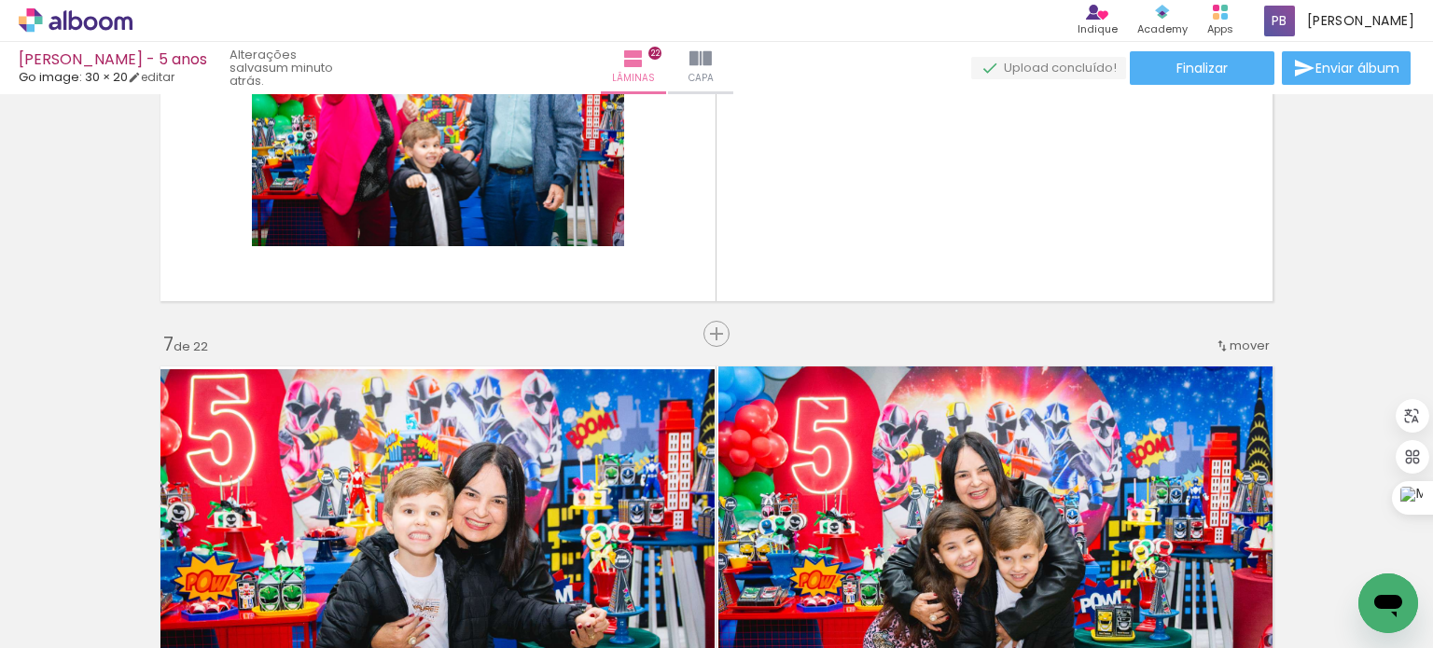
scroll to position [2146, 0]
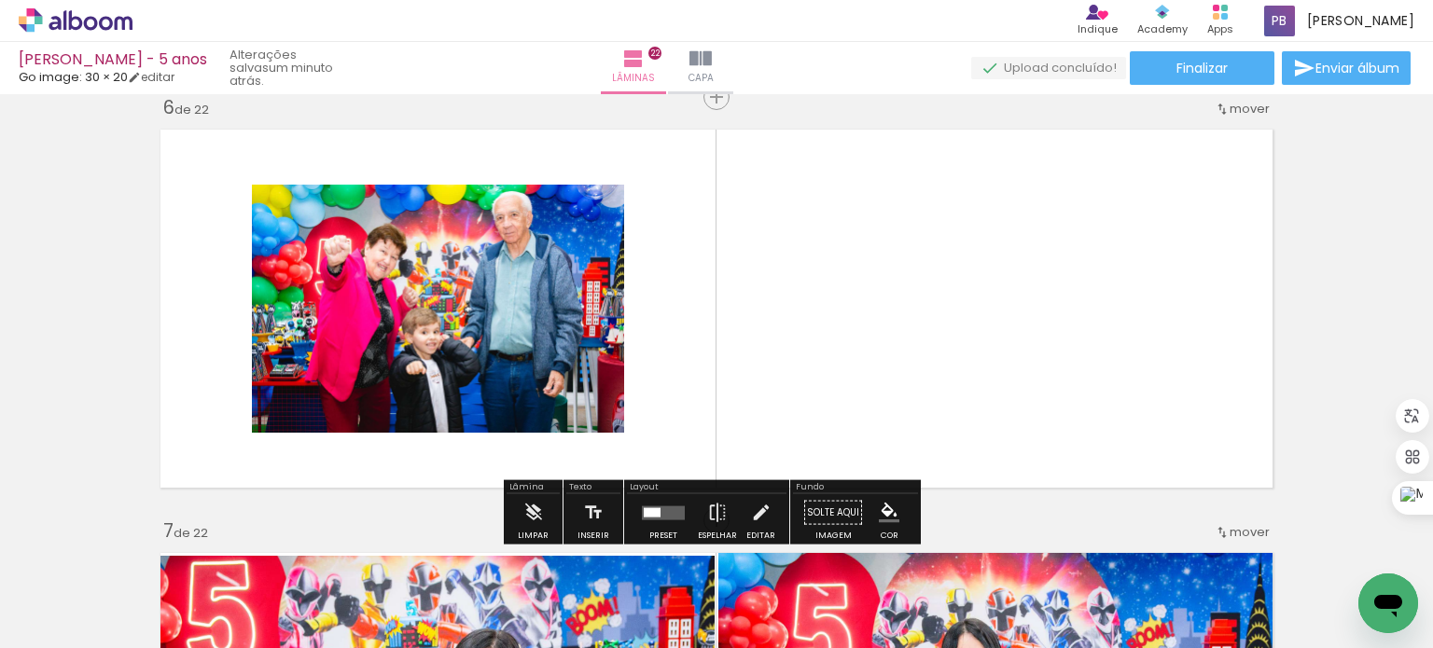
click at [485, 335] on quentale-photo at bounding box center [438, 309] width 372 height 248
click at [664, 503] on div at bounding box center [663, 512] width 50 height 37
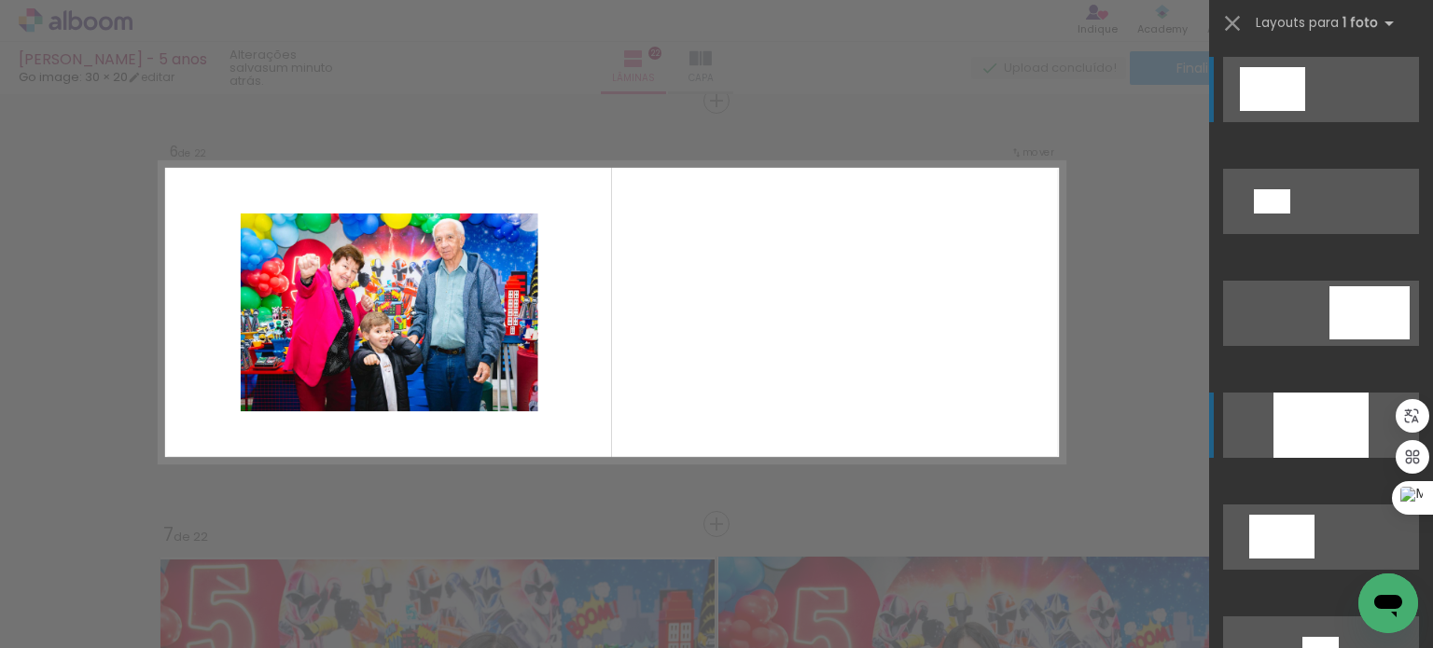
scroll to position [2141, 0]
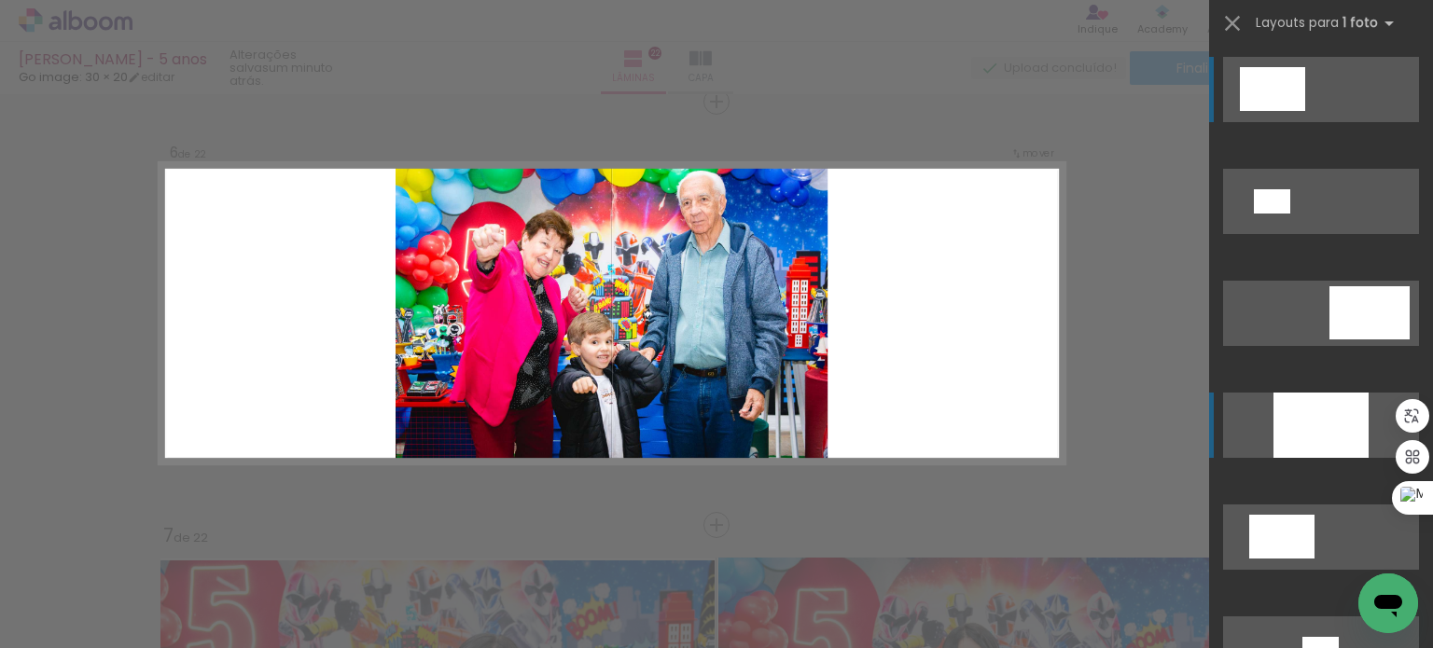
click at [1312, 436] on div at bounding box center [1320, 425] width 95 height 65
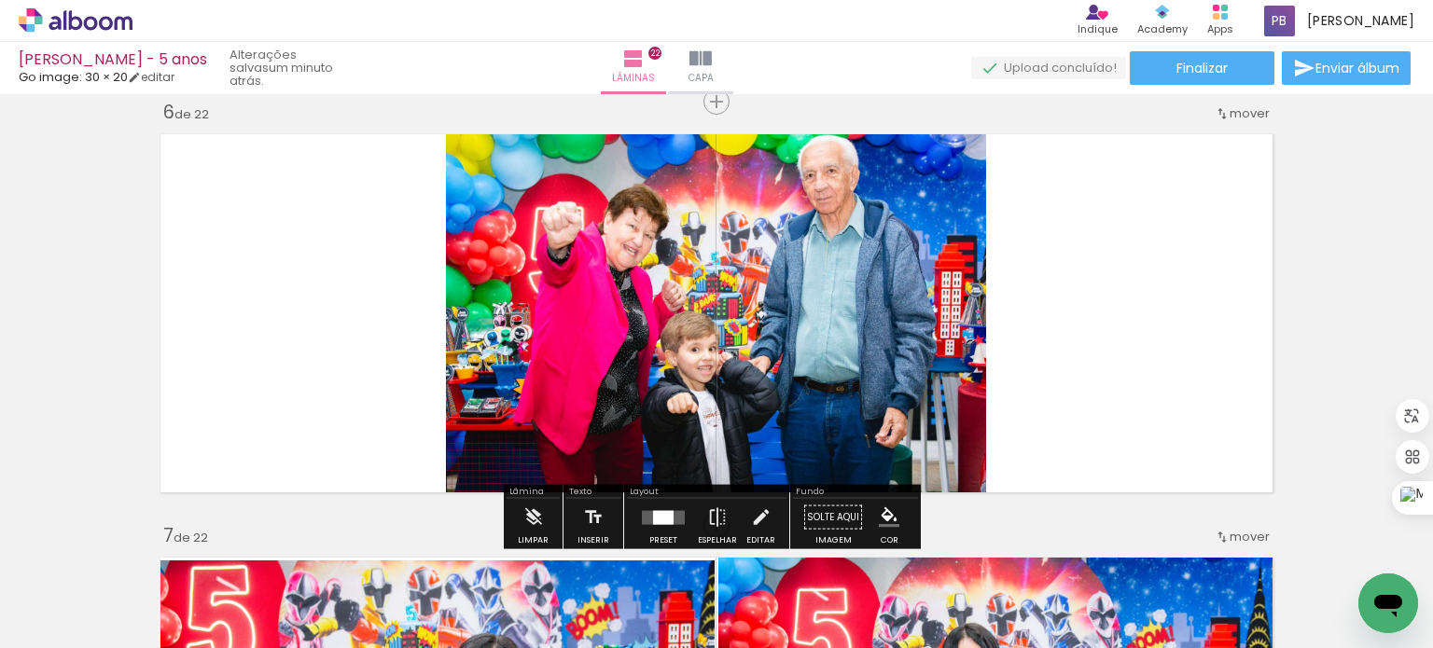
click at [1122, 280] on quentale-layouter at bounding box center [716, 313] width 1131 height 377
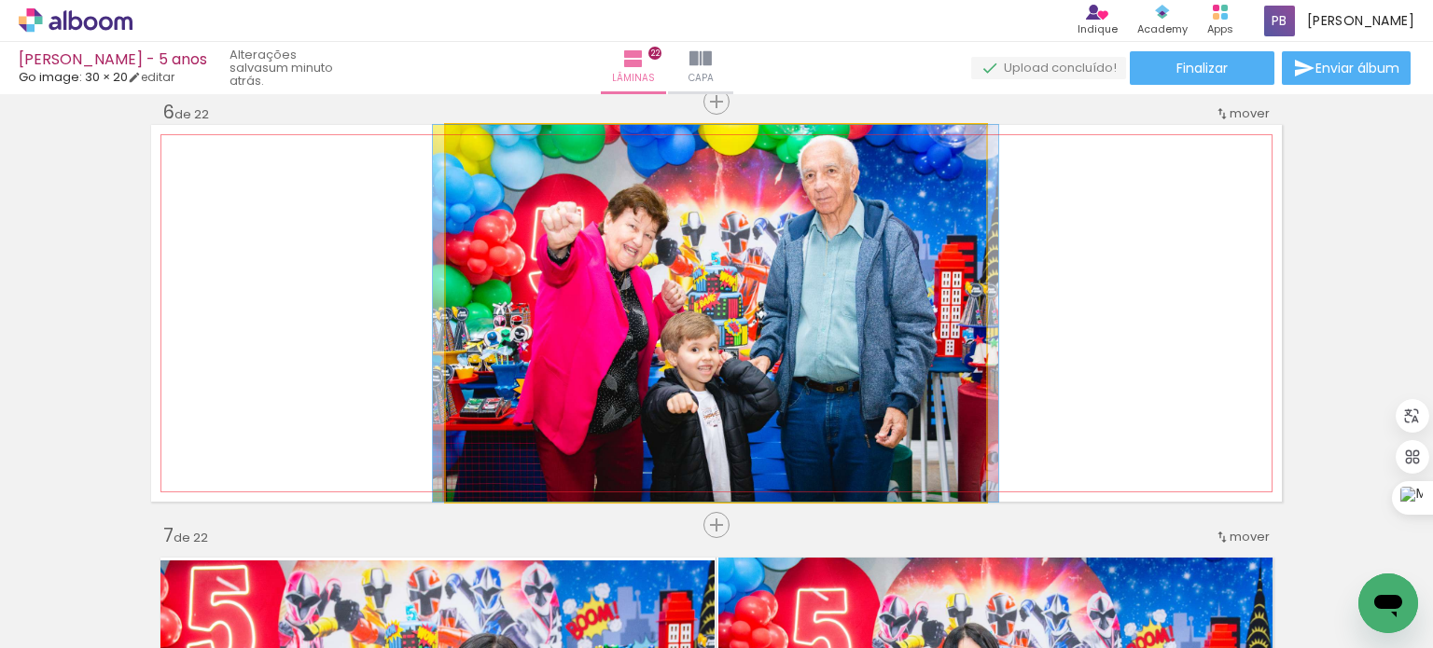
click at [914, 358] on quentale-photo at bounding box center [716, 313] width 540 height 377
click at [894, 350] on quentale-photo at bounding box center [716, 313] width 540 height 377
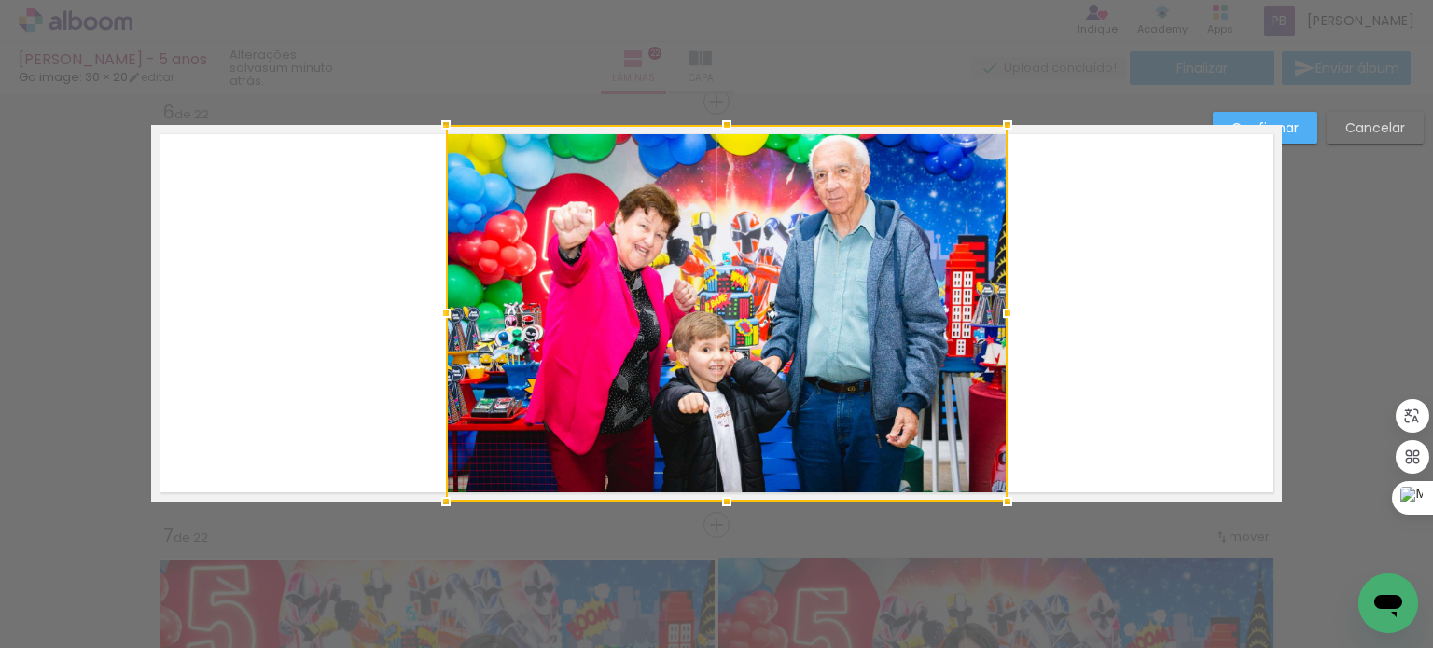
drag, startPoint x: 982, startPoint y: 315, endPoint x: 1003, endPoint y: 315, distance: 20.5
click at [1003, 315] on div at bounding box center [1007, 313] width 37 height 37
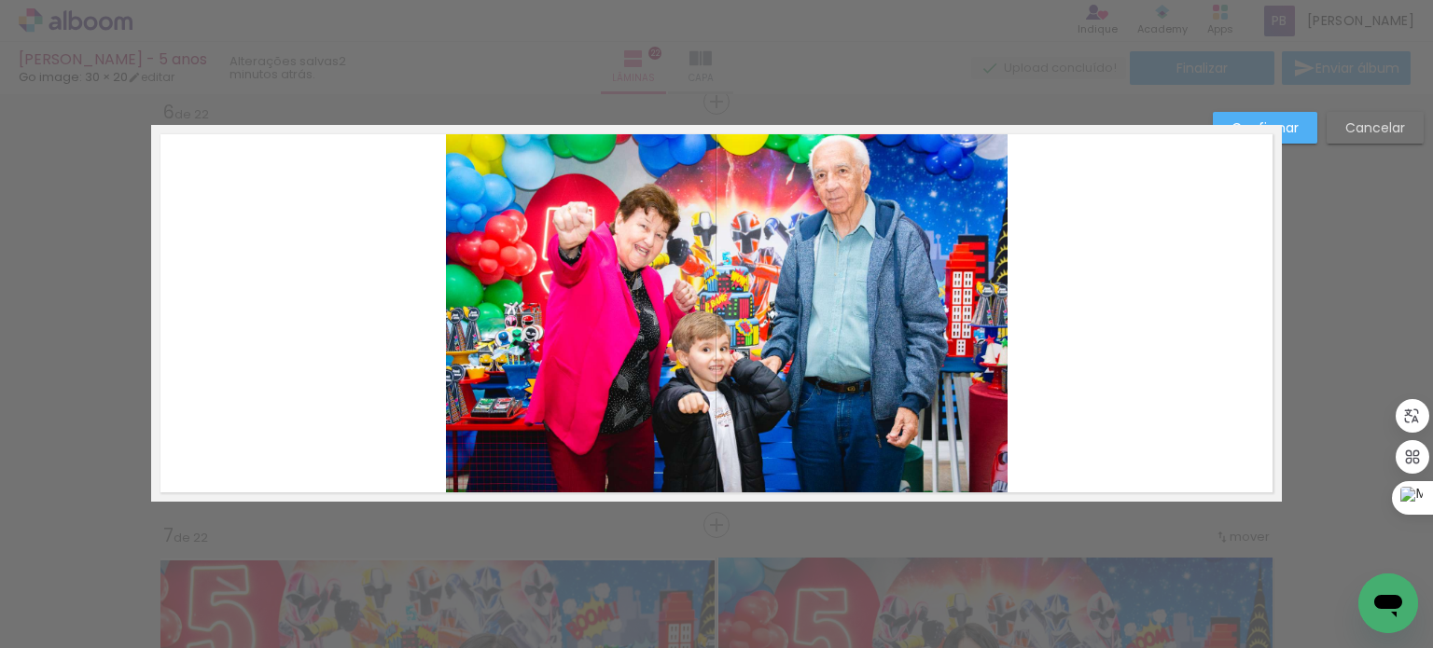
click at [1157, 318] on quentale-layouter at bounding box center [716, 313] width 1131 height 377
drag, startPoint x: 1300, startPoint y: 133, endPoint x: 1286, endPoint y: 142, distance: 17.1
click at [1300, 133] on paper-button "Confirmar" at bounding box center [1265, 128] width 104 height 32
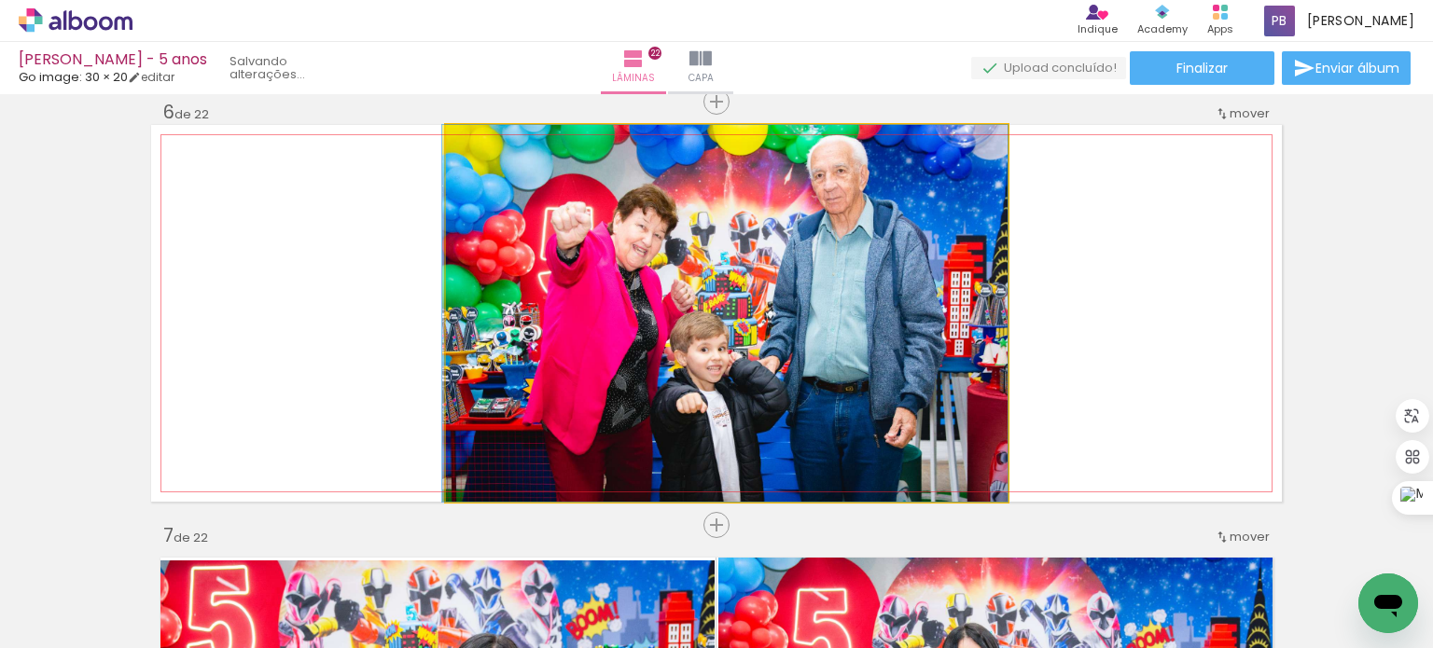
click at [904, 310] on quentale-photo at bounding box center [727, 313] width 562 height 377
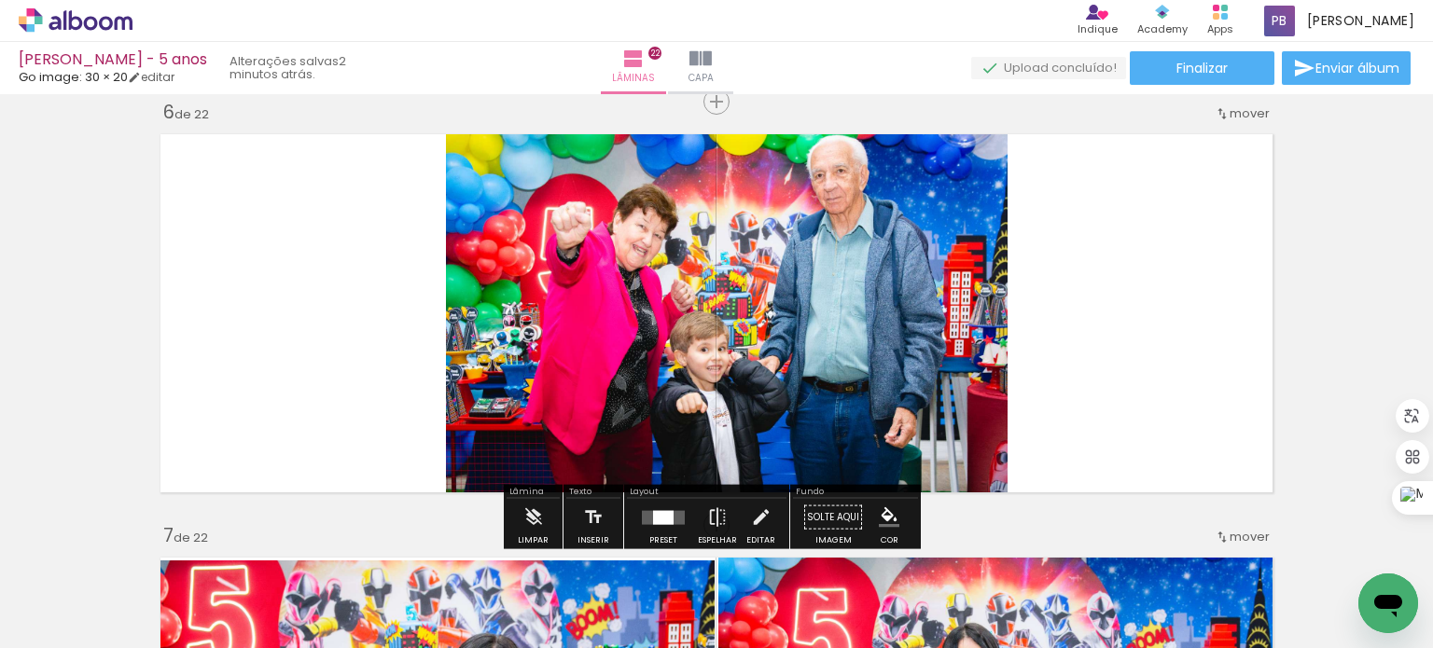
click at [903, 310] on quentale-photo at bounding box center [727, 313] width 562 height 377
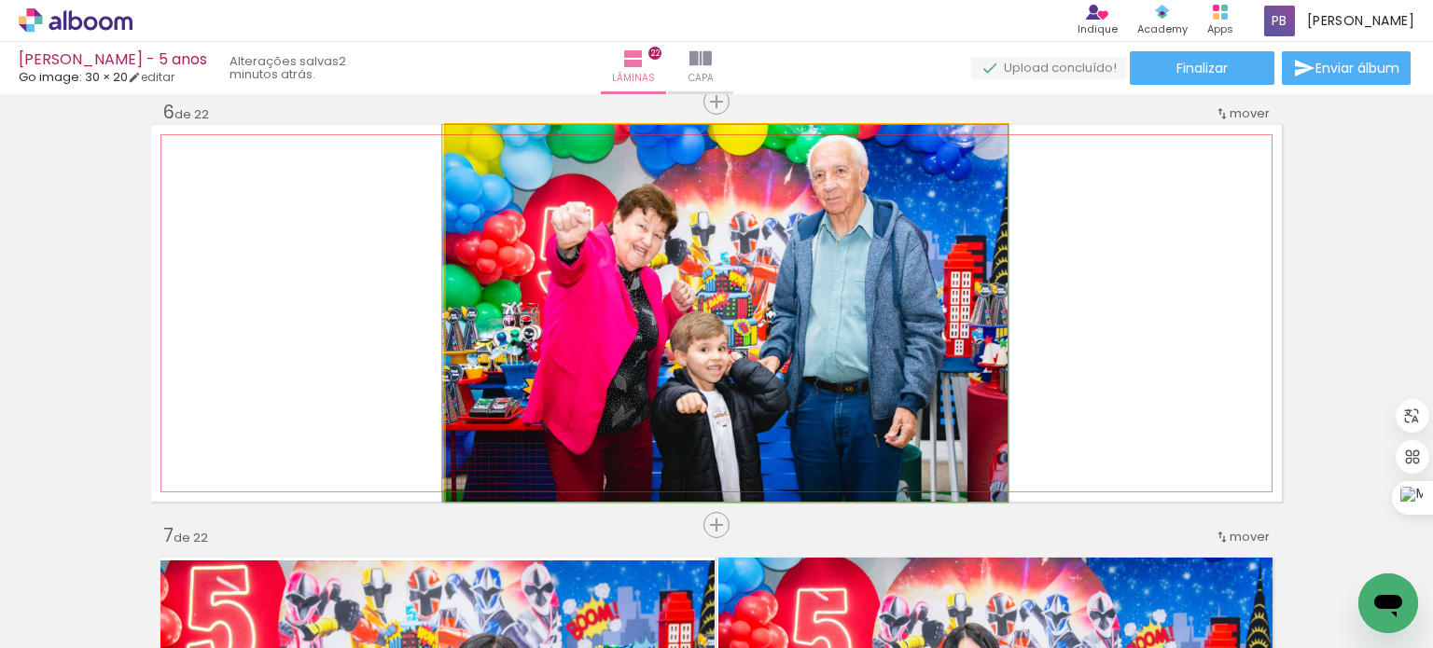
click at [903, 310] on quentale-photo at bounding box center [727, 313] width 562 height 377
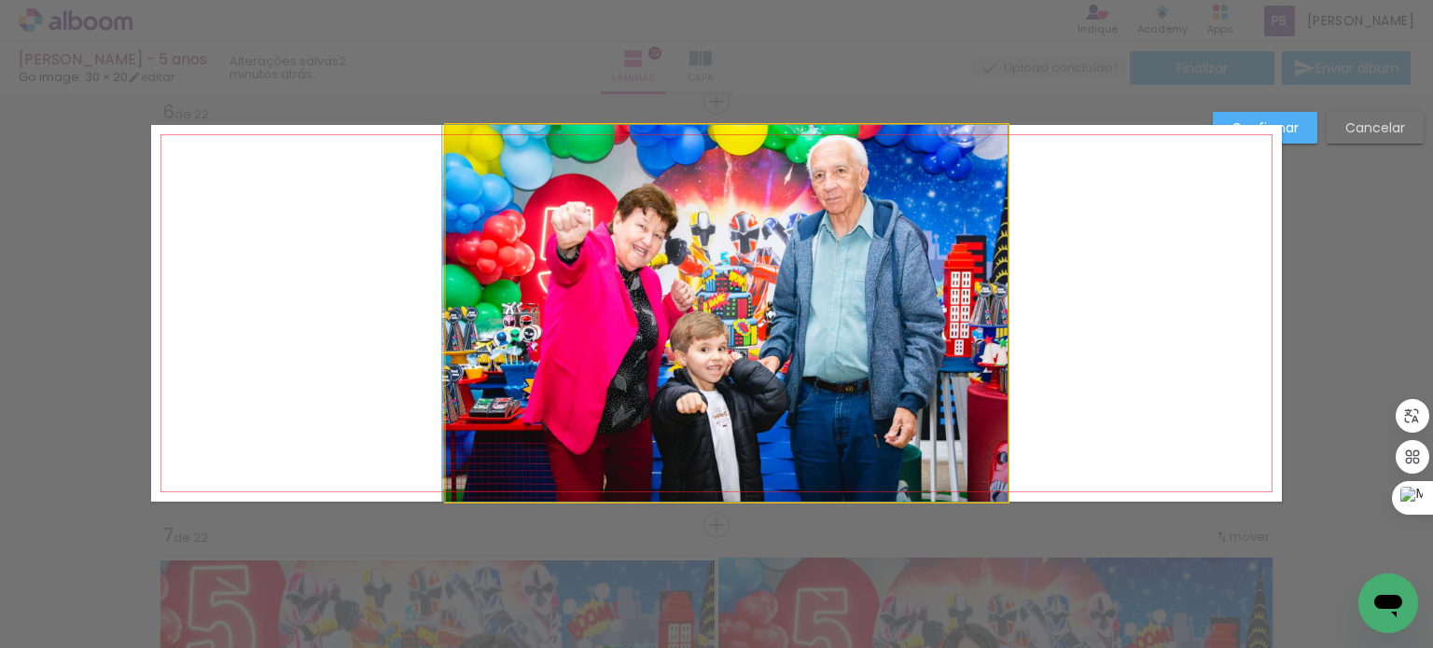
click at [881, 304] on quentale-photo at bounding box center [727, 313] width 562 height 377
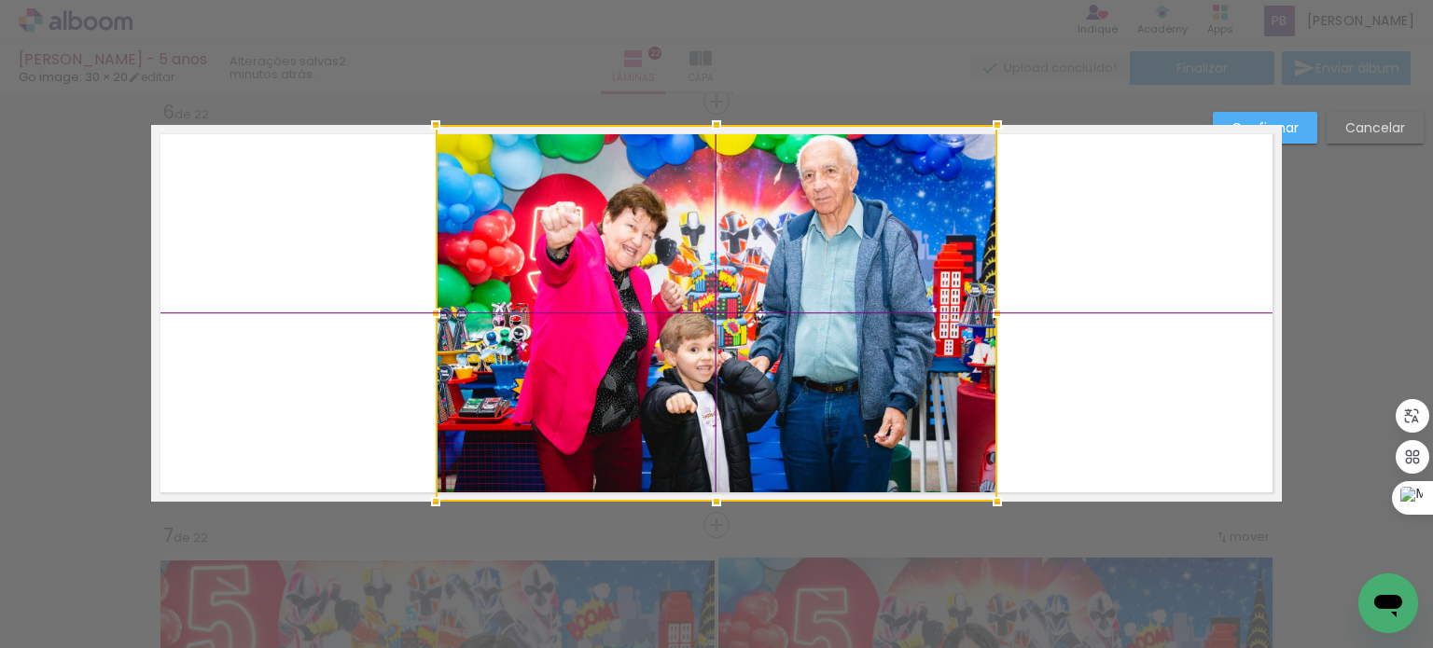
drag, startPoint x: 893, startPoint y: 322, endPoint x: 881, endPoint y: 323, distance: 12.2
click at [881, 323] on div at bounding box center [717, 313] width 562 height 377
click at [1138, 263] on quentale-layouter at bounding box center [716, 313] width 1131 height 377
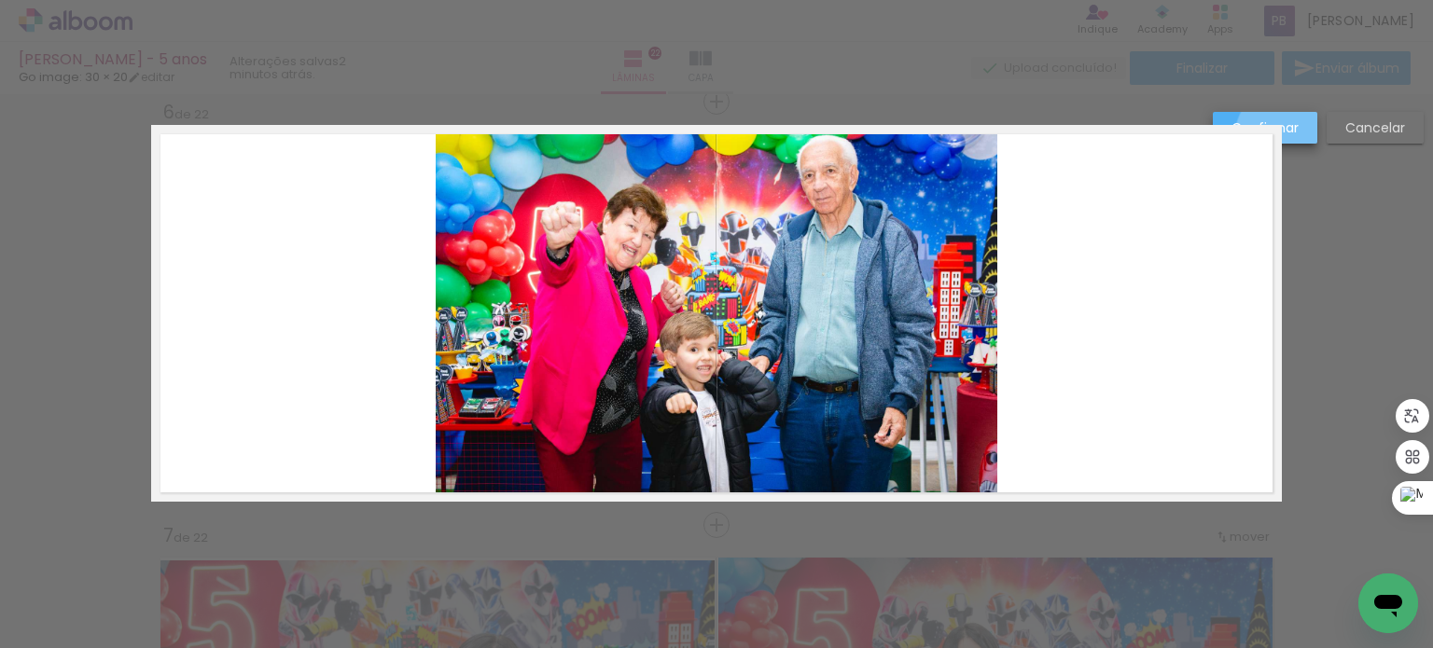
click at [1287, 137] on paper-button "Confirmar" at bounding box center [1265, 128] width 104 height 32
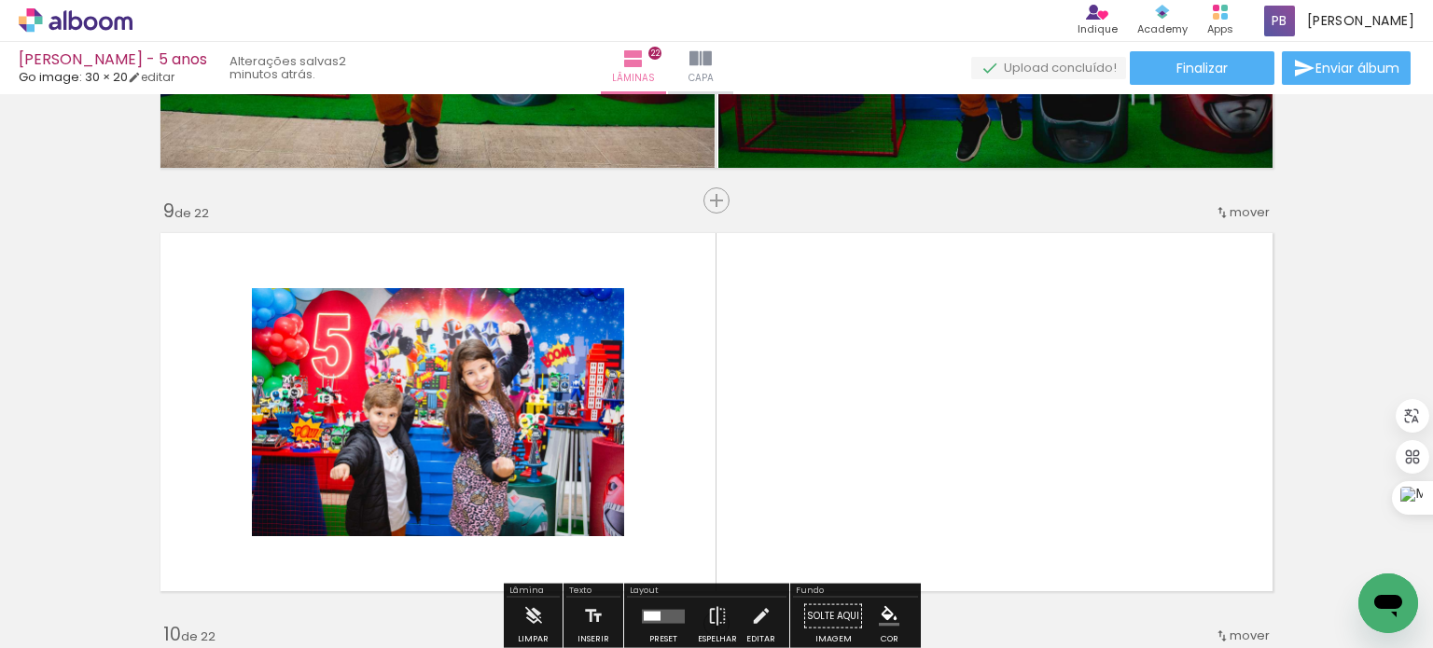
scroll to position [3354, 0]
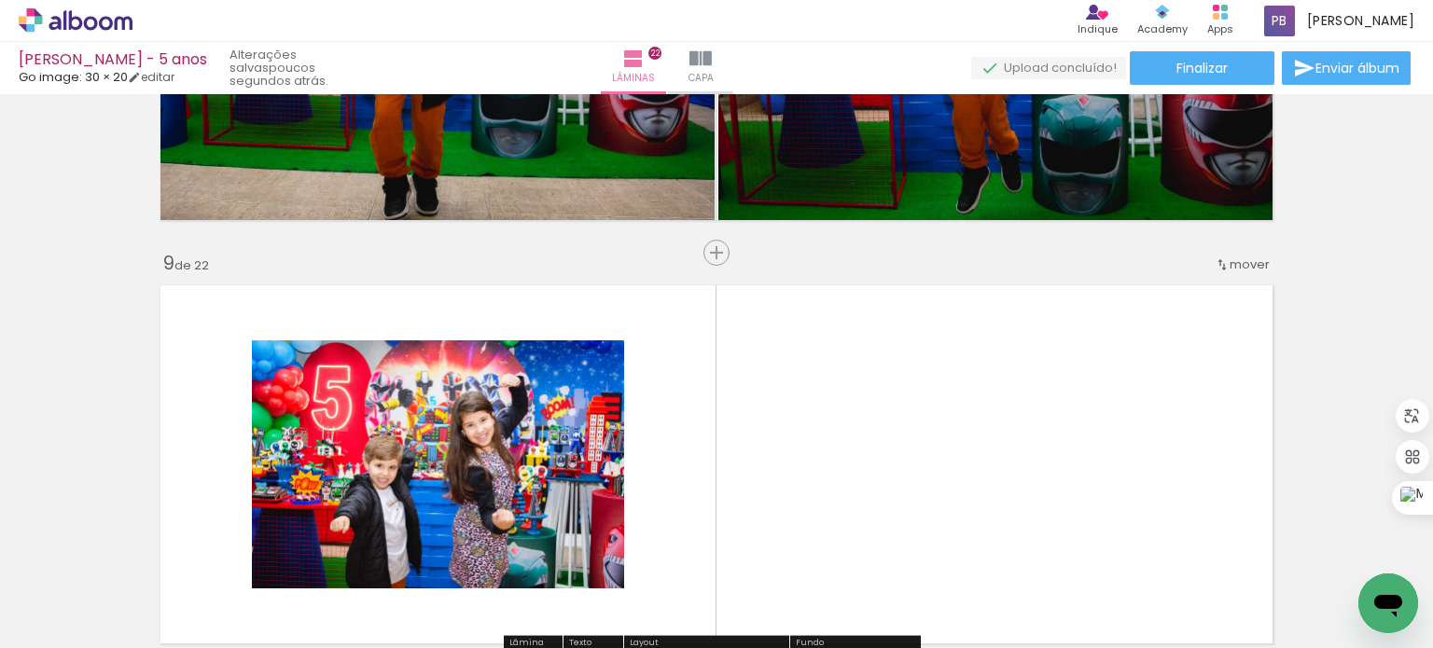
scroll to position [3447, 0]
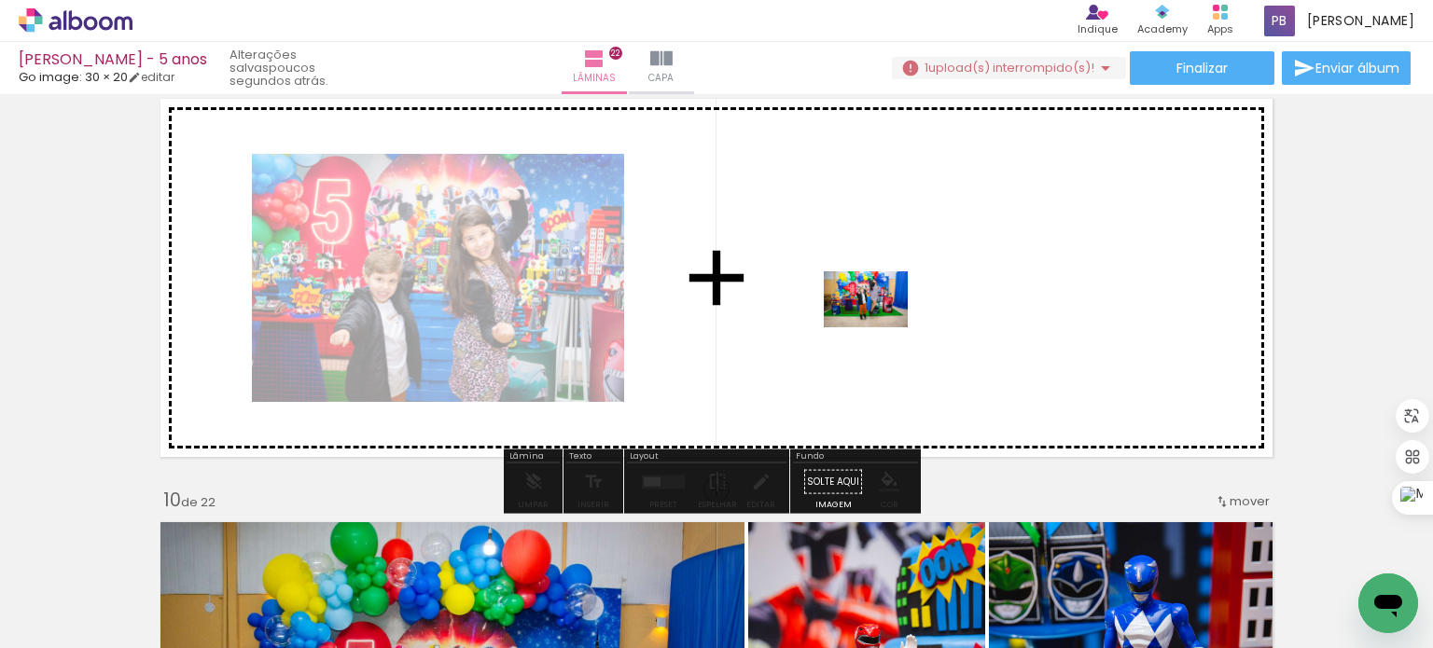
drag, startPoint x: 404, startPoint y: 589, endPoint x: 880, endPoint y: 327, distance: 542.8
click at [880, 327] on quentale-workspace at bounding box center [716, 324] width 1433 height 648
